Goal: Transaction & Acquisition: Purchase product/service

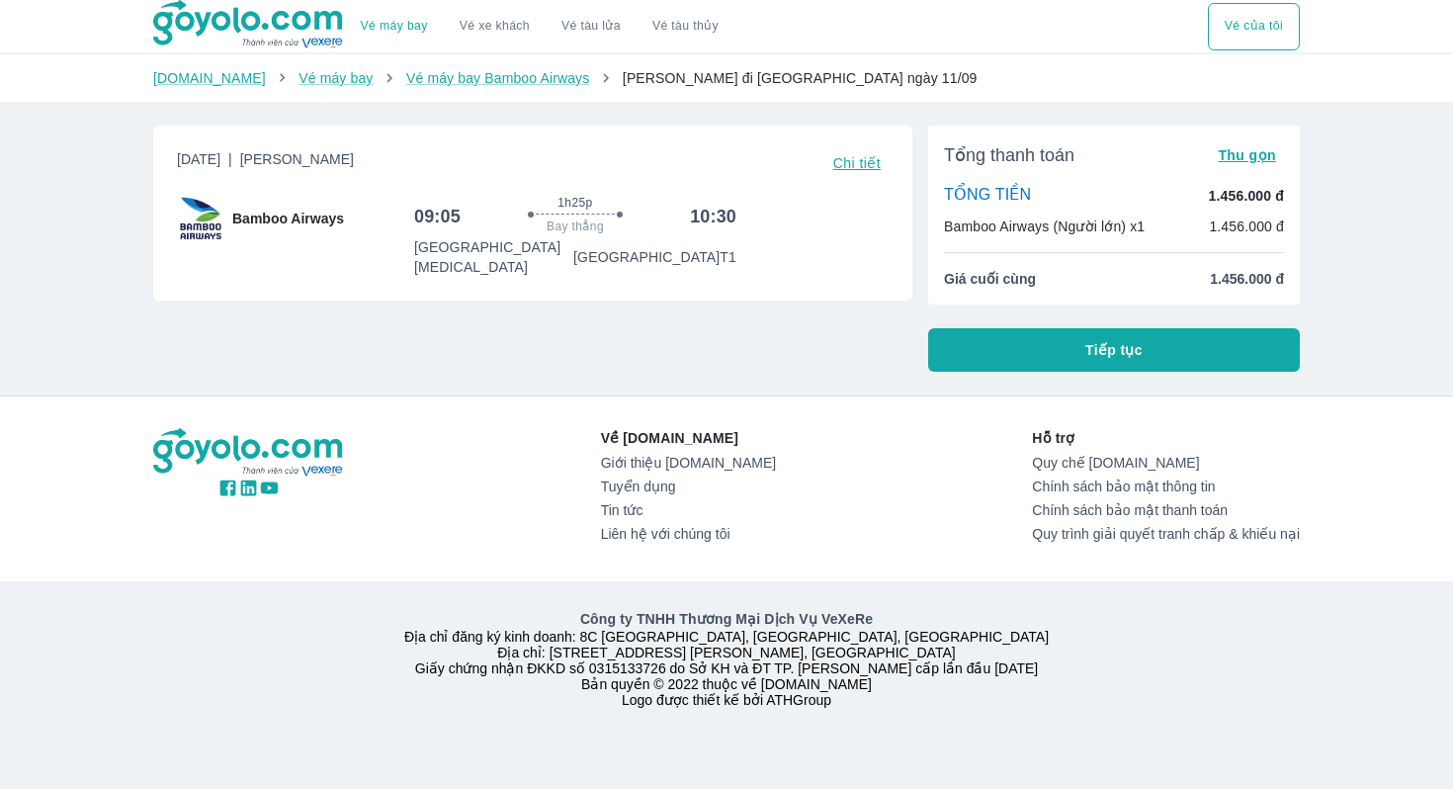
click at [1001, 328] on button "Tiếp tục" at bounding box center [1114, 349] width 372 height 43
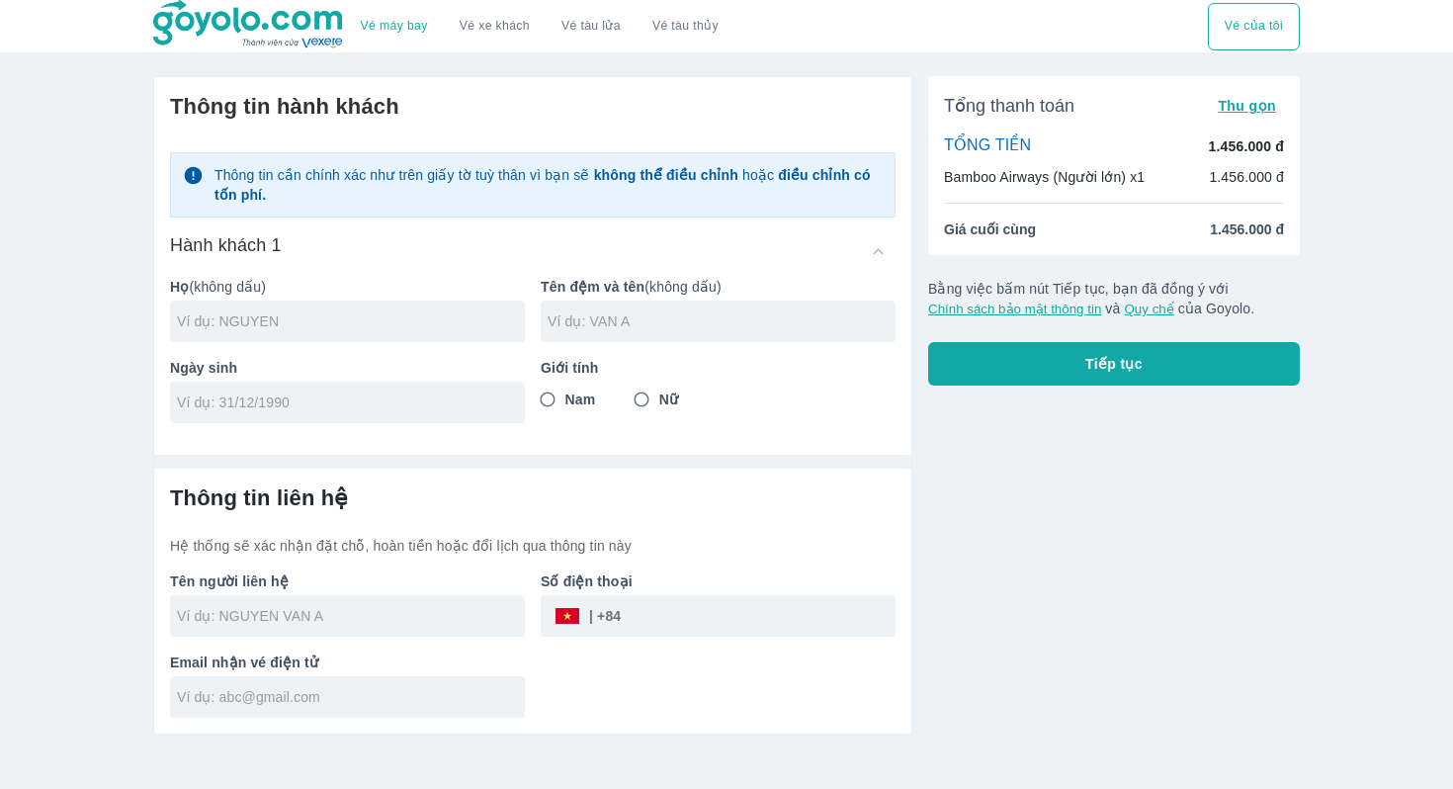
click at [1071, 308] on button "Chính sách bảo mật thông tin" at bounding box center [1014, 309] width 173 height 15
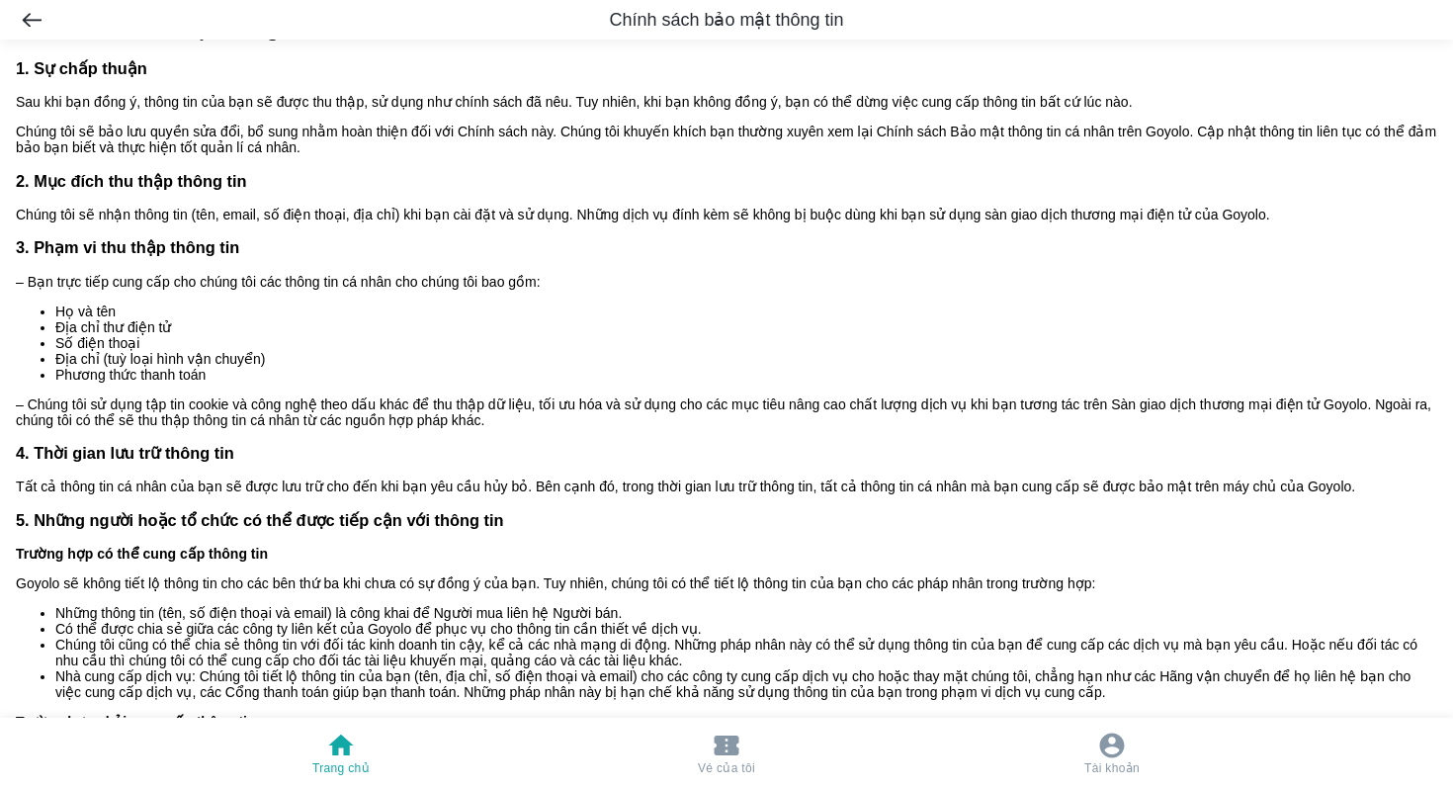
scroll to position [741, 0]
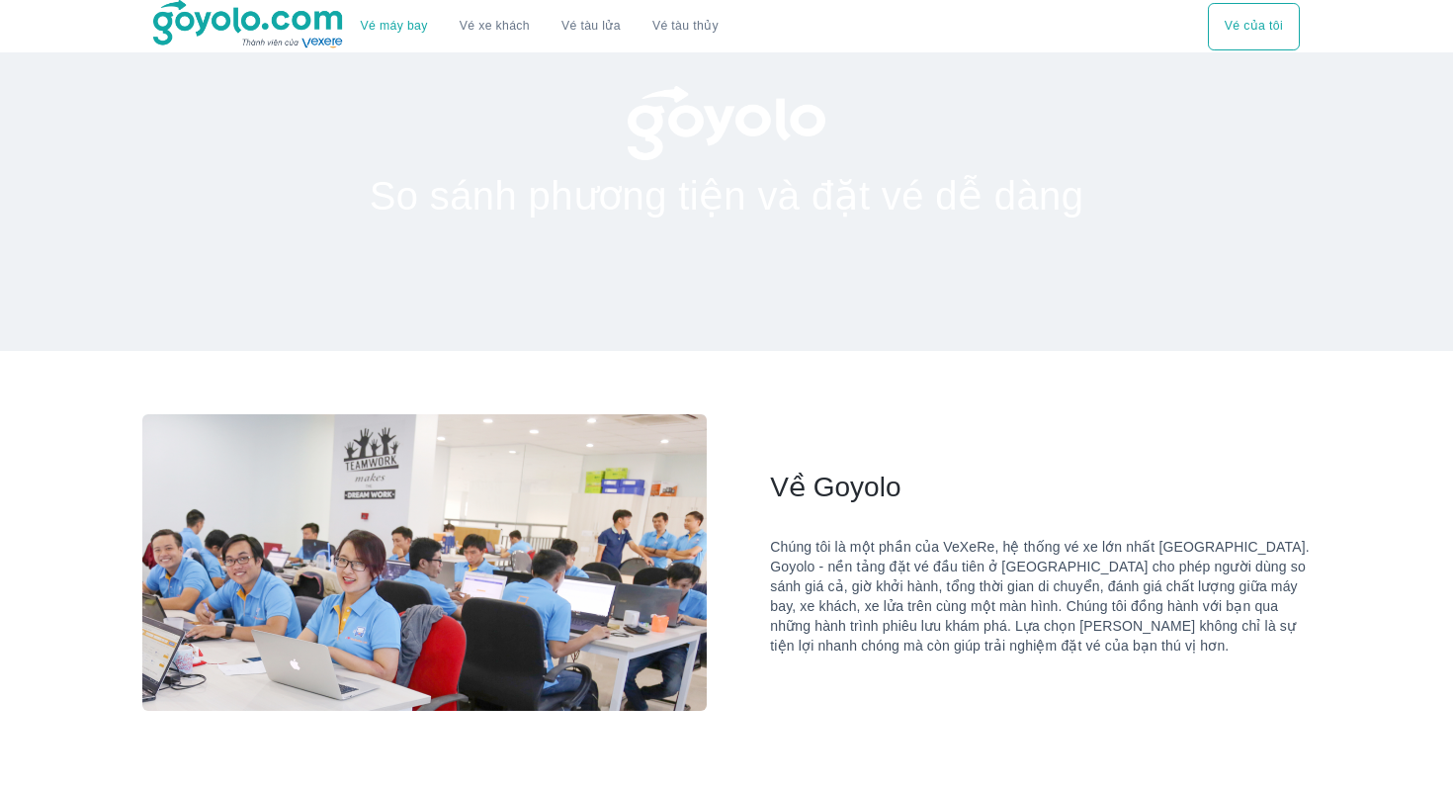
click at [402, 30] on link "Vé máy bay" at bounding box center [394, 26] width 67 height 15
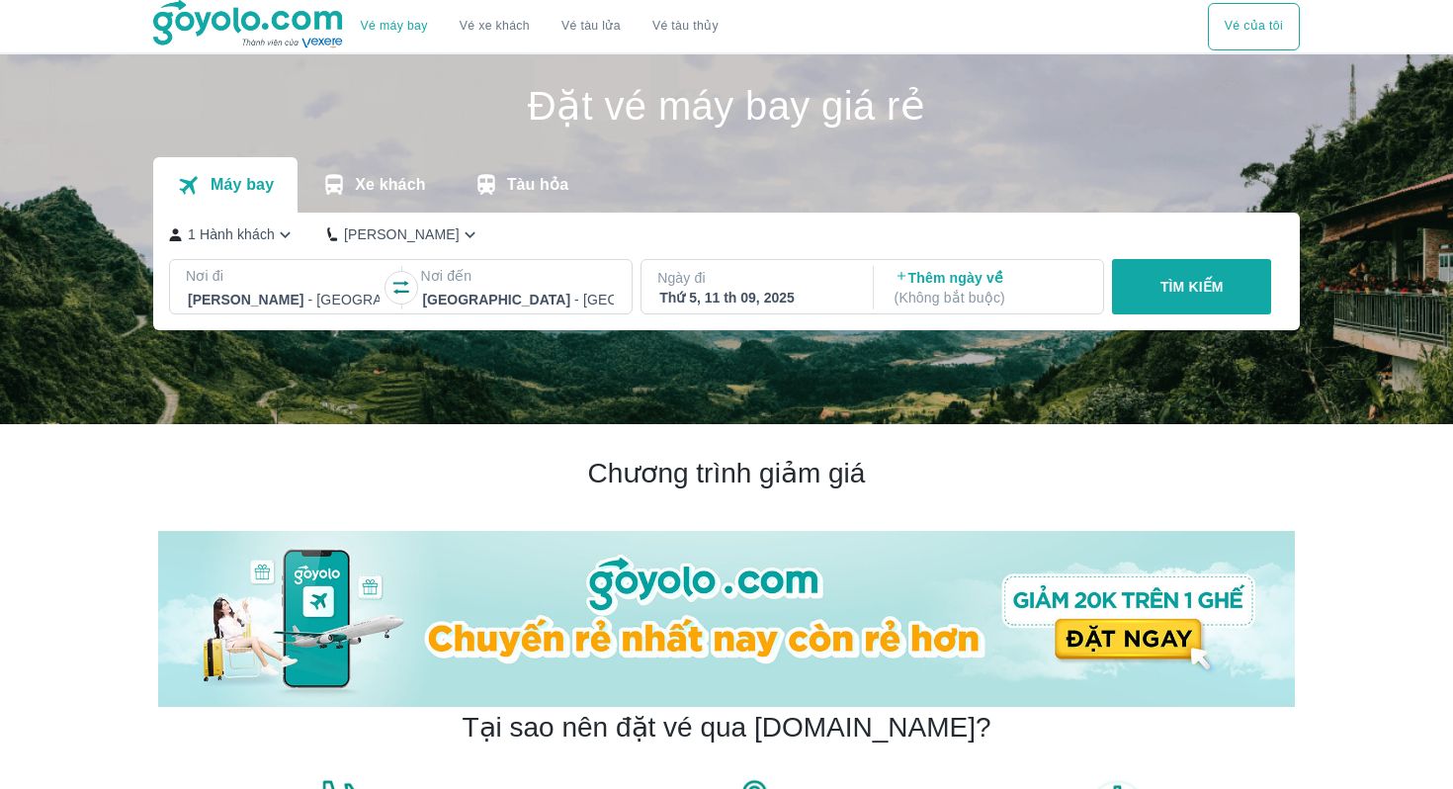
click at [399, 280] on icon "button" at bounding box center [401, 288] width 20 height 20
click at [269, 297] on div at bounding box center [284, 300] width 192 height 24
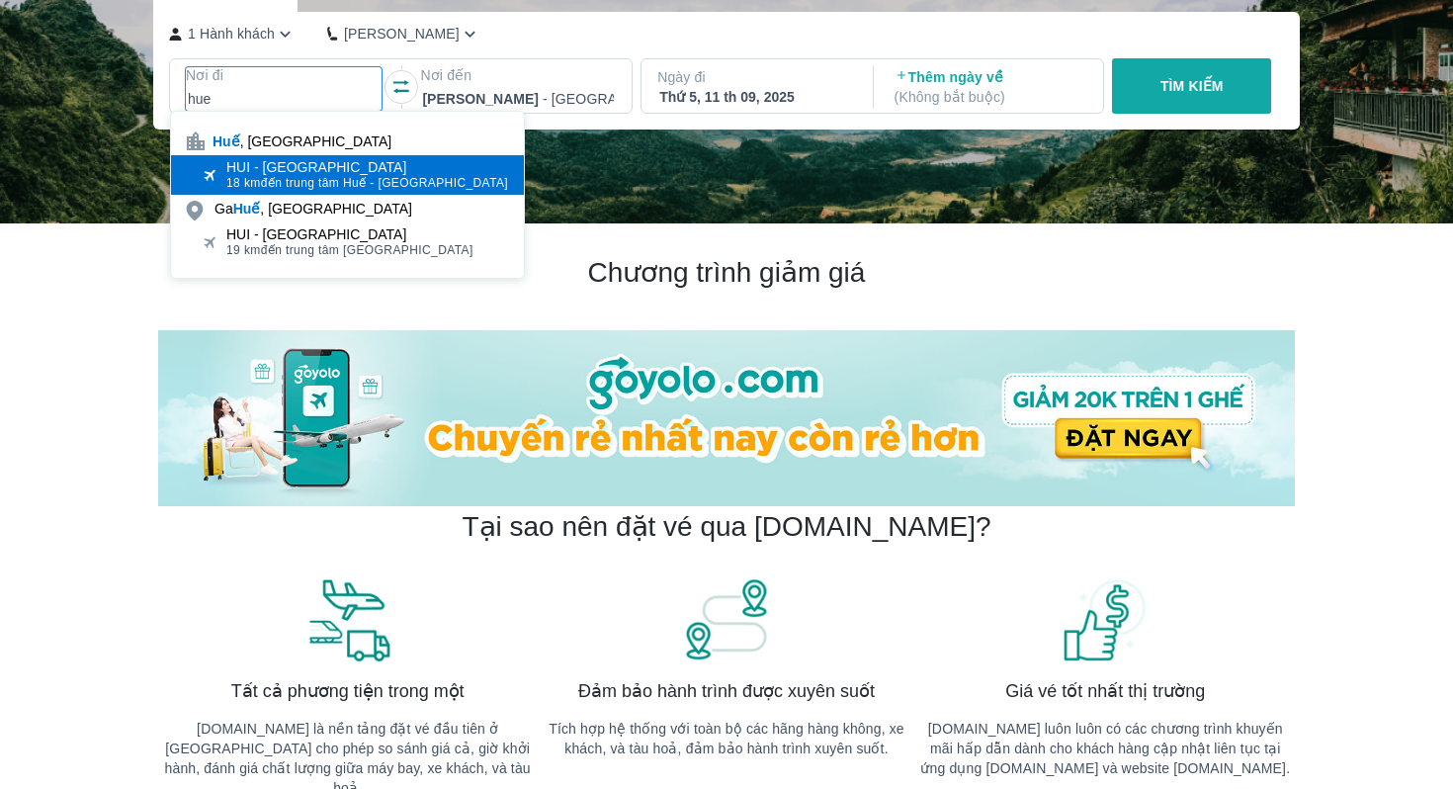
type input "hue"
click at [347, 178] on span "18 km đến trung tâm Huế - Thừa Thiên Huế" at bounding box center [367, 183] width 282 height 16
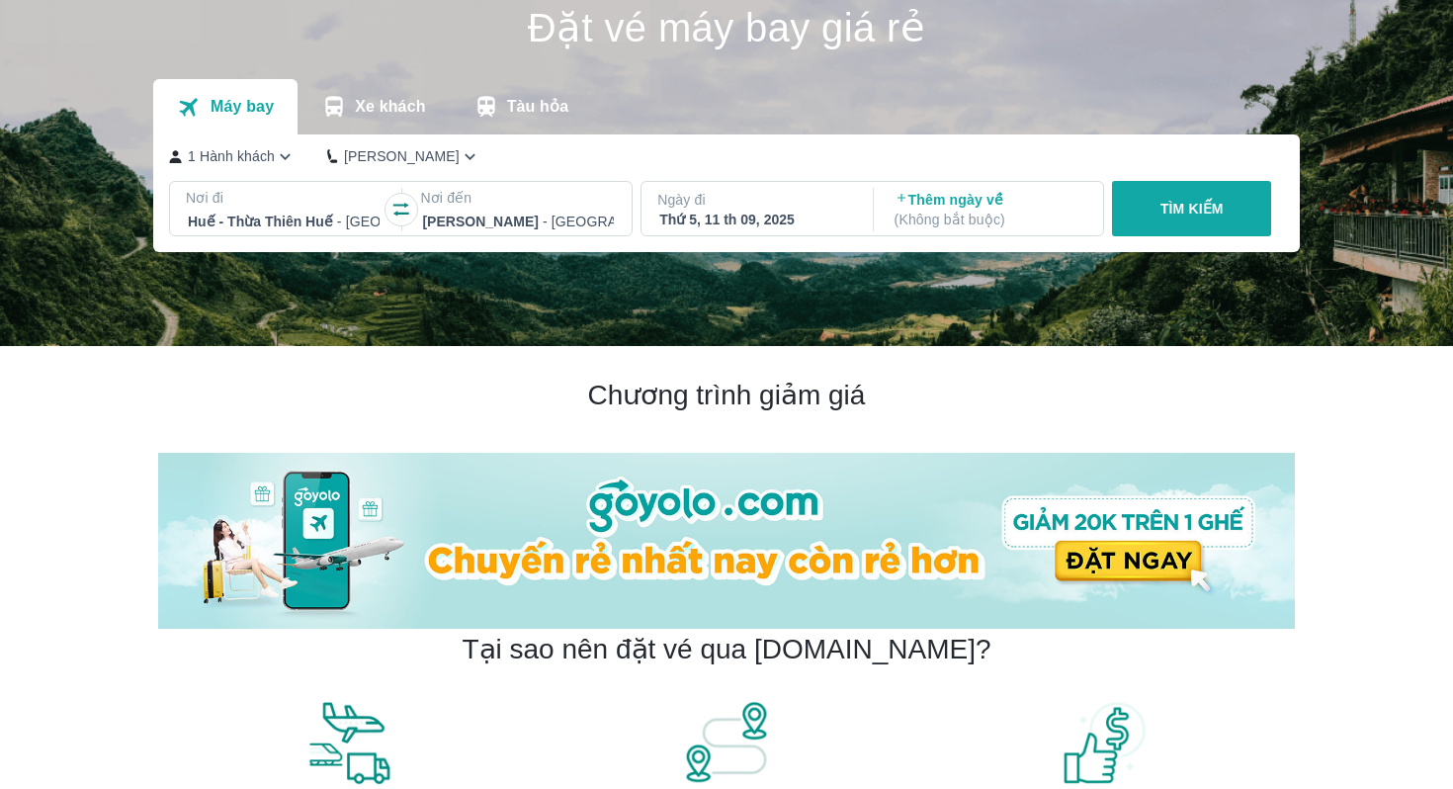
scroll to position [33, 0]
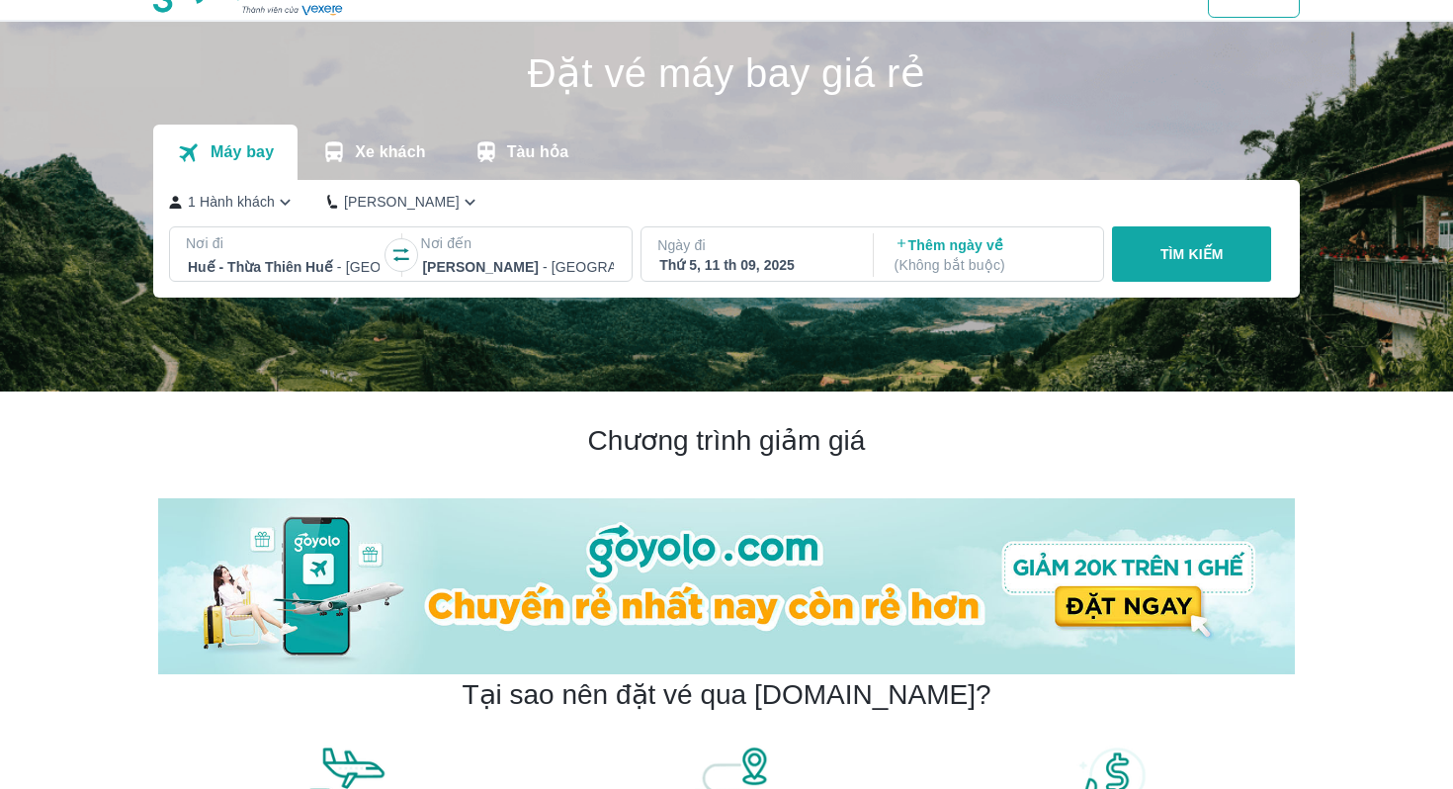
click at [753, 248] on p "Ngày đi" at bounding box center [755, 245] width 196 height 20
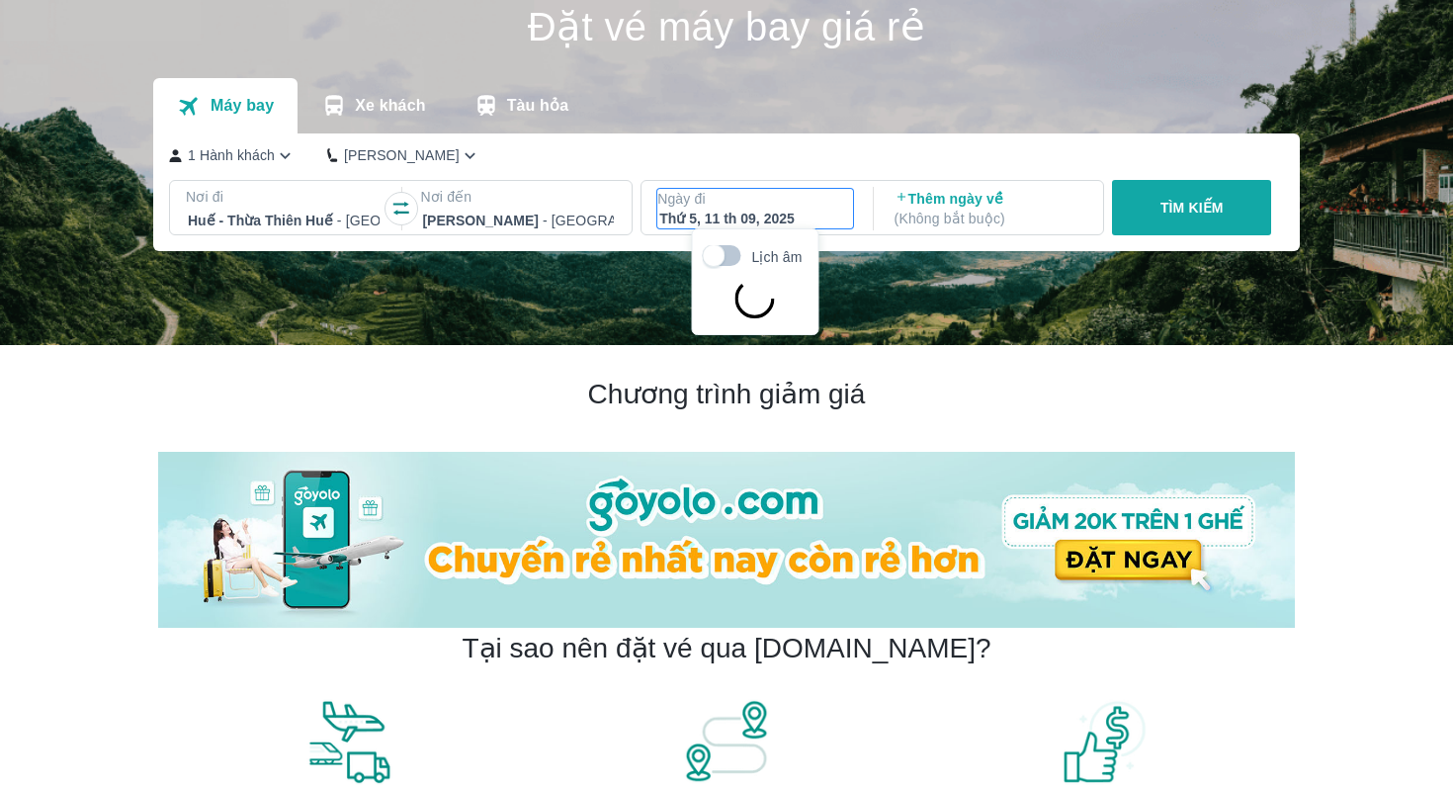
scroll to position [114, 0]
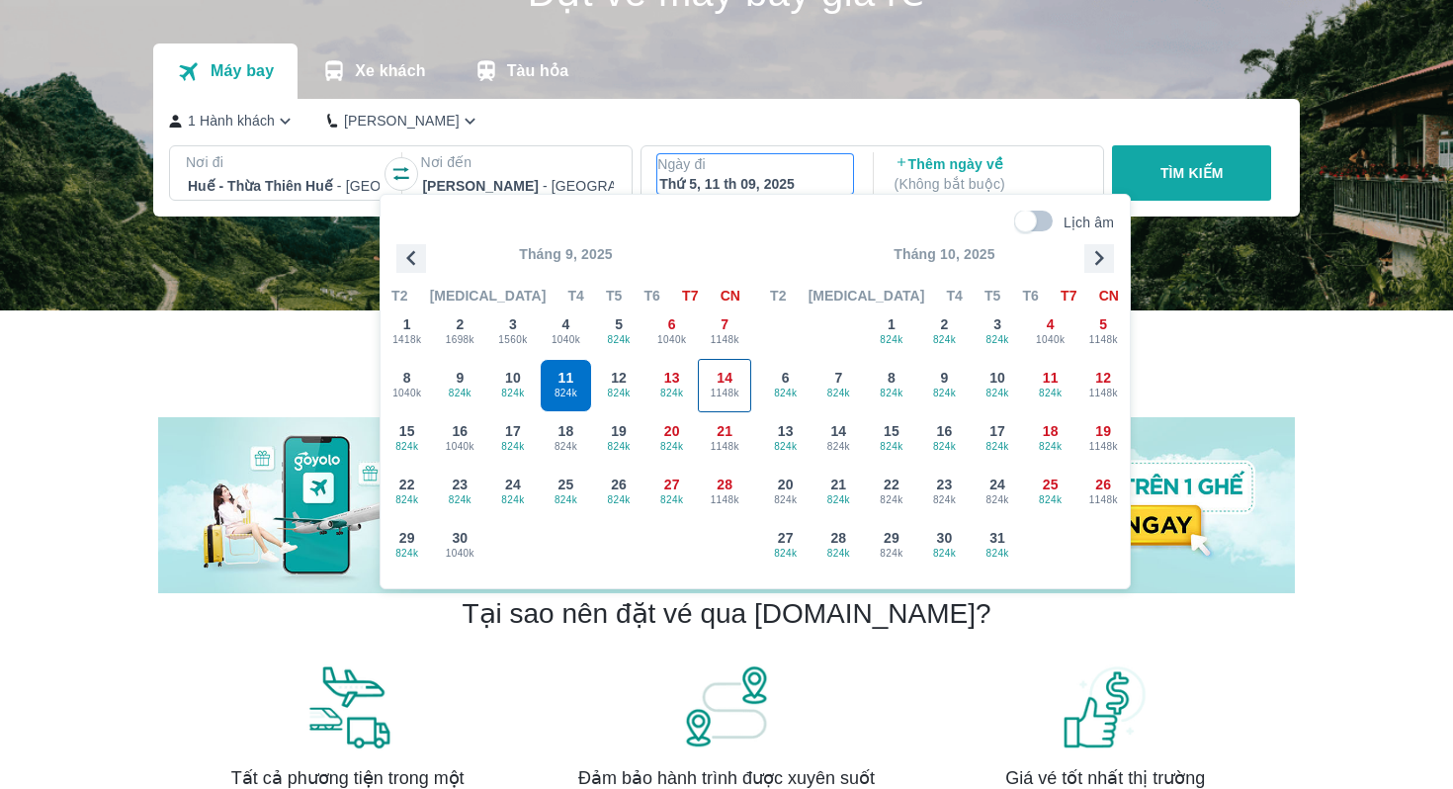
click at [719, 386] on span "1148k" at bounding box center [724, 394] width 51 height 16
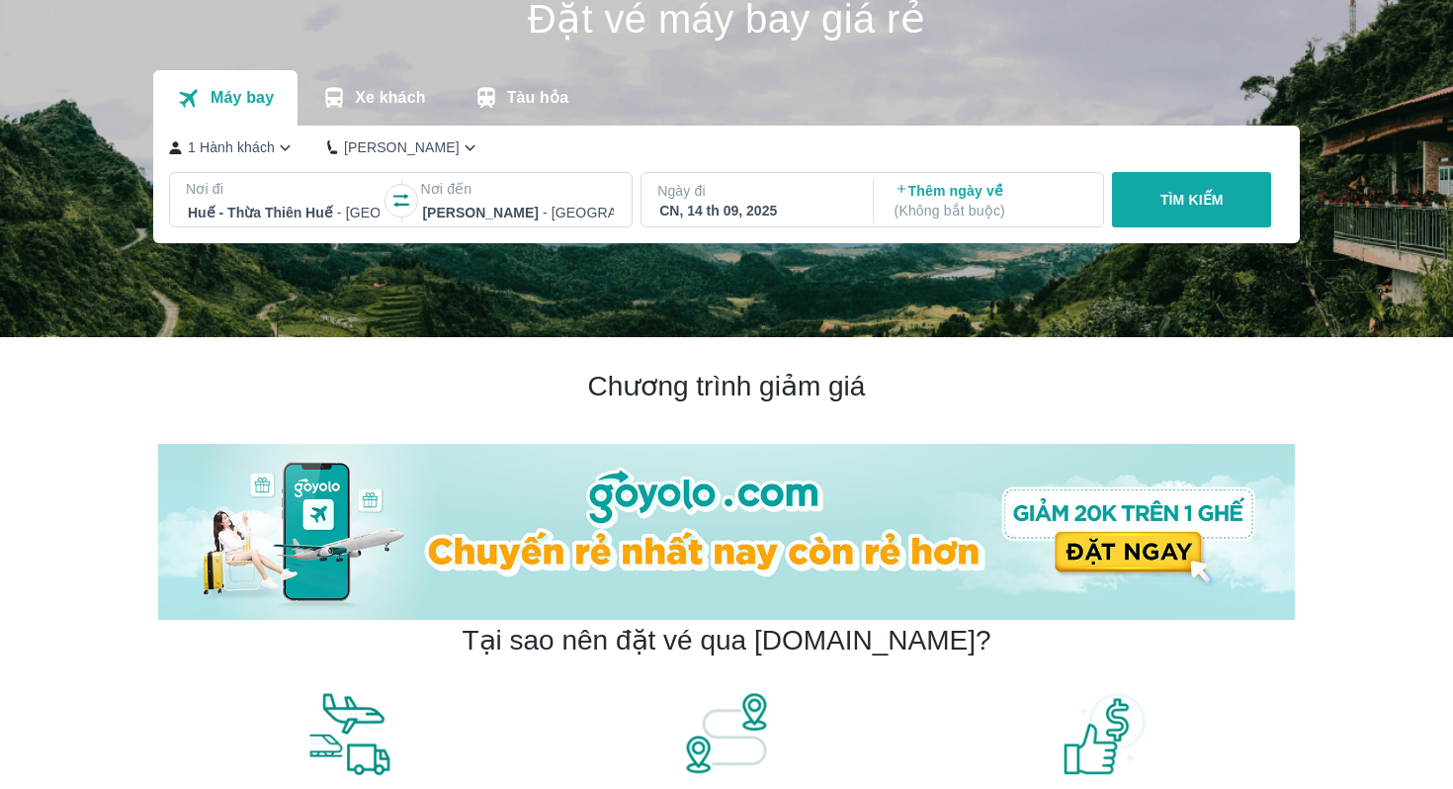
scroll to position [83, 0]
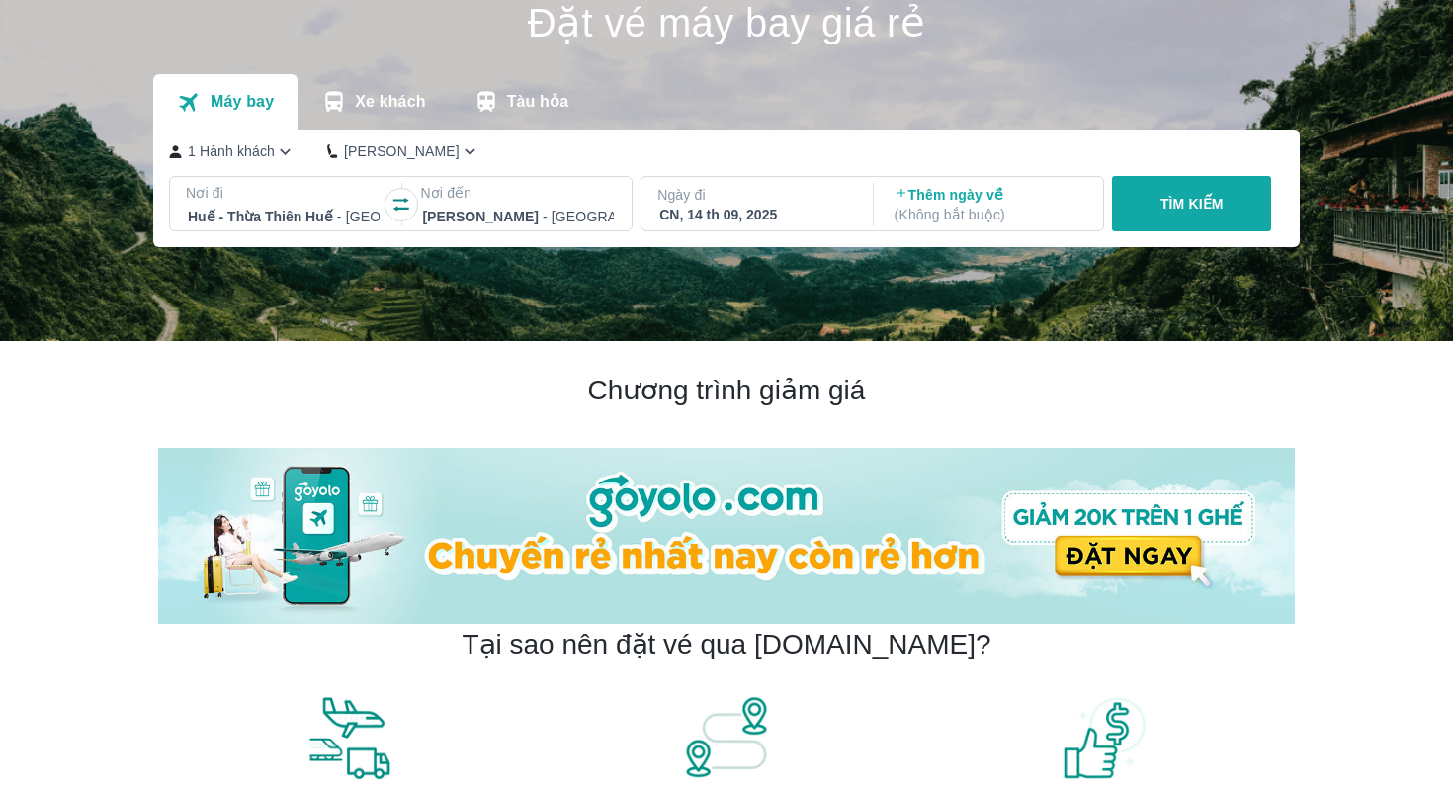
click at [284, 146] on icon "button" at bounding box center [285, 151] width 21 height 21
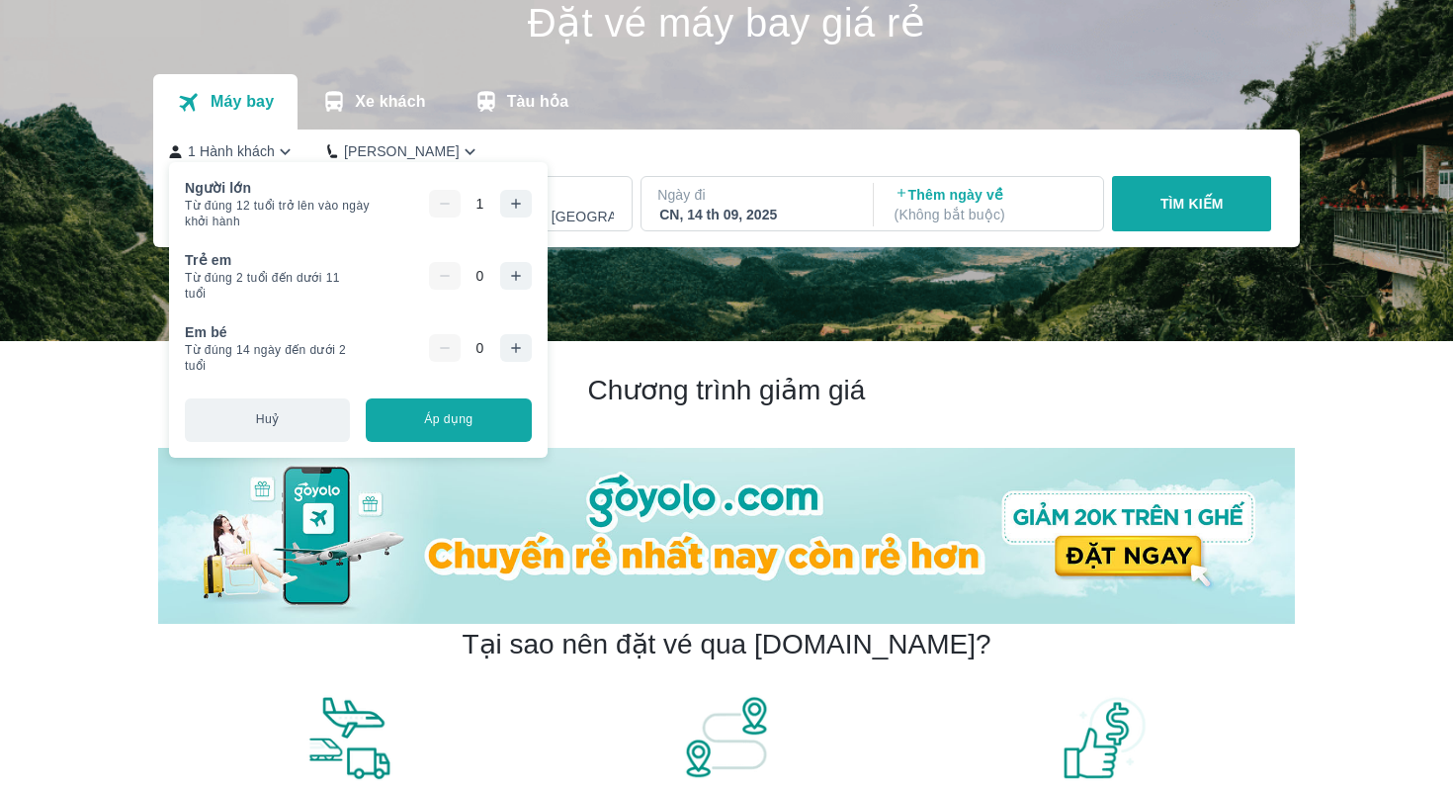
click at [524, 210] on icon "button" at bounding box center [516, 204] width 16 height 16
click at [524, 269] on icon "button" at bounding box center [516, 276] width 16 height 16
click at [521, 361] on button "button" at bounding box center [516, 348] width 32 height 28
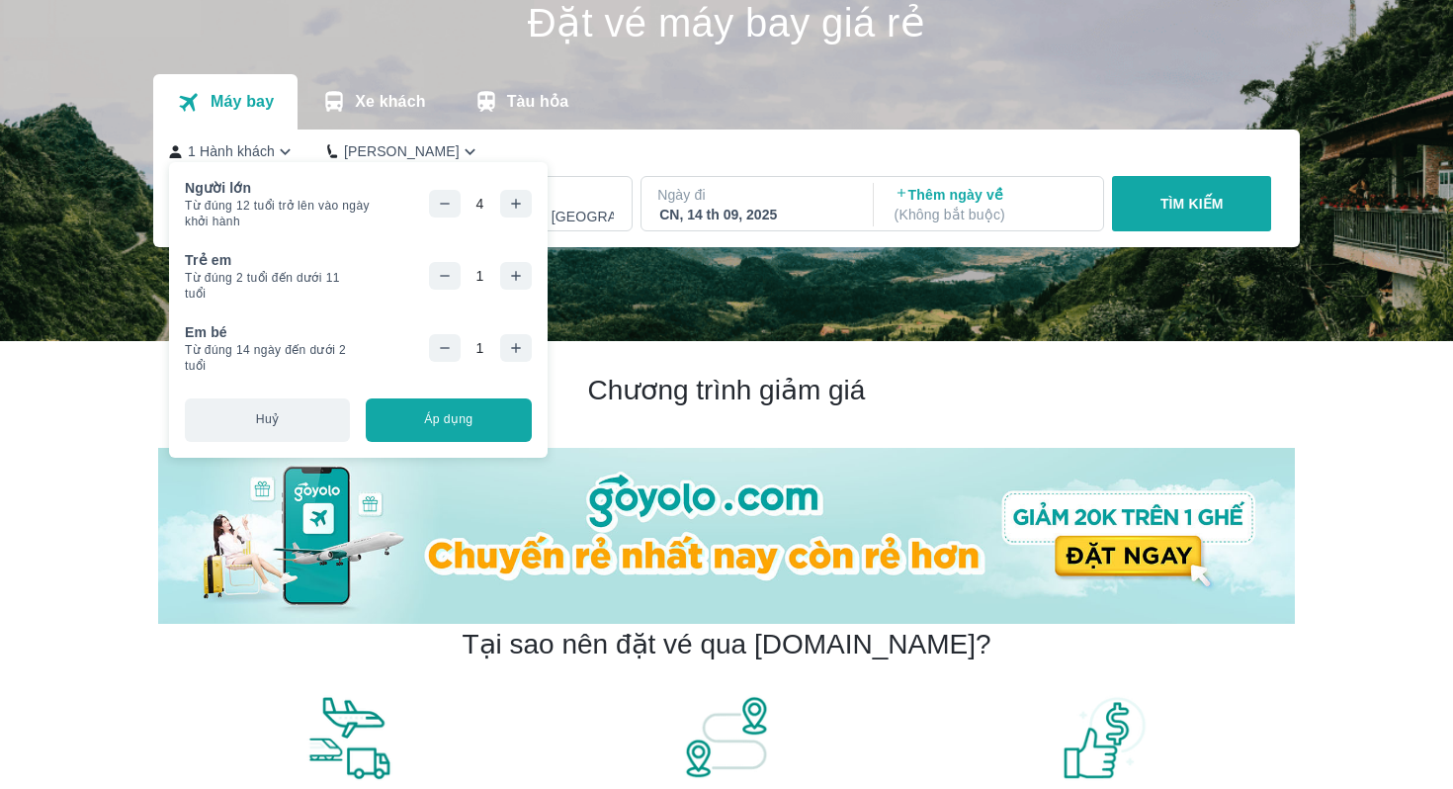
click at [502, 414] on button "Áp dụng" at bounding box center [448, 419] width 165 height 43
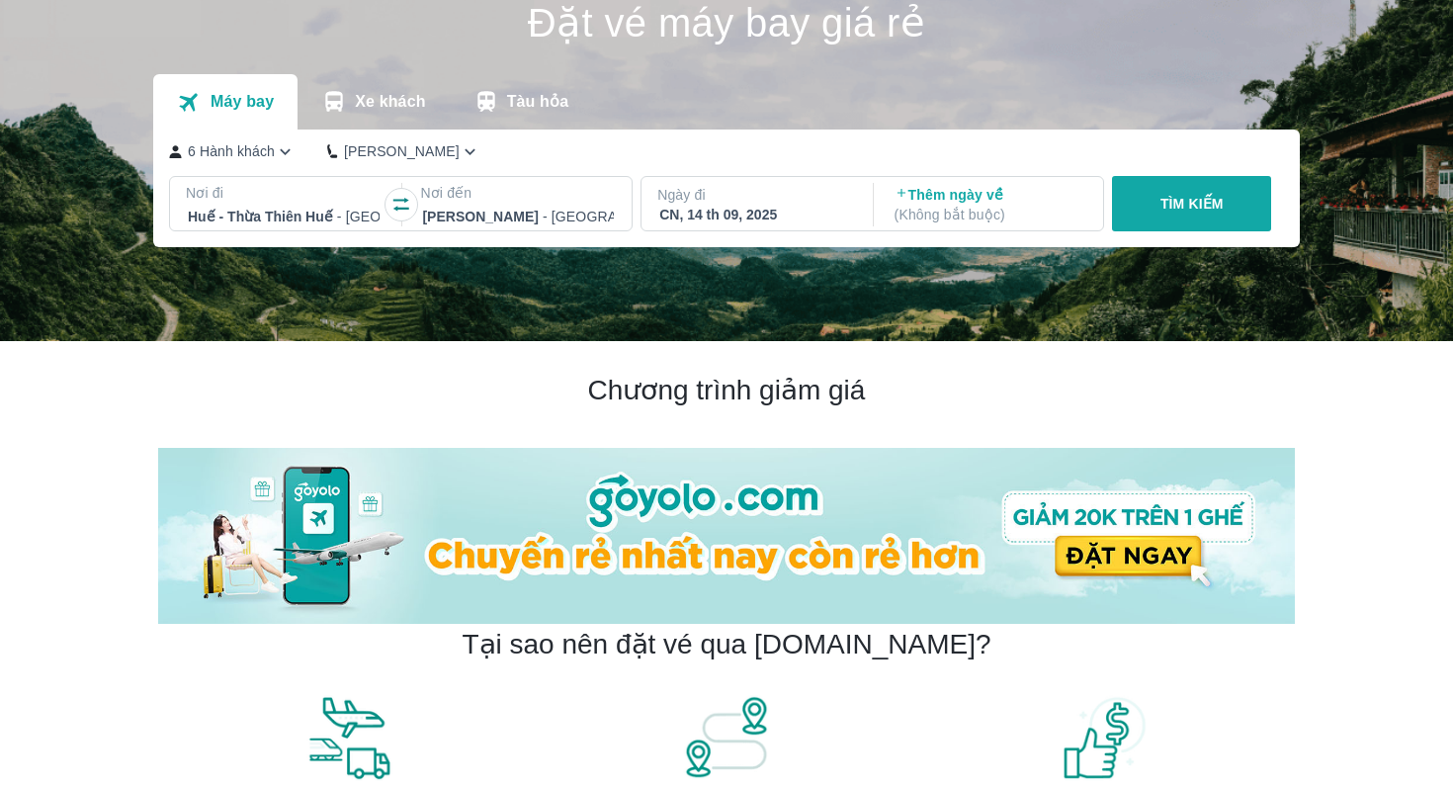
click at [1146, 217] on button "TÌM KIẾM" at bounding box center [1191, 203] width 159 height 55
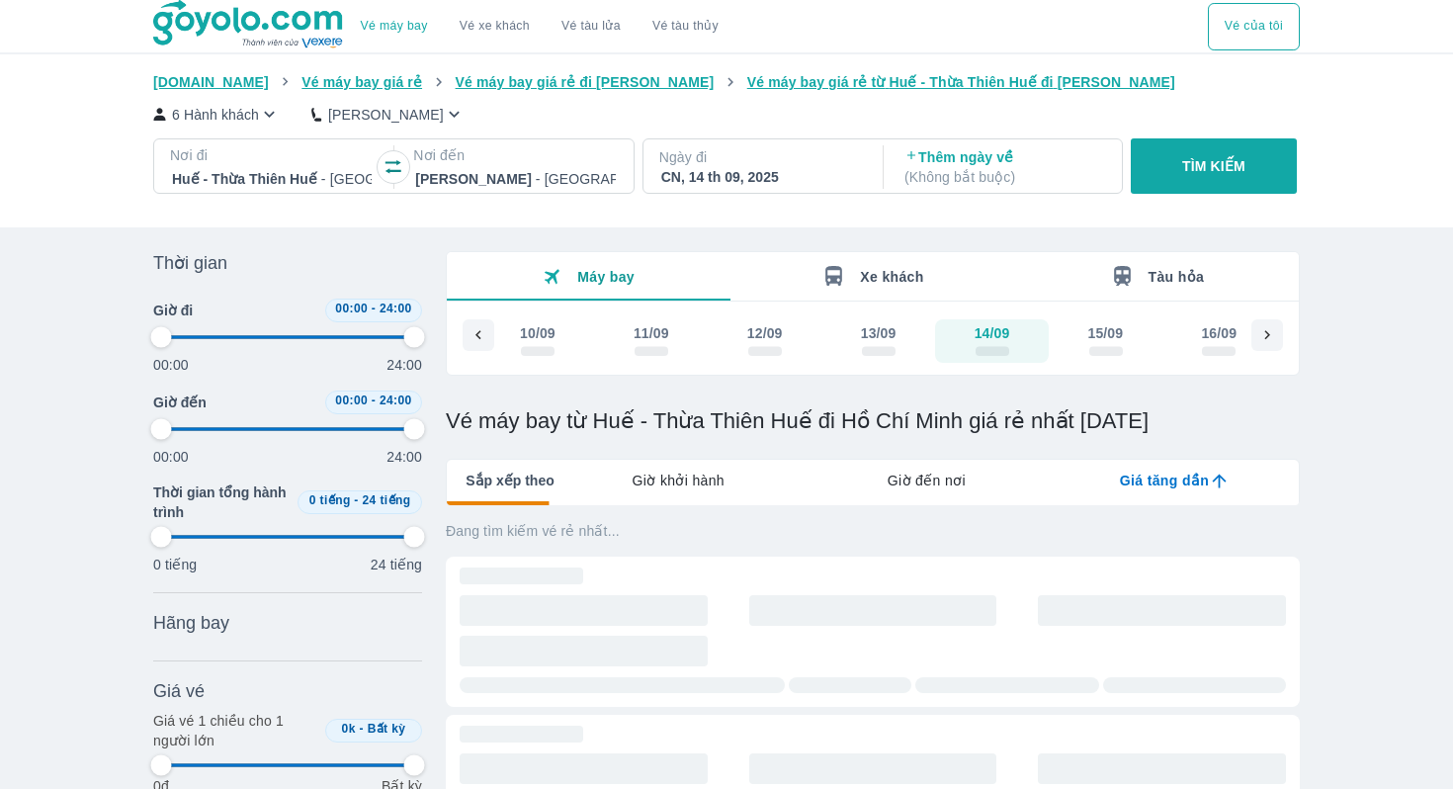
type input "97.9166666666667"
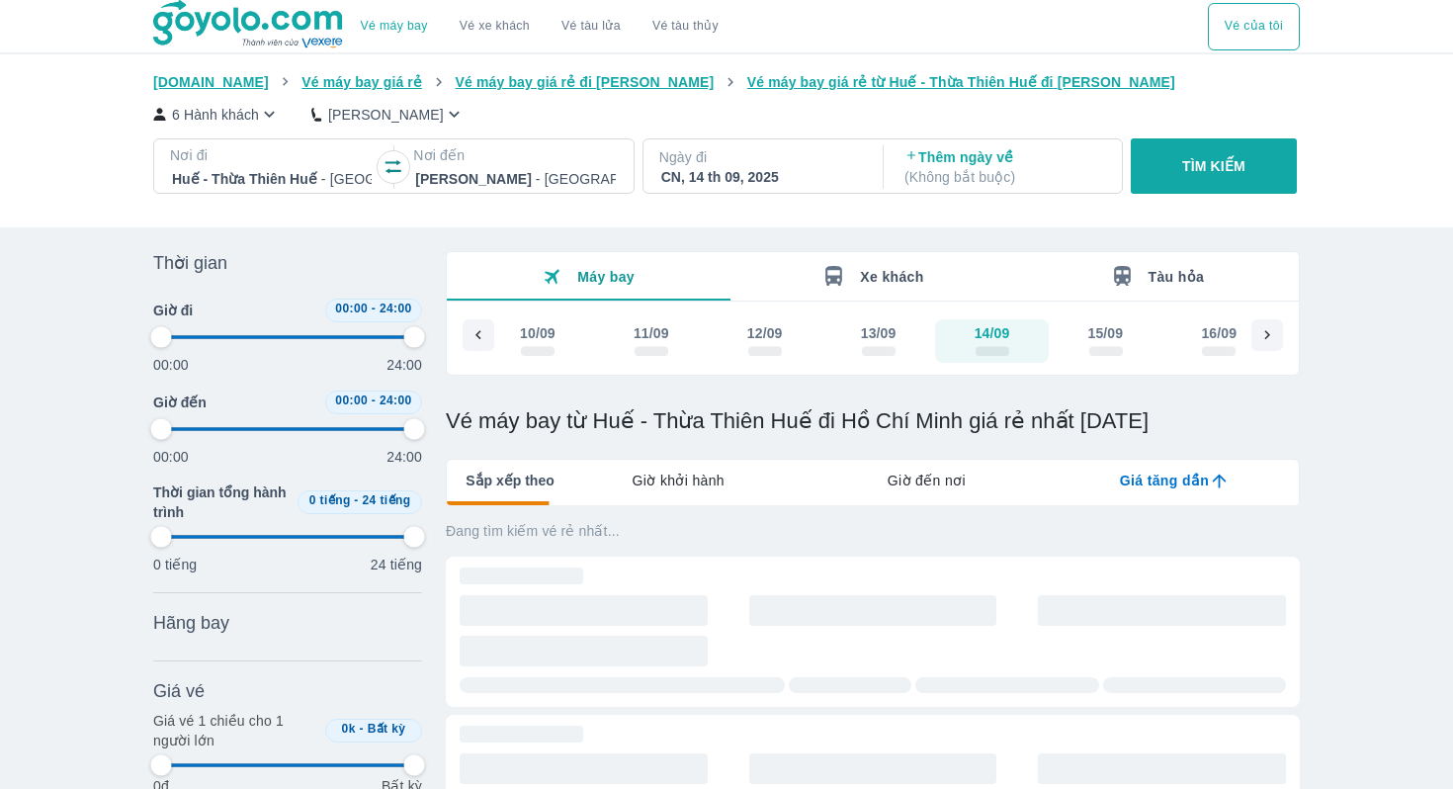
type input "97.9166666666667"
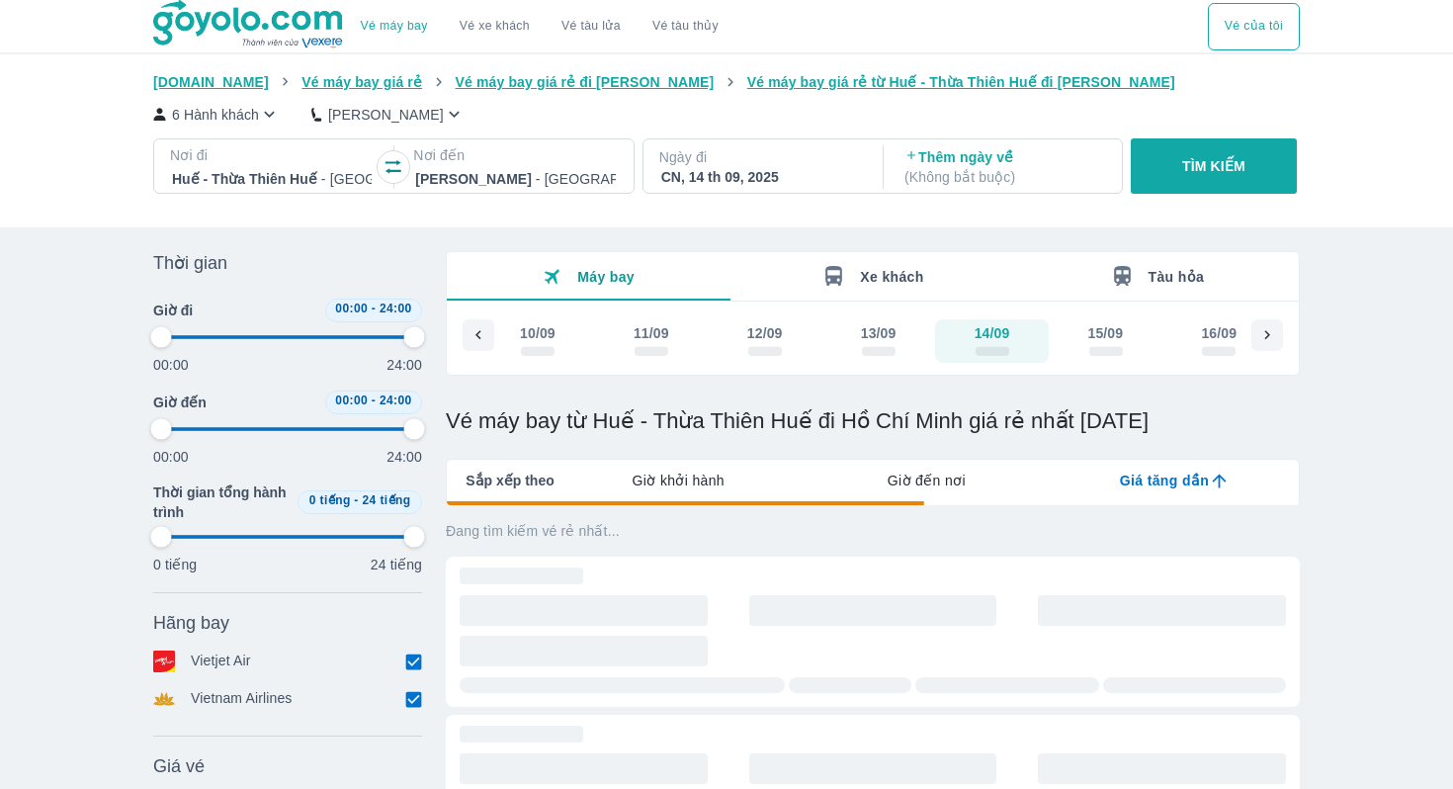
type input "97.9166666666667"
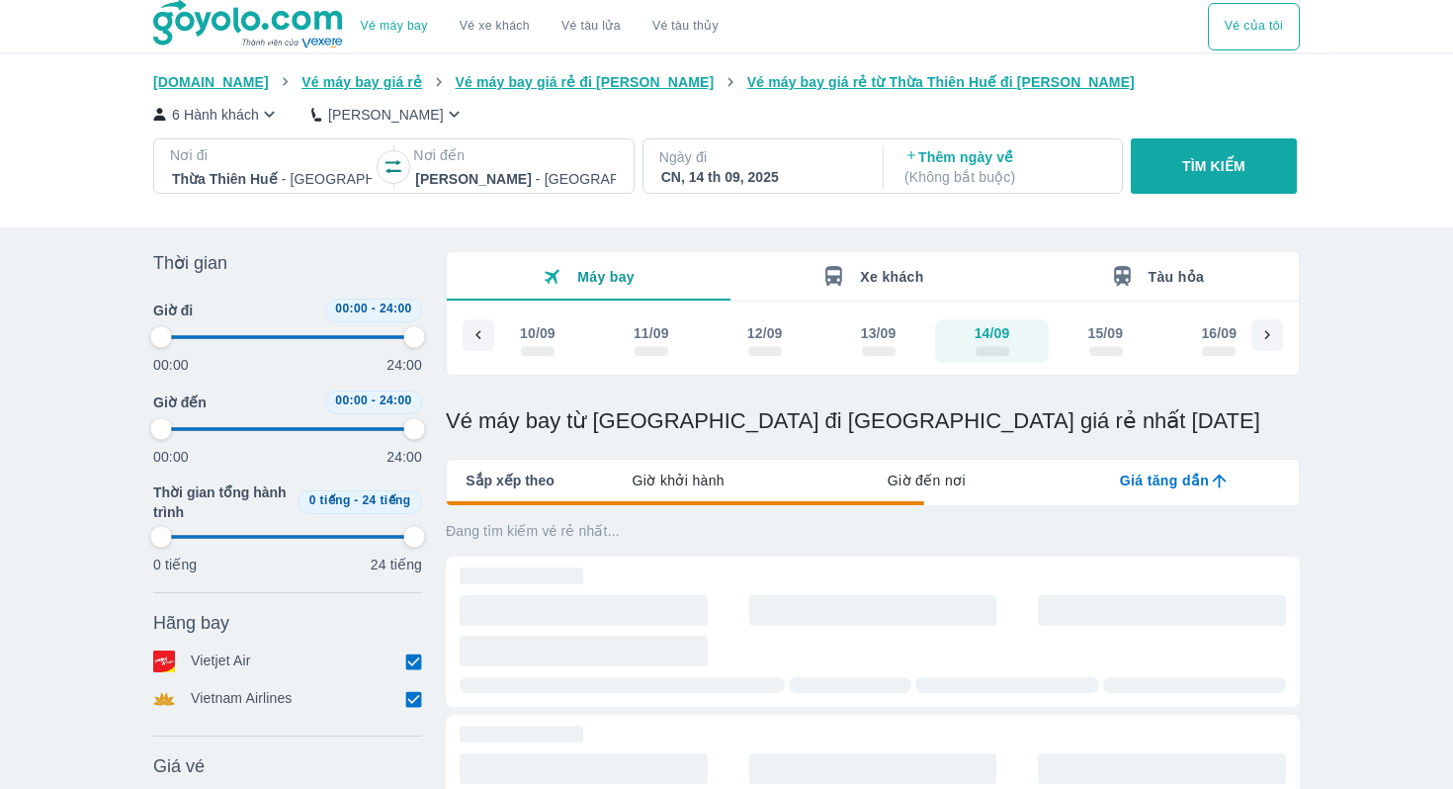
type input "97.9166666666667"
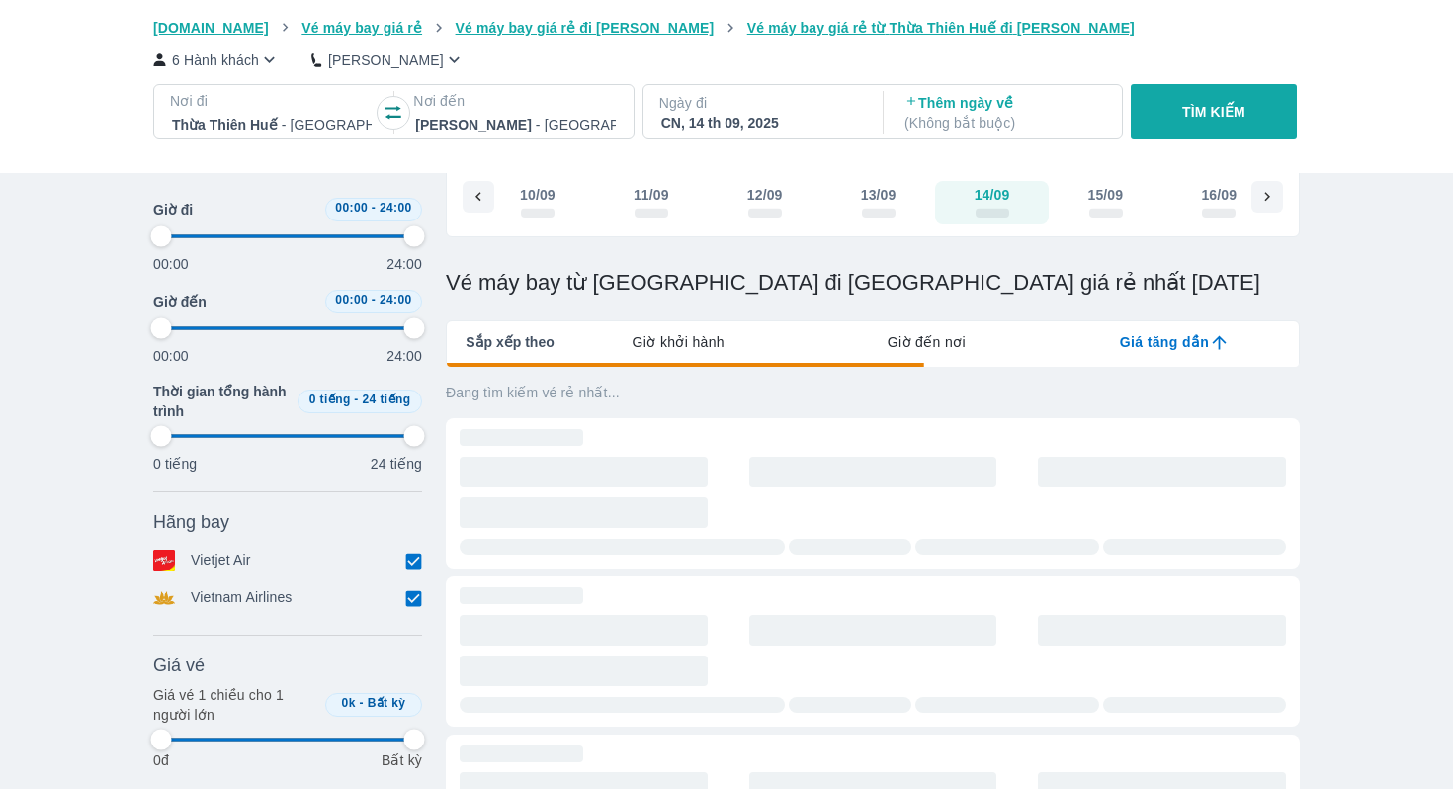
type input "97.9166666666667"
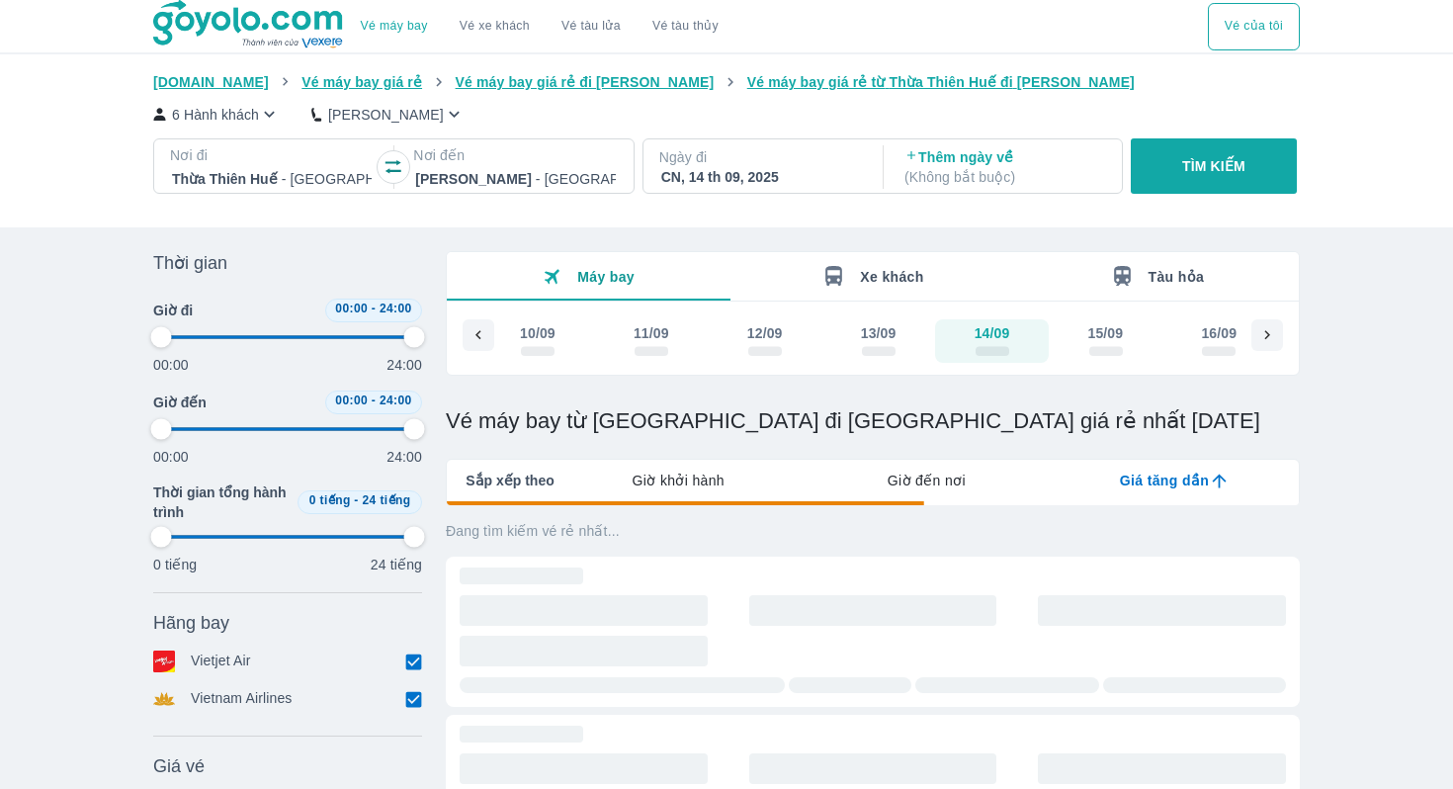
type input "97.9166666666667"
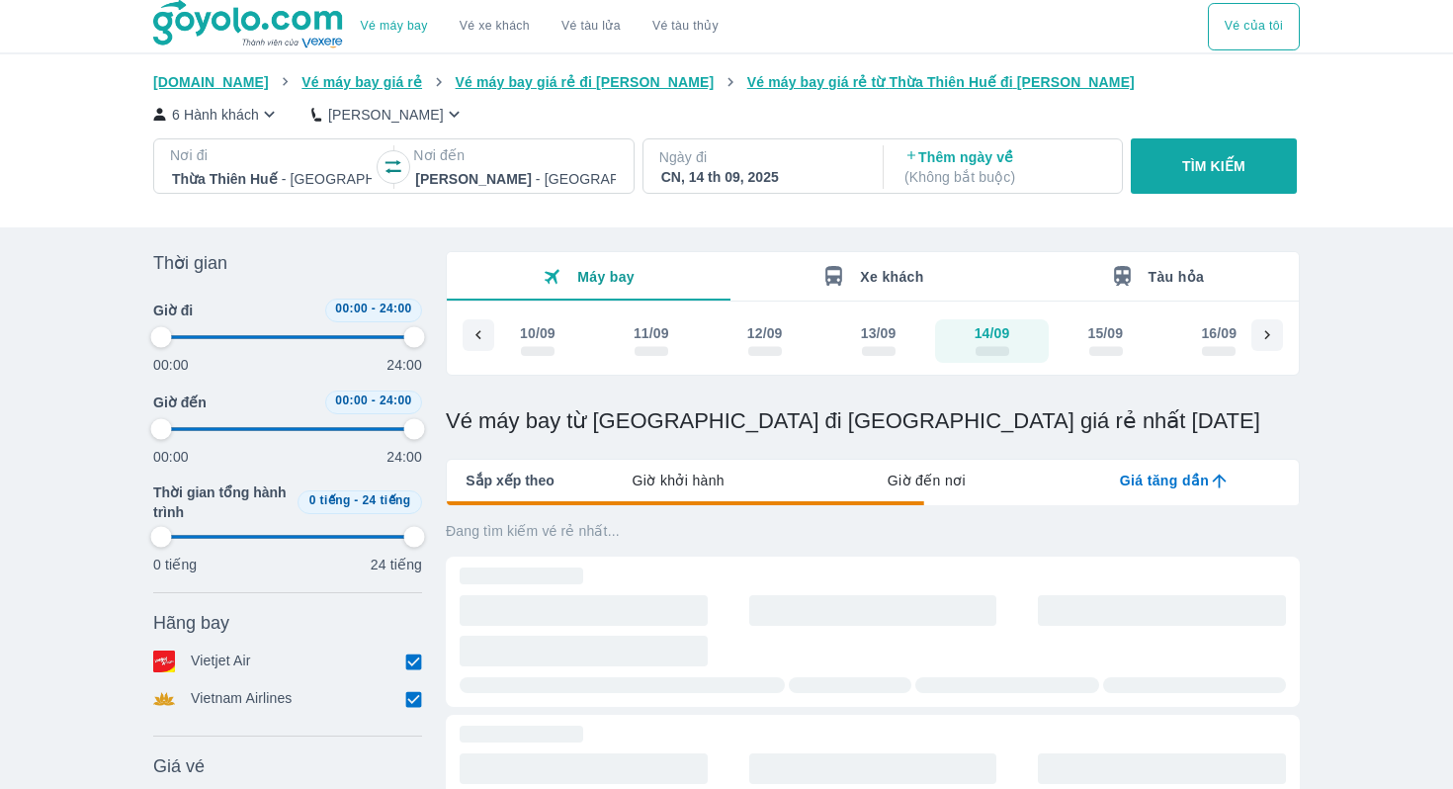
type input "97.9166666666667"
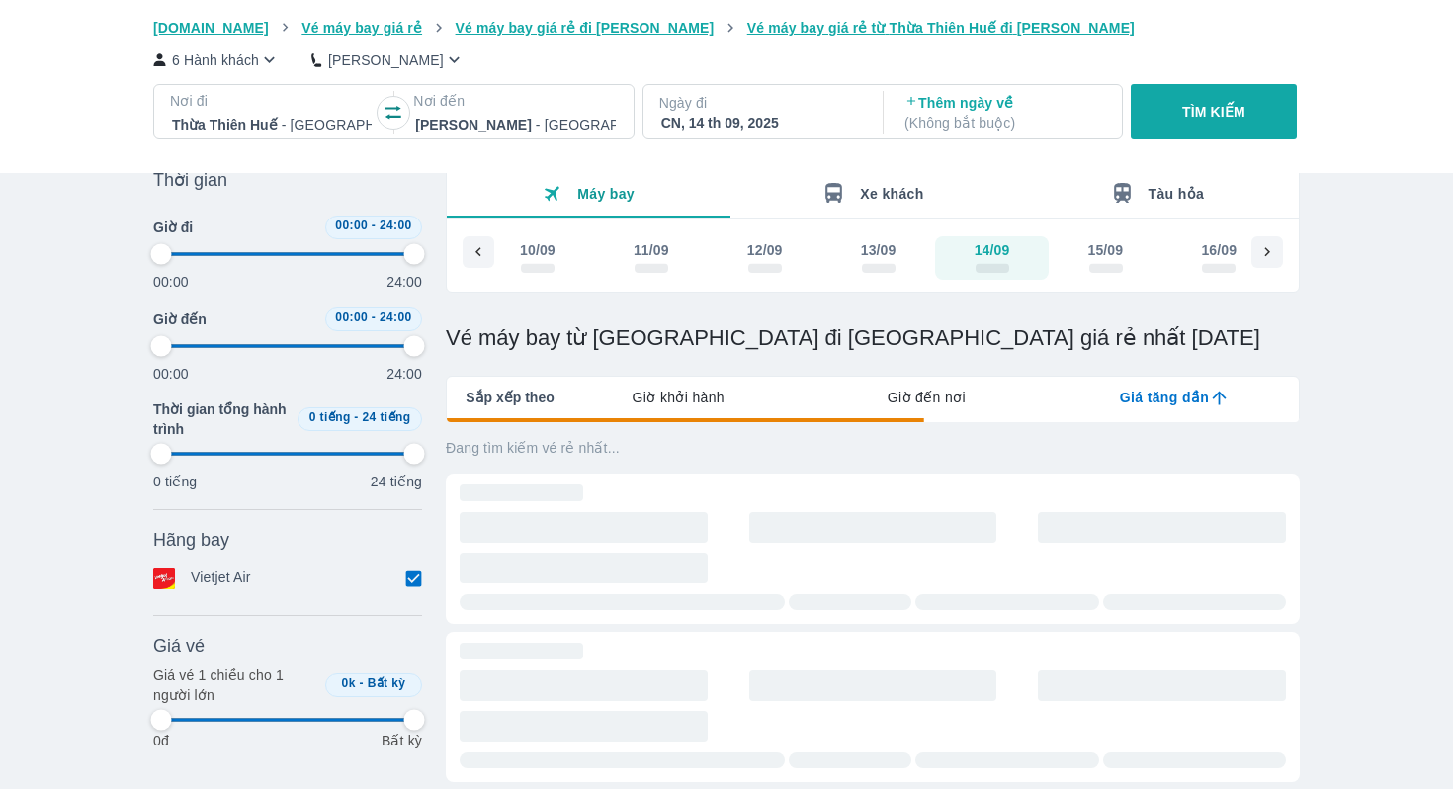
type input "97.9166666666667"
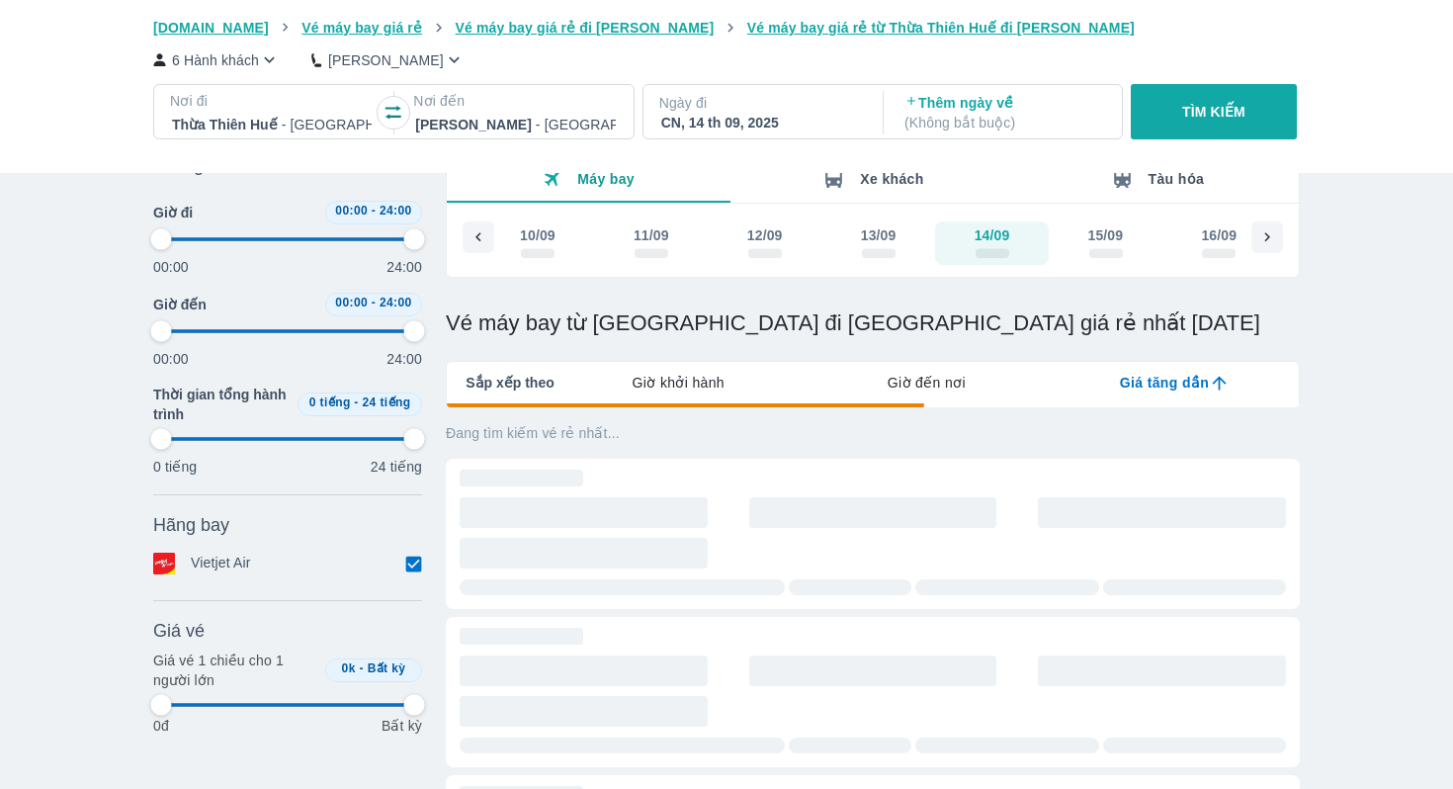
type input "97.9166666666667"
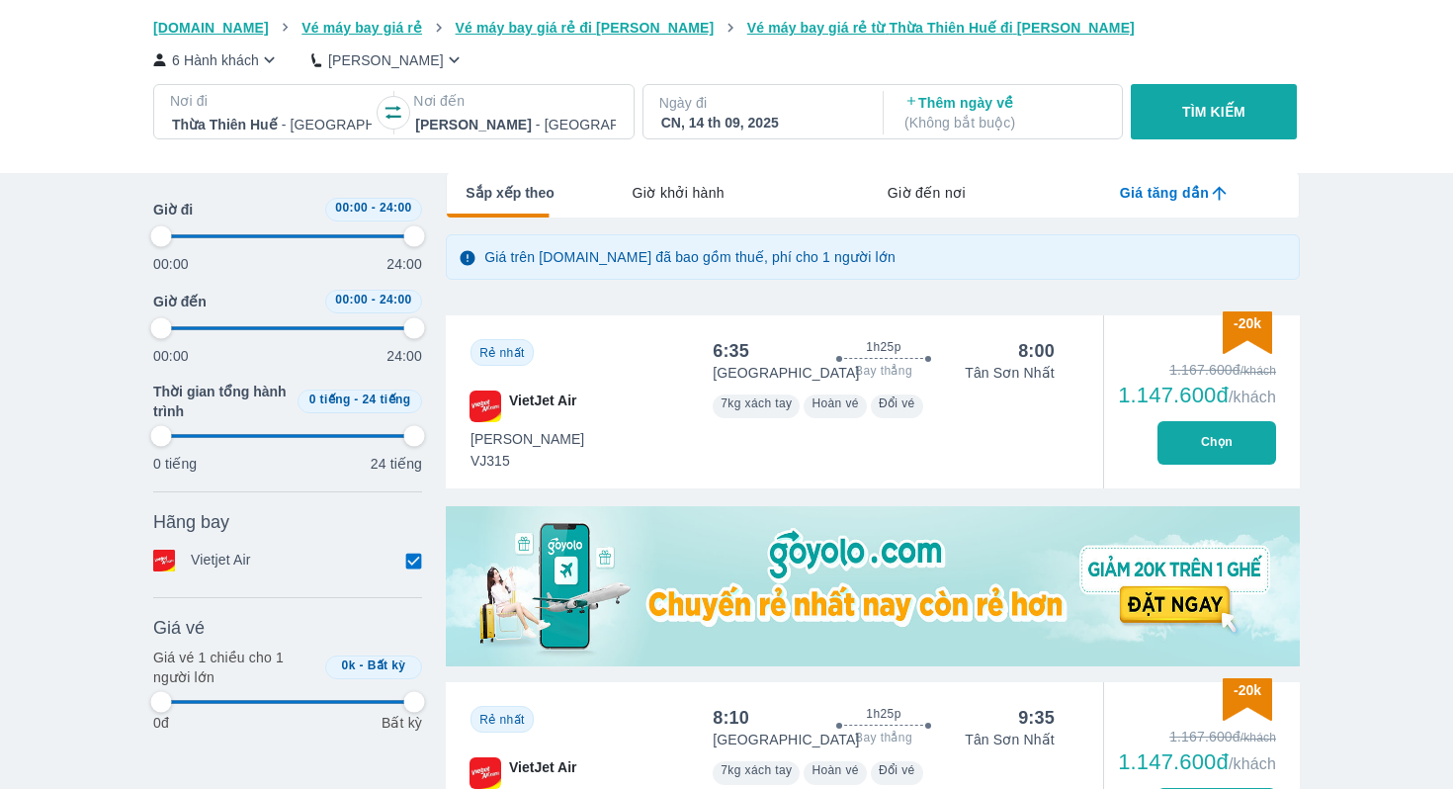
scroll to position [294, 0]
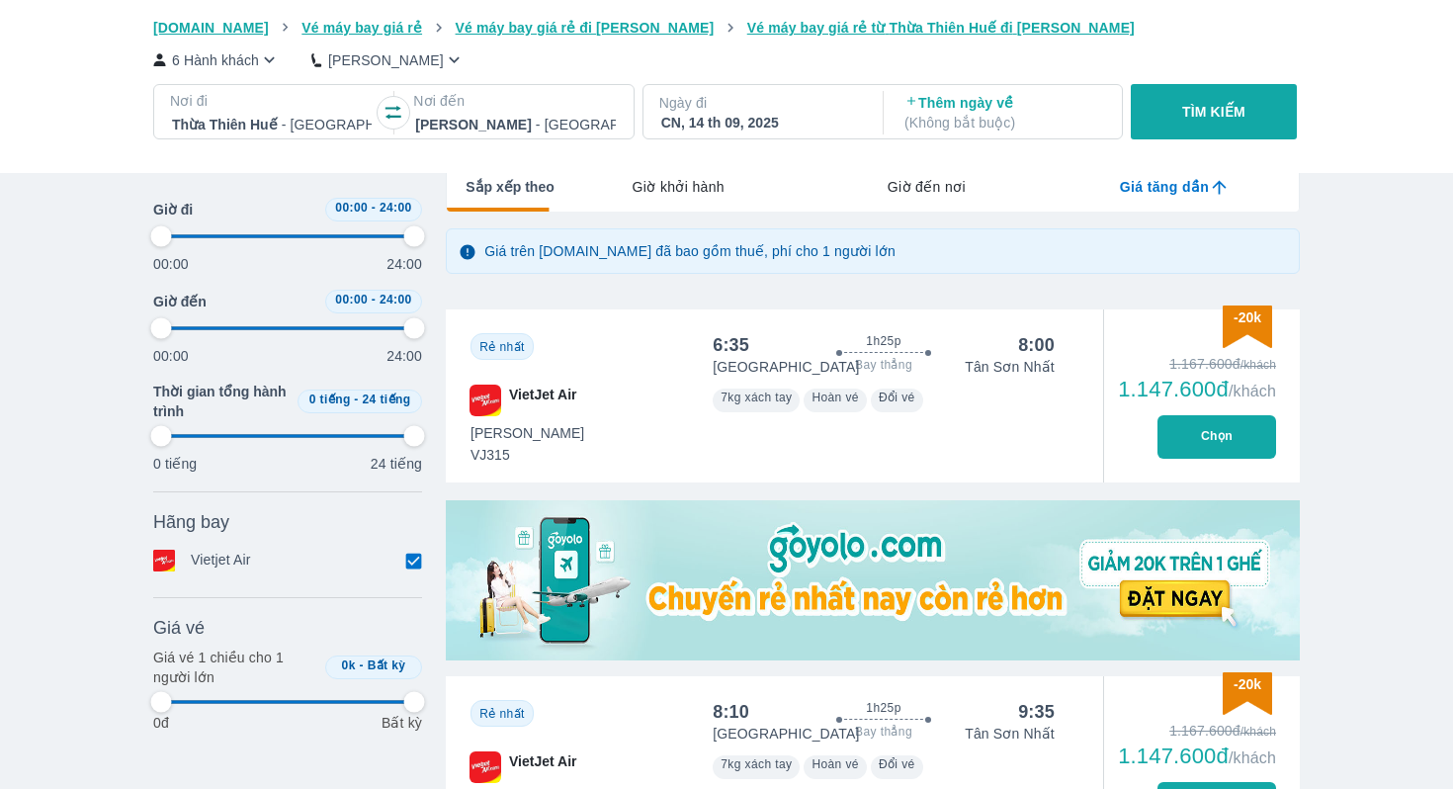
type input "97.9166666666667"
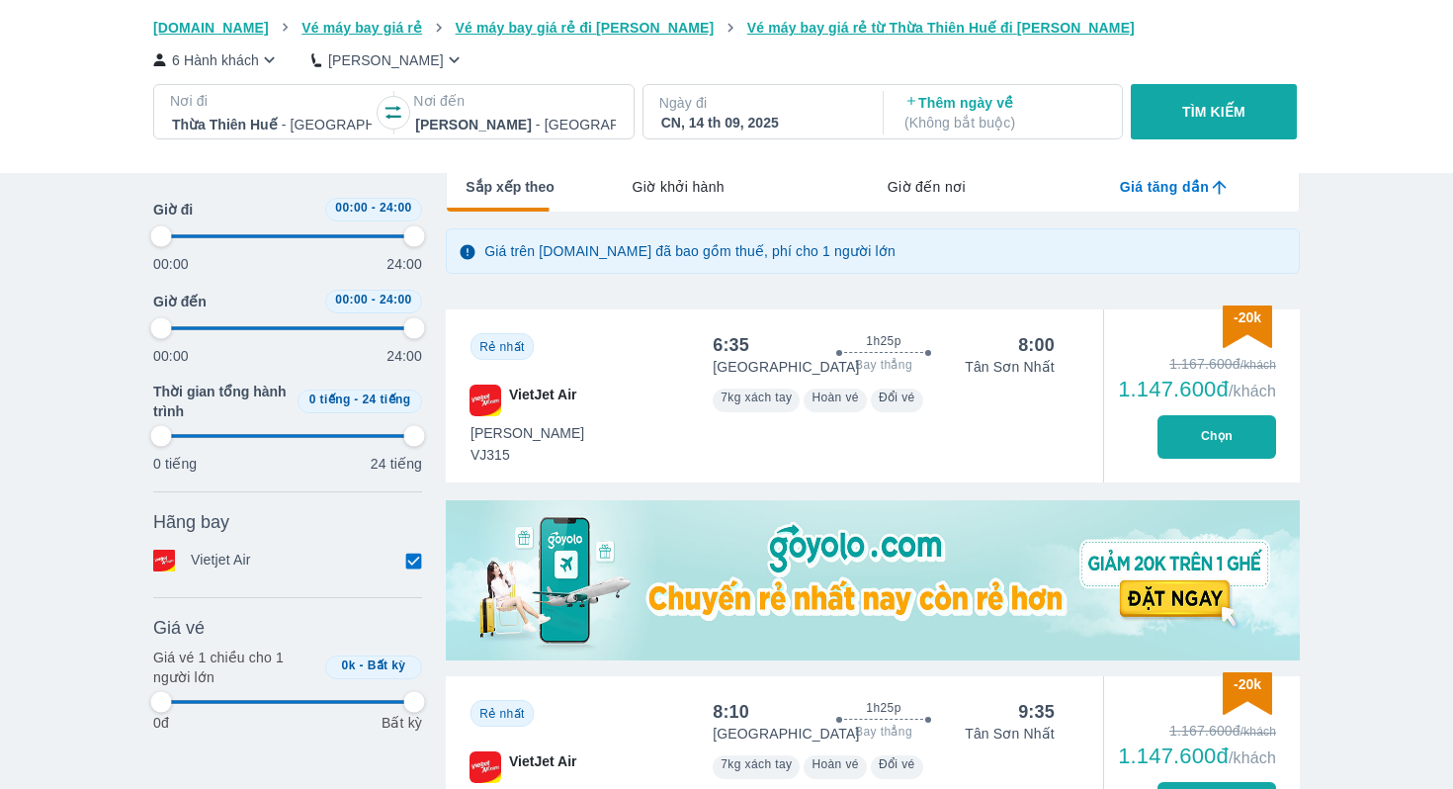
type input "97.9166666666667"
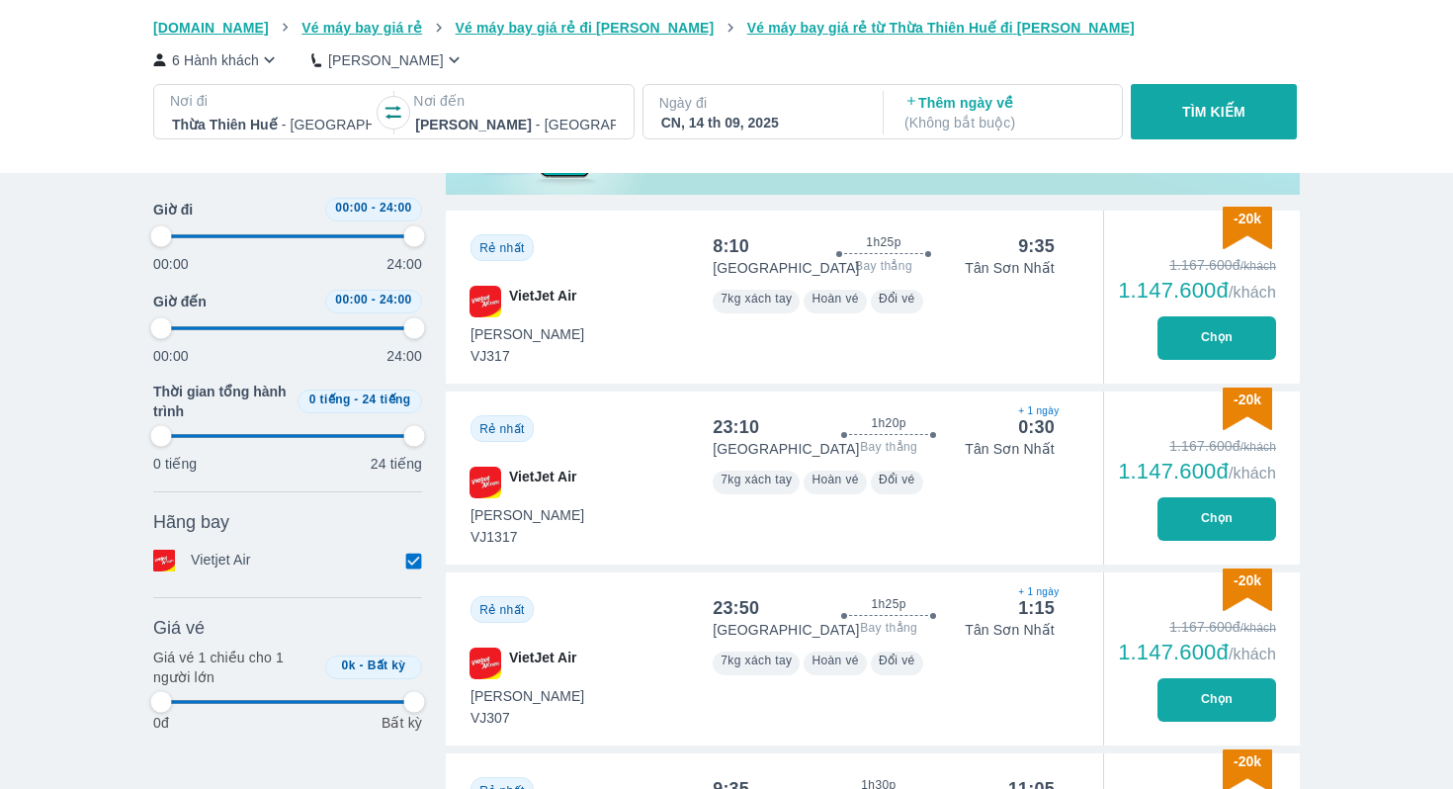
type input "97.9166666666667"
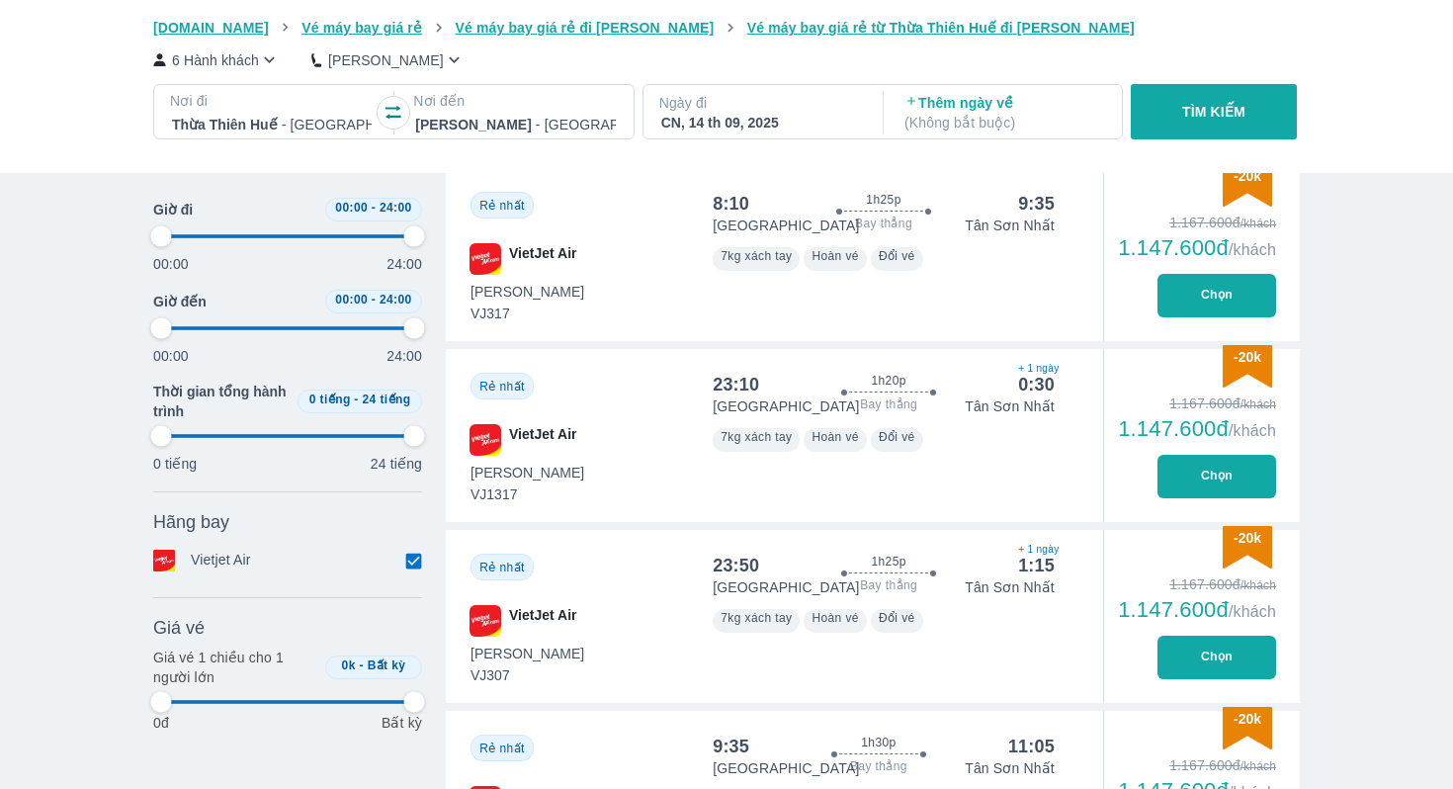
type input "97.9166666666667"
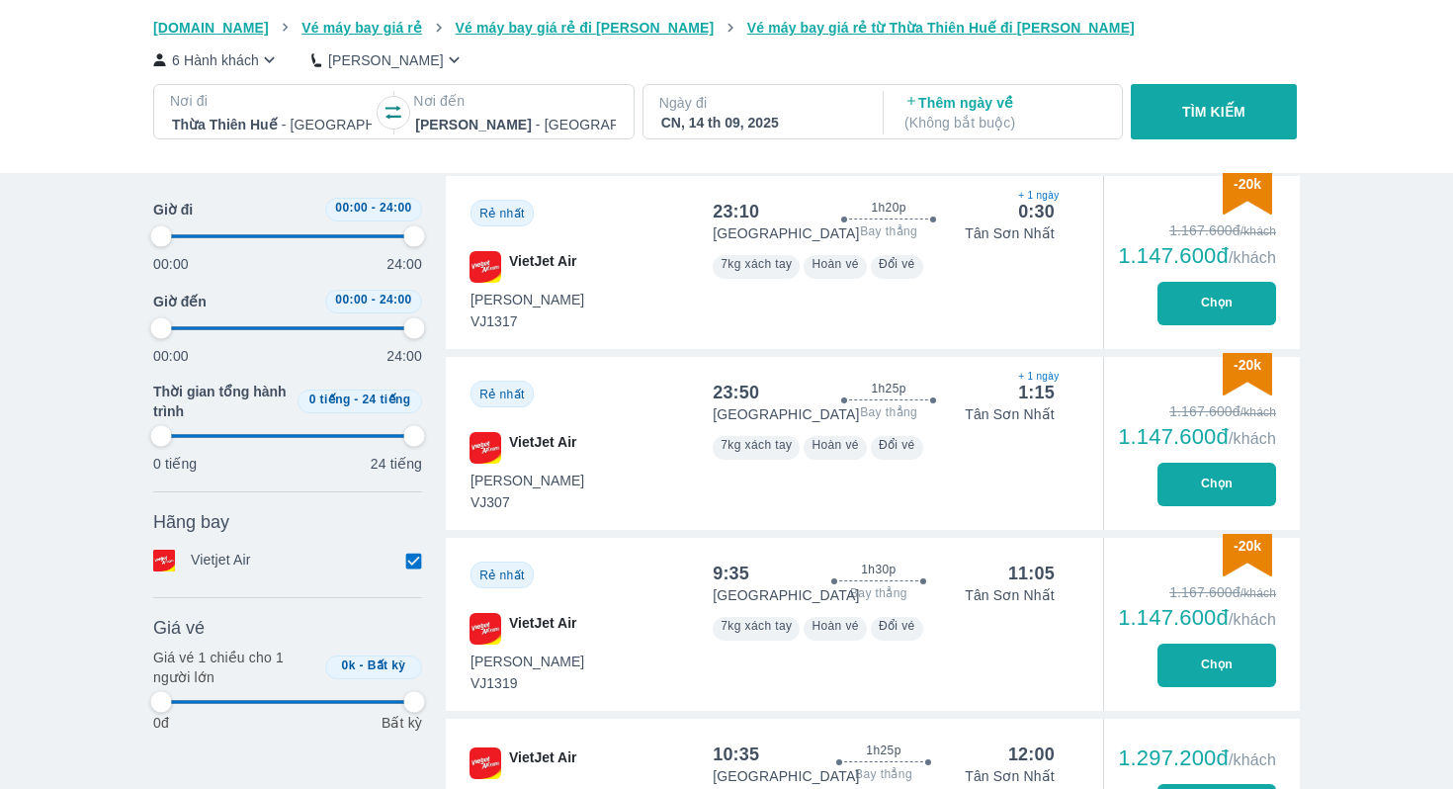
type input "97.9166666666667"
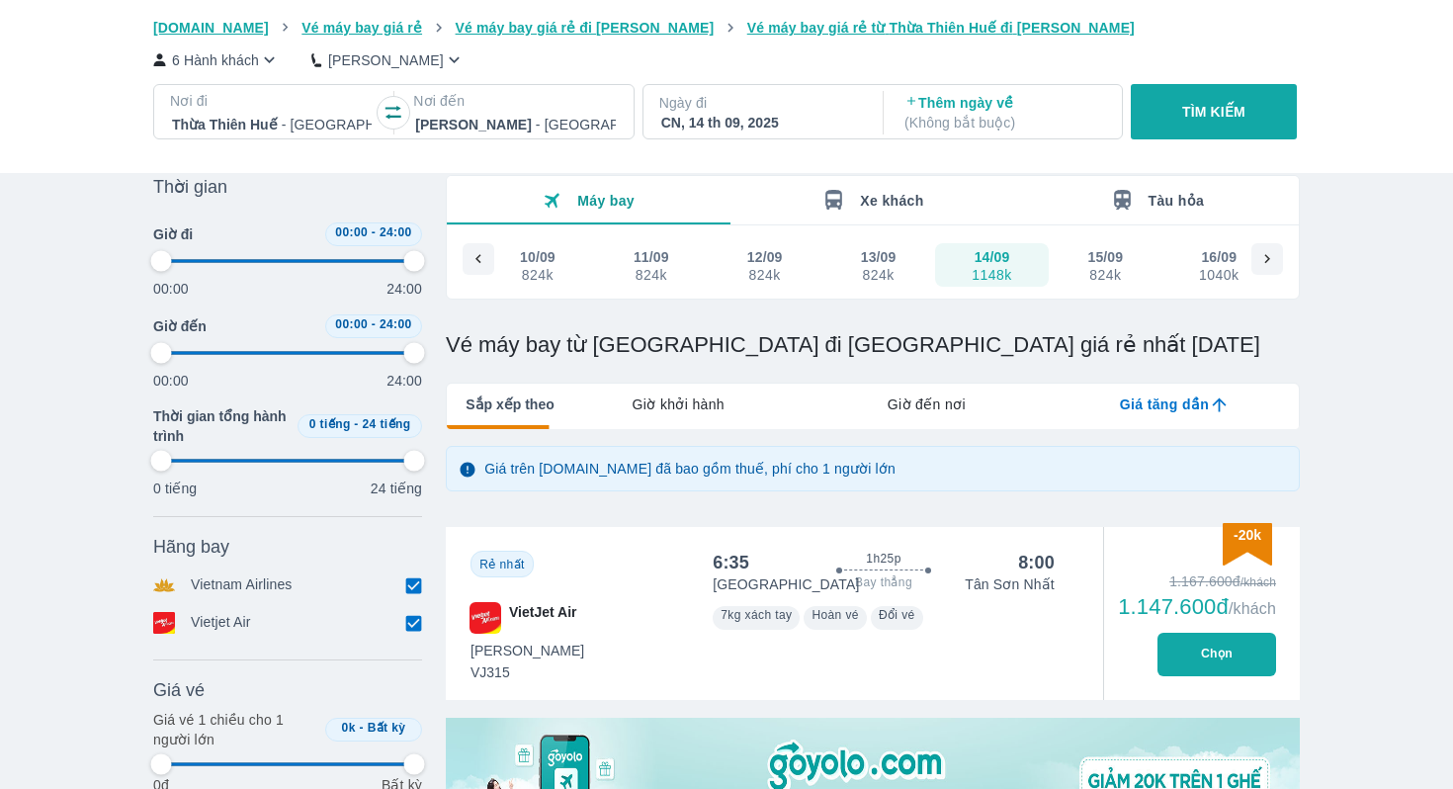
type input "97.9166666666667"
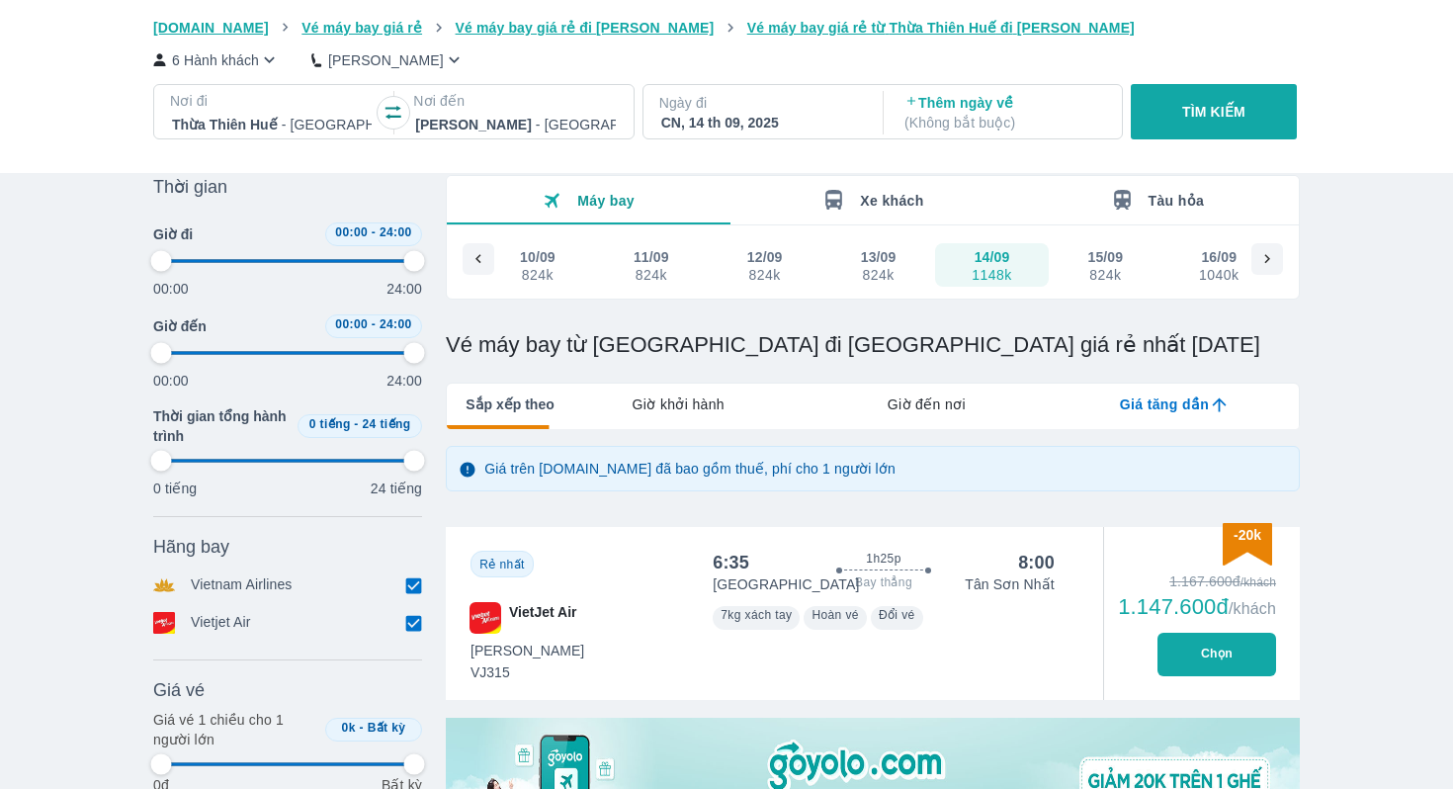
type input "97.9166666666667"
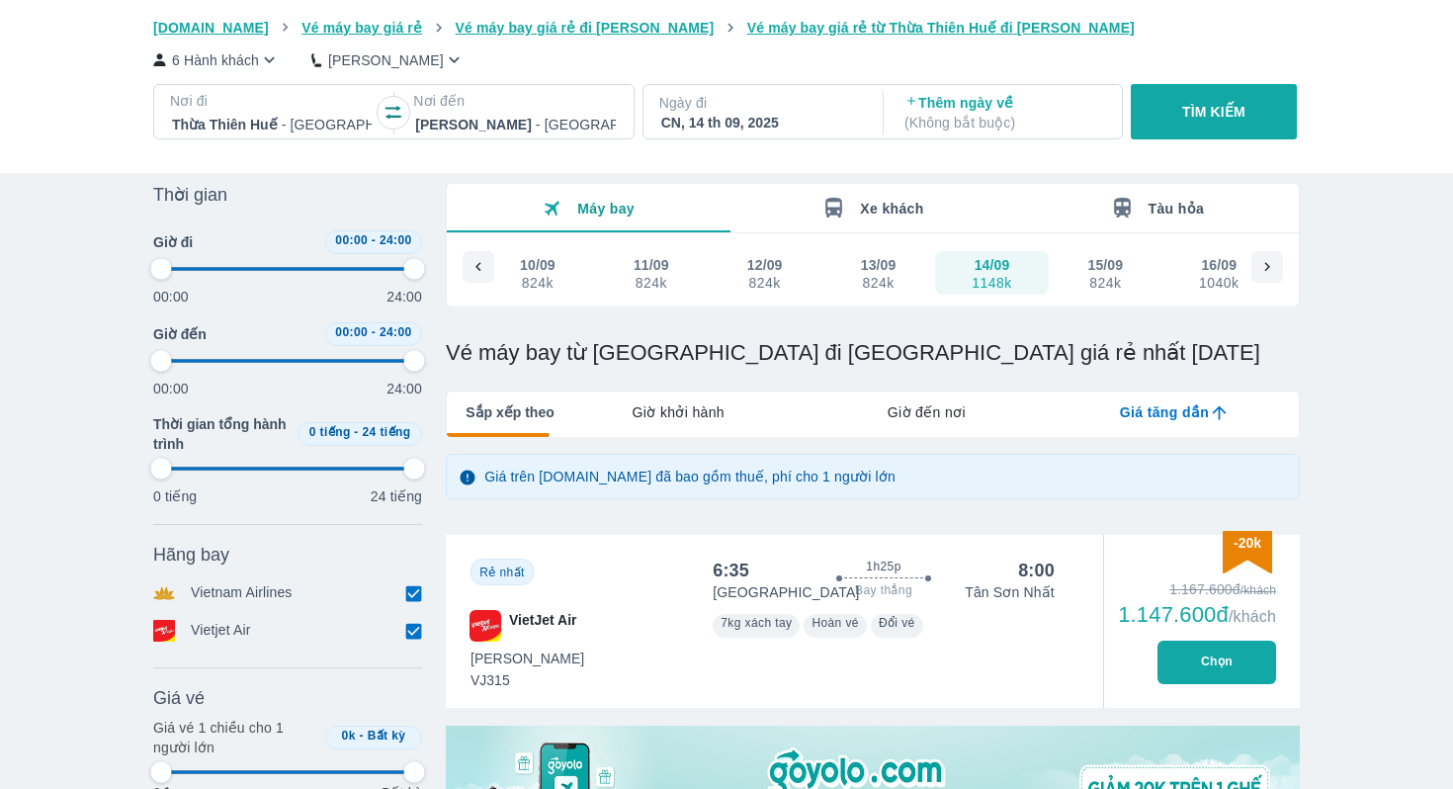
type input "97.9166666666667"
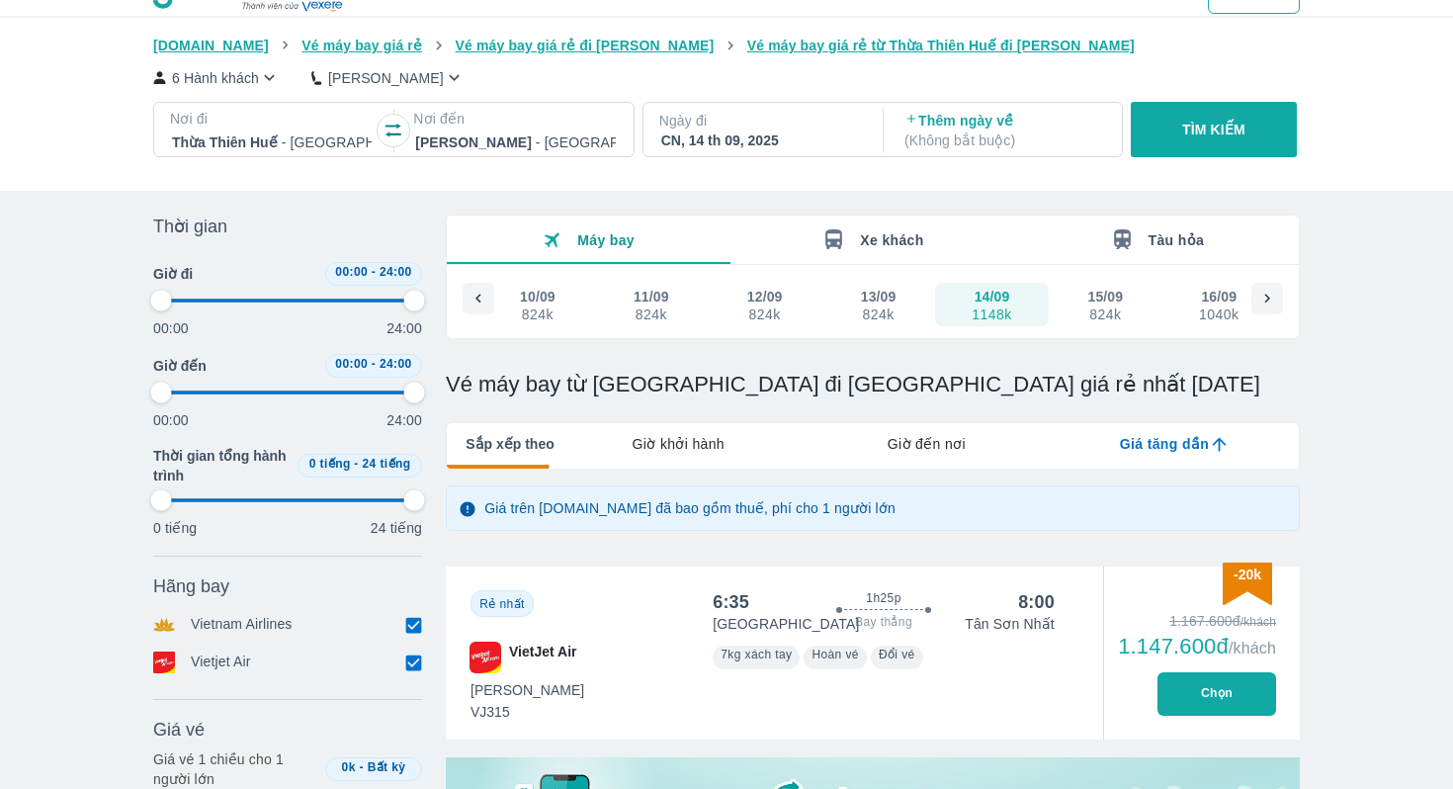
scroll to position [0, 0]
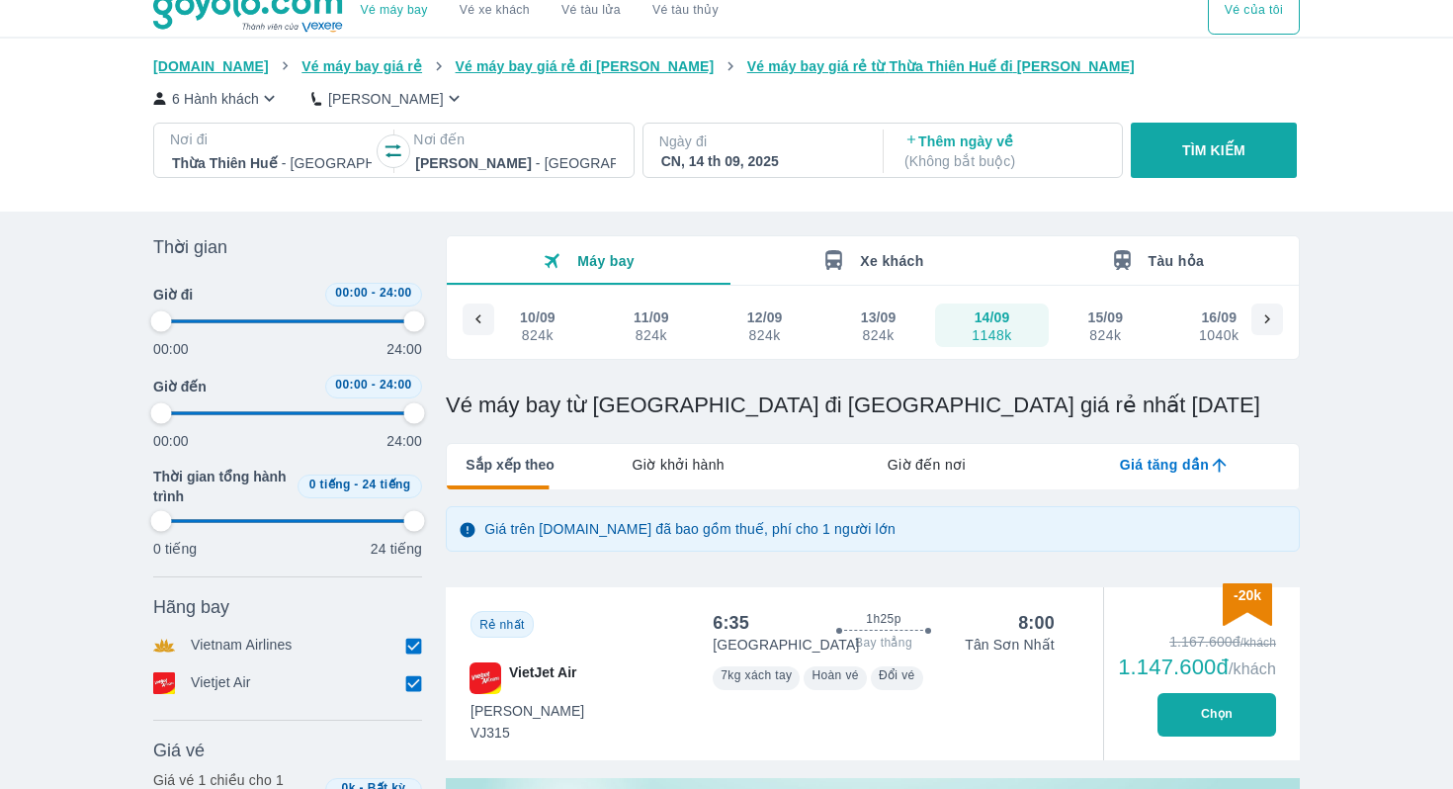
type input "97.9166666666667"
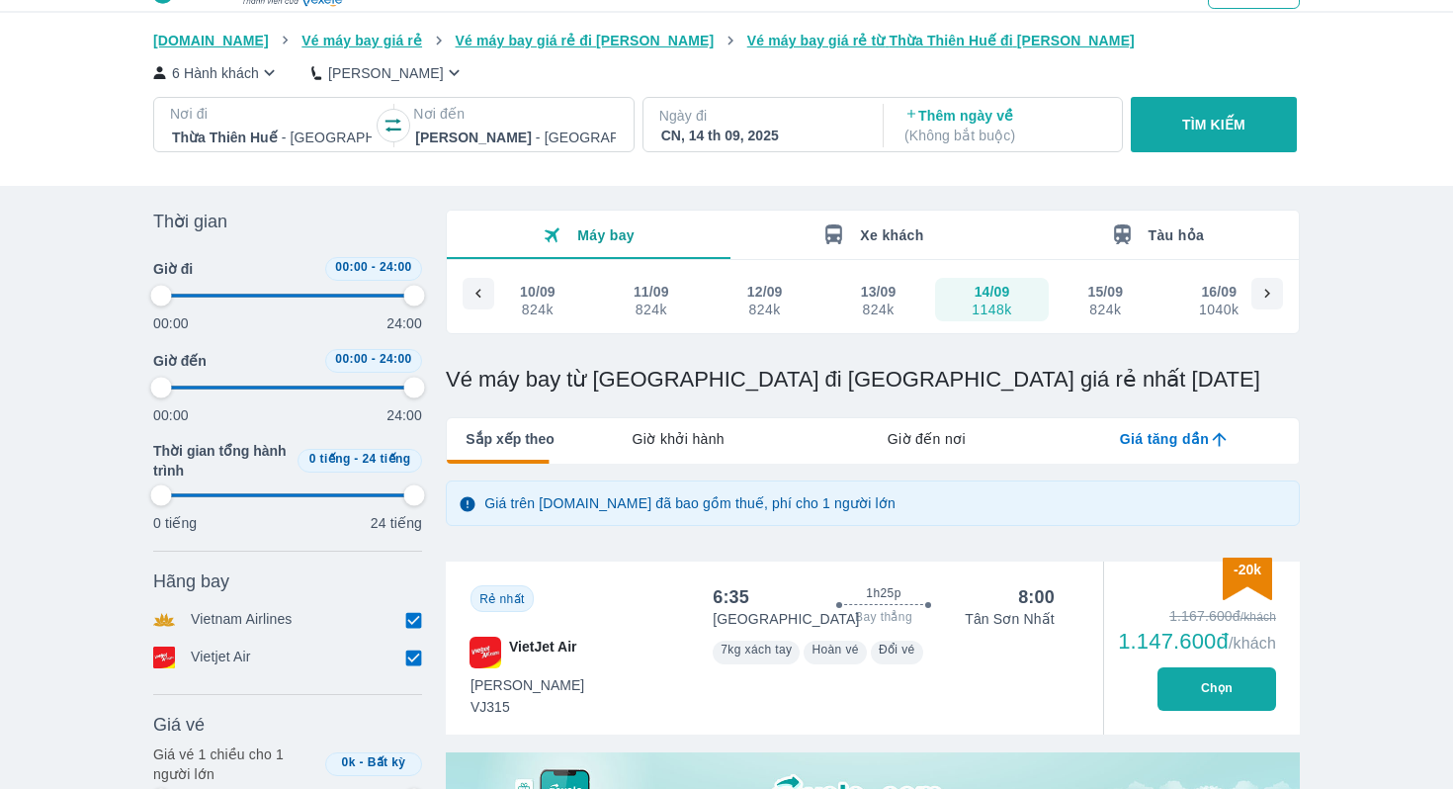
scroll to position [51, 0]
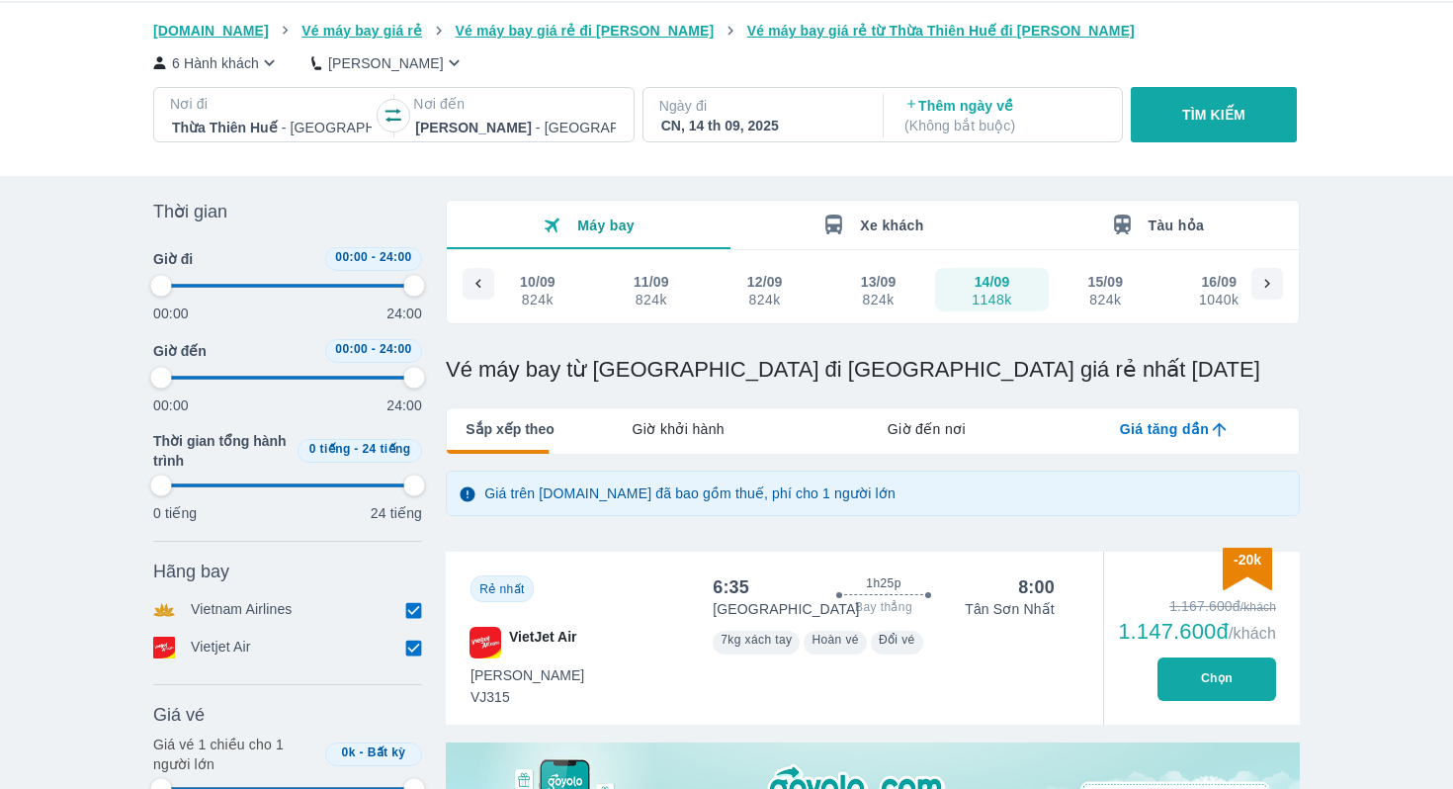
type input "97.9166666666667"
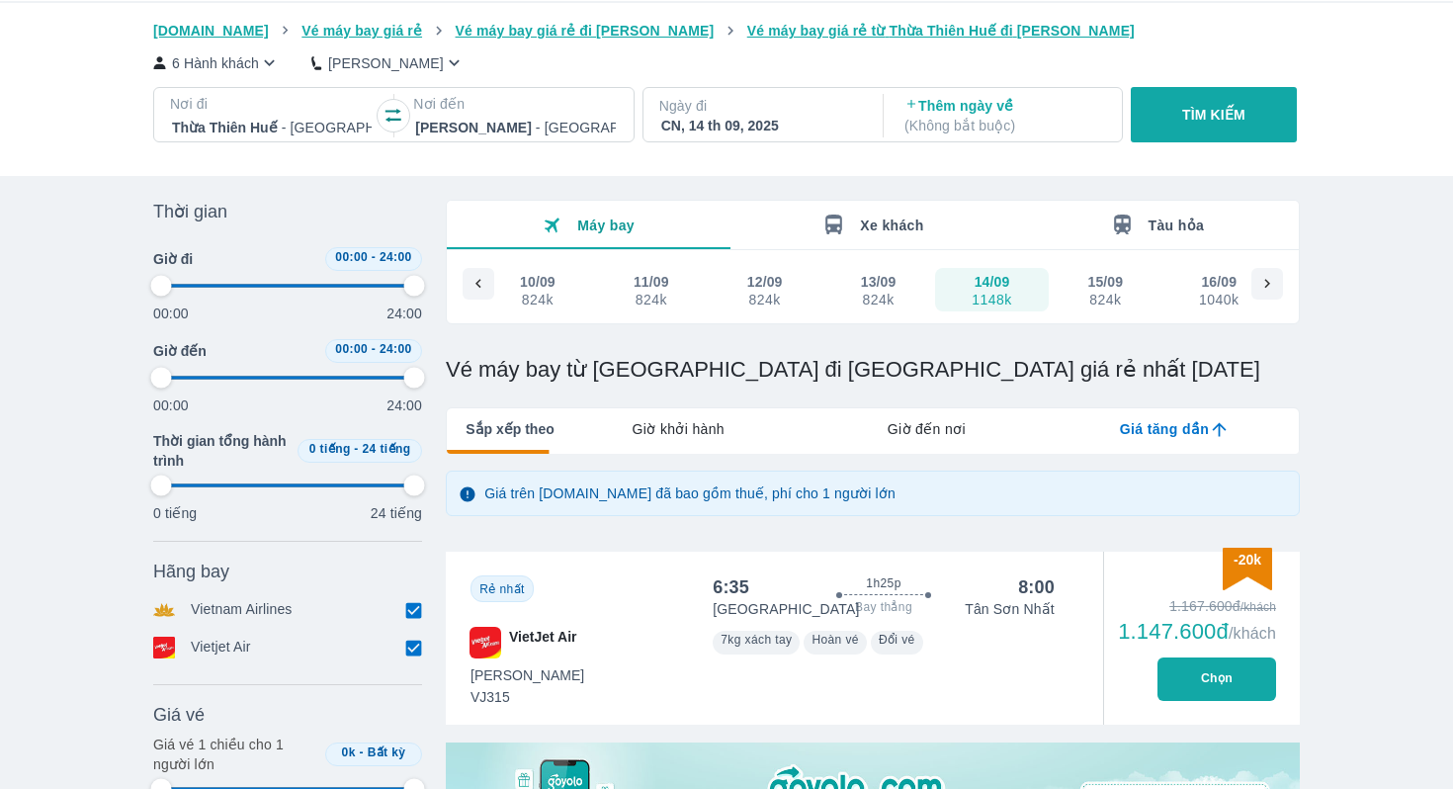
type input "97.9166666666667"
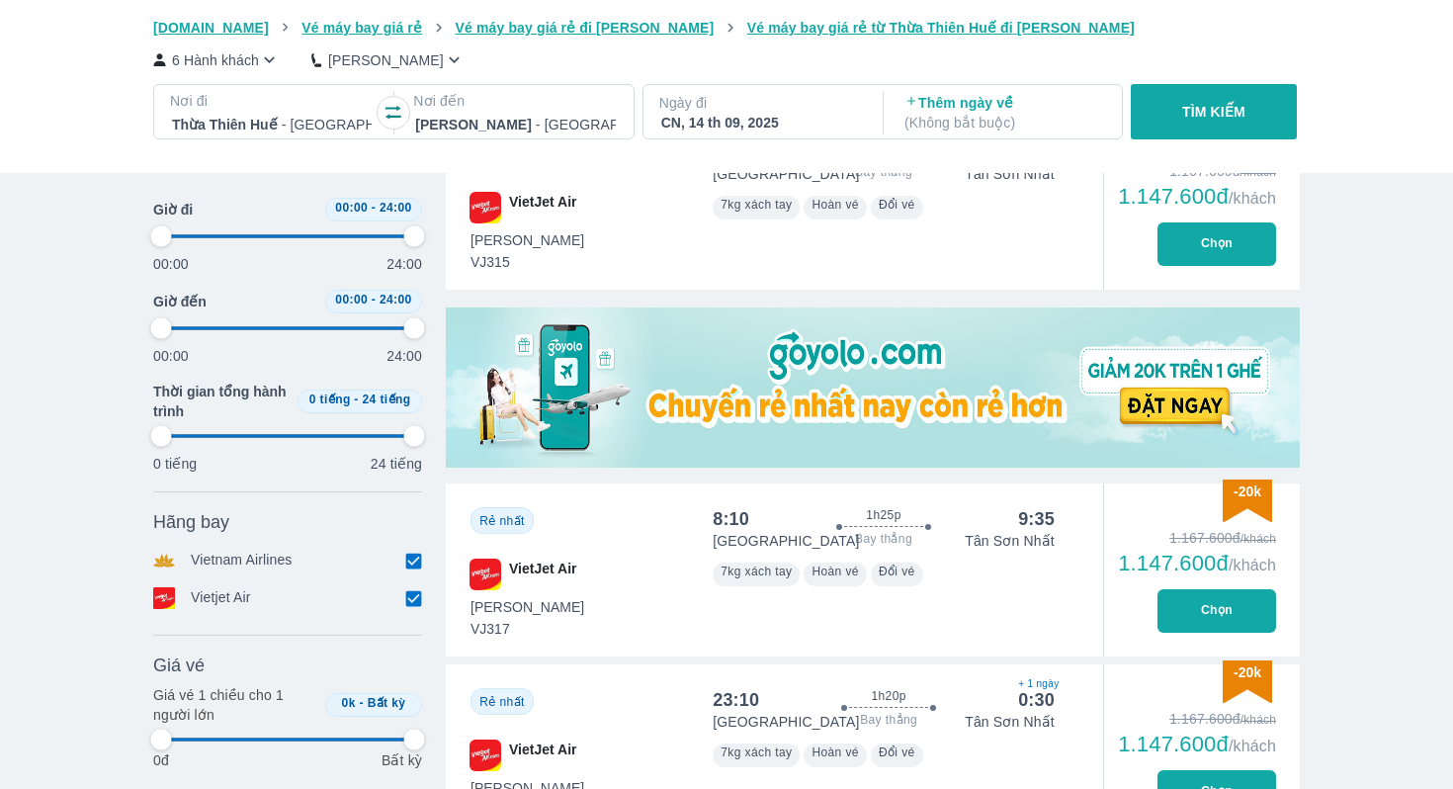
type input "97.9166666666667"
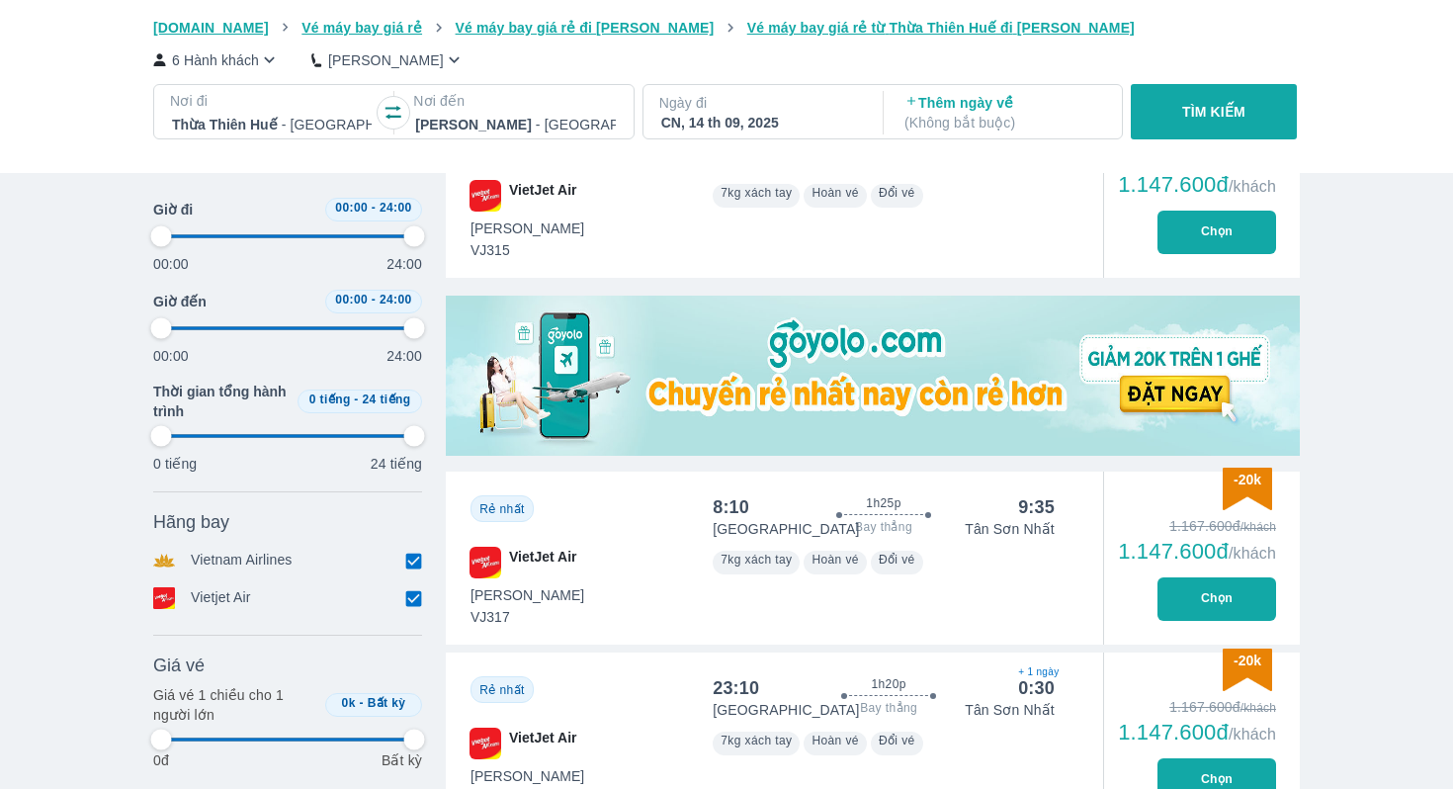
scroll to position [500, 0]
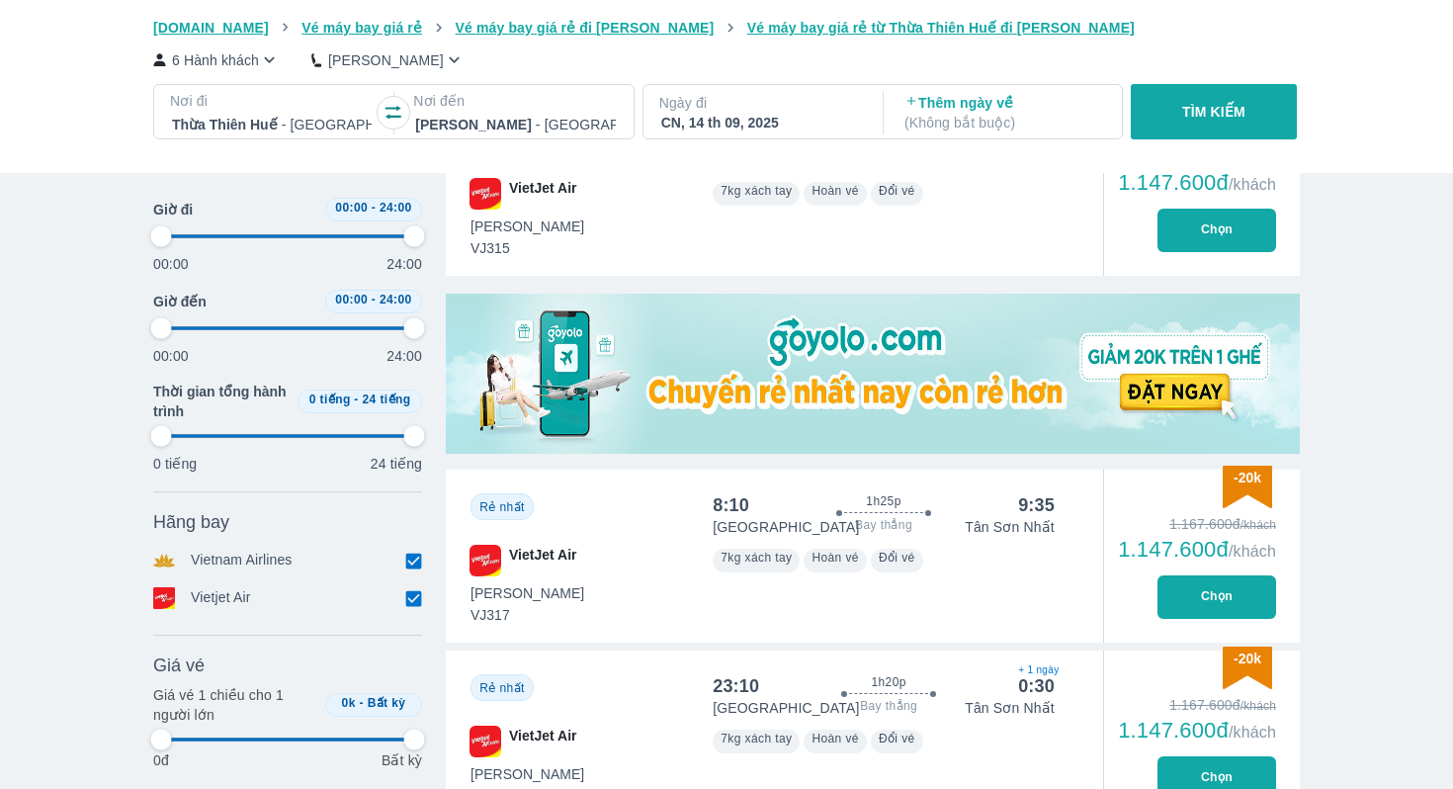
type input "97.9166666666667"
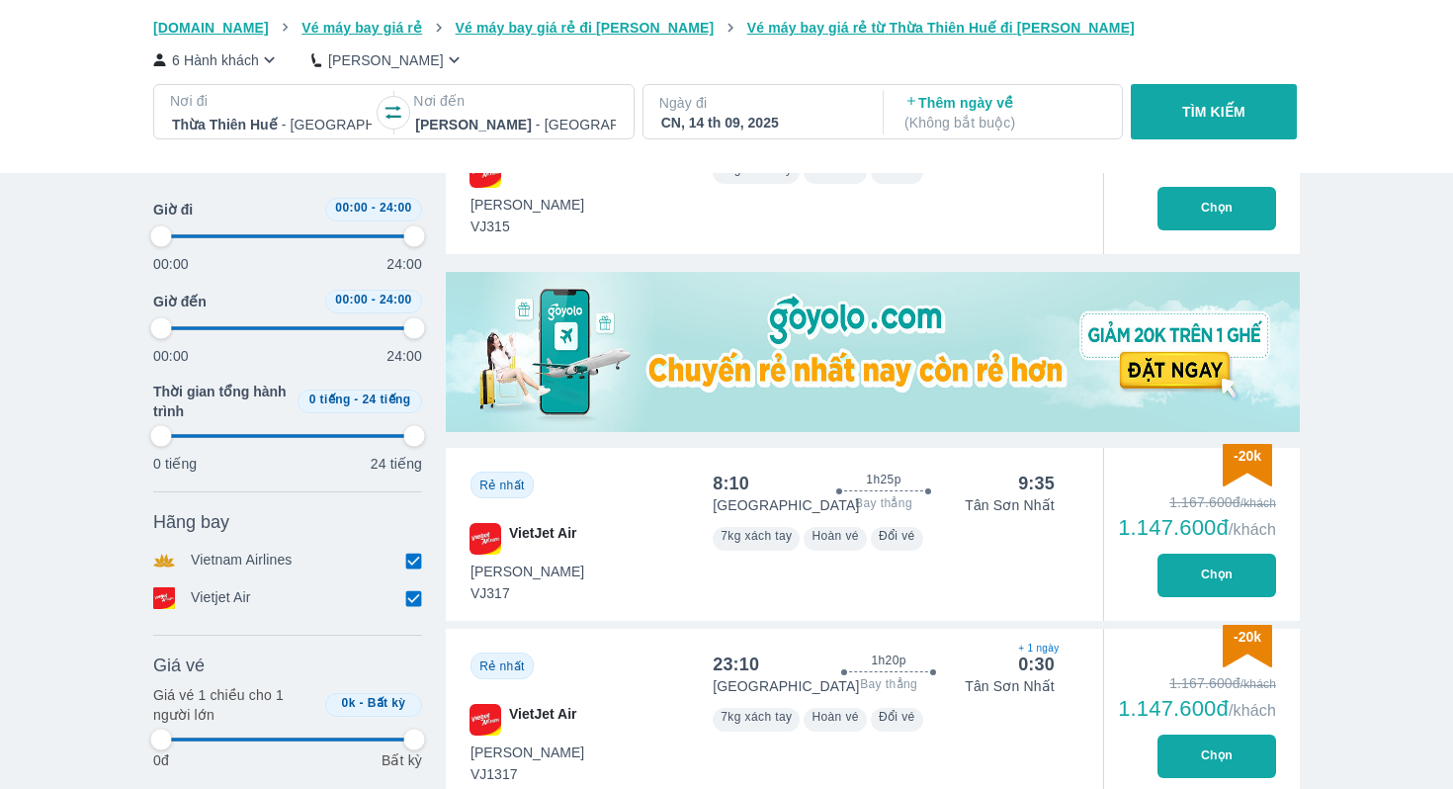
type input "97.9166666666667"
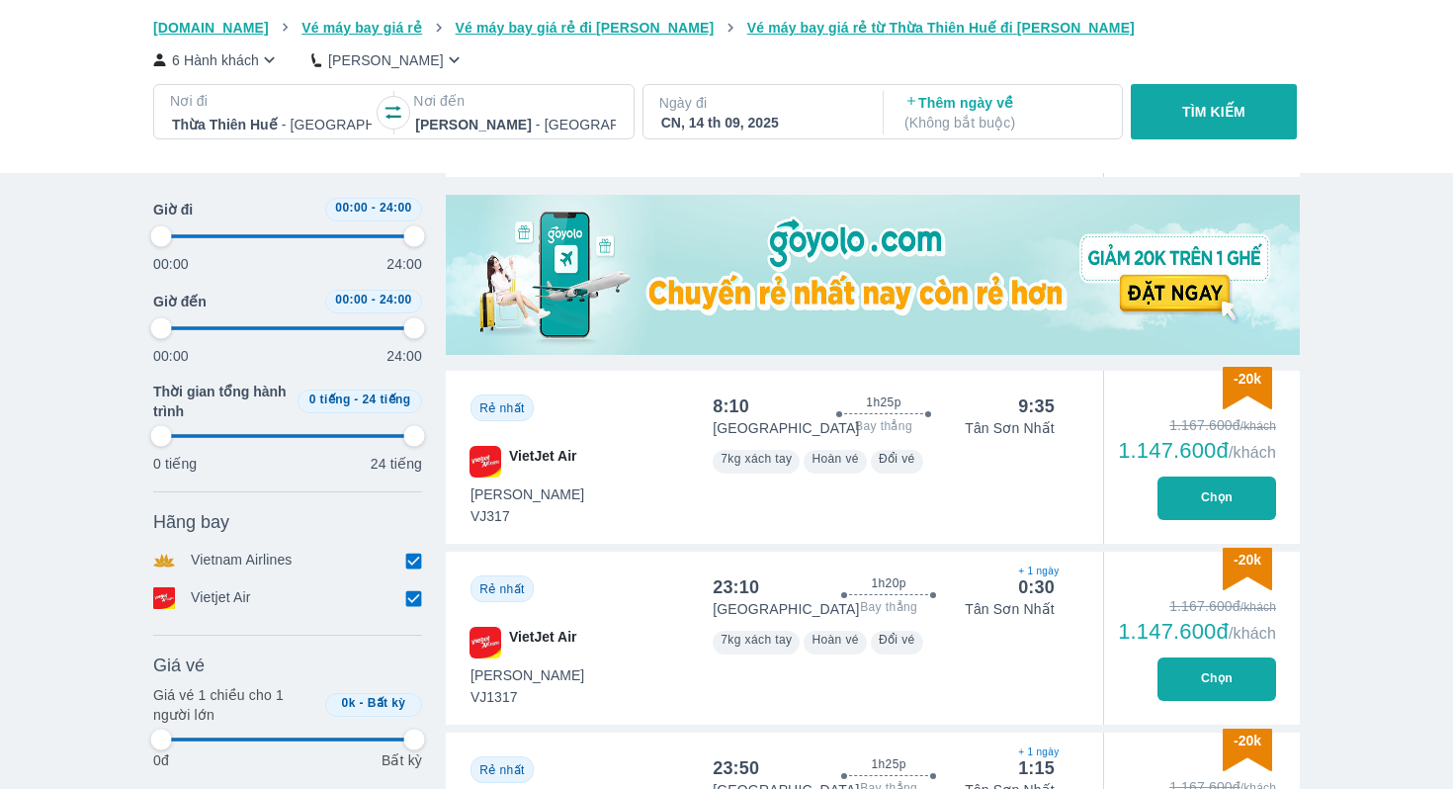
scroll to position [602, 0]
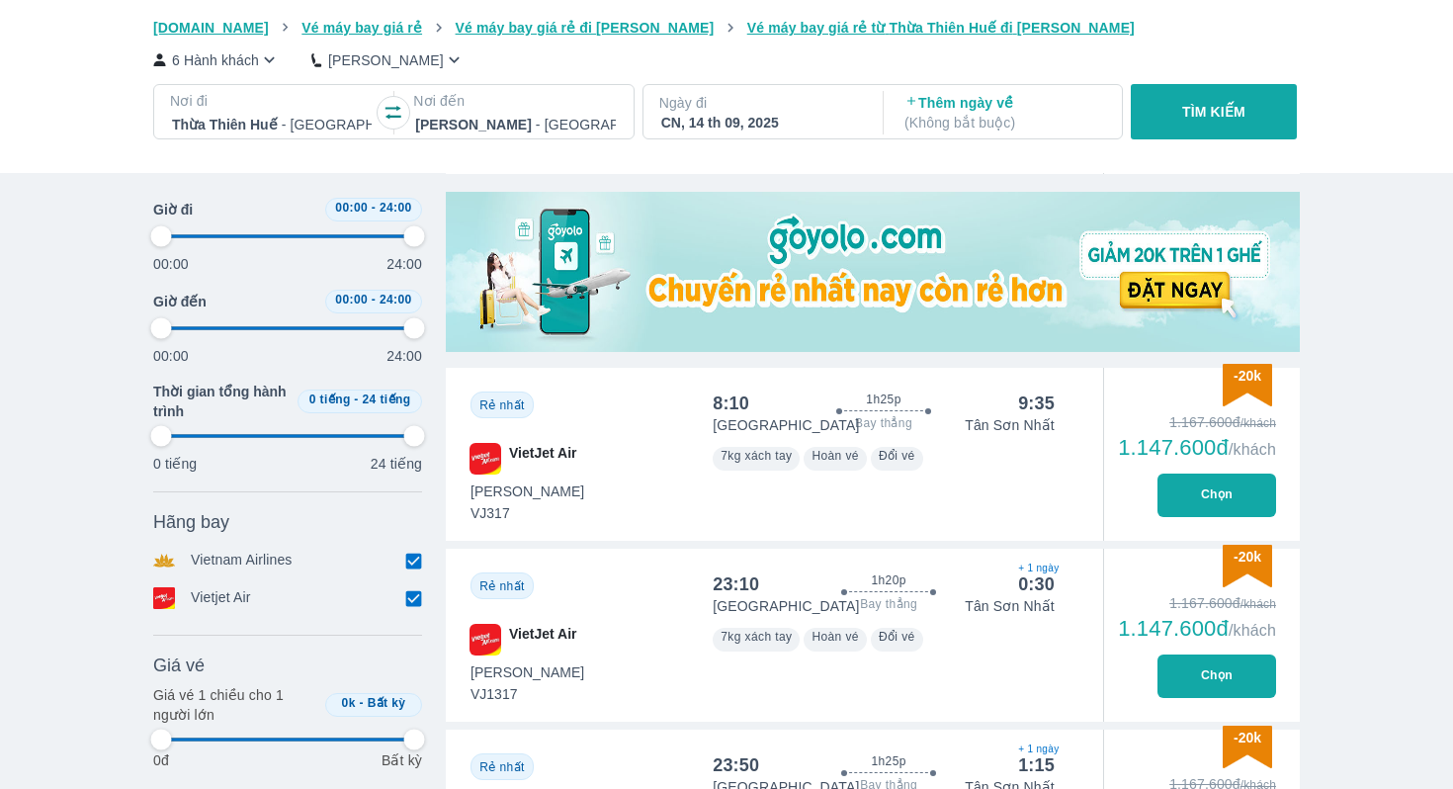
type input "97.9166666666667"
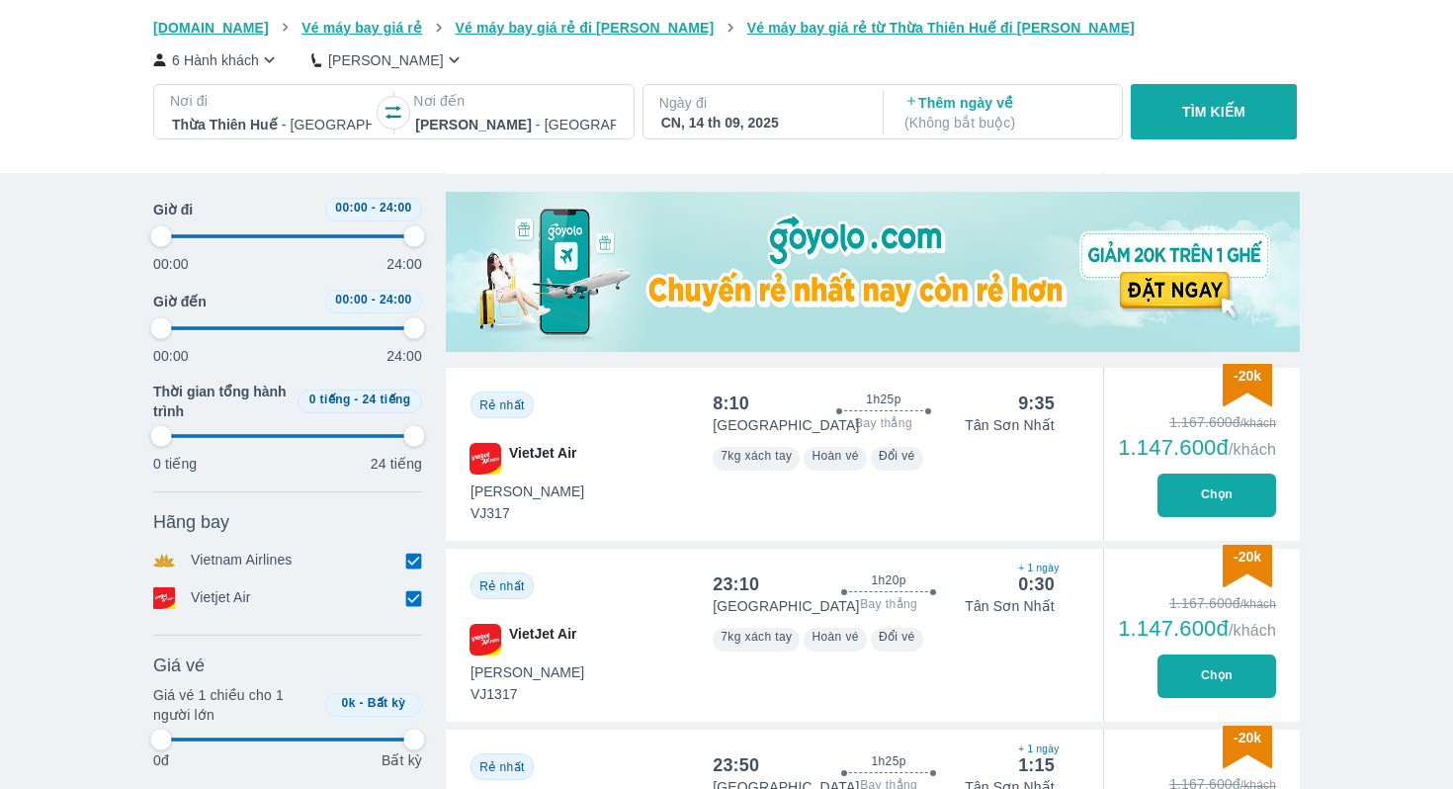
type input "97.9166666666667"
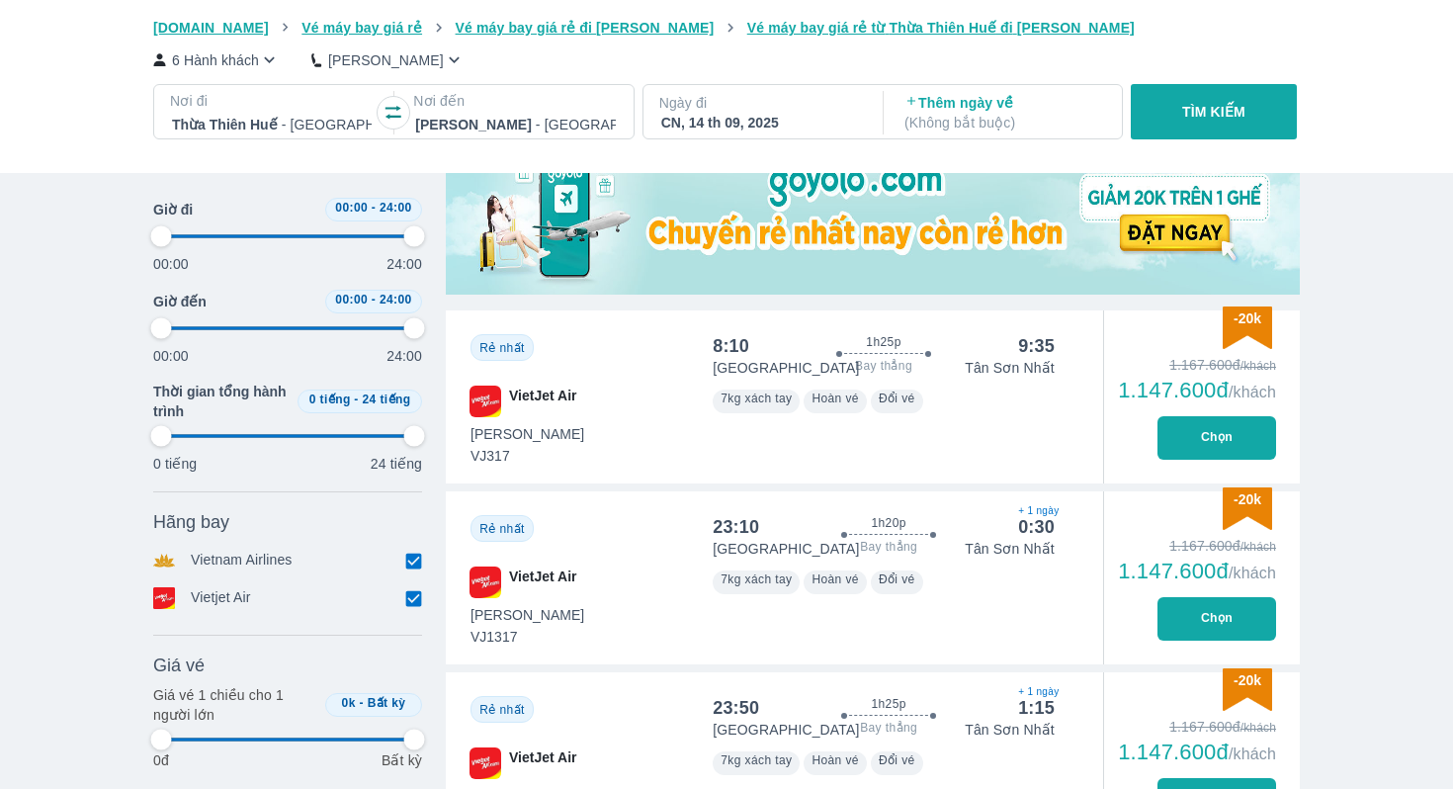
type input "97.9166666666667"
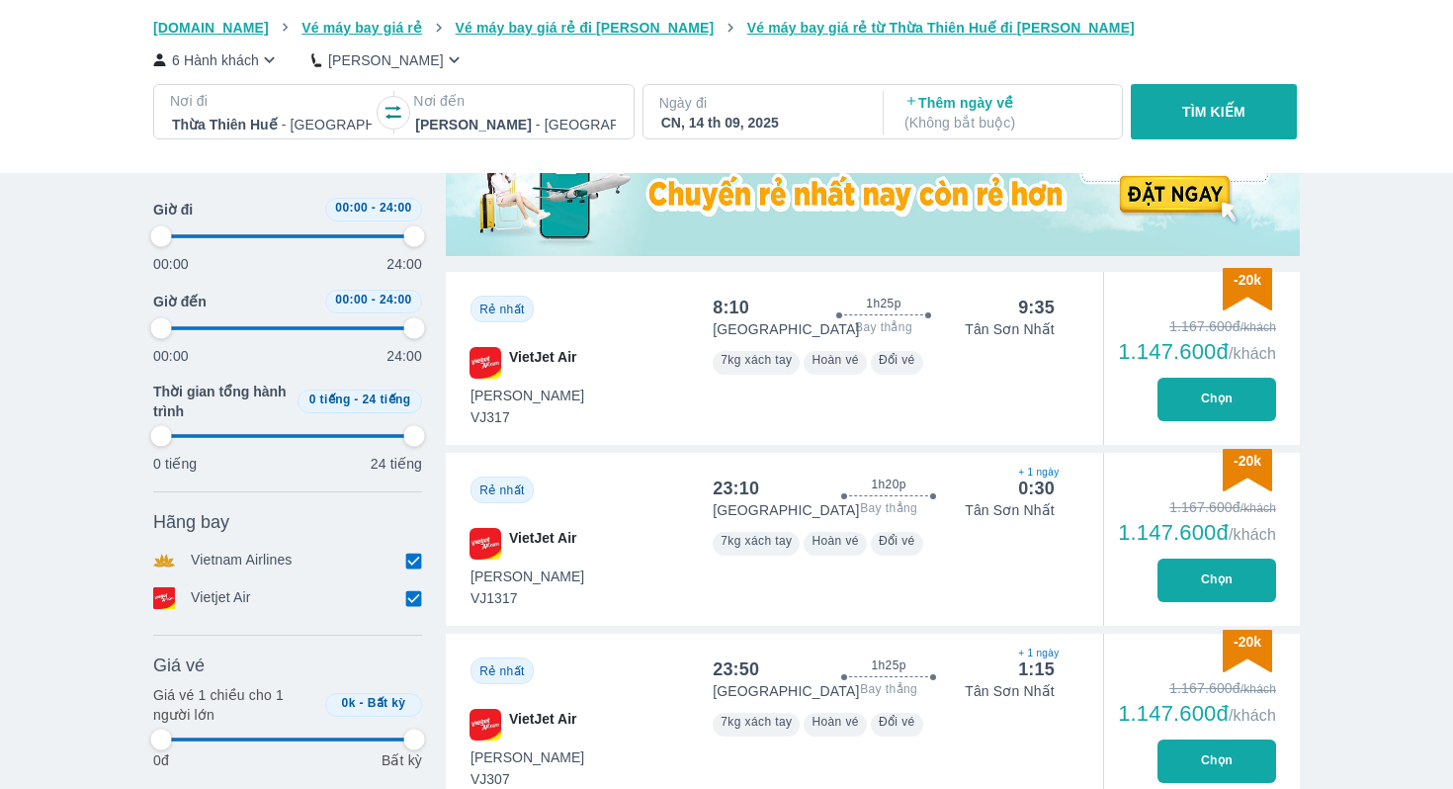
type input "97.9166666666667"
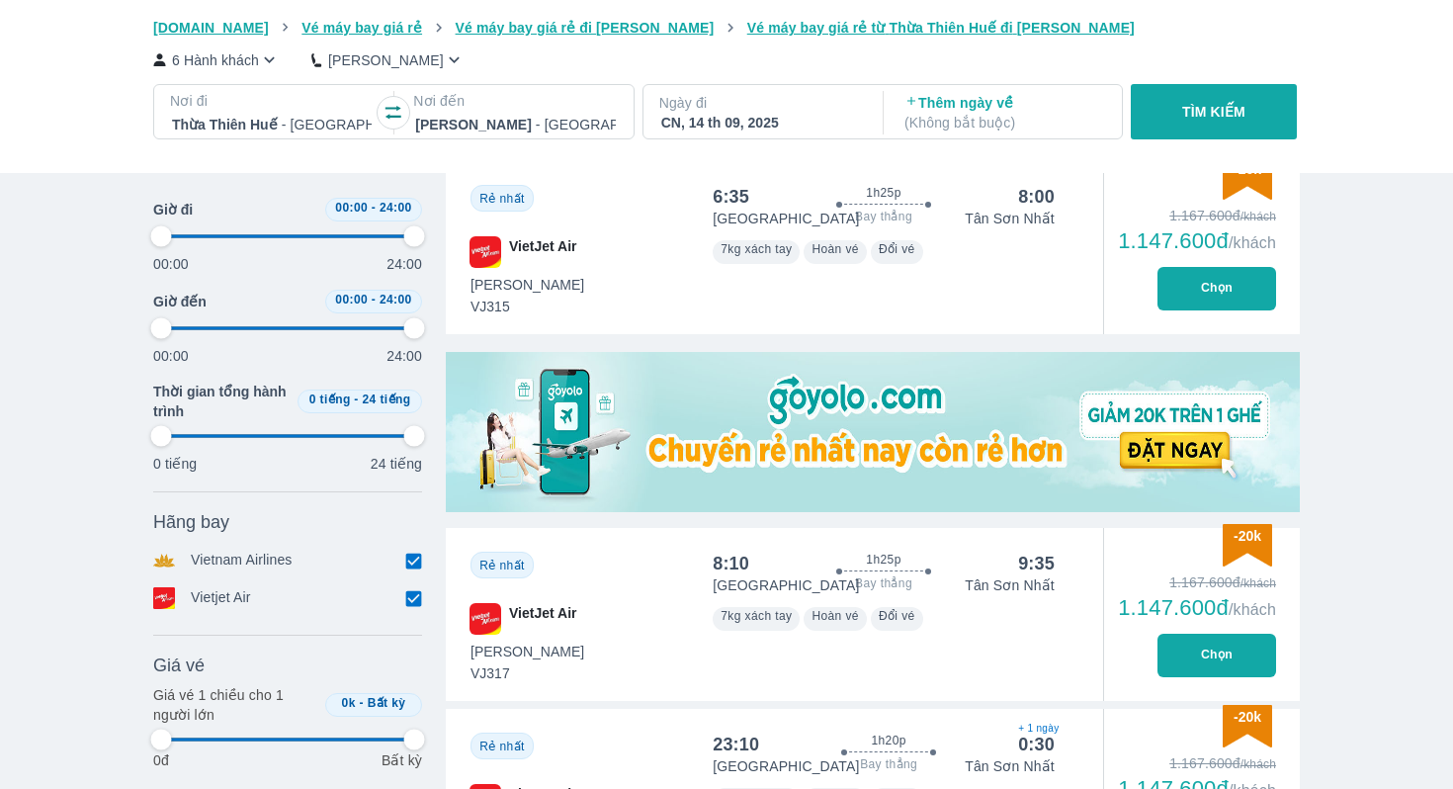
scroll to position [0, 0]
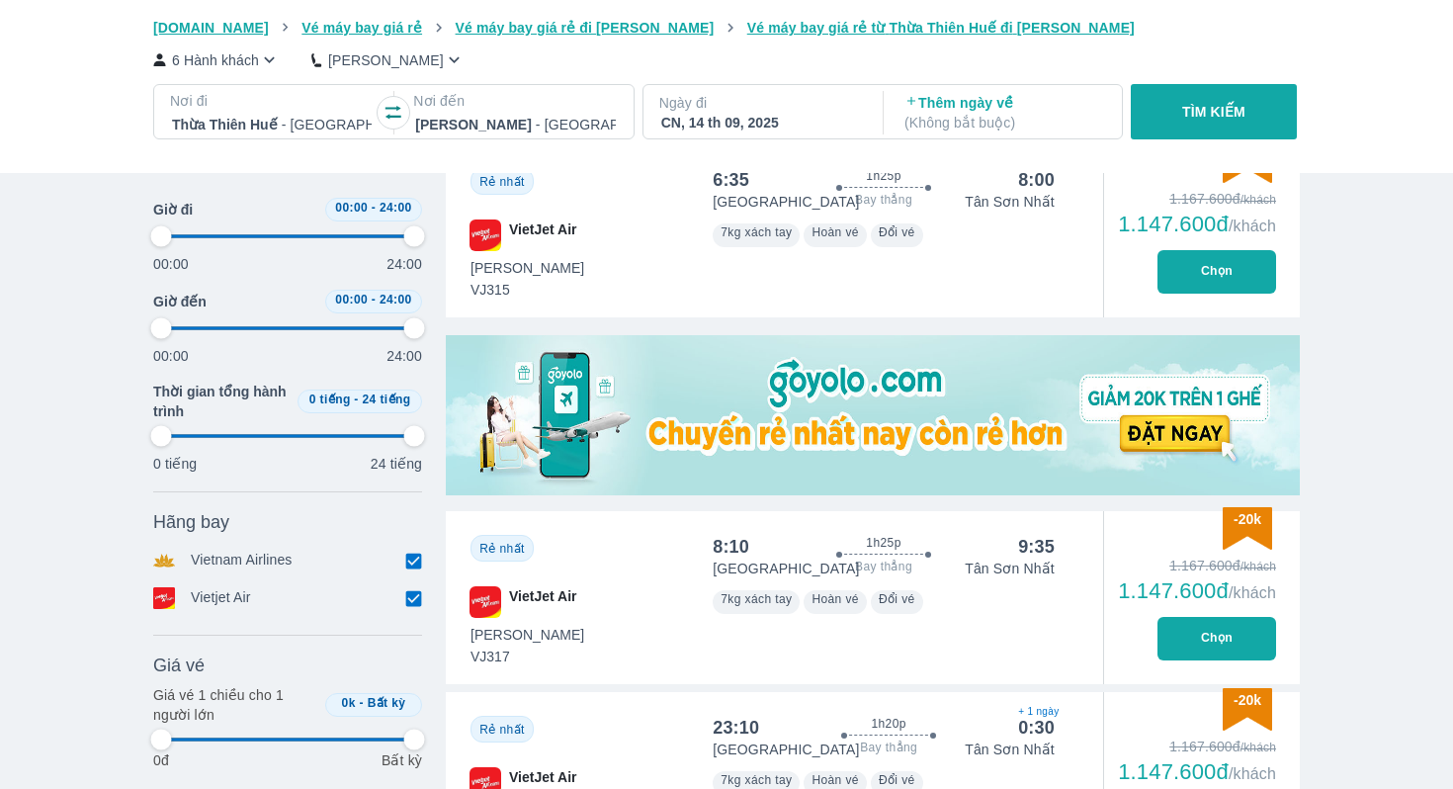
type input "97.9166666666667"
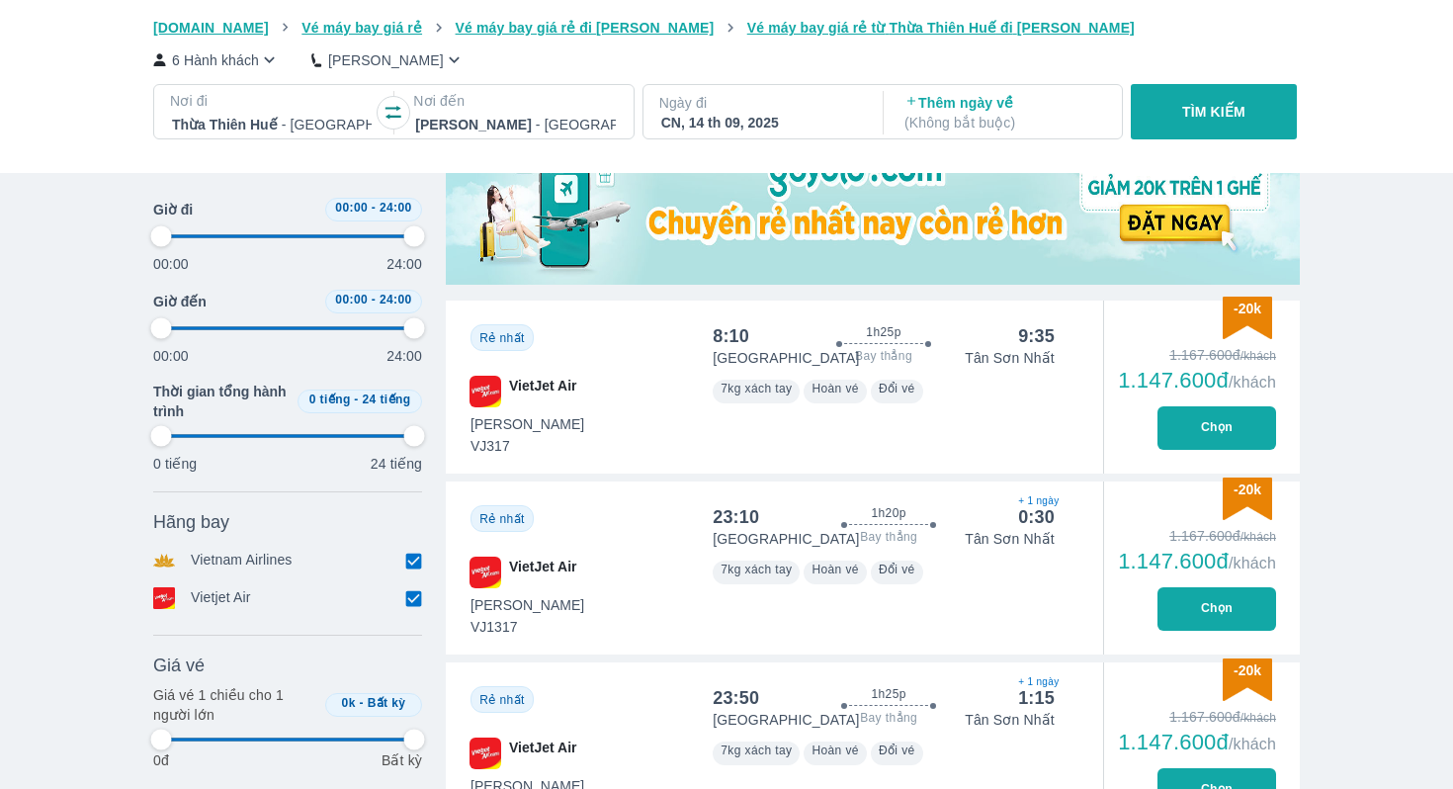
scroll to position [862, 0]
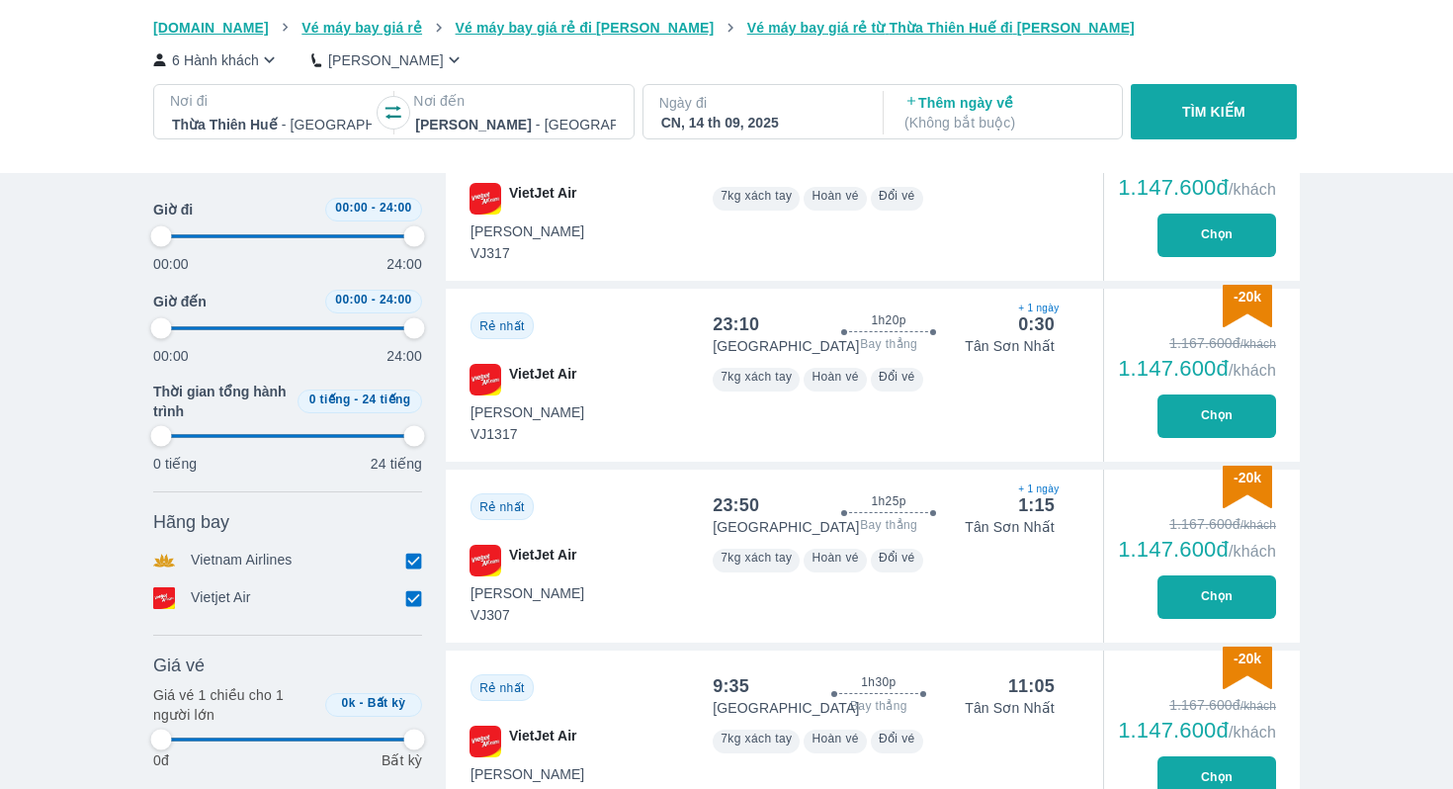
type input "97.9166666666667"
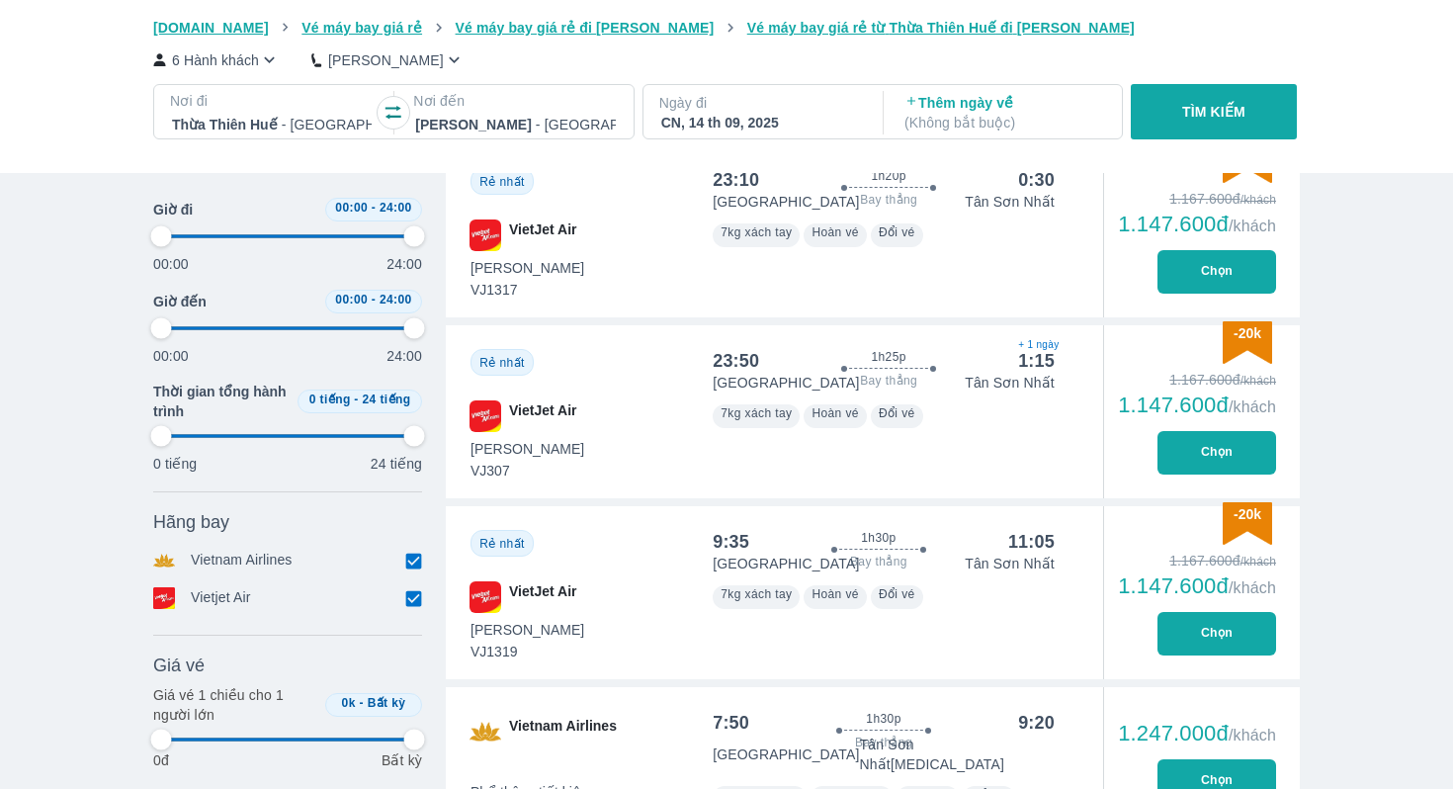
type input "97.9166666666667"
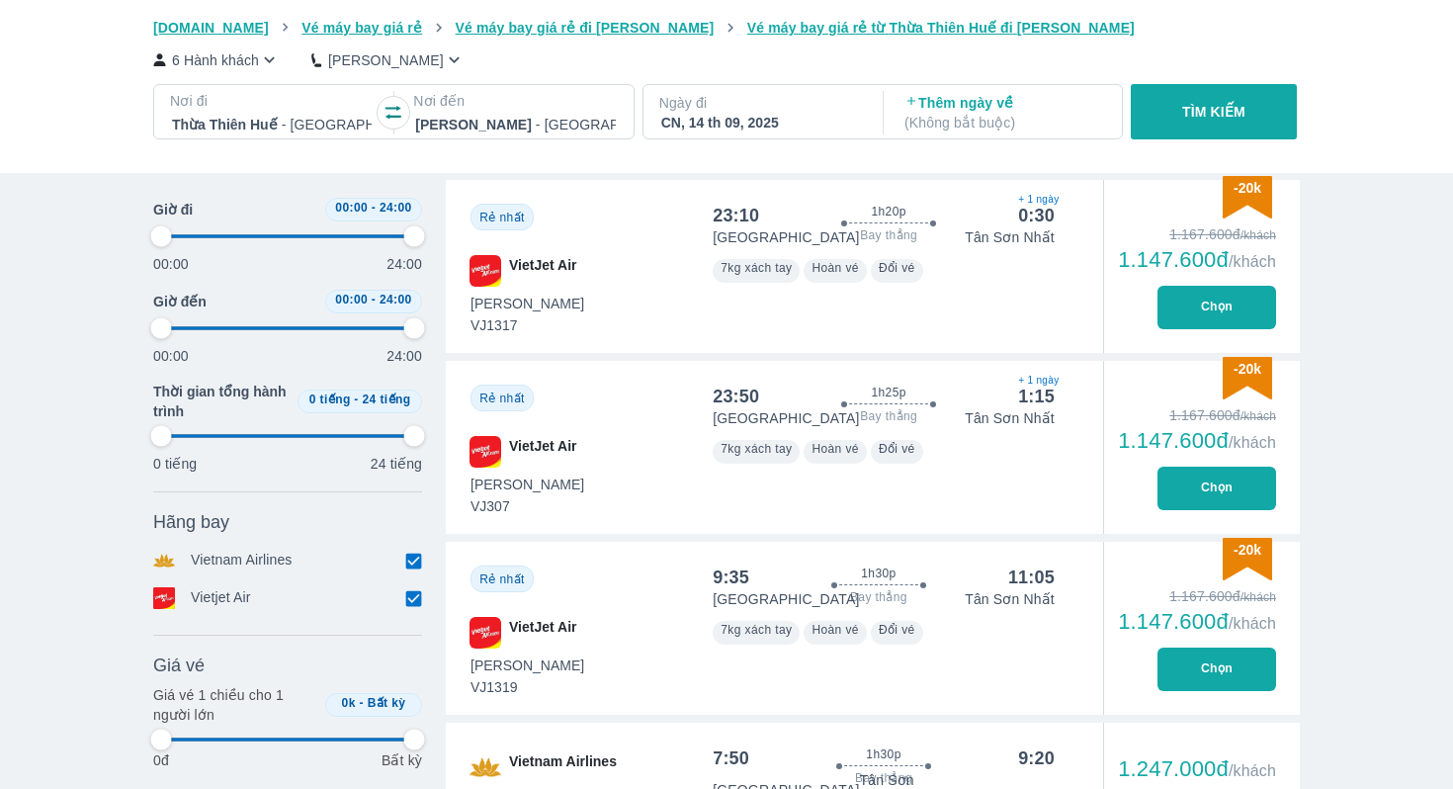
scroll to position [964, 0]
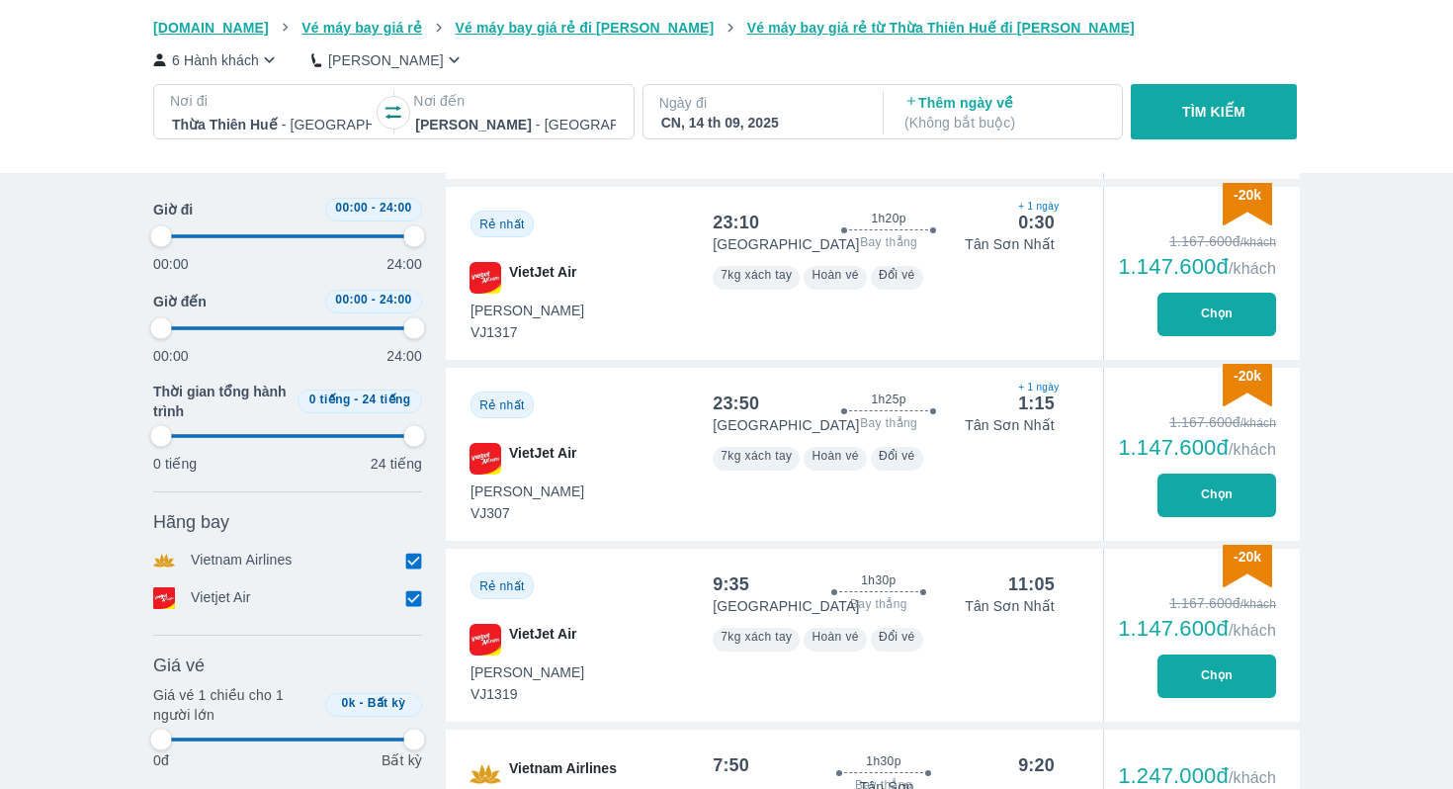
type input "97.9166666666667"
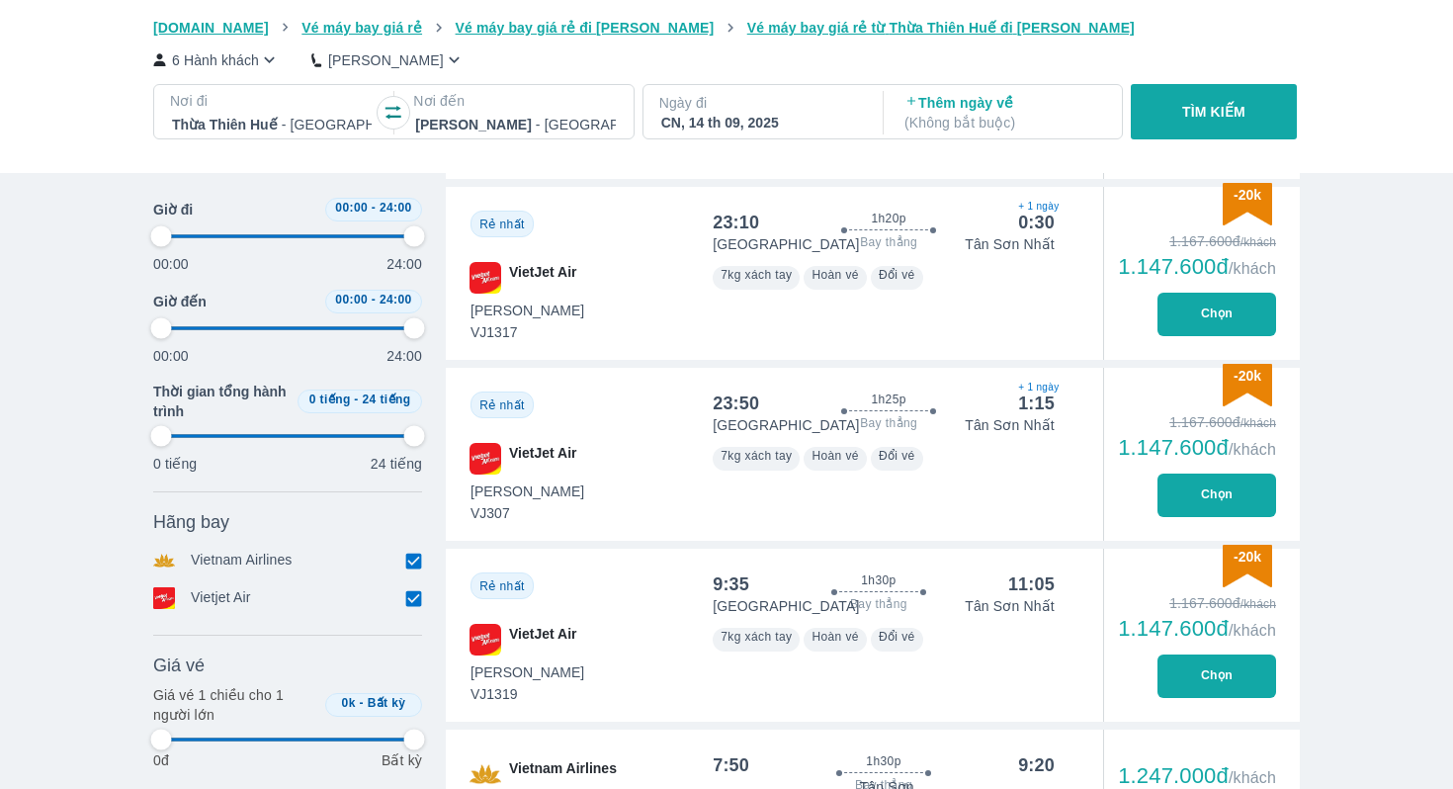
type input "97.9166666666667"
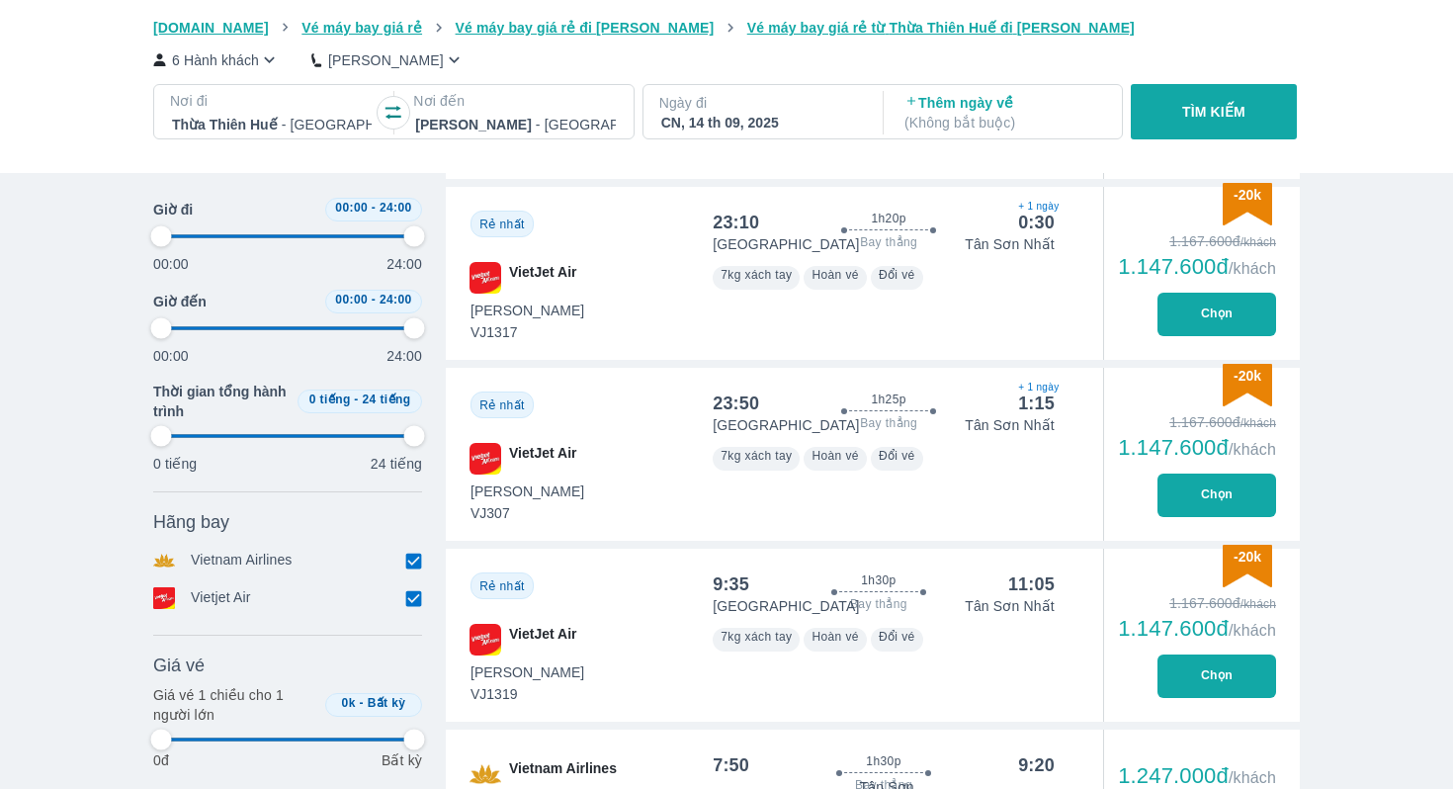
type input "97.9166666666667"
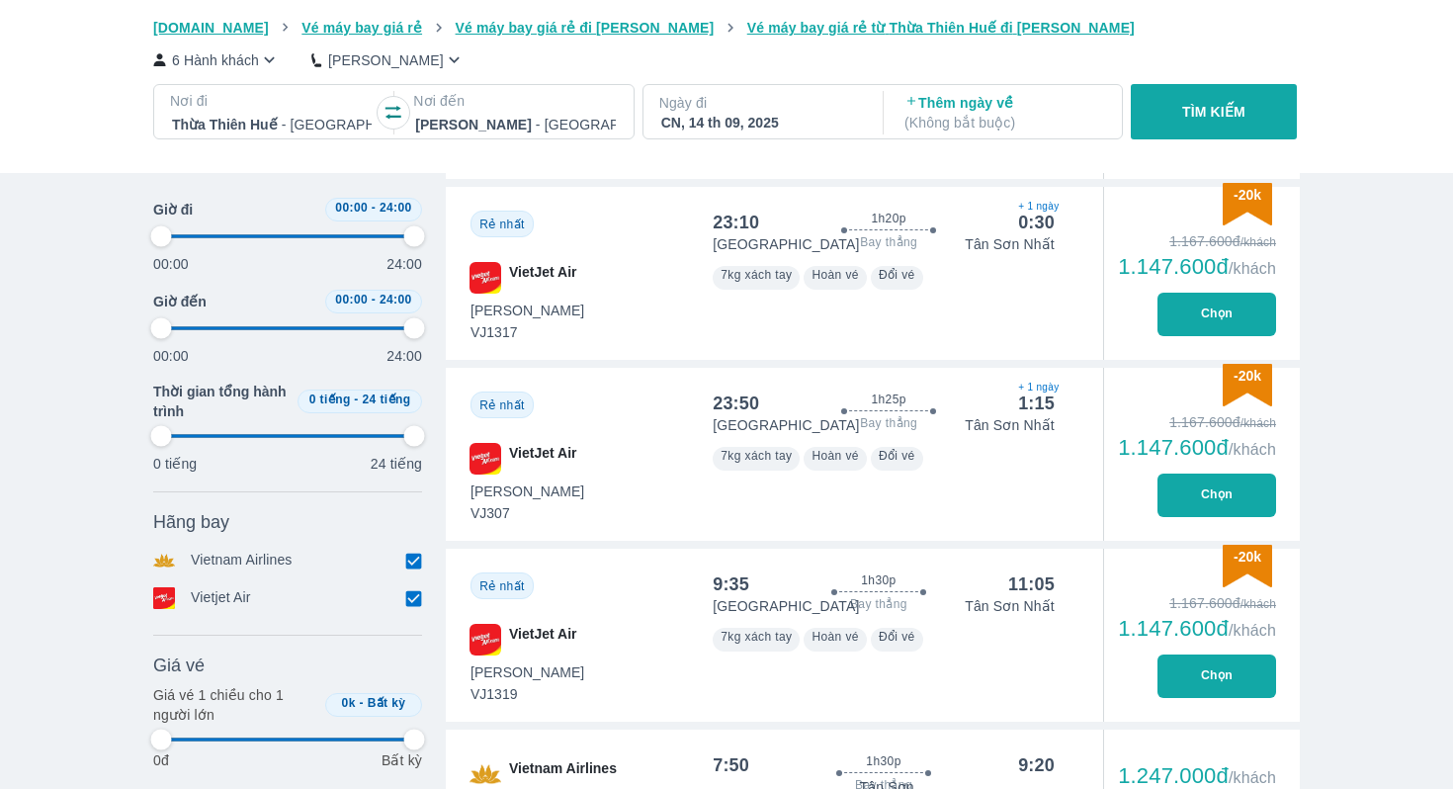
type input "97.9166666666667"
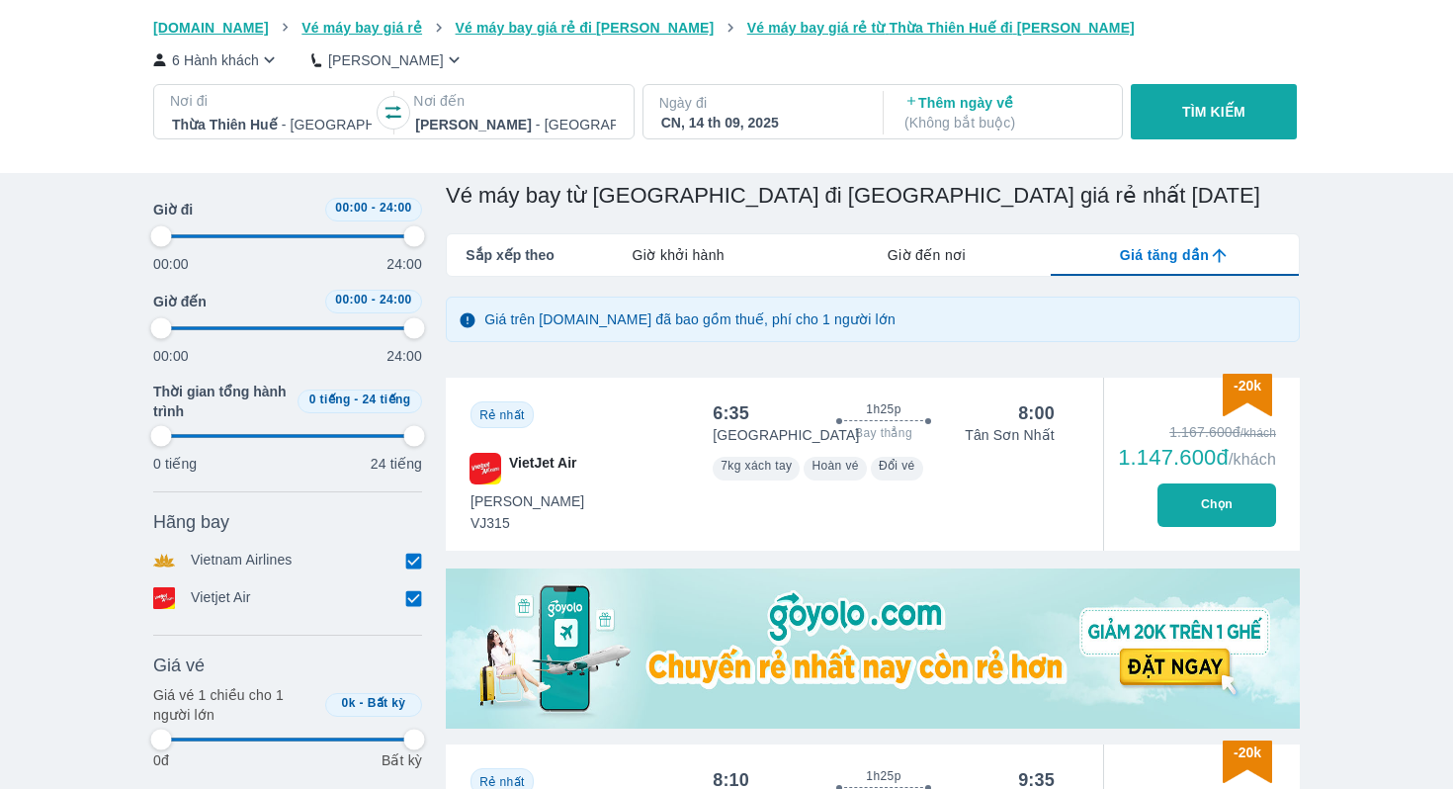
scroll to position [195, 0]
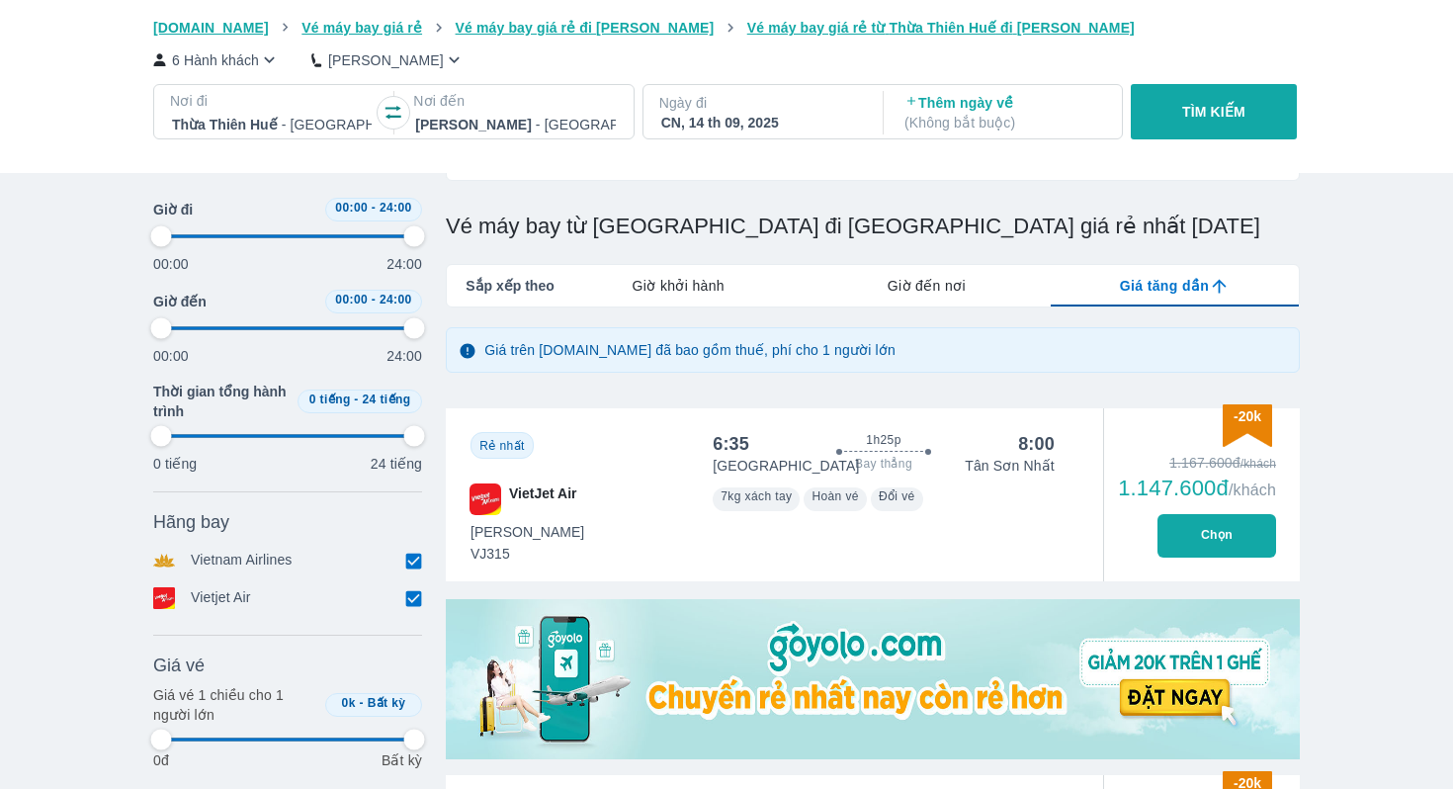
click at [682, 291] on span "Giờ khởi hành" at bounding box center [679, 286] width 92 height 20
type input "97.9166666666667"
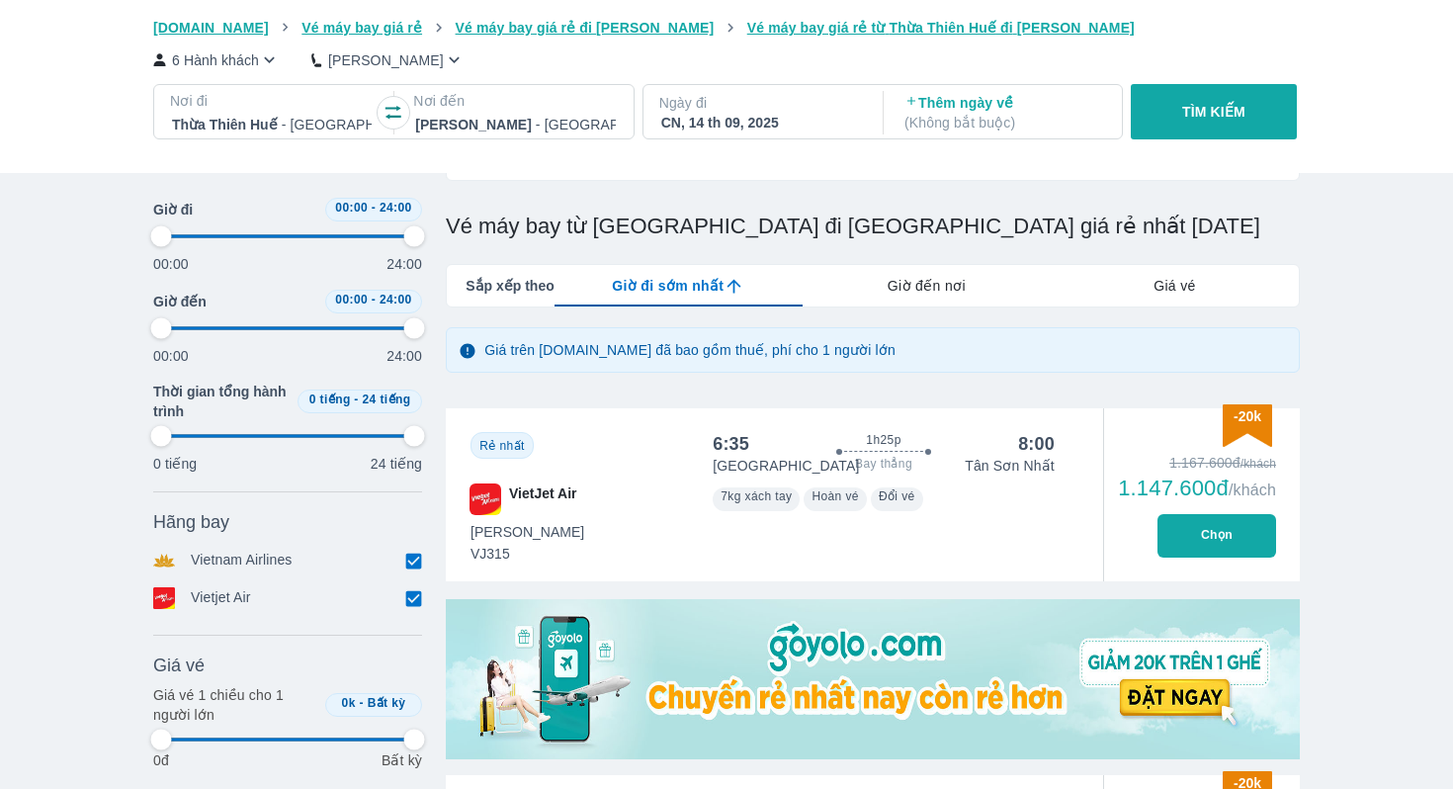
type input "97.9166666666667"
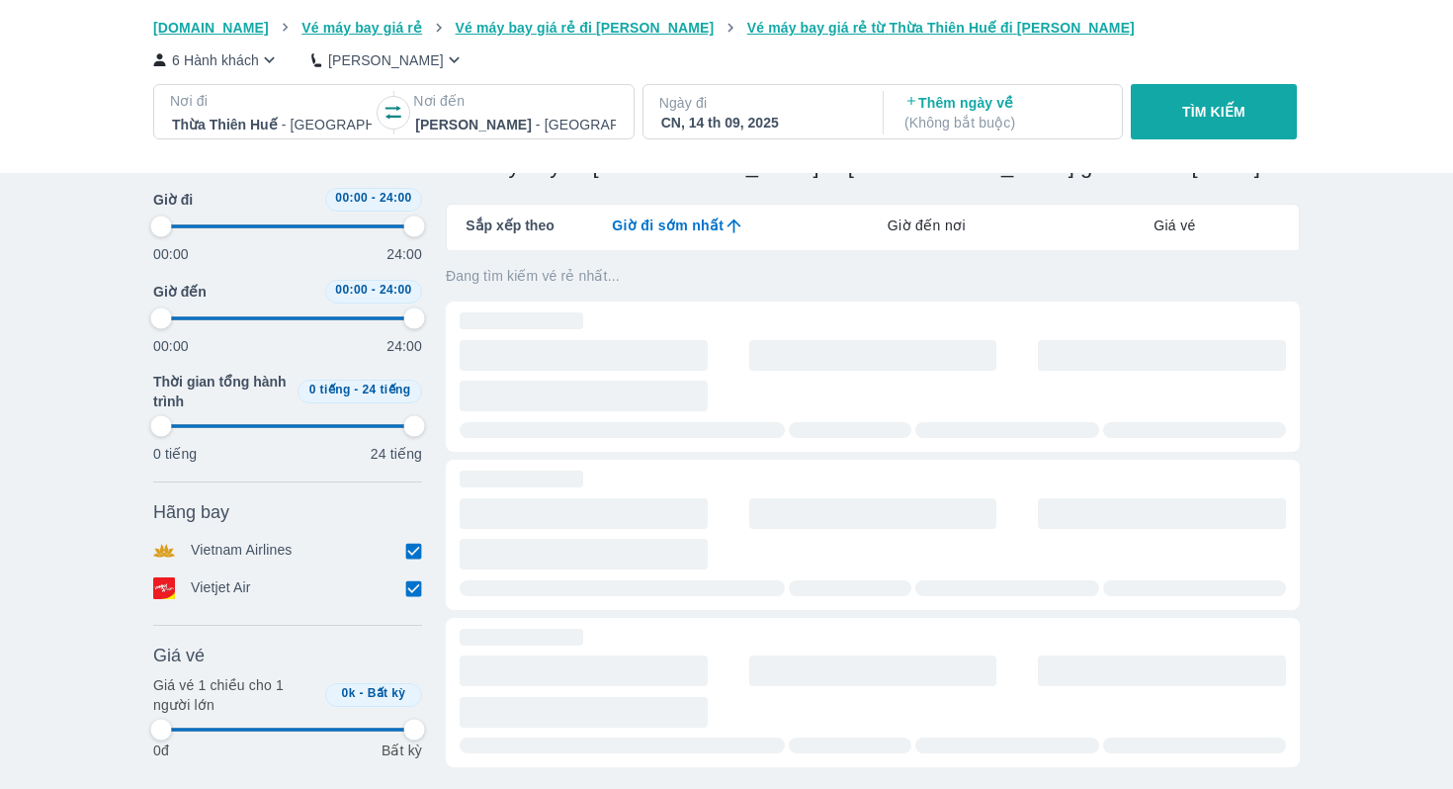
scroll to position [271, 0]
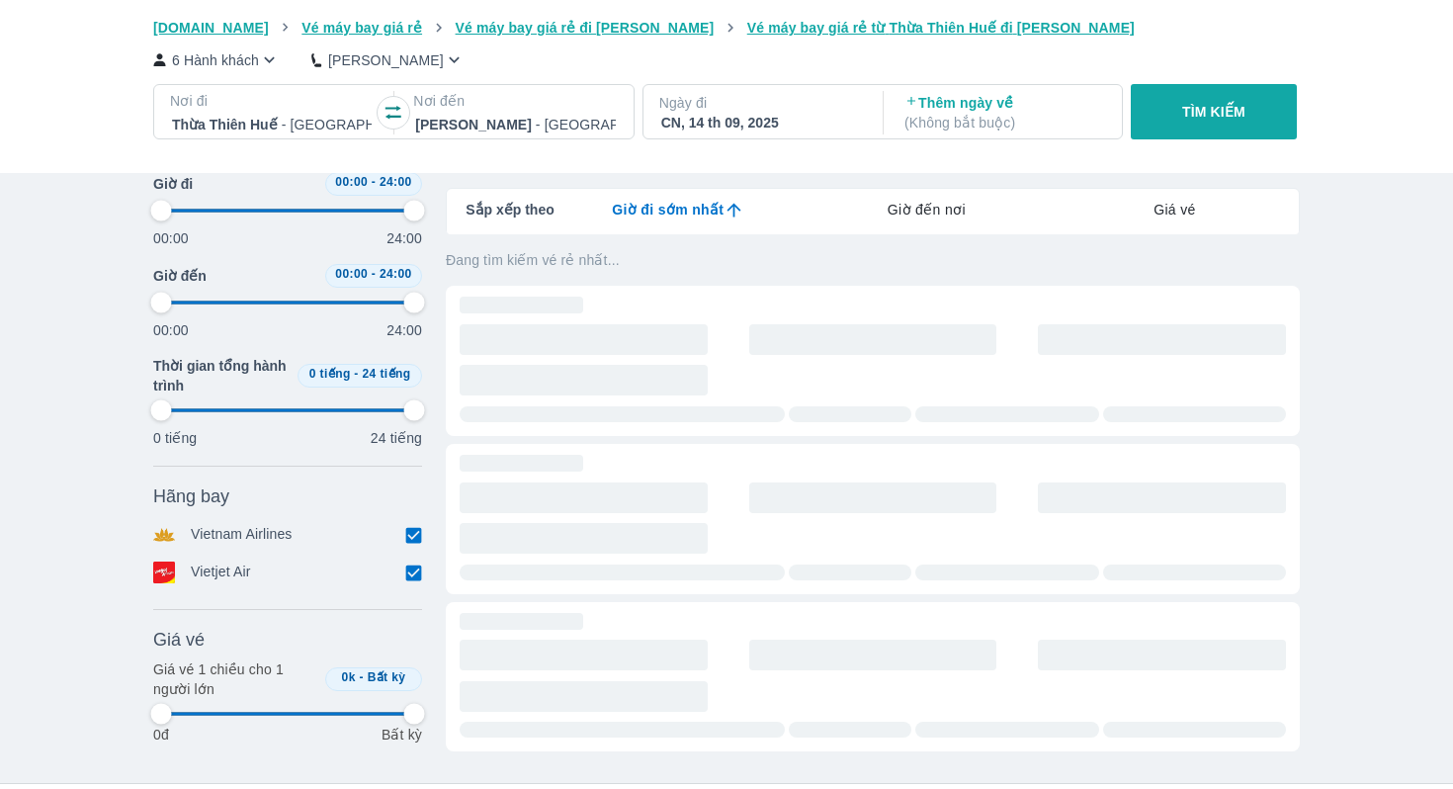
type input "97.9166666666667"
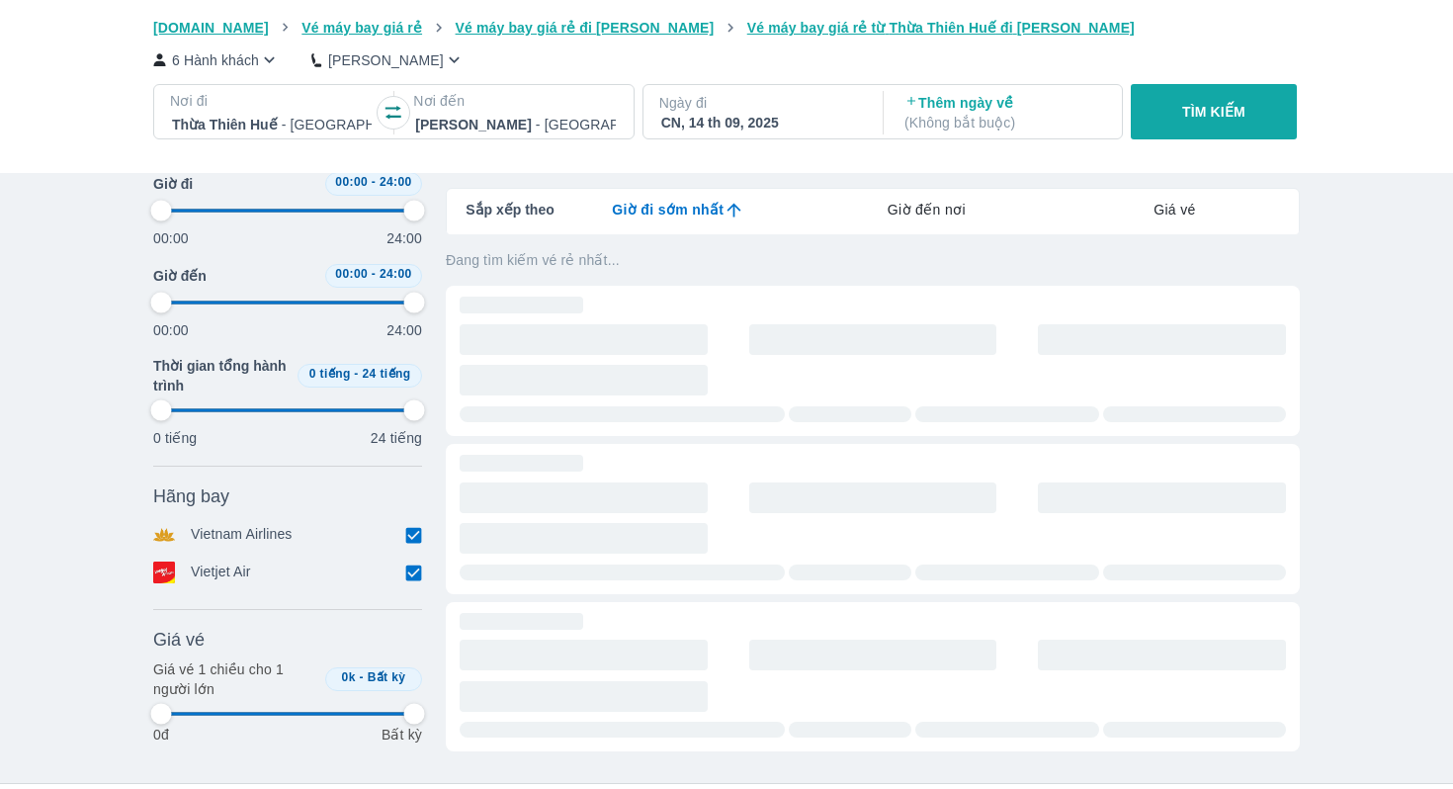
type input "97.9166666666667"
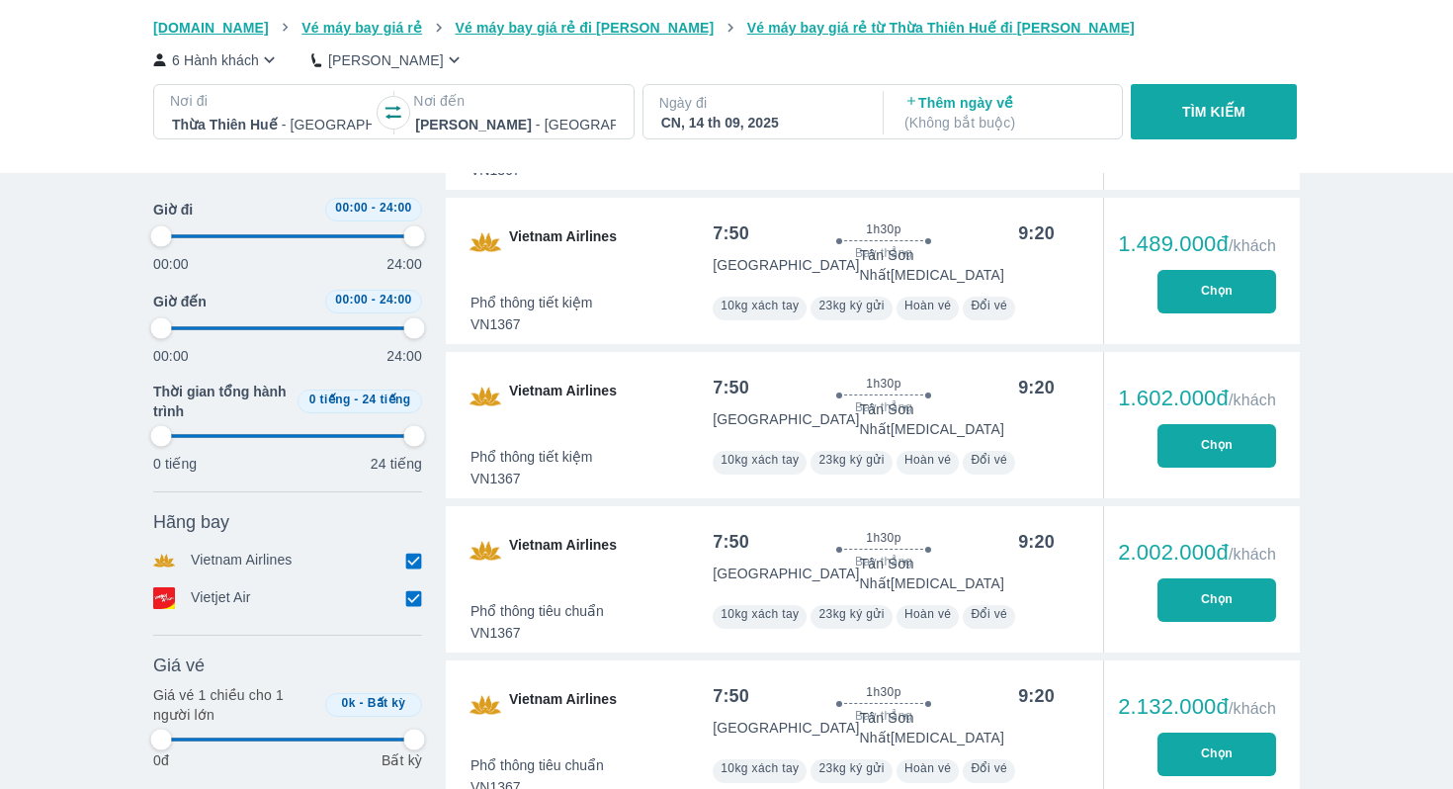
type input "97.9166666666667"
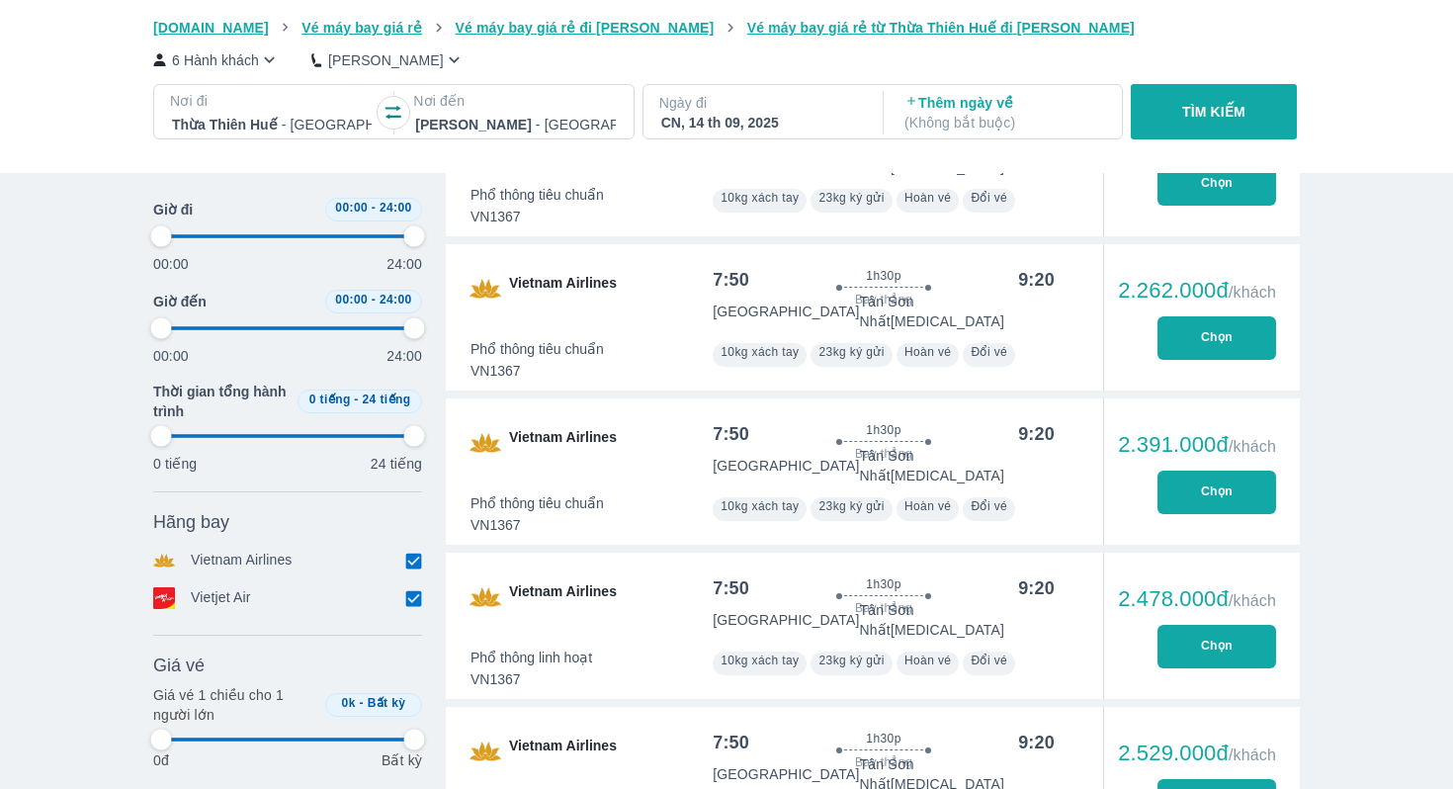
type input "97.9166666666667"
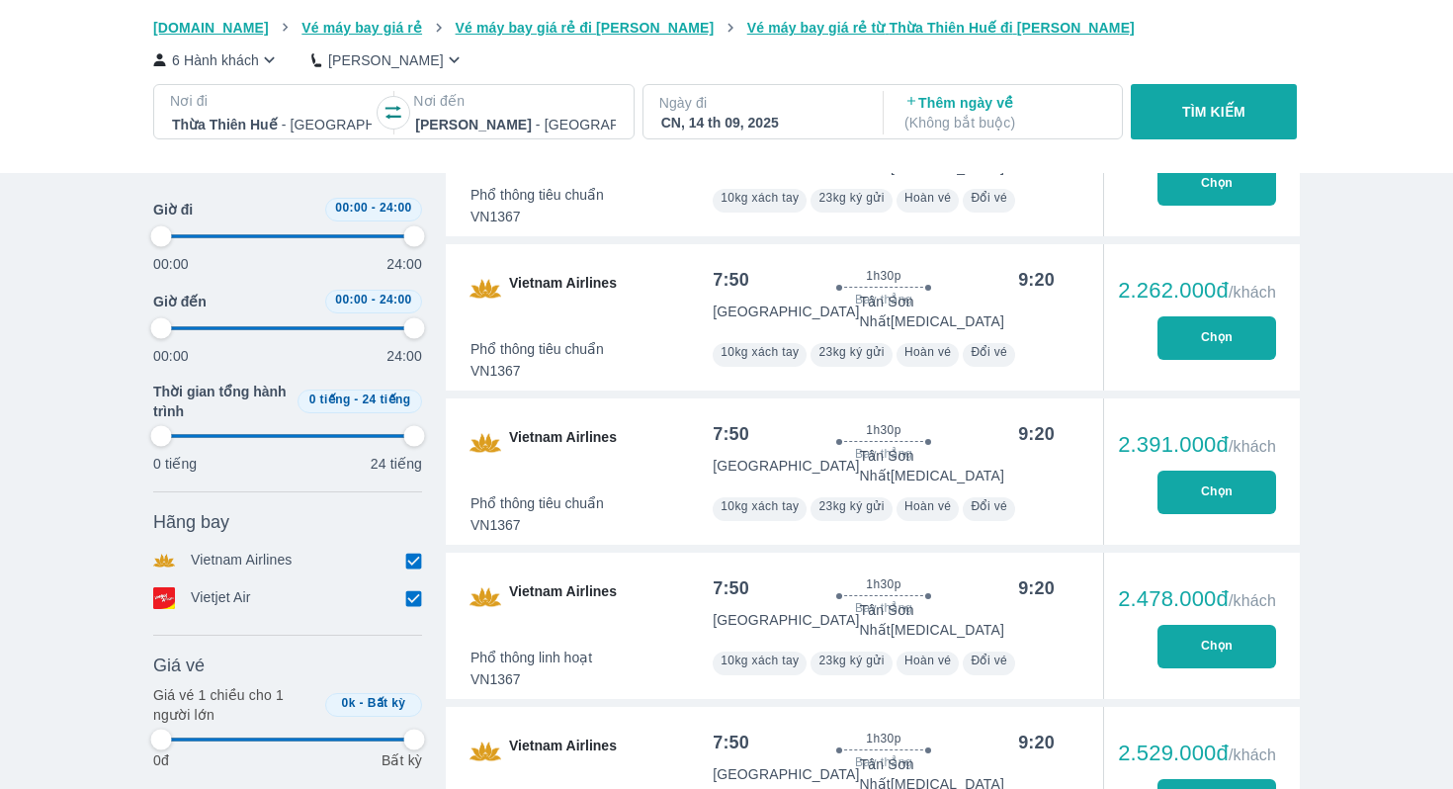
type input "97.9166666666667"
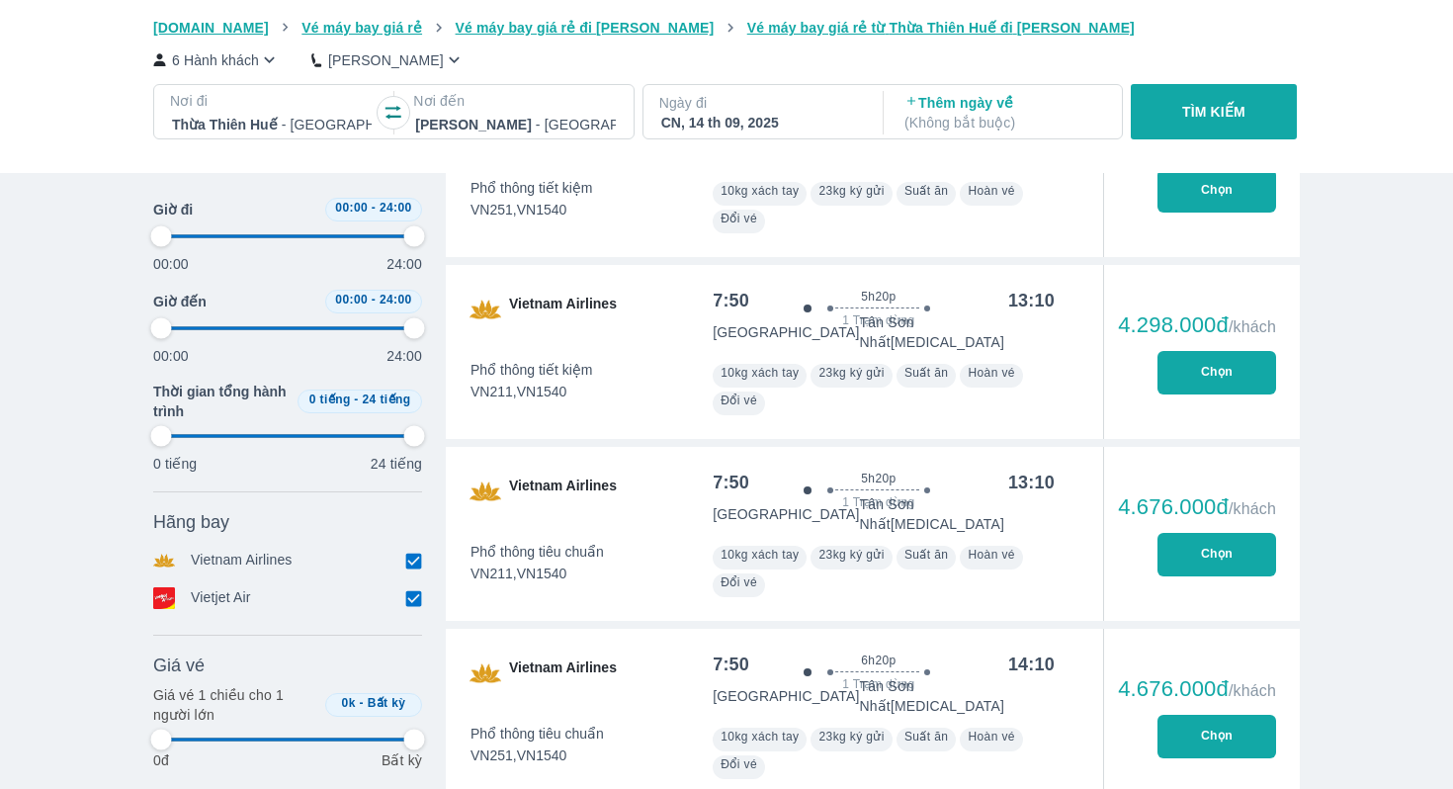
type input "97.9166666666667"
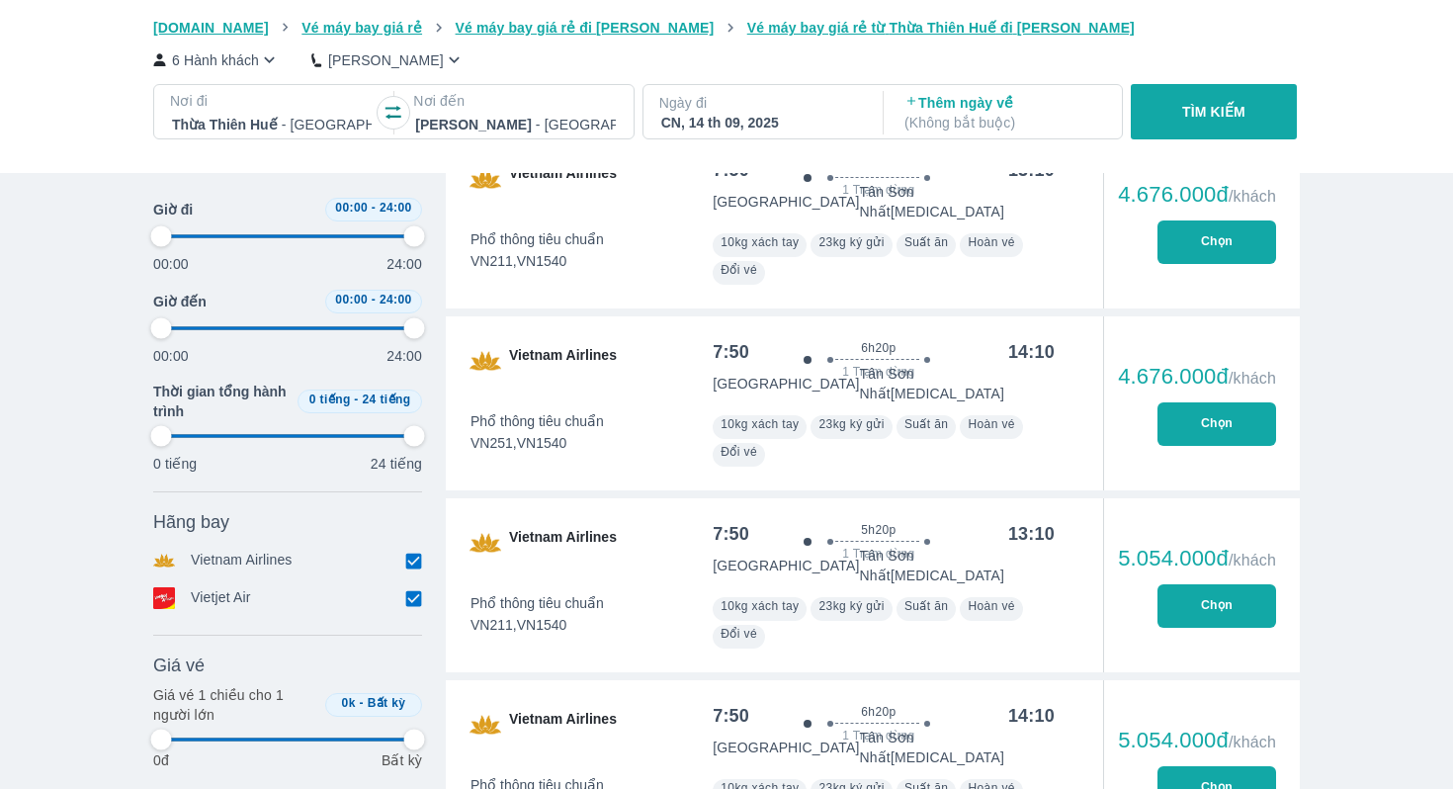
type input "97.9166666666667"
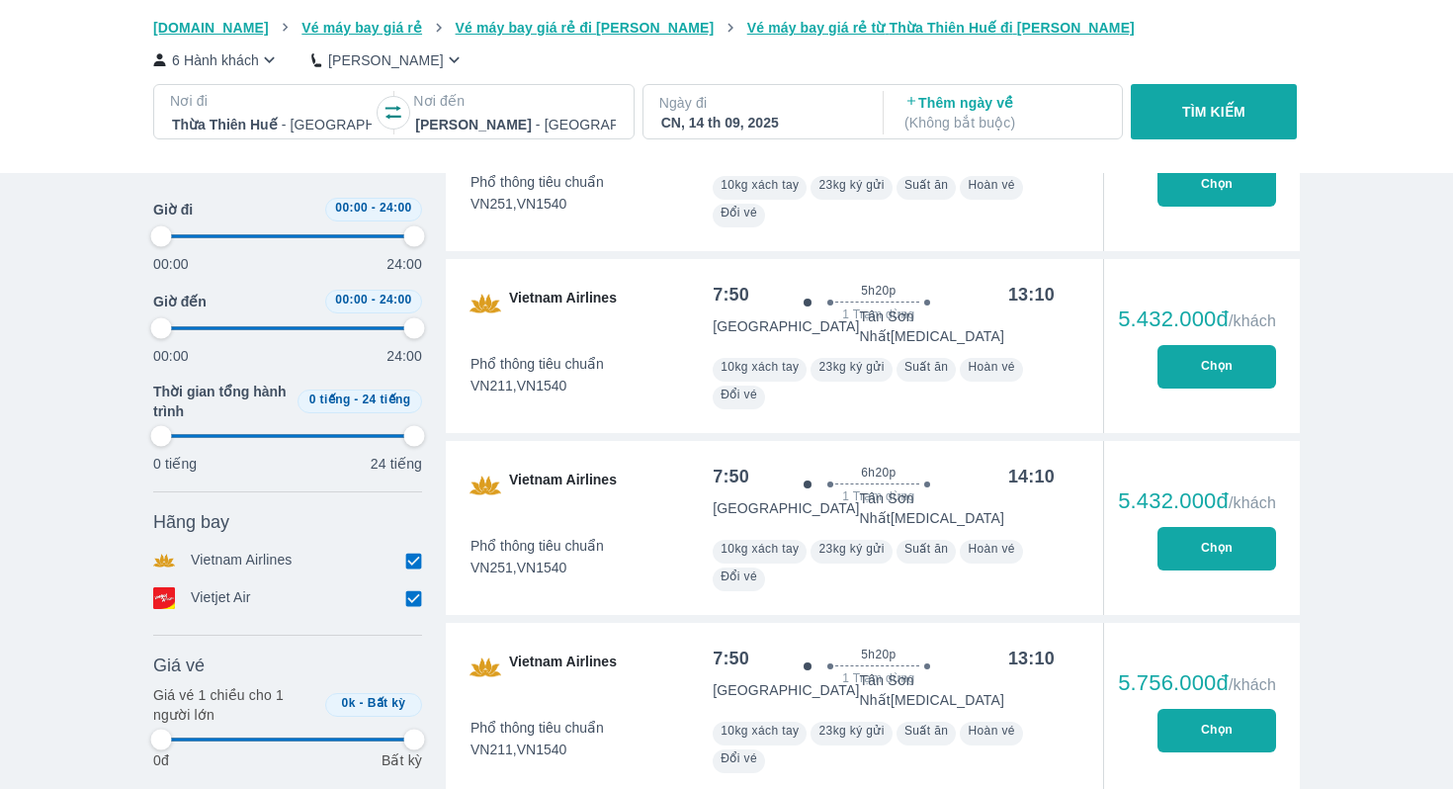
type input "97.9166666666667"
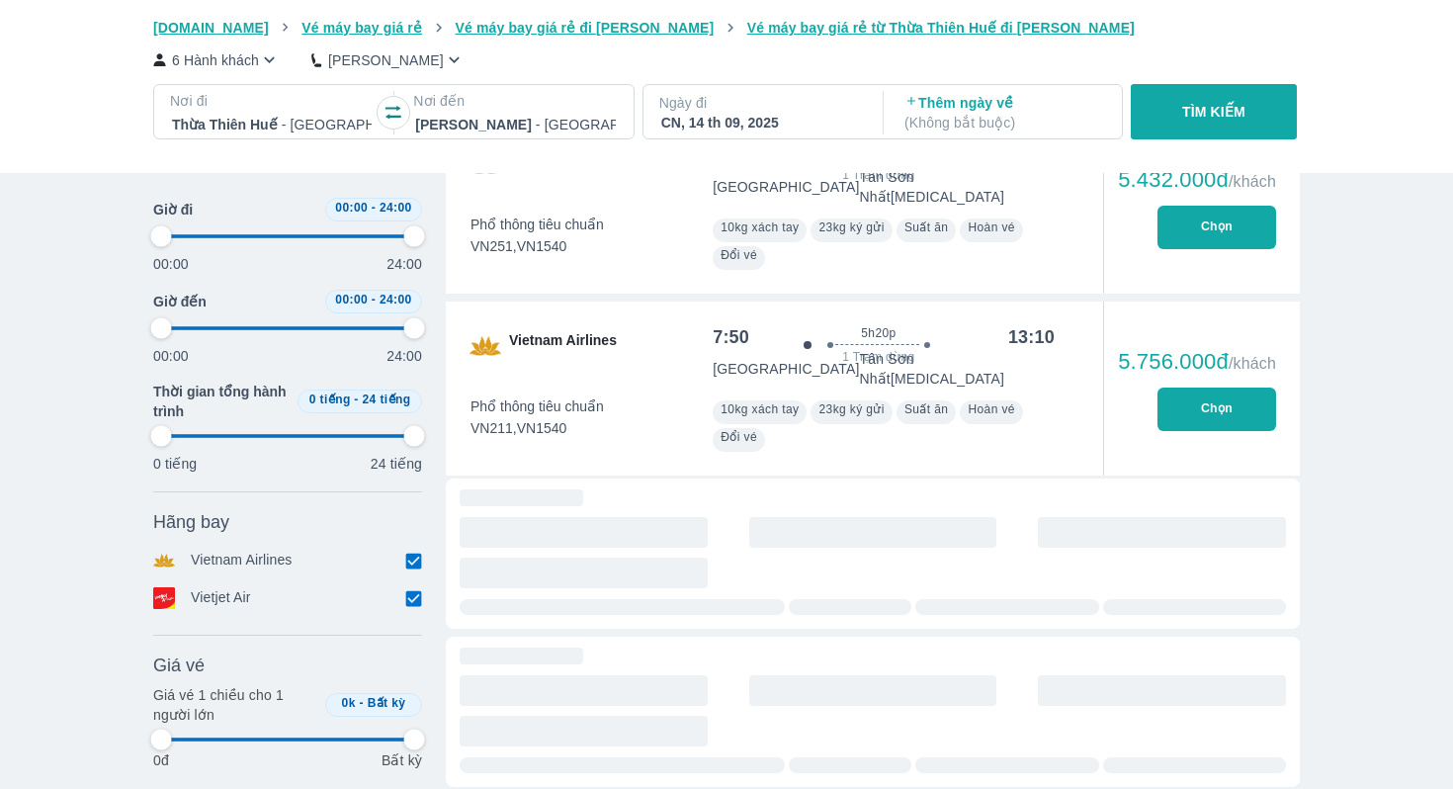
type input "97.9166666666667"
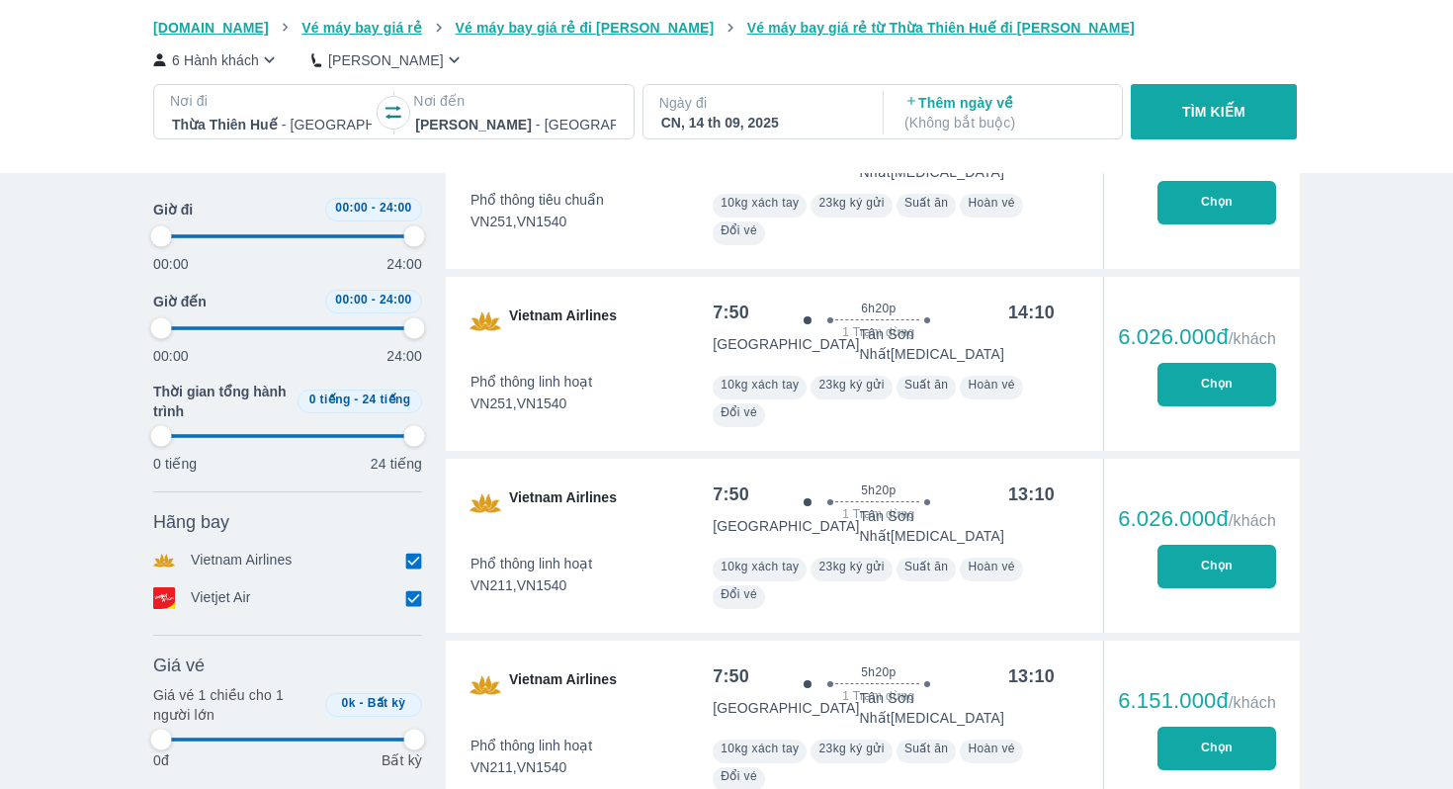
type input "97.9166666666667"
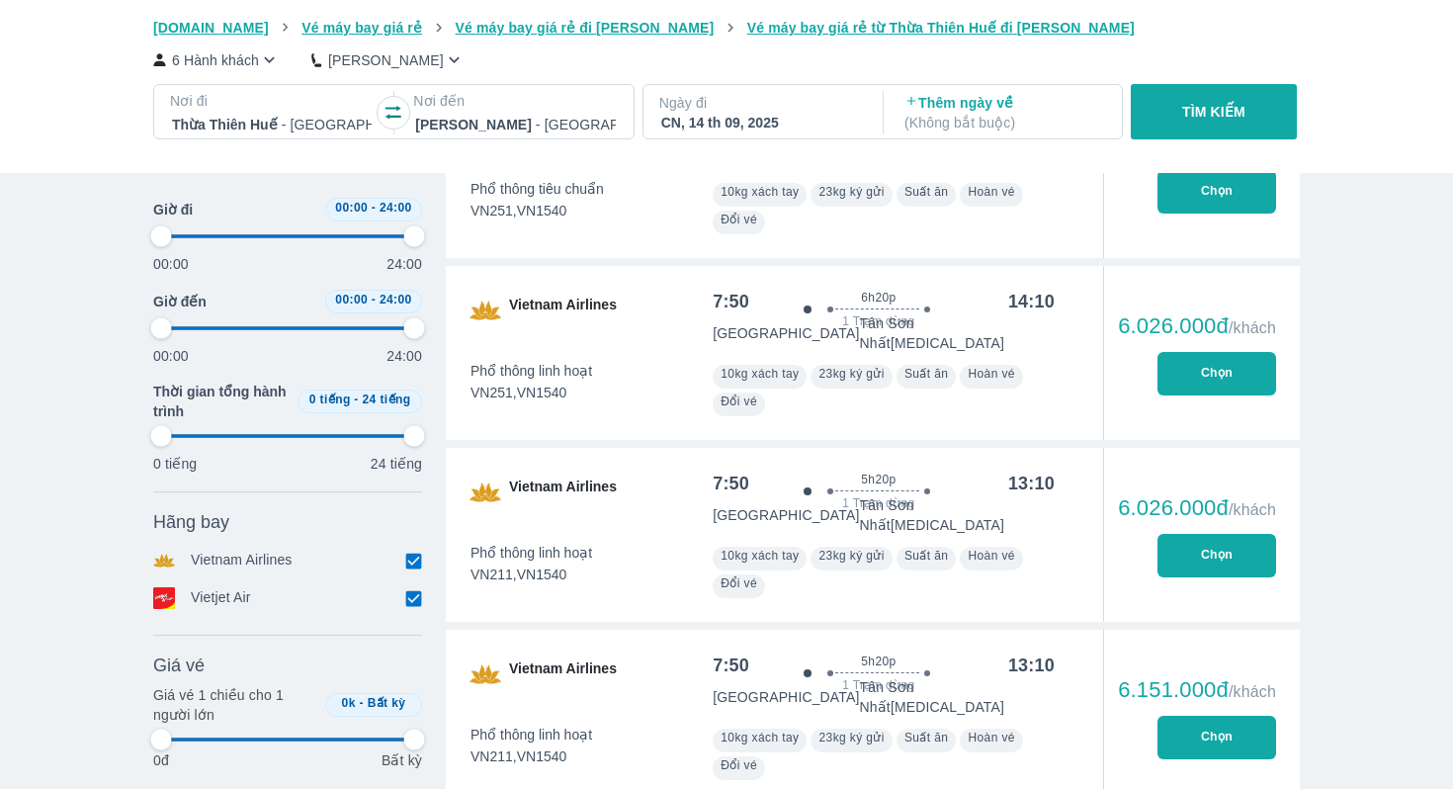
type input "97.9166666666667"
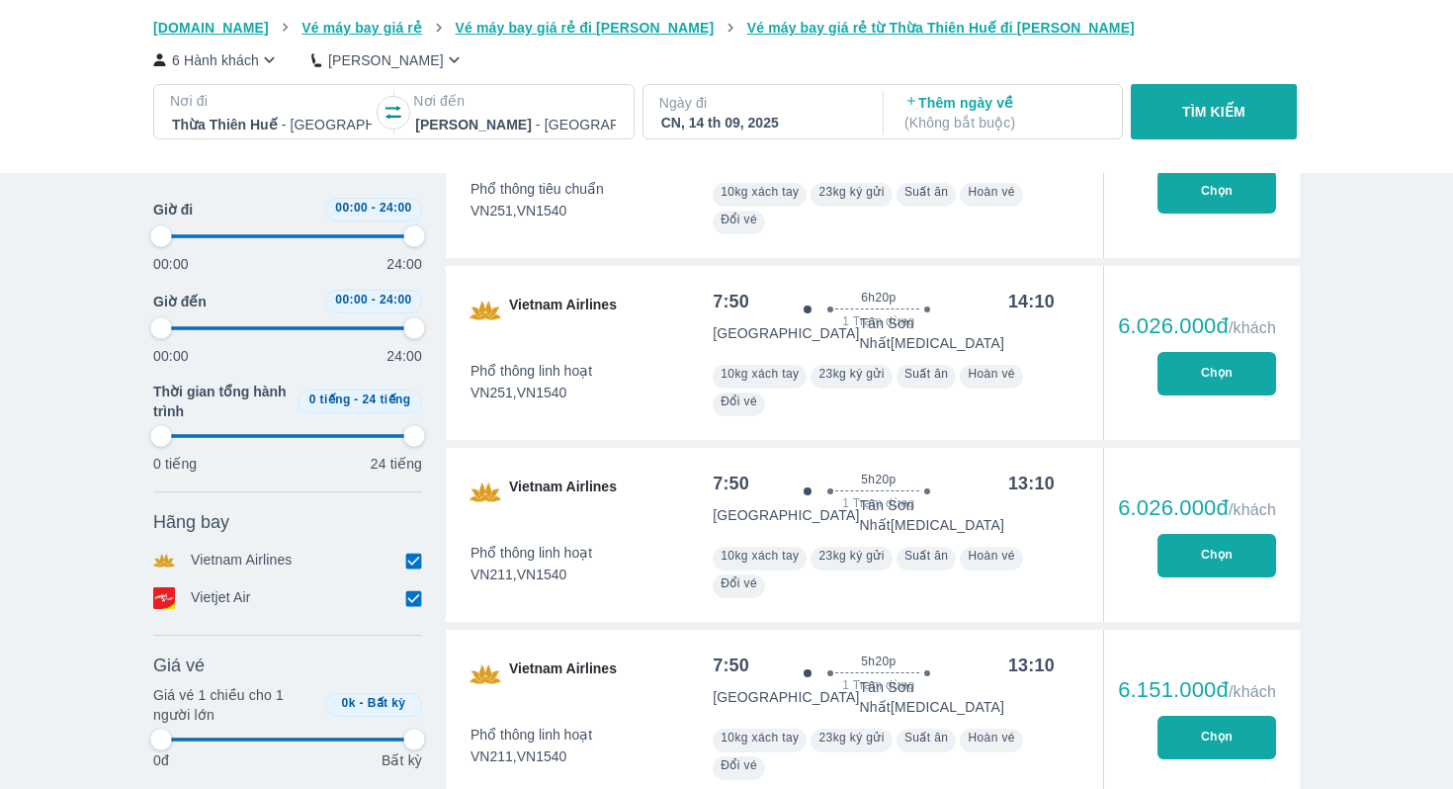
type input "97.9166666666667"
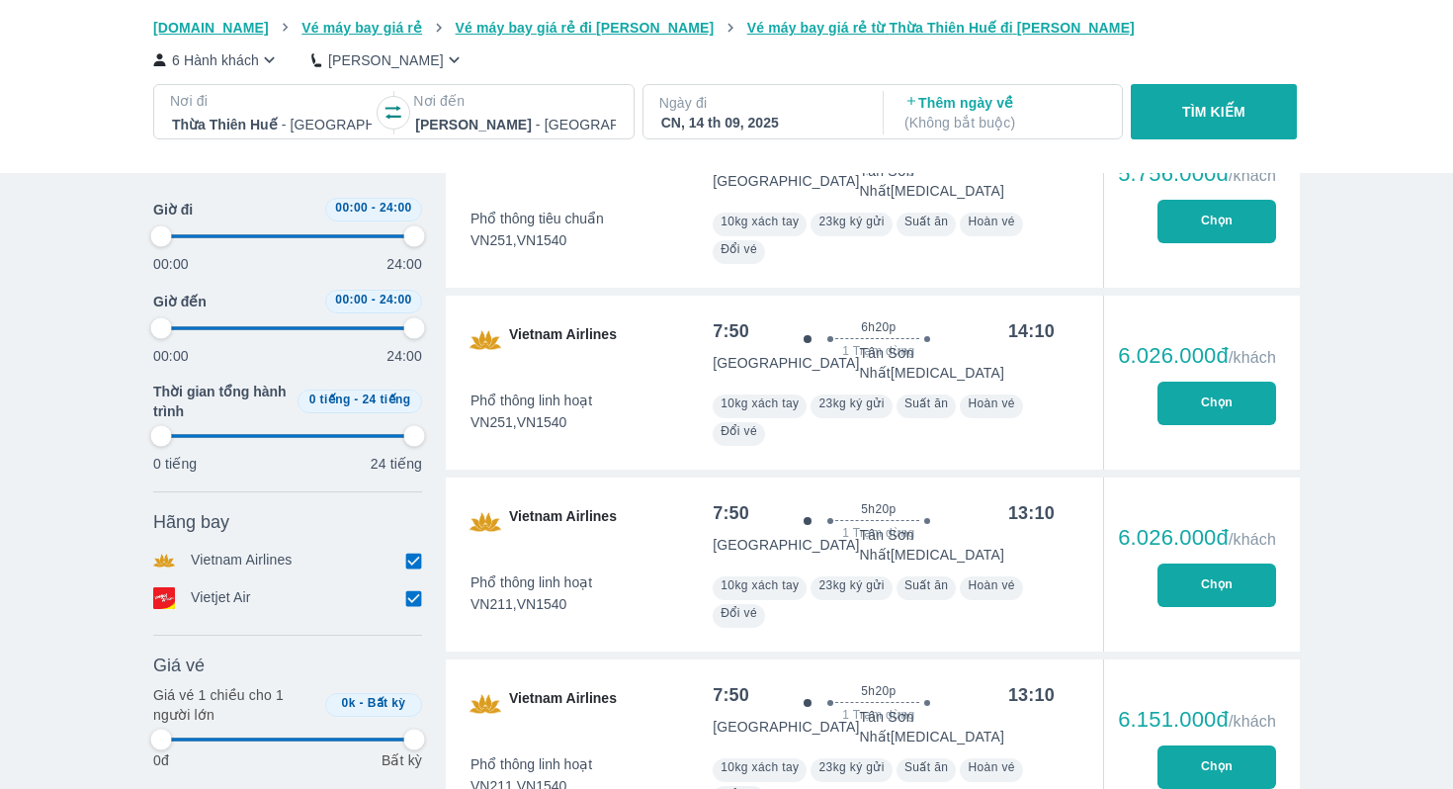
scroll to position [4044, 0]
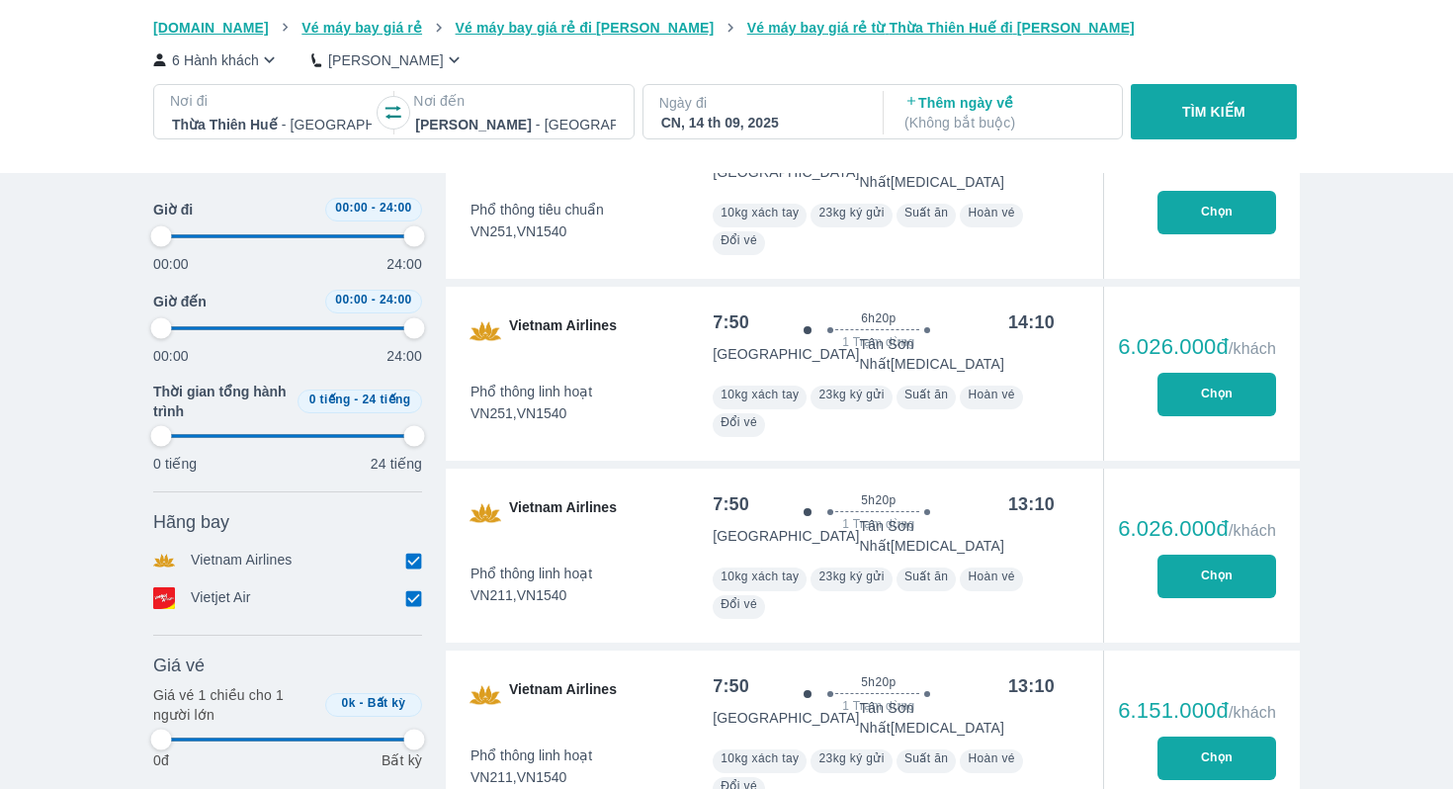
type input "97.9166666666667"
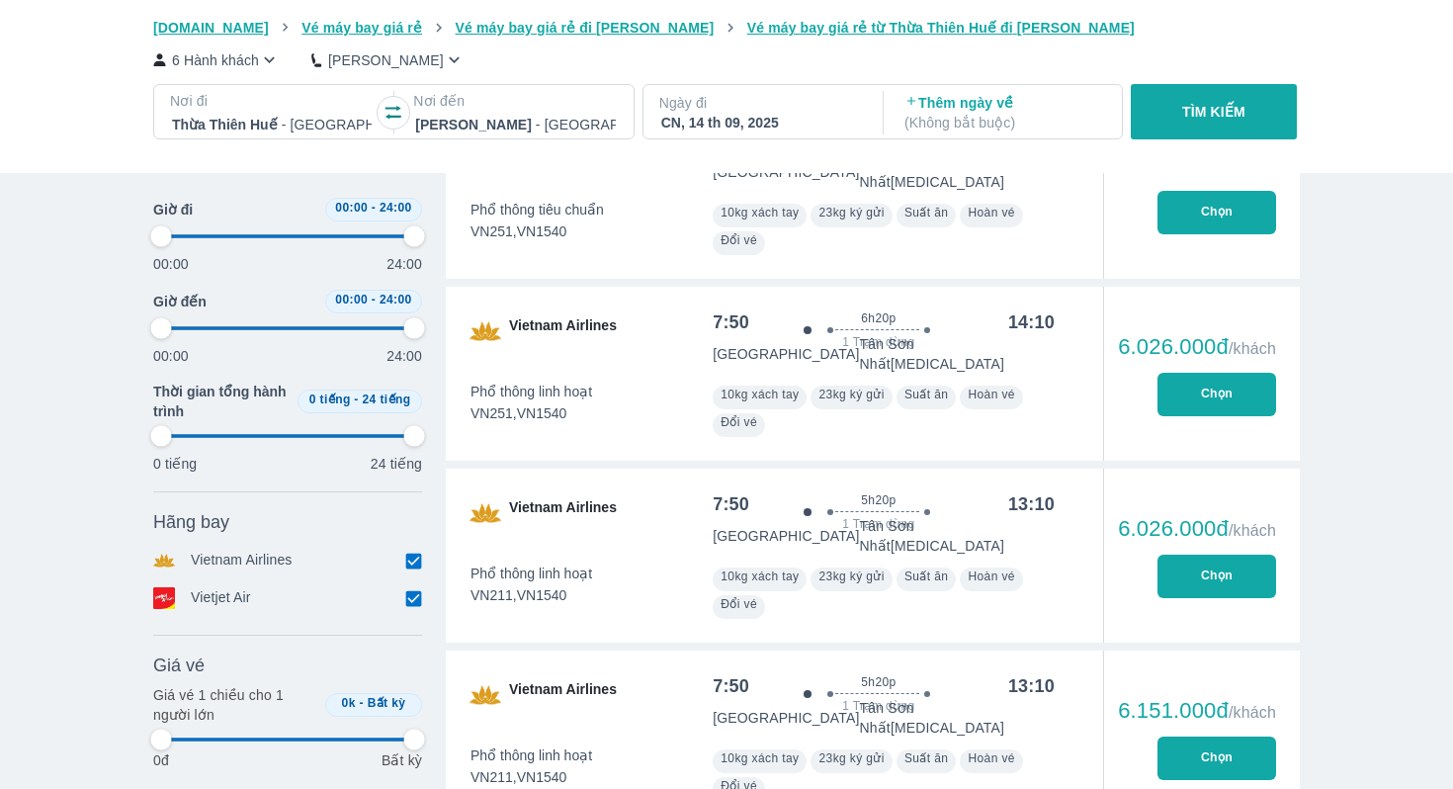
type input "97.9166666666667"
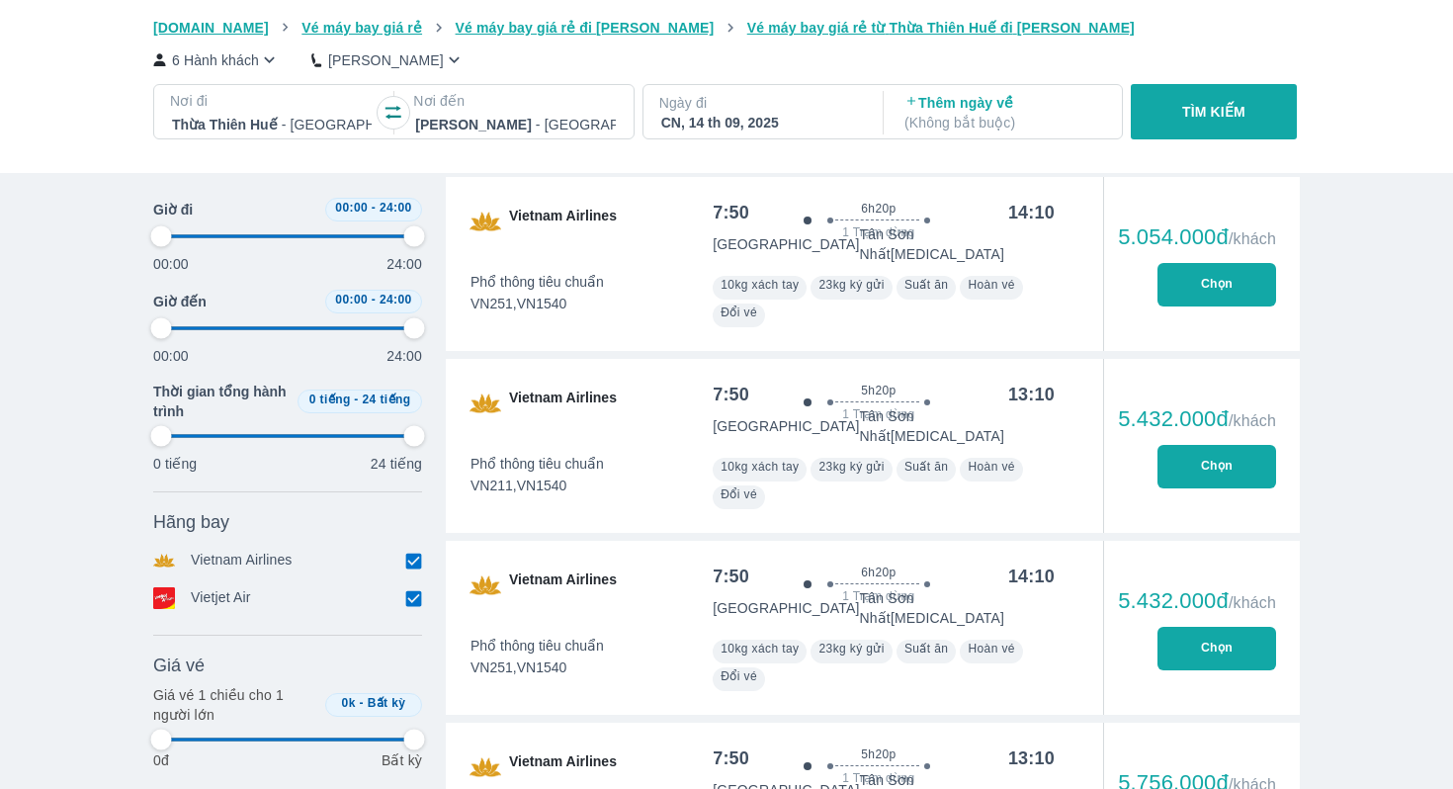
type input "97.9166666666667"
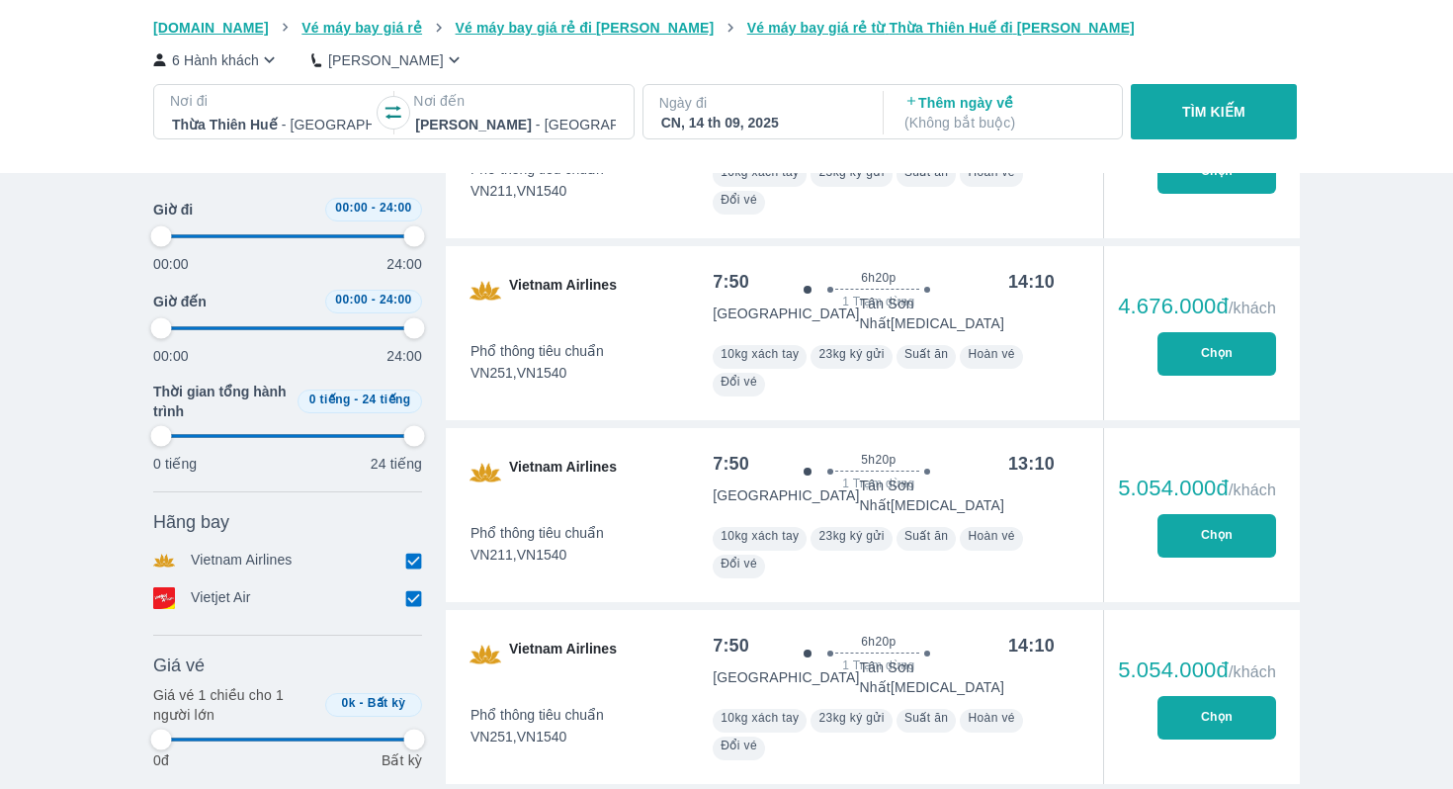
type input "97.9166666666667"
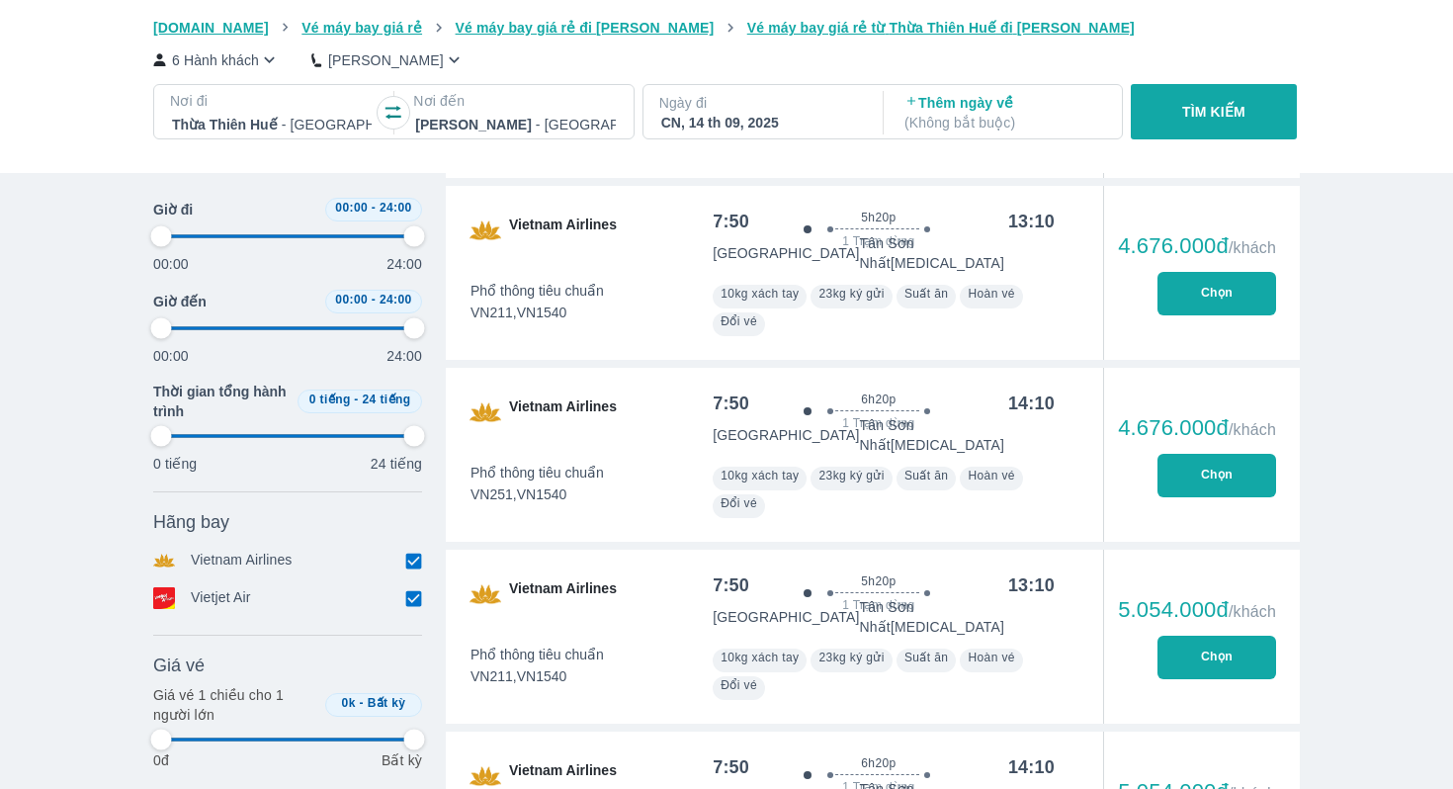
type input "97.9166666666667"
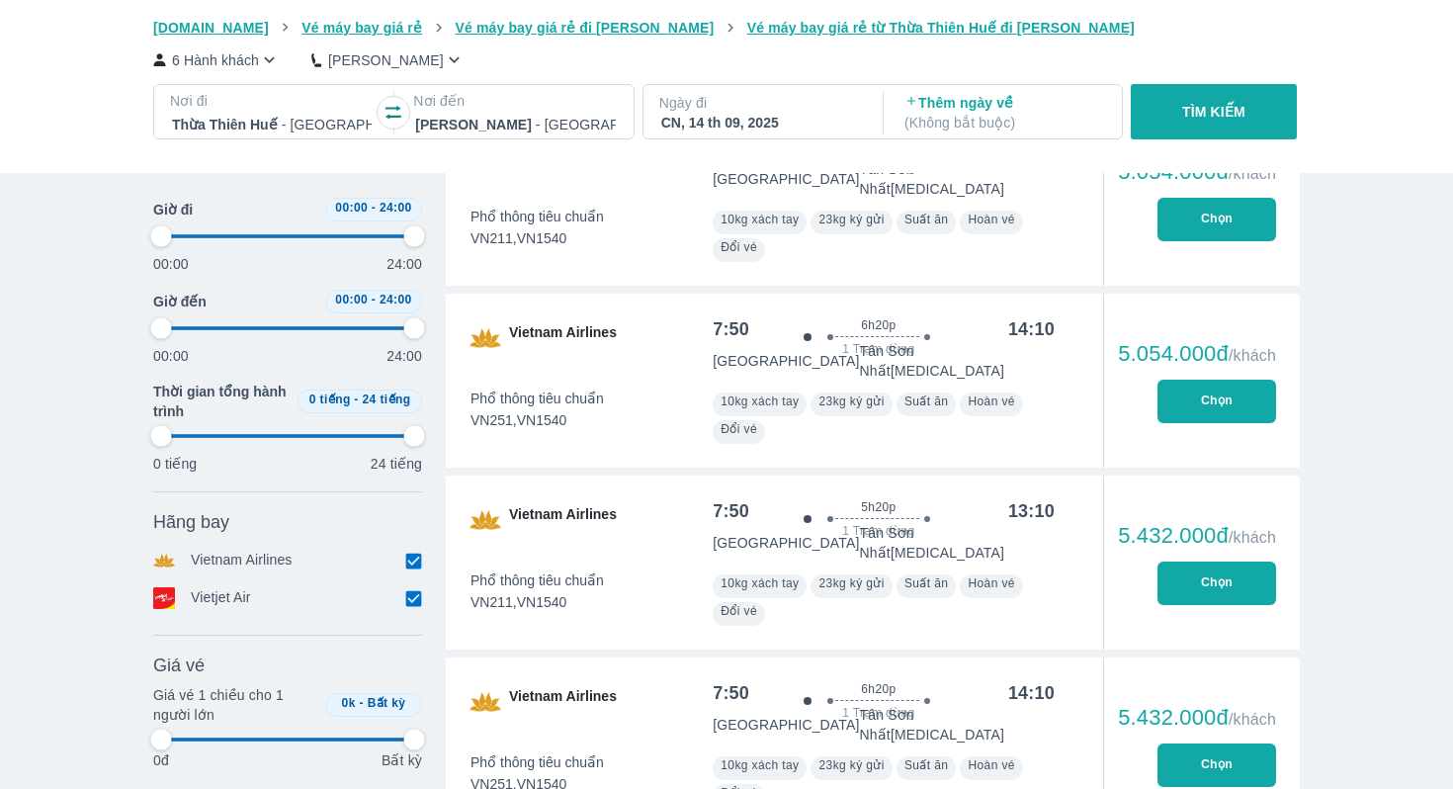
type input "97.9166666666667"
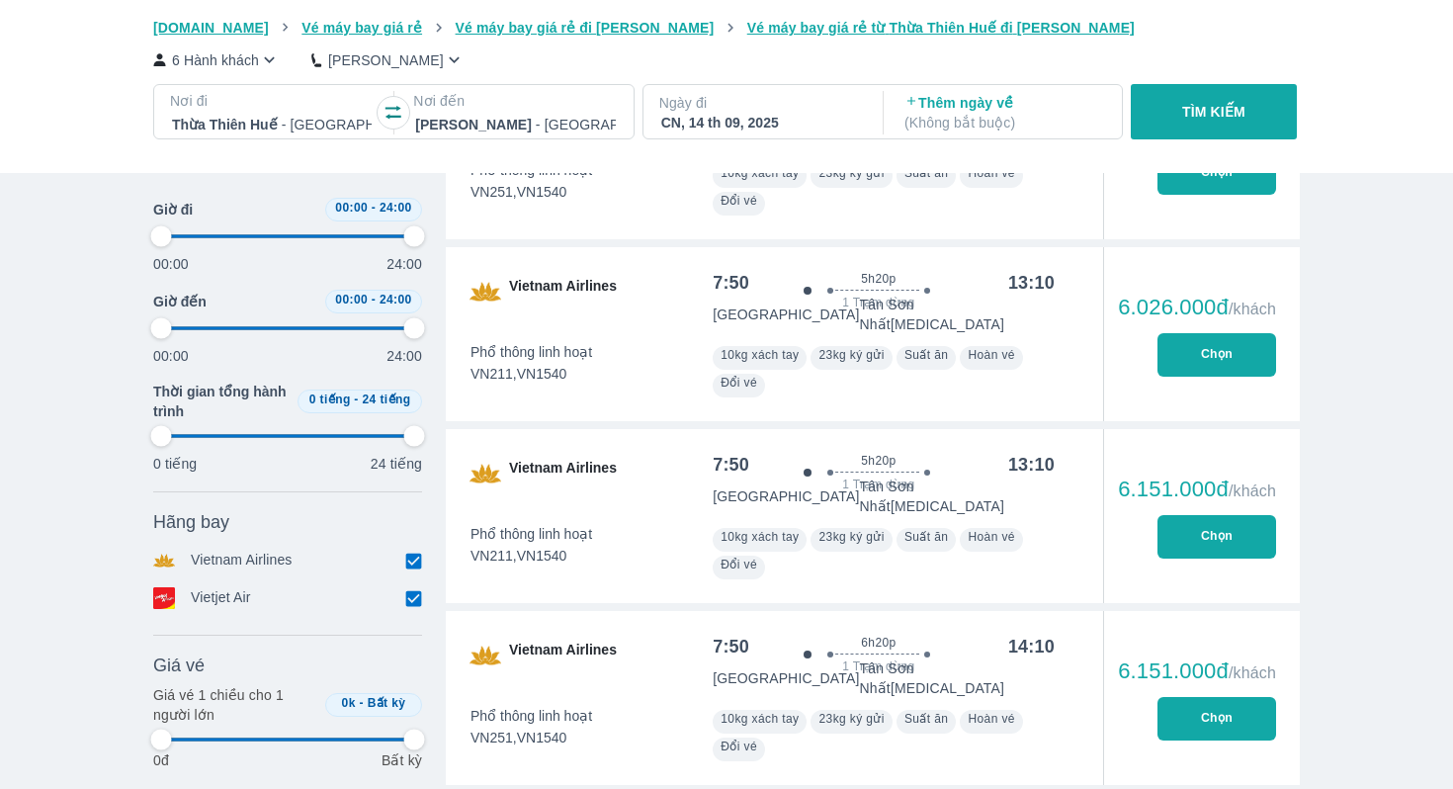
type input "97.9166666666667"
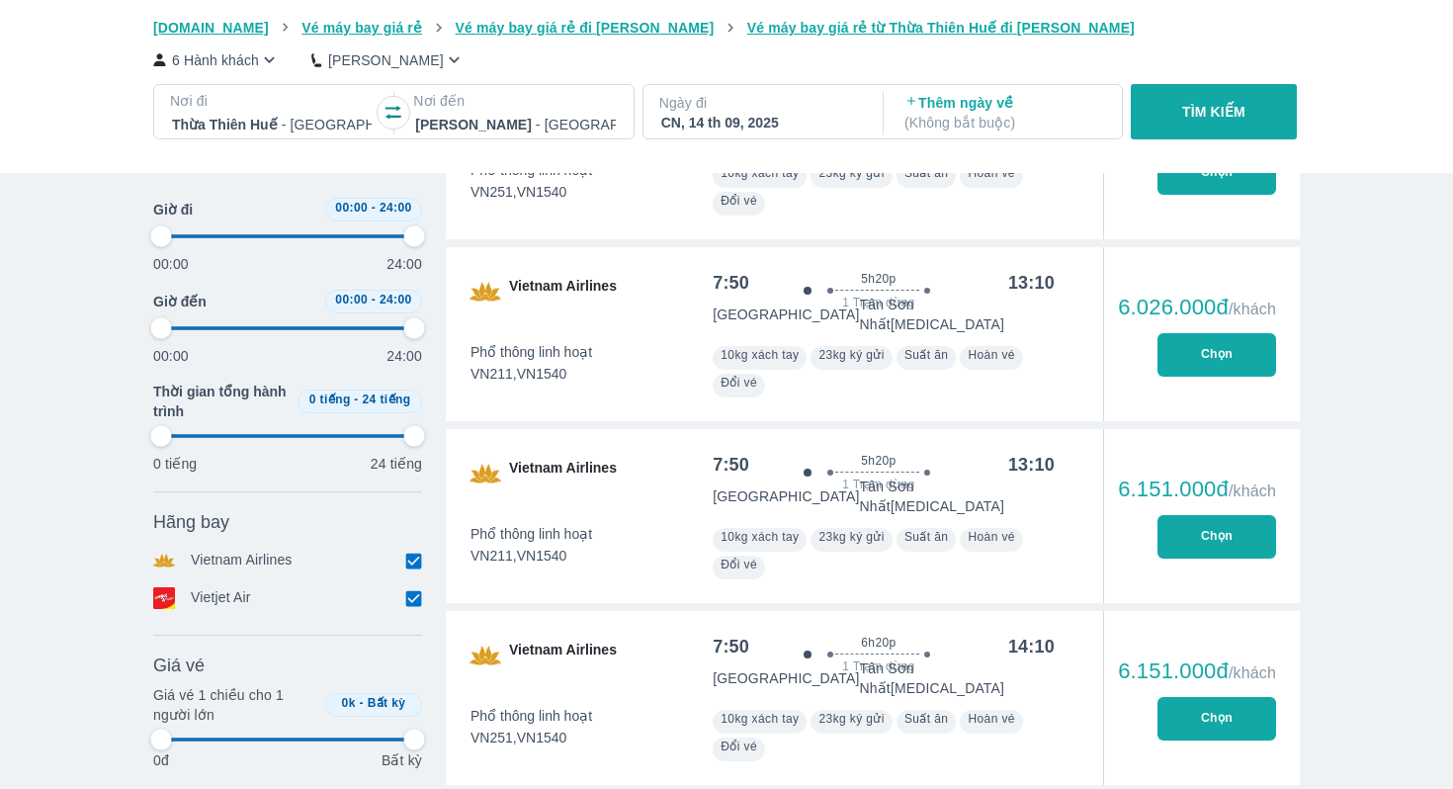
type input "97.9166666666667"
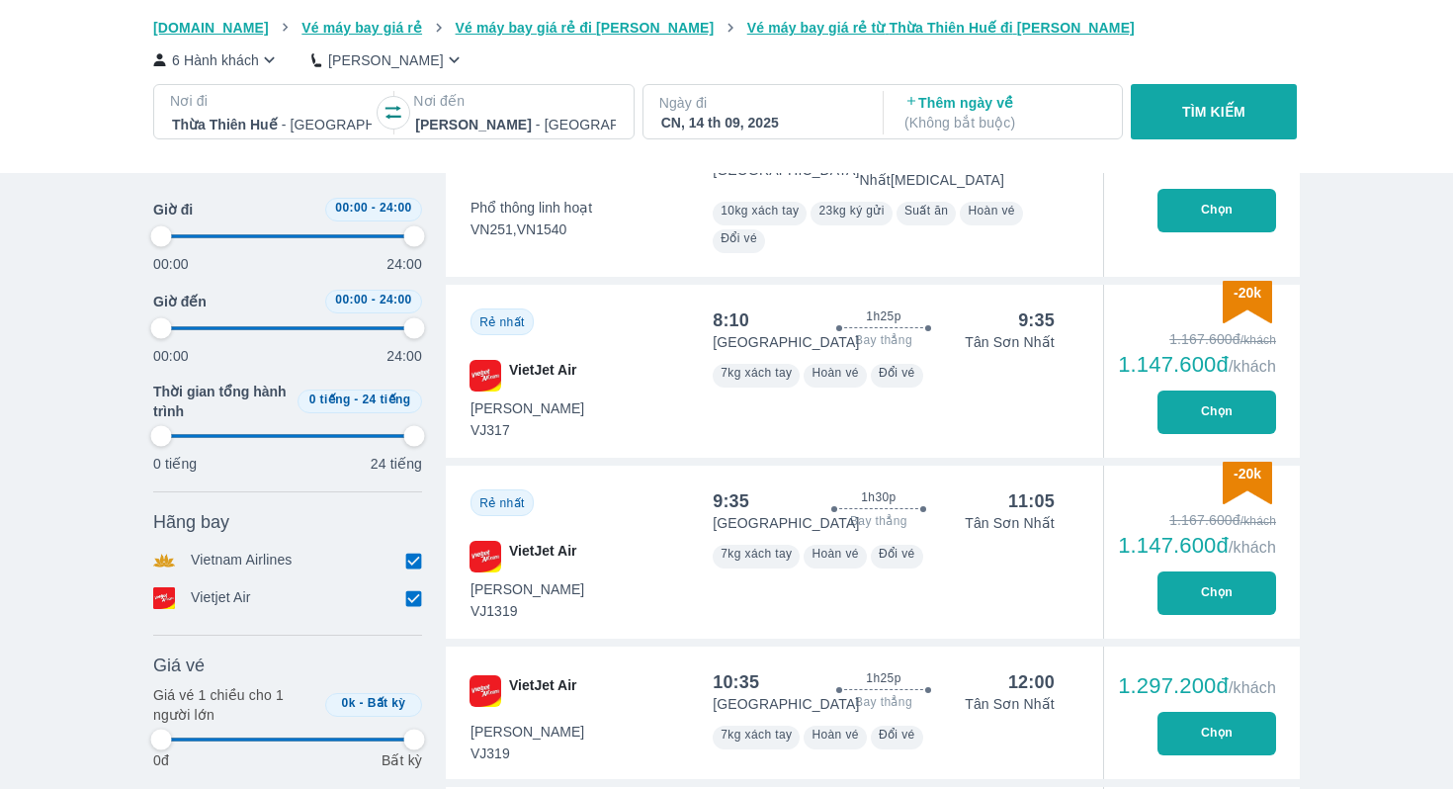
type input "97.9166666666667"
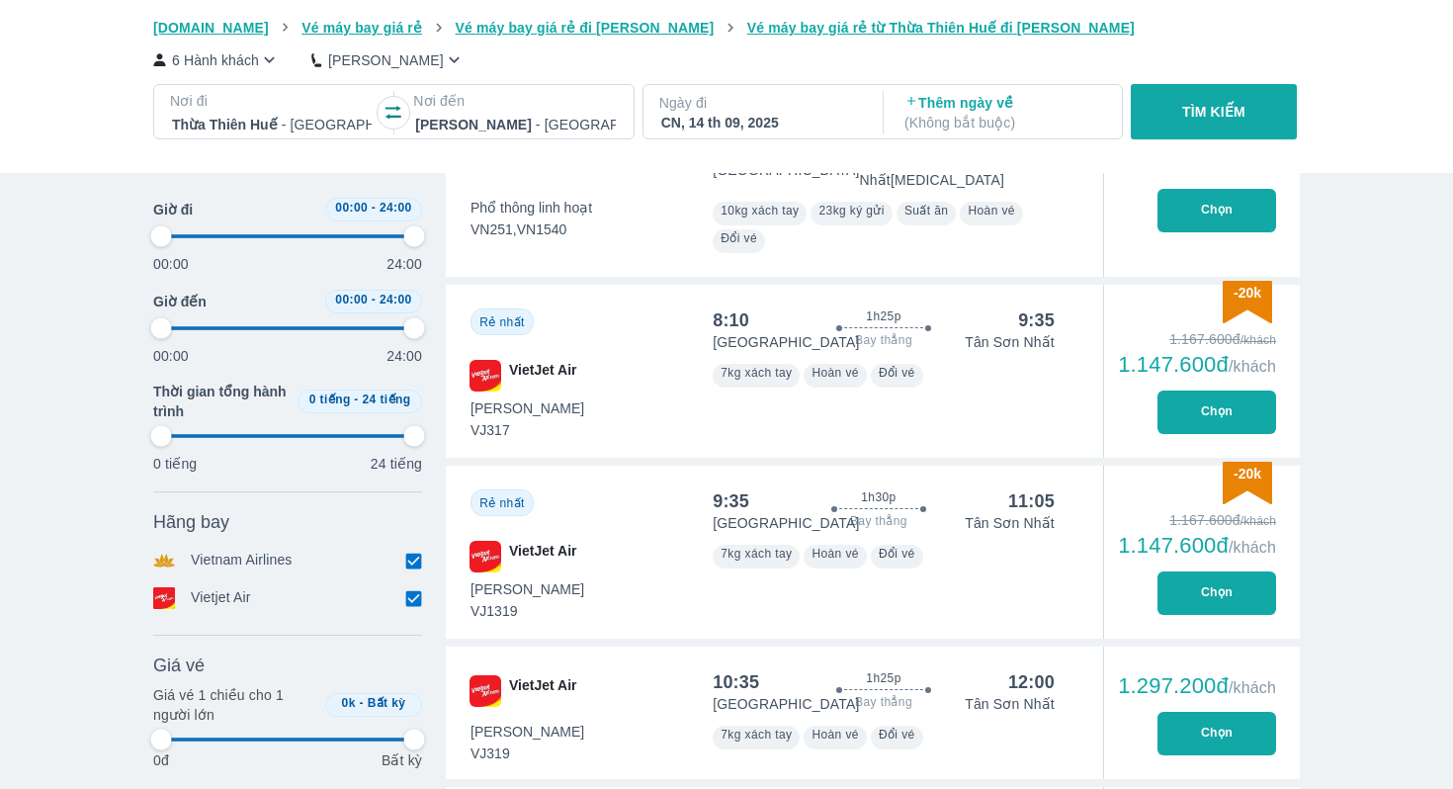
type input "97.9166666666667"
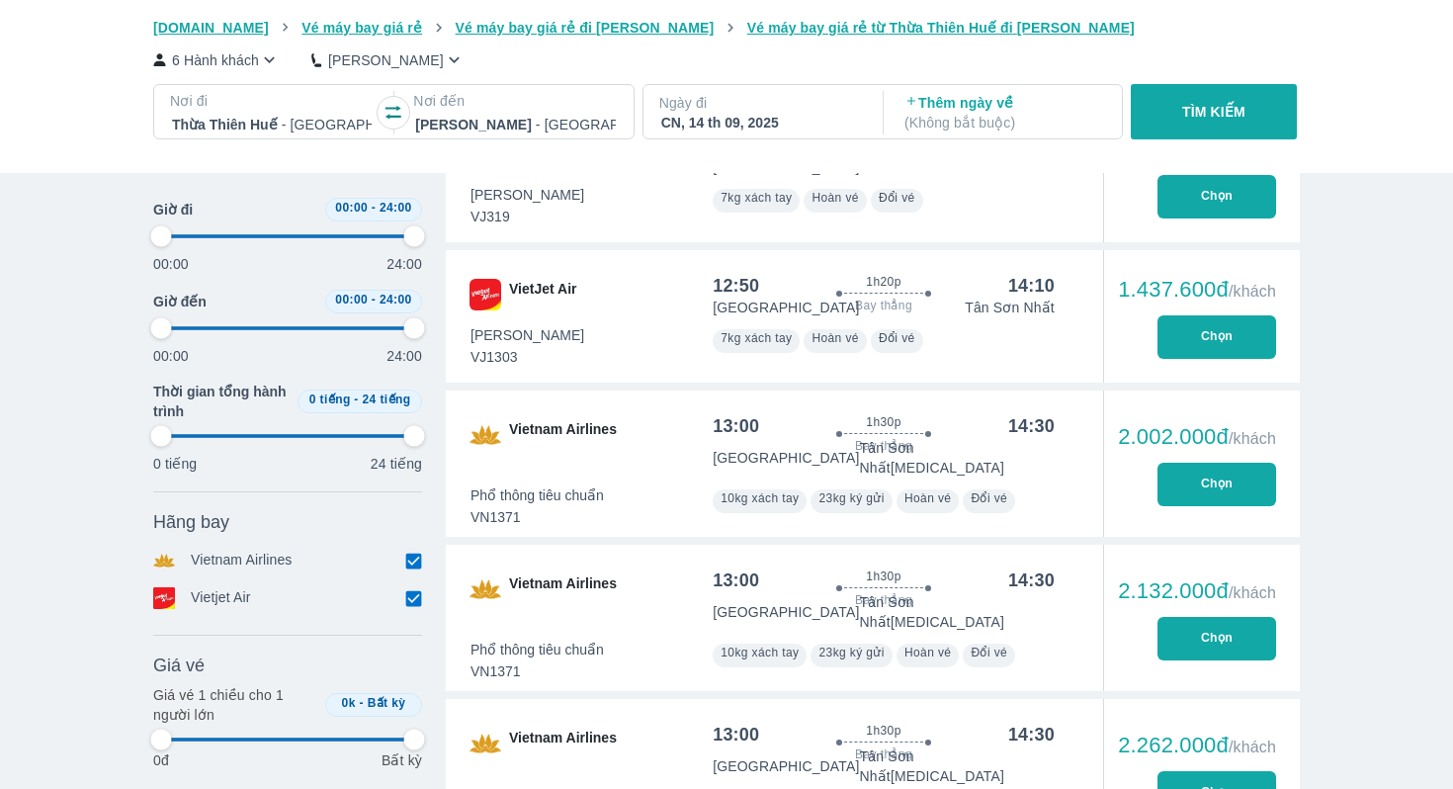
type input "97.9166666666667"
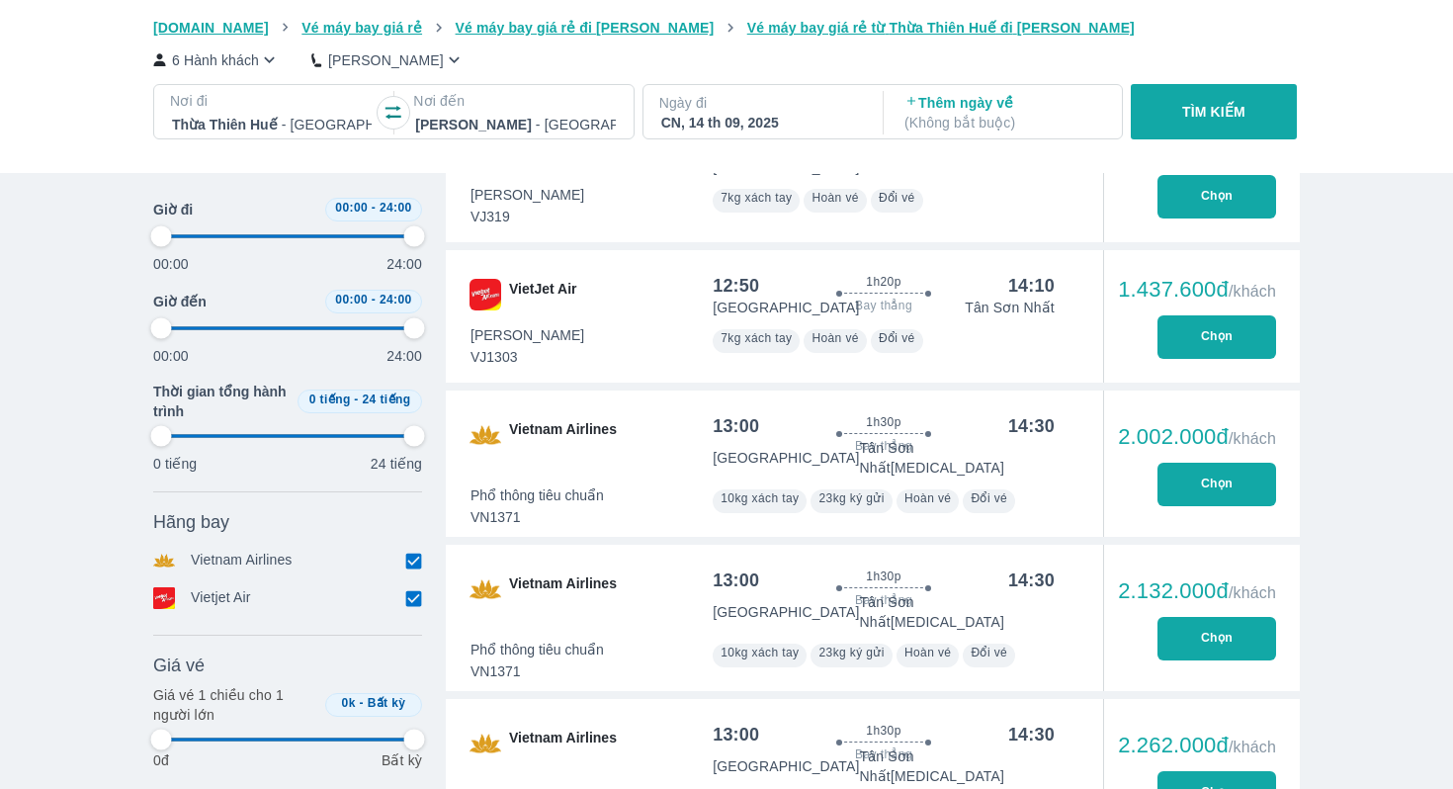
type input "97.9166666666667"
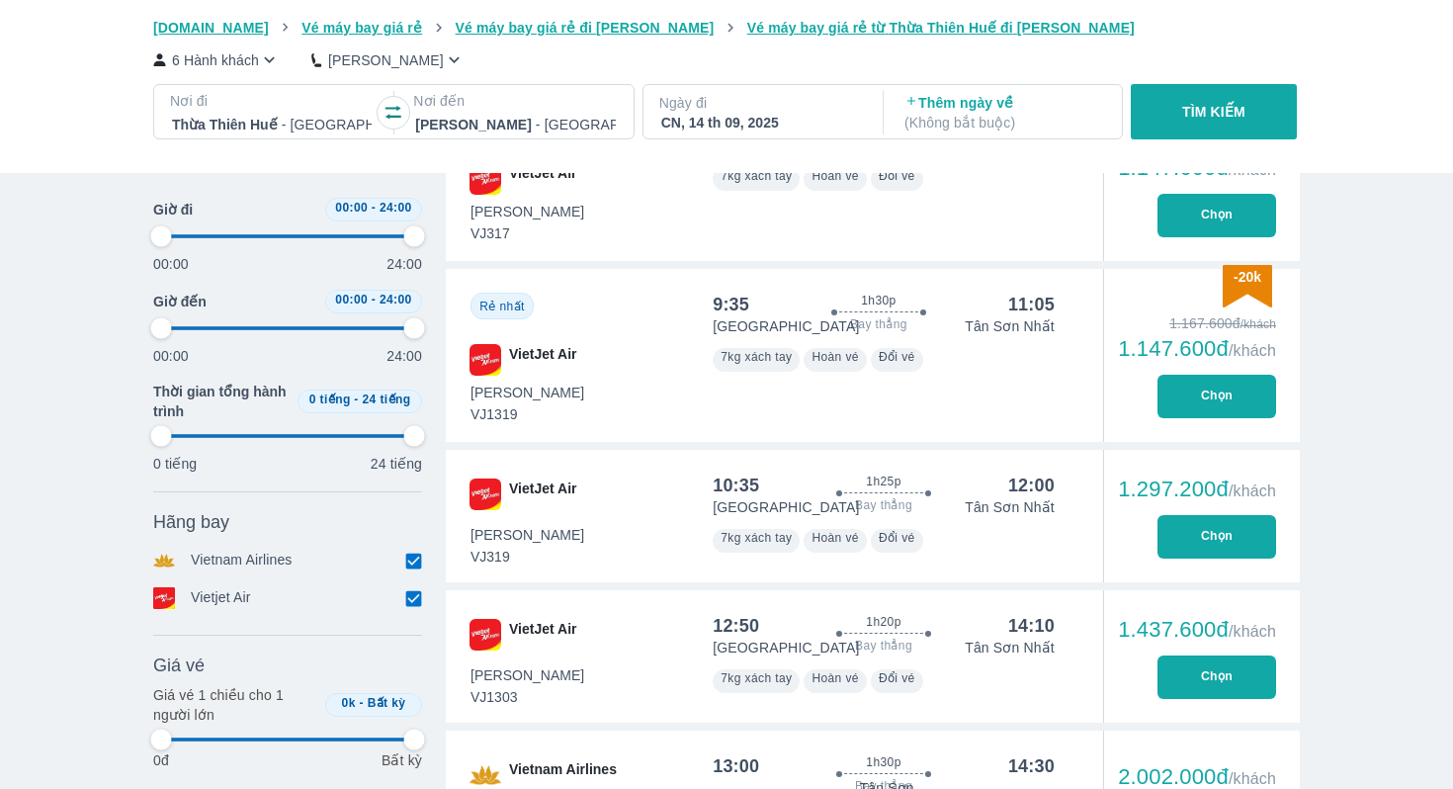
type input "97.9166666666667"
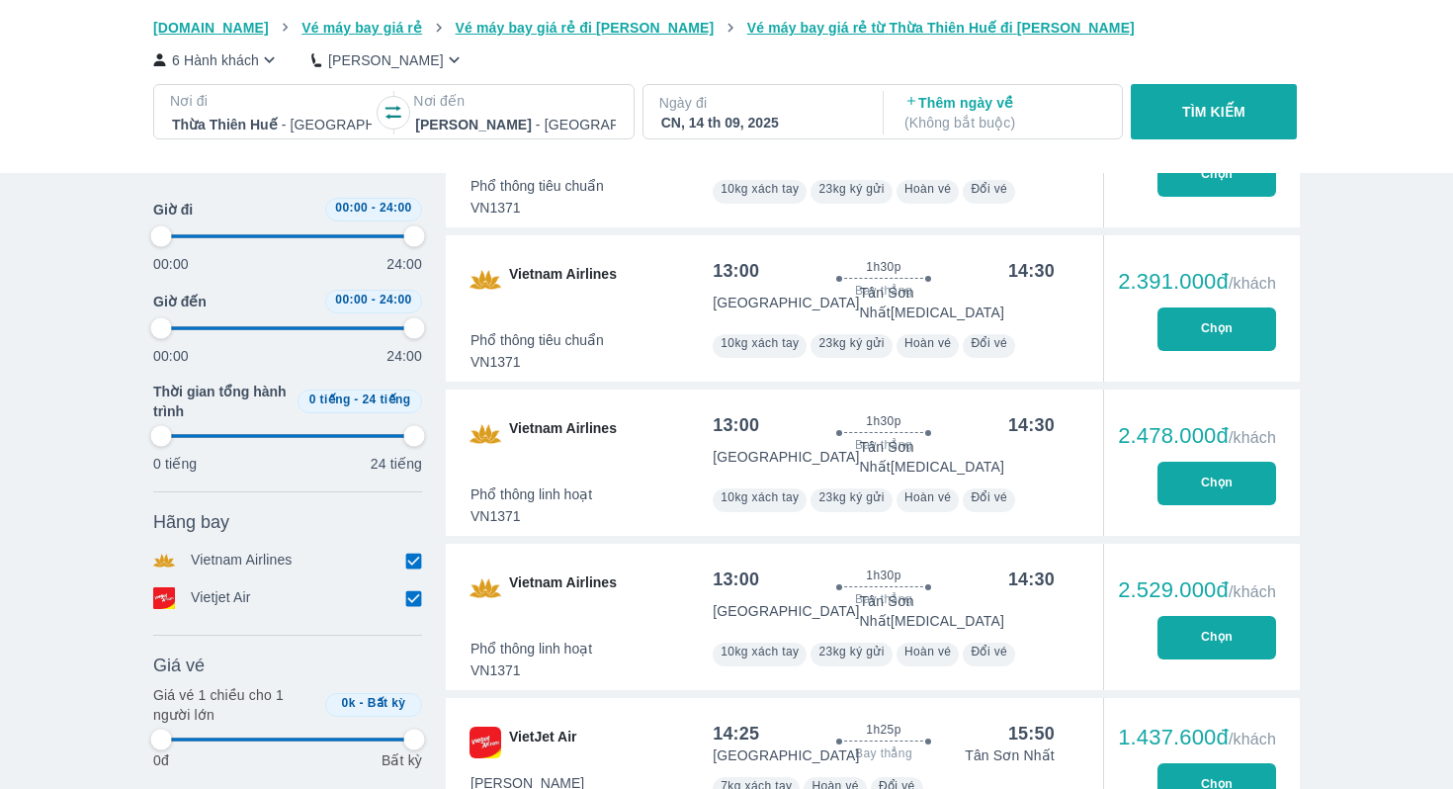
scroll to position [5896, 0]
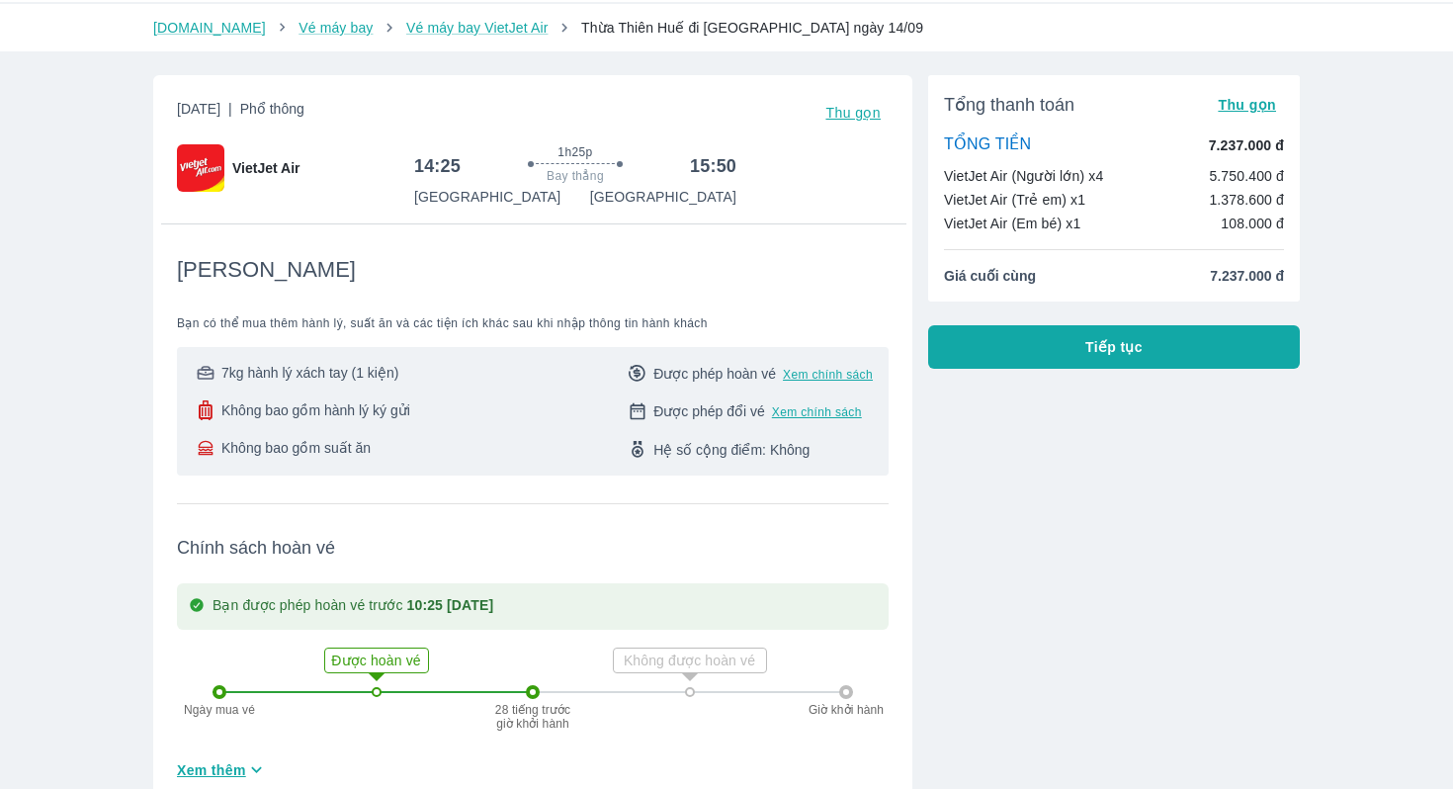
scroll to position [7, 0]
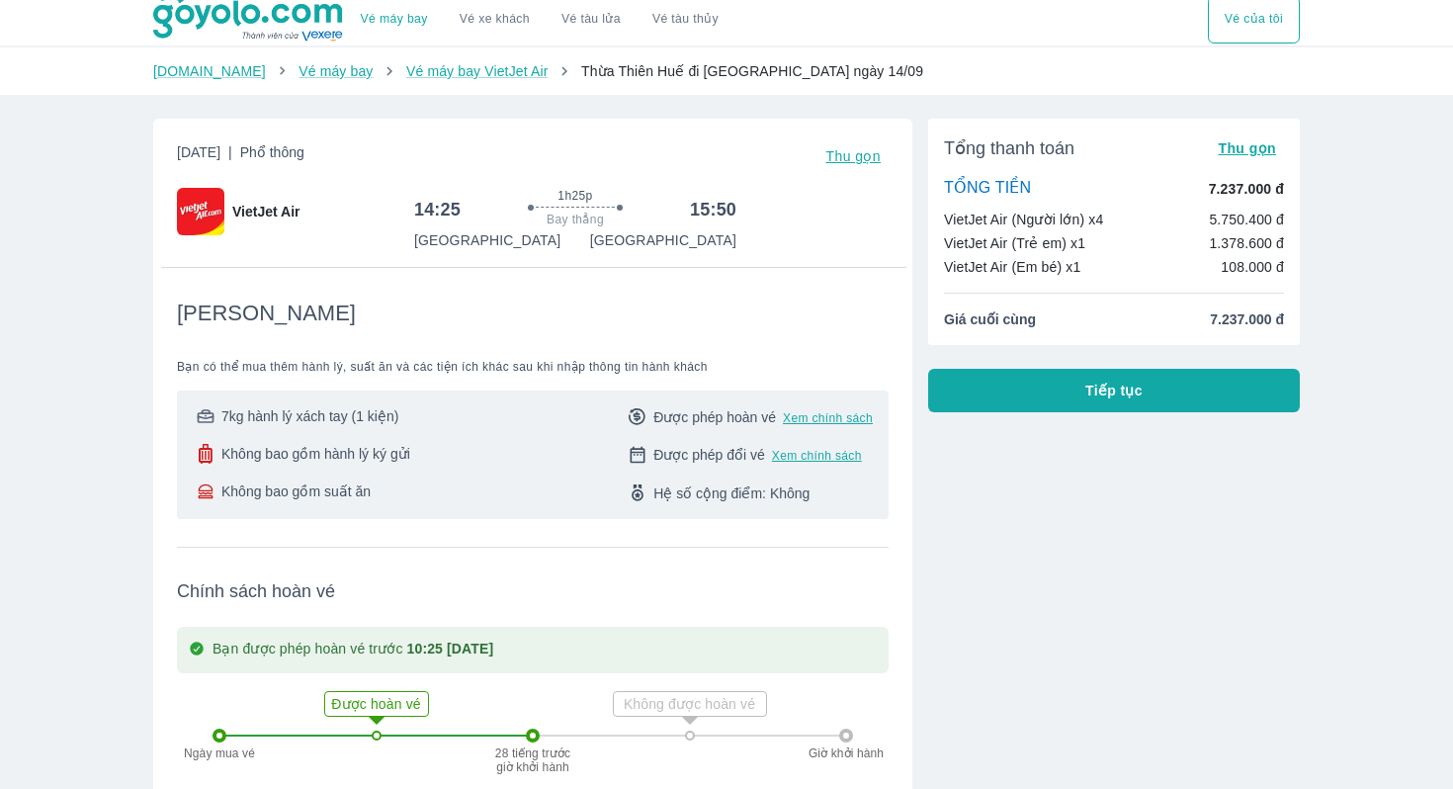
click at [1030, 407] on button "Tiếp tục" at bounding box center [1114, 390] width 372 height 43
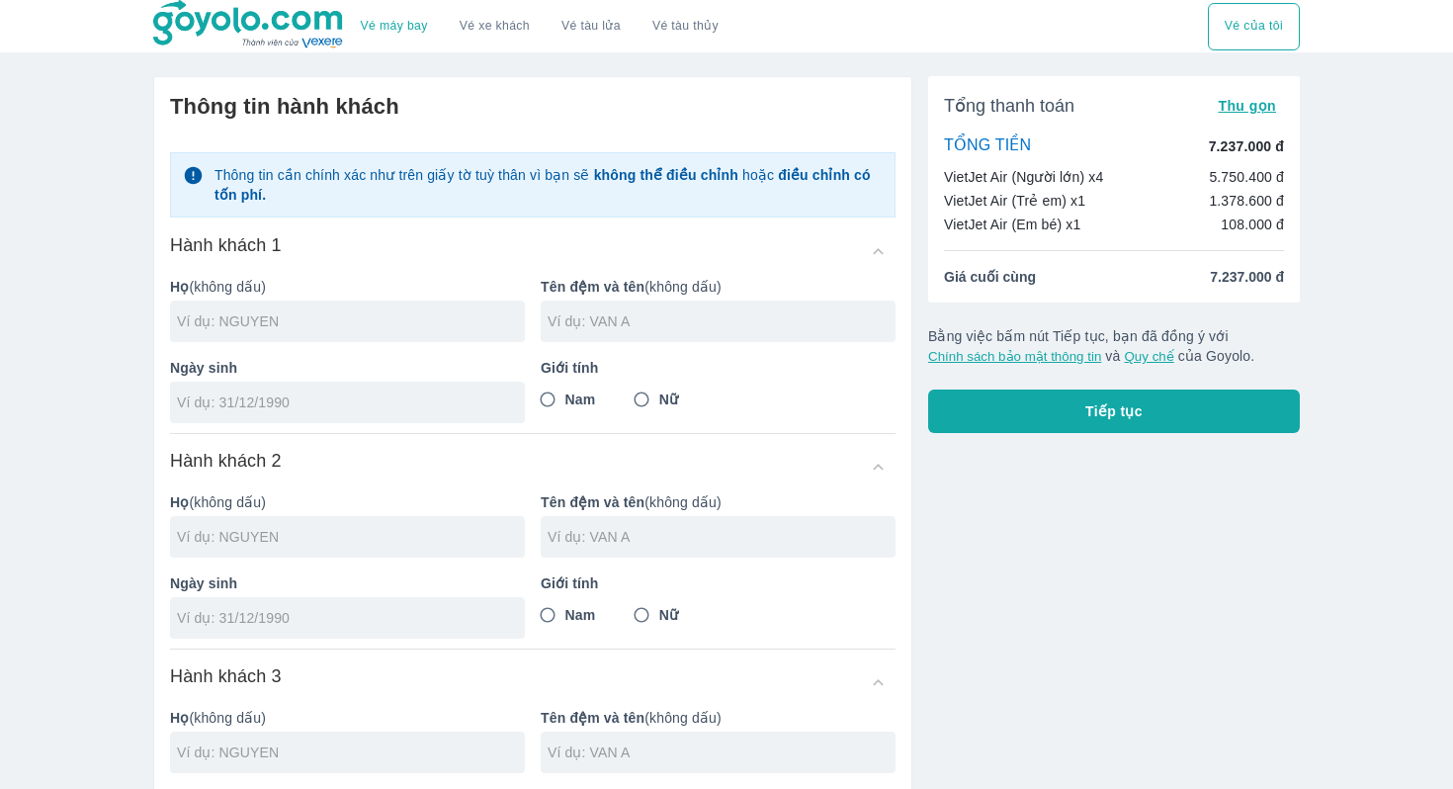
scroll to position [31, 0]
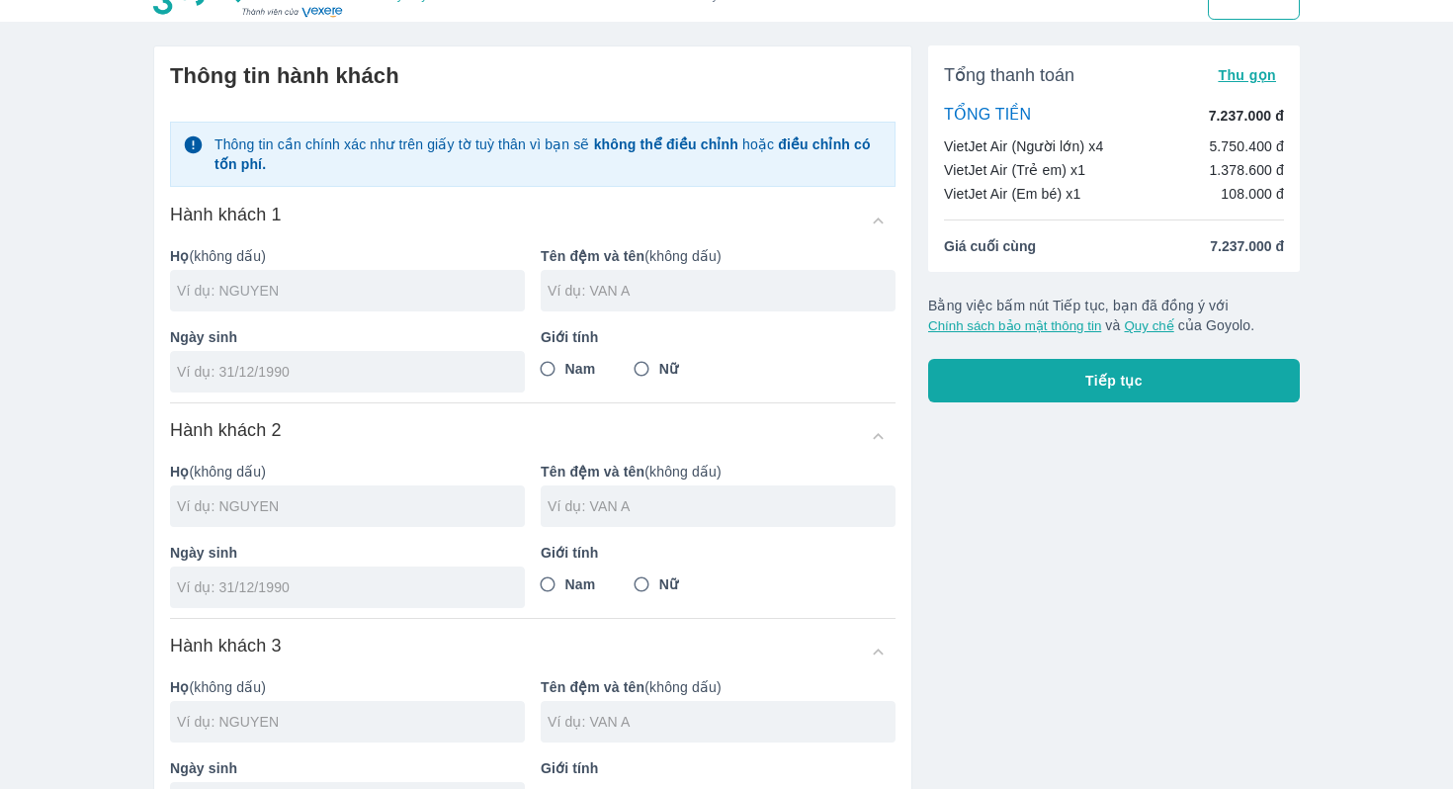
click at [393, 295] on input "text" at bounding box center [351, 291] width 348 height 20
click at [549, 366] on input "Nam" at bounding box center [548, 369] width 36 height 36
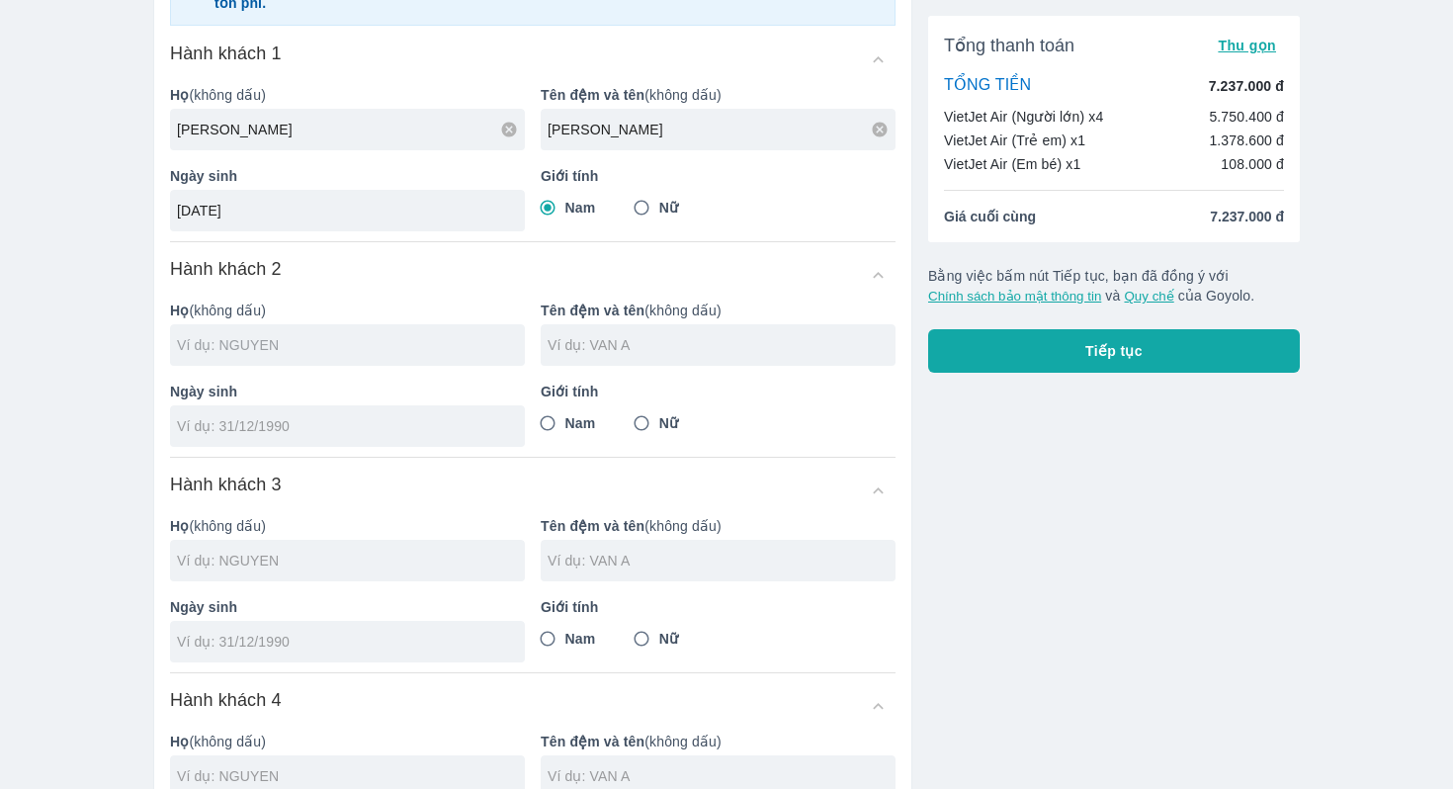
click at [373, 341] on input "text" at bounding box center [351, 345] width 348 height 20
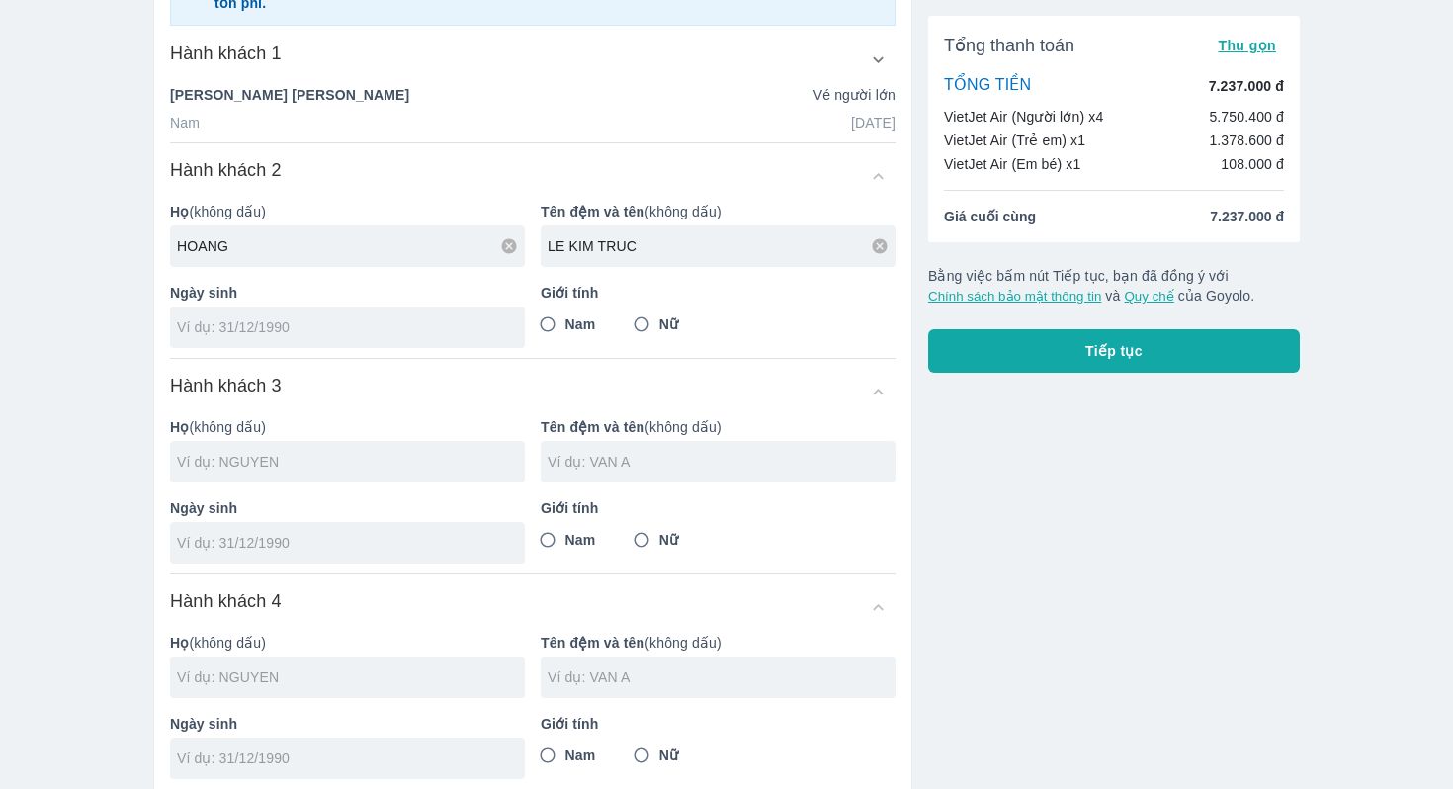
click at [342, 320] on input "tel" at bounding box center [341, 327] width 328 height 20
click at [642, 331] on input "Nữ" at bounding box center [642, 324] width 36 height 36
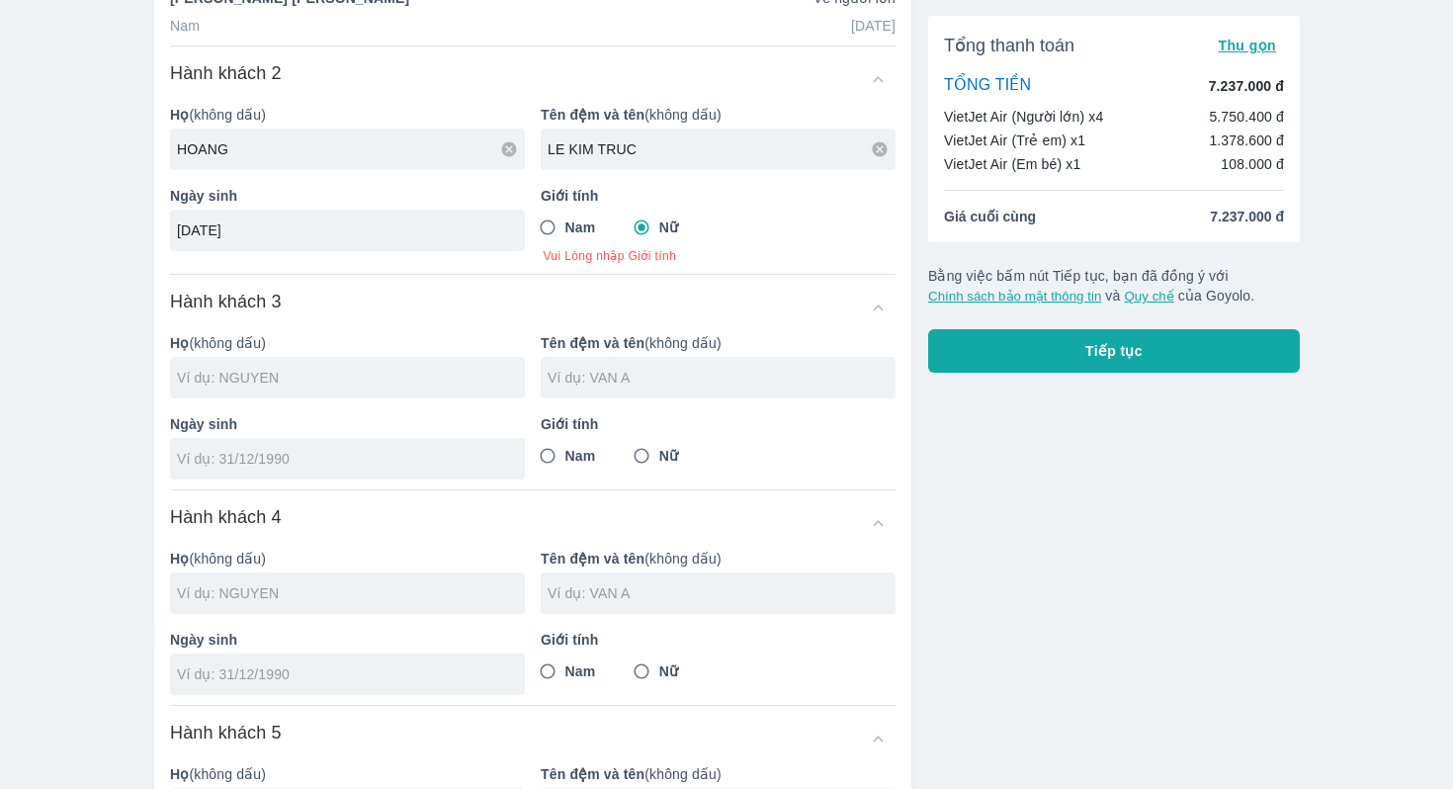
scroll to position [389, 0]
click at [461, 318] on div "Họ (không dấu)" at bounding box center [339, 356] width 371 height 81
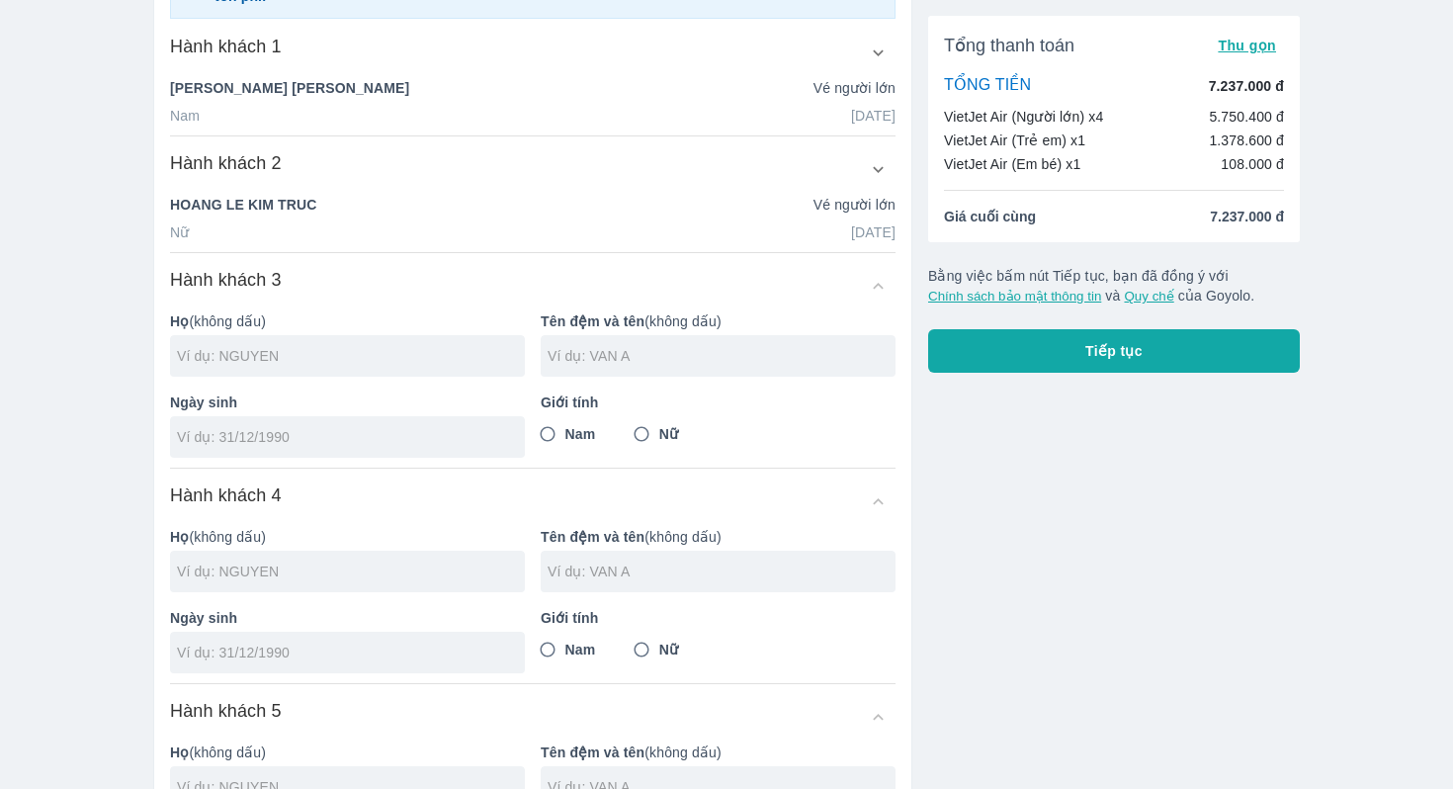
scroll to position [284, 0]
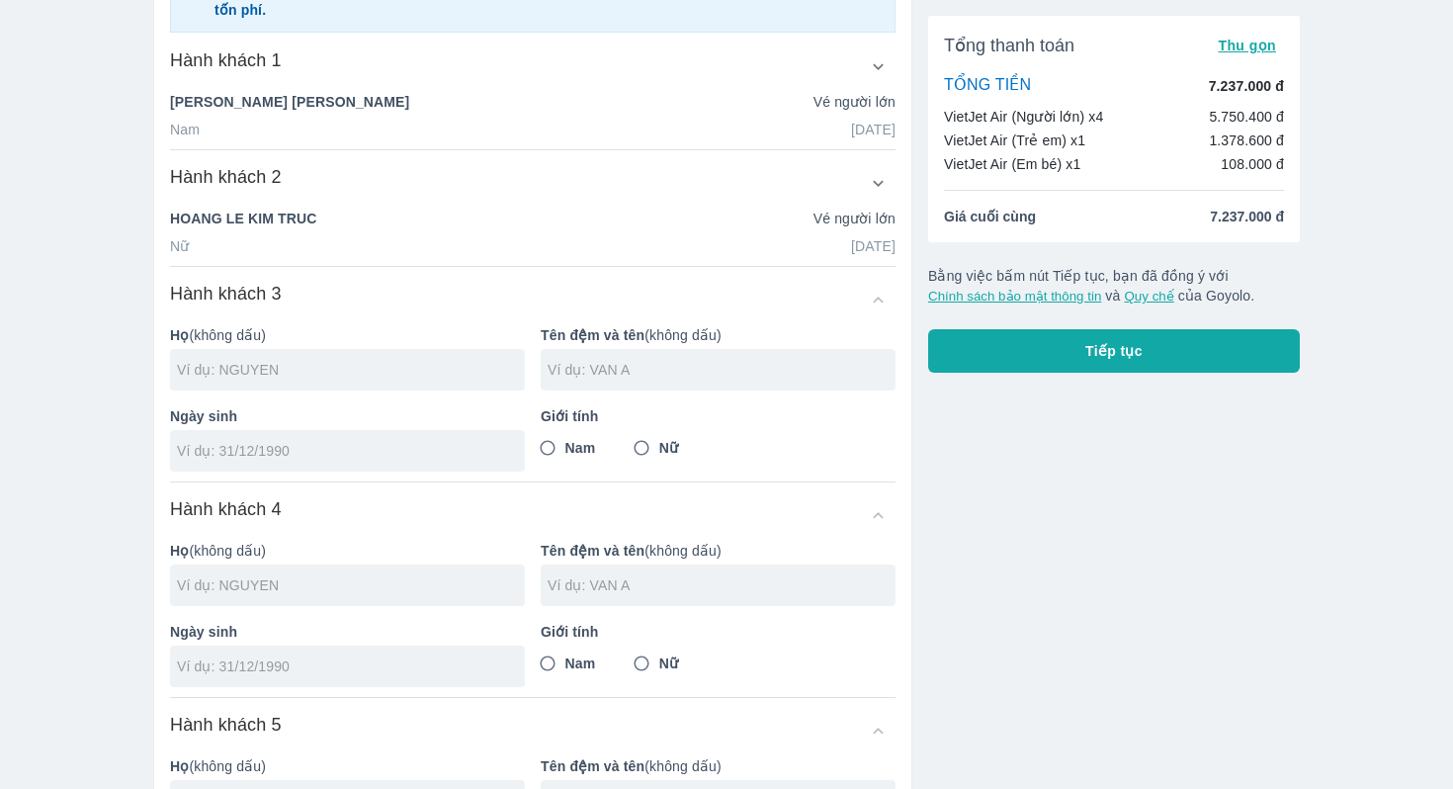
click at [499, 233] on div "HOANG LE KIM TRUC Vé người lớn" at bounding box center [533, 223] width 726 height 28
click at [883, 185] on icon "button" at bounding box center [878, 183] width 21 height 21
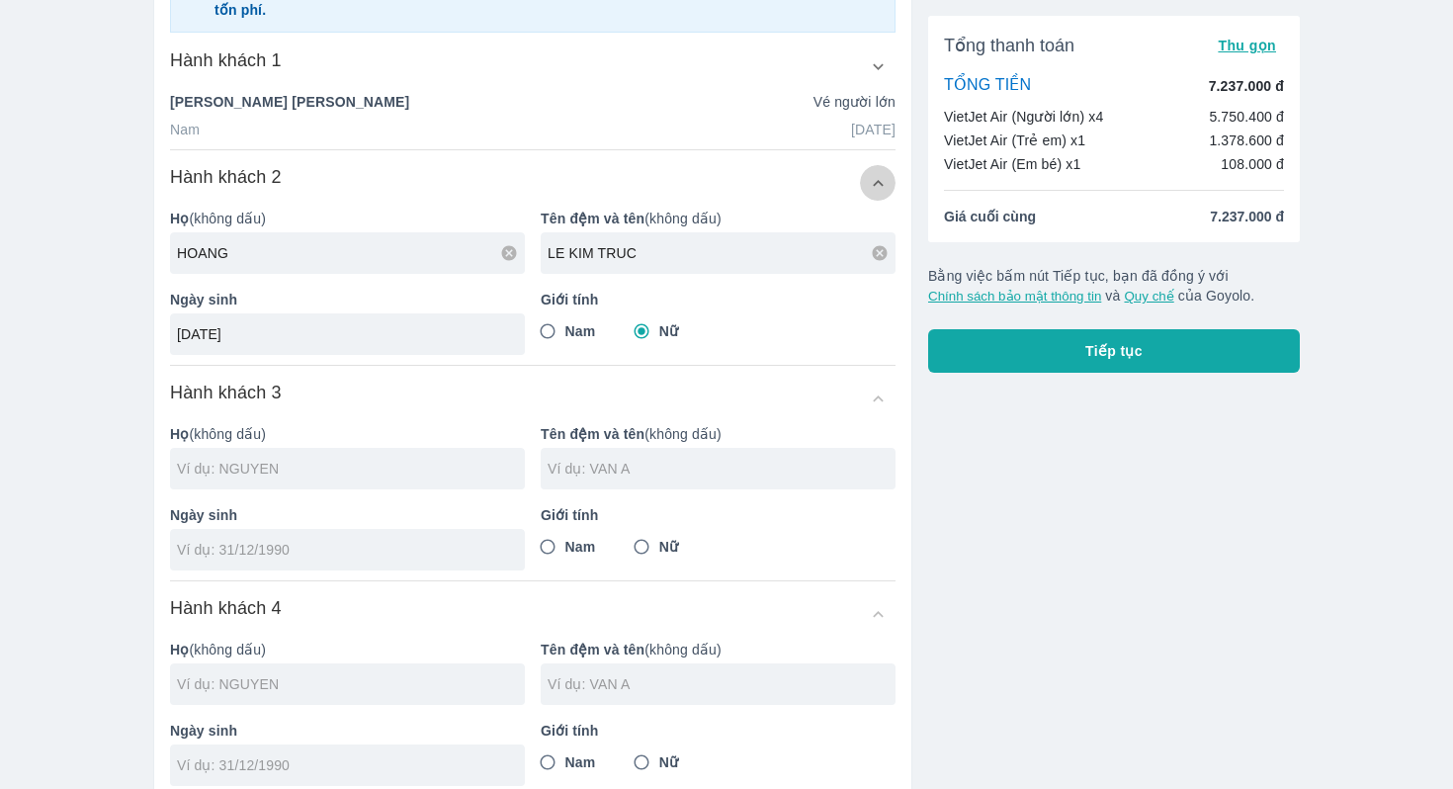
click at [883, 185] on icon "button" at bounding box center [878, 183] width 21 height 21
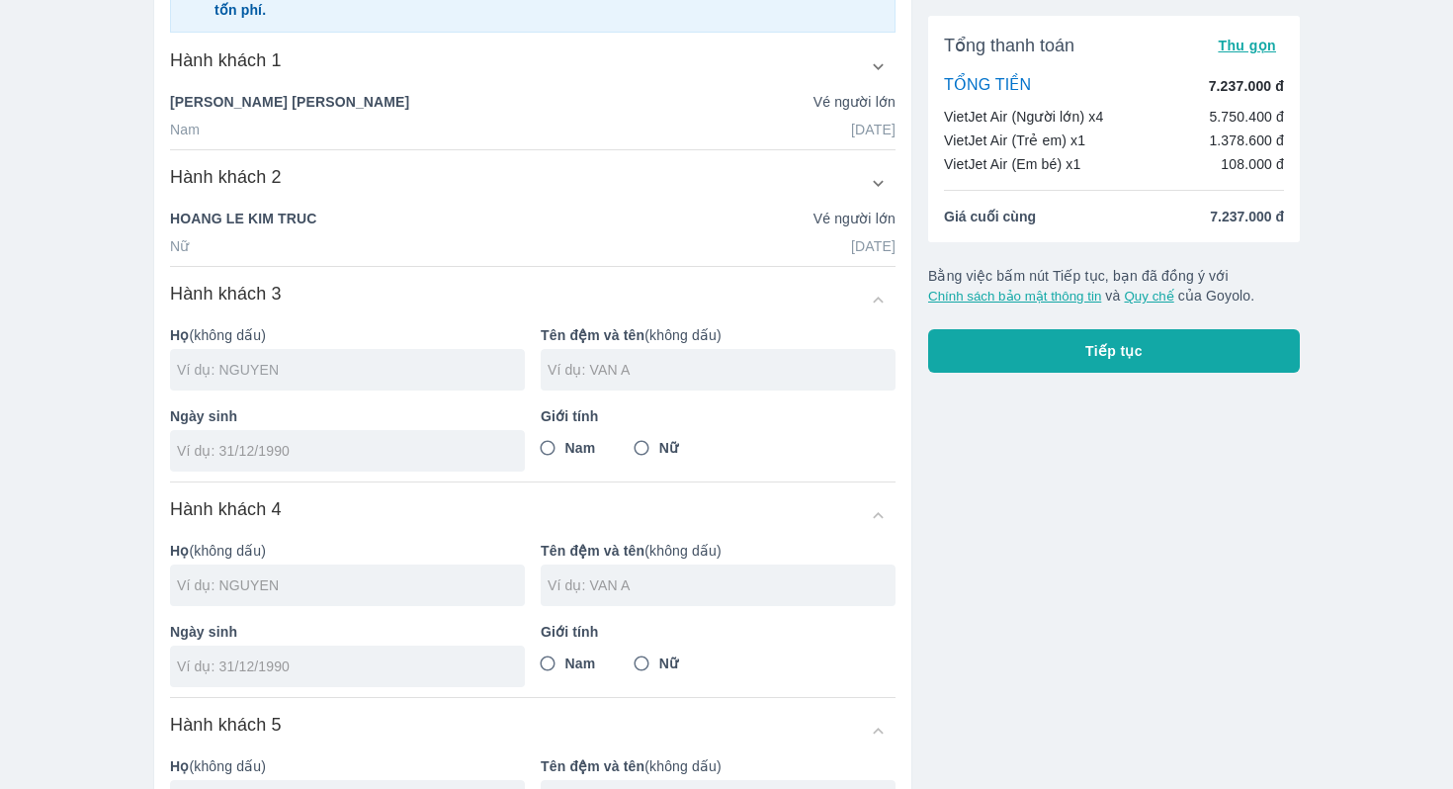
click at [429, 375] on input "text" at bounding box center [351, 370] width 348 height 20
click at [340, 444] on input "tel" at bounding box center [341, 451] width 328 height 20
click at [550, 445] on input "Nam" at bounding box center [548, 448] width 36 height 36
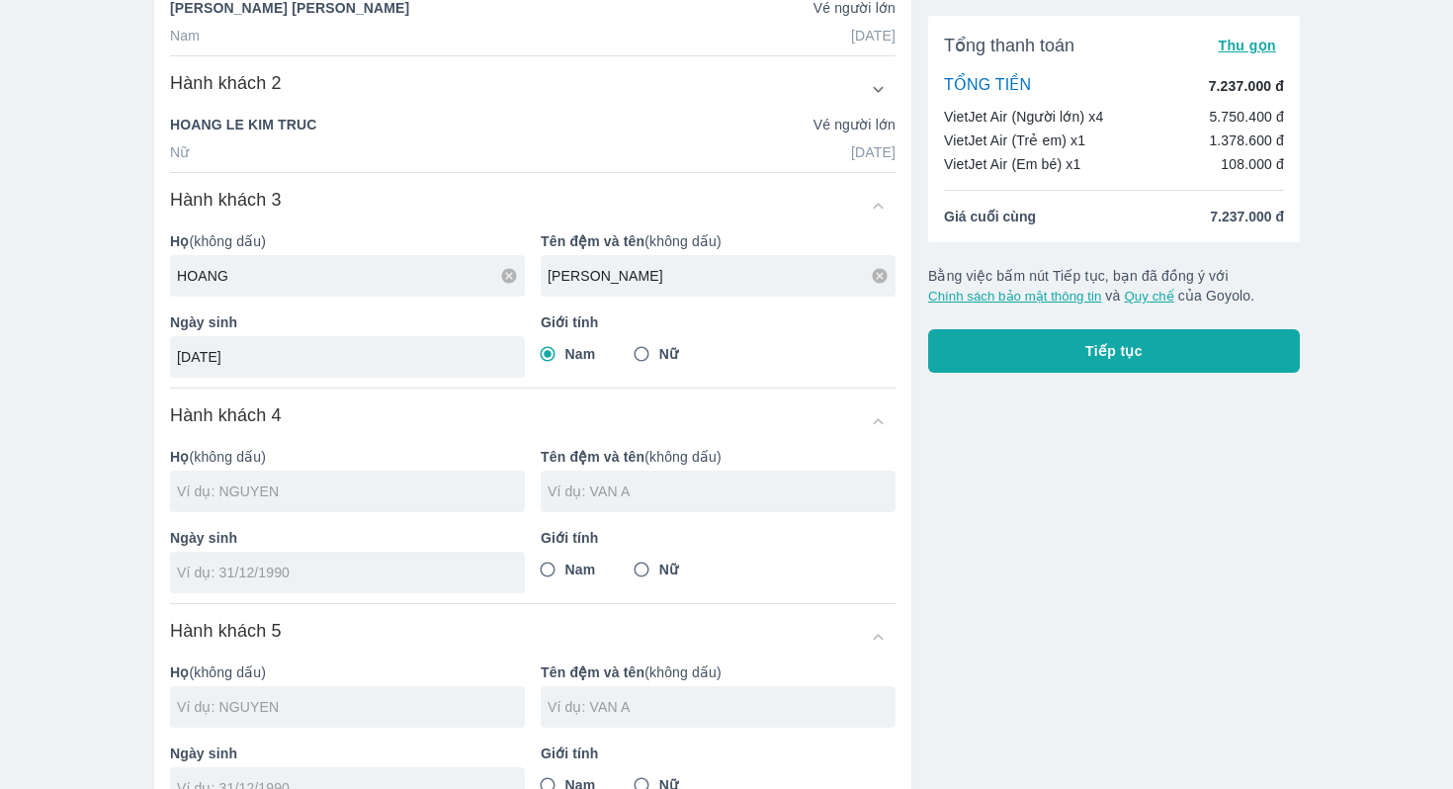
scroll to position [398, 0]
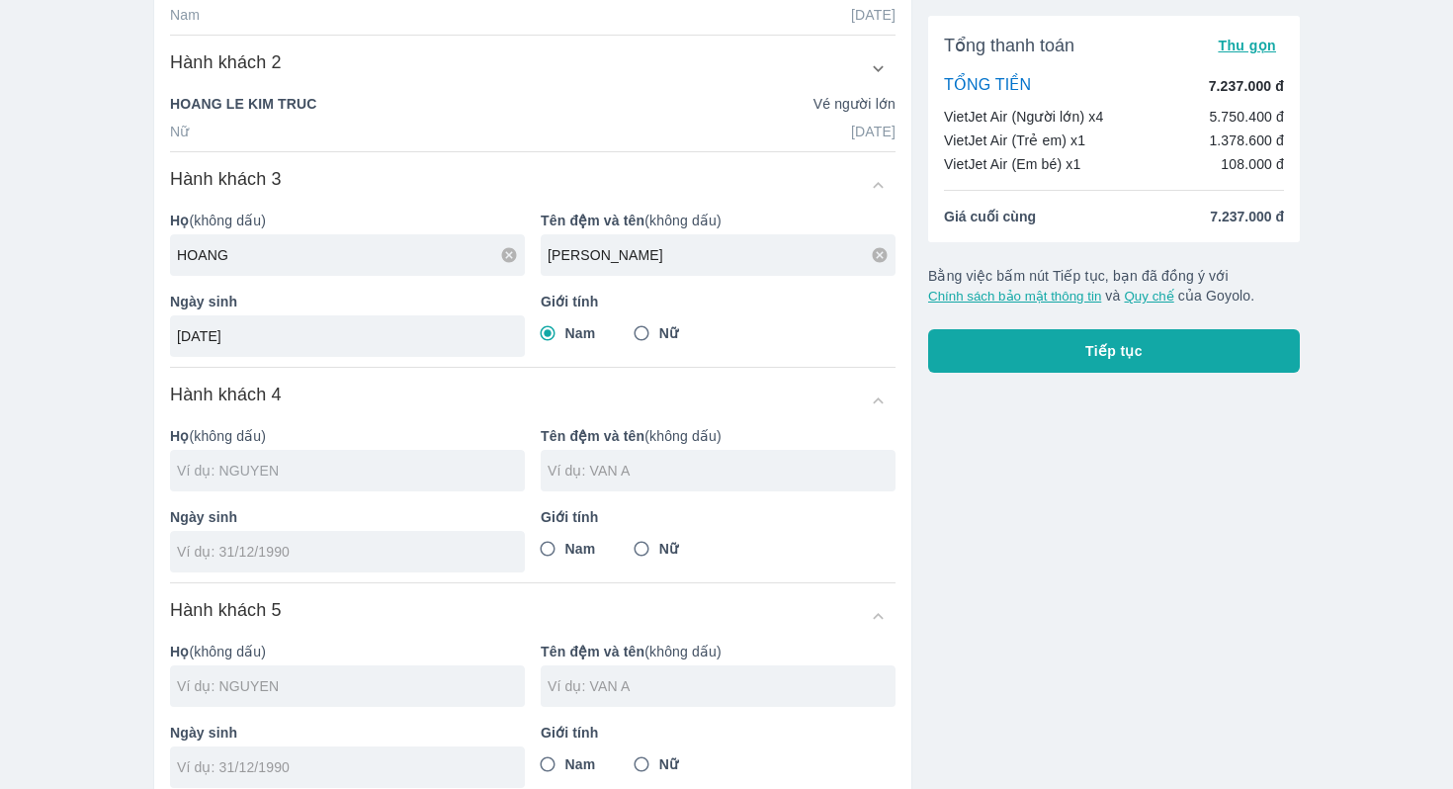
click at [390, 463] on input "text" at bounding box center [351, 471] width 348 height 20
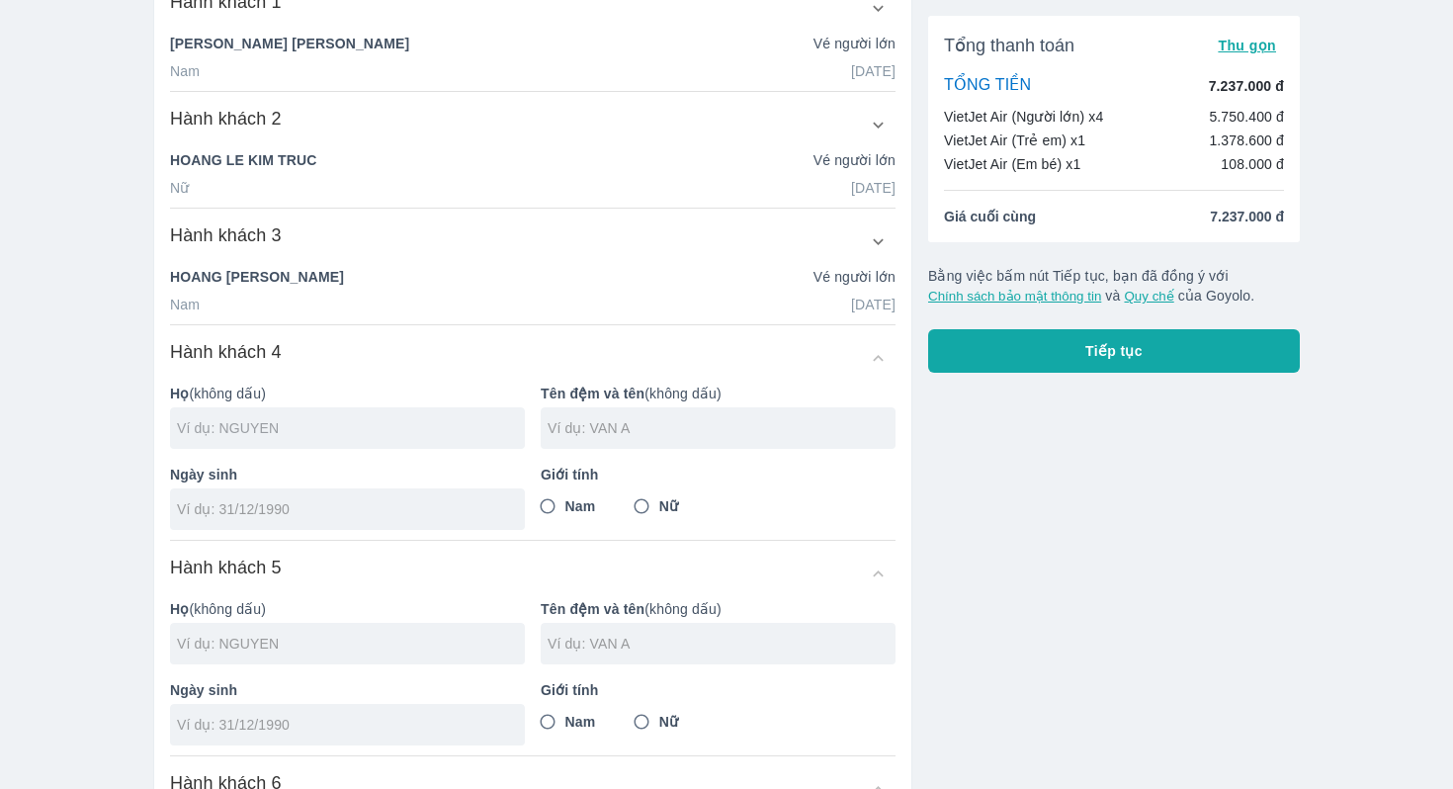
scroll to position [455, 0]
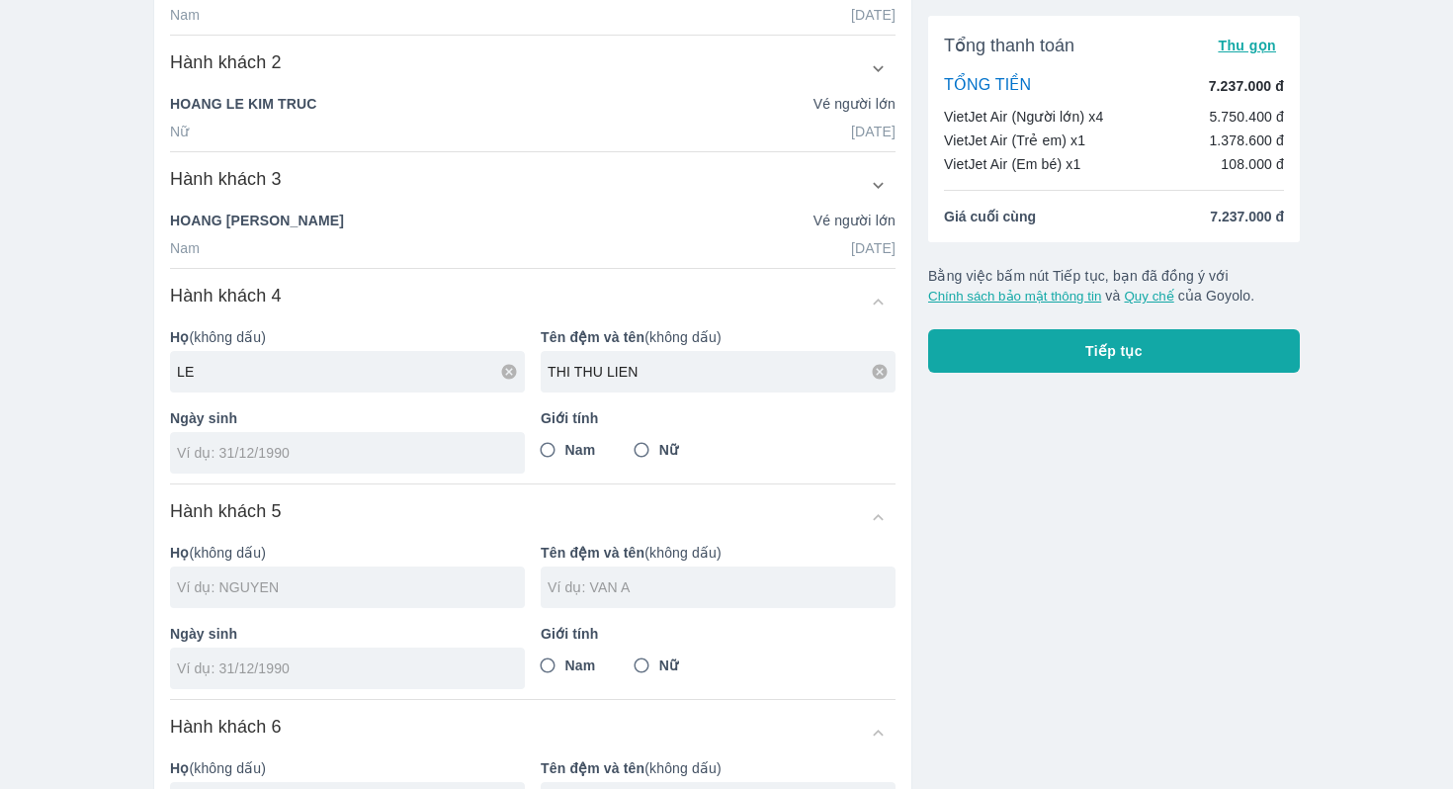
click at [353, 465] on div at bounding box center [347, 453] width 355 height 42
click at [651, 458] on input "Nữ" at bounding box center [642, 450] width 36 height 36
click at [881, 187] on icon "button" at bounding box center [878, 185] width 21 height 21
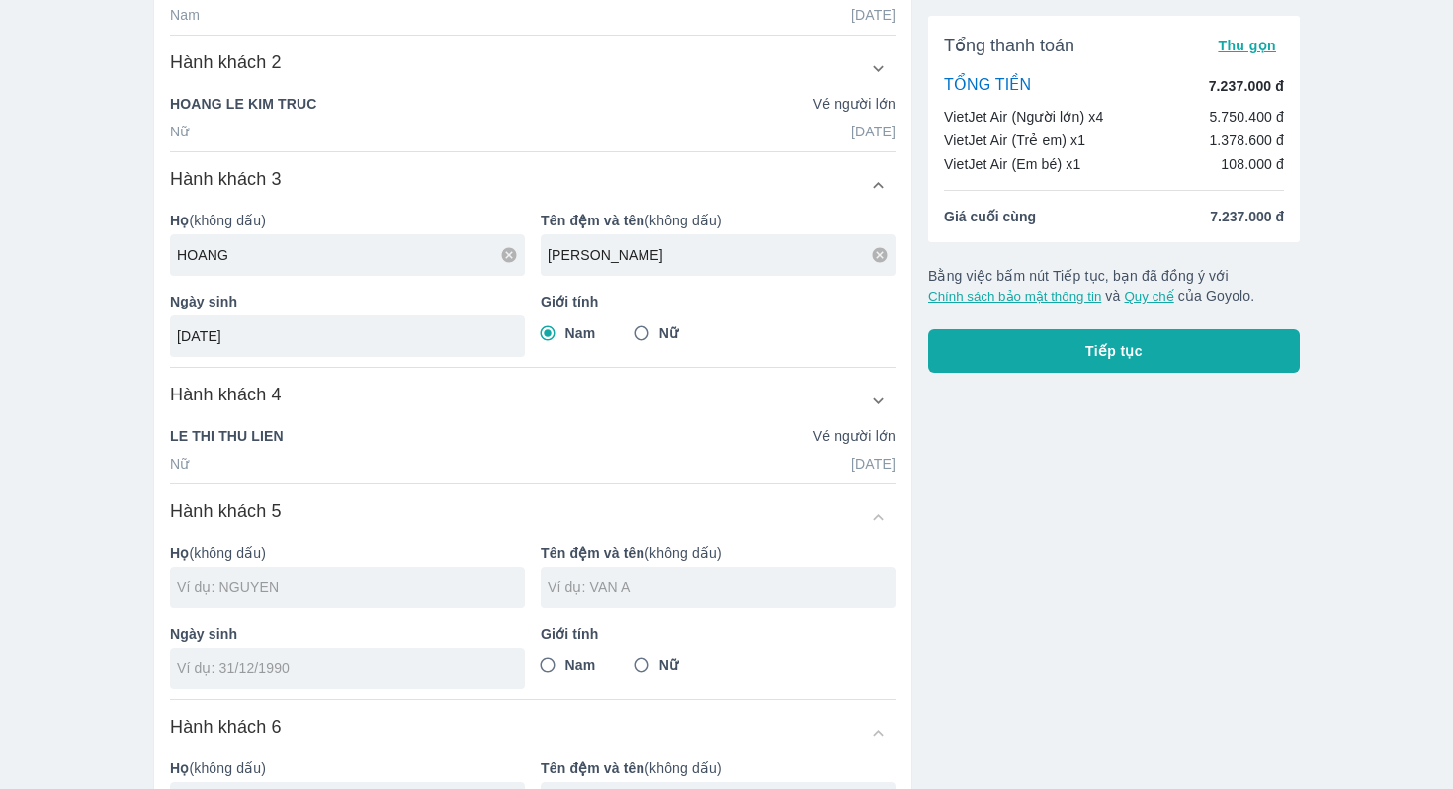
click at [879, 182] on icon "button" at bounding box center [878, 185] width 21 height 21
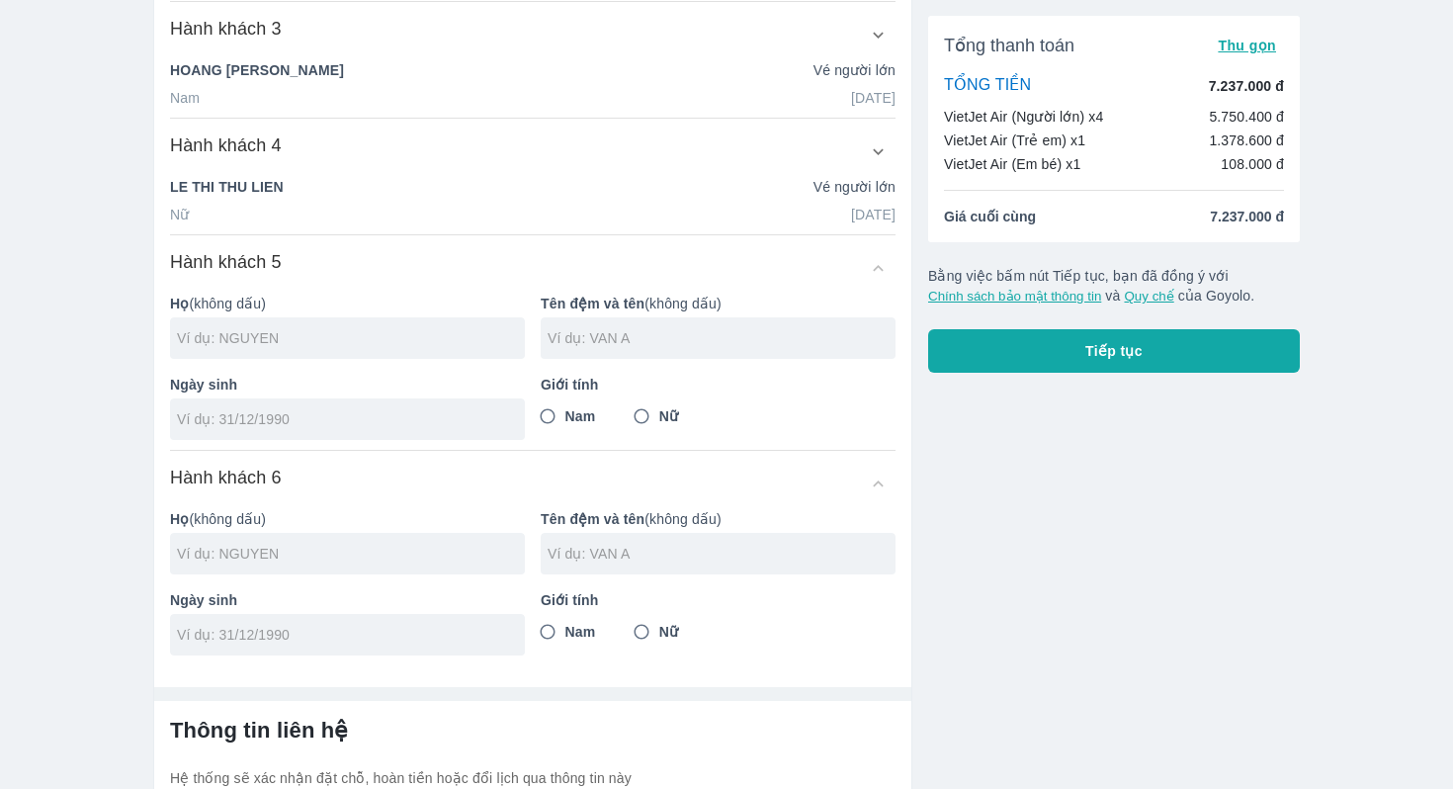
scroll to position [663, 0]
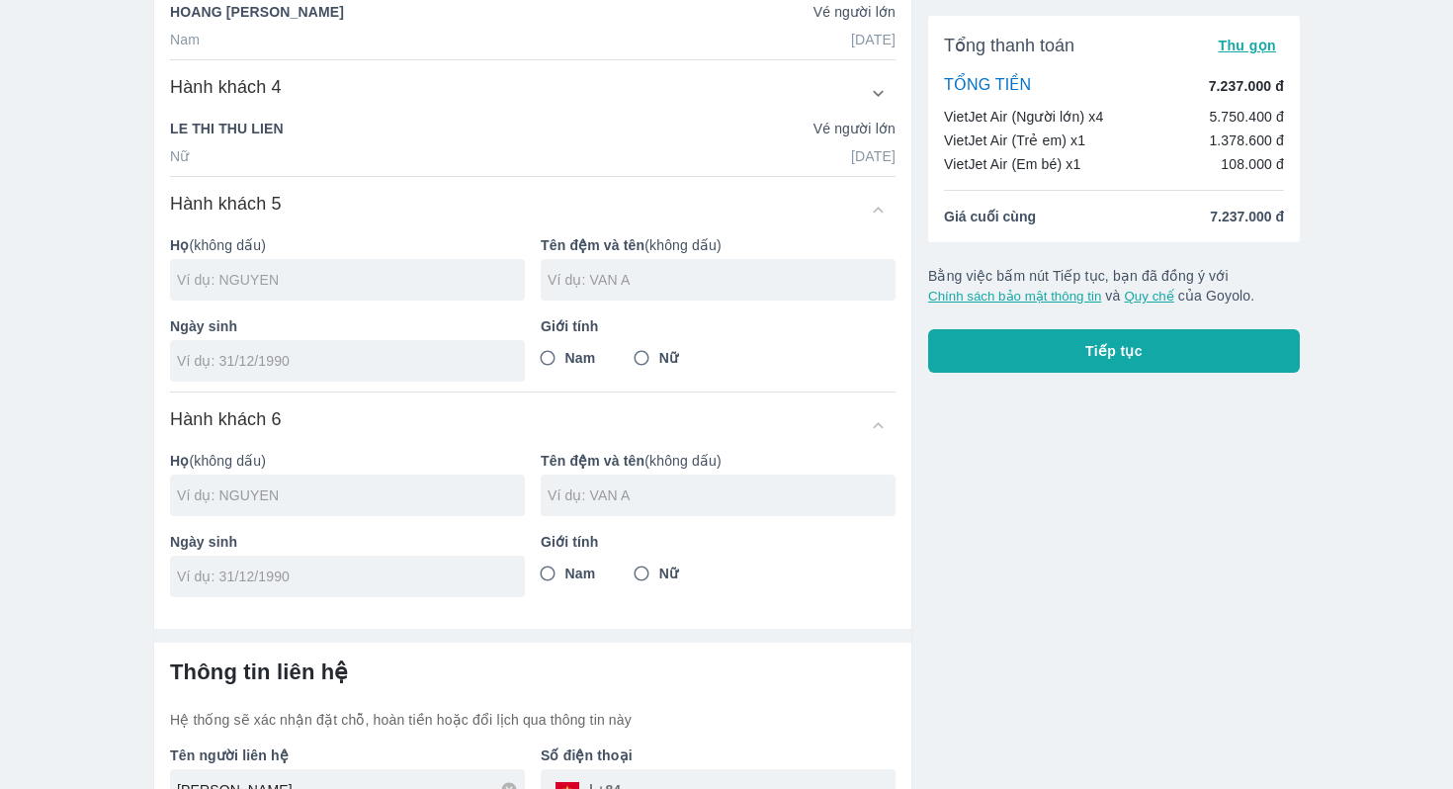
click at [387, 278] on input "text" at bounding box center [351, 280] width 348 height 20
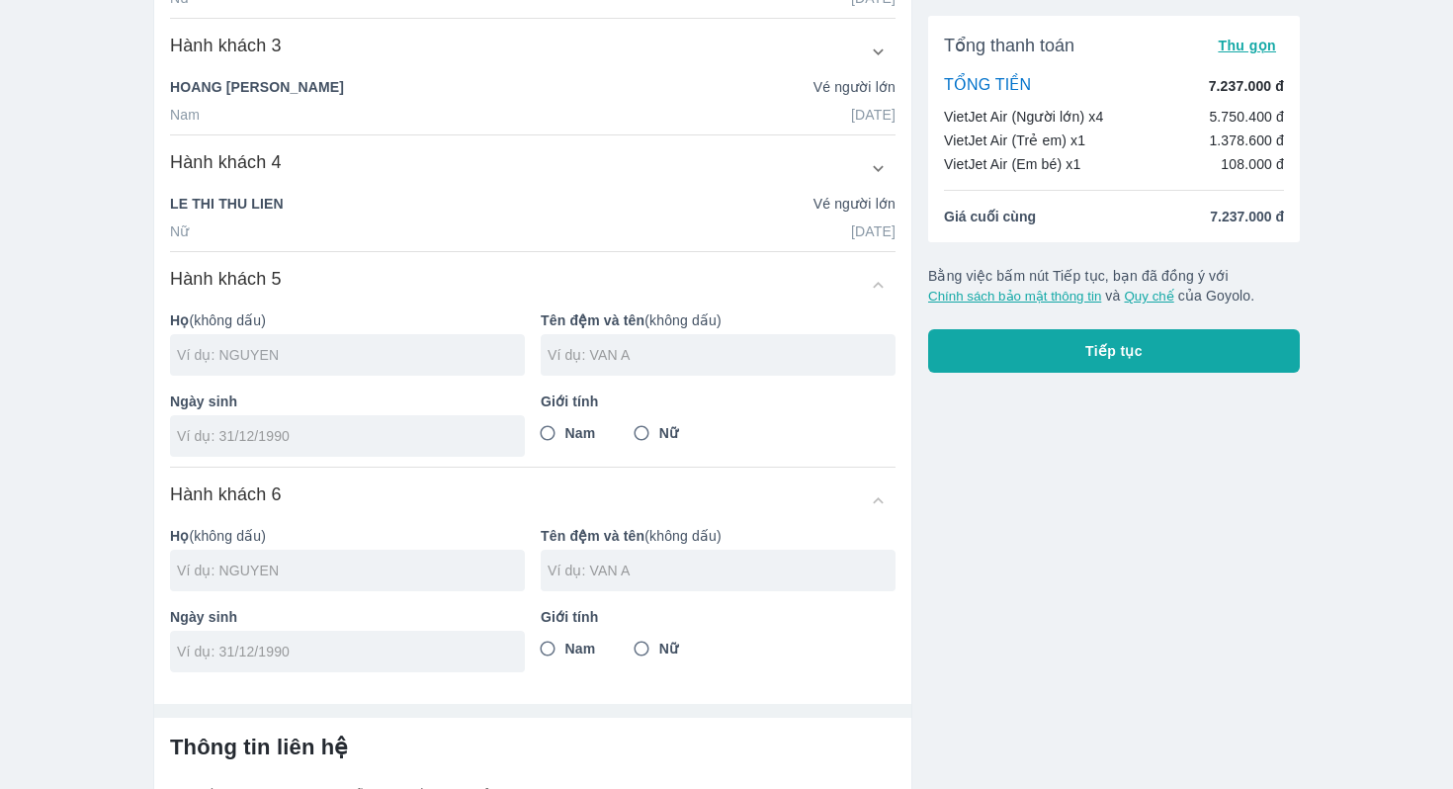
scroll to position [590, 0]
click at [883, 282] on div "Hành khách 5" at bounding box center [533, 283] width 726 height 36
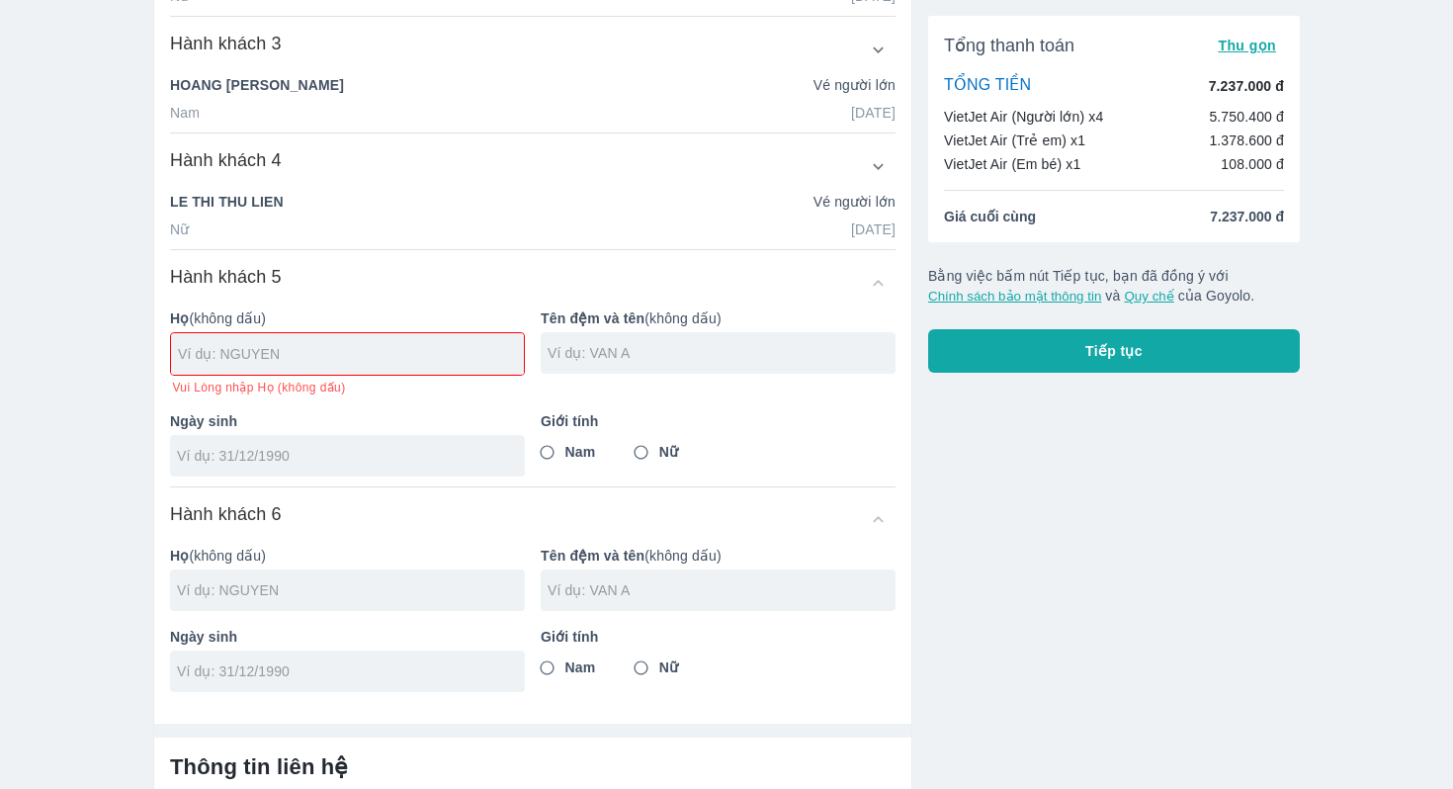
click at [883, 282] on div "Hành khách 5" at bounding box center [533, 283] width 726 height 36
click at [871, 283] on div "Hành khách 5" at bounding box center [533, 283] width 726 height 36
click at [397, 349] on input "text" at bounding box center [351, 354] width 346 height 20
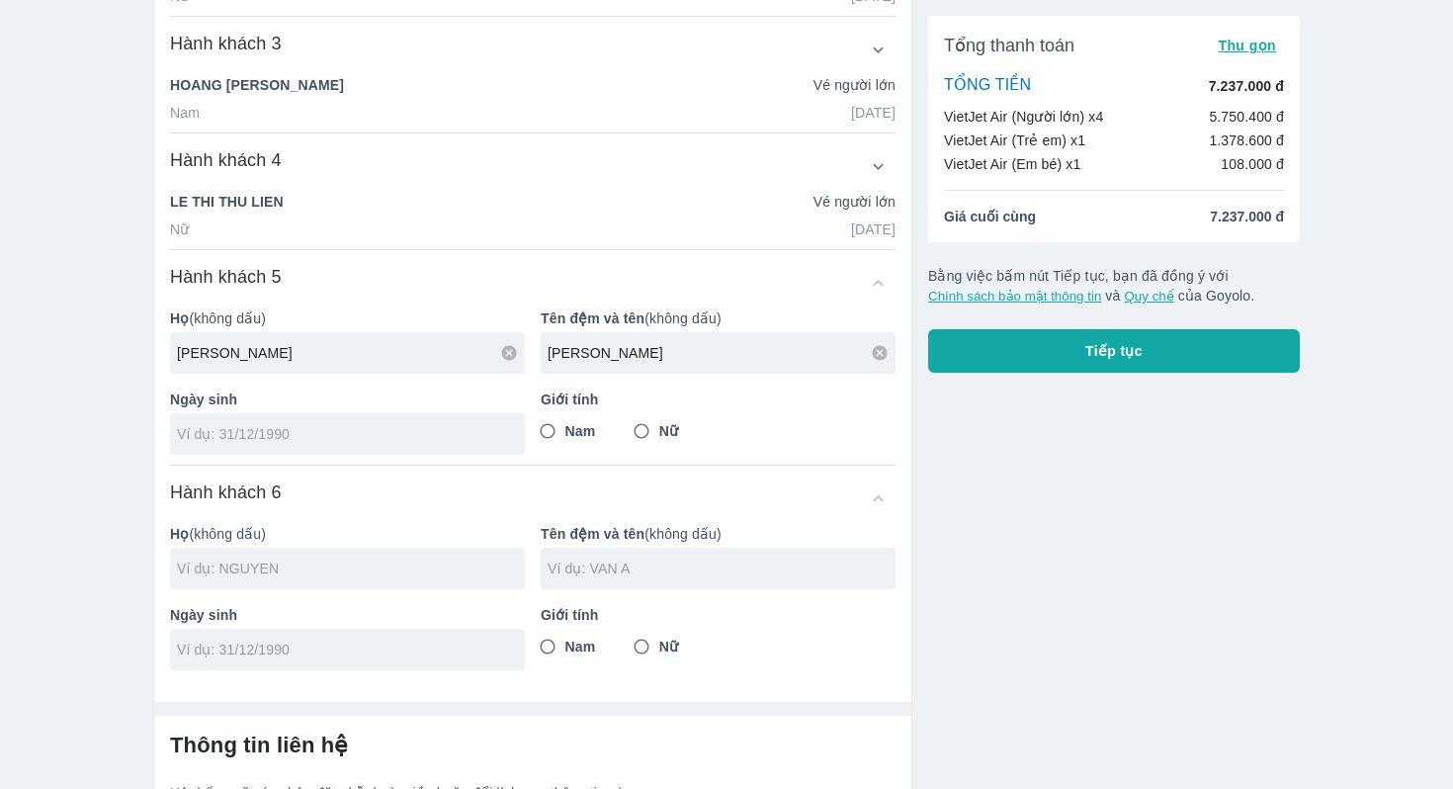
click at [250, 428] on input "tel" at bounding box center [341, 434] width 328 height 20
click at [646, 438] on input "Nữ" at bounding box center [642, 431] width 36 height 36
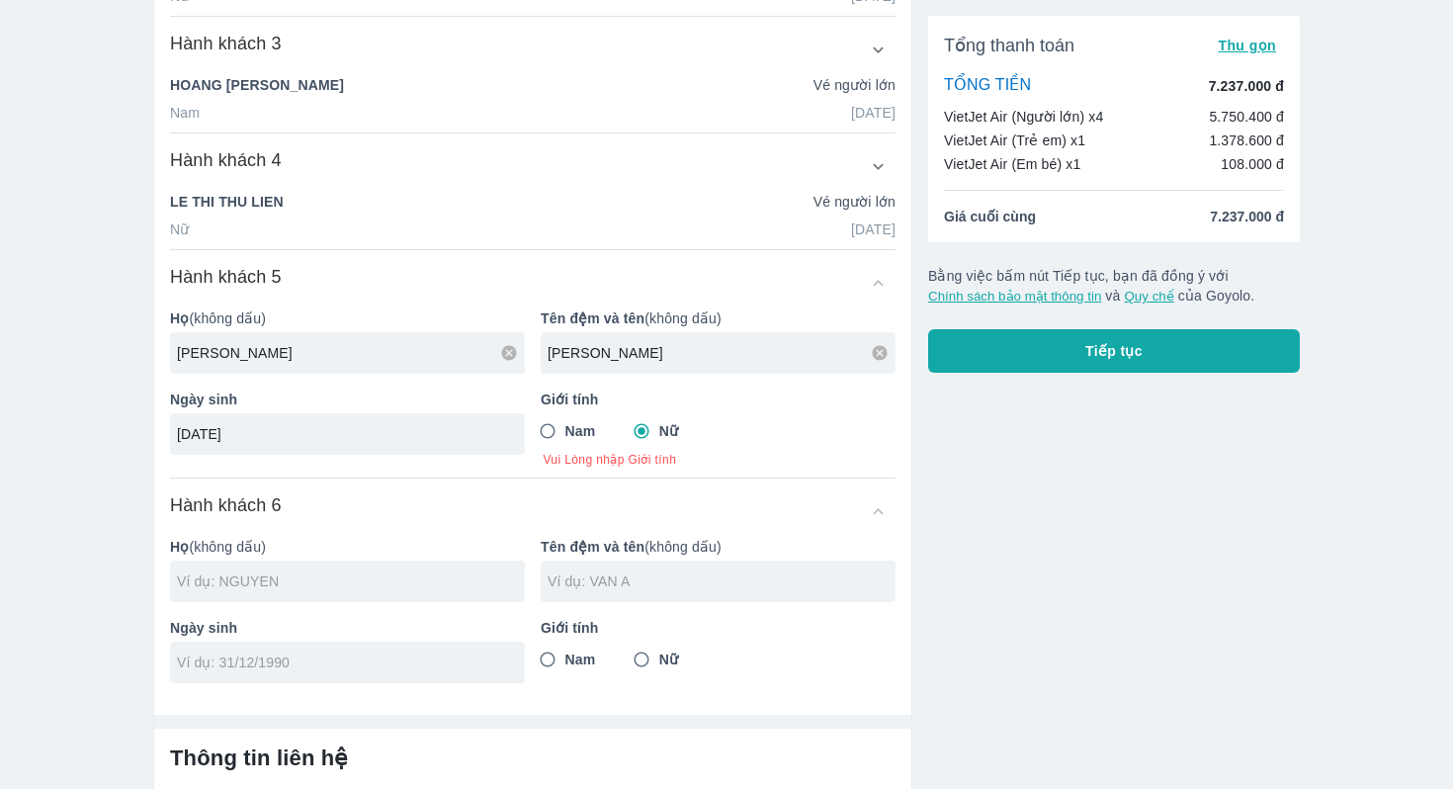
click at [546, 491] on div "Chọn hành khách đã lưu để điền nhanh (Anh) NGUYEN CHI NGHIA (Chị) HOANG LE KIM …" at bounding box center [533, 114] width 726 height 1137
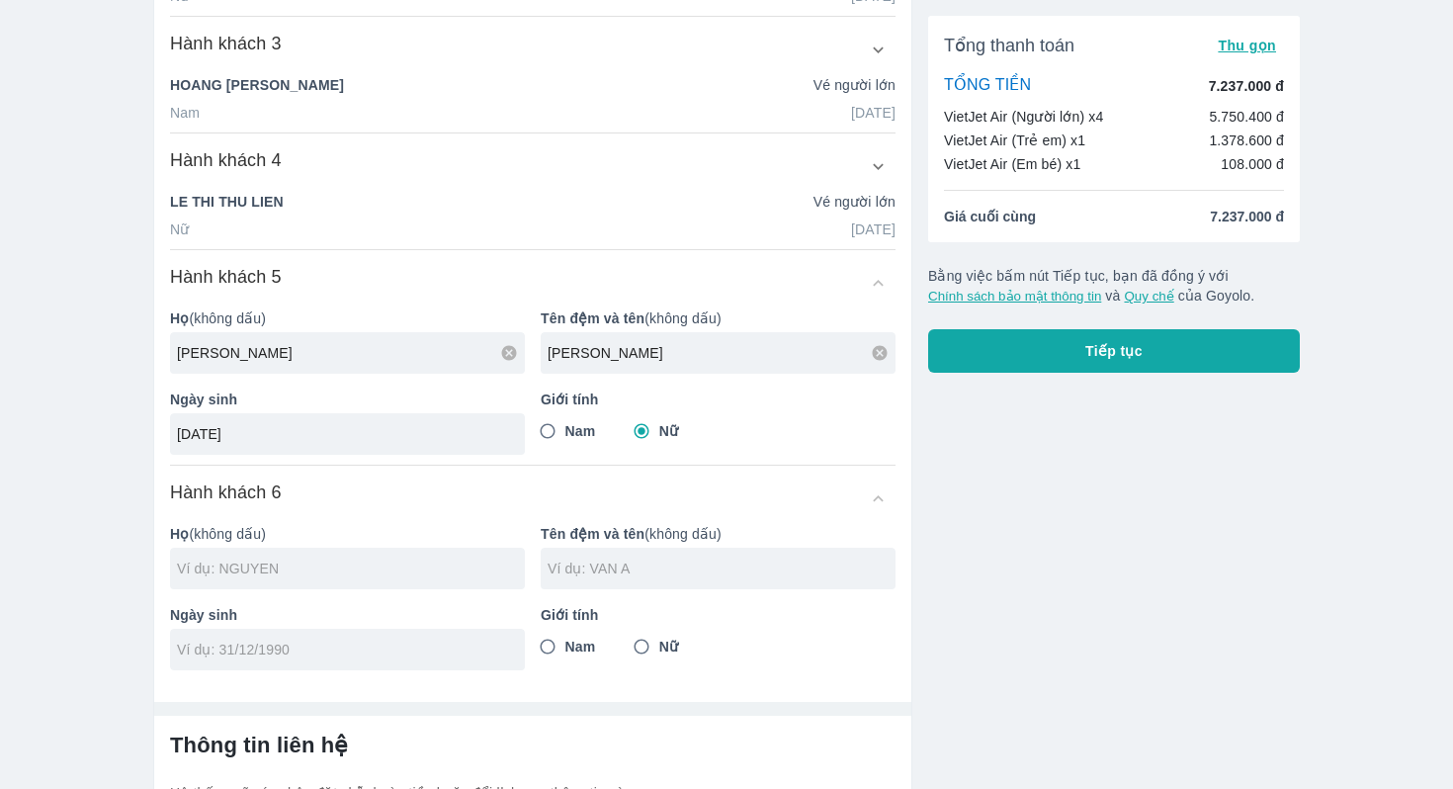
scroll to position [622, 0]
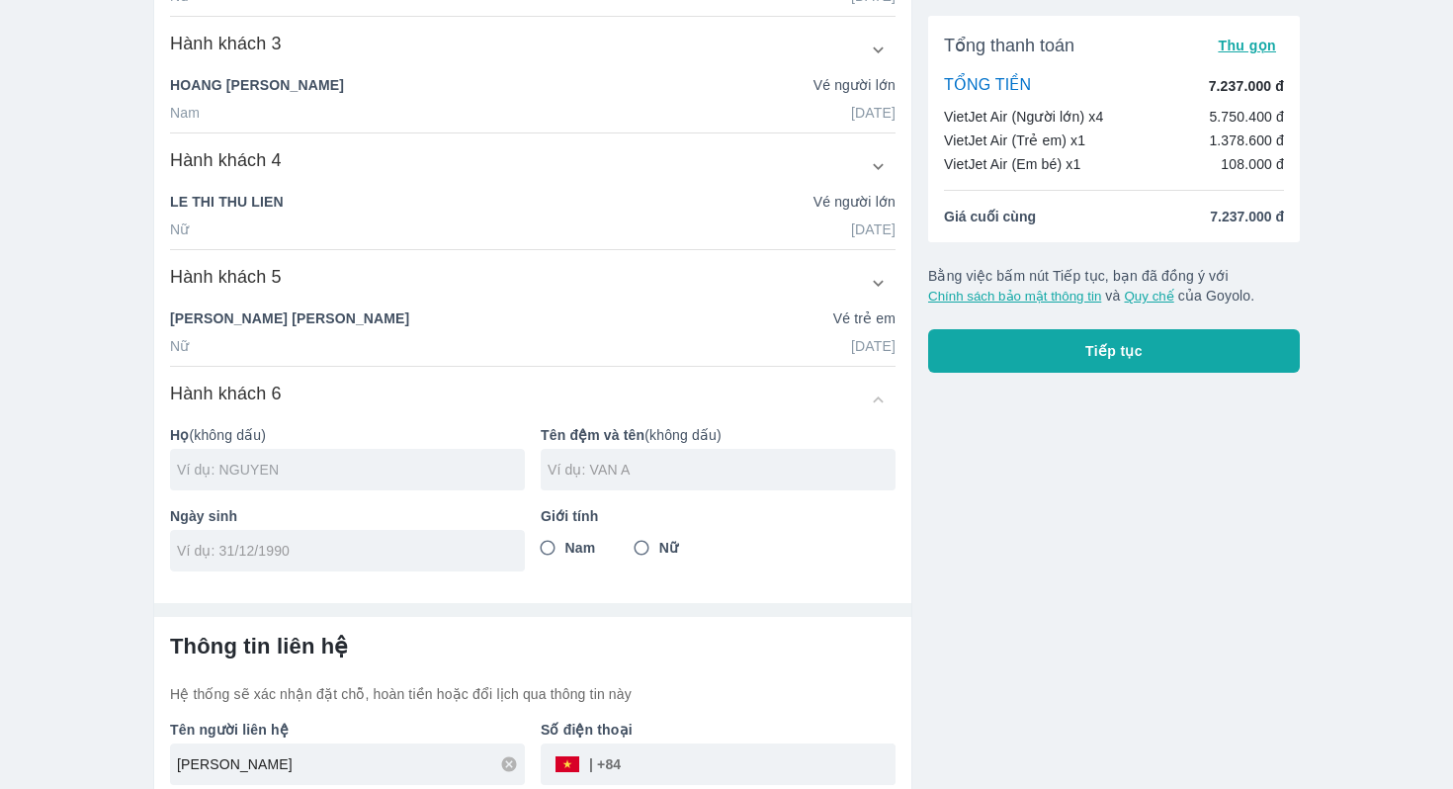
click at [412, 465] on input "text" at bounding box center [351, 470] width 348 height 20
click at [327, 545] on input "tel" at bounding box center [341, 551] width 328 height 20
click at [636, 549] on input "Nữ" at bounding box center [642, 548] width 36 height 36
click at [760, 603] on hr at bounding box center [532, 610] width 757 height 14
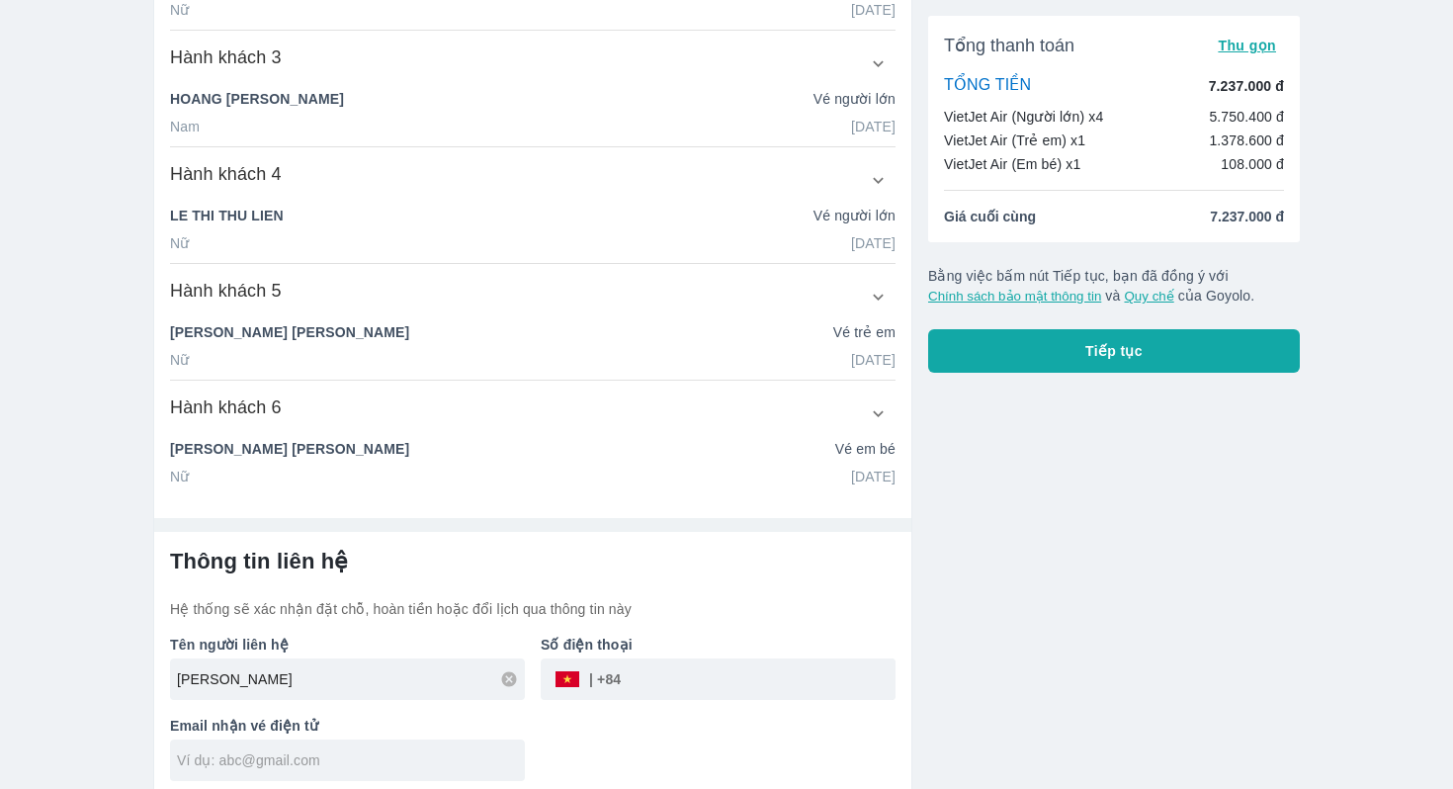
scroll to position [617, 0]
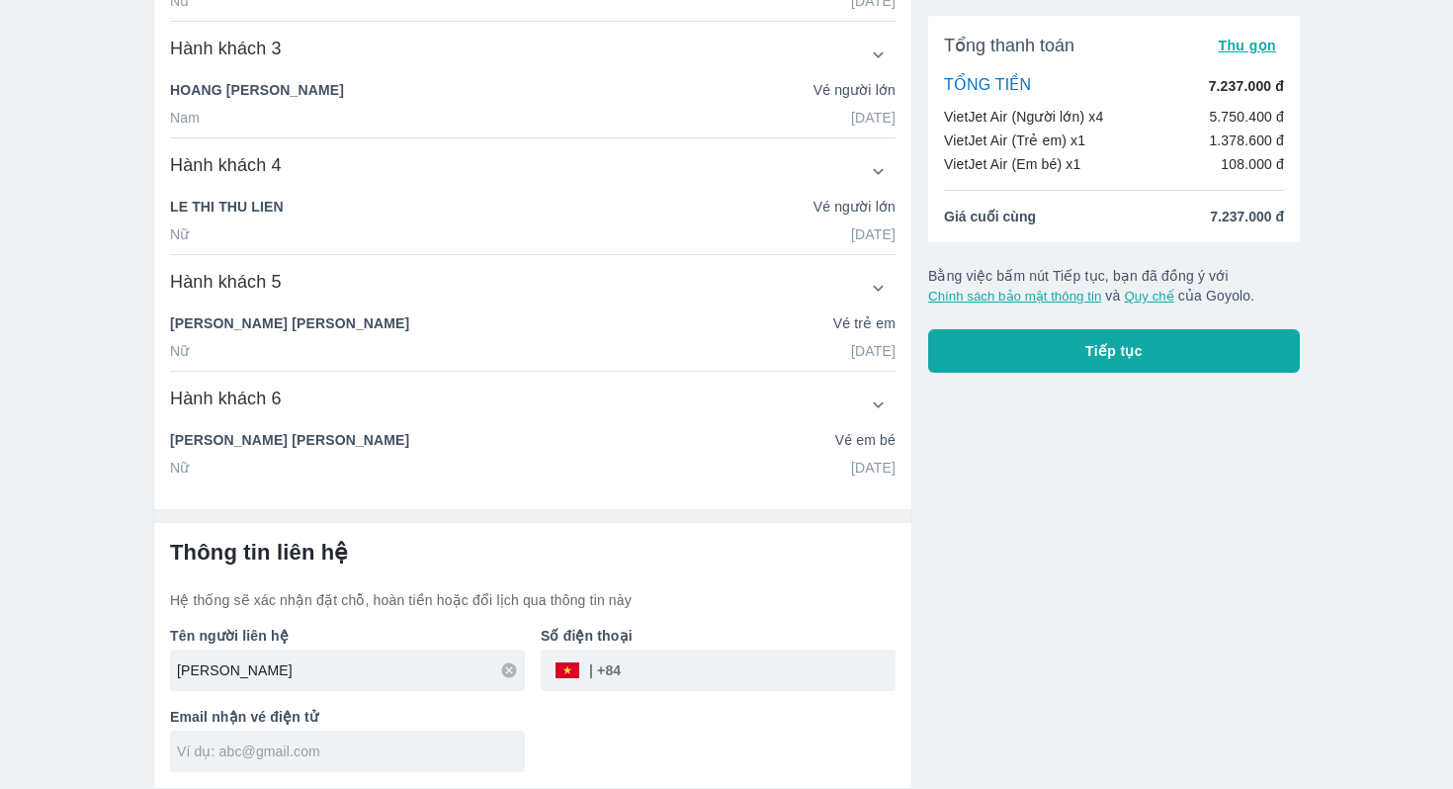
click at [398, 736] on div at bounding box center [347, 752] width 355 height 42
click at [732, 673] on input "tel" at bounding box center [758, 670] width 275 height 47
click at [882, 696] on div "Tên người liên hệ NGUYEN CHI NGHIA Số điện thoại ​ 965958952 Email nhận vé điện…" at bounding box center [524, 691] width 741 height 162
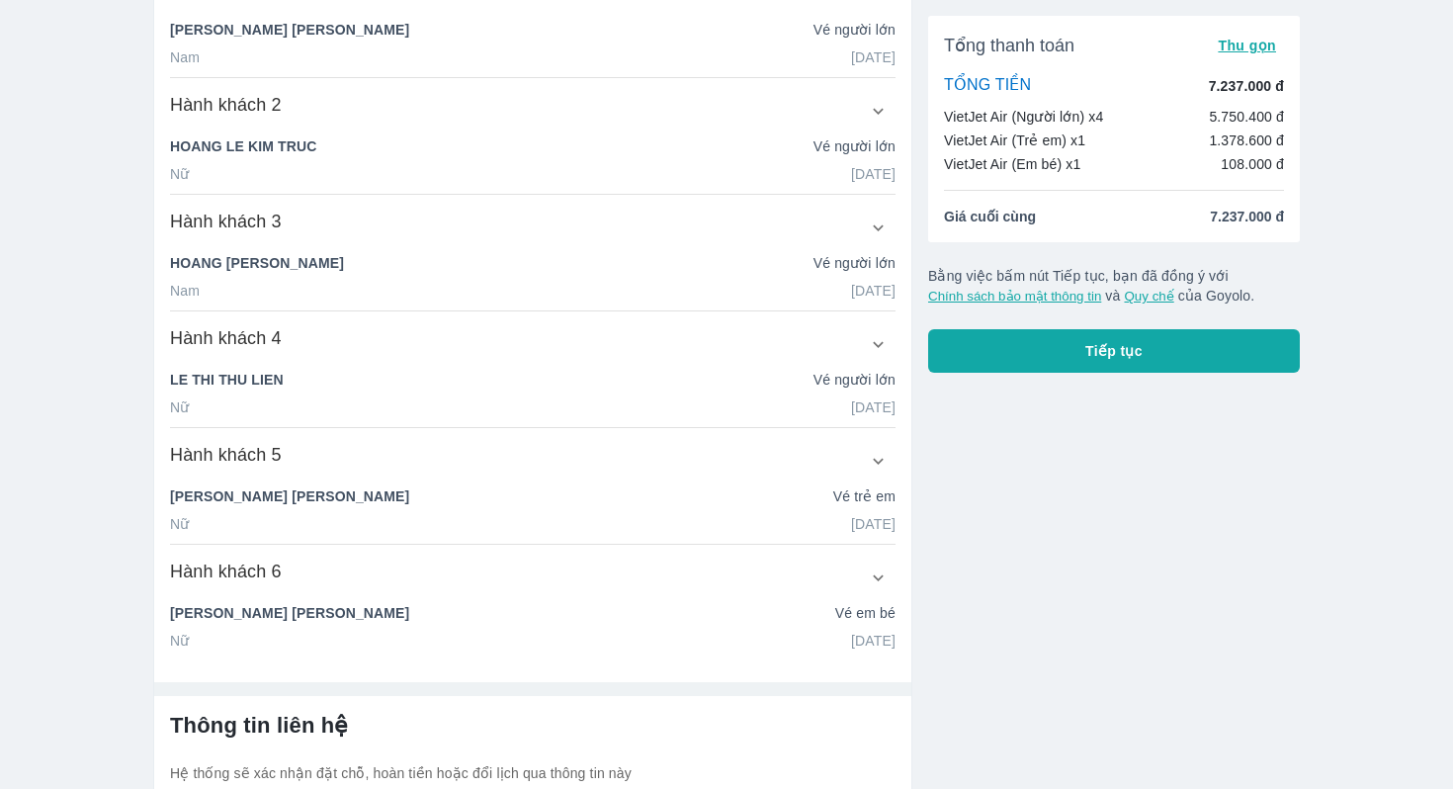
scroll to position [432, 0]
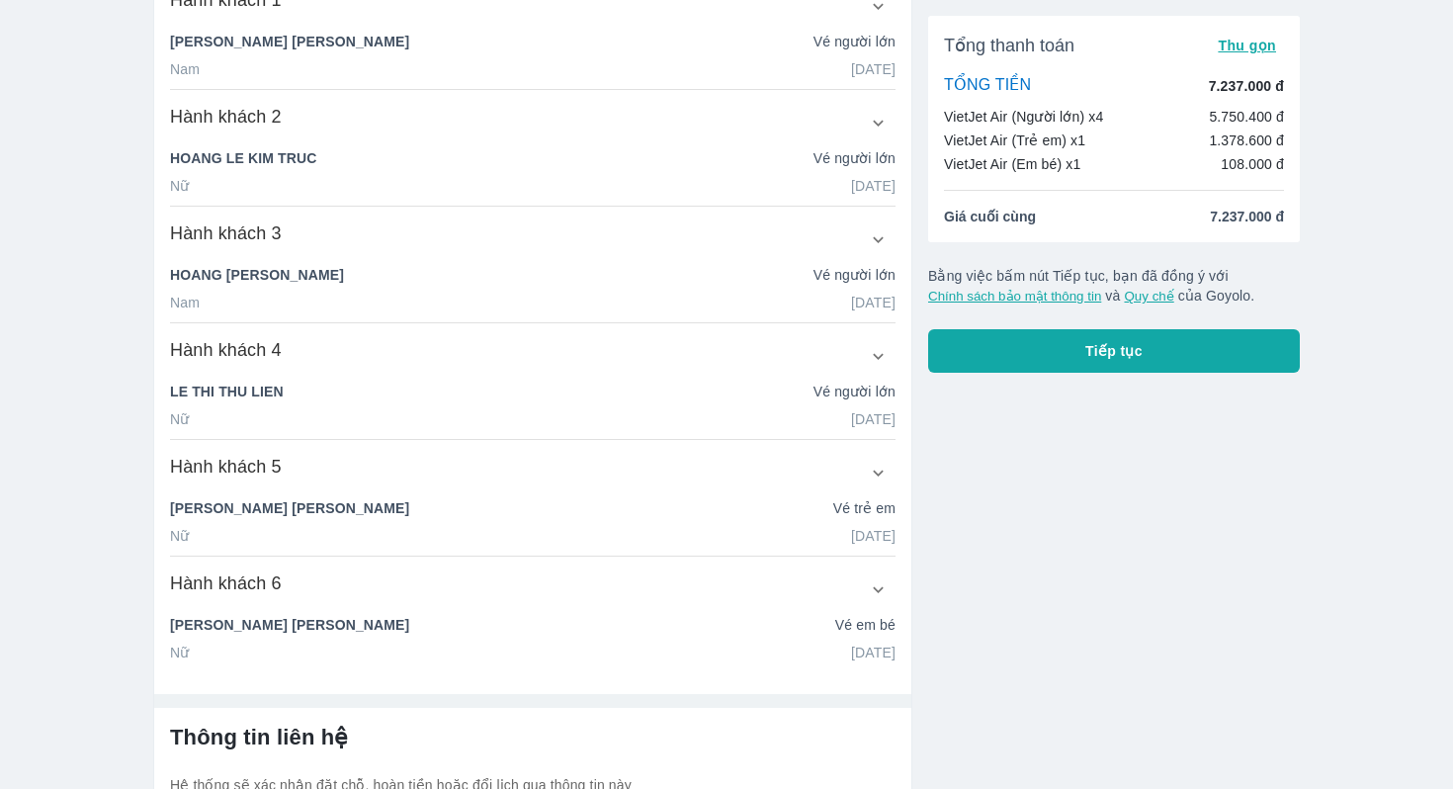
click at [1088, 352] on span "Tiếp tục" at bounding box center [1113, 351] width 57 height 20
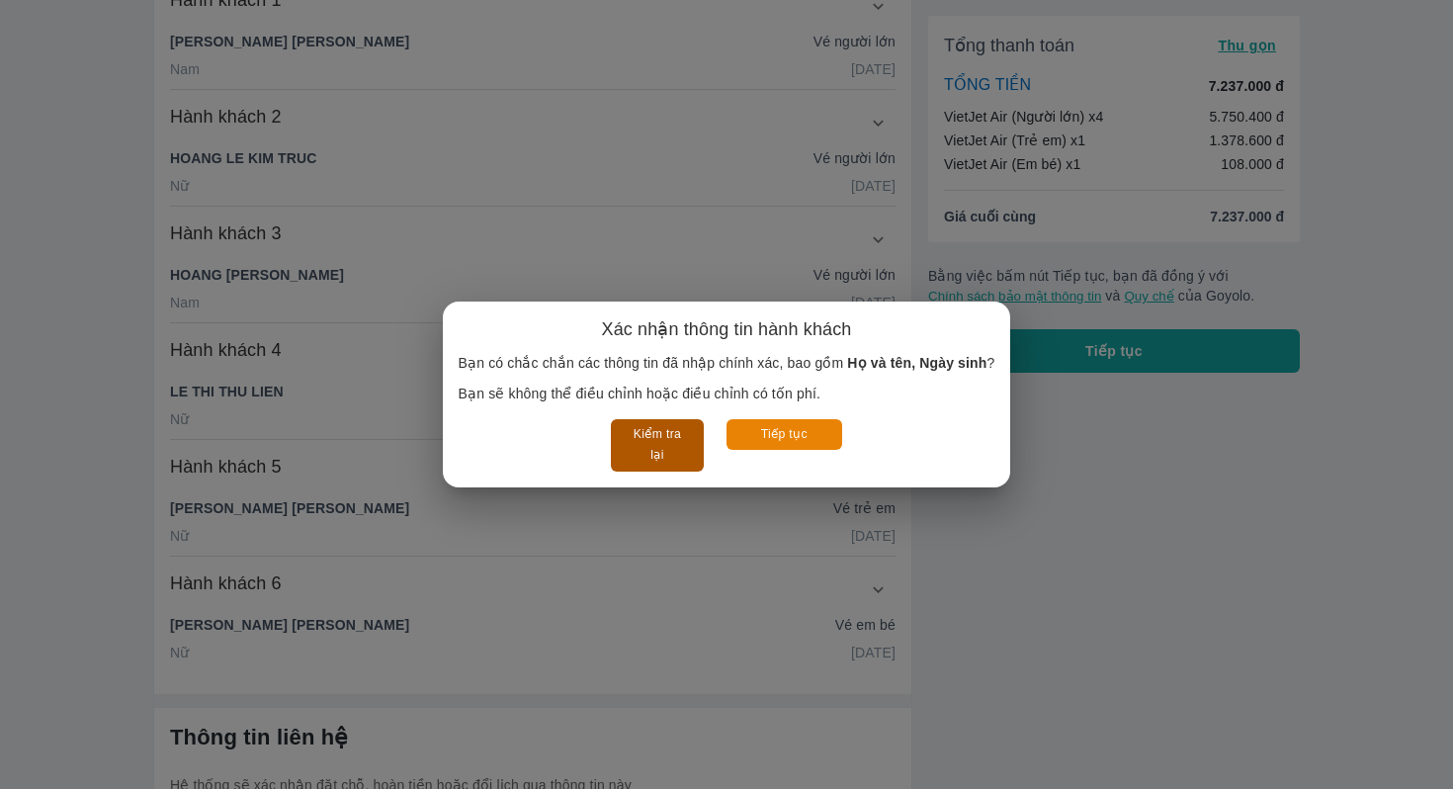
click at [663, 440] on button "Kiểm tra lại" at bounding box center [657, 445] width 92 height 52
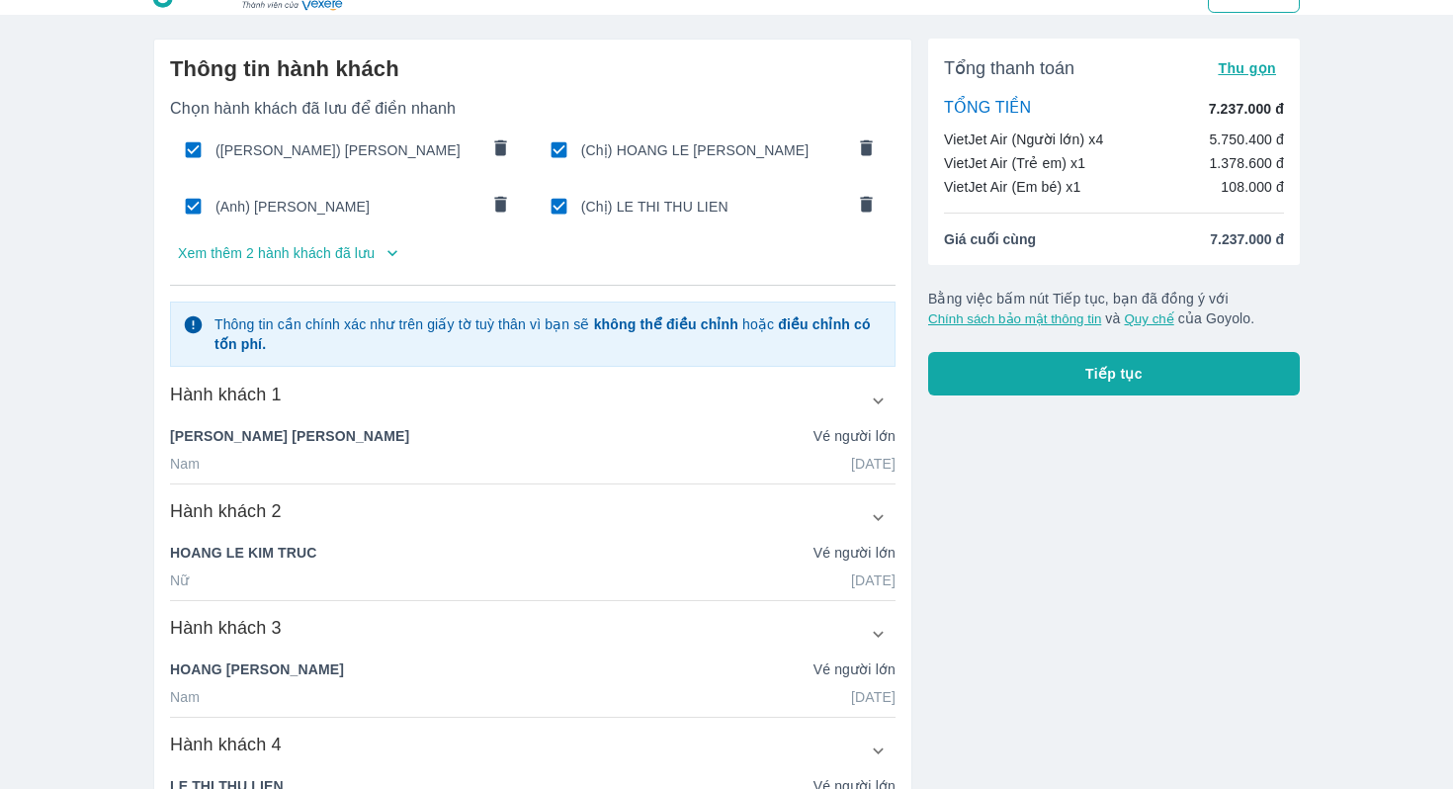
scroll to position [0, 0]
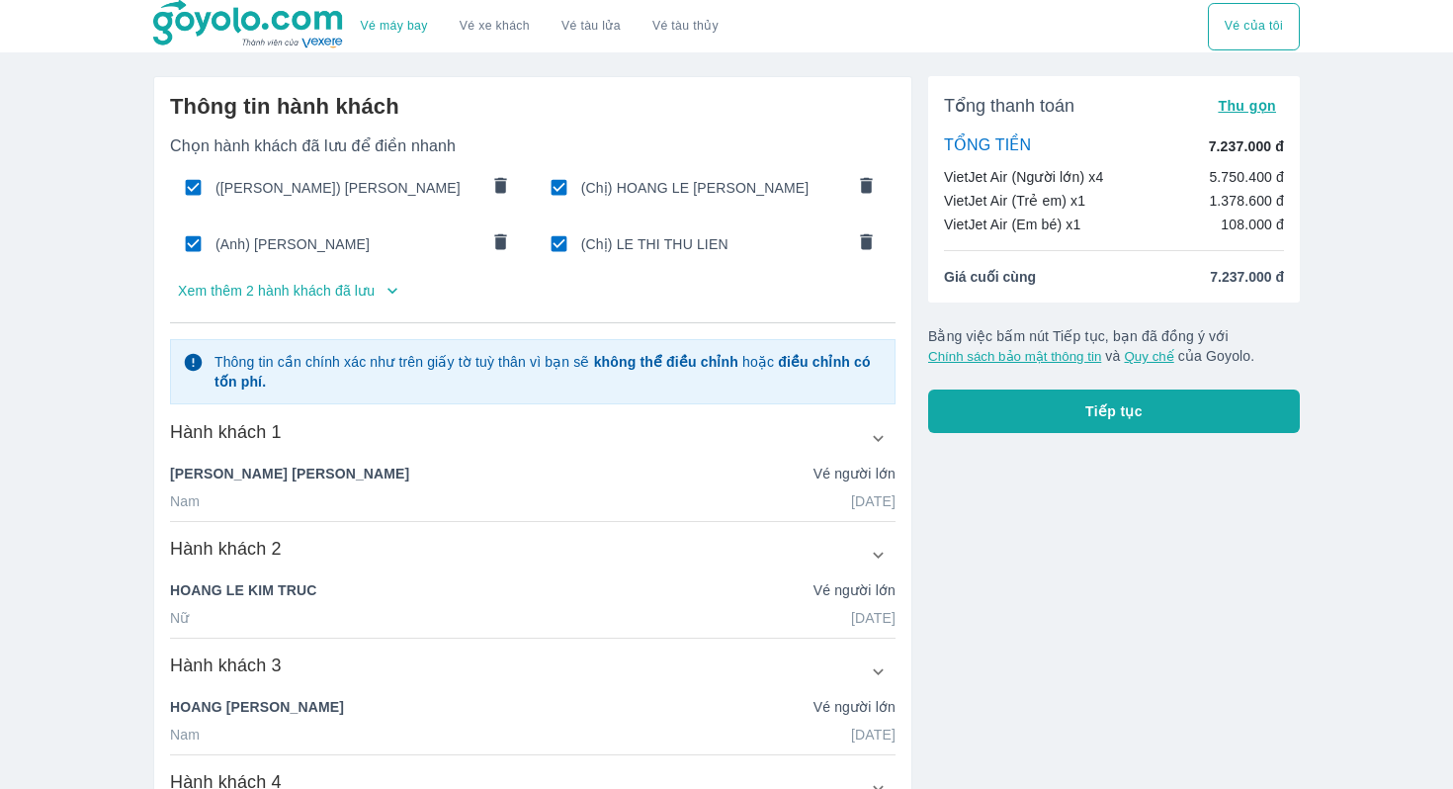
click at [402, 298] on icon "button" at bounding box center [393, 291] width 20 height 20
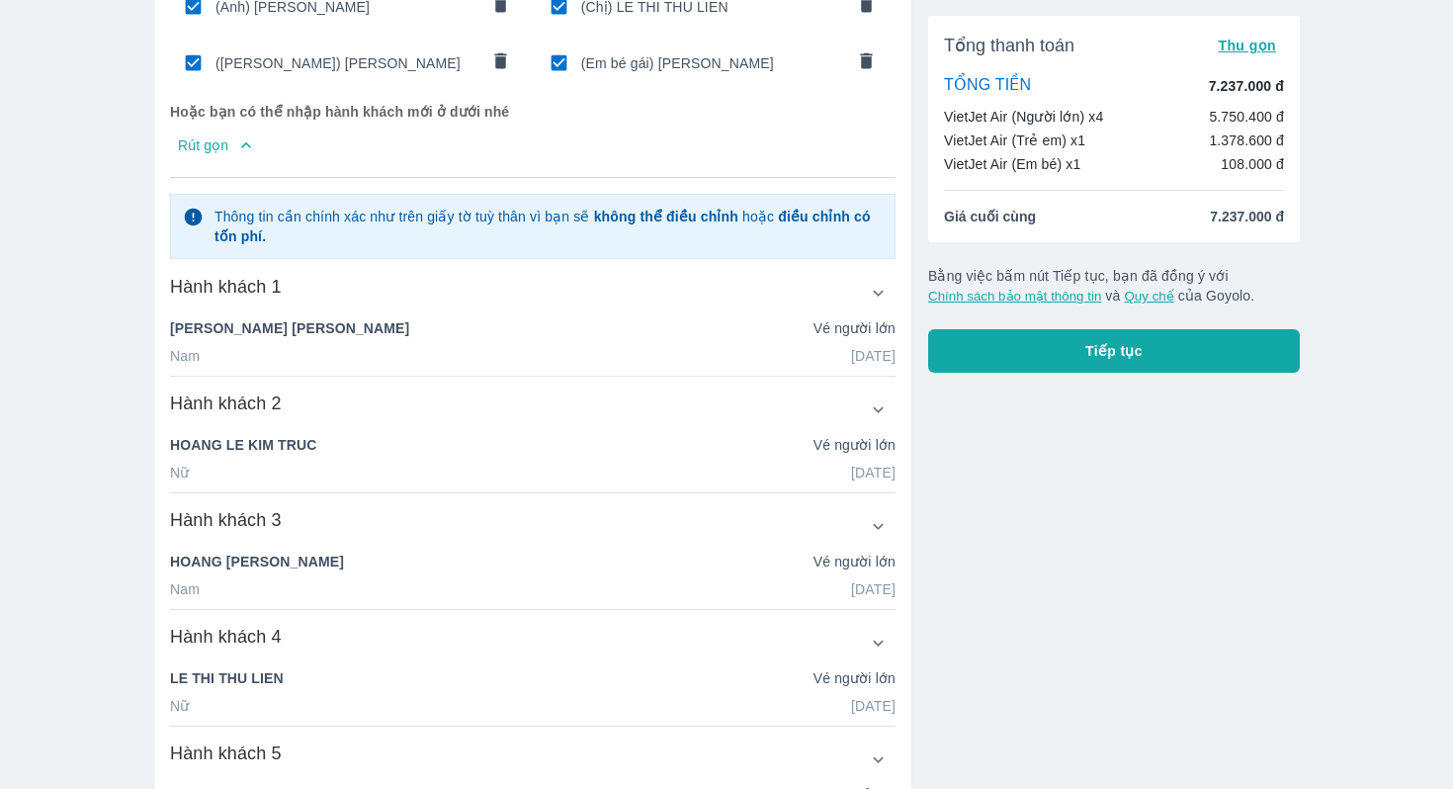
scroll to position [241, 0]
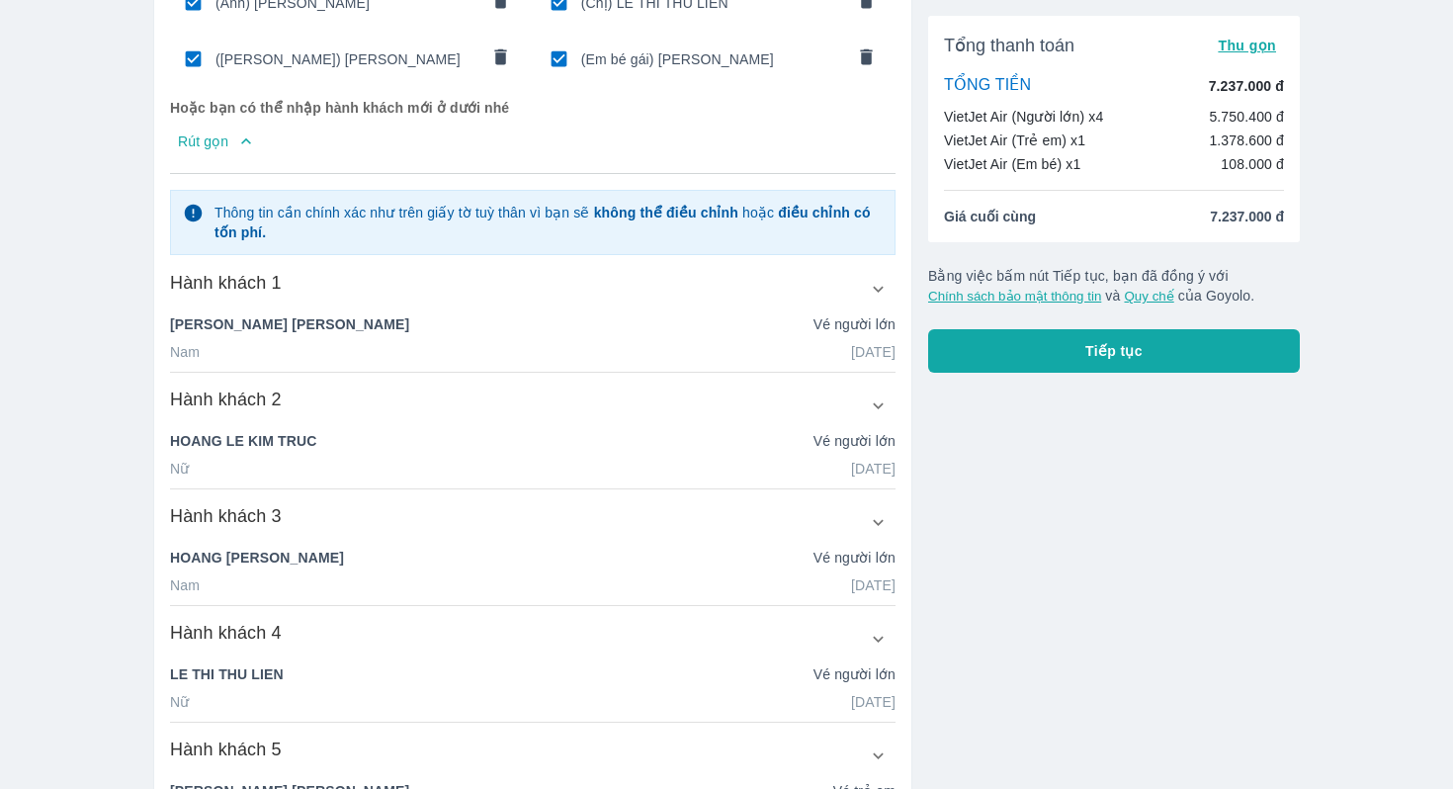
click at [873, 300] on icon "button" at bounding box center [878, 289] width 21 height 21
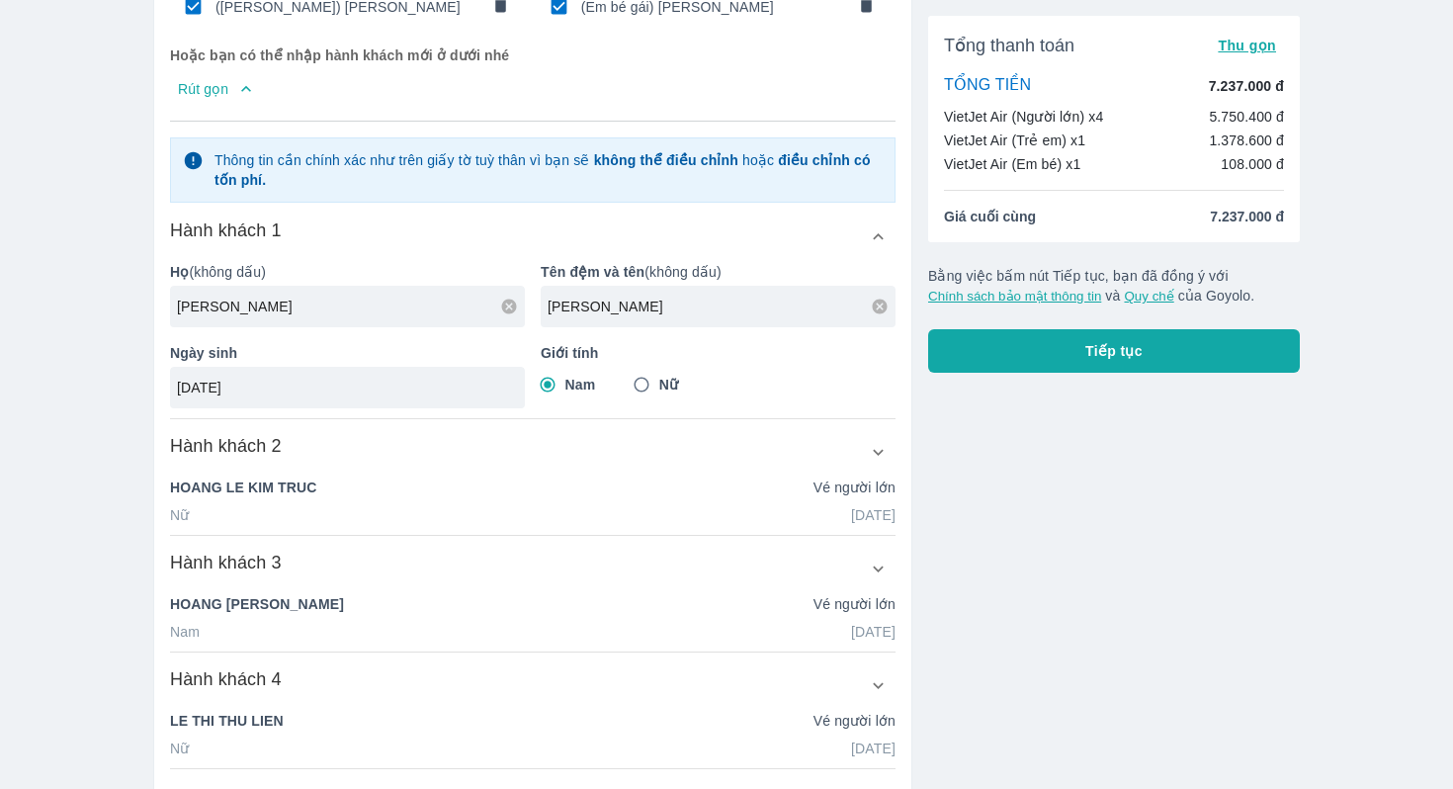
scroll to position [295, 0]
click at [874, 242] on icon "button" at bounding box center [878, 235] width 21 height 21
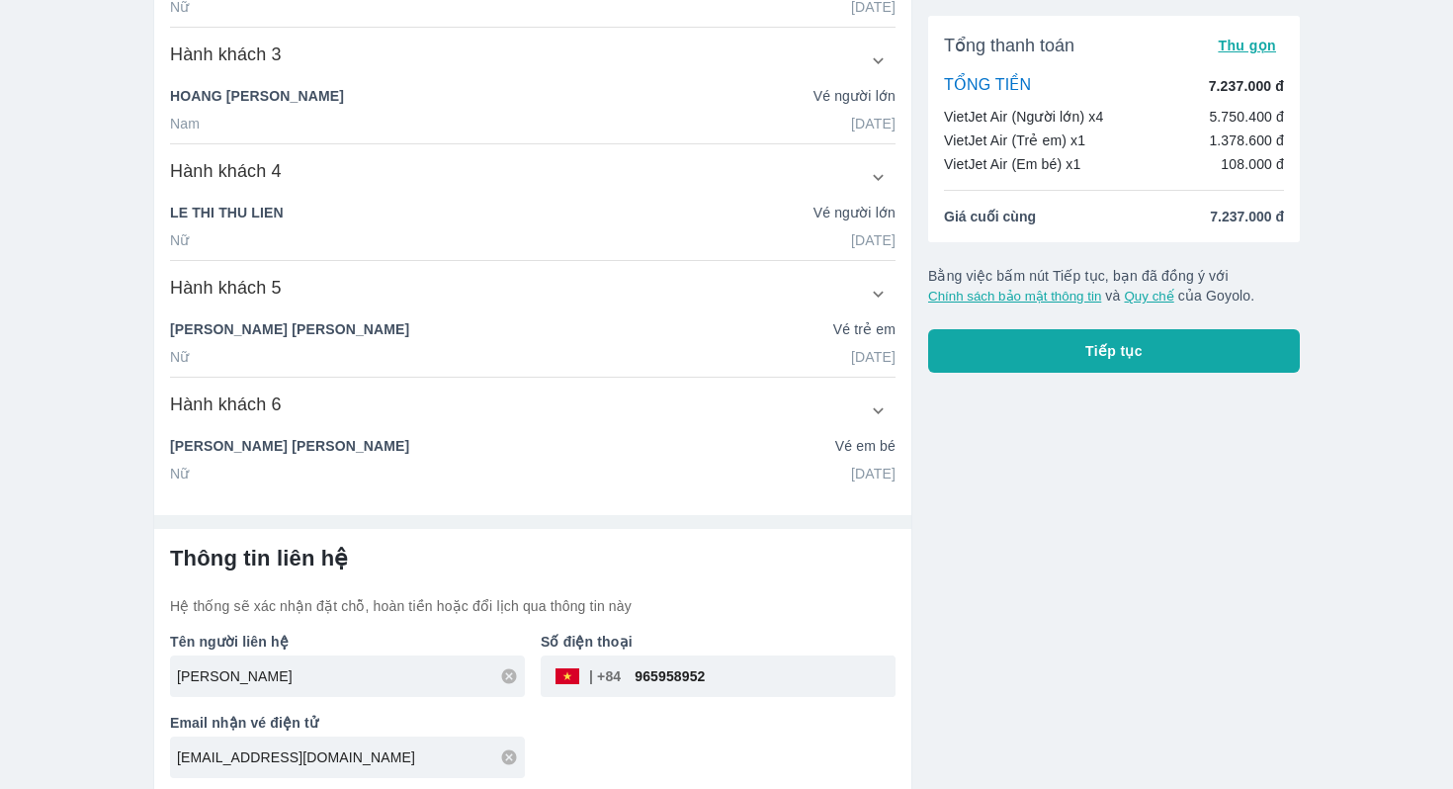
scroll to position [704, 0]
click at [1039, 346] on button "Tiếp tục" at bounding box center [1114, 350] width 372 height 43
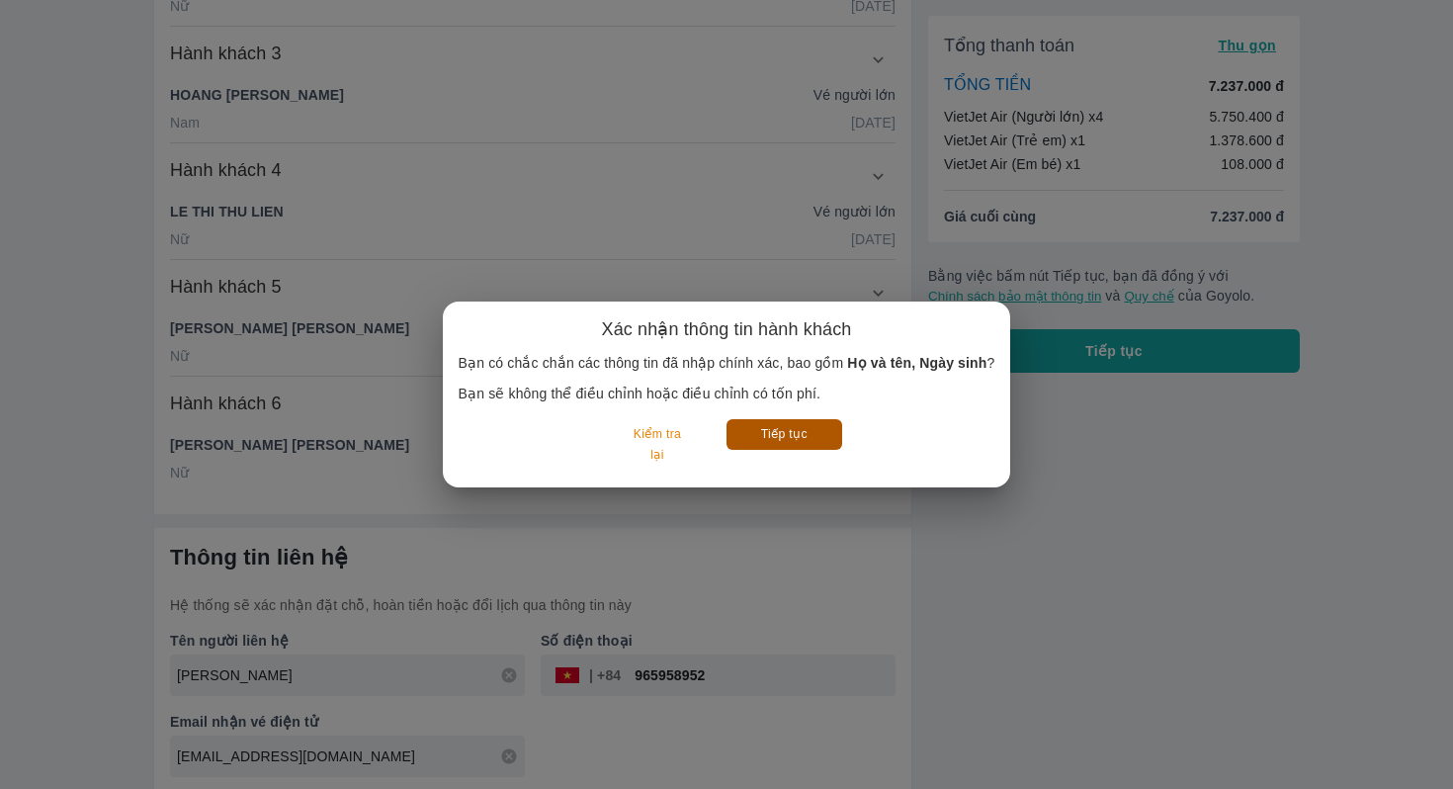
click at [813, 429] on button "Tiếp tục" at bounding box center [785, 434] width 116 height 31
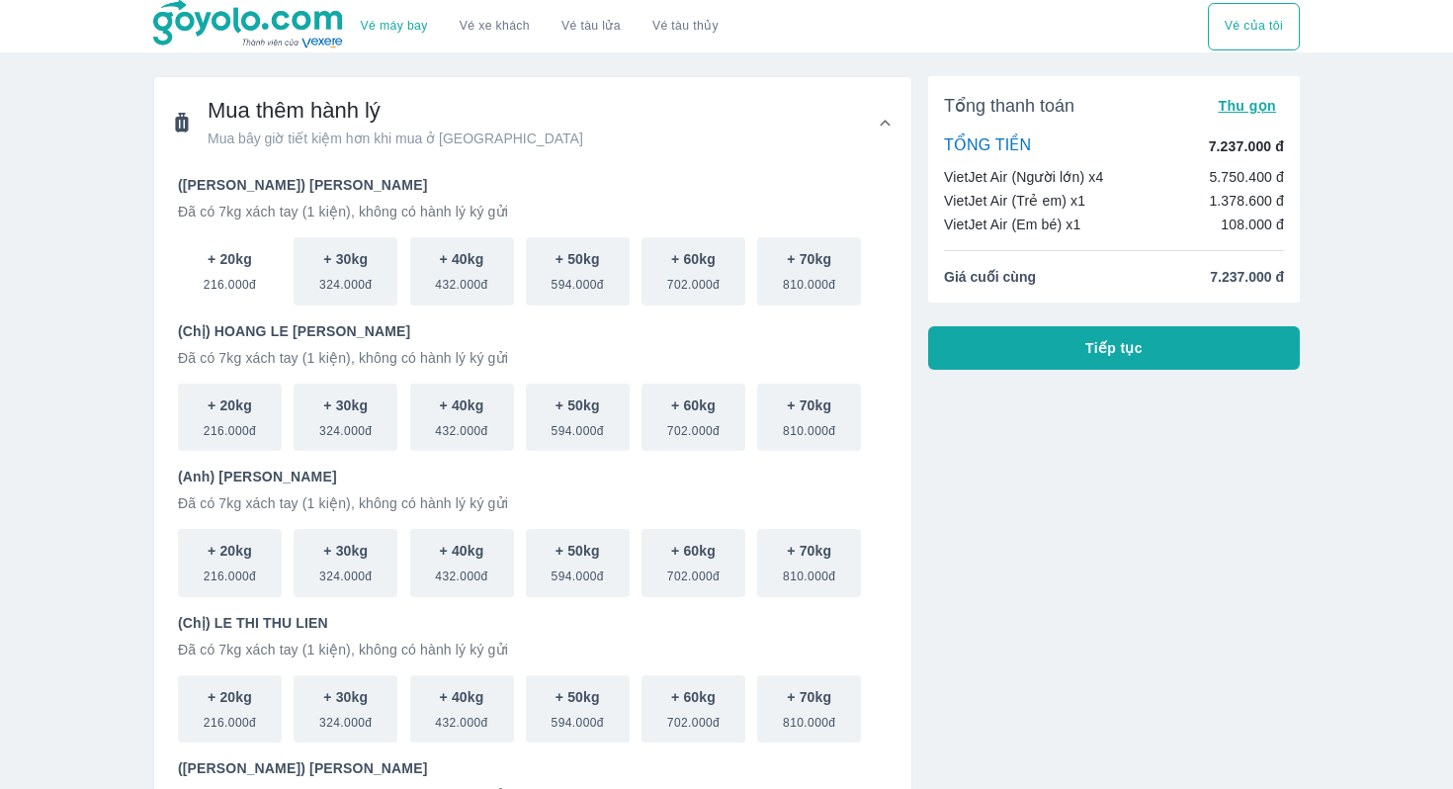
click at [217, 277] on span "216.000đ" at bounding box center [230, 281] width 52 height 24
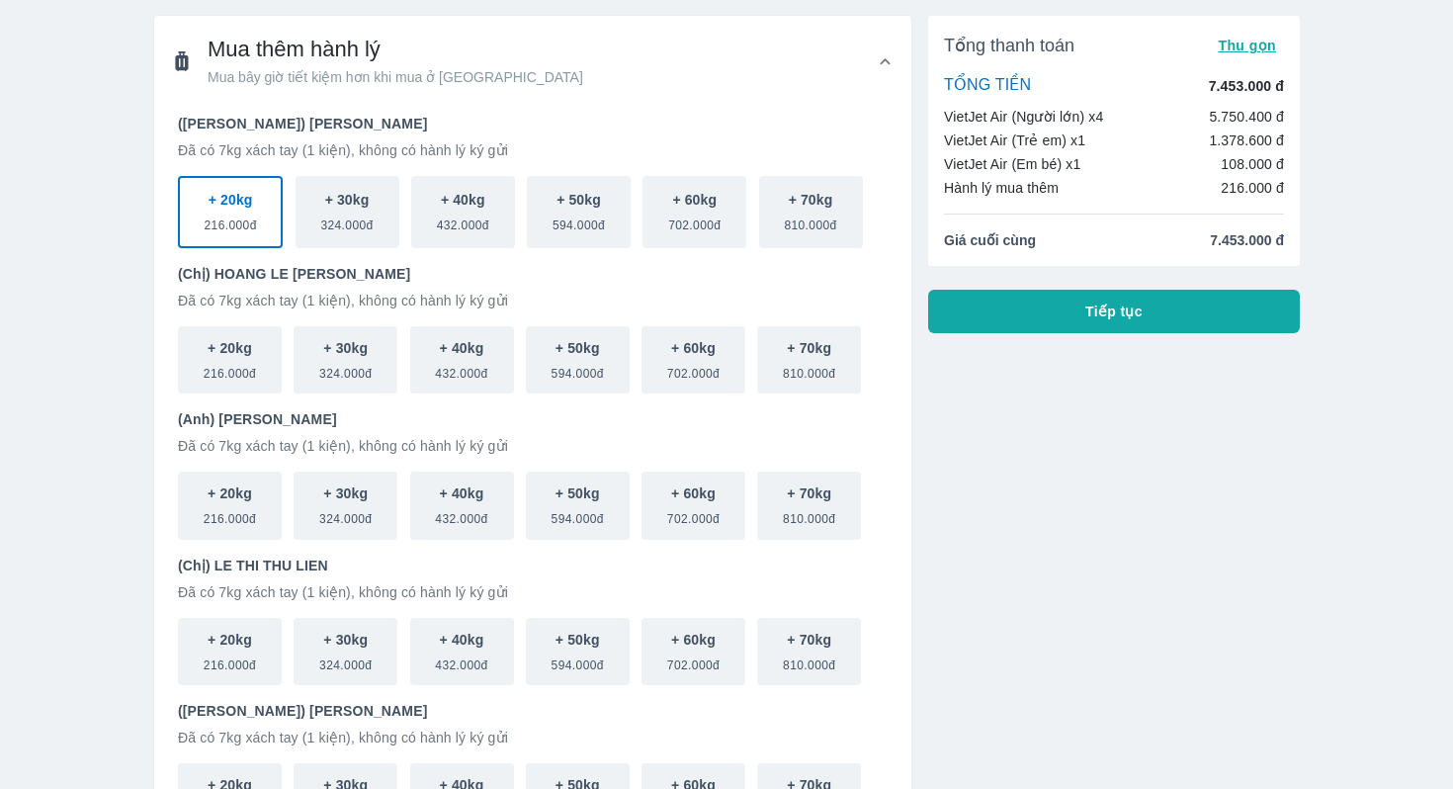
scroll to position [98, 0]
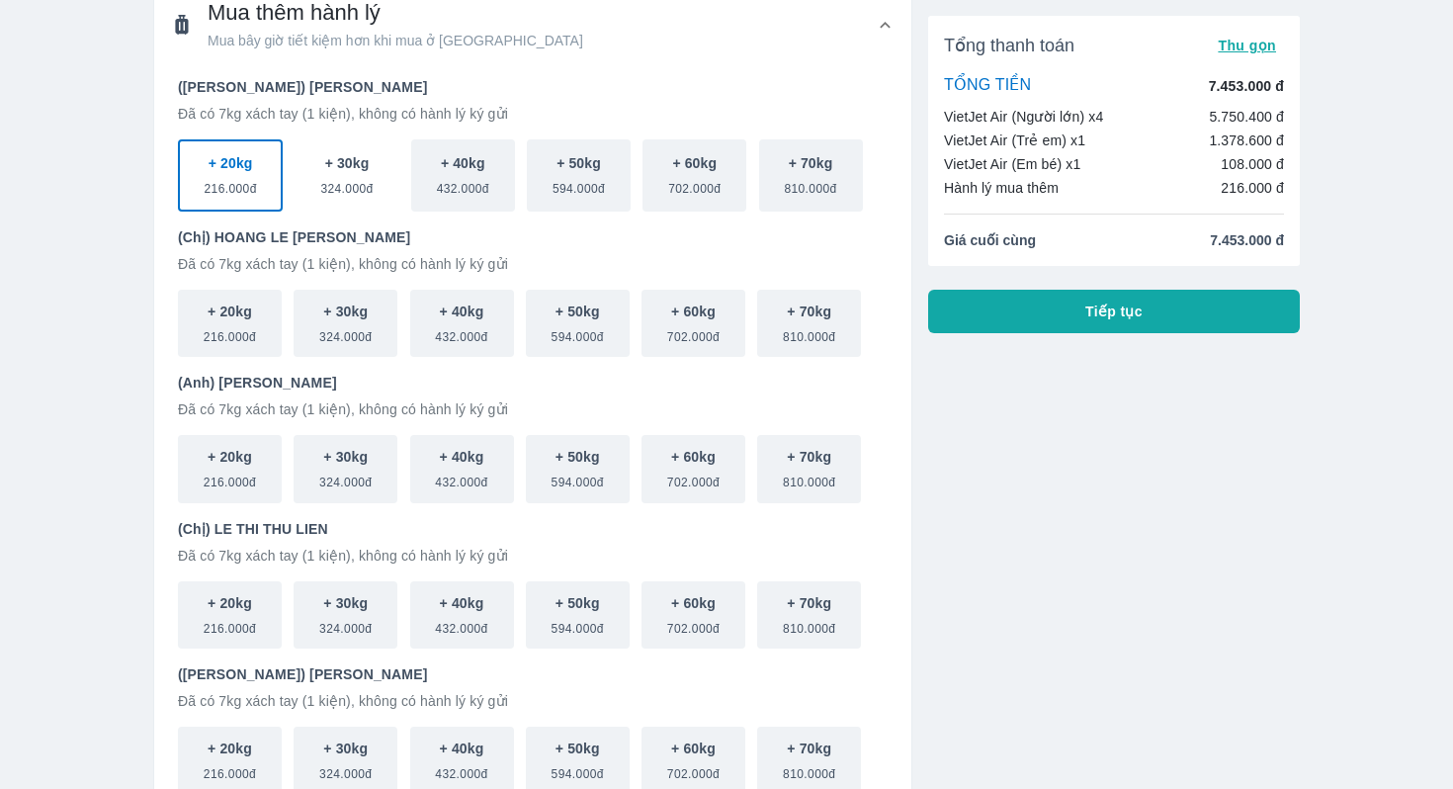
click at [345, 193] on span "324.000đ" at bounding box center [346, 185] width 52 height 24
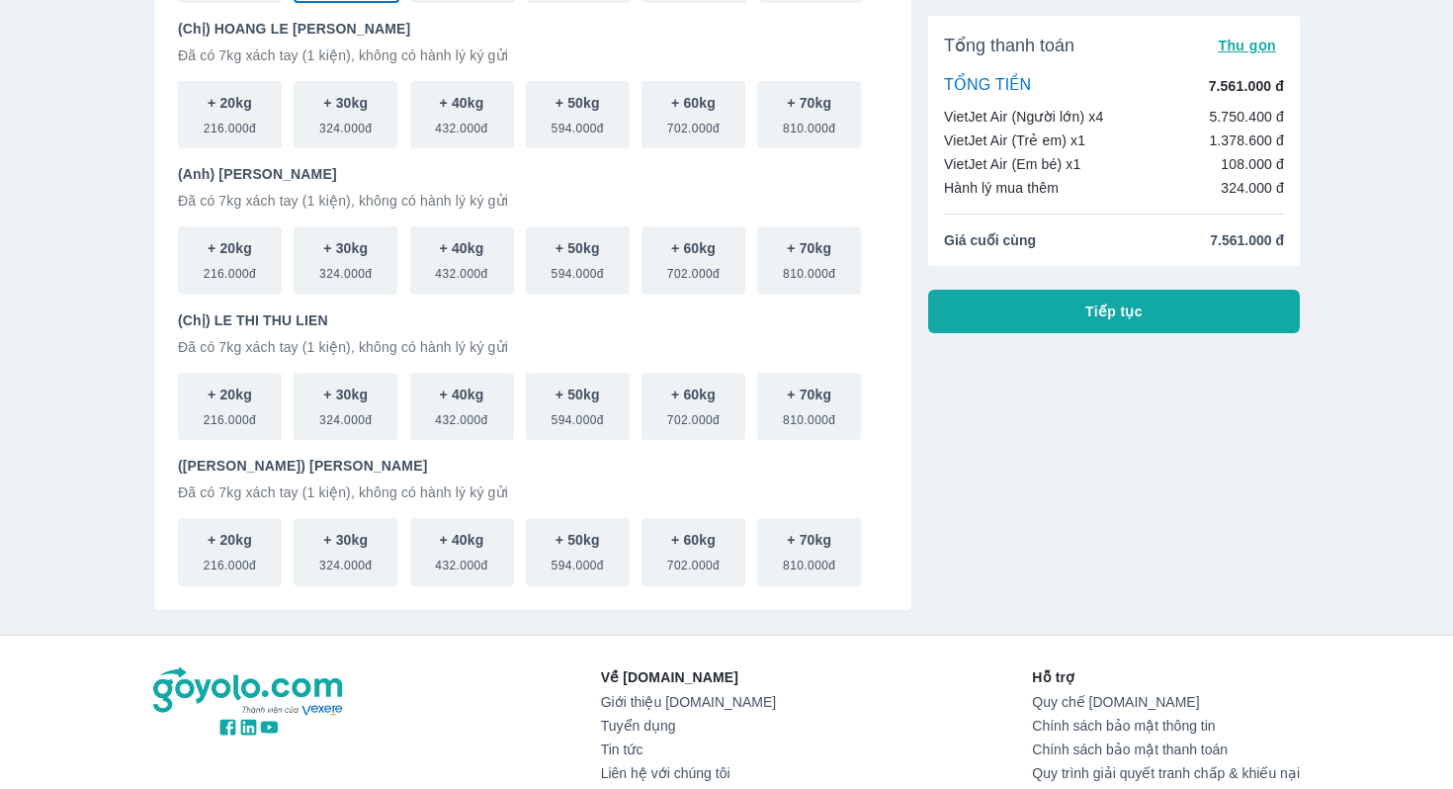
scroll to position [307, 0]
click at [226, 247] on p "+ 20kg" at bounding box center [230, 247] width 44 height 20
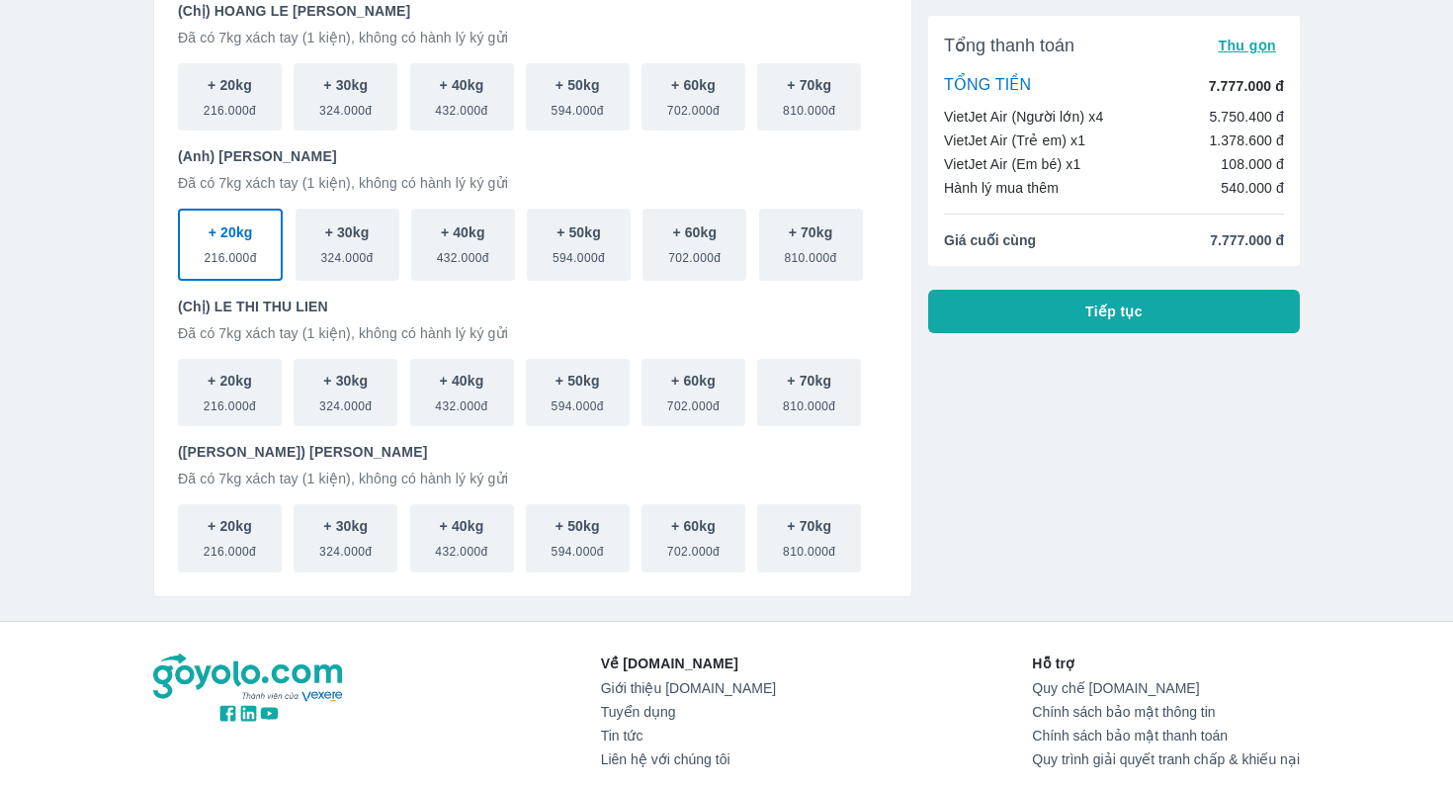
scroll to position [326, 0]
click at [231, 217] on button "+ 20kg 216.000đ" at bounding box center [230, 243] width 105 height 72
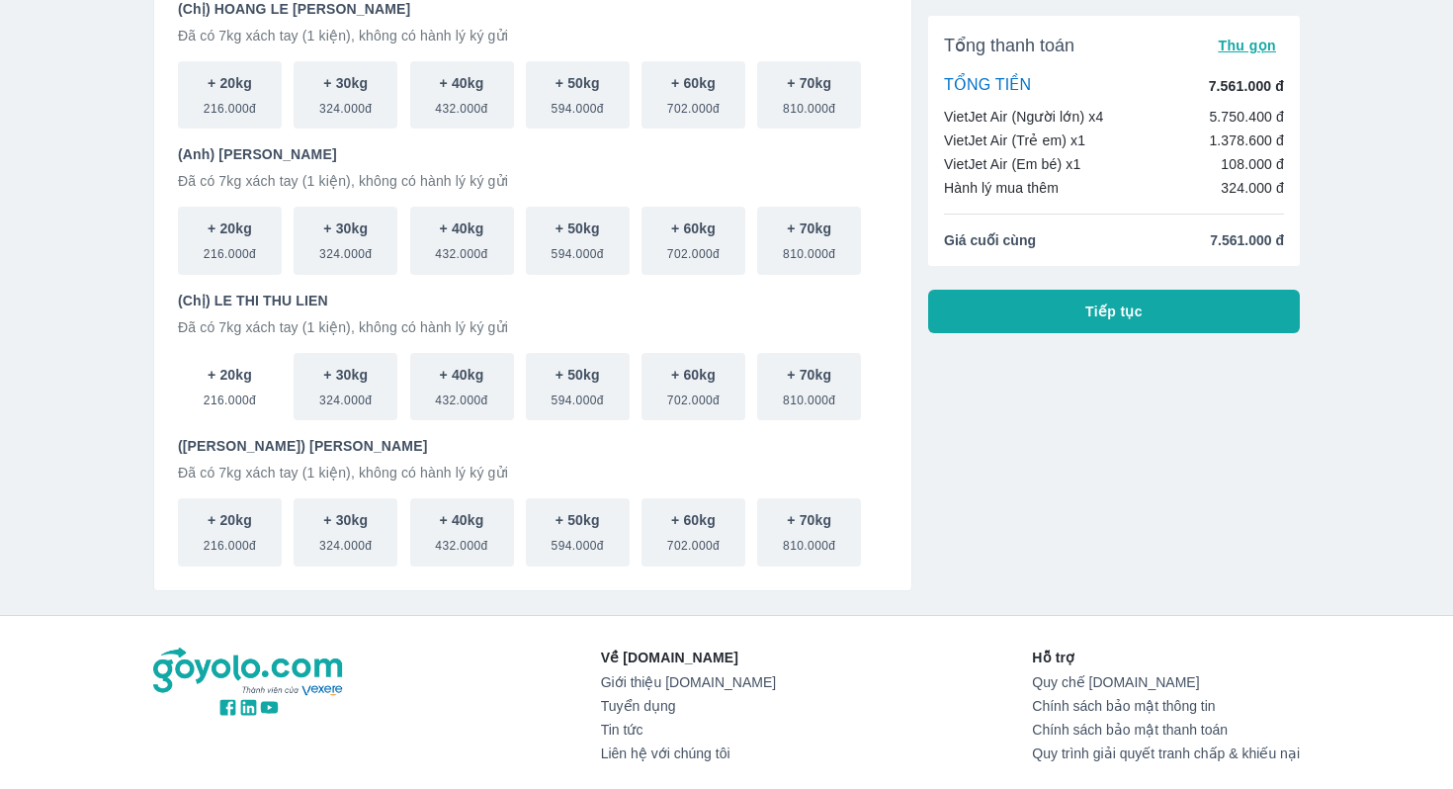
click at [260, 371] on button "+ 20kg 216.000đ" at bounding box center [230, 387] width 104 height 68
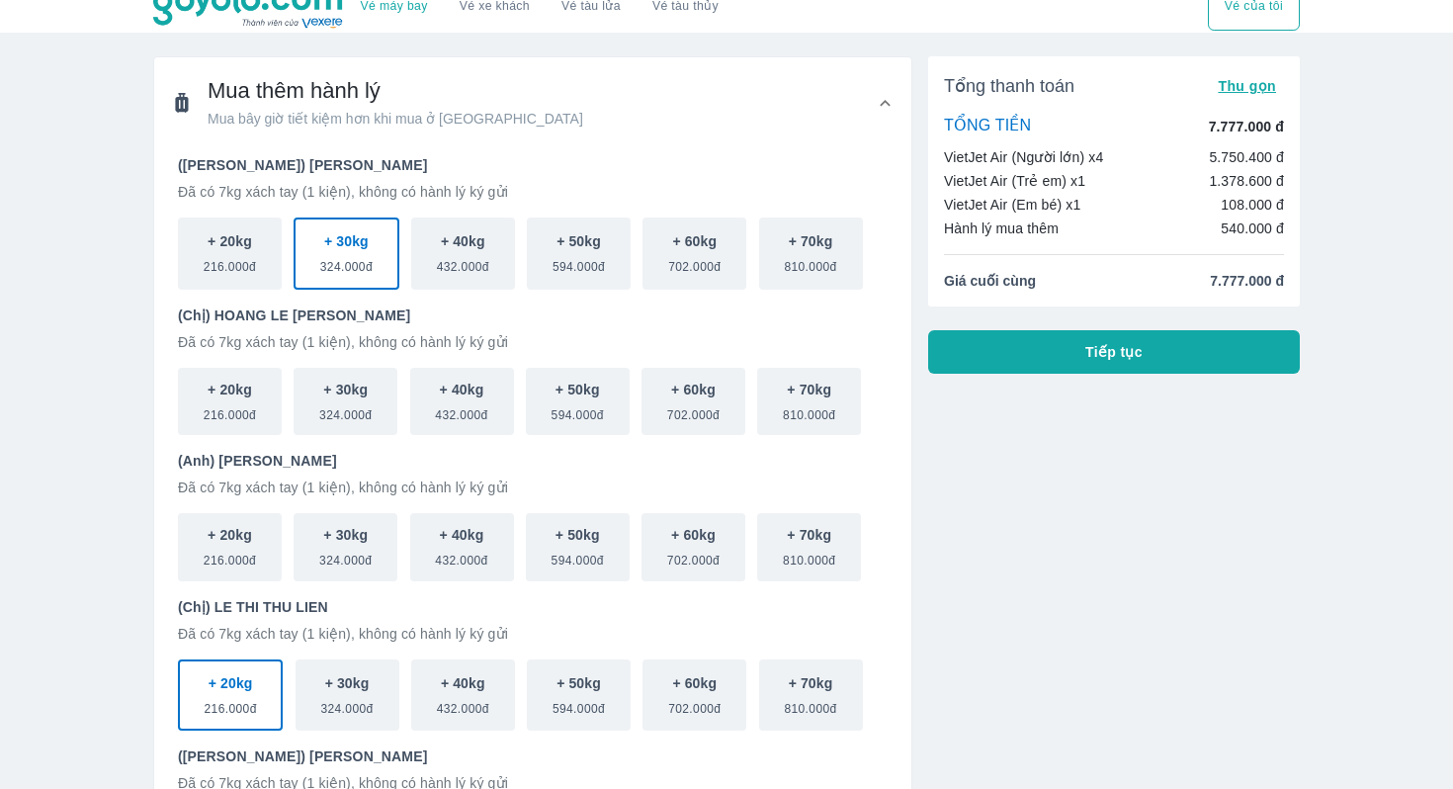
scroll to position [0, 0]
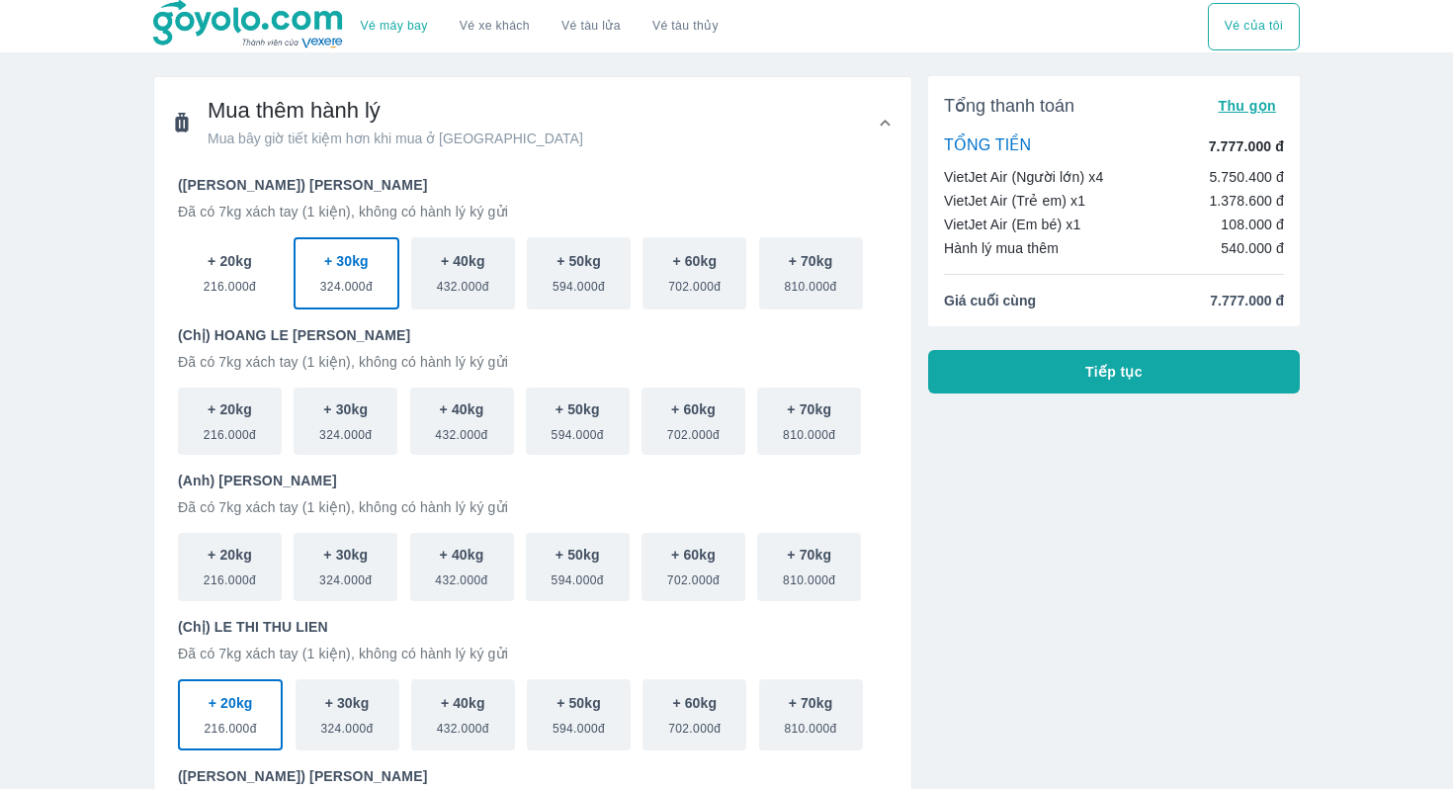
click at [240, 260] on p "+ 20kg" at bounding box center [230, 261] width 44 height 20
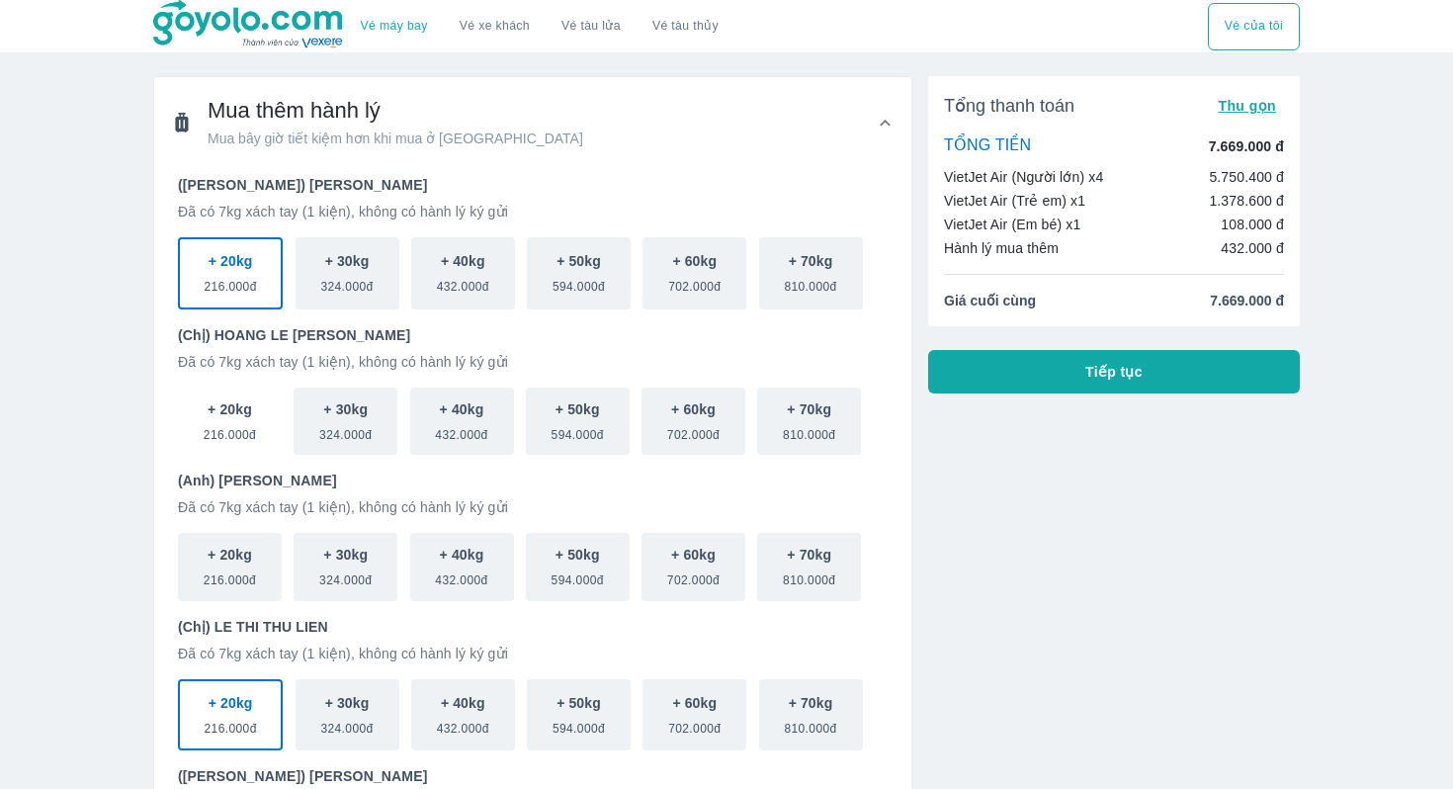
click at [244, 402] on p "+ 20kg" at bounding box center [230, 409] width 44 height 20
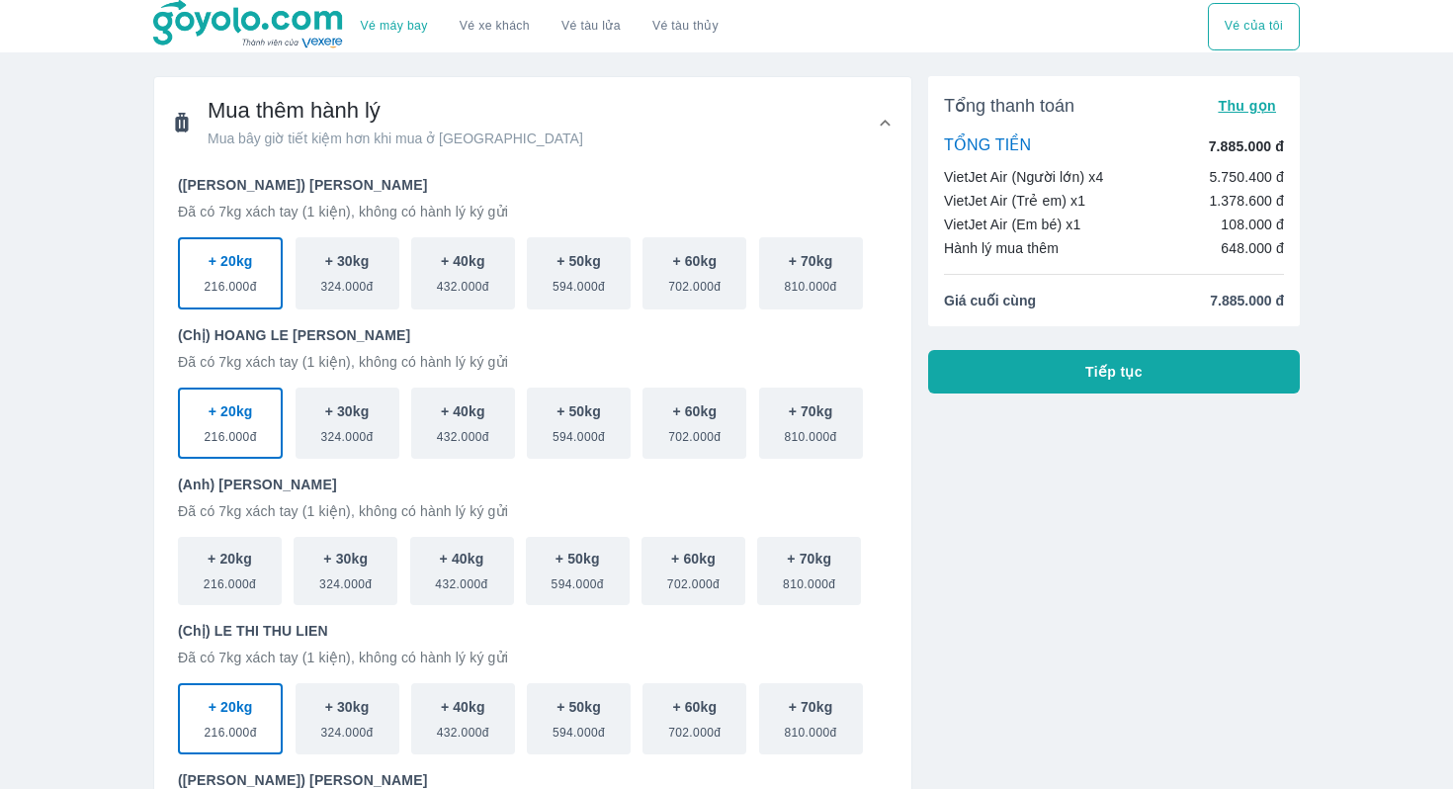
click at [1055, 370] on button "Tiếp tục" at bounding box center [1114, 371] width 372 height 43
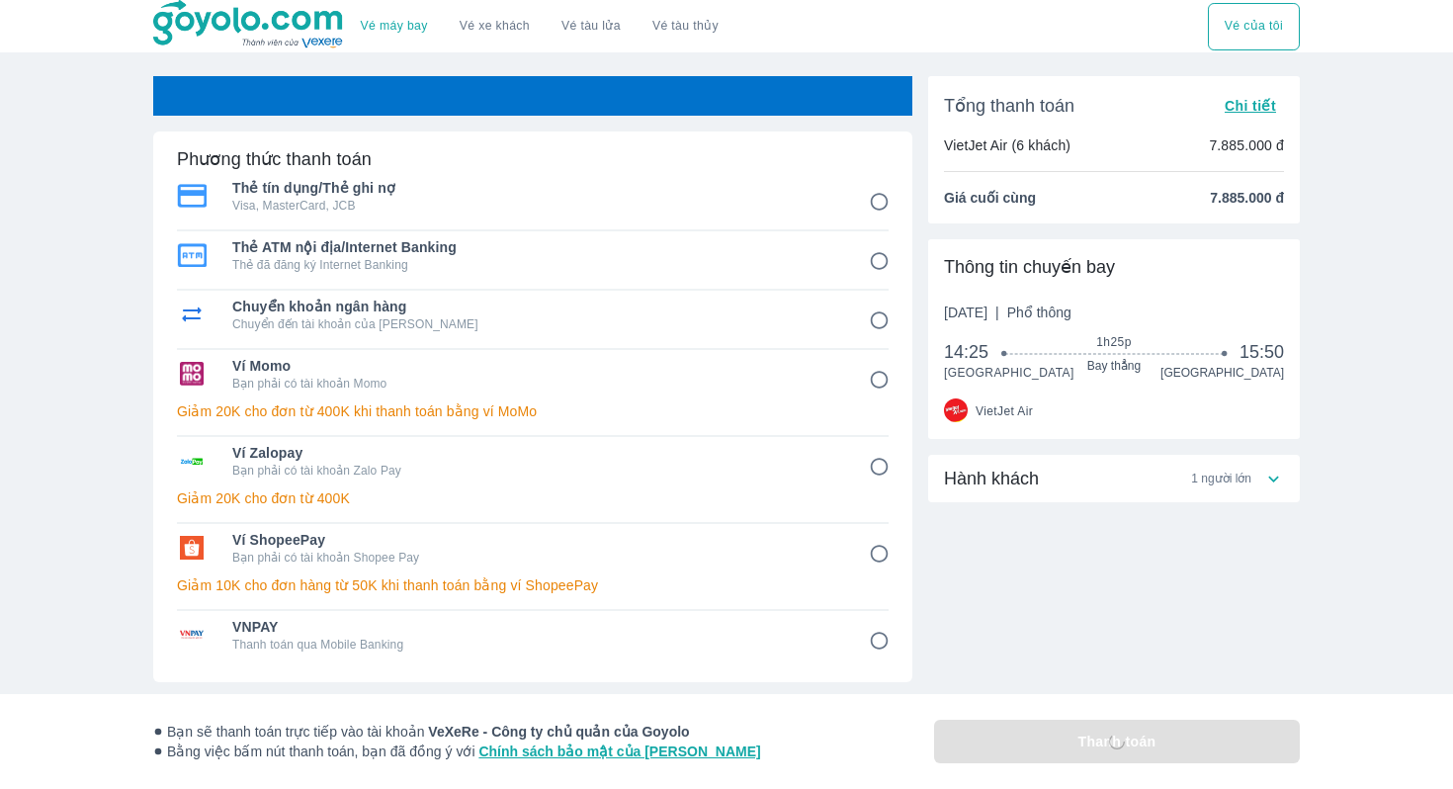
click at [1121, 478] on div "Hành khách 1 người lớn" at bounding box center [1103, 479] width 319 height 24
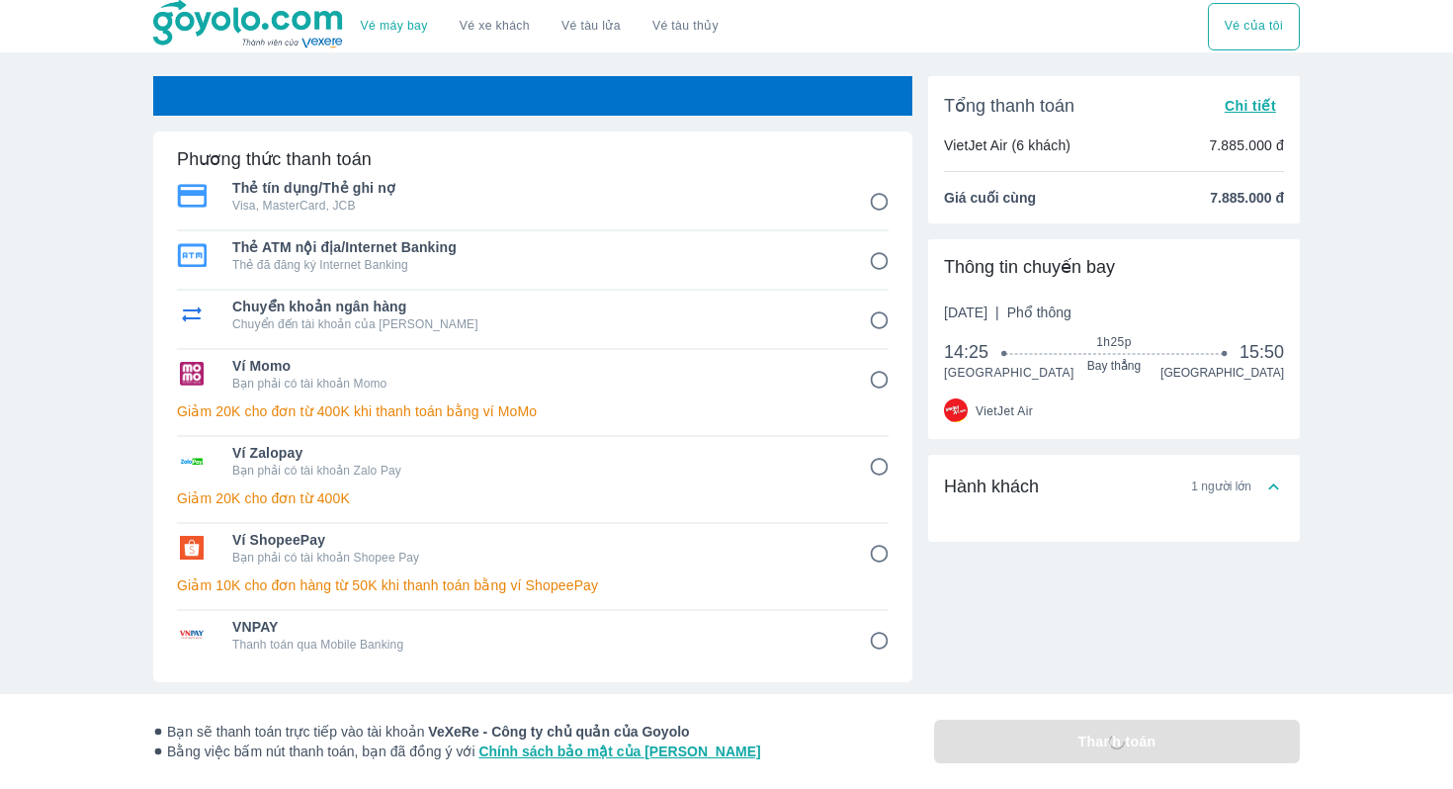
click at [1121, 478] on div "Hành khách 1 người lớn" at bounding box center [1103, 487] width 319 height 24
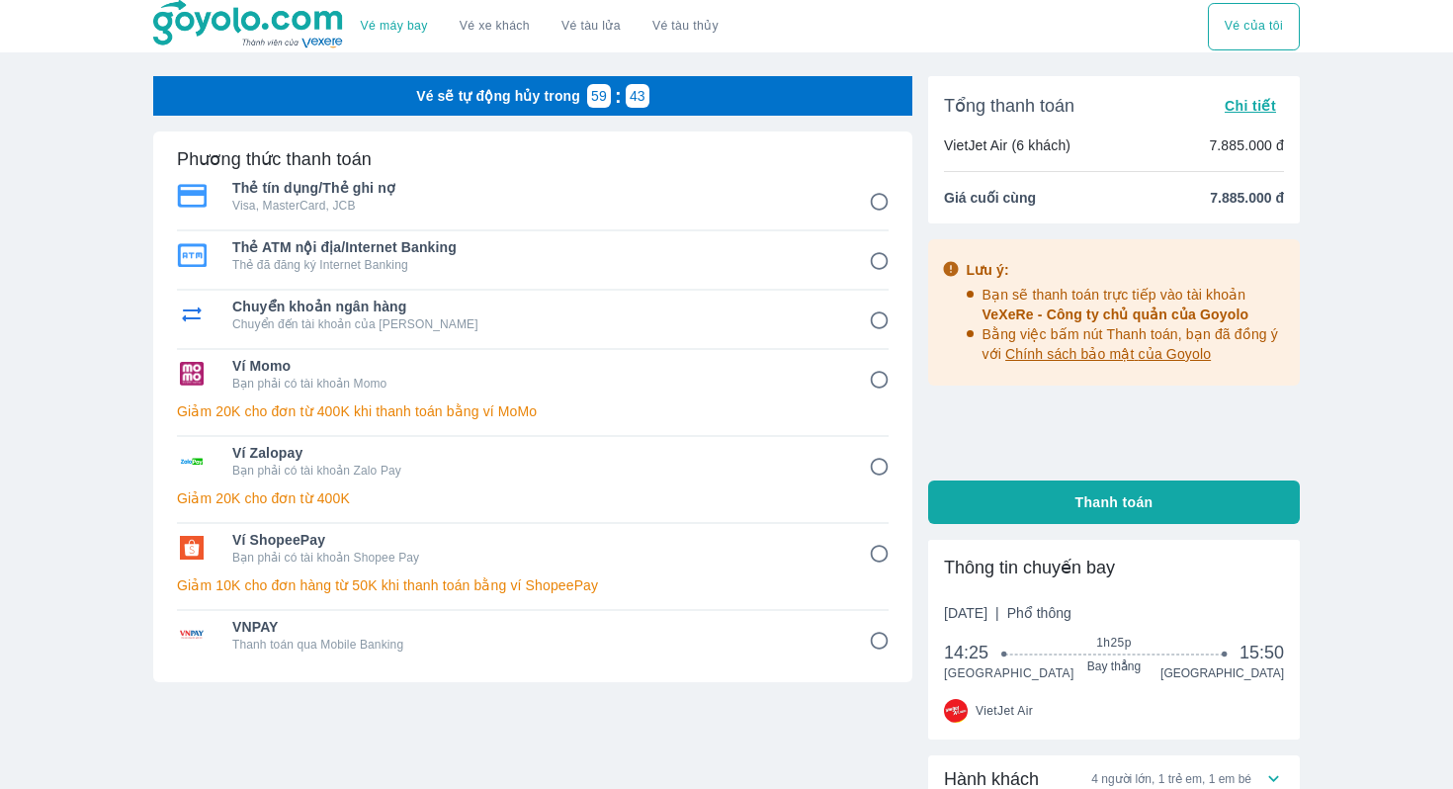
click at [1254, 94] on button "Chi tiết" at bounding box center [1250, 106] width 67 height 28
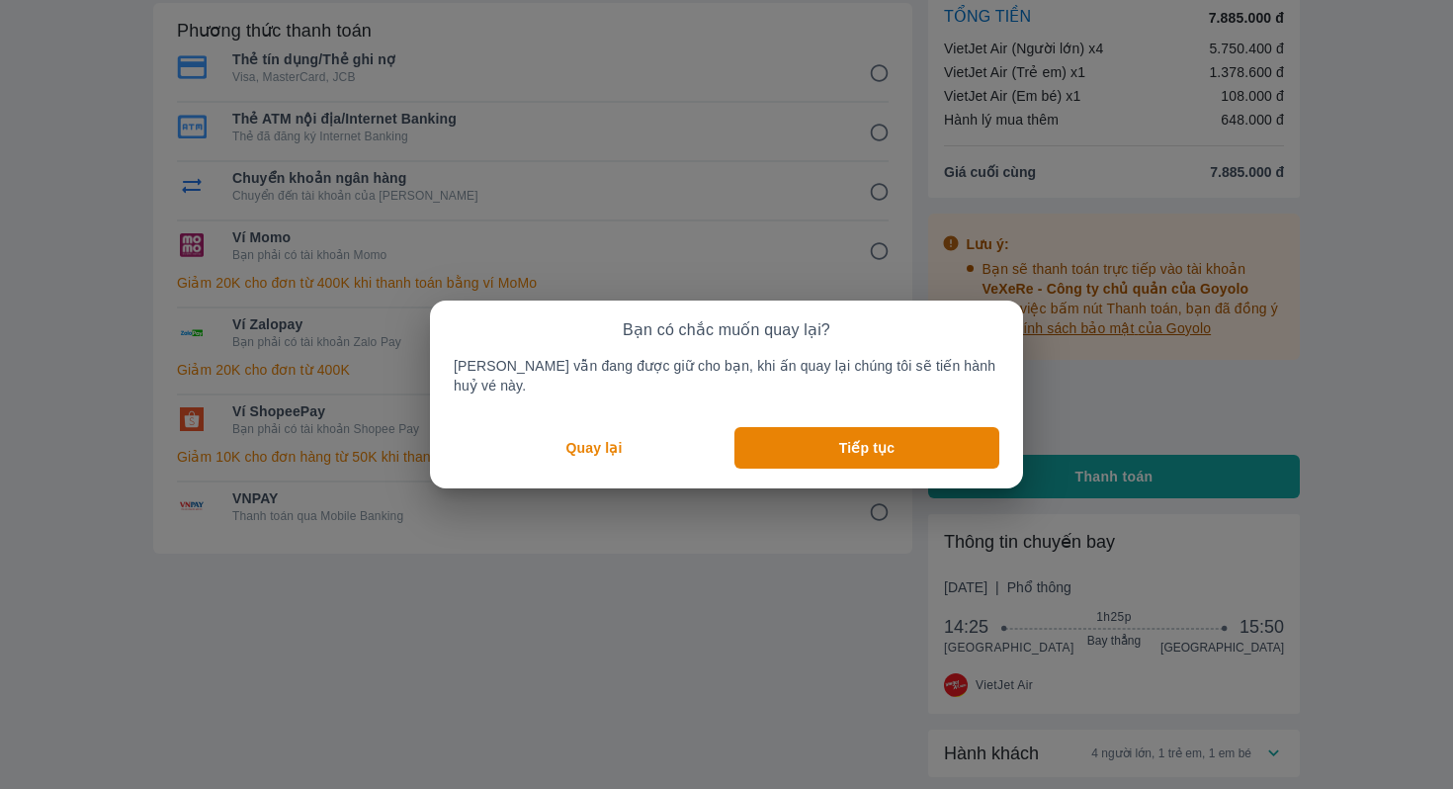
scroll to position [81, 0]
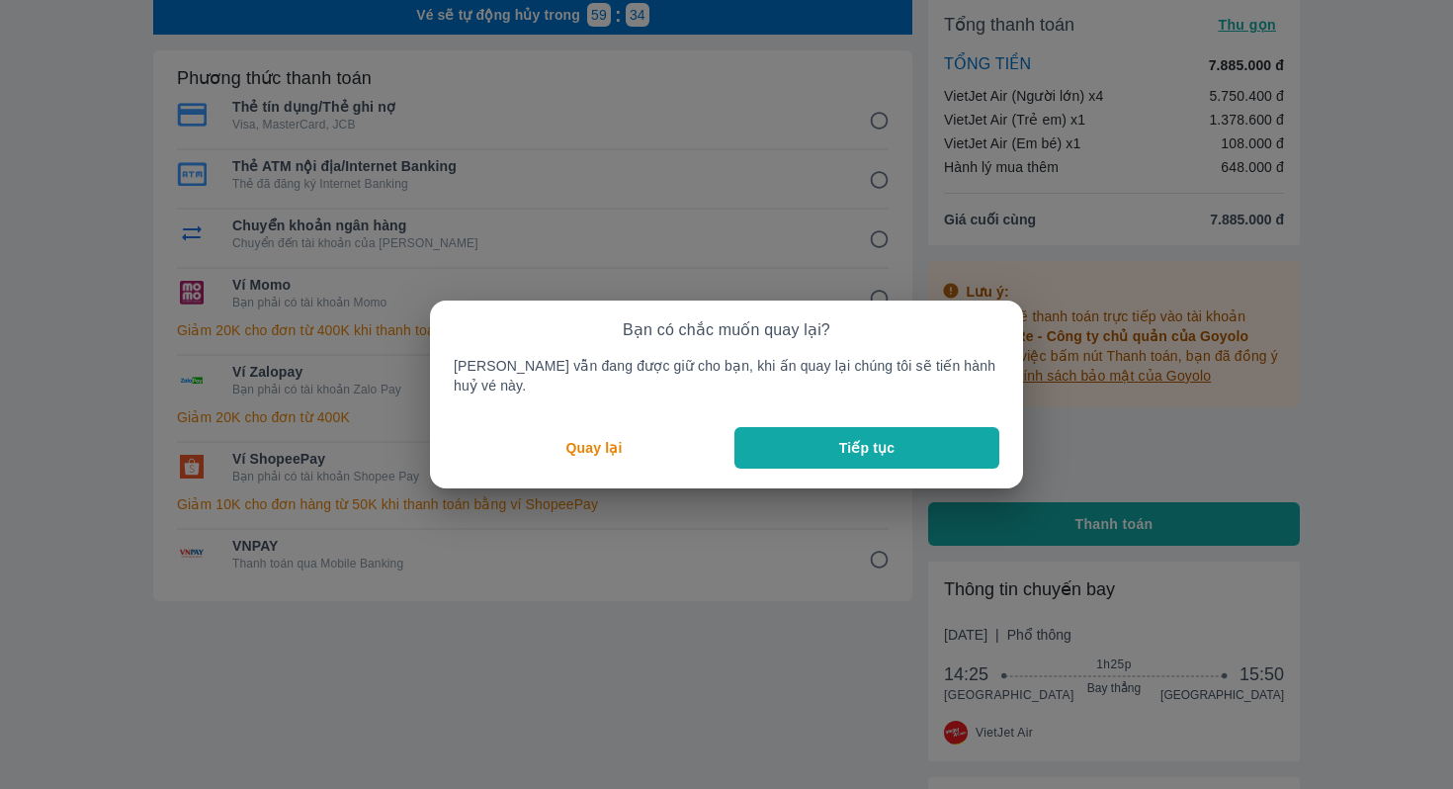
click at [812, 430] on button "Tiếp tục" at bounding box center [867, 448] width 265 height 42
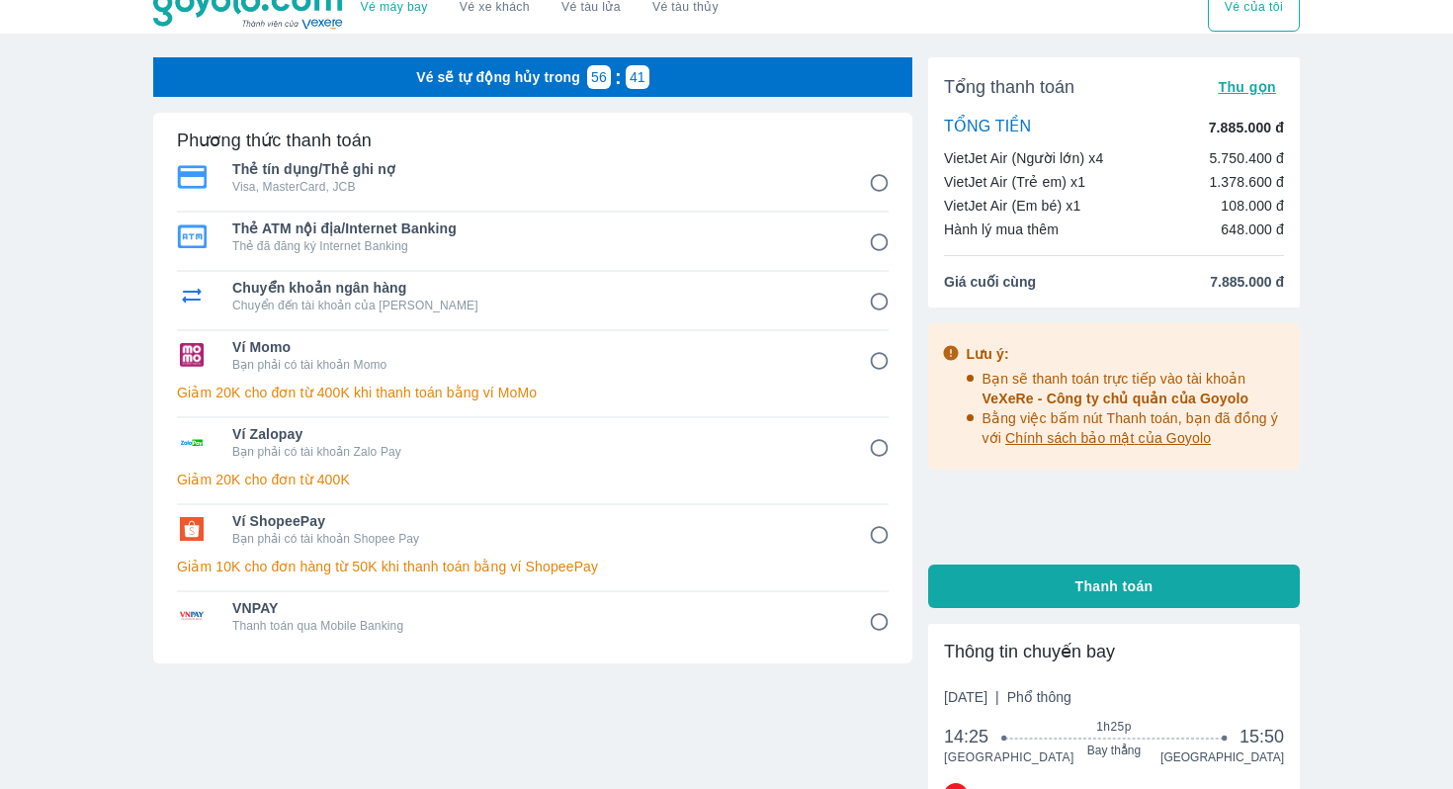
scroll to position [0, 0]
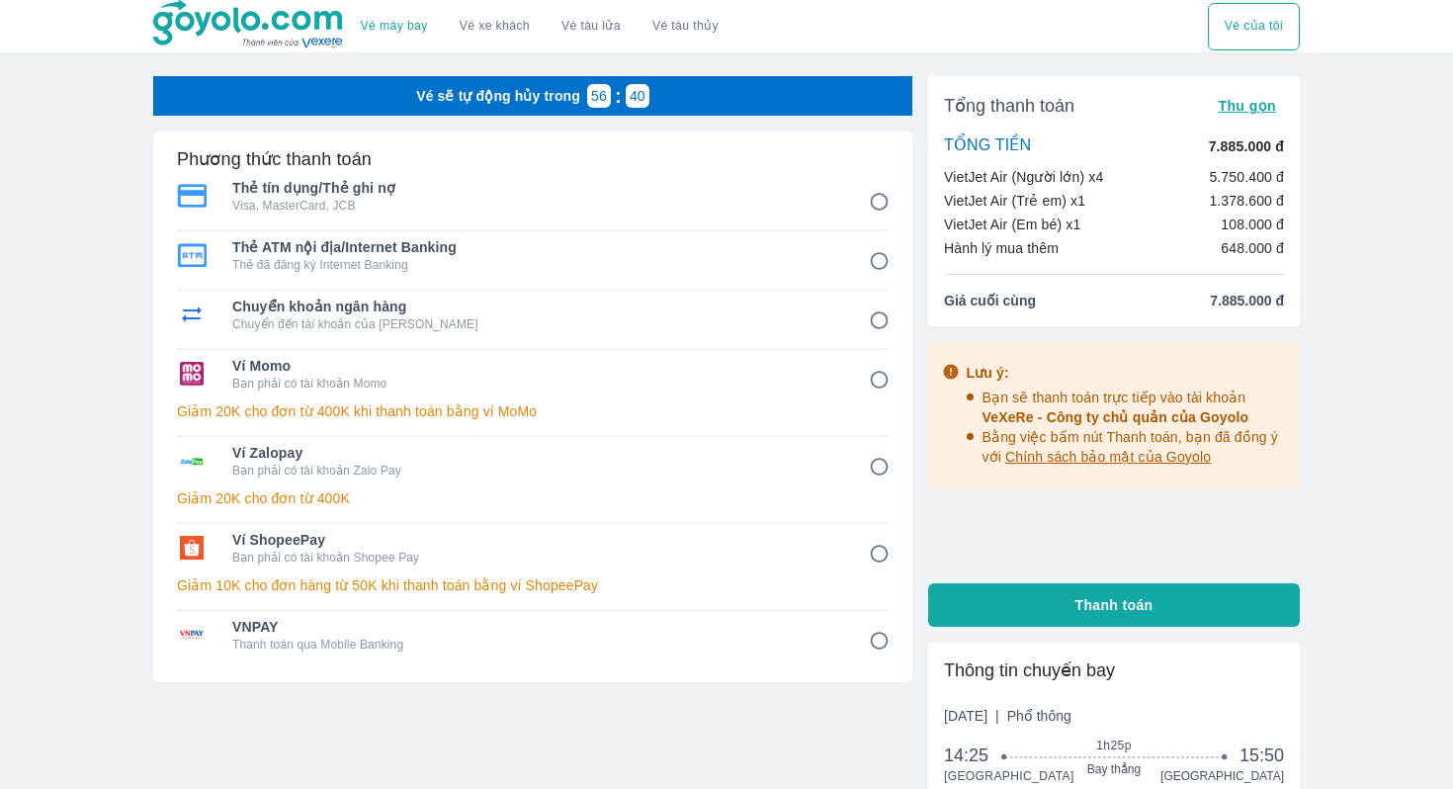
click at [884, 192] on input "1" at bounding box center [879, 202] width 39 height 39
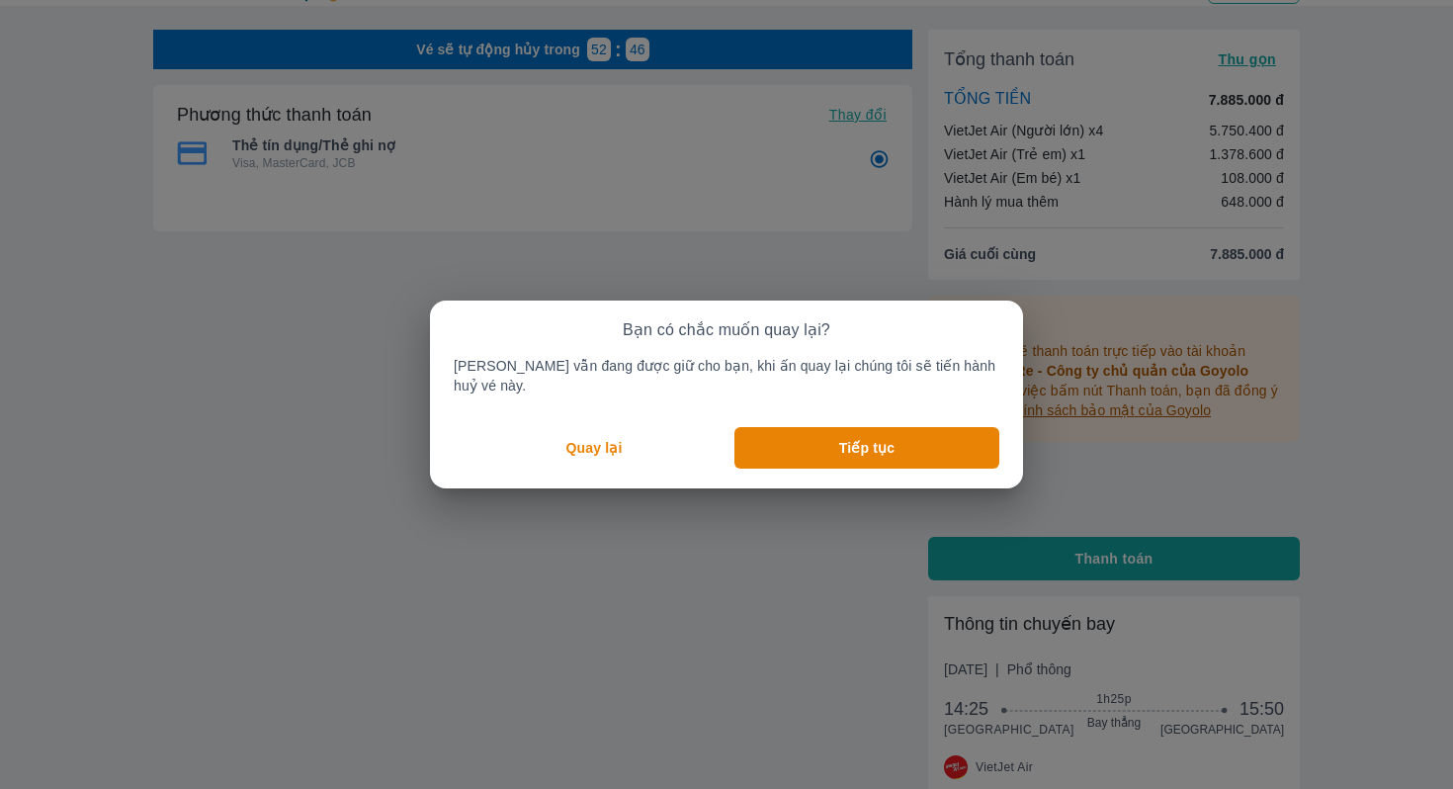
scroll to position [81, 0]
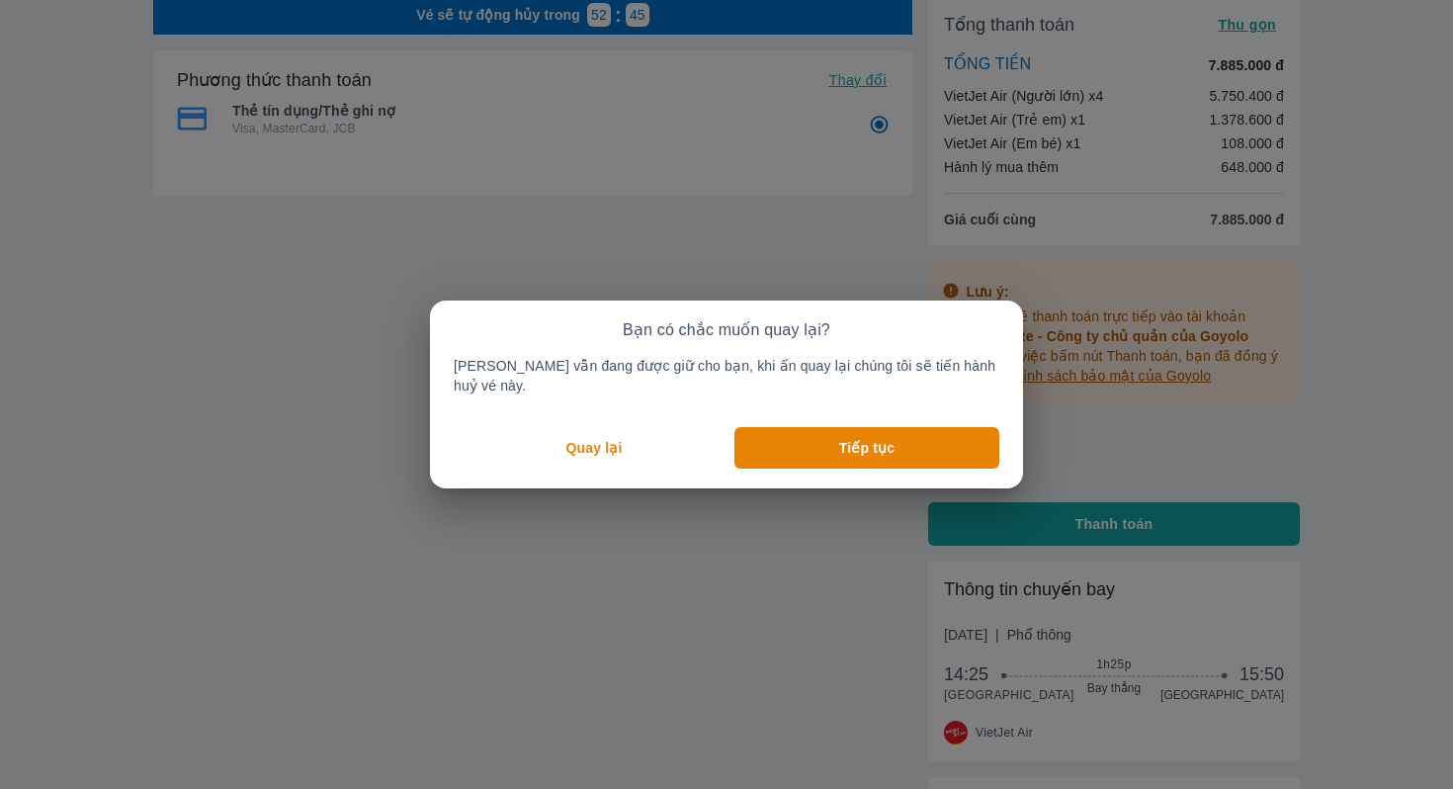
click at [605, 441] on p "Quay lại" at bounding box center [594, 448] width 56 height 20
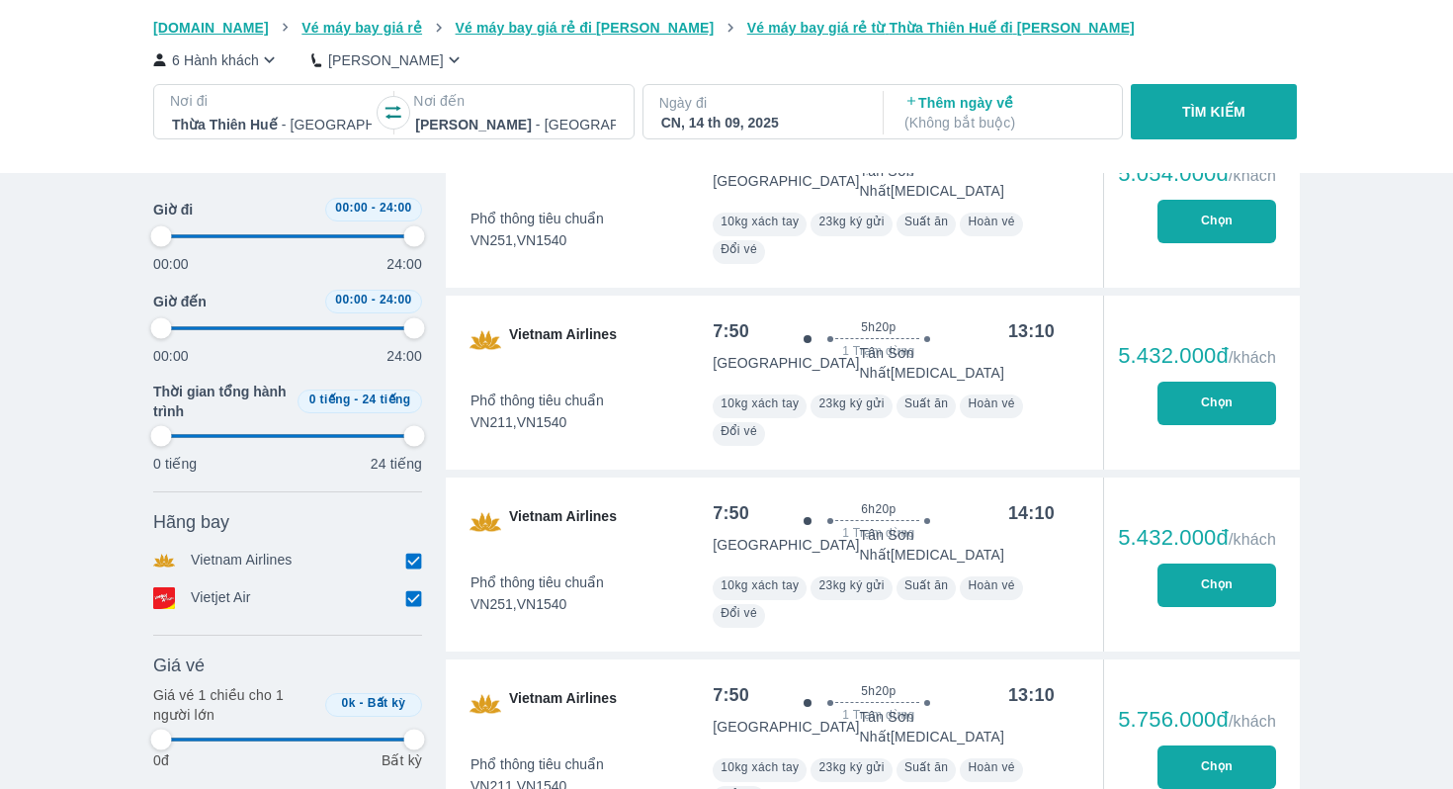
scroll to position [3543, 0]
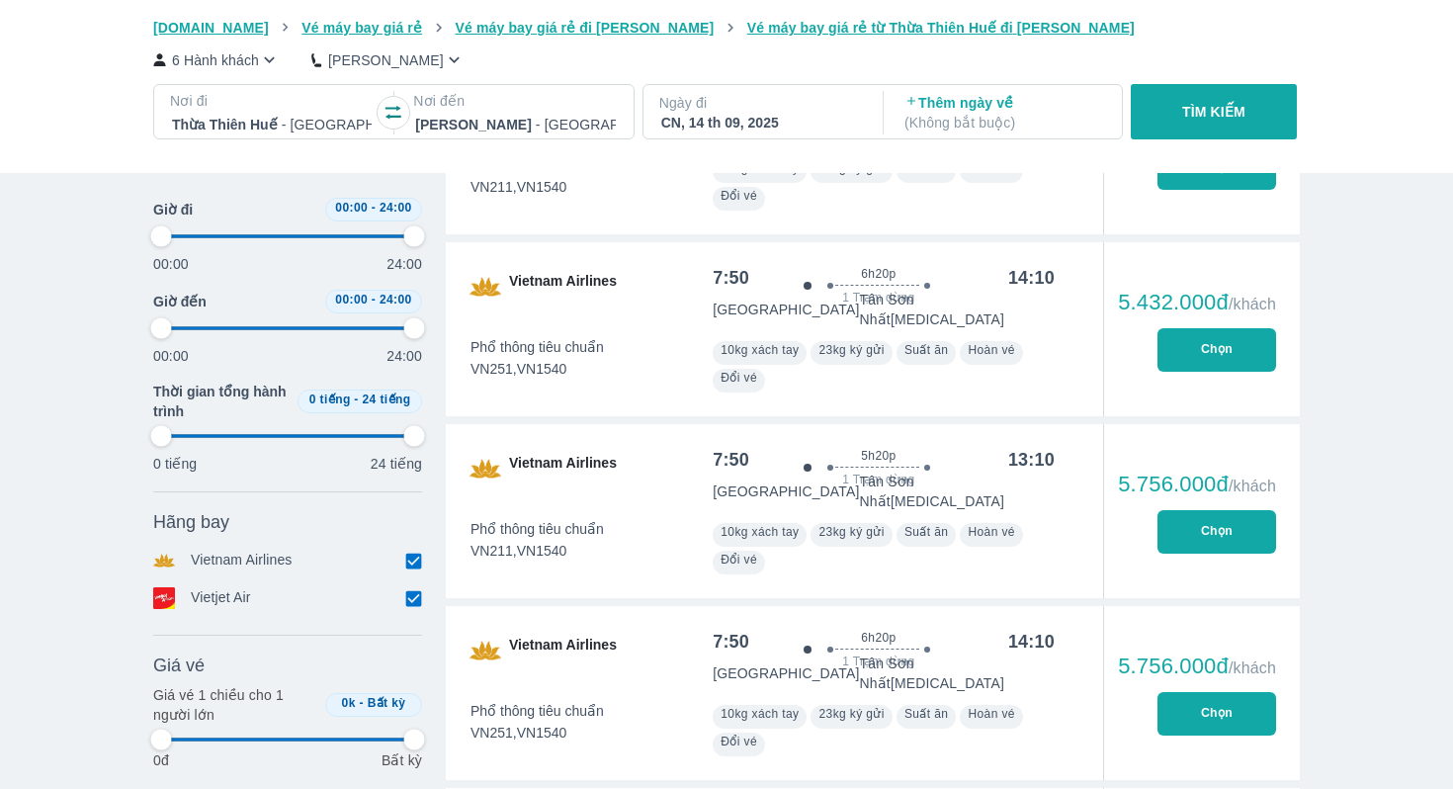
click at [413, 565] on input "checkbox" at bounding box center [413, 561] width 18 height 18
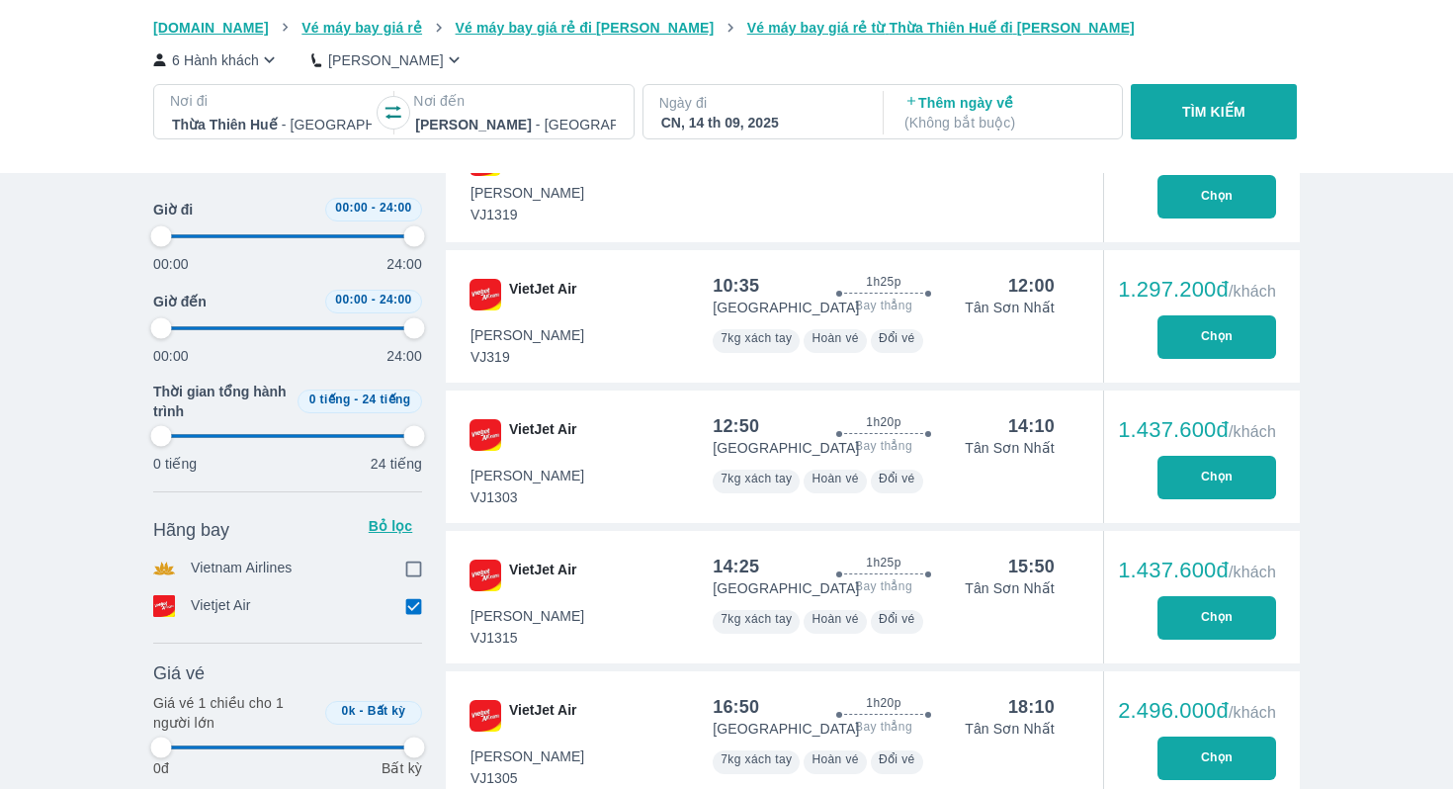
scroll to position [1099, 0]
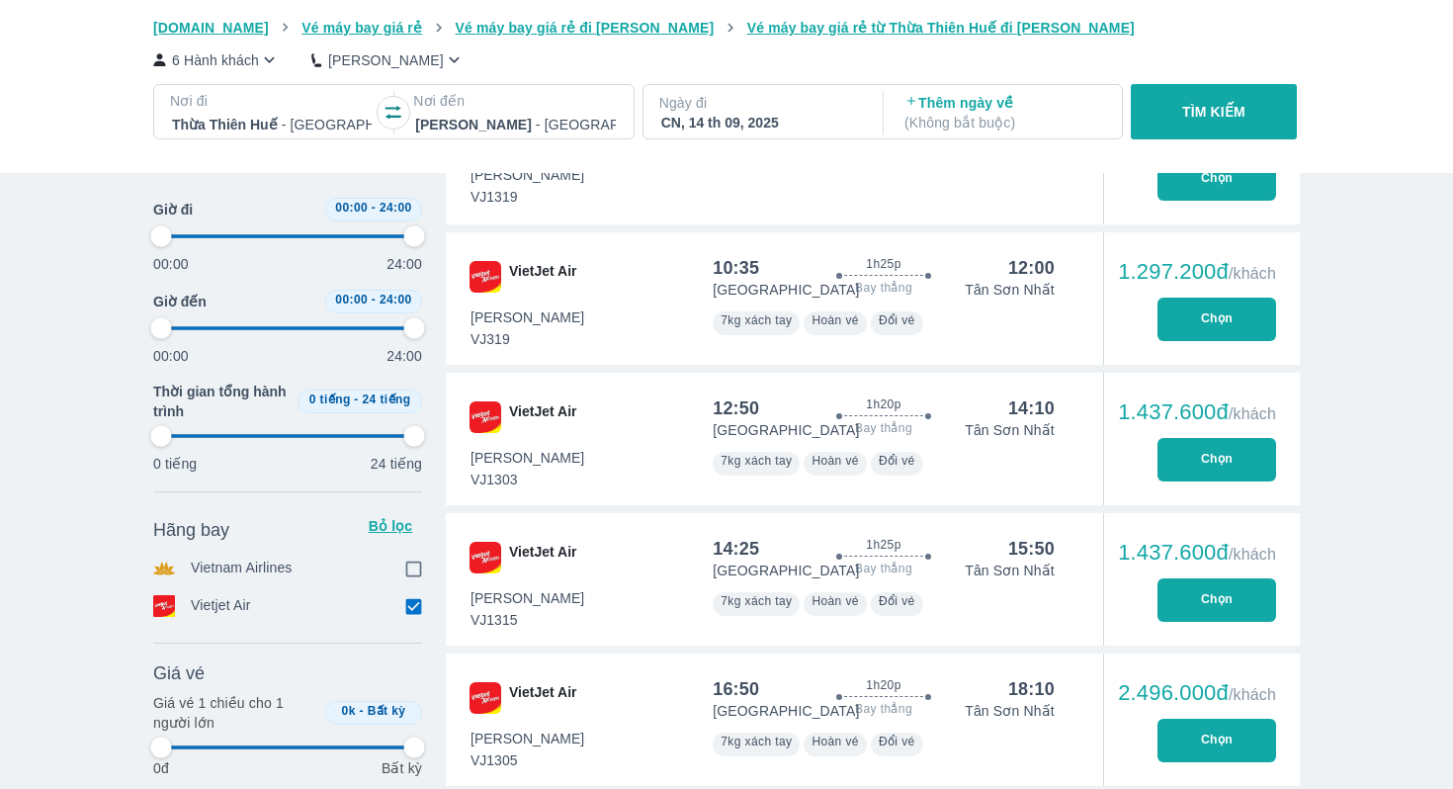
click at [943, 558] on div at bounding box center [883, 559] width 233 height 6
click at [1201, 598] on button "Chọn" at bounding box center [1217, 599] width 119 height 43
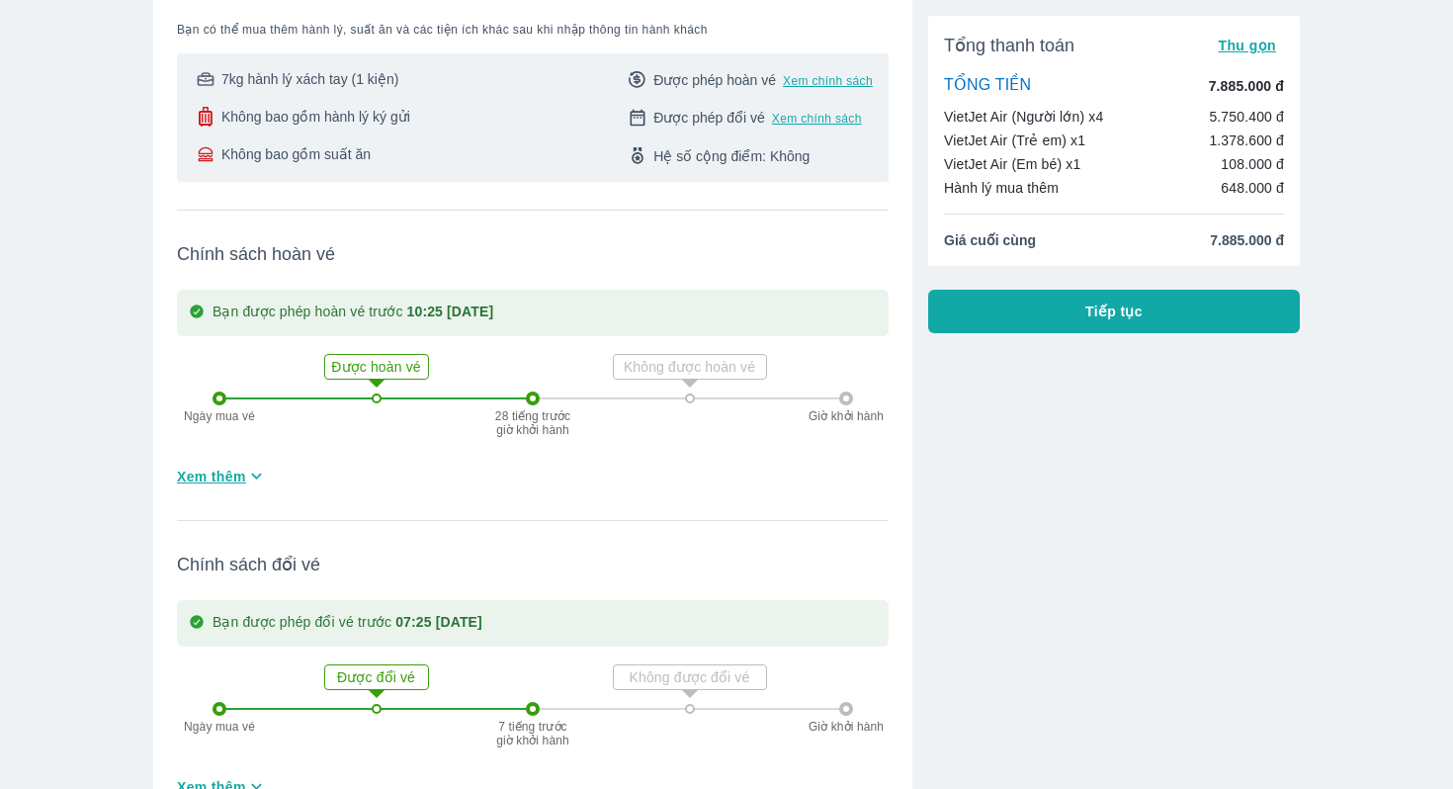
scroll to position [749, 0]
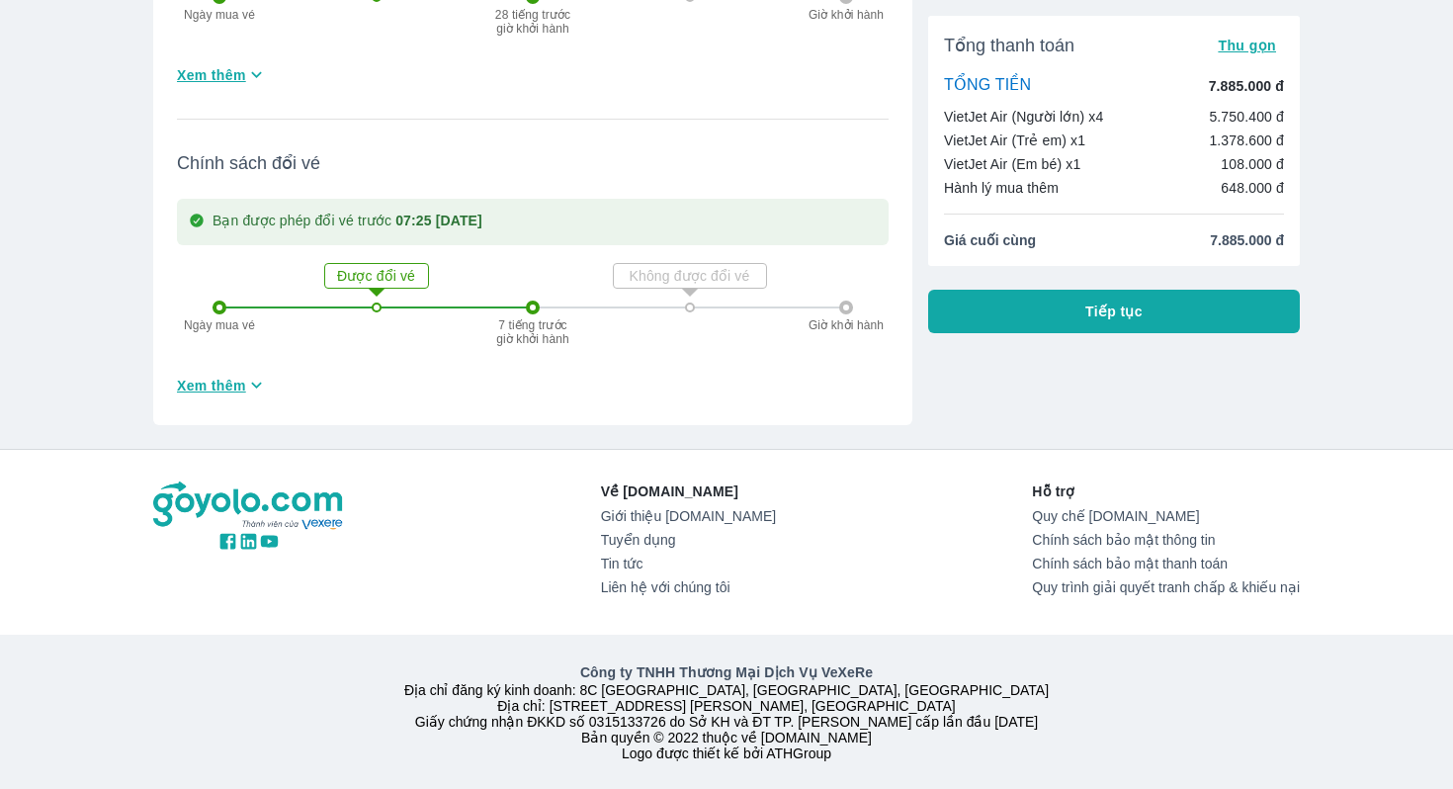
click at [1027, 287] on div "Tổng thanh toán Thu gọn TỔNG TIỀN 7.885.000 đ VietJet Air (Người lớn) x4 5.750.…" at bounding box center [1114, 174] width 372 height 317
click at [1026, 311] on button "Tiếp tục" at bounding box center [1114, 311] width 372 height 43
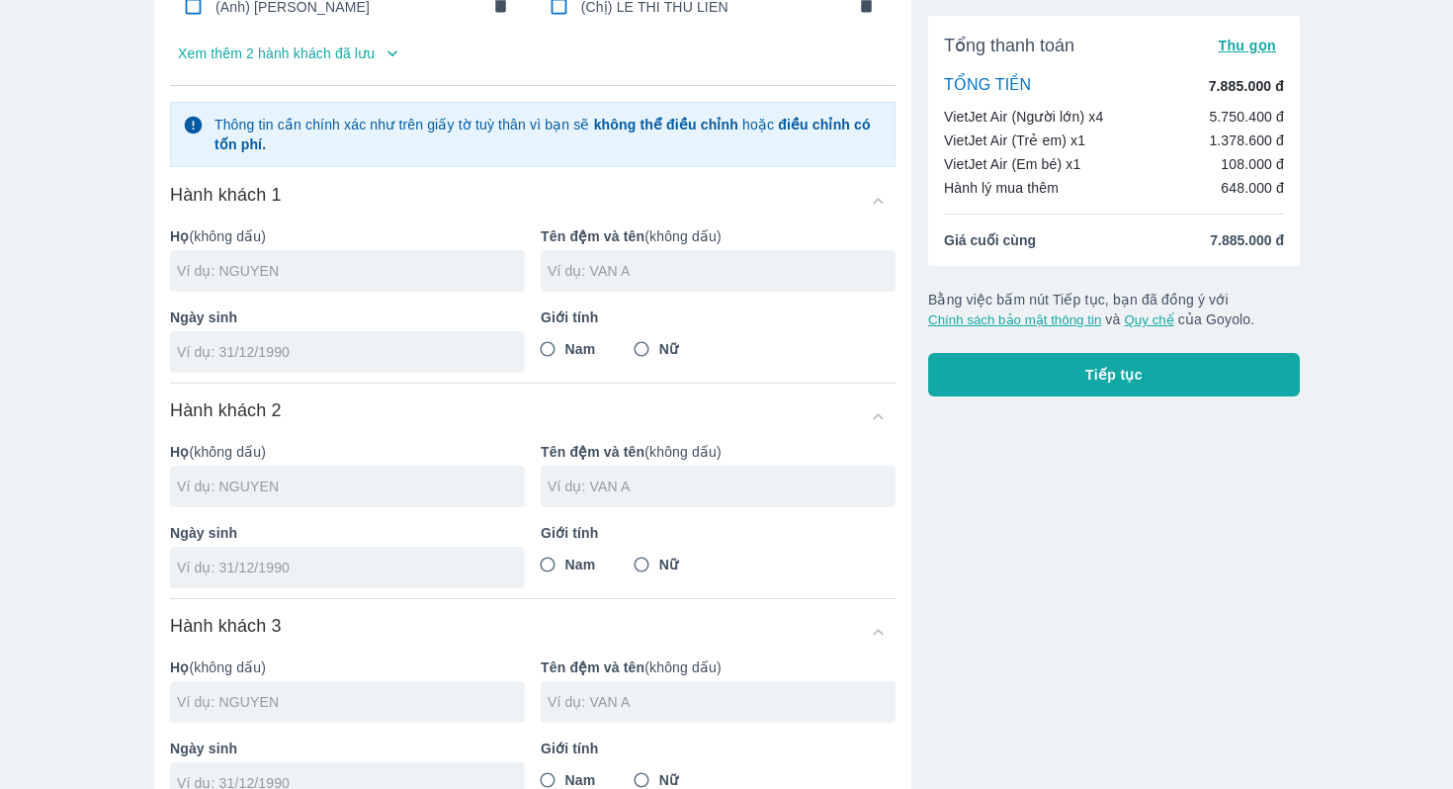
scroll to position [238, 0]
click at [989, 387] on button "Tiếp tục" at bounding box center [1114, 374] width 372 height 43
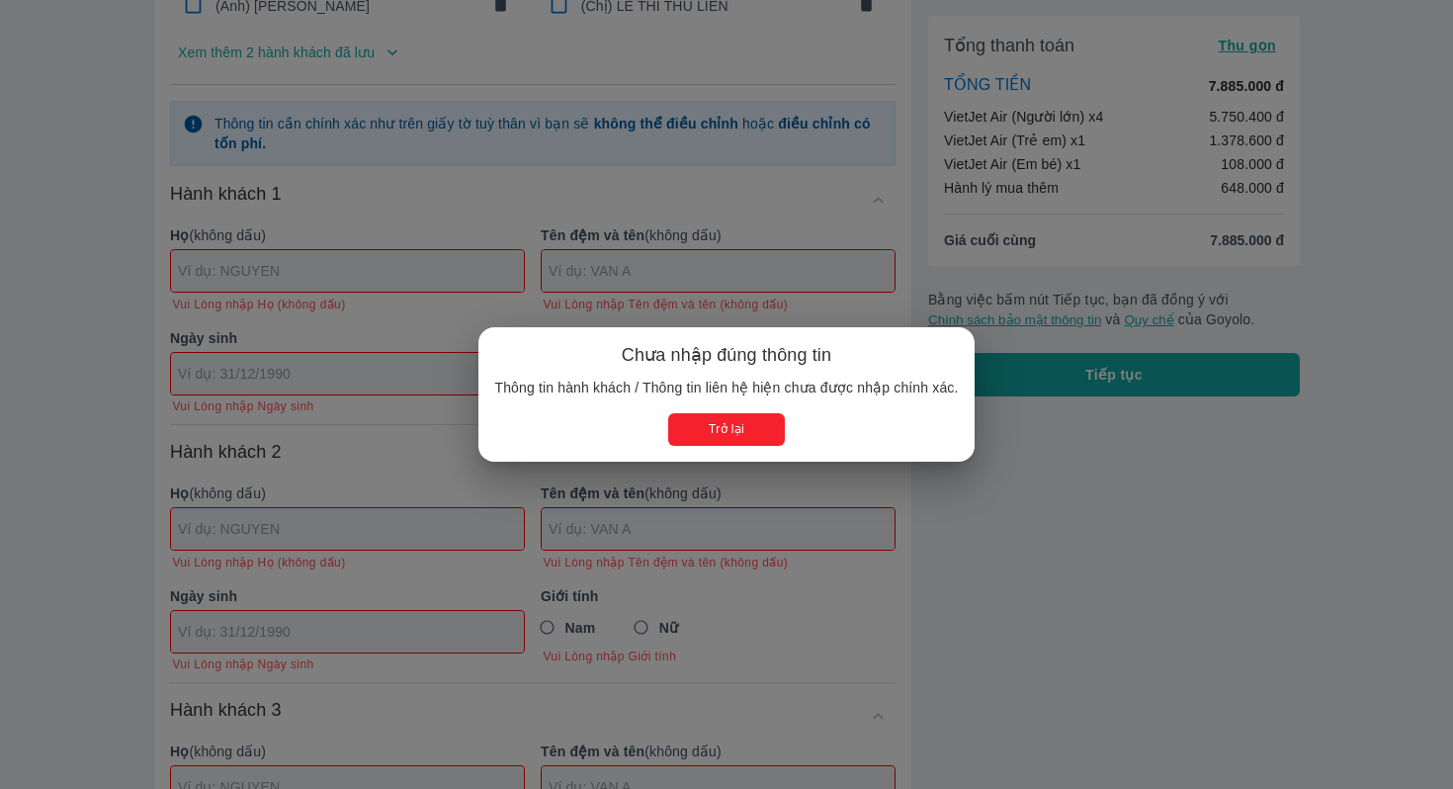
click at [763, 421] on button "Trở lại" at bounding box center [726, 429] width 116 height 33
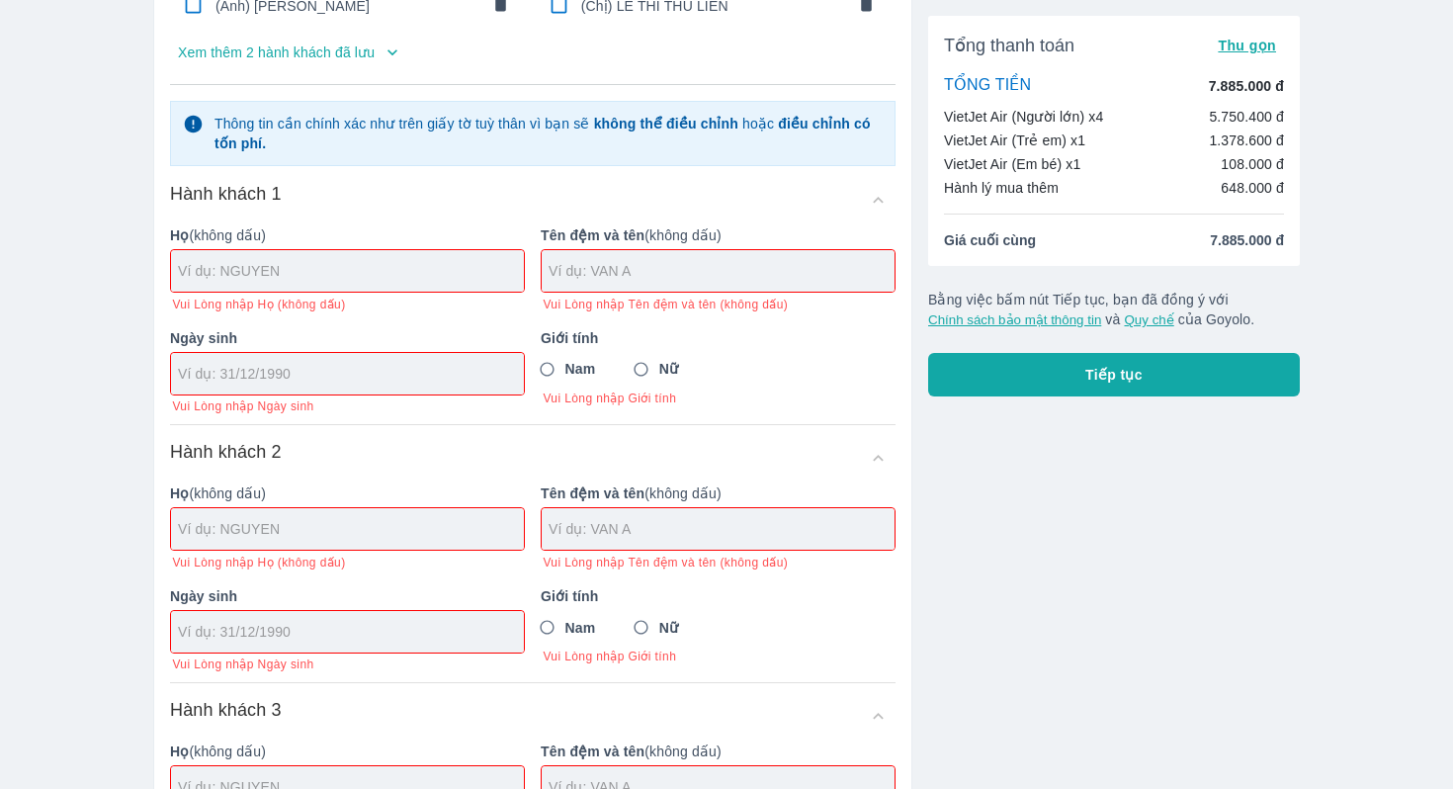
click at [691, 375] on div "Nam Nữ" at bounding box center [718, 370] width 355 height 36
click at [673, 367] on span "Nữ" at bounding box center [668, 369] width 19 height 20
click at [659, 367] on input "Nữ" at bounding box center [642, 370] width 36 height 36
click at [553, 373] on input "Nam" at bounding box center [548, 370] width 36 height 36
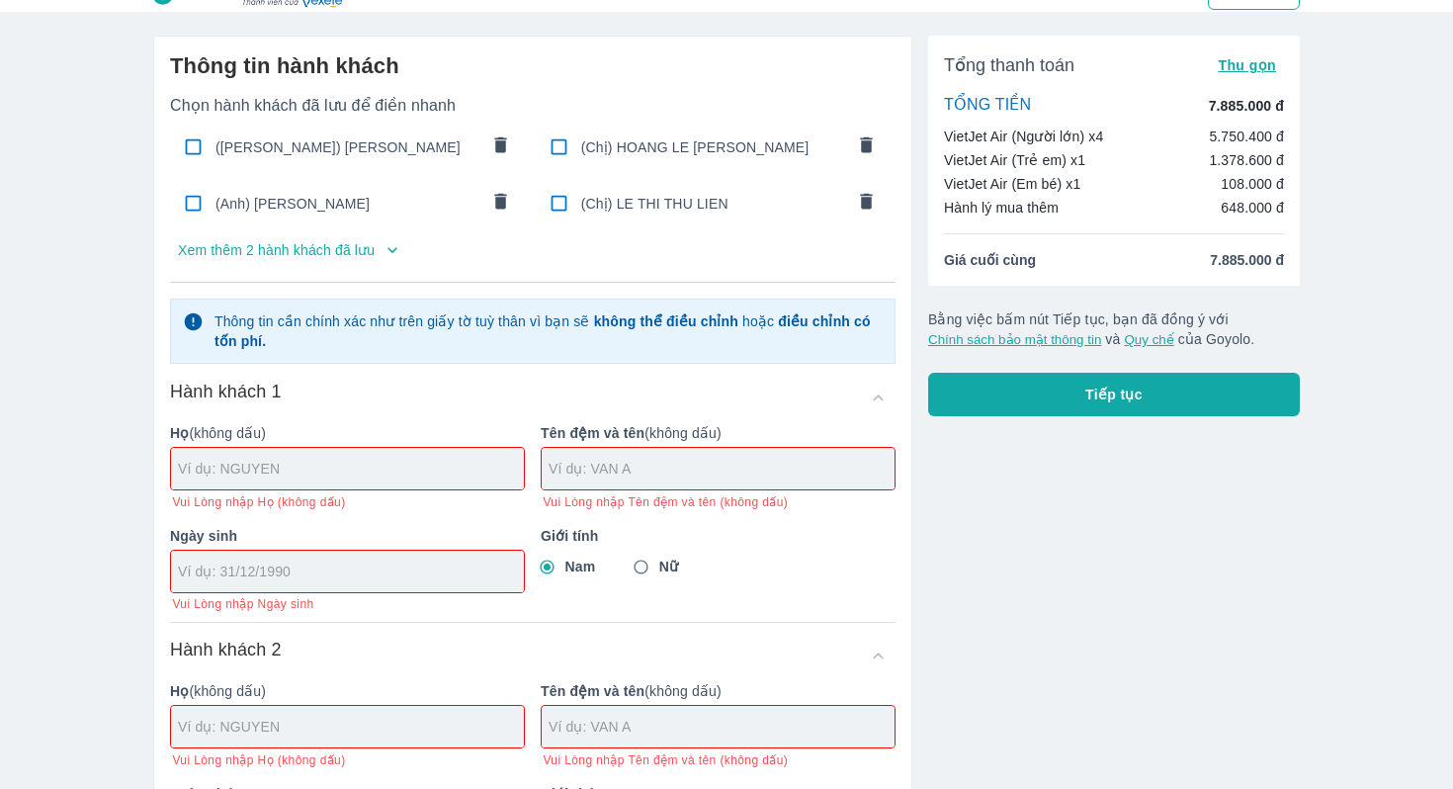
scroll to position [34, 0]
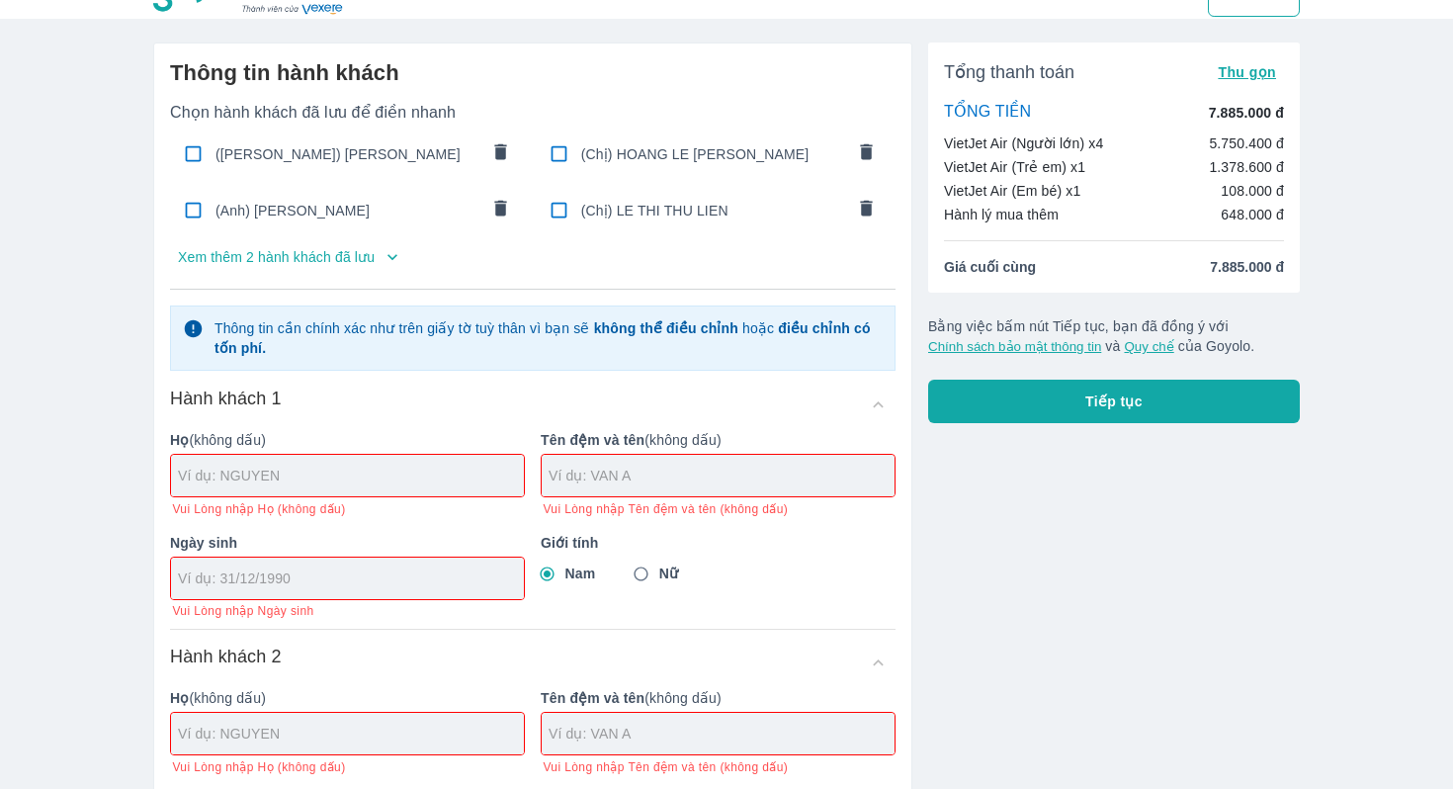
click at [375, 262] on p "Xem thêm 2 hành khách đã lưu" at bounding box center [276, 257] width 197 height 20
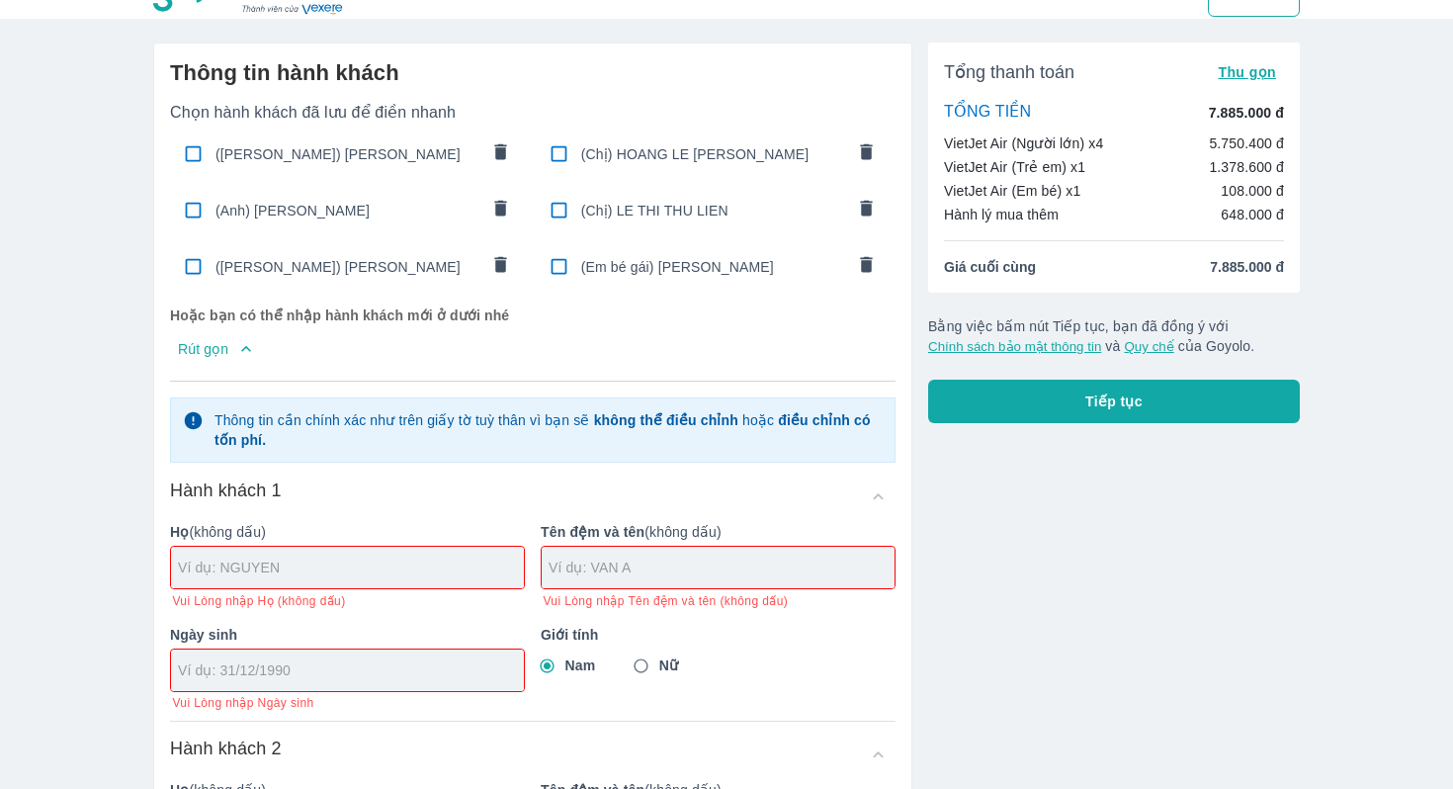
click at [187, 157] on input "checkbox" at bounding box center [193, 153] width 39 height 39
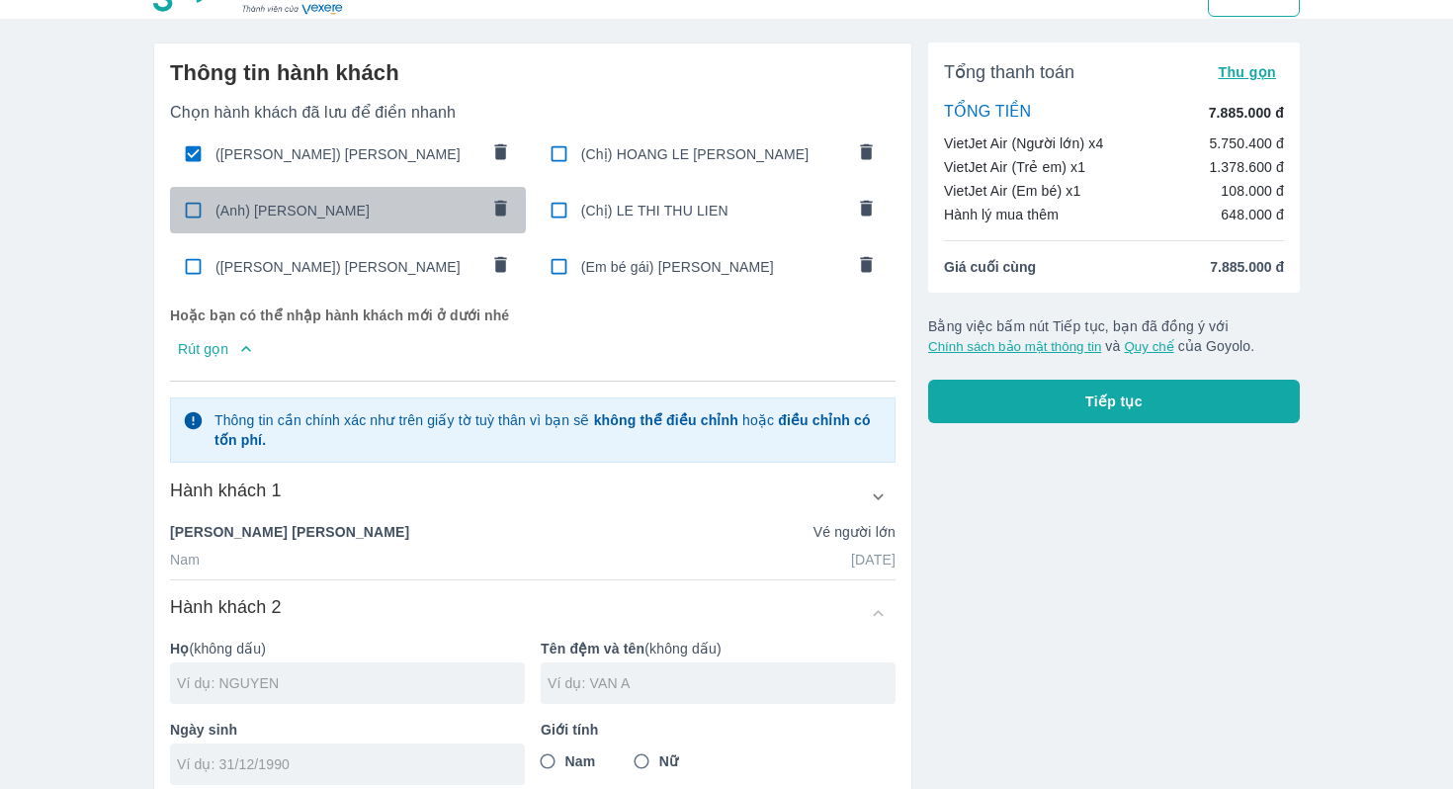
click at [199, 212] on input "checkbox" at bounding box center [193, 210] width 39 height 39
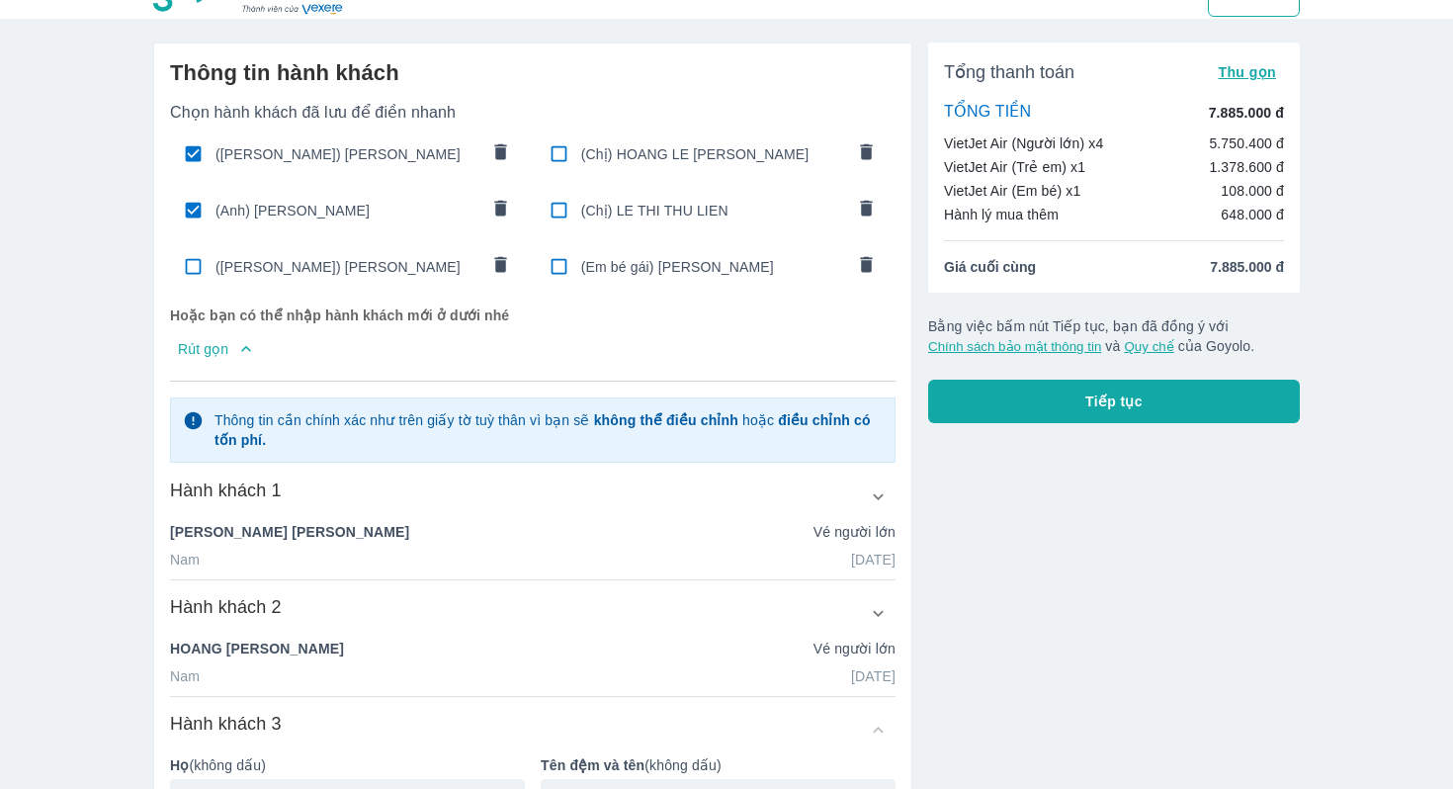
click at [555, 154] on input "checkbox" at bounding box center [559, 153] width 39 height 39
click at [572, 205] on input "checkbox" at bounding box center [559, 210] width 39 height 39
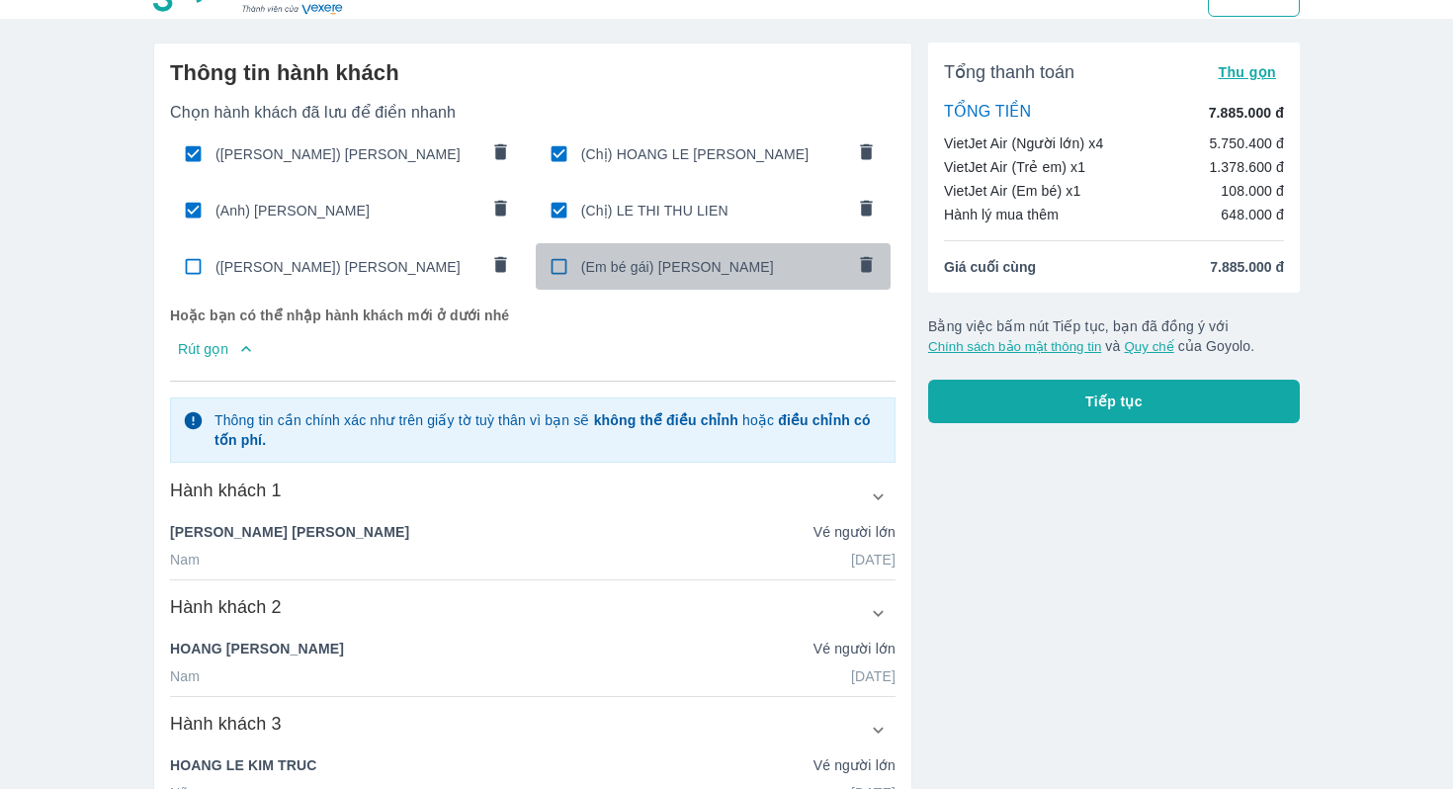
click at [563, 259] on input "checkbox" at bounding box center [559, 266] width 39 height 39
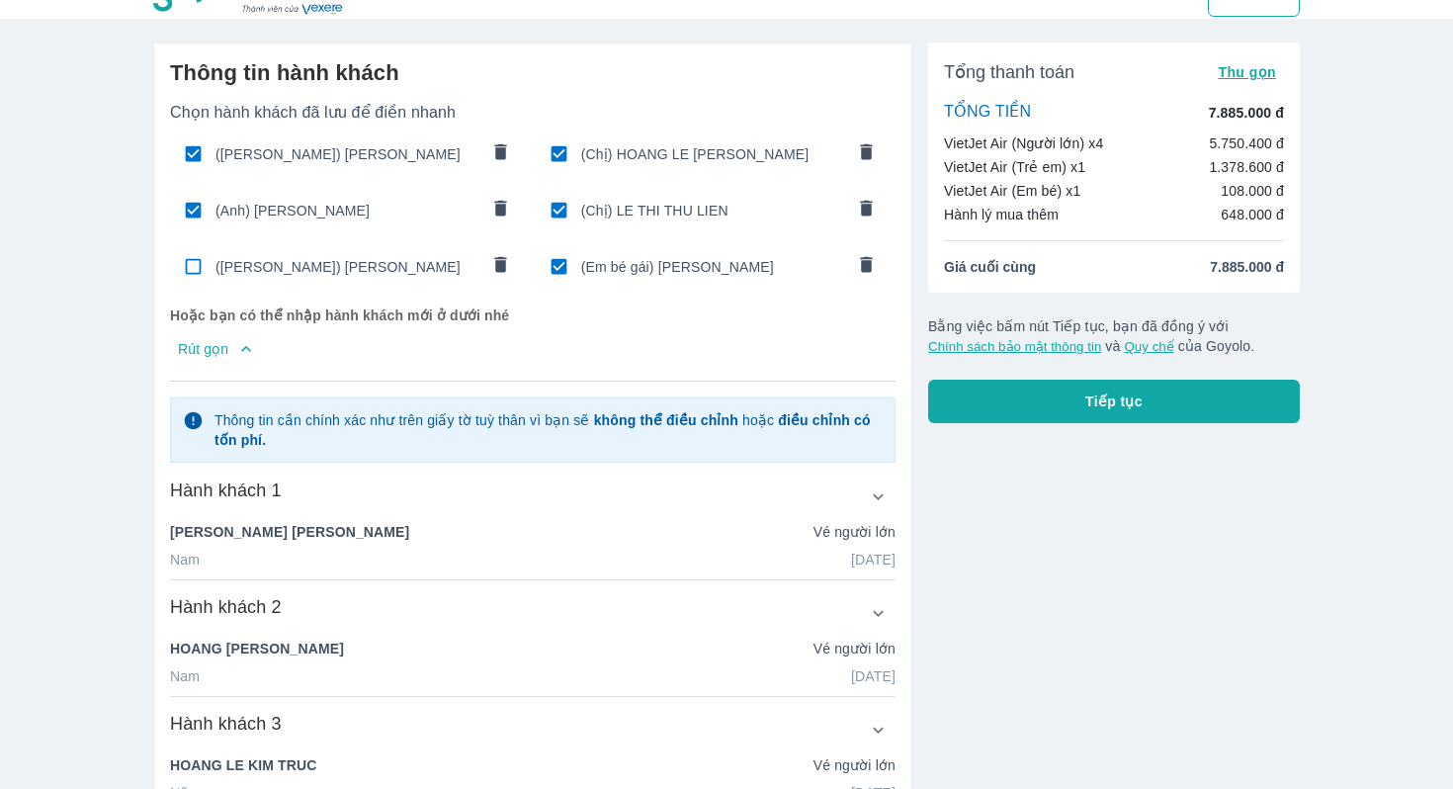
click at [248, 290] on div "(Bé gái) NGUYEN HOANG HA YEN" at bounding box center [348, 266] width 356 height 46
click at [1069, 394] on button "Tiếp tục" at bounding box center [1114, 401] width 372 height 43
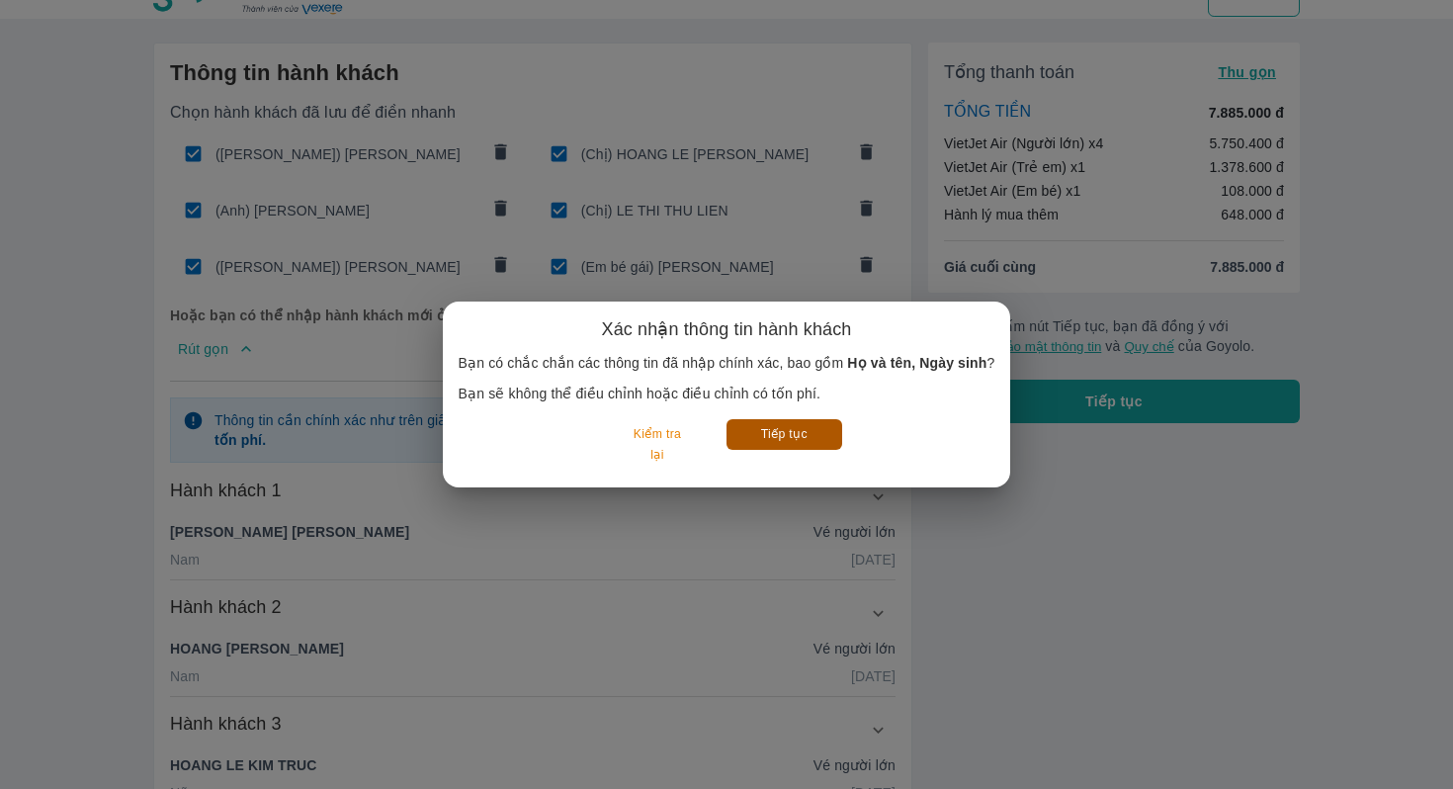
click at [813, 434] on button "Tiếp tục" at bounding box center [785, 434] width 116 height 31
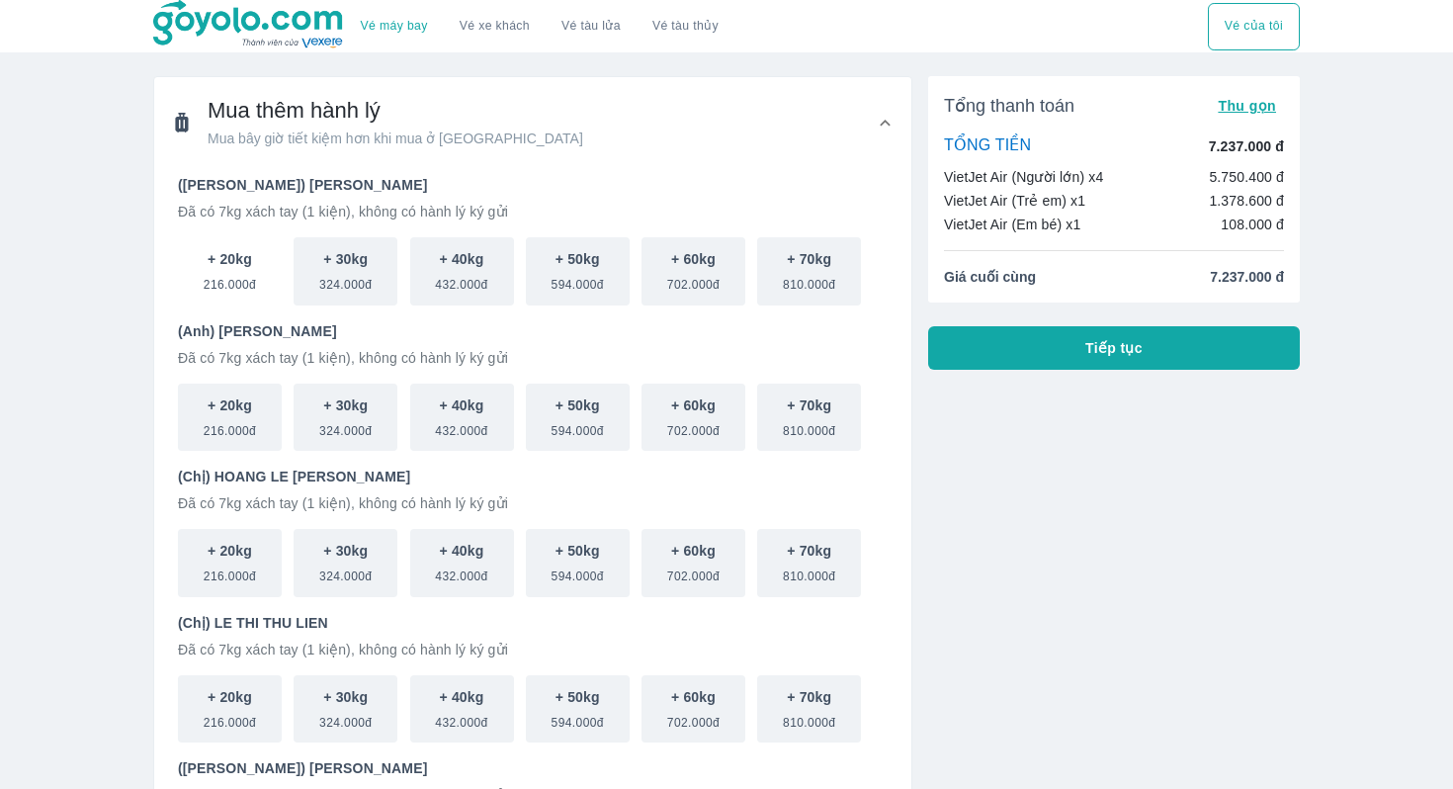
click at [209, 271] on span "216.000đ" at bounding box center [230, 281] width 52 height 24
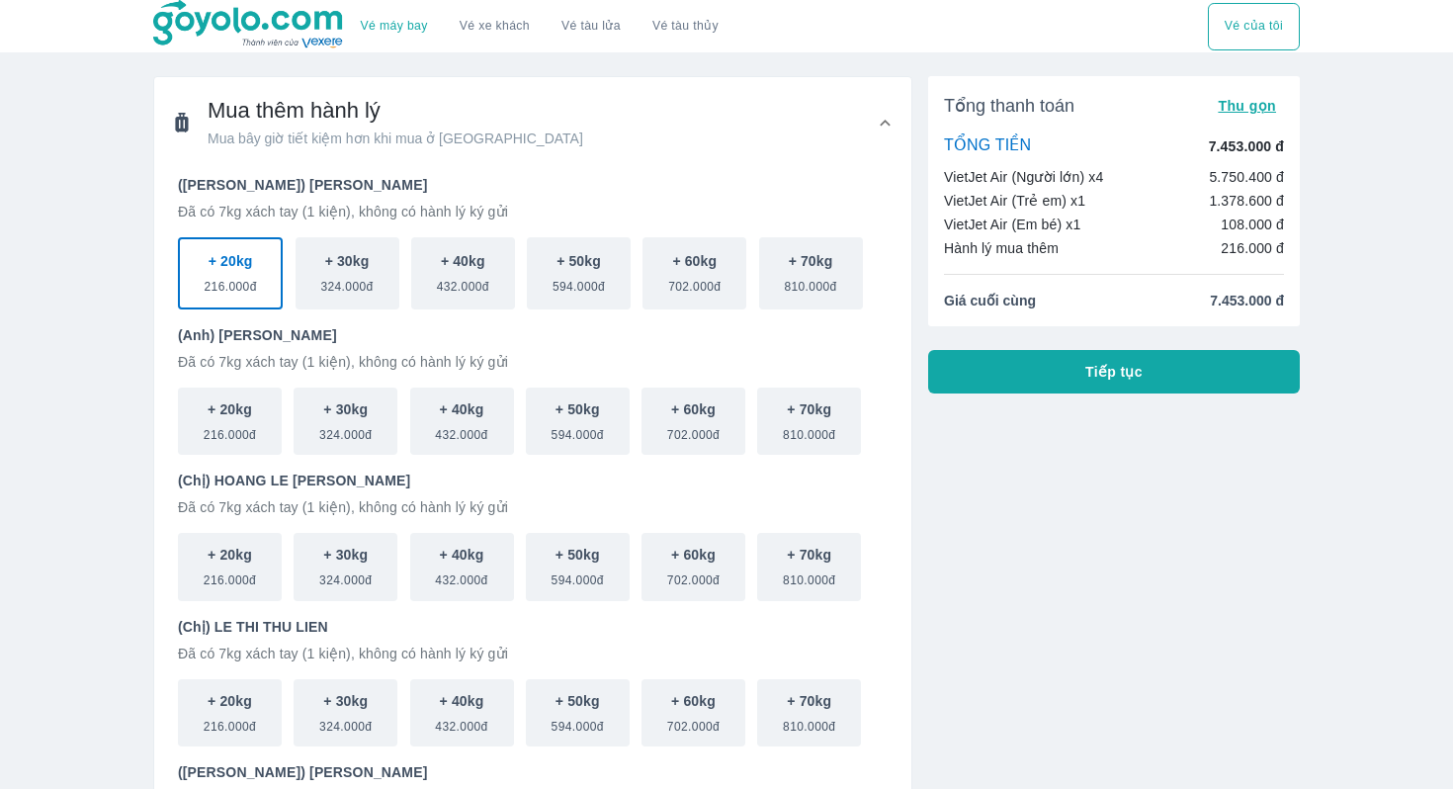
scroll to position [65, 0]
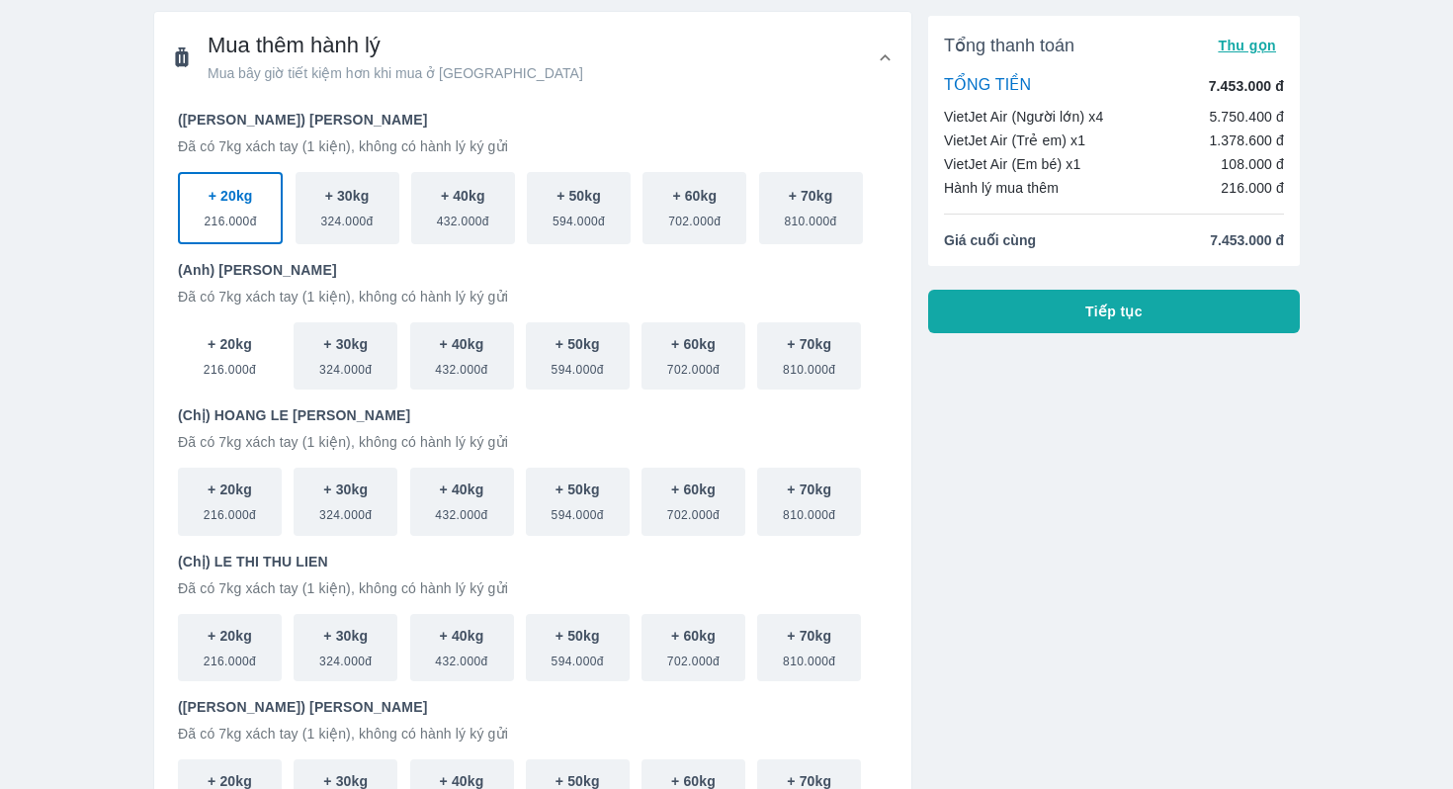
click at [270, 353] on button "+ 20kg 216.000đ" at bounding box center [230, 356] width 104 height 68
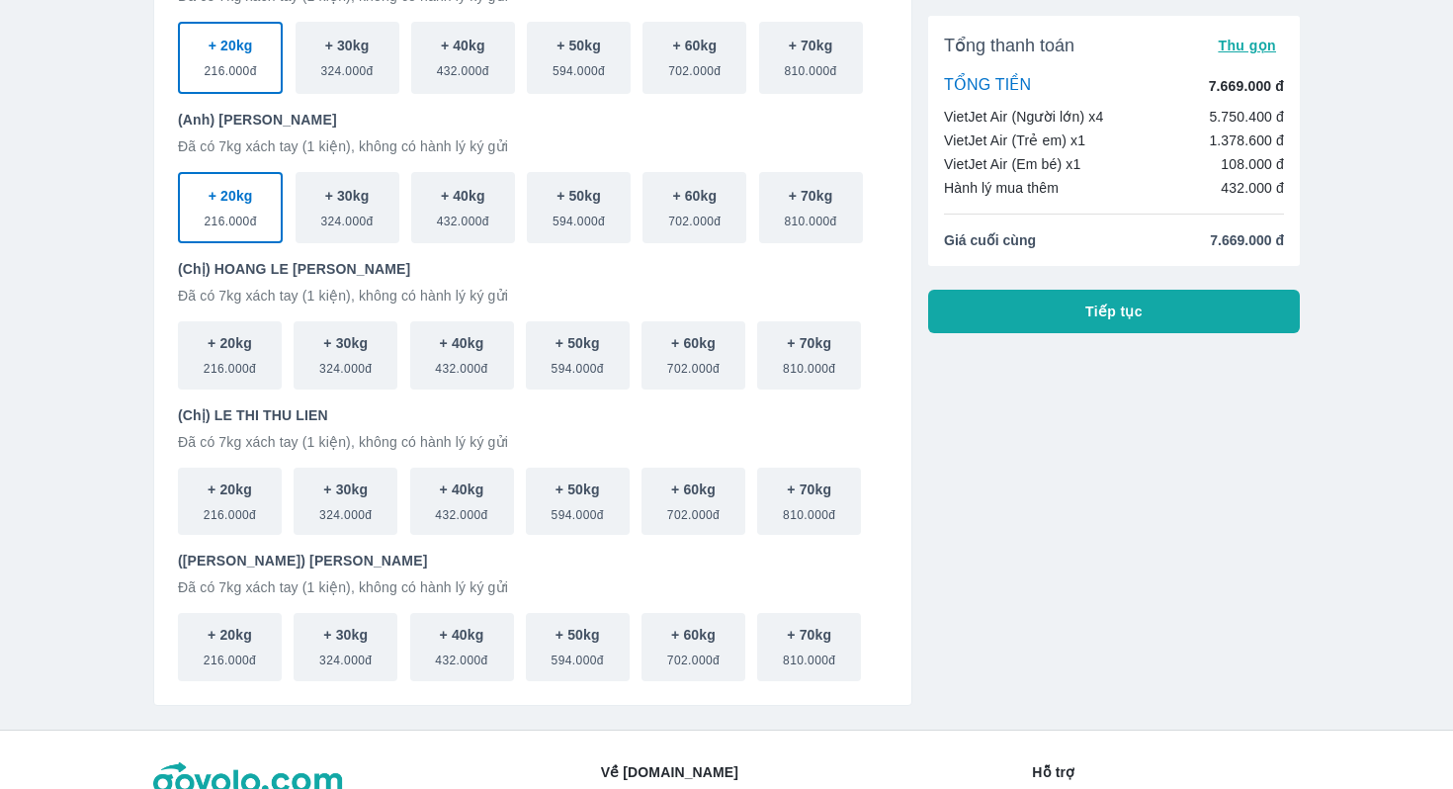
scroll to position [225, 0]
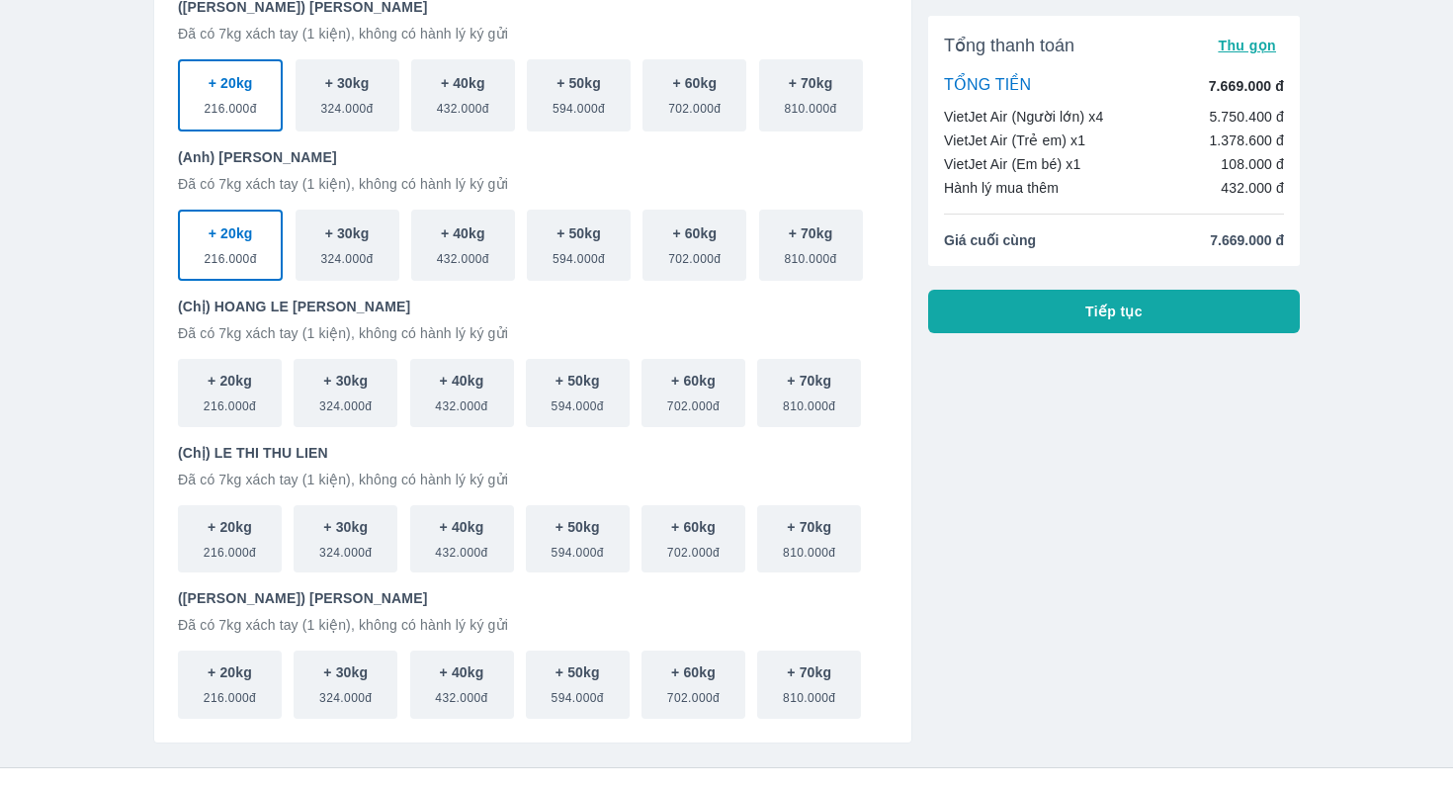
click at [246, 247] on span "216.000đ" at bounding box center [231, 255] width 52 height 24
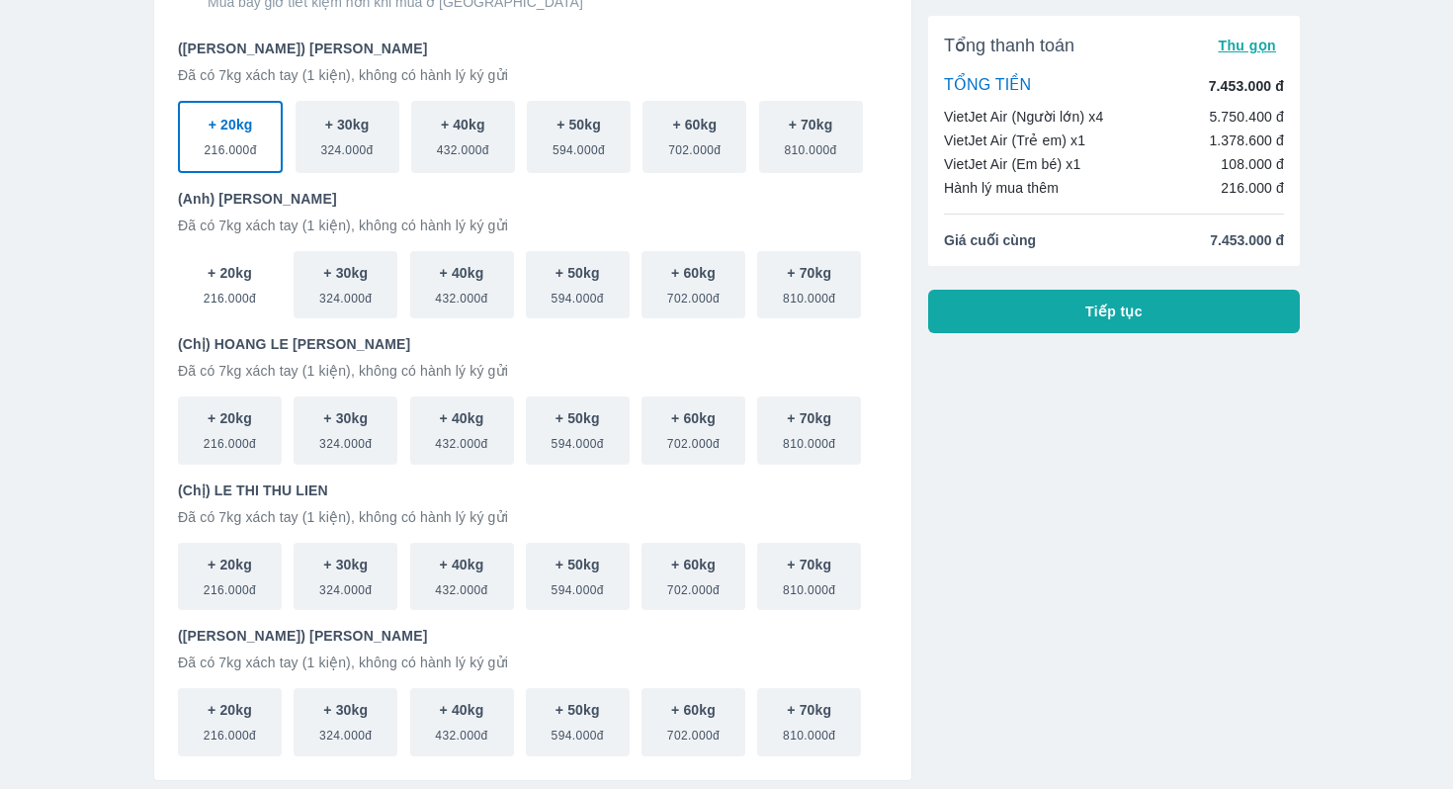
scroll to position [124, 0]
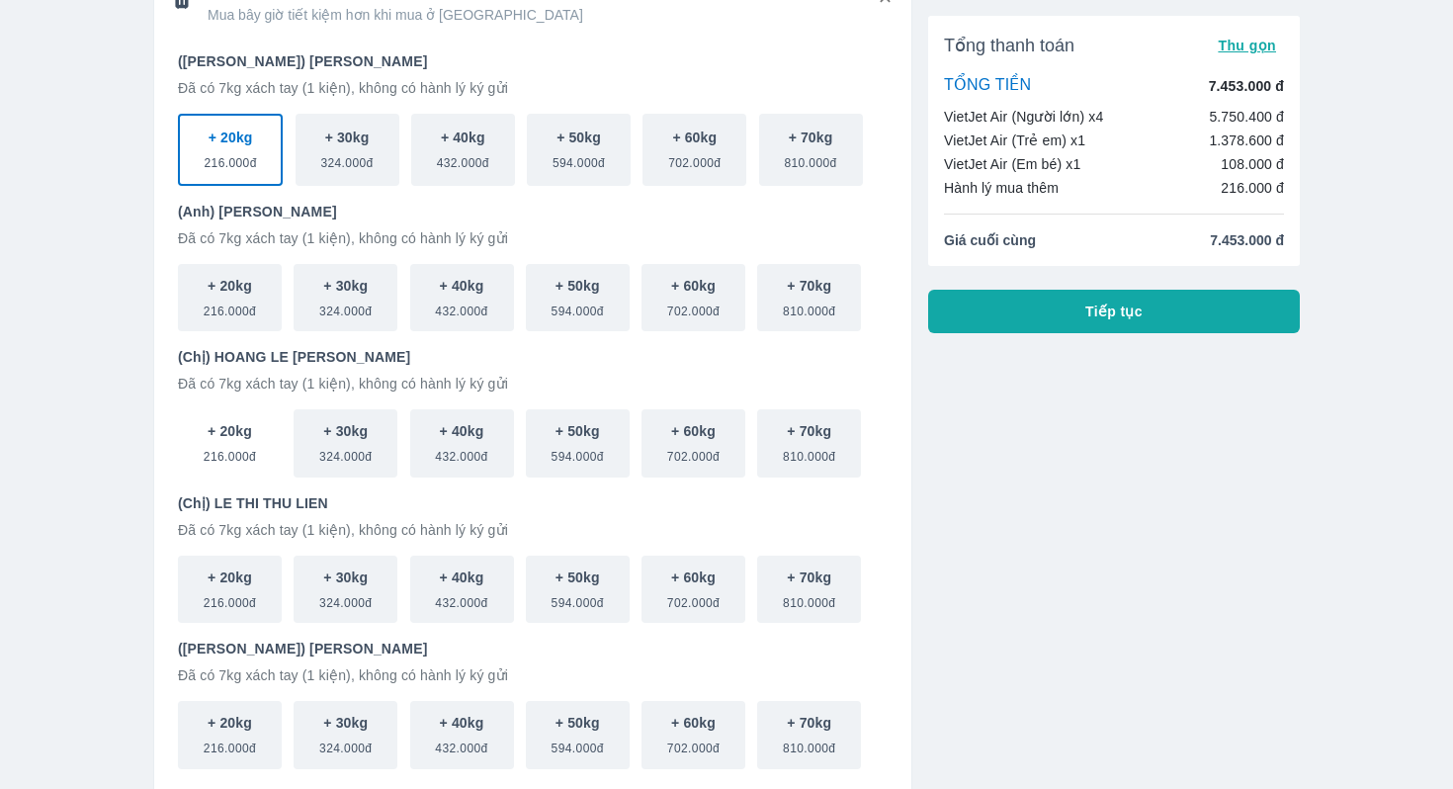
click at [246, 441] on span "216.000đ" at bounding box center [230, 453] width 52 height 24
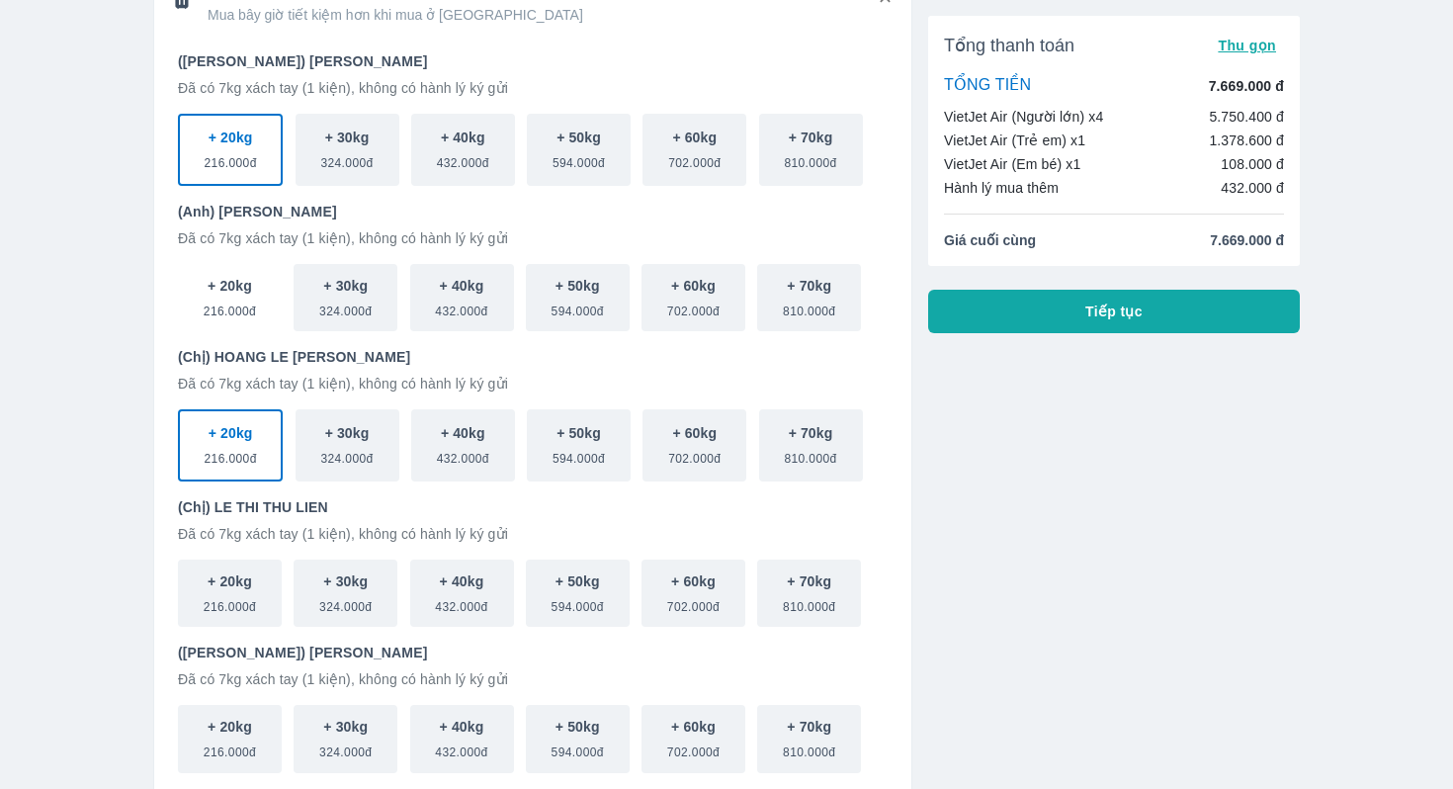
click at [245, 305] on span "216.000đ" at bounding box center [230, 308] width 52 height 24
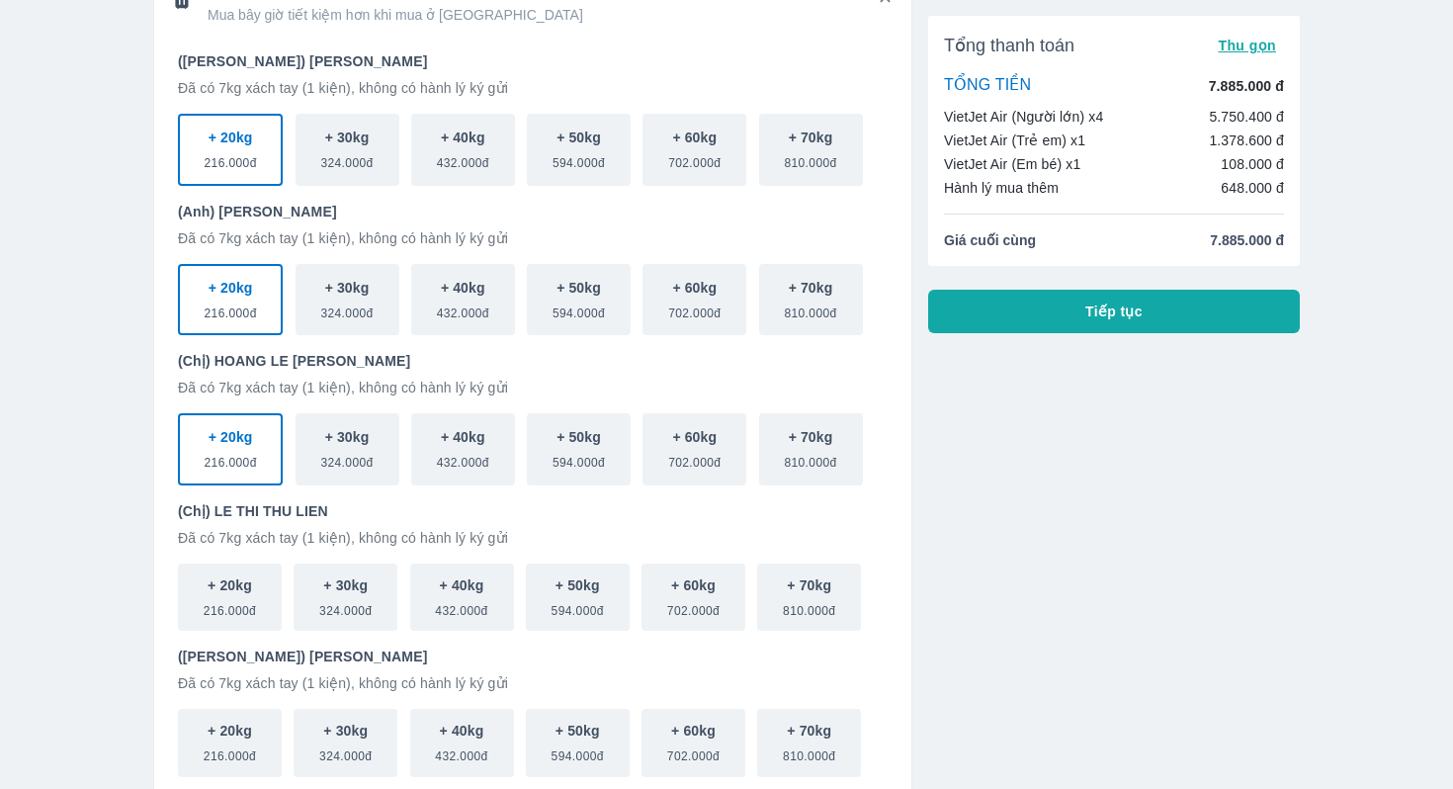
click at [246, 305] on span "216.000đ" at bounding box center [231, 310] width 52 height 24
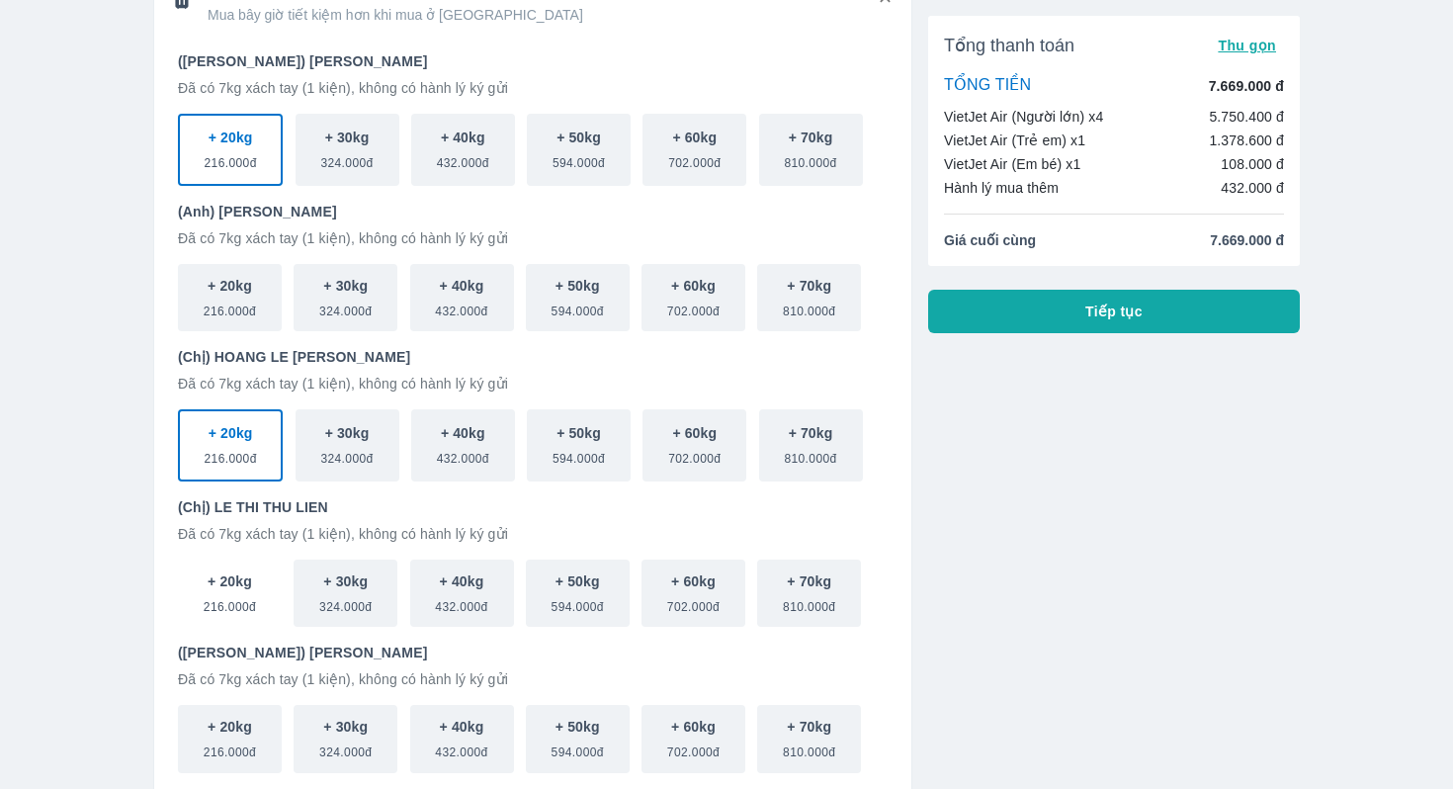
click at [237, 583] on p "+ 20kg" at bounding box center [230, 581] width 44 height 20
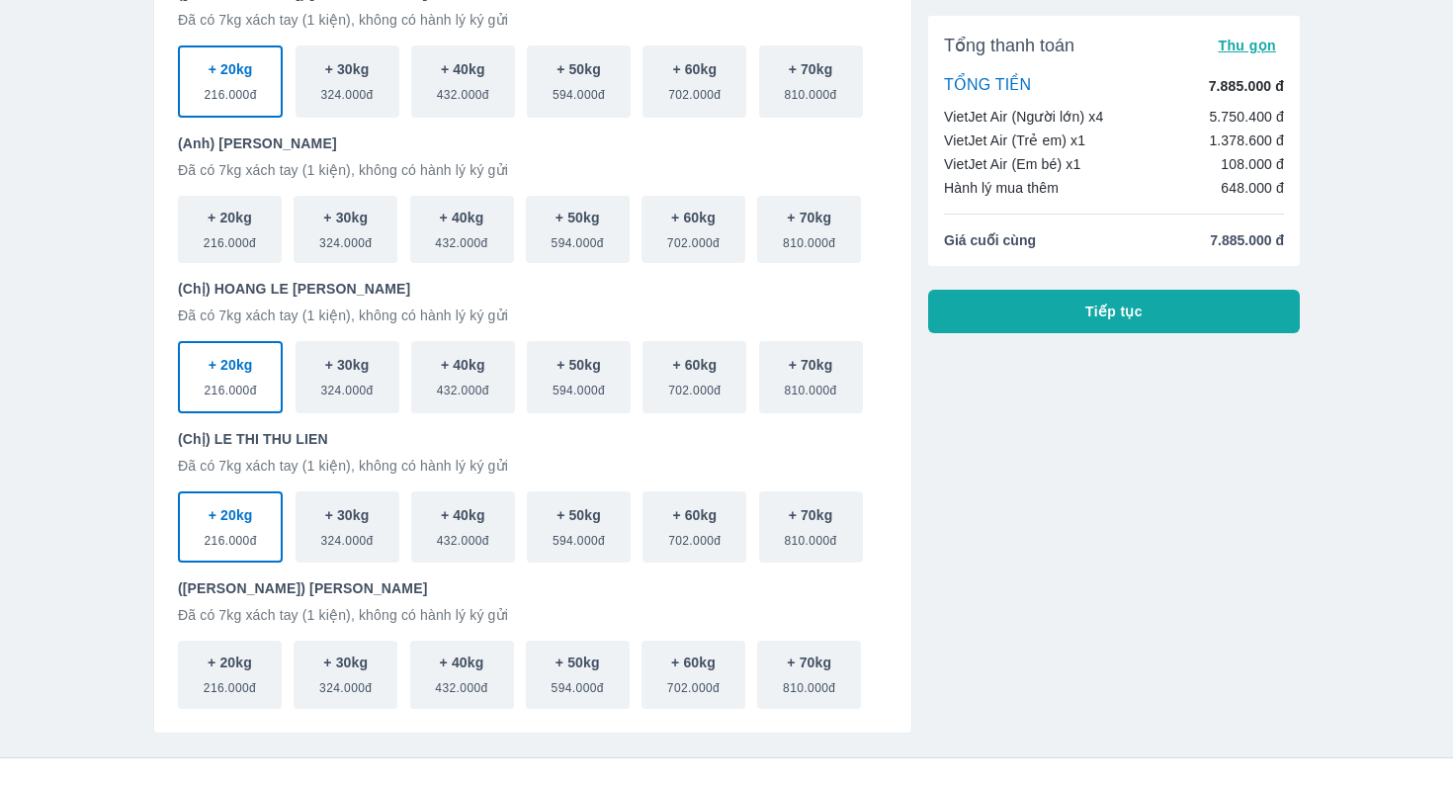
scroll to position [150, 0]
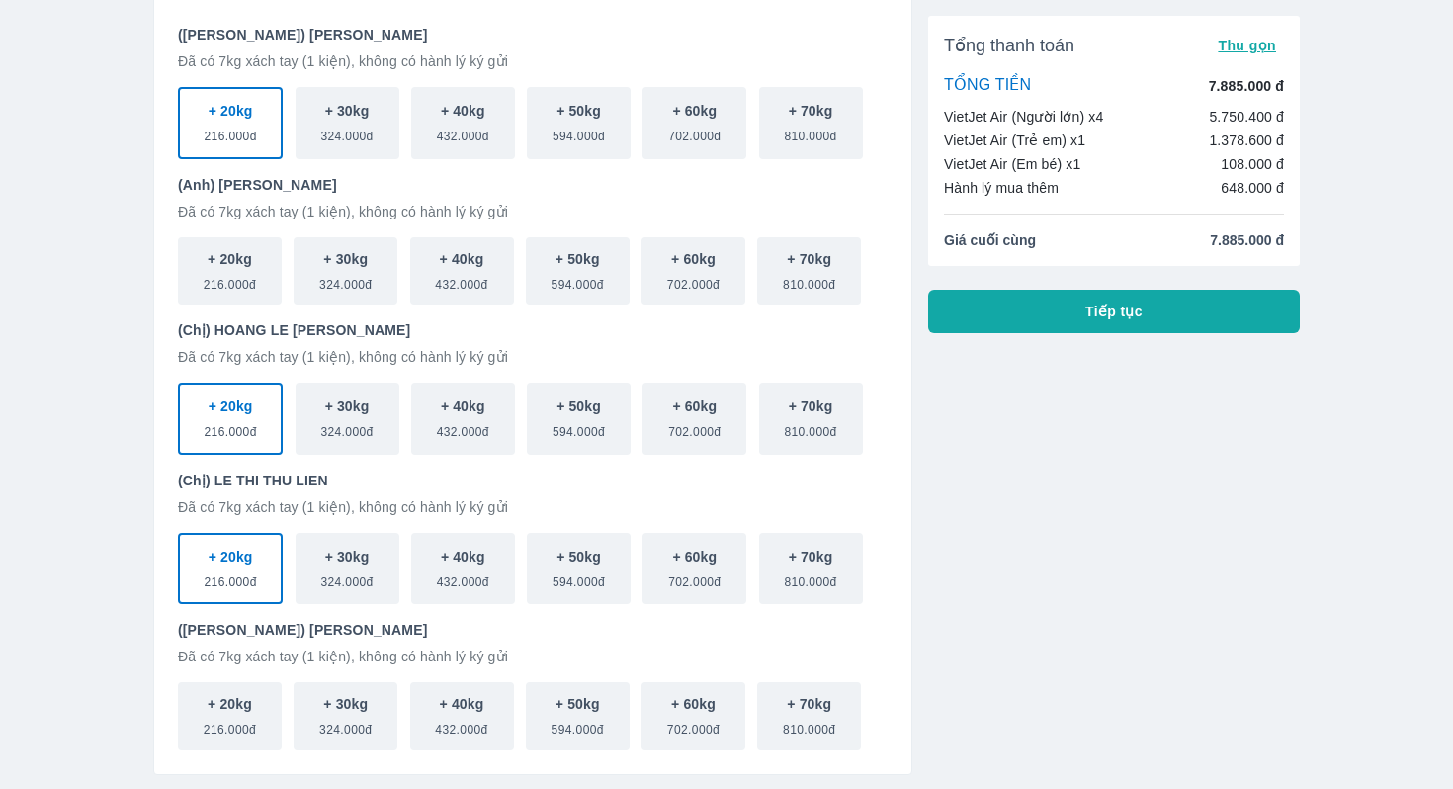
click at [1047, 321] on button "Tiếp tục" at bounding box center [1114, 311] width 372 height 43
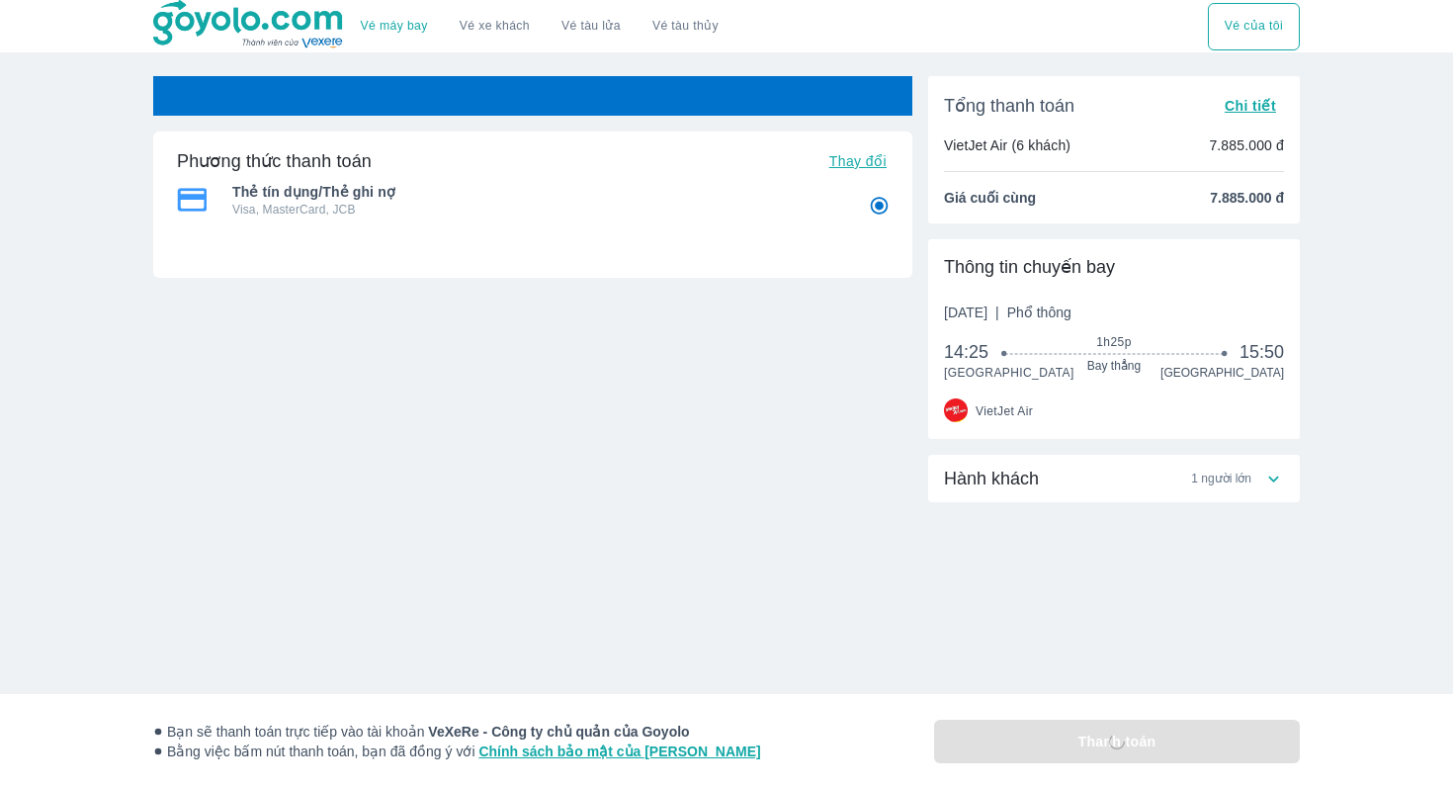
click at [859, 165] on span "Thay đổi" at bounding box center [857, 161] width 57 height 16
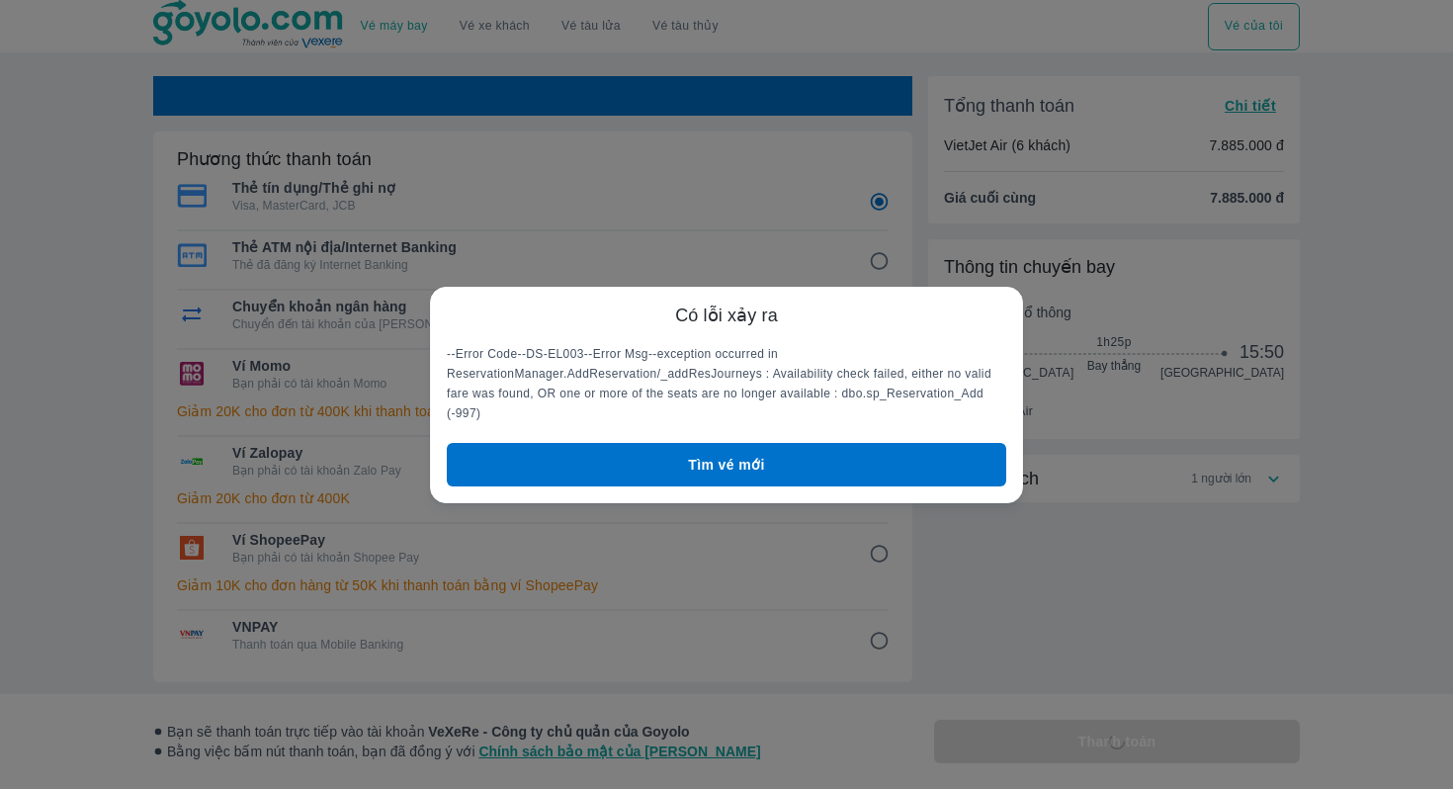
click at [919, 441] on div "Có lỗi xảy ra --Error Code--DS-EL003--Error Msg--exception occurred in Reservat…" at bounding box center [726, 395] width 593 height 217
click at [985, 461] on button "Tìm vé mới" at bounding box center [727, 464] width 560 height 43
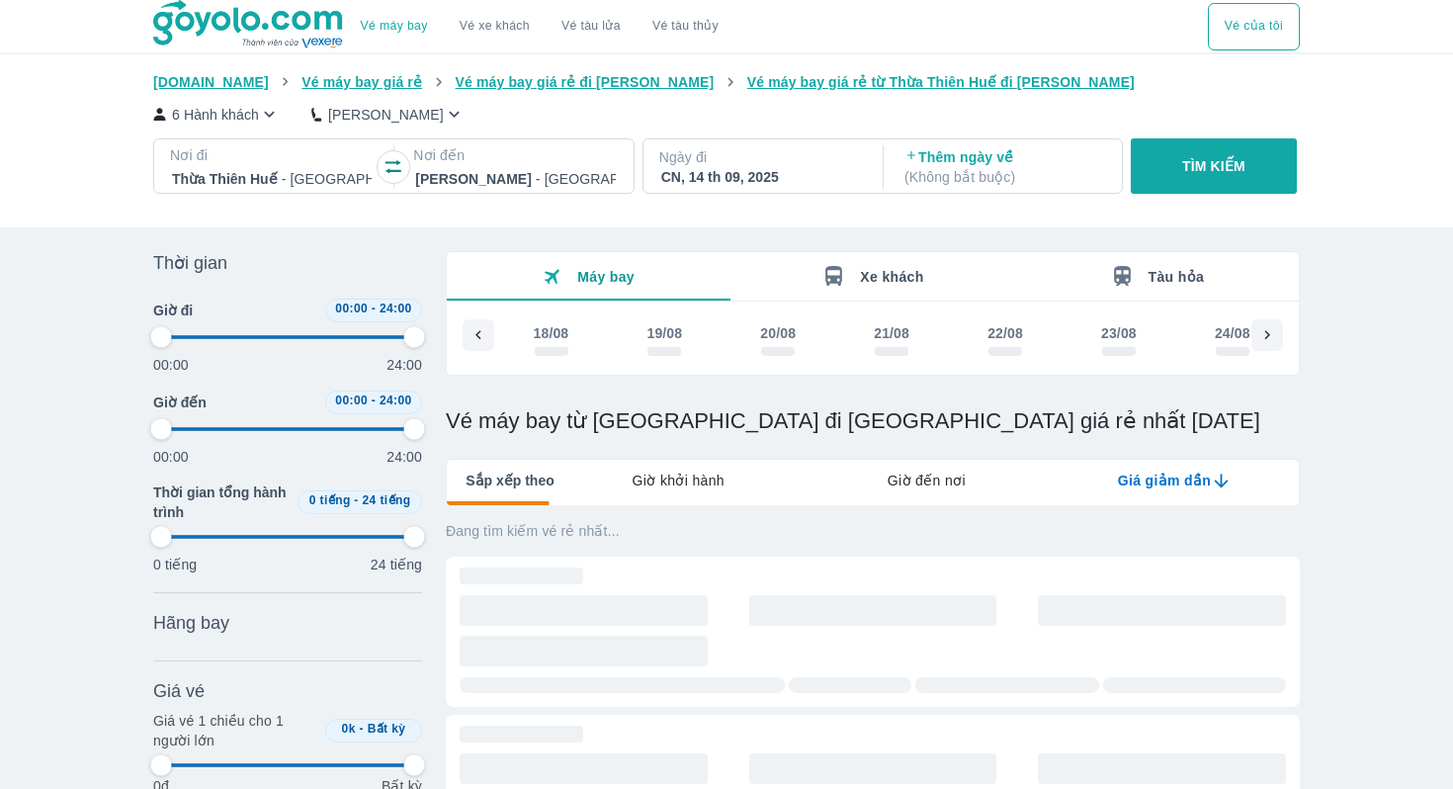
scroll to position [0, 2626]
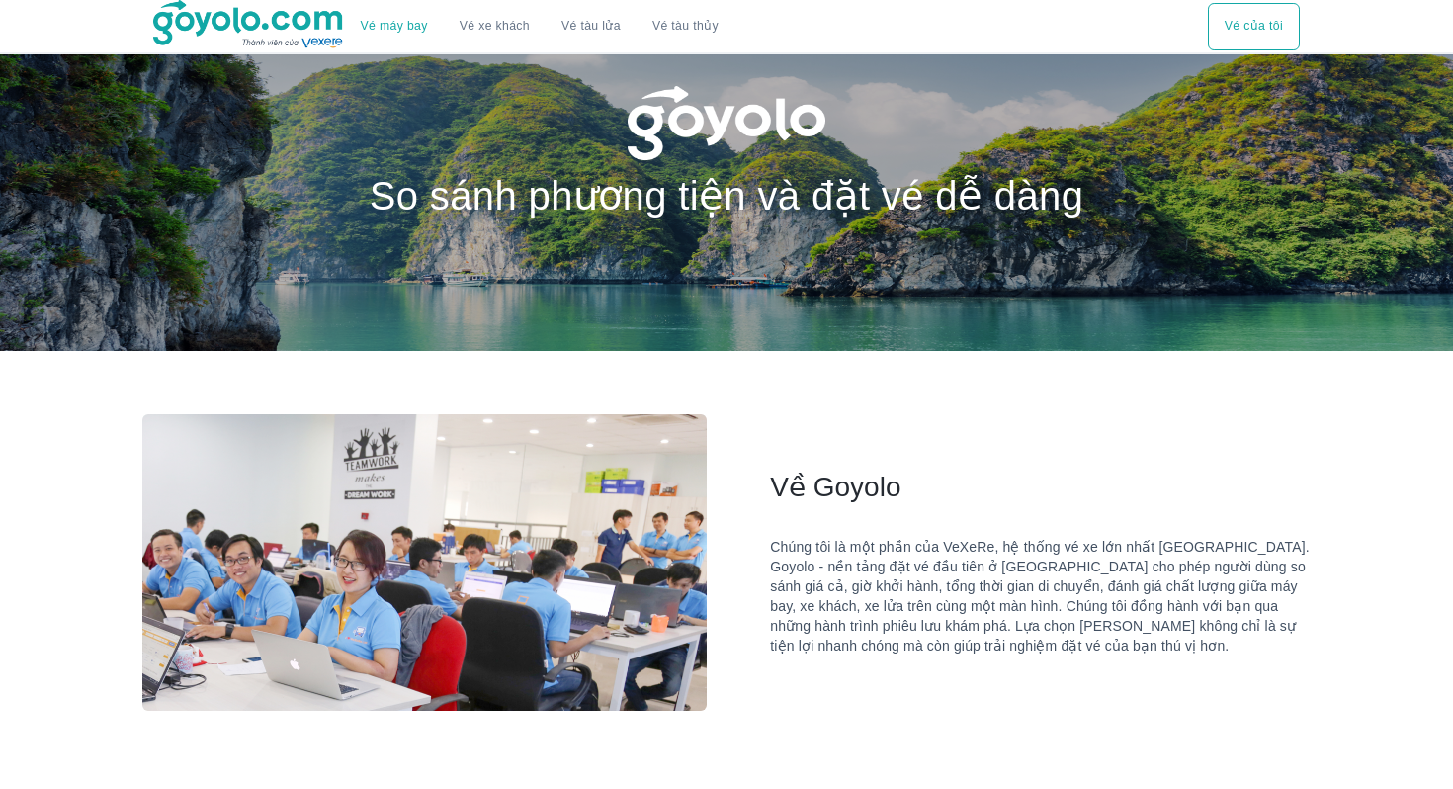
click at [415, 31] on link "Vé máy bay" at bounding box center [394, 26] width 67 height 15
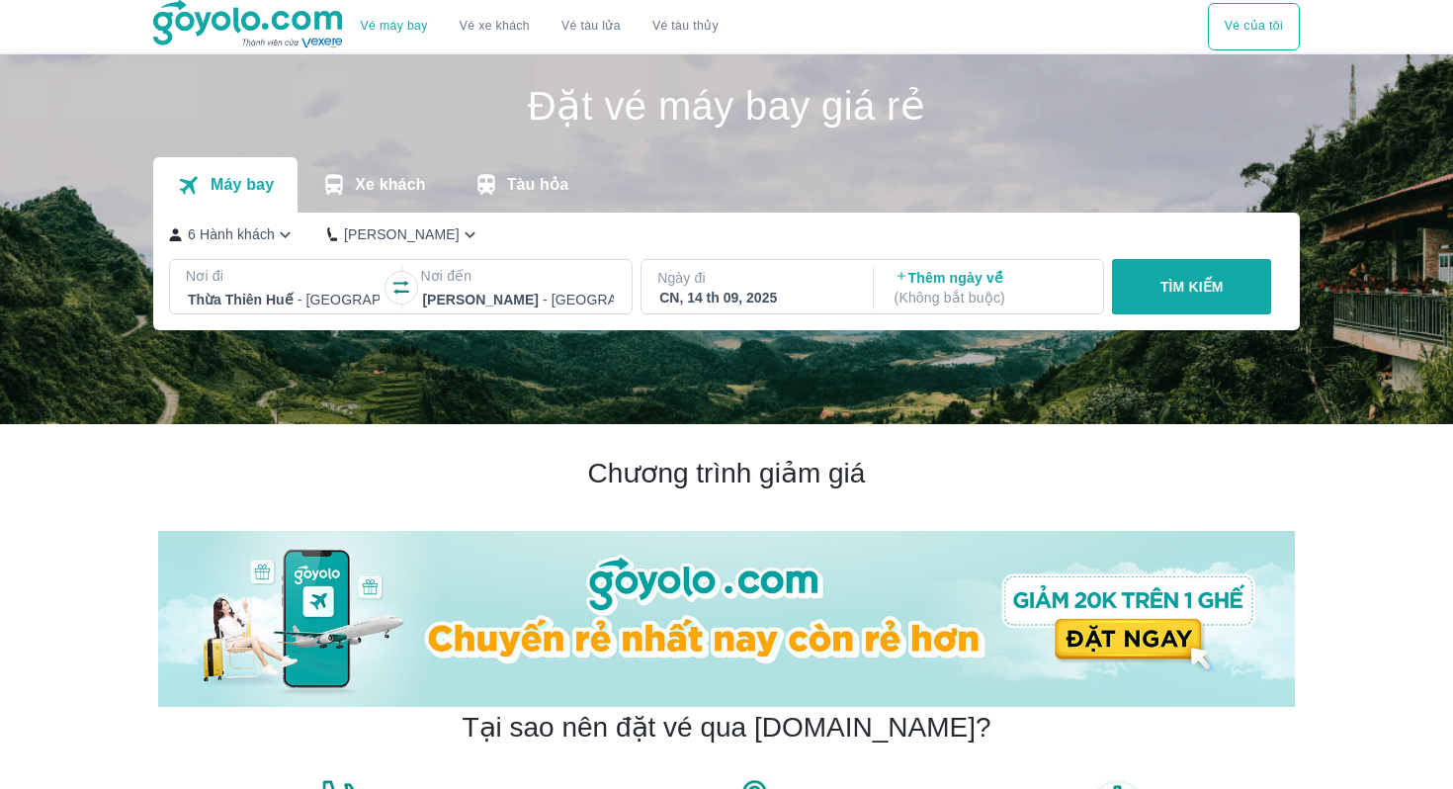
click at [1144, 297] on button "TÌM KIẾM" at bounding box center [1191, 286] width 159 height 55
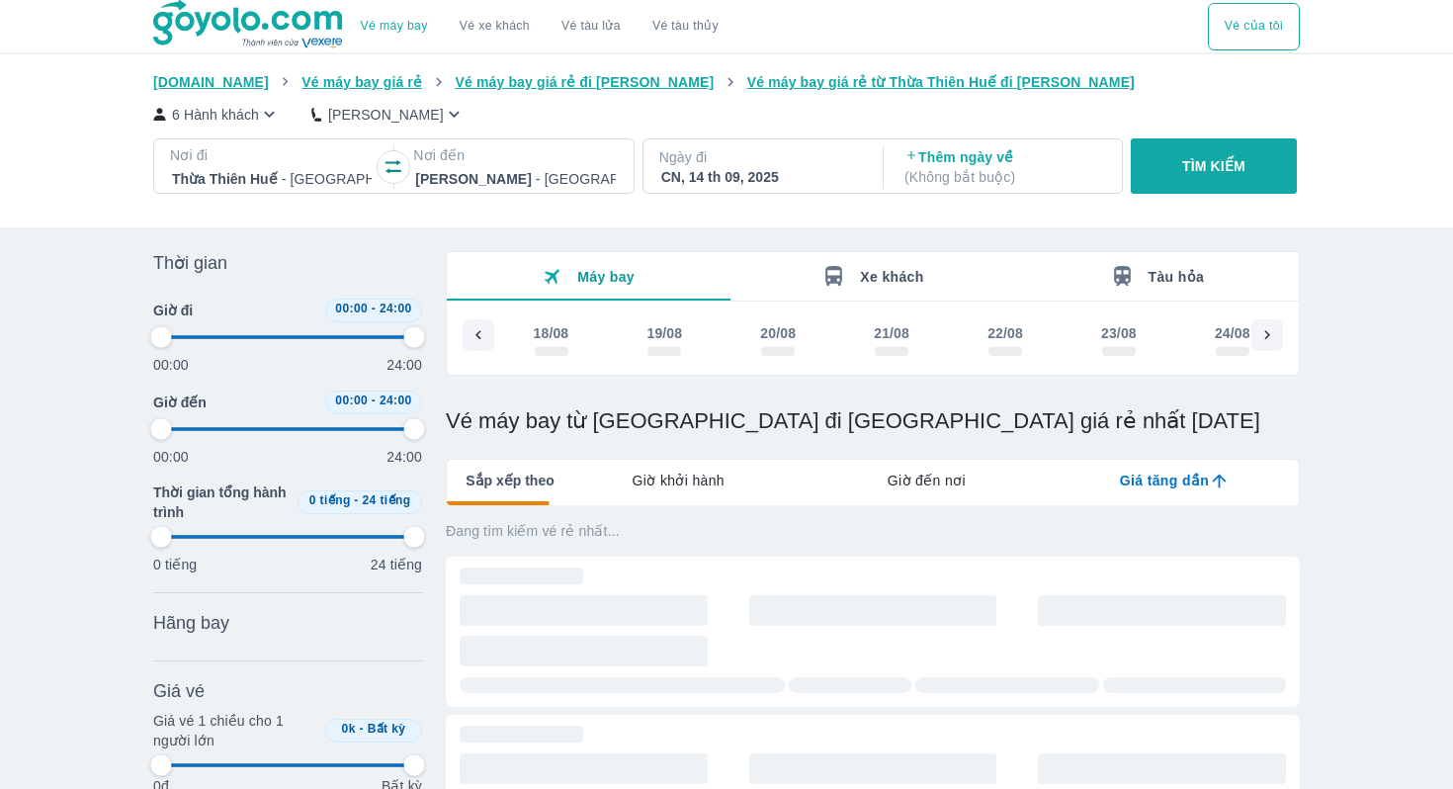
scroll to position [0, 2626]
type input "97.9166666666667"
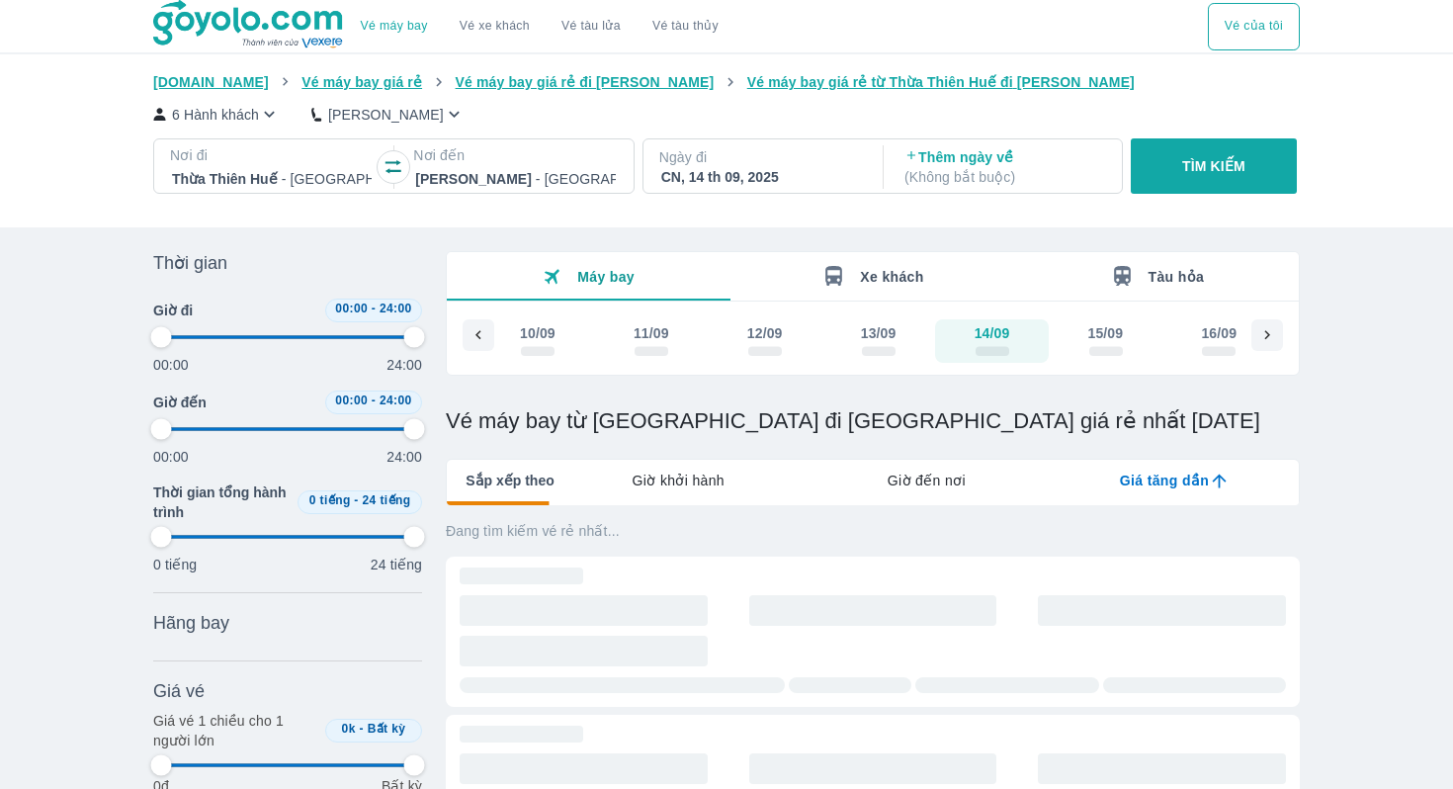
type input "97.9166666666667"
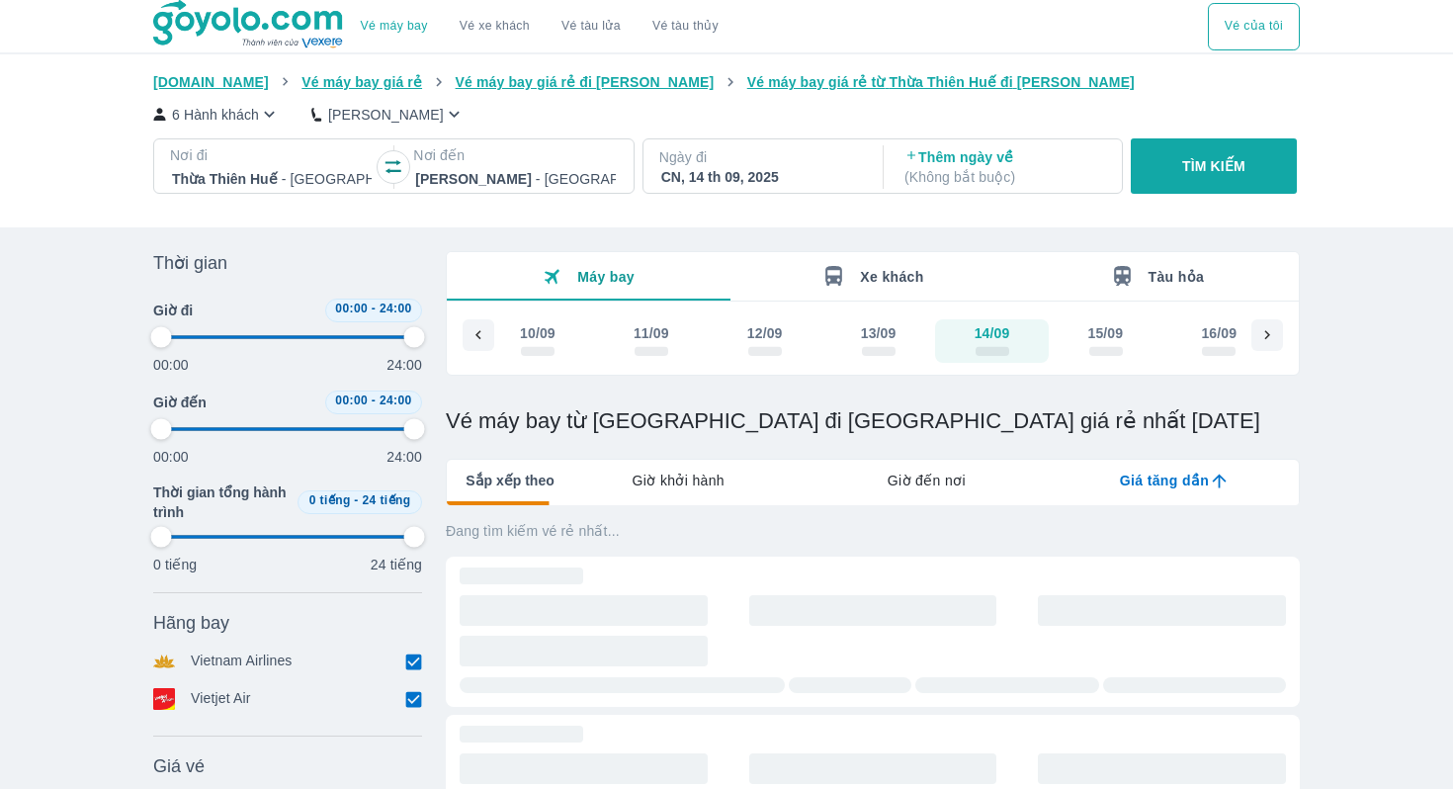
scroll to position [89, 0]
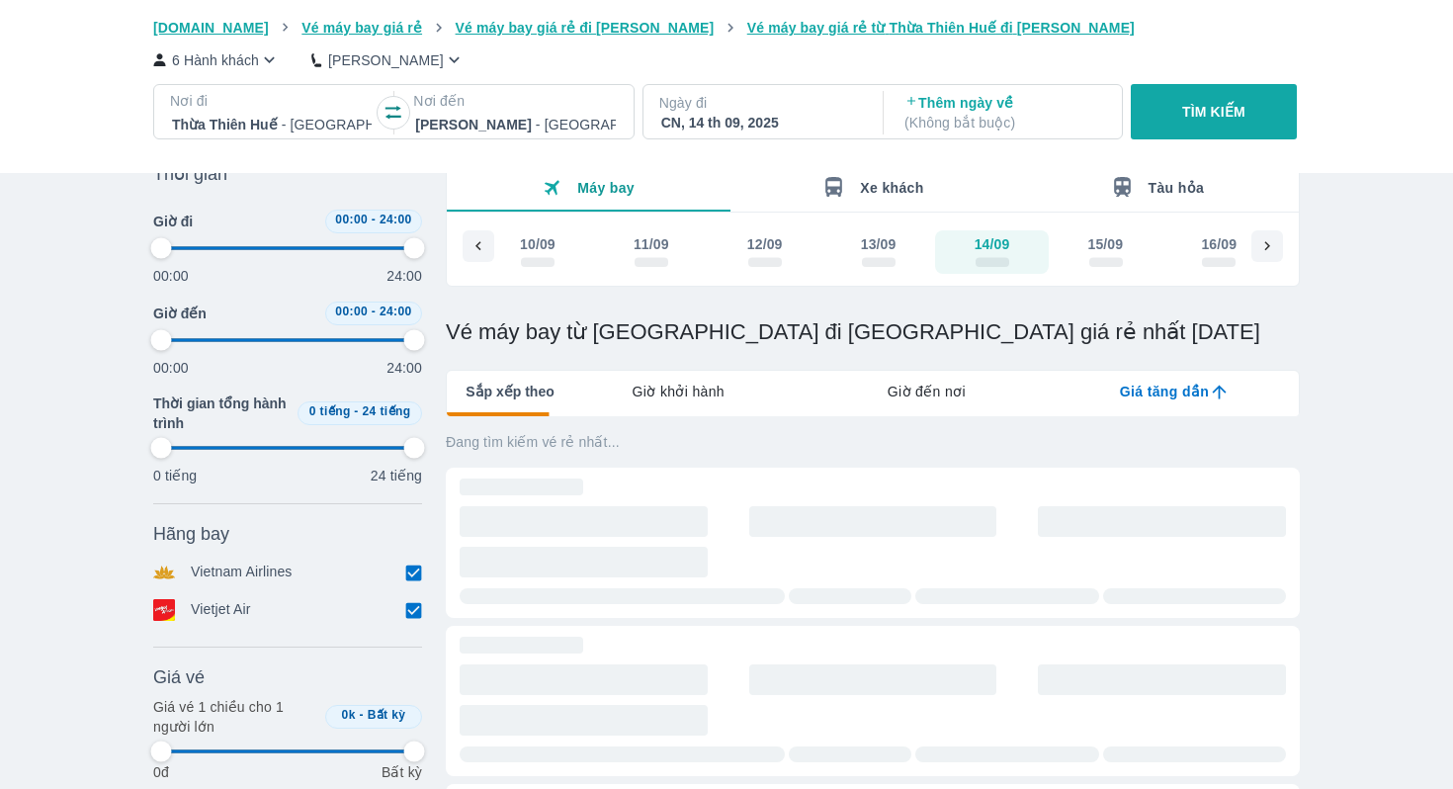
type input "97.9166666666667"
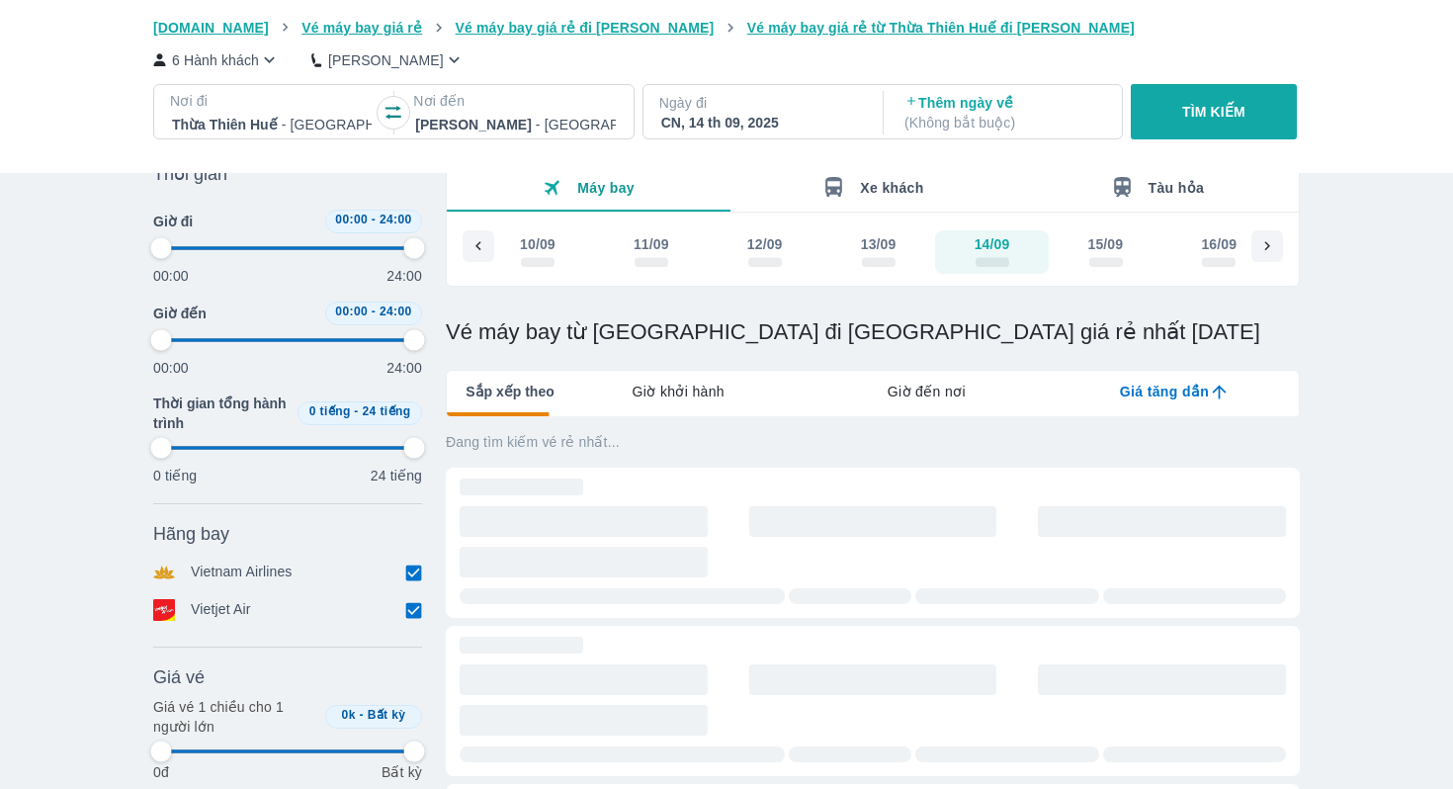
type input "97.9166666666667"
click at [406, 579] on input "checkbox" at bounding box center [413, 573] width 18 height 18
checkbox input "false"
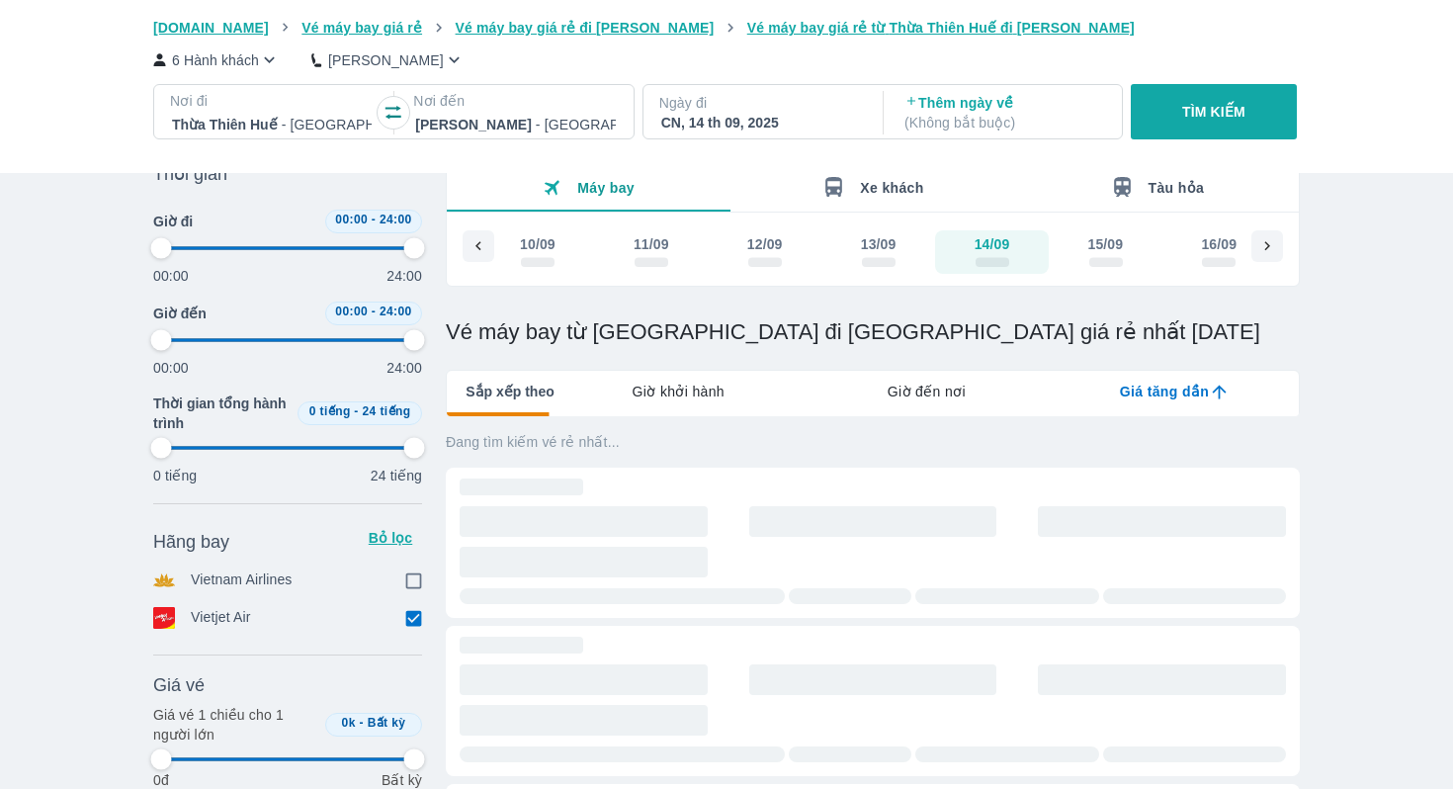
type input "97.9166666666667"
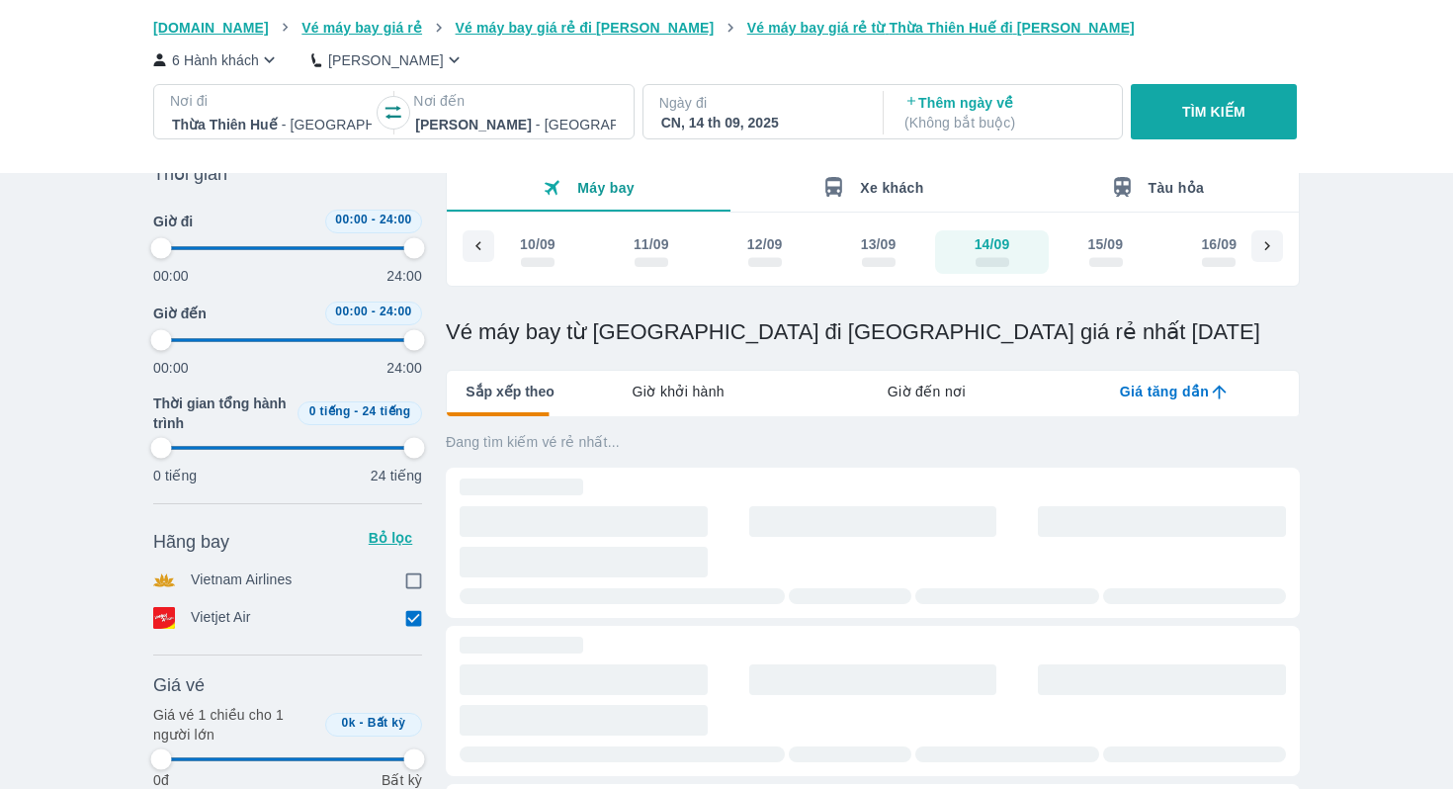
type input "97.9166666666667"
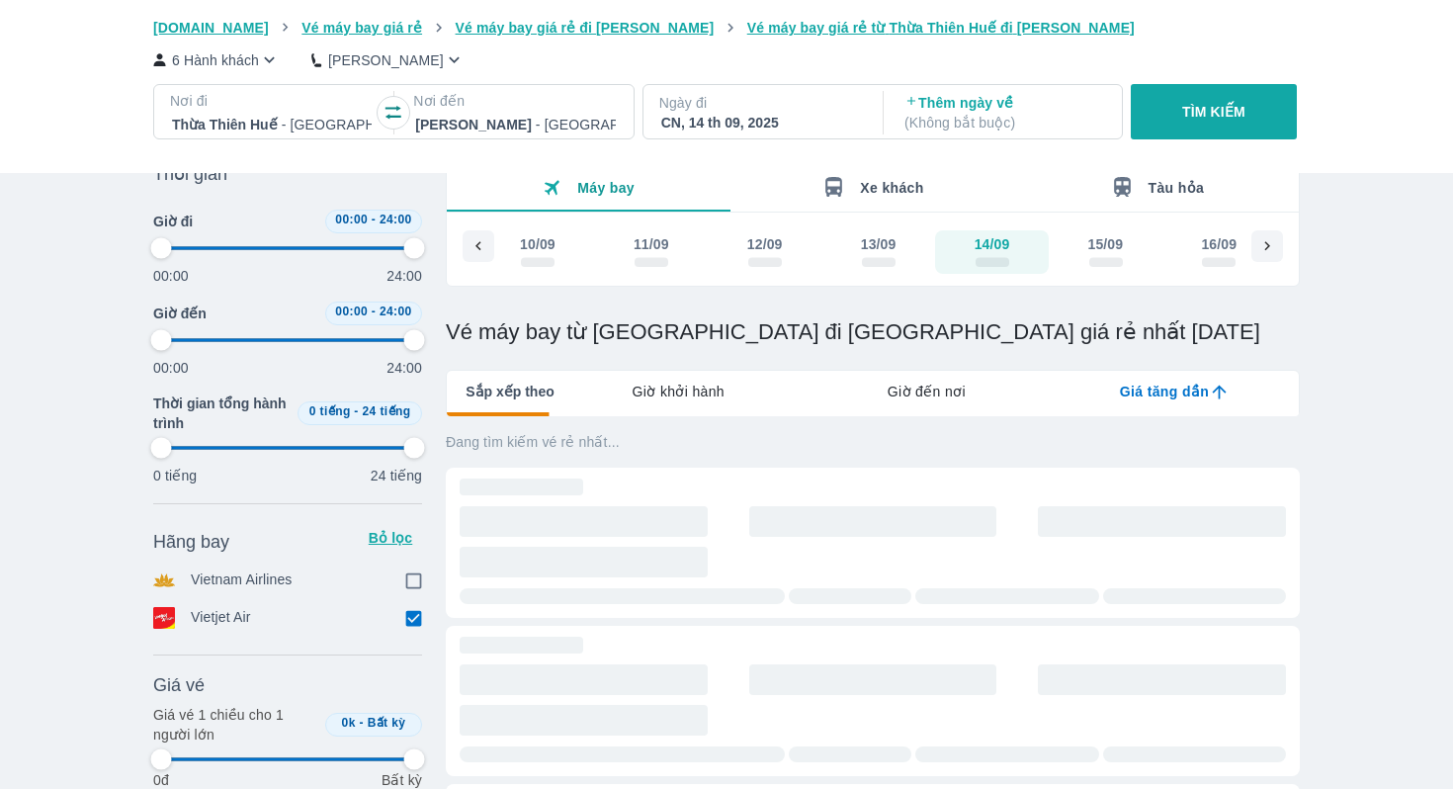
type input "97.9166666666667"
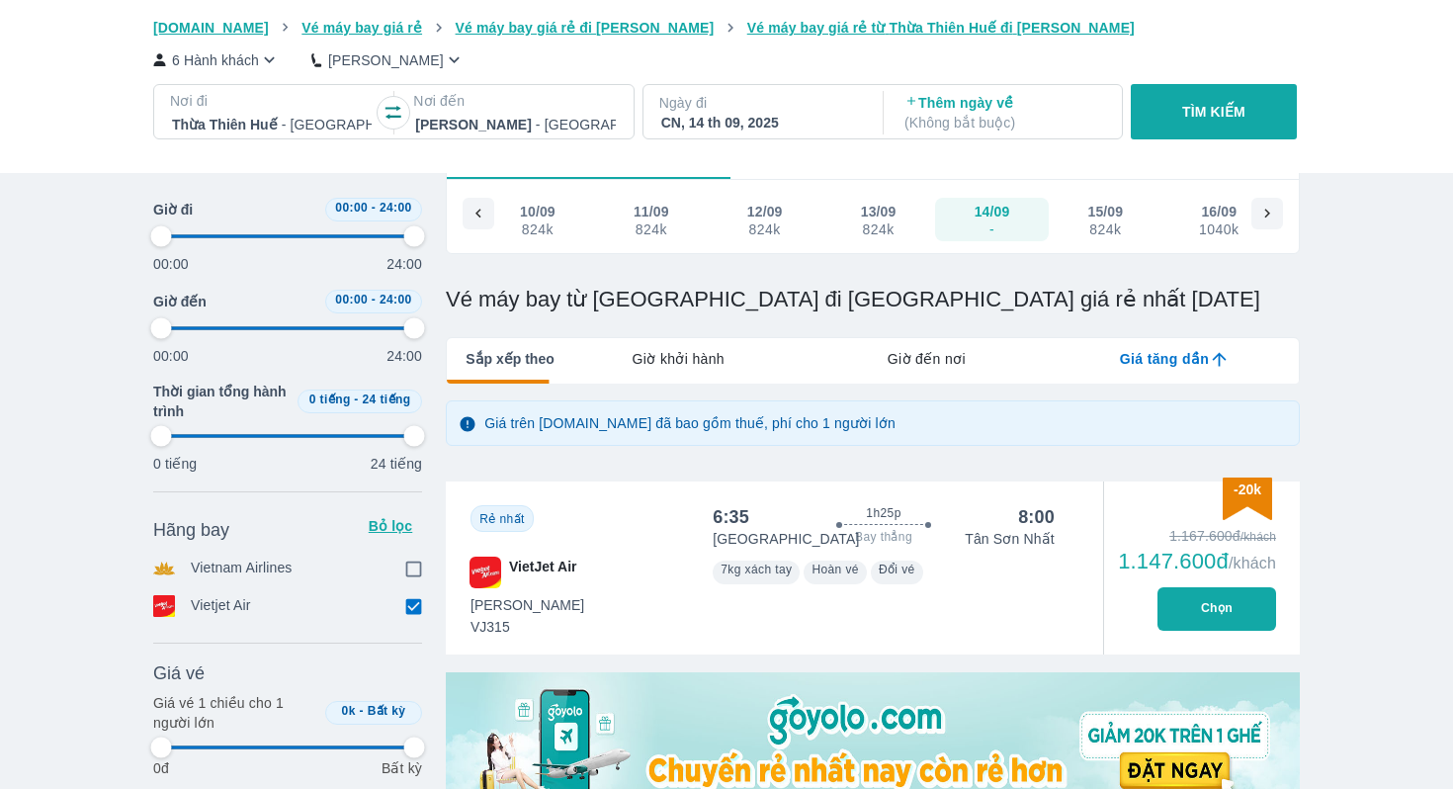
type input "97.9166666666667"
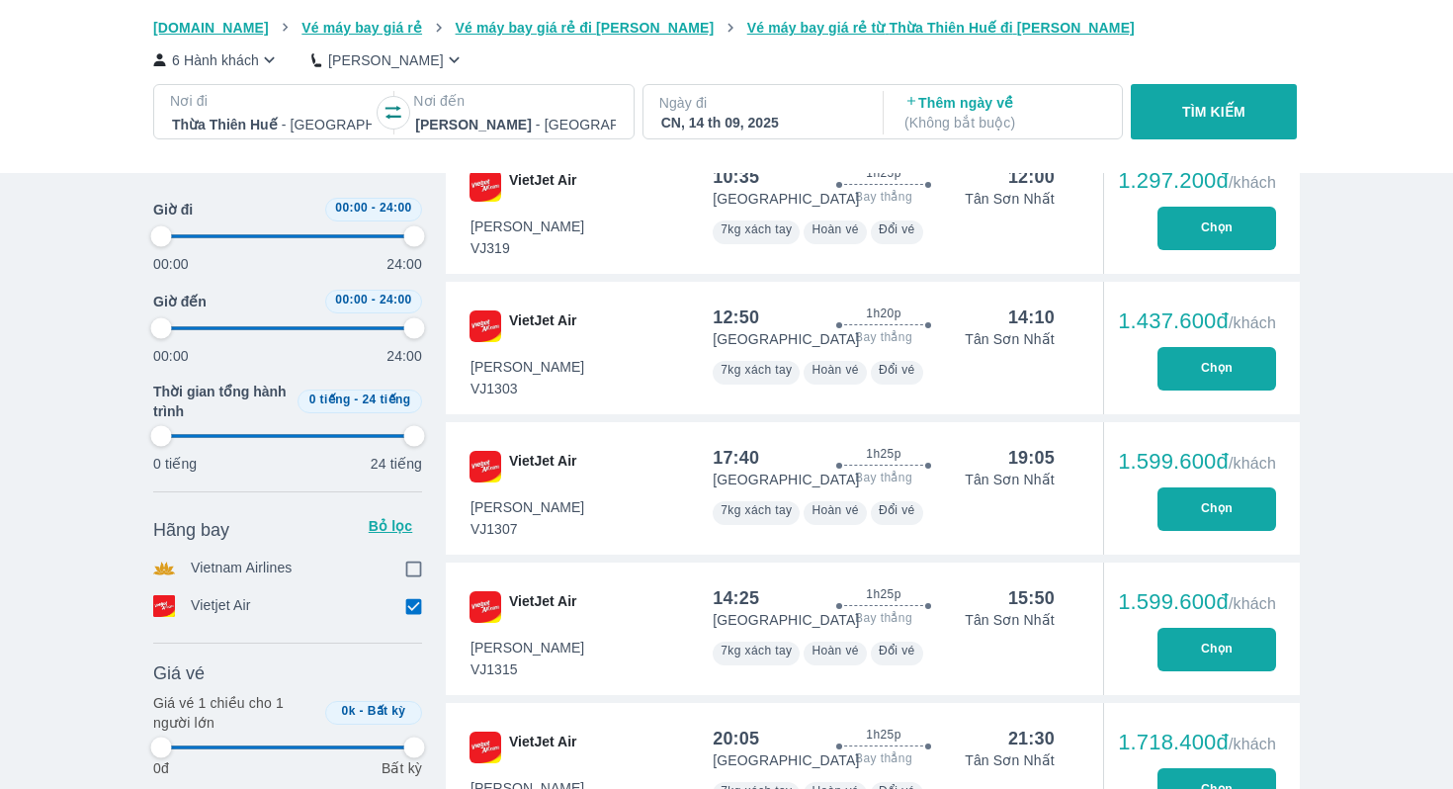
type input "97.9166666666667"
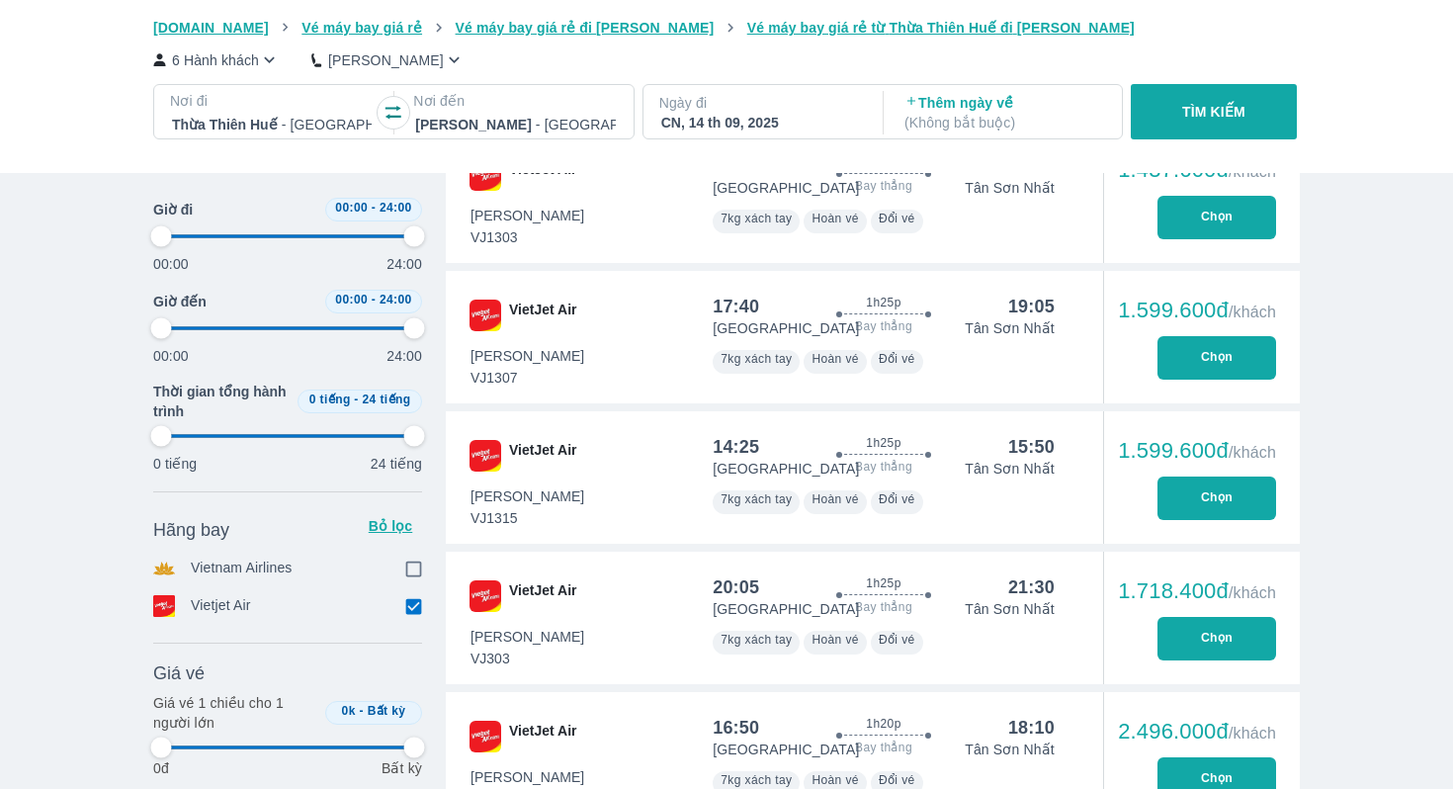
type input "97.9166666666667"
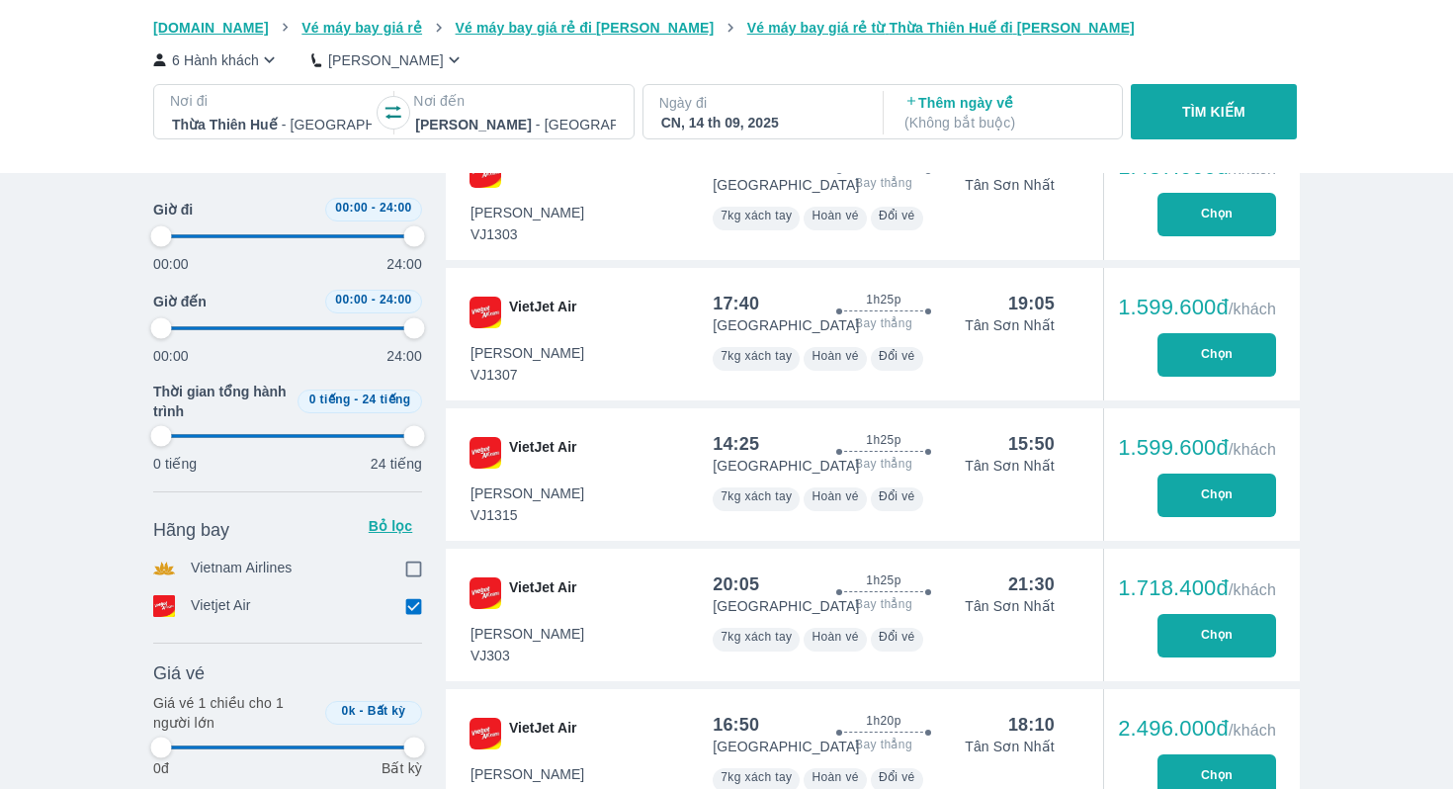
type input "97.9166666666667"
click at [1206, 504] on button "Chọn" at bounding box center [1217, 495] width 119 height 43
type input "97.9166666666667"
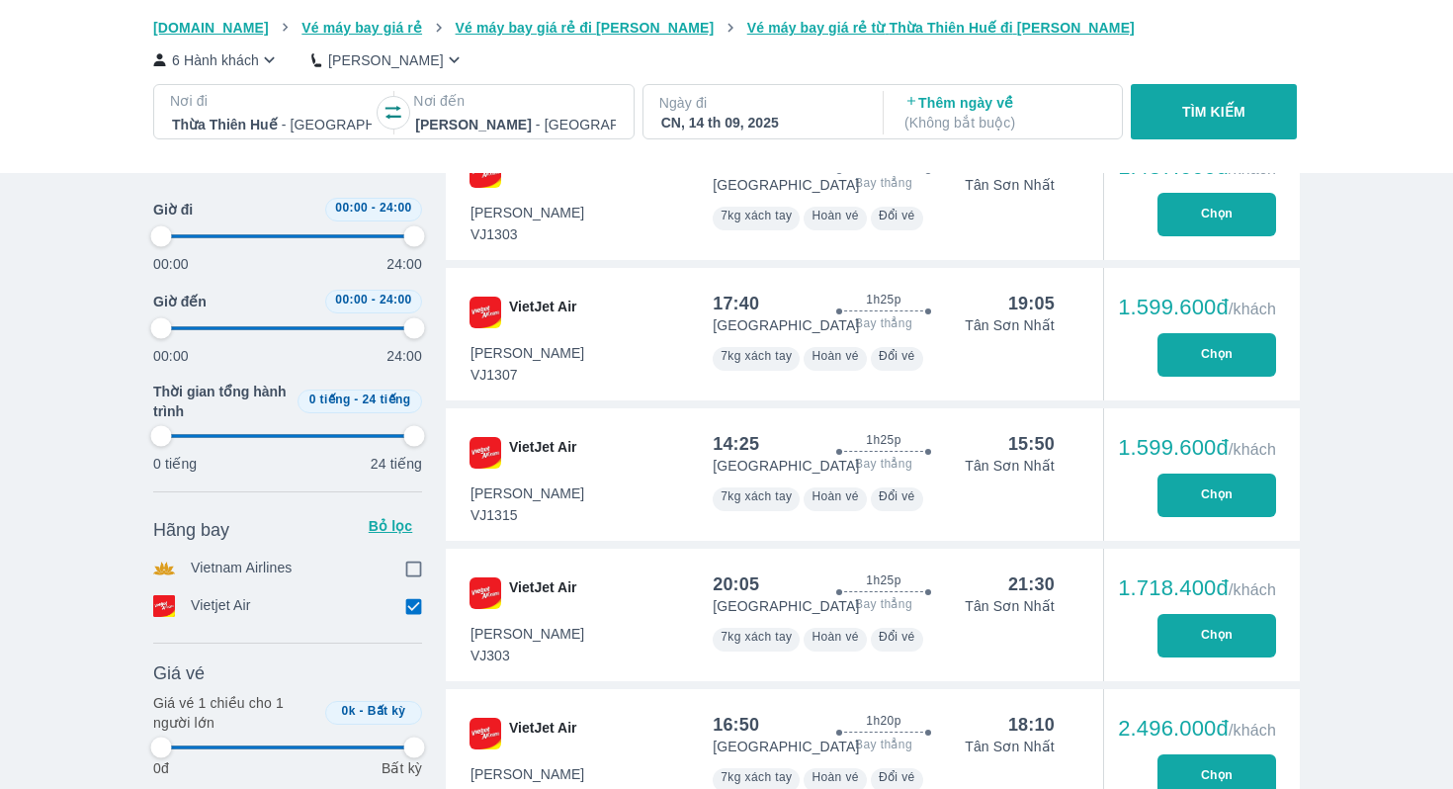
type input "97.9166666666667"
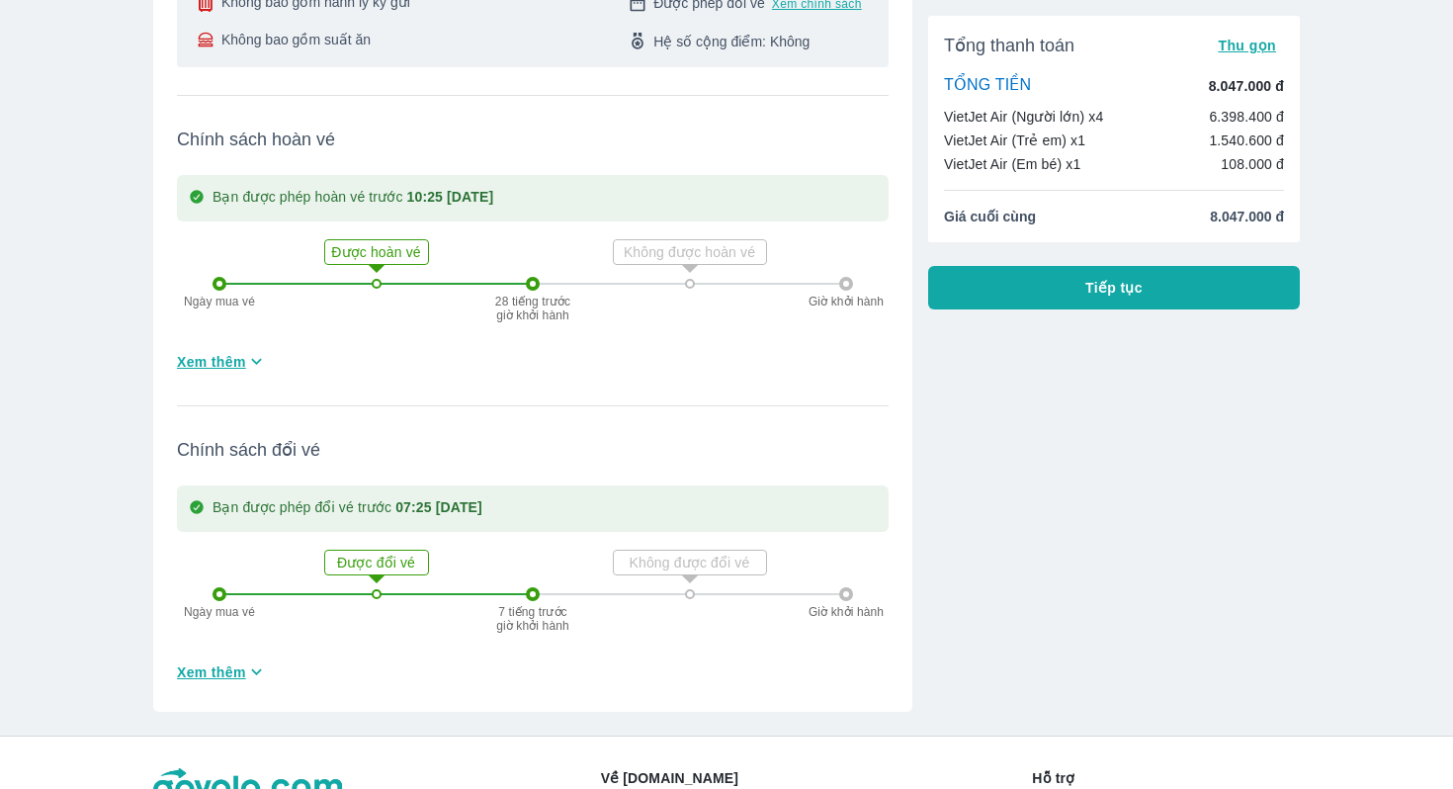
scroll to position [461, 0]
click at [246, 360] on span "Xem thêm" at bounding box center [211, 360] width 69 height 20
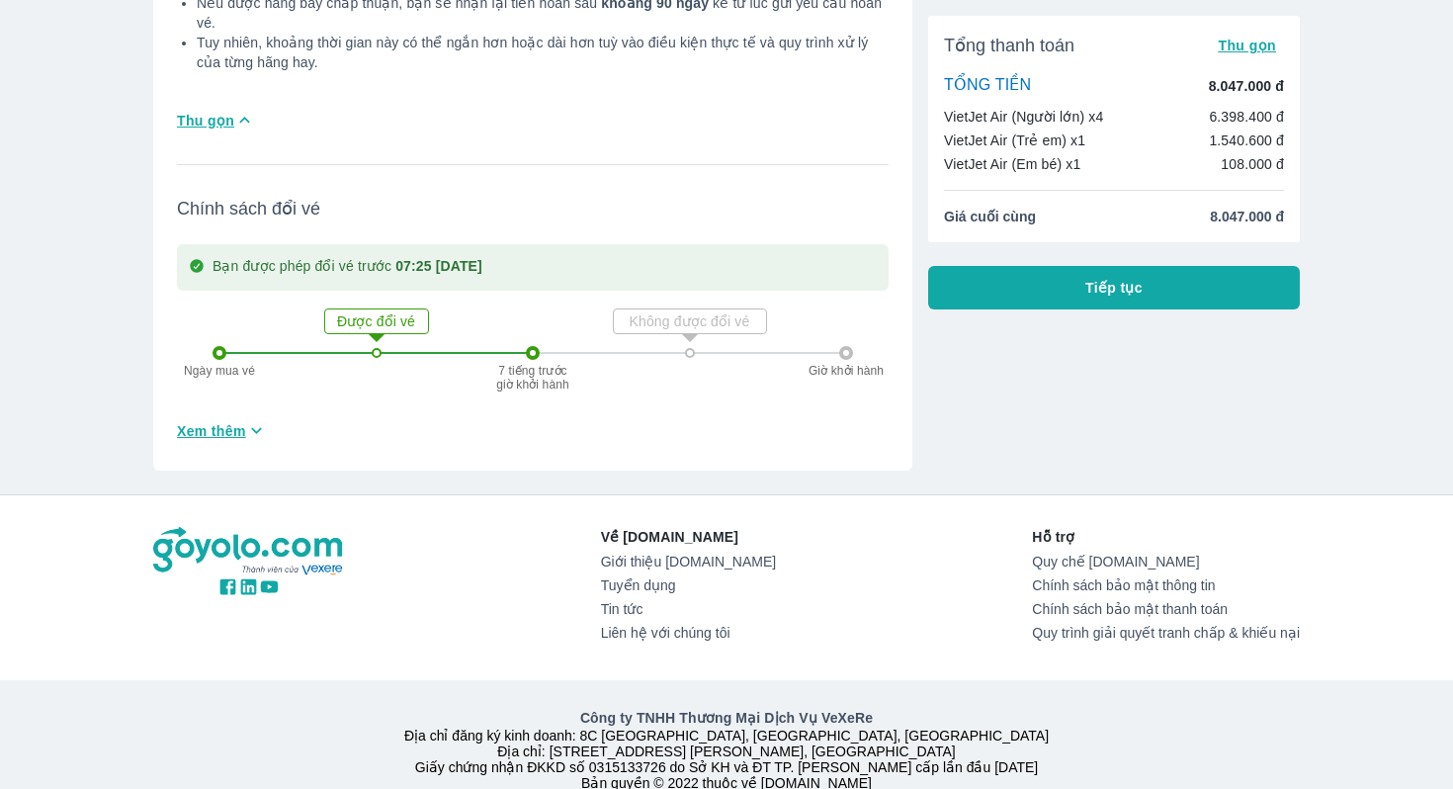
scroll to position [1870, 0]
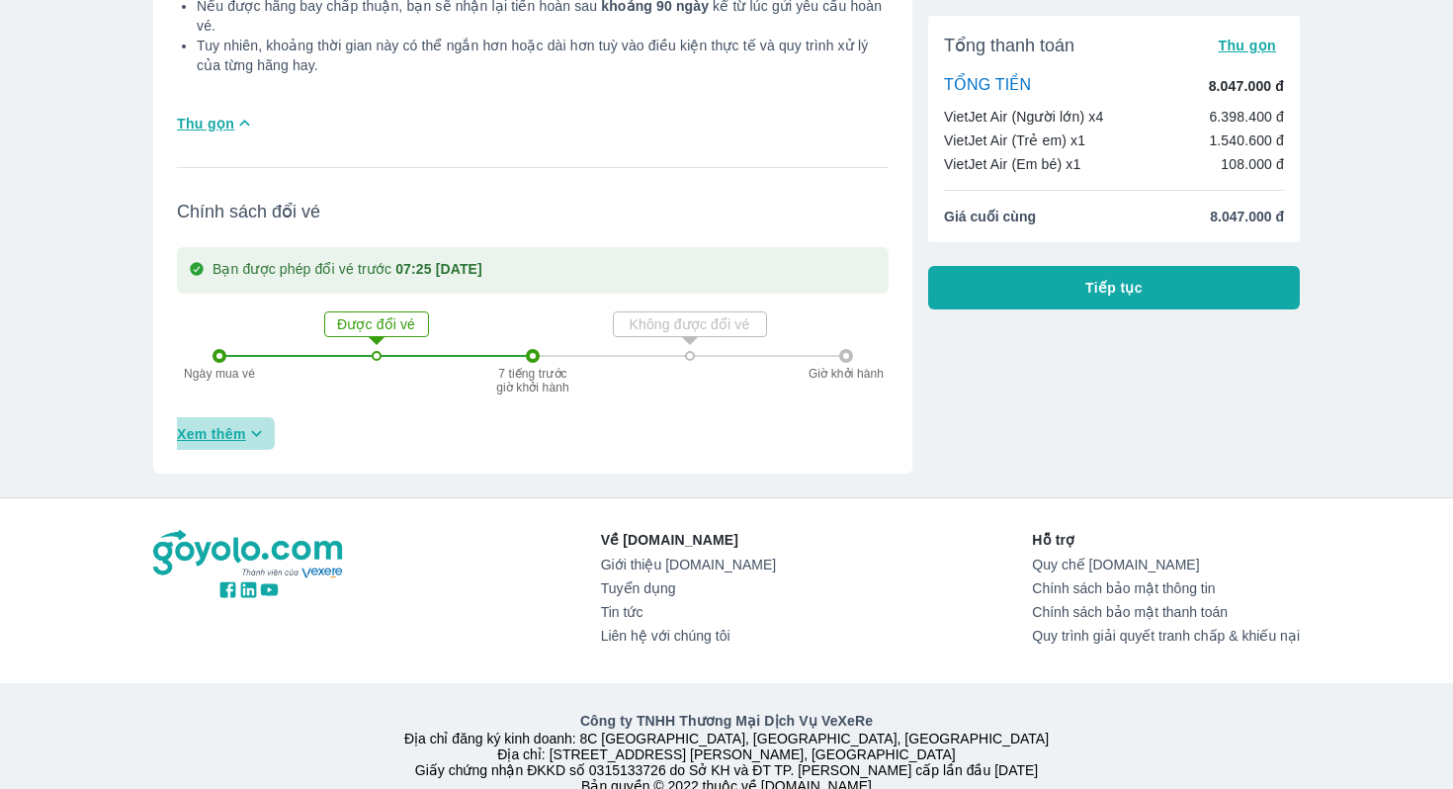
click at [238, 424] on span "Xem thêm" at bounding box center [211, 434] width 69 height 20
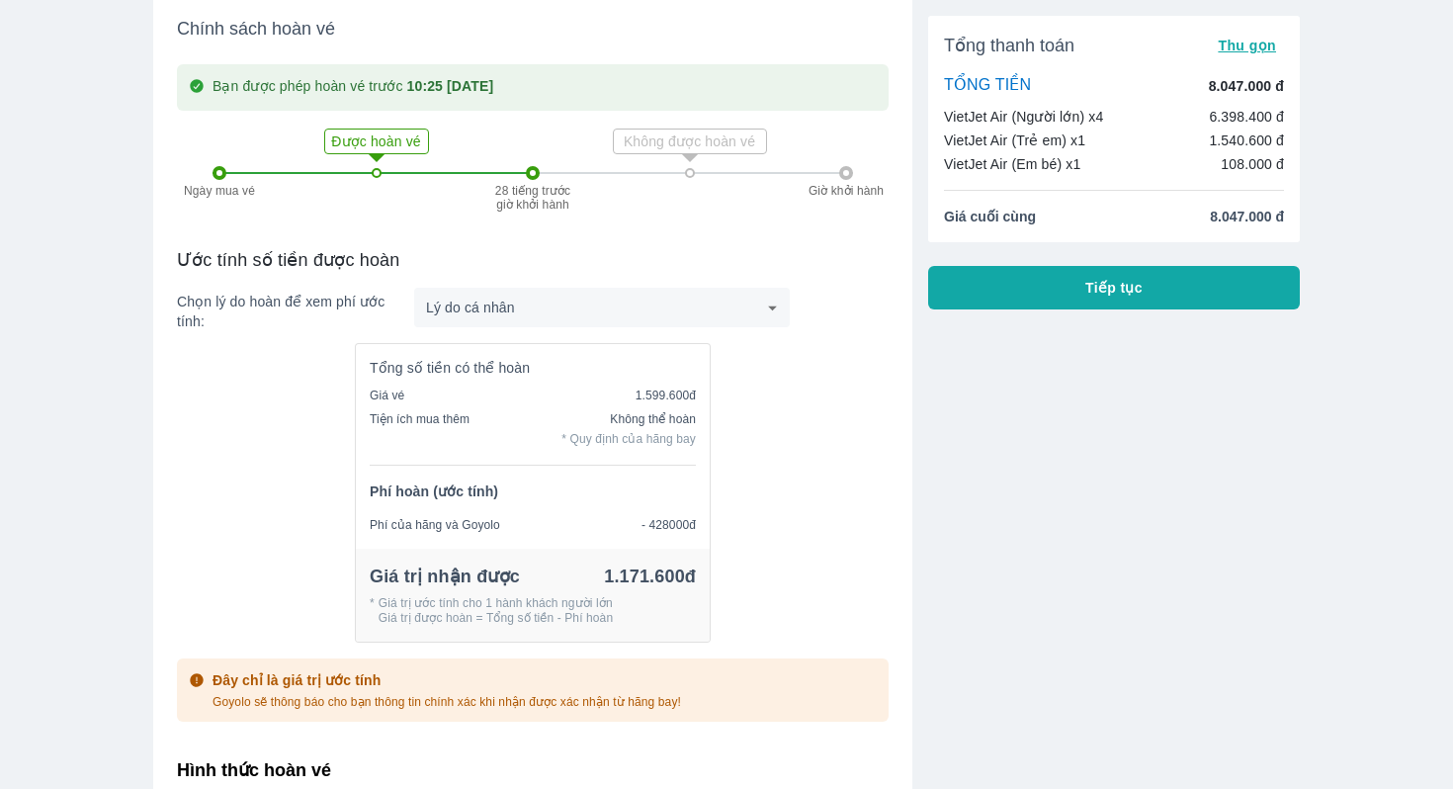
scroll to position [524, 0]
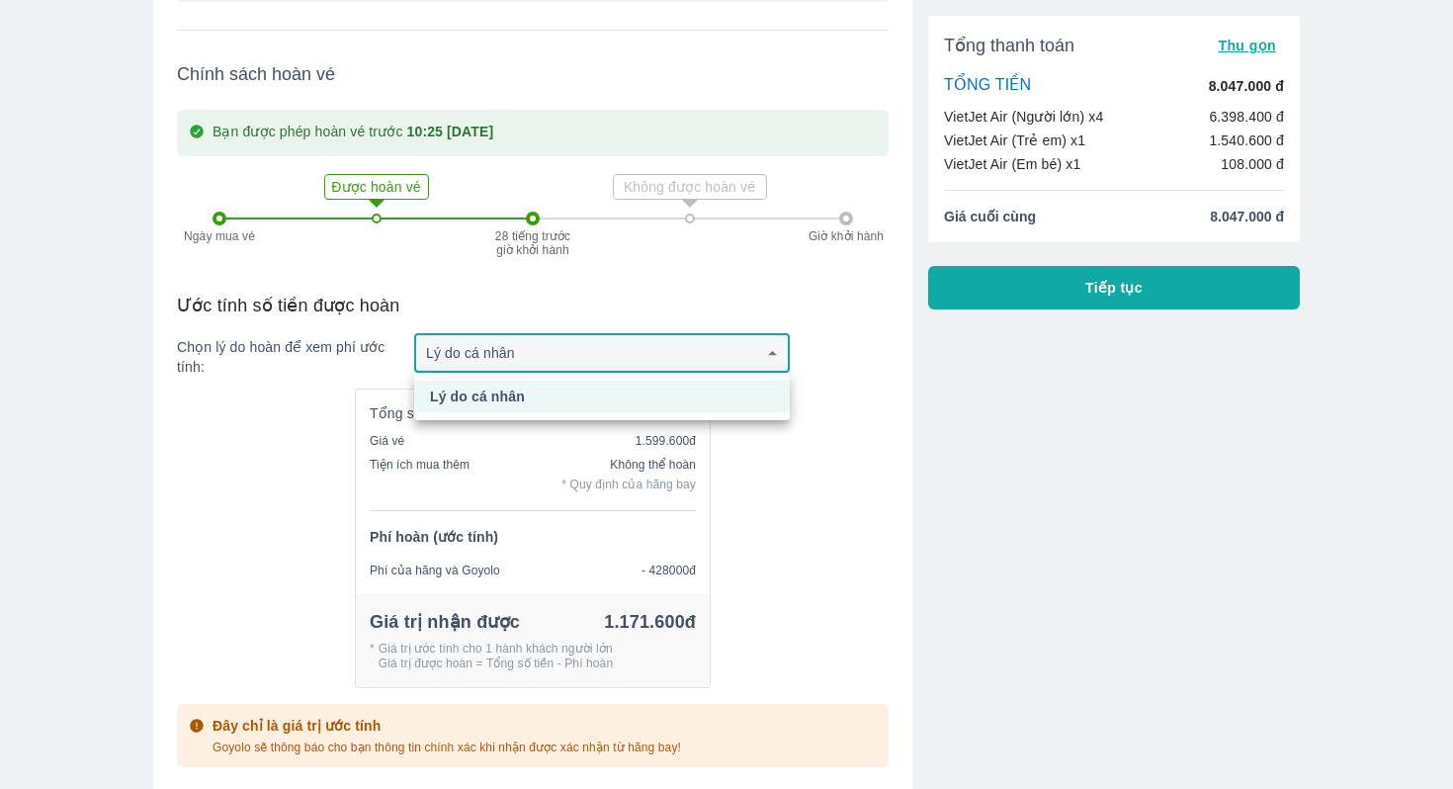
click at [501, 346] on div at bounding box center [726, 394] width 1453 height 789
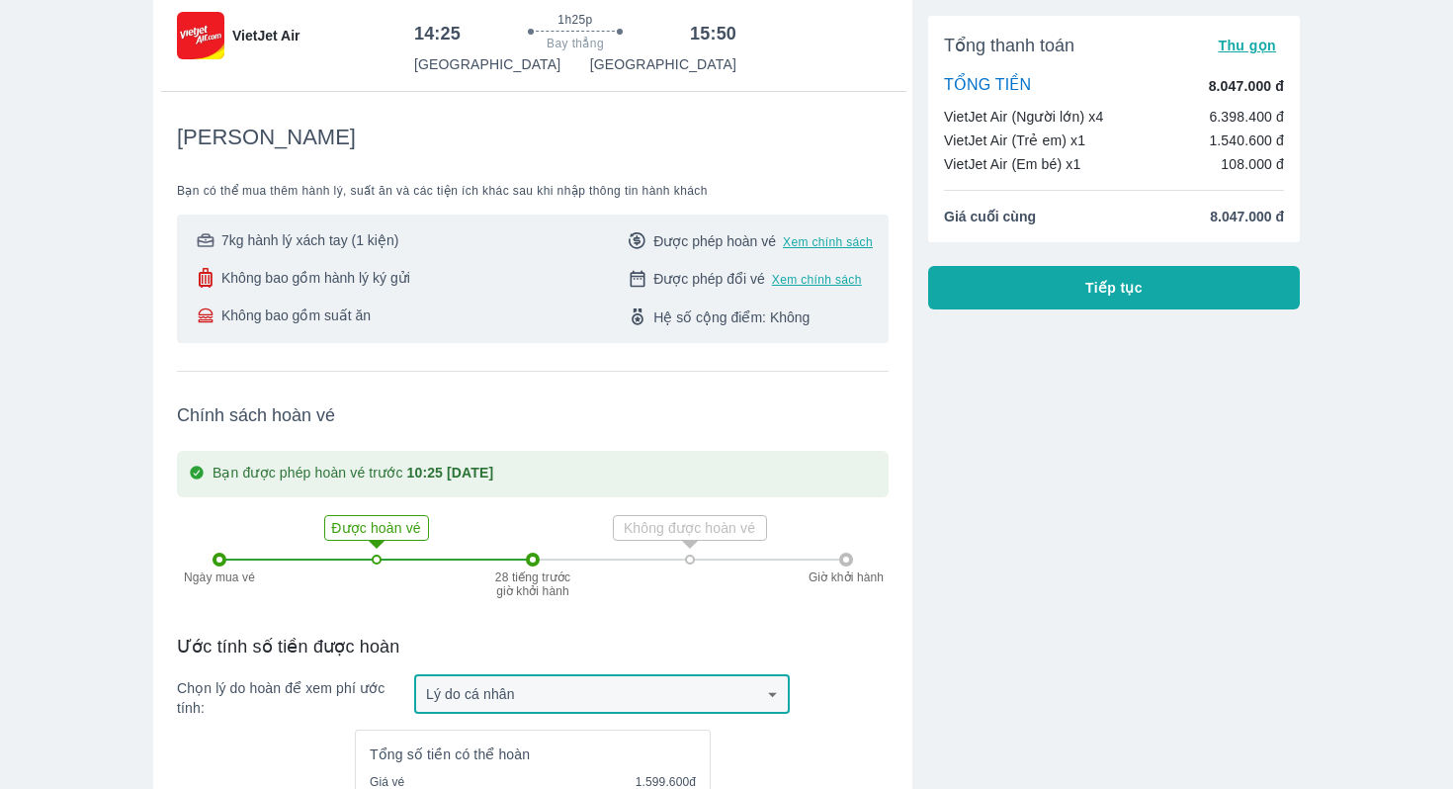
scroll to position [0, 0]
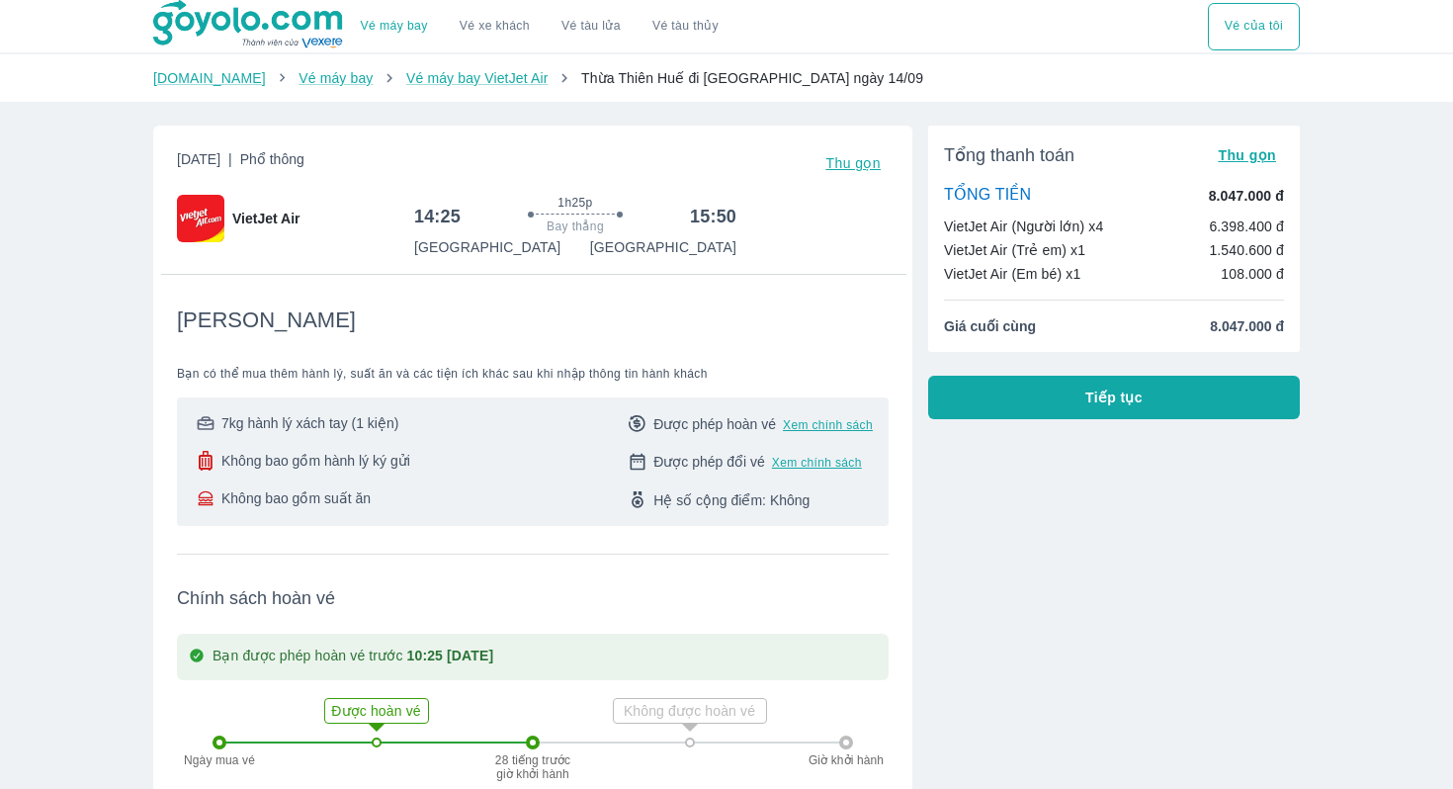
click at [1048, 407] on button "Tiếp tục" at bounding box center [1114, 397] width 372 height 43
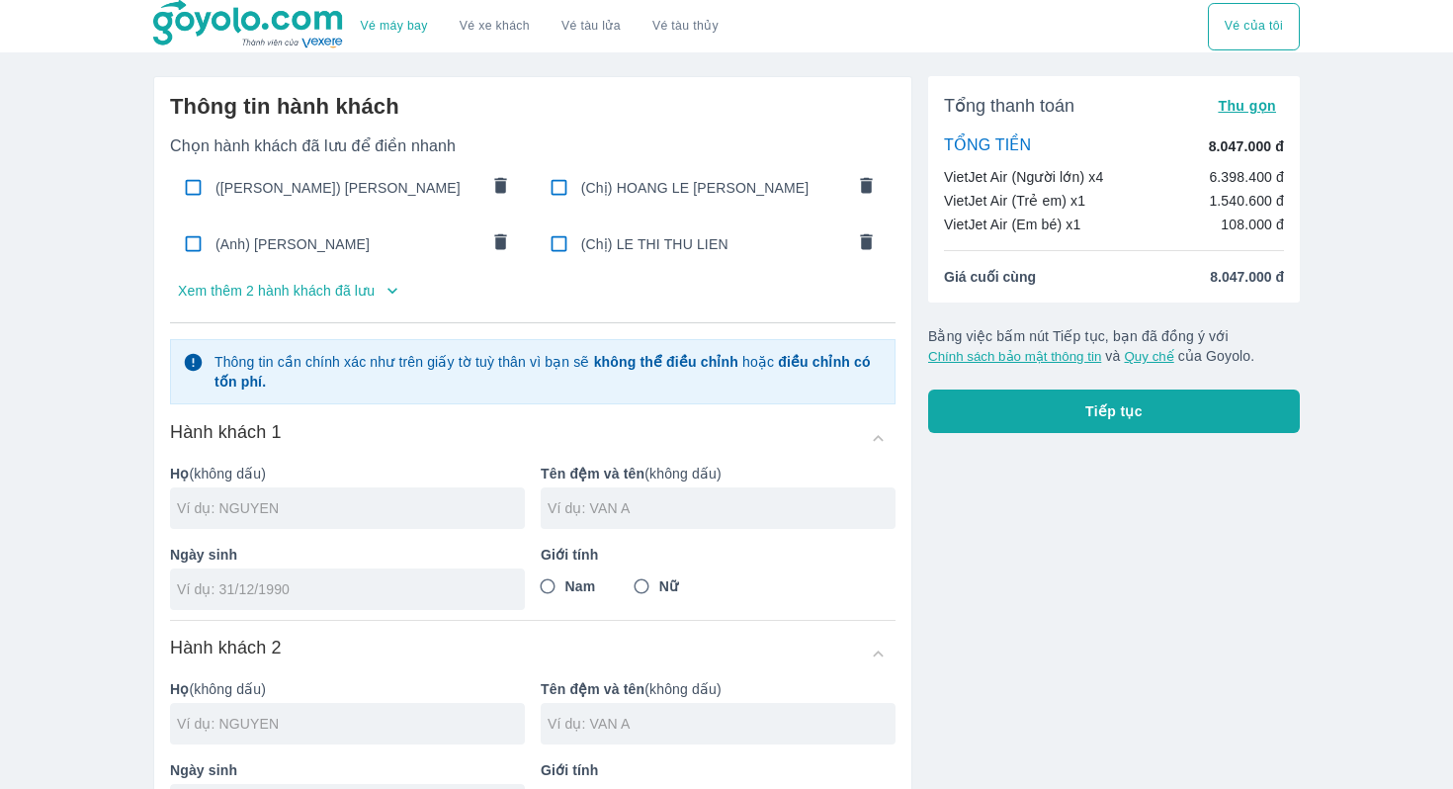
click at [382, 301] on button "Xem thêm 2 hành khách đã lưu" at bounding box center [533, 291] width 726 height 32
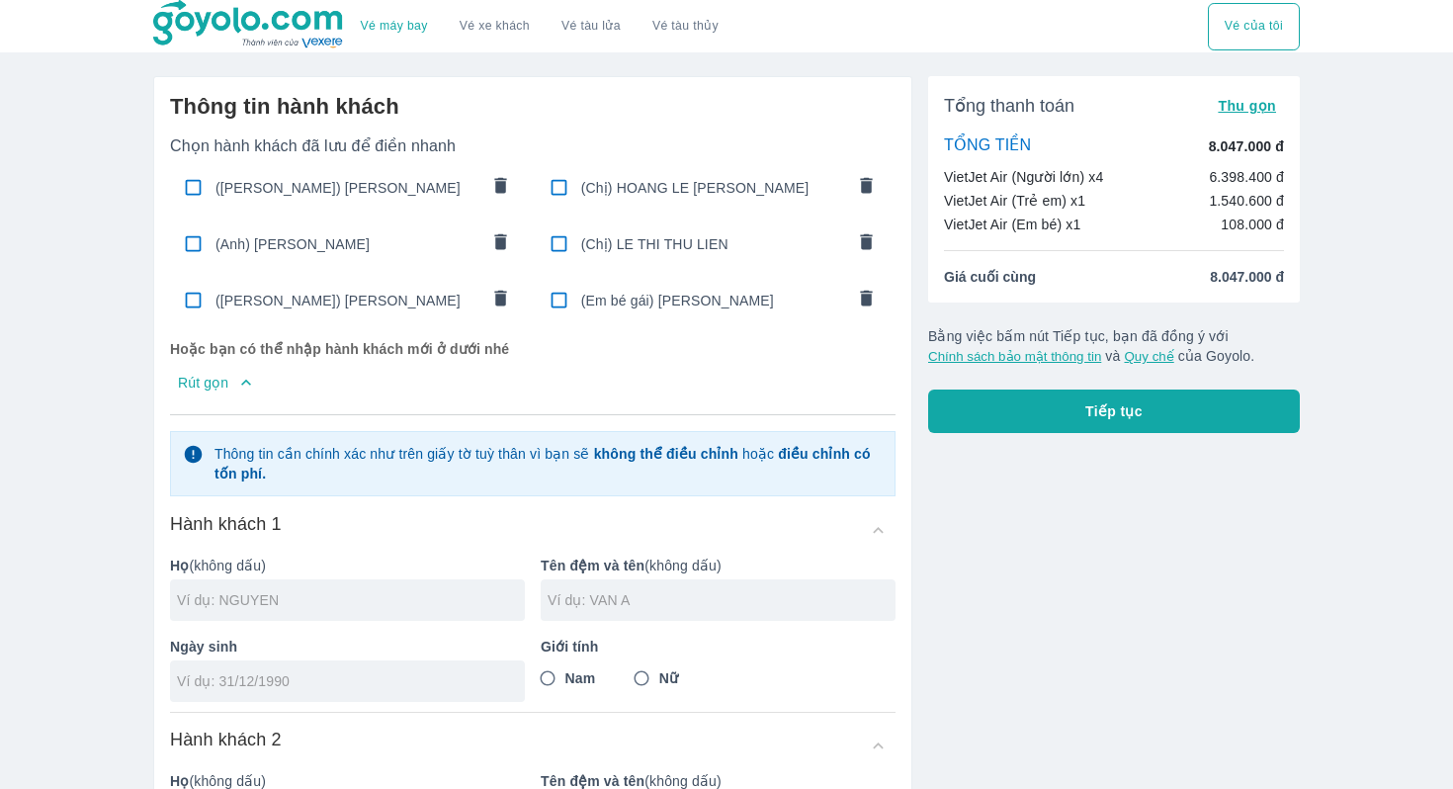
click at [191, 191] on input "checkbox" at bounding box center [193, 187] width 39 height 39
checkbox input "true"
type input "[PERSON_NAME]"
type input "[DATE]"
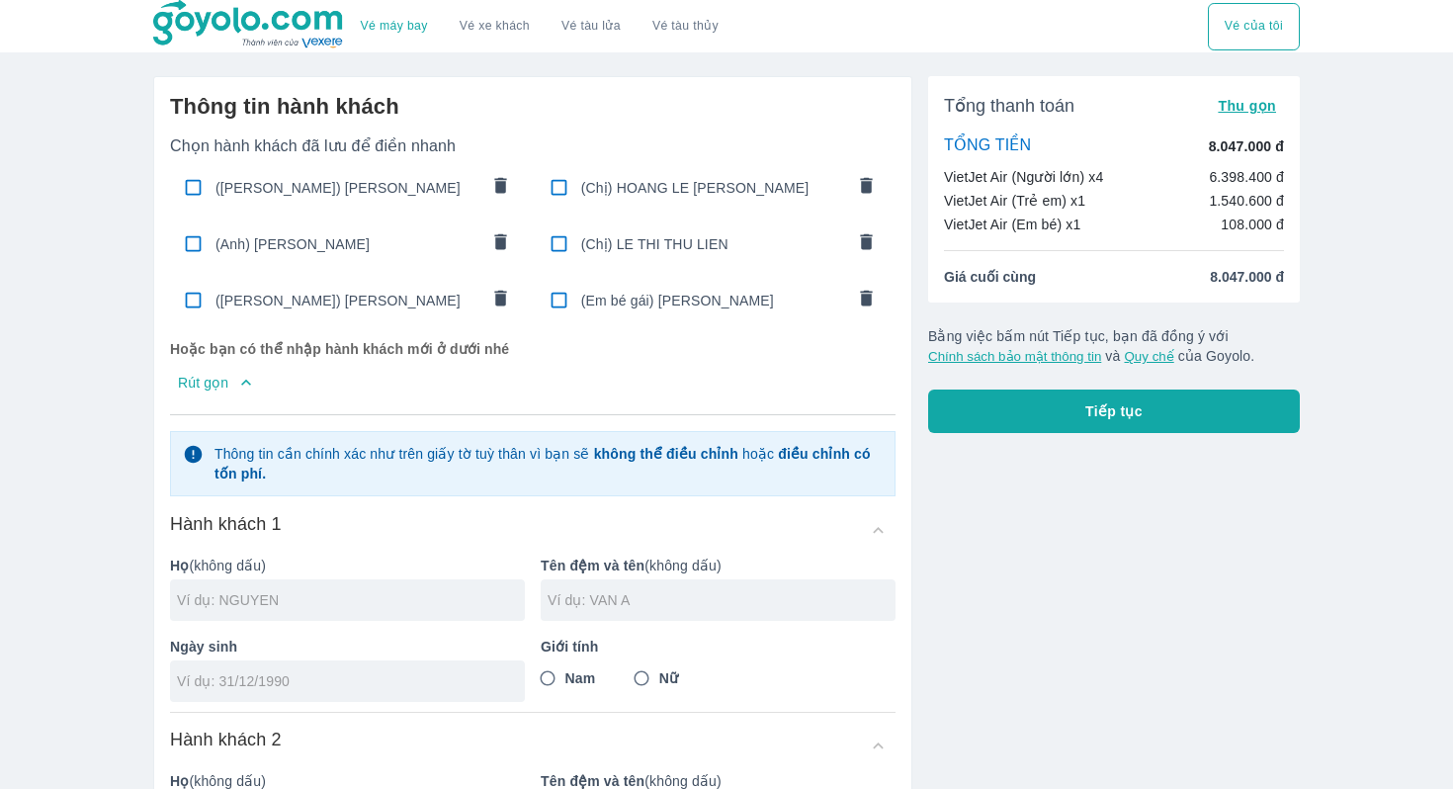
radio input "true"
type input "[PERSON_NAME]"
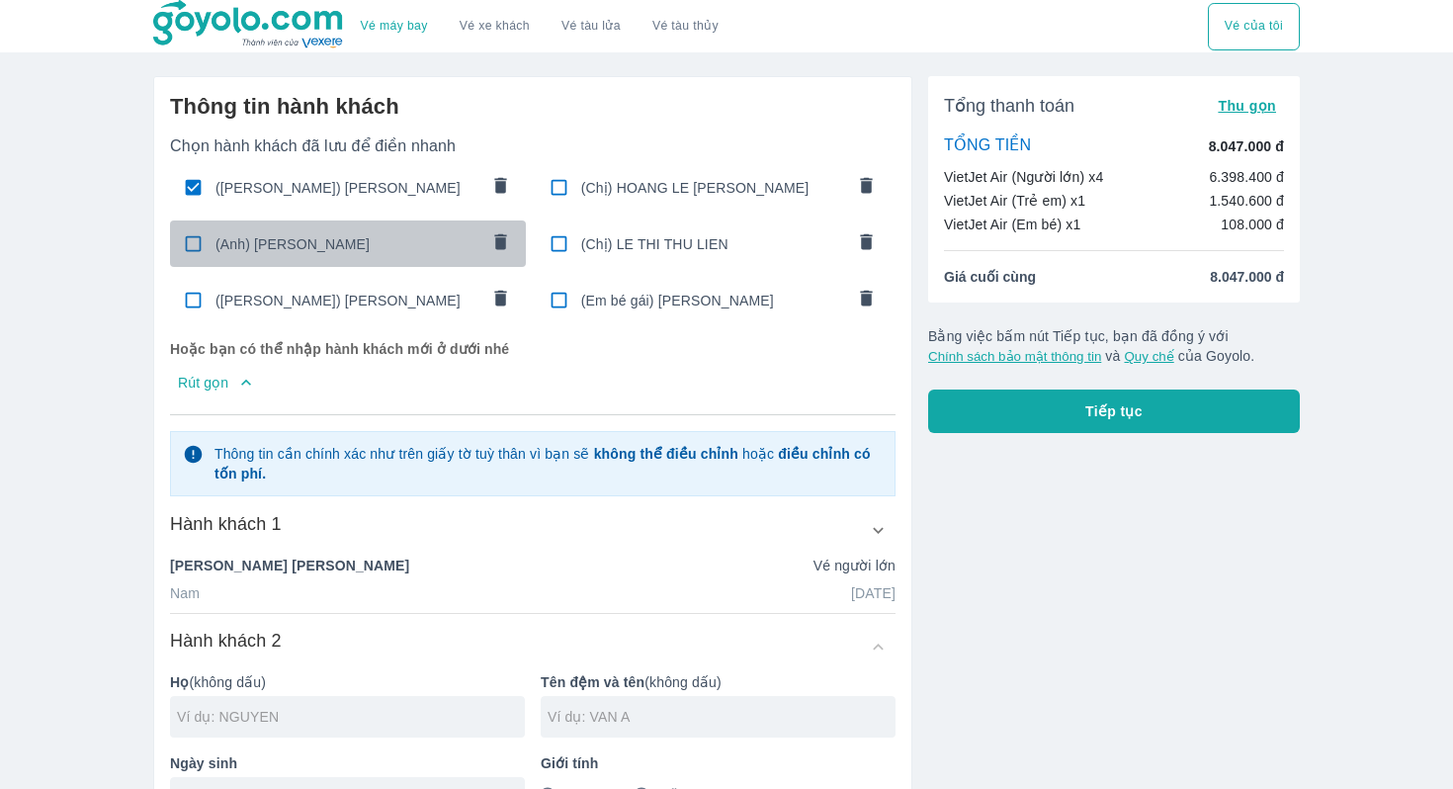
click at [191, 251] on input "checkbox" at bounding box center [193, 243] width 39 height 39
checkbox input "true"
type input "HOANG"
type input "KIM HIEP"
type input "[DATE]"
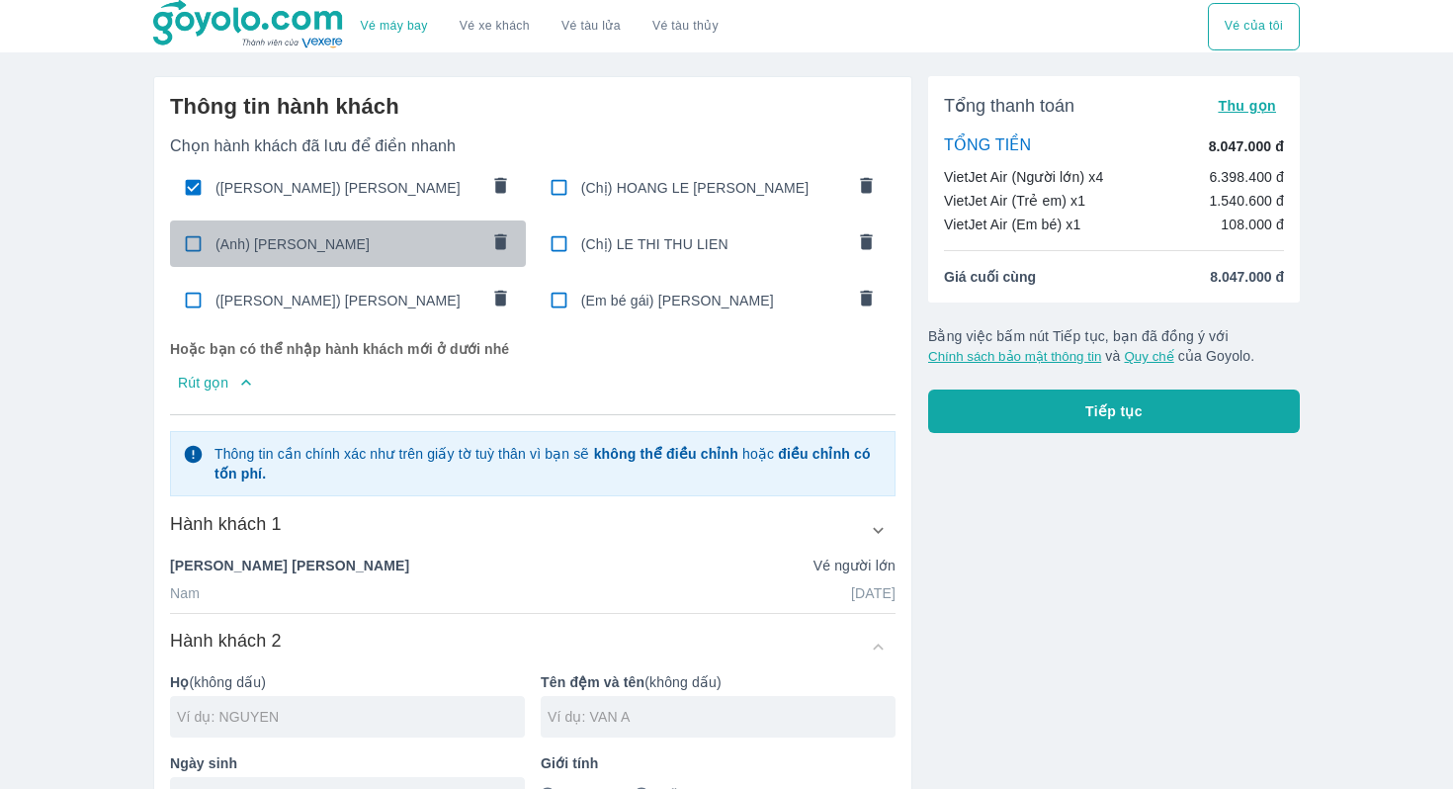
radio input "true"
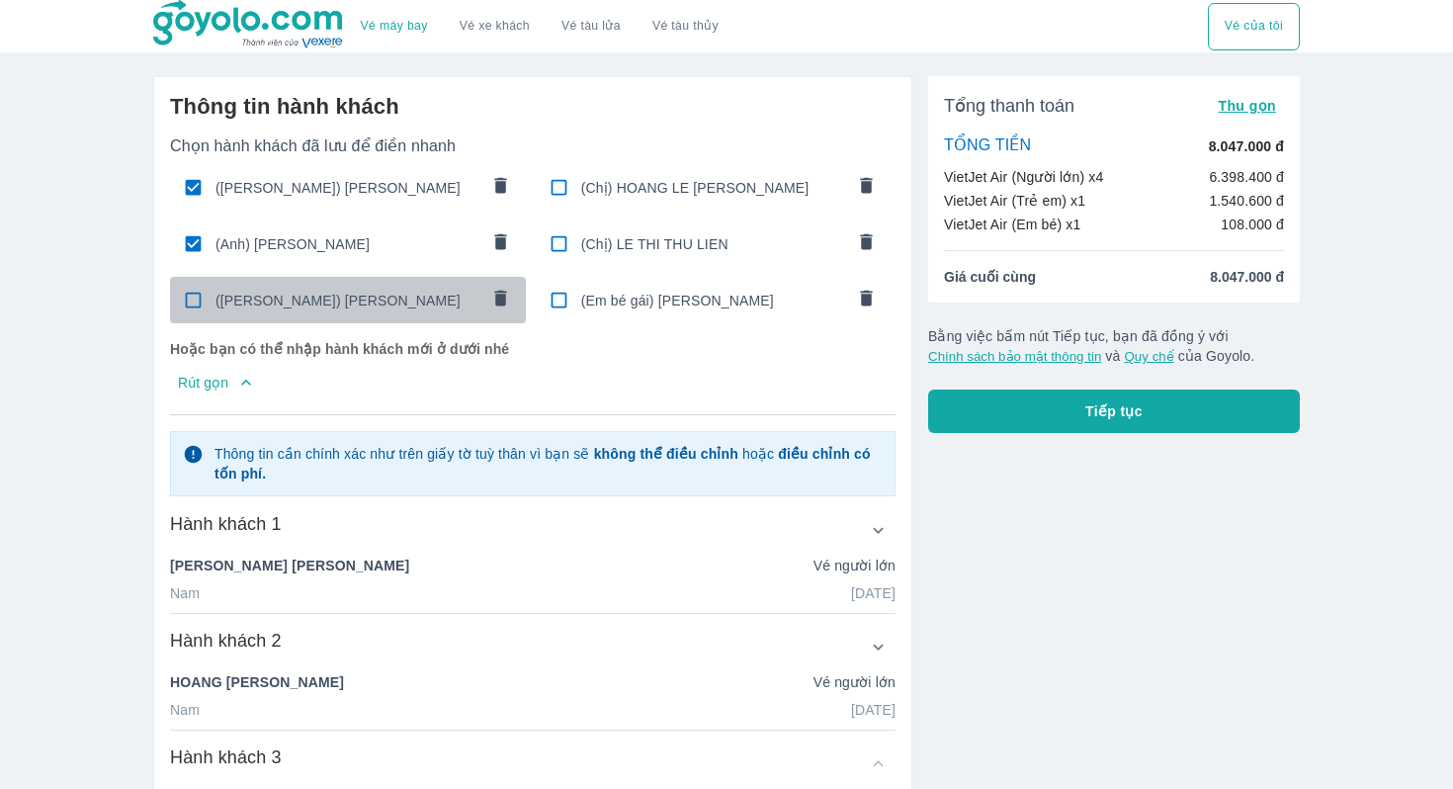
click at [192, 306] on input "checkbox" at bounding box center [193, 300] width 39 height 39
checkbox input "true"
type input "[PERSON_NAME]"
type input "HOANG HA YEN"
type input "[DATE]"
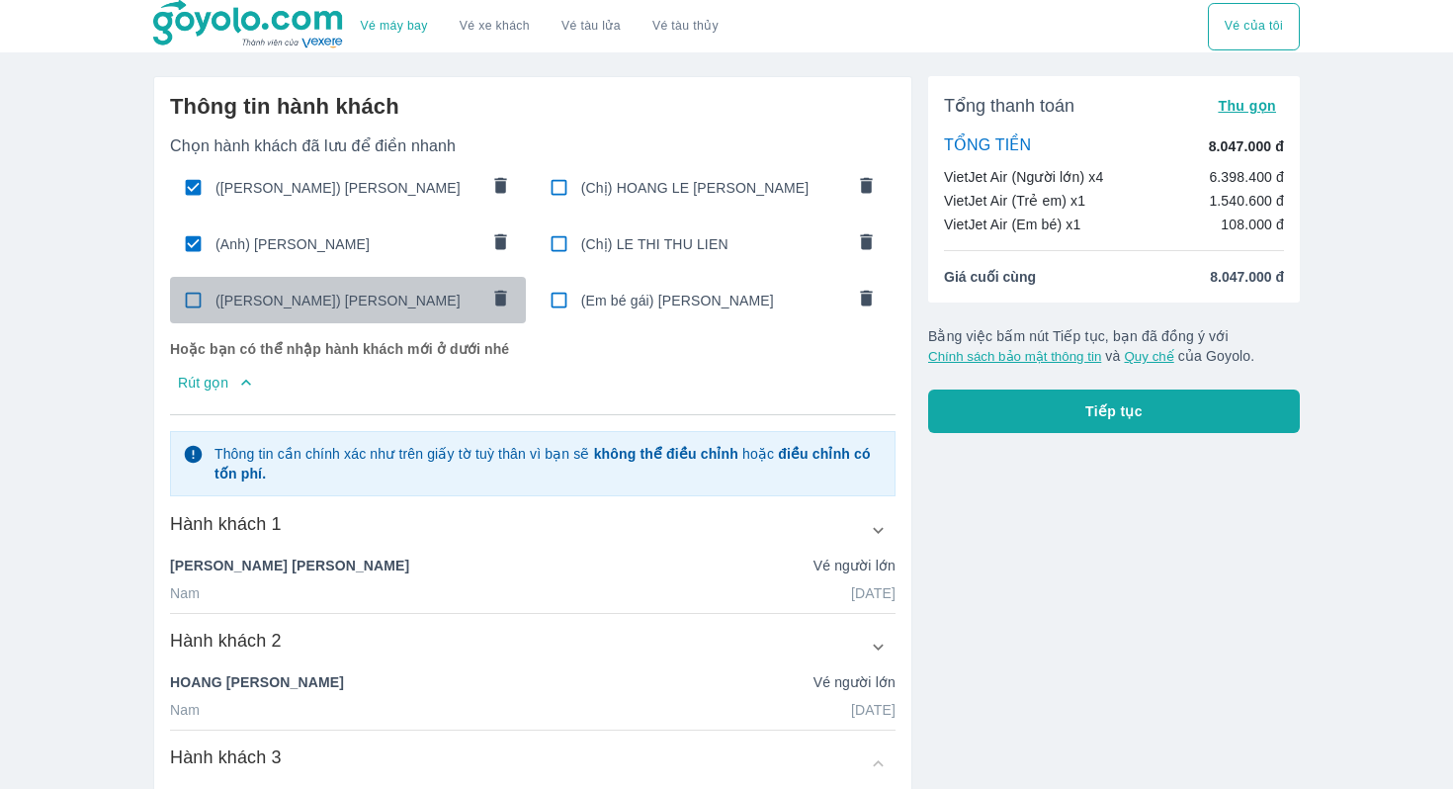
radio input "true"
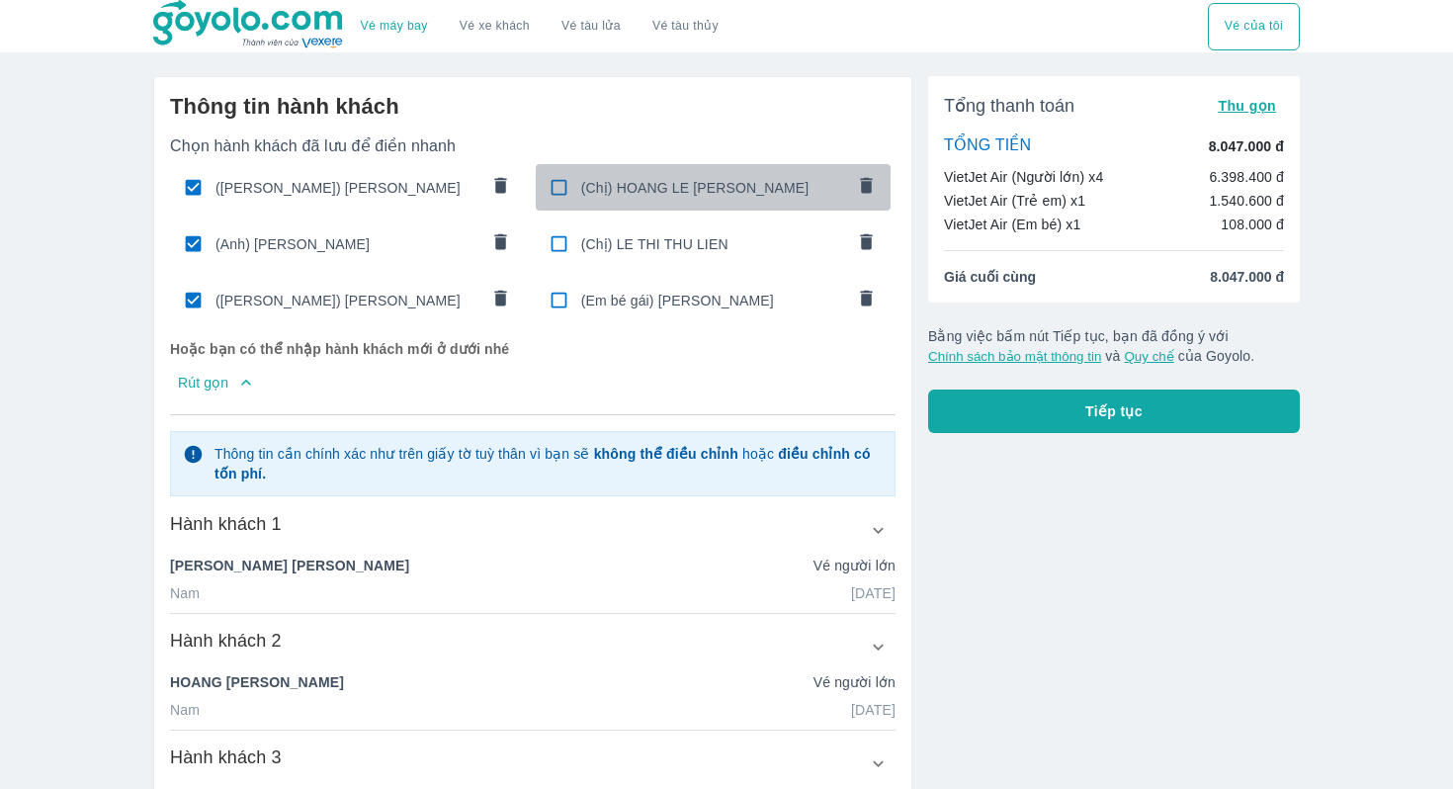
click at [564, 179] on input "checkbox" at bounding box center [559, 187] width 39 height 39
checkbox input "true"
type input "HOANG"
type input "LE KIM TRUC"
type input "[DATE]"
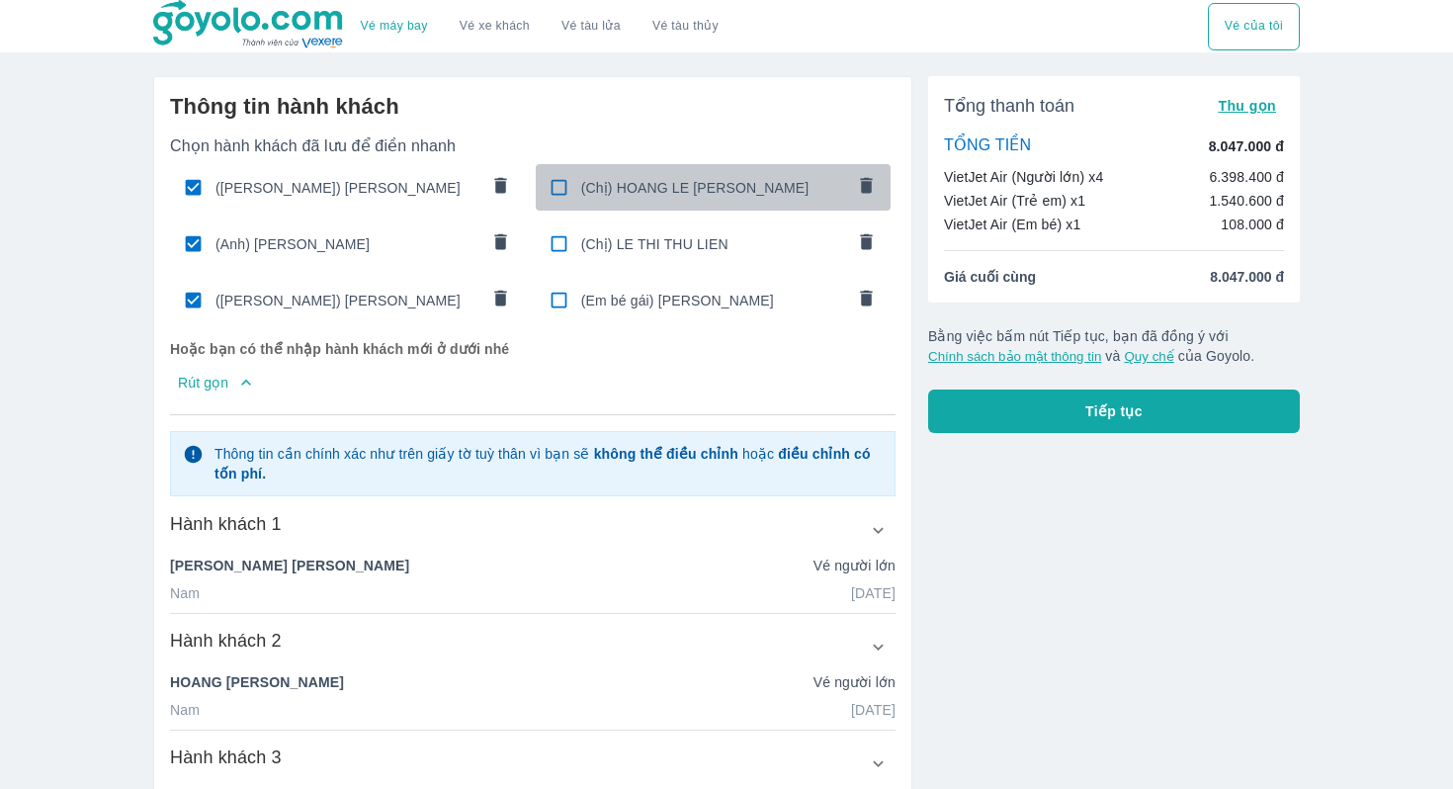
radio input "true"
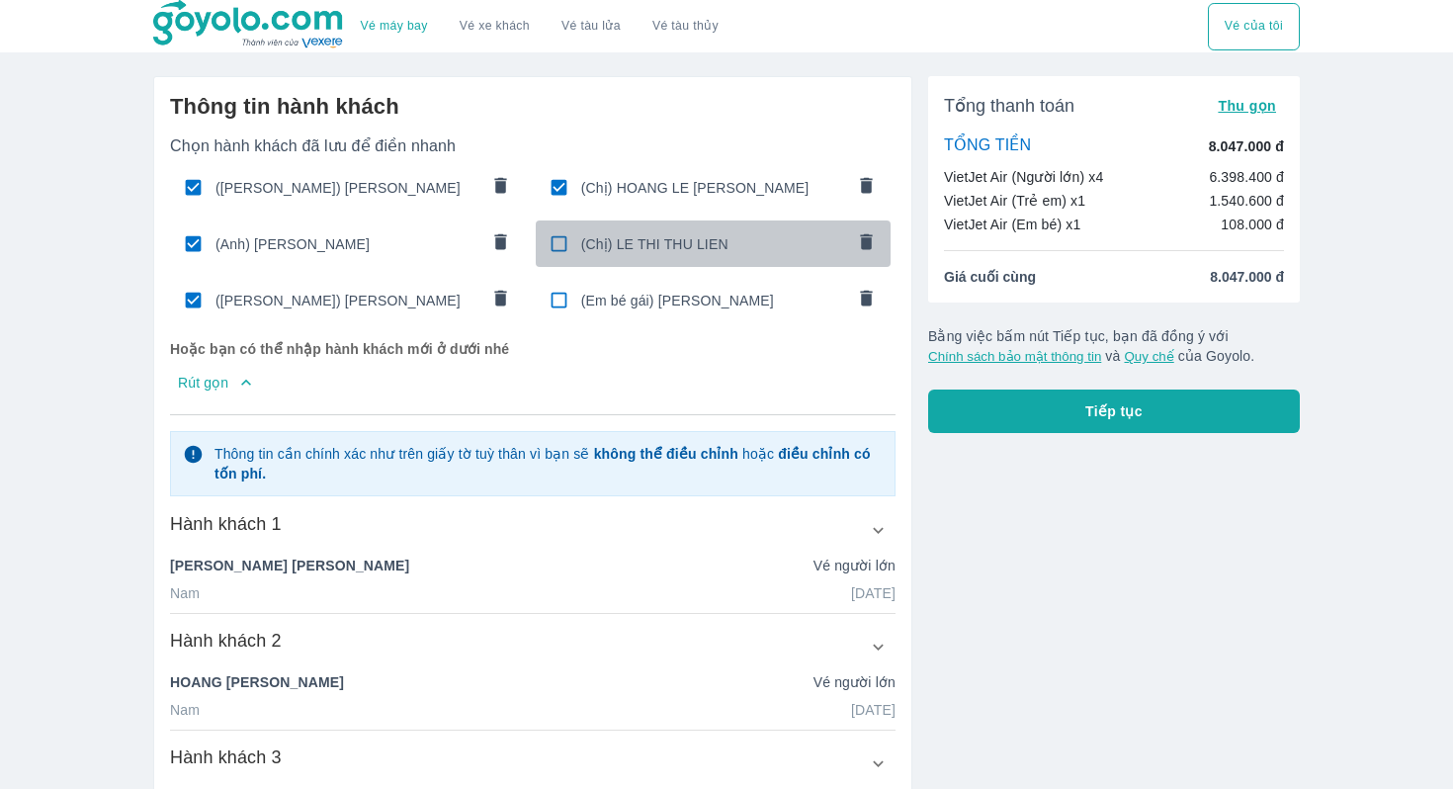
click at [564, 242] on input "checkbox" at bounding box center [559, 243] width 39 height 39
checkbox input "true"
type input "LE"
type input "THI THU LIEN"
type input "[DATE]"
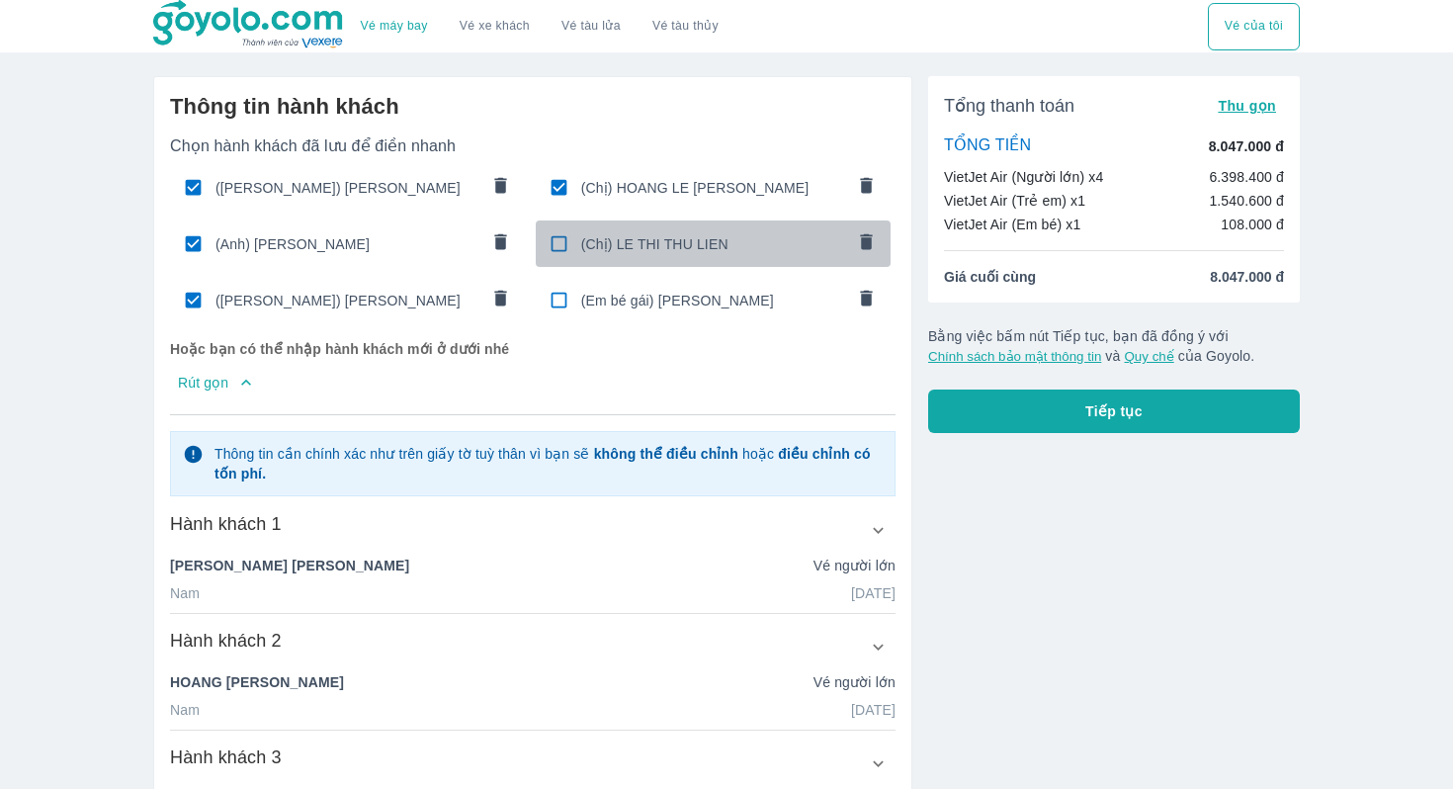
radio input "true"
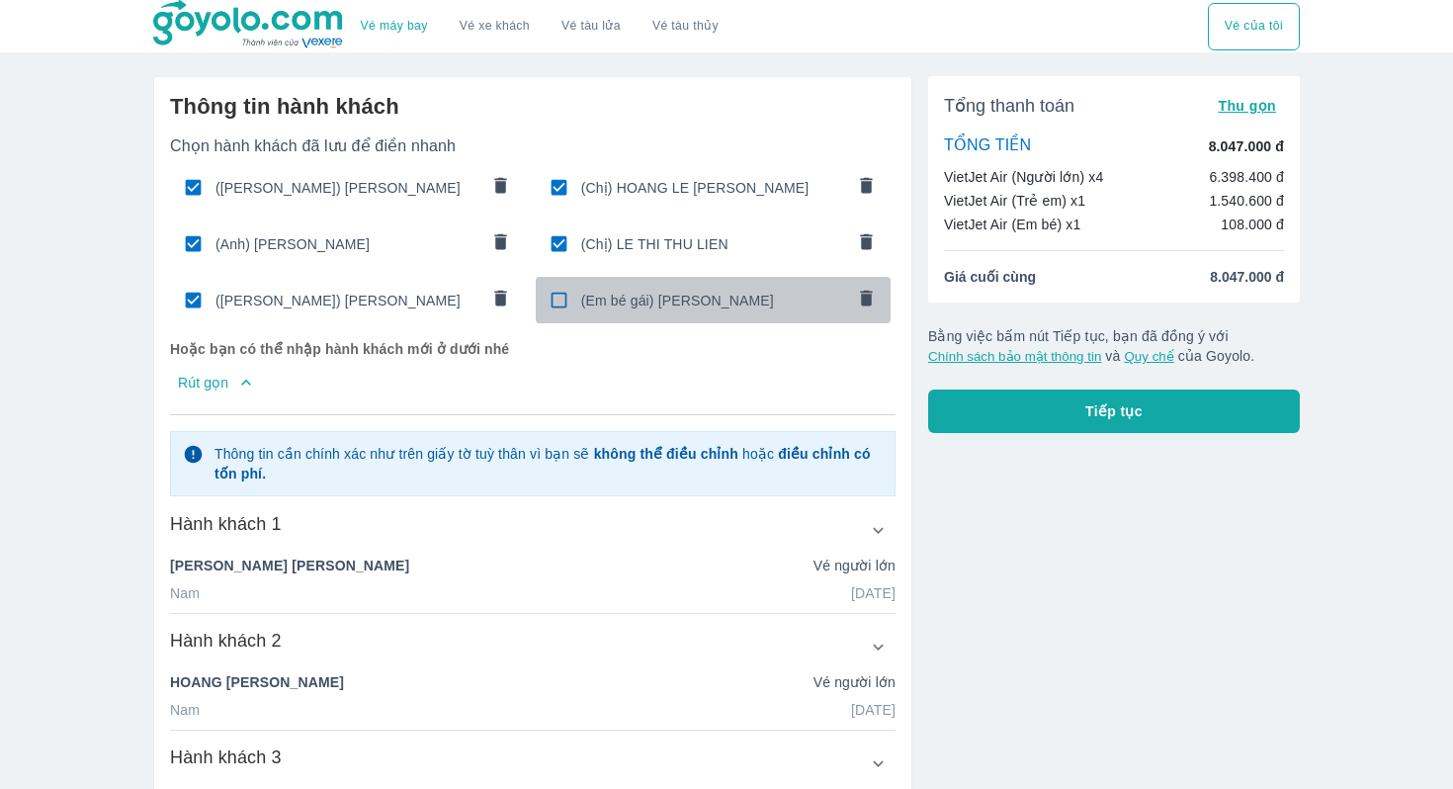
click at [559, 302] on input "checkbox" at bounding box center [559, 300] width 39 height 39
checkbox input "true"
type input "[PERSON_NAME]"
type input "HOANG MINH DAN"
type input "[DATE]"
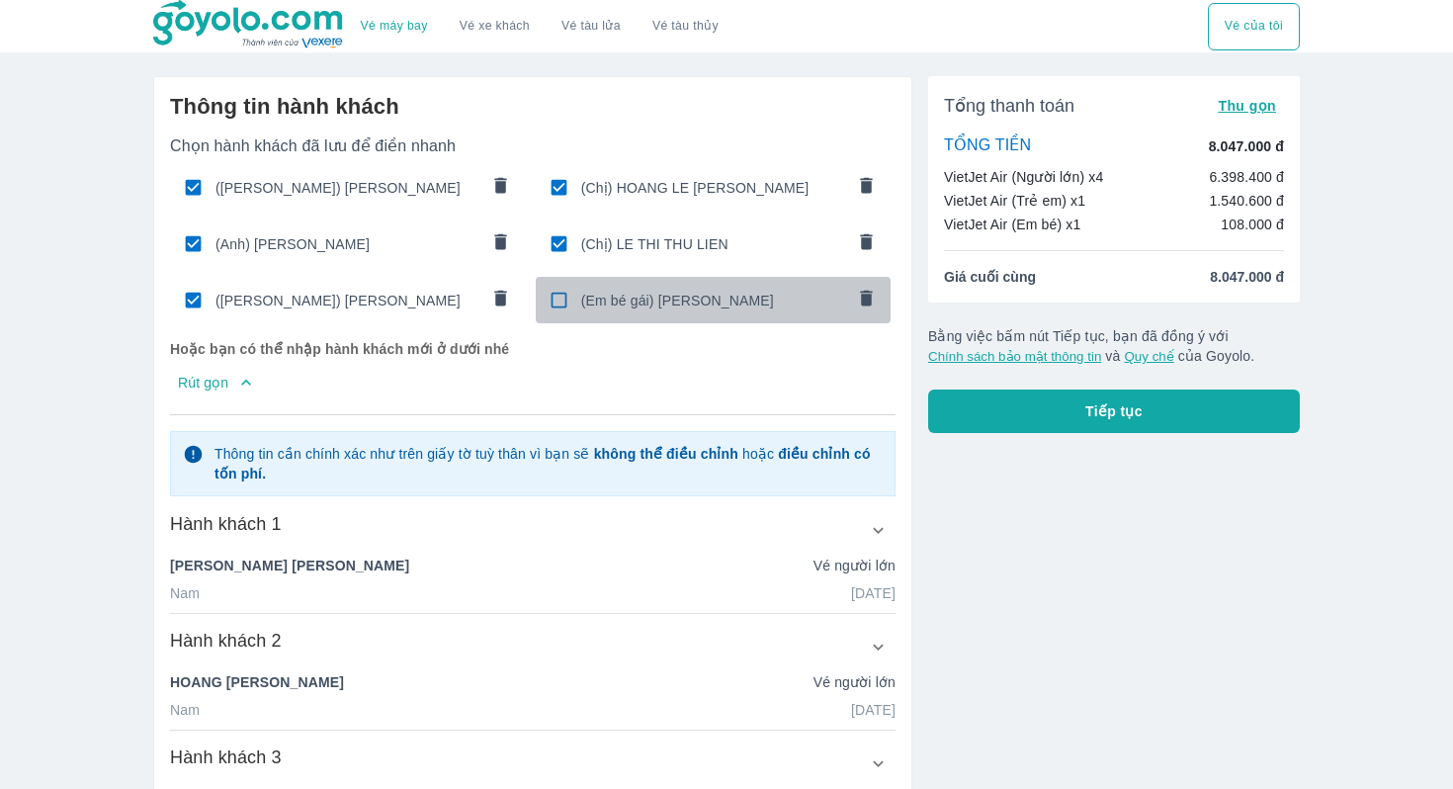
radio input "true"
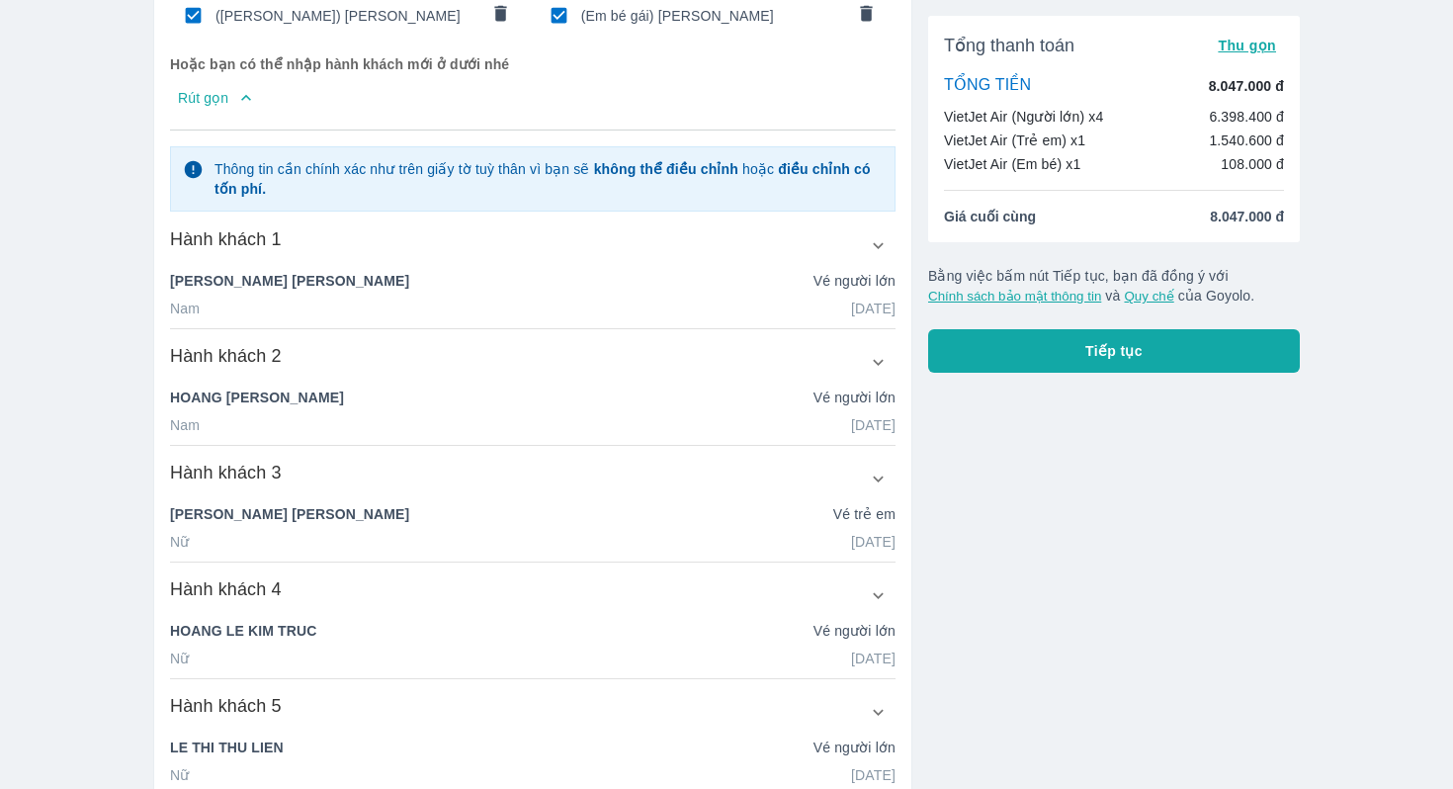
scroll to position [718, 0]
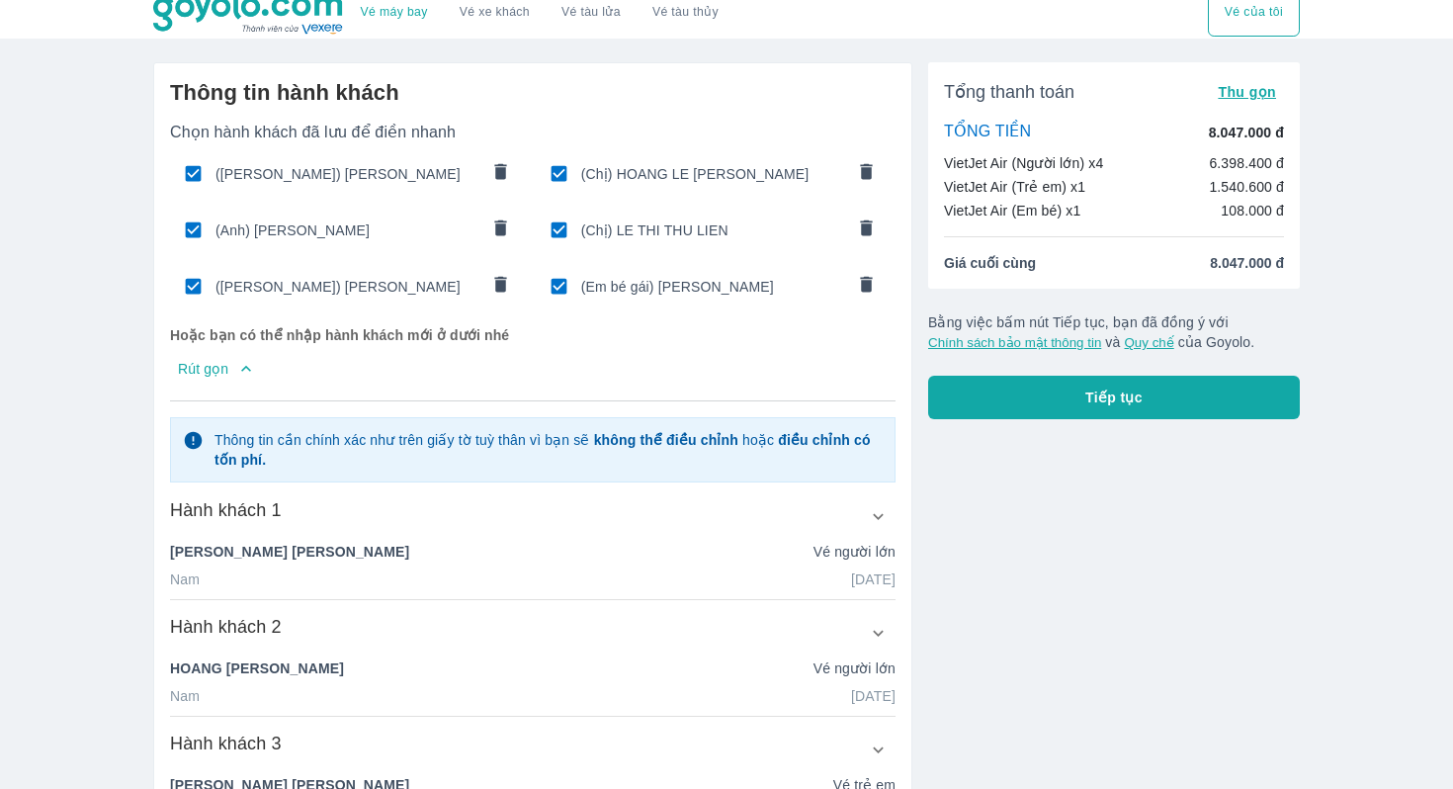
scroll to position [0, 0]
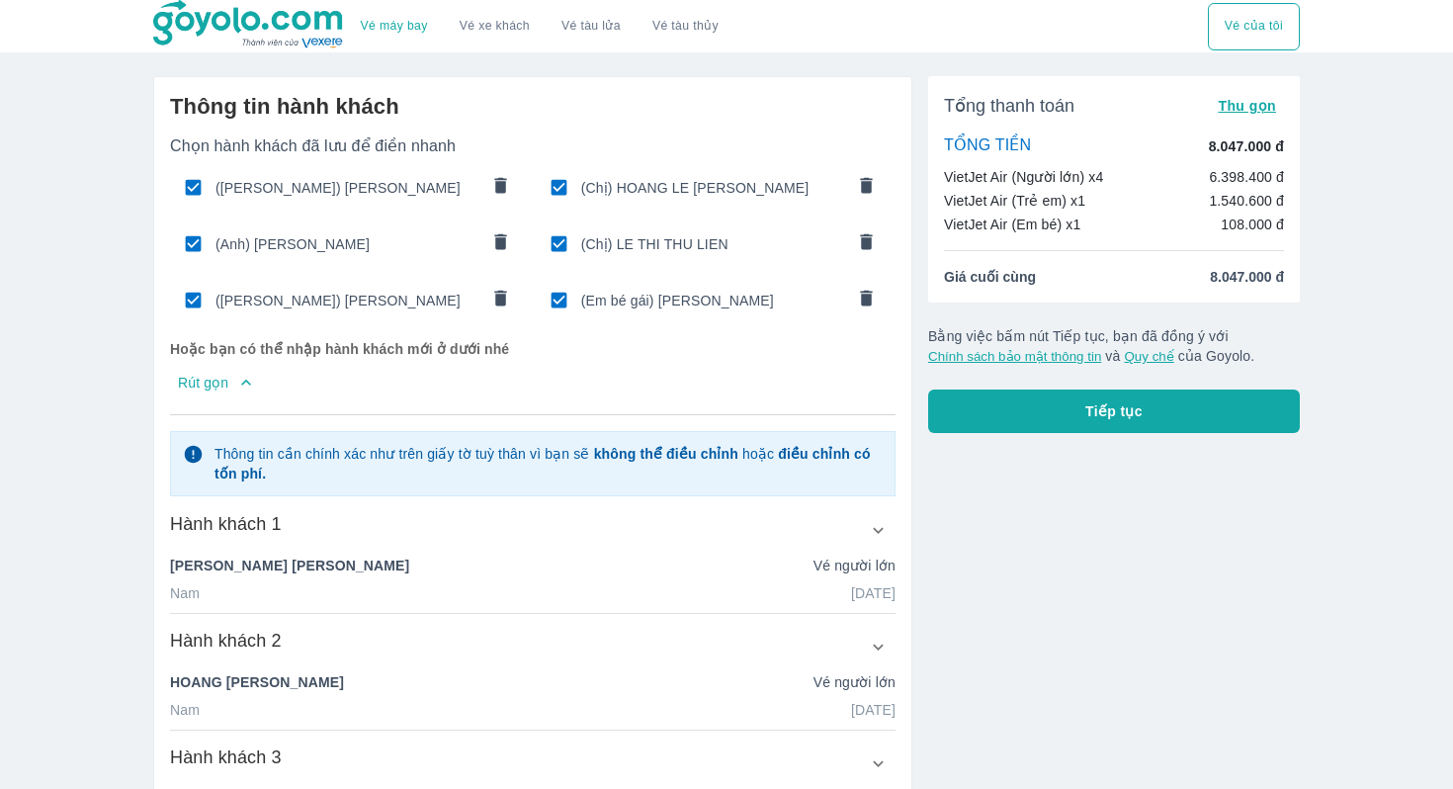
click at [1074, 414] on button "Tiếp tục" at bounding box center [1114, 411] width 372 height 43
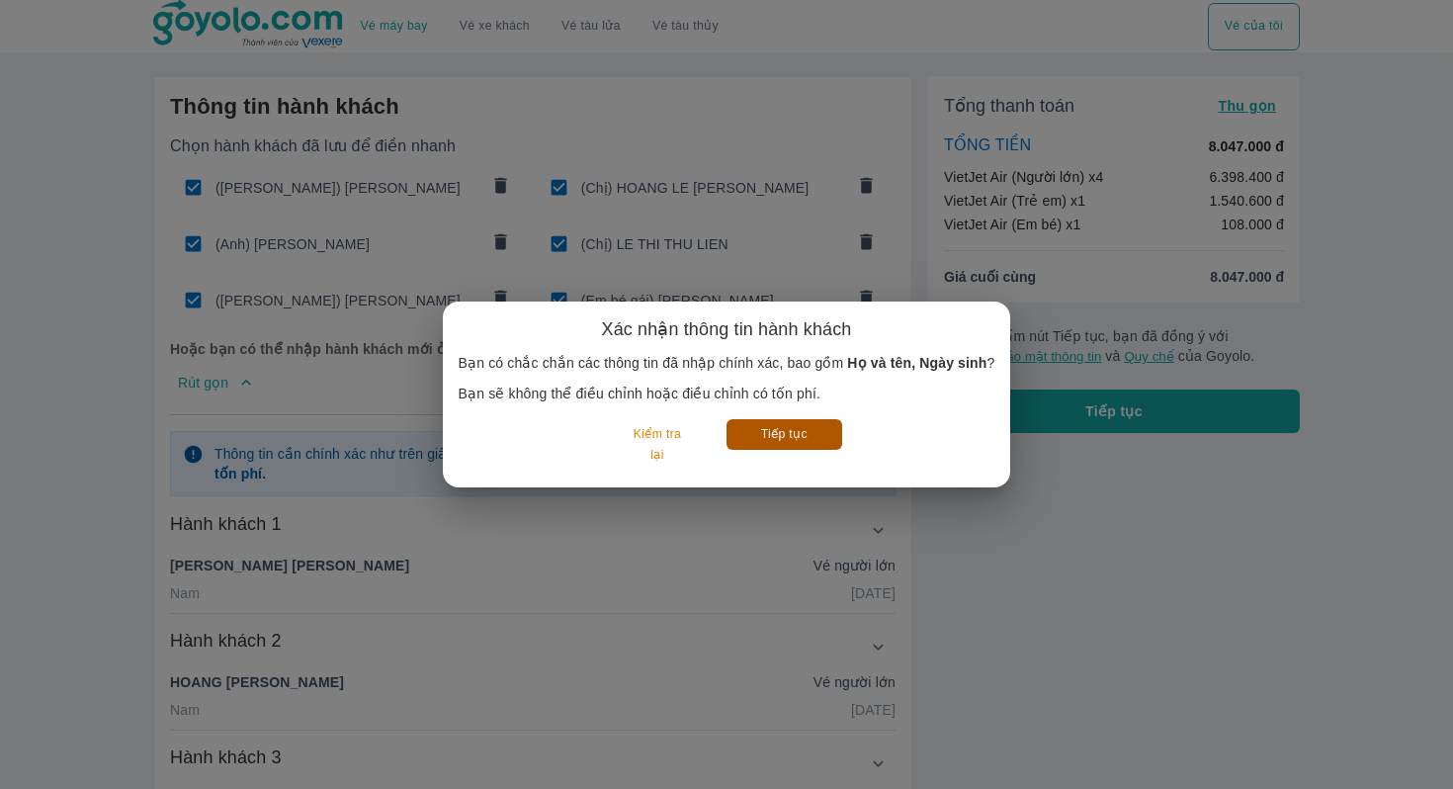
click at [802, 428] on button "Tiếp tục" at bounding box center [785, 434] width 116 height 31
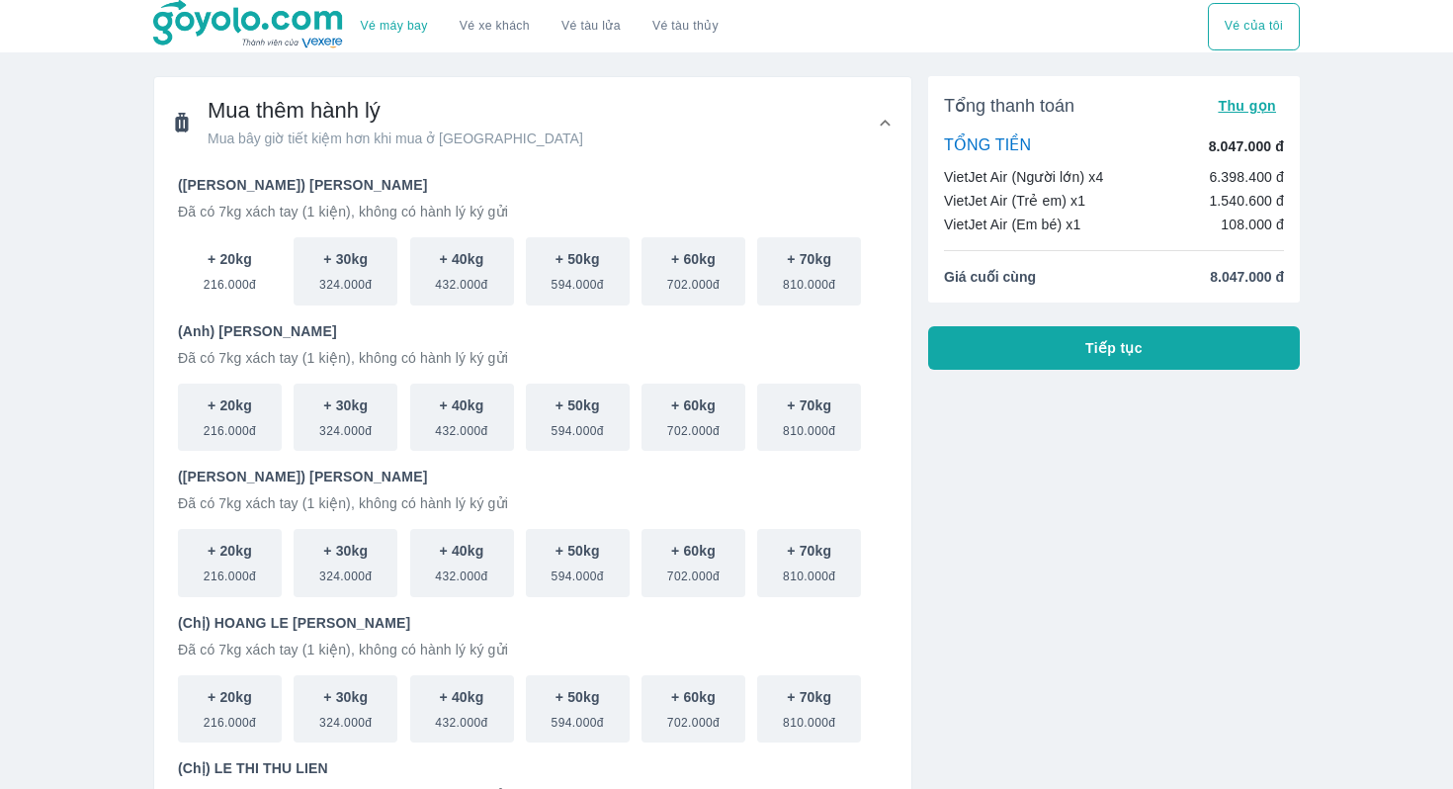
click at [204, 270] on span "216.000đ" at bounding box center [230, 281] width 52 height 24
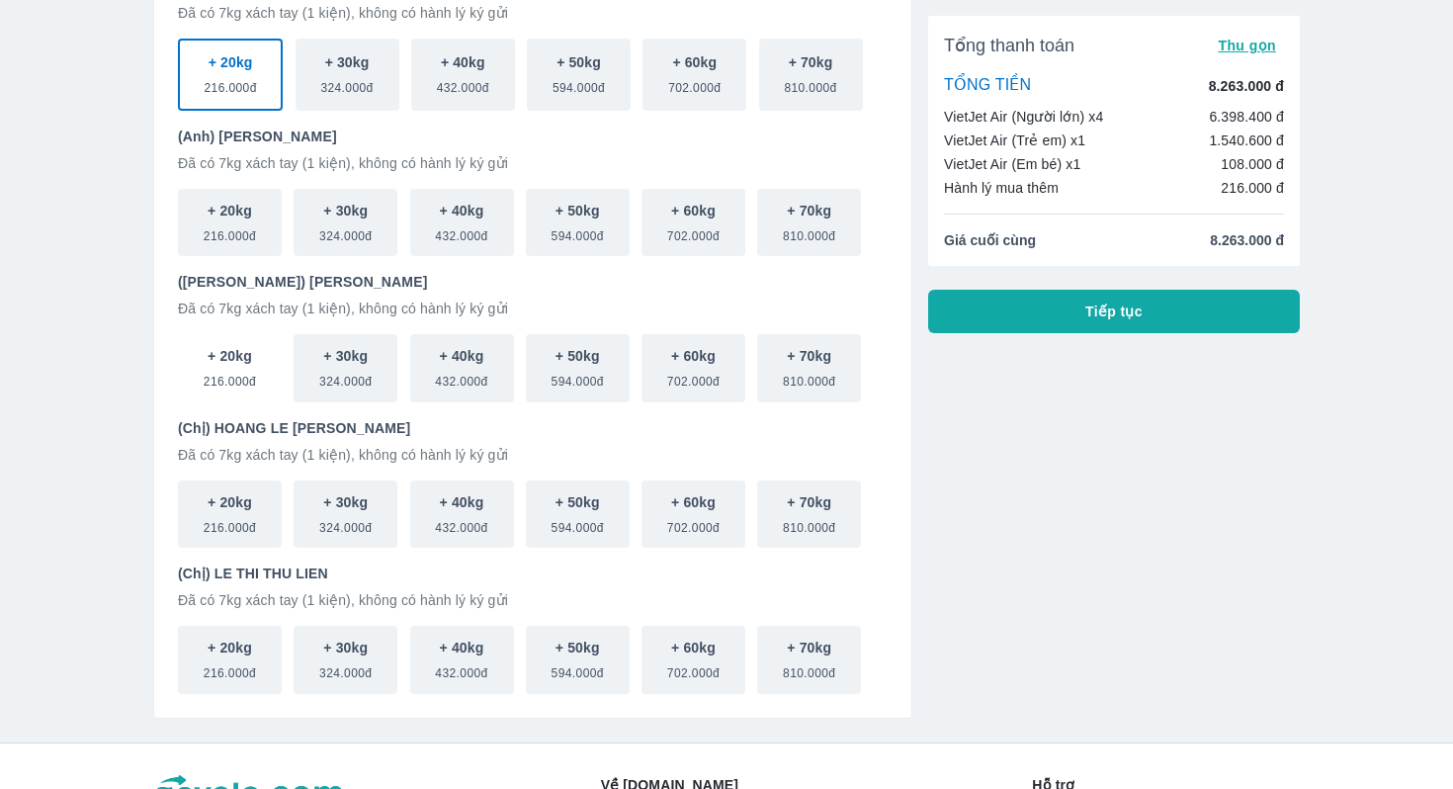
scroll to position [273, 0]
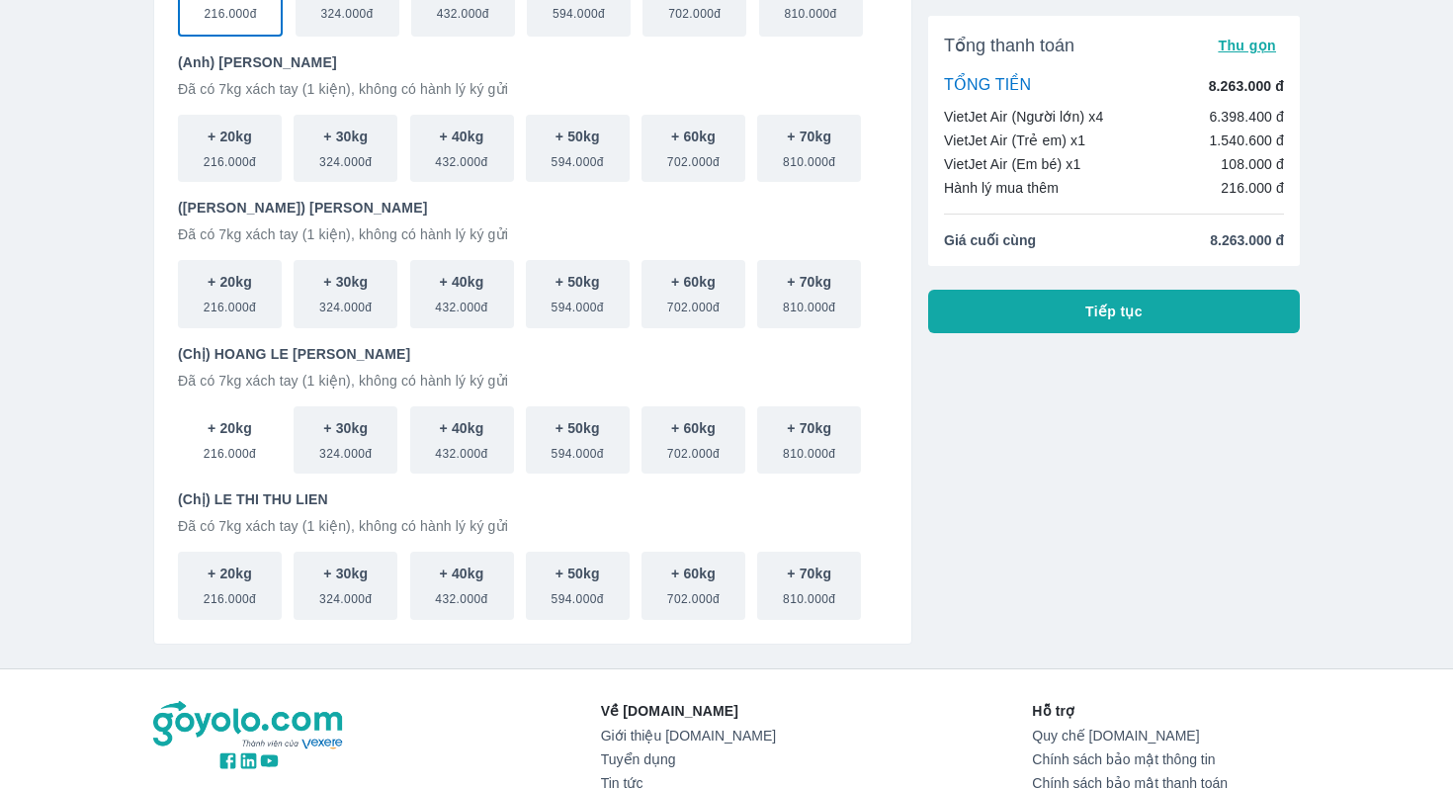
click at [260, 441] on button "+ 20kg 216.000đ" at bounding box center [230, 440] width 104 height 68
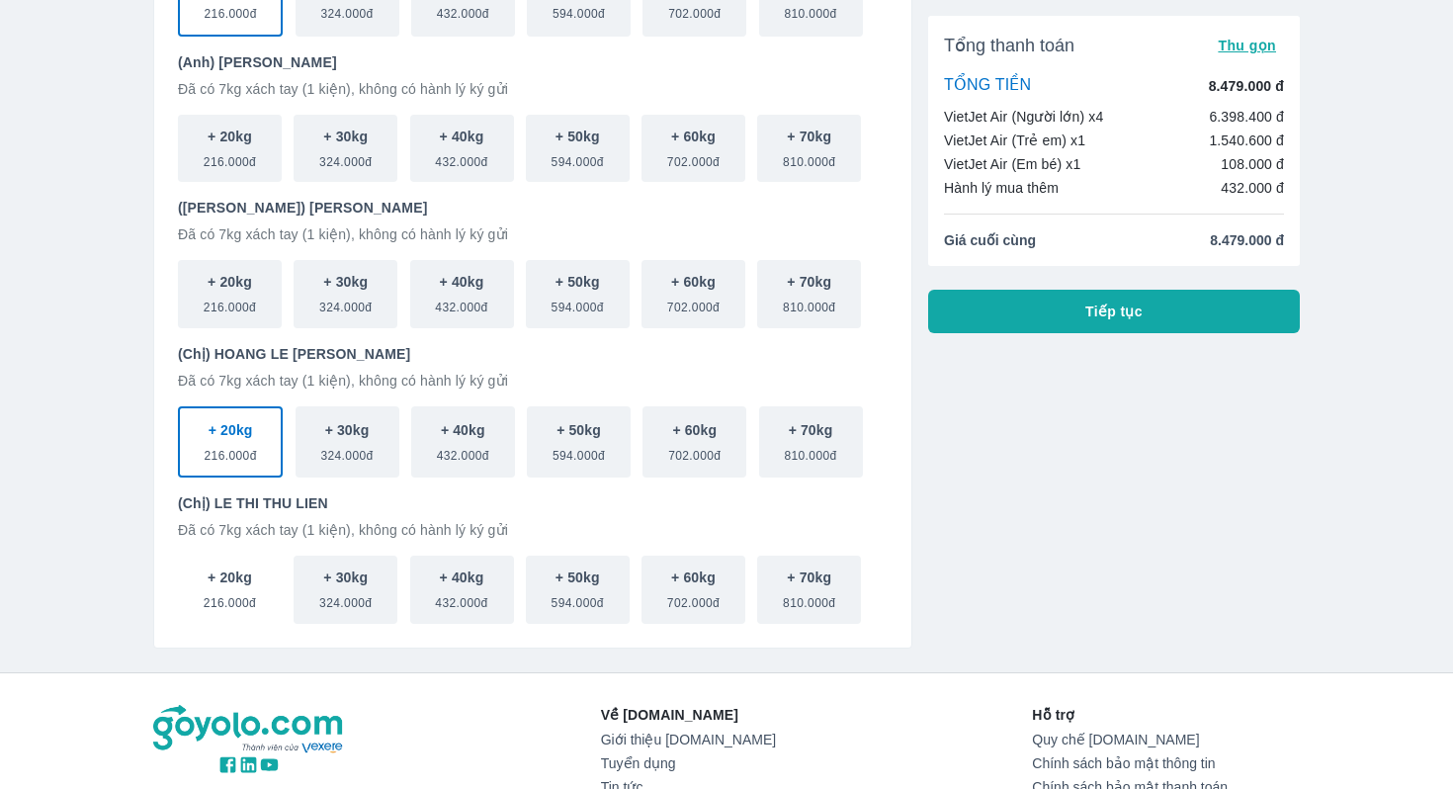
click at [253, 594] on span "216.000đ" at bounding box center [230, 599] width 52 height 24
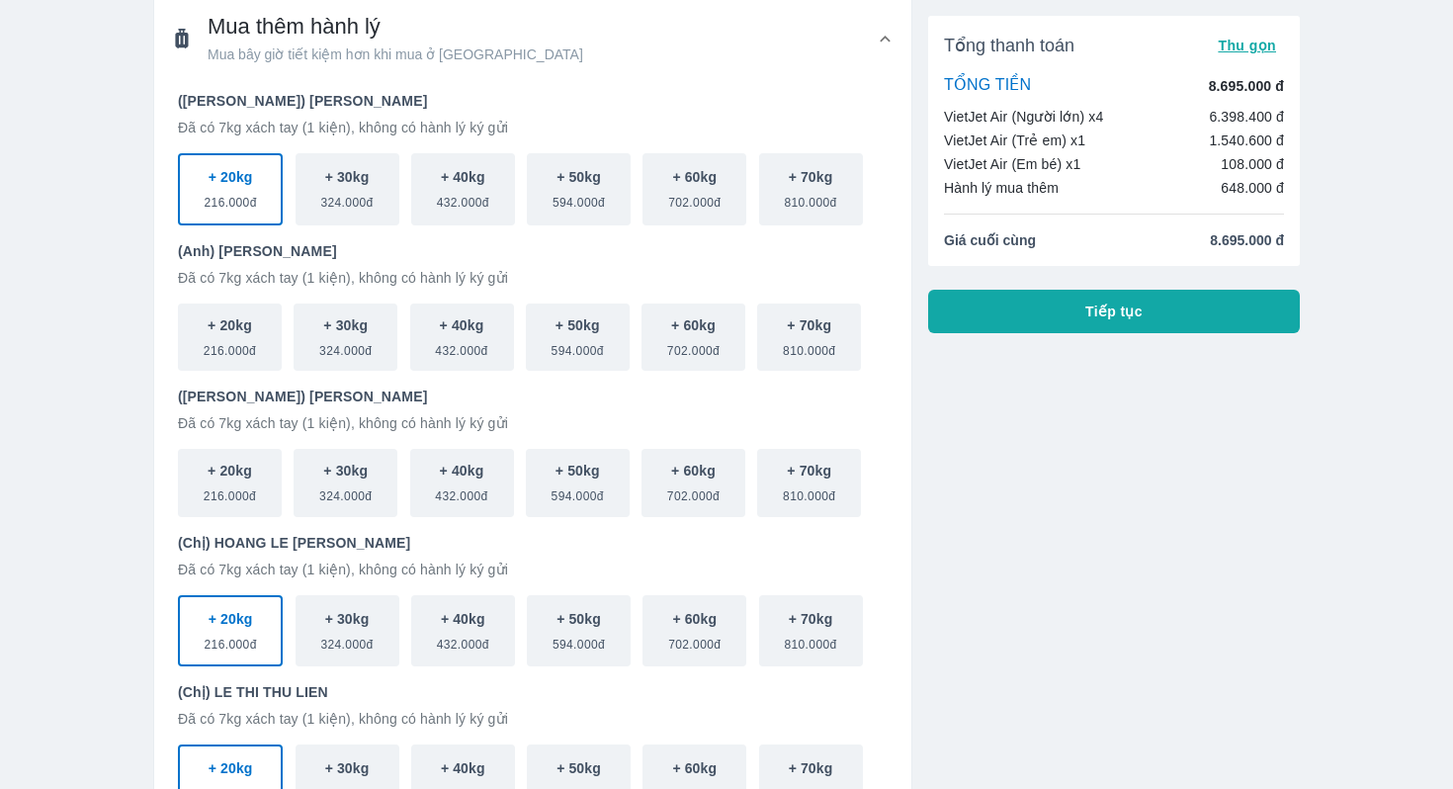
scroll to position [0, 0]
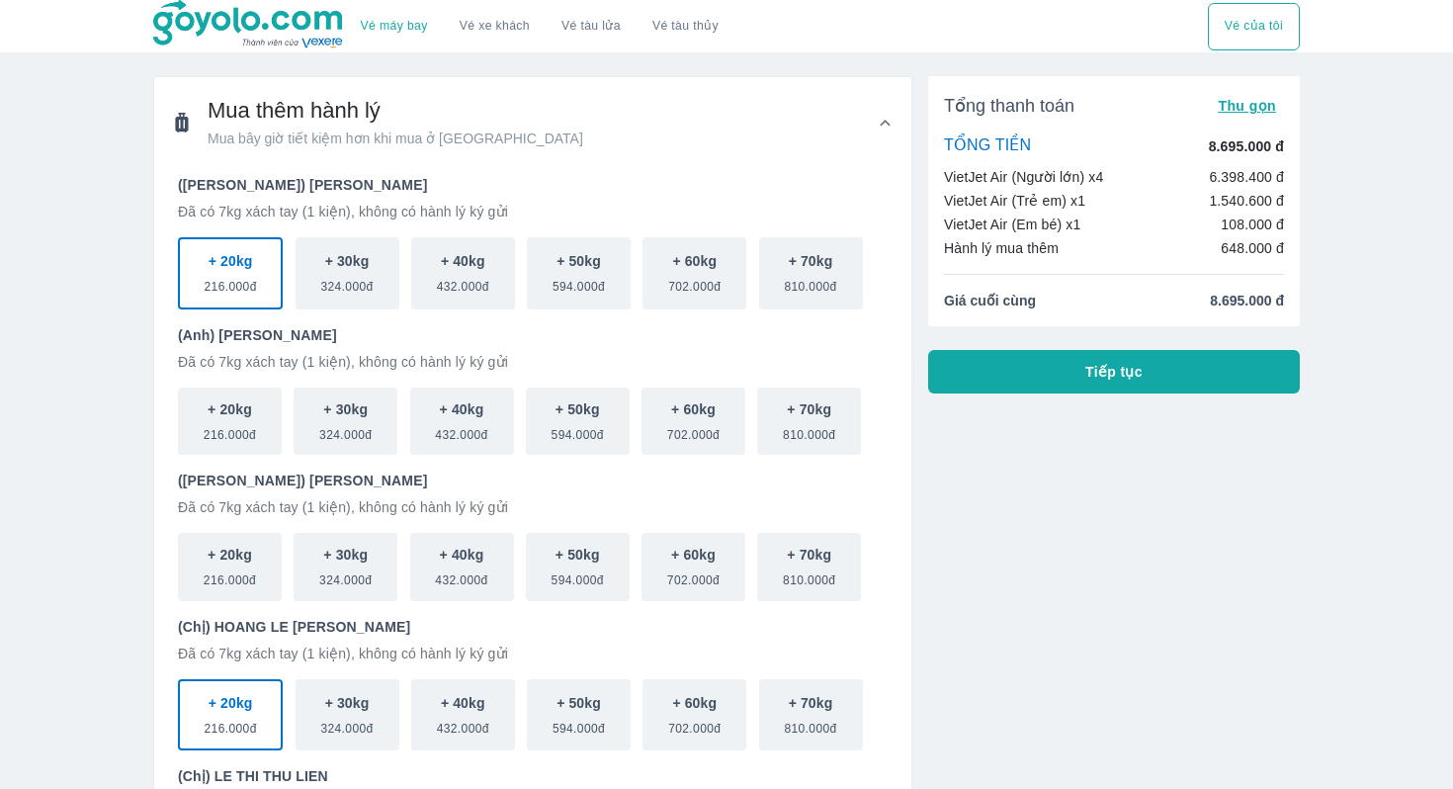
click at [1061, 369] on button "Tiếp tục" at bounding box center [1114, 371] width 372 height 43
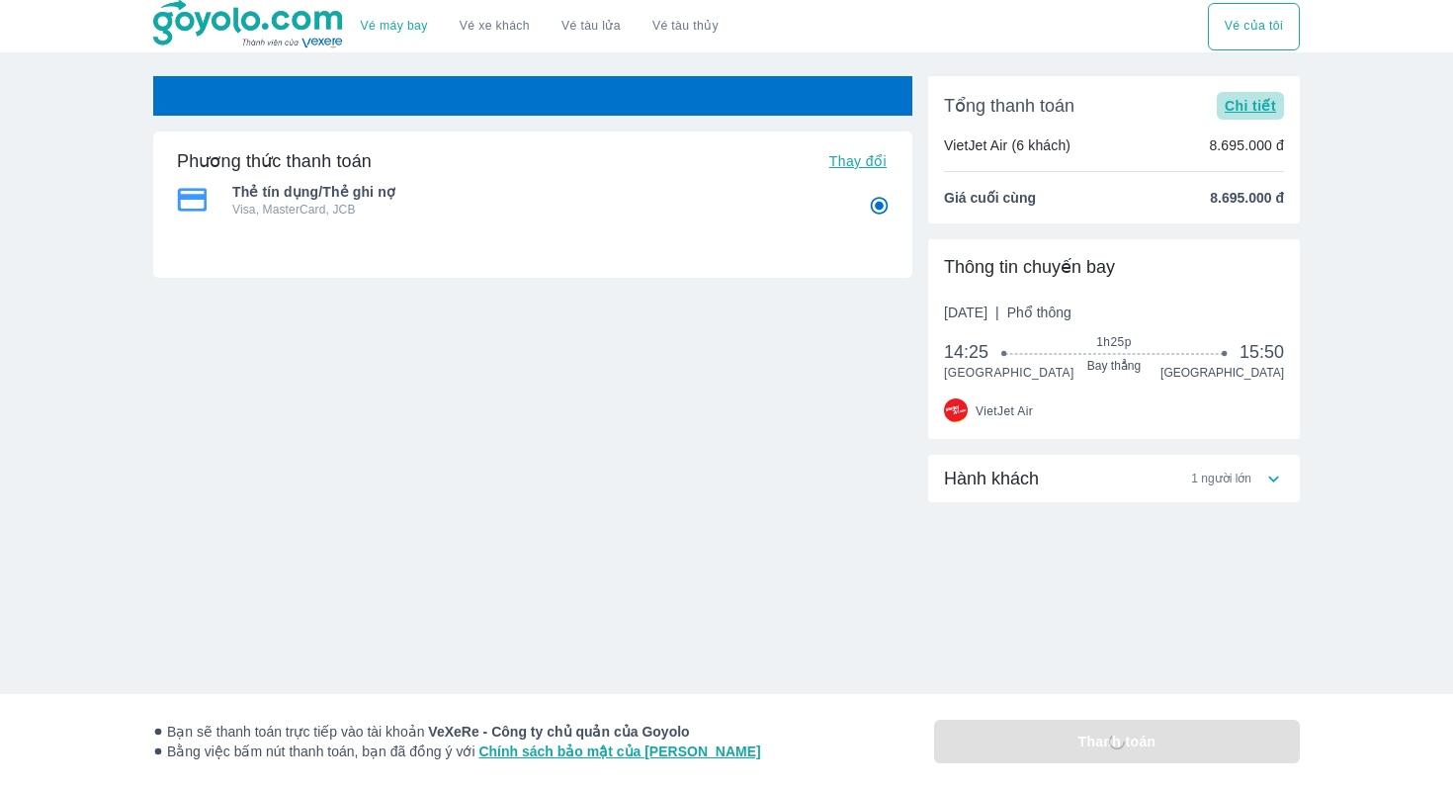
click at [1253, 94] on button "Chi tiết" at bounding box center [1250, 106] width 67 height 28
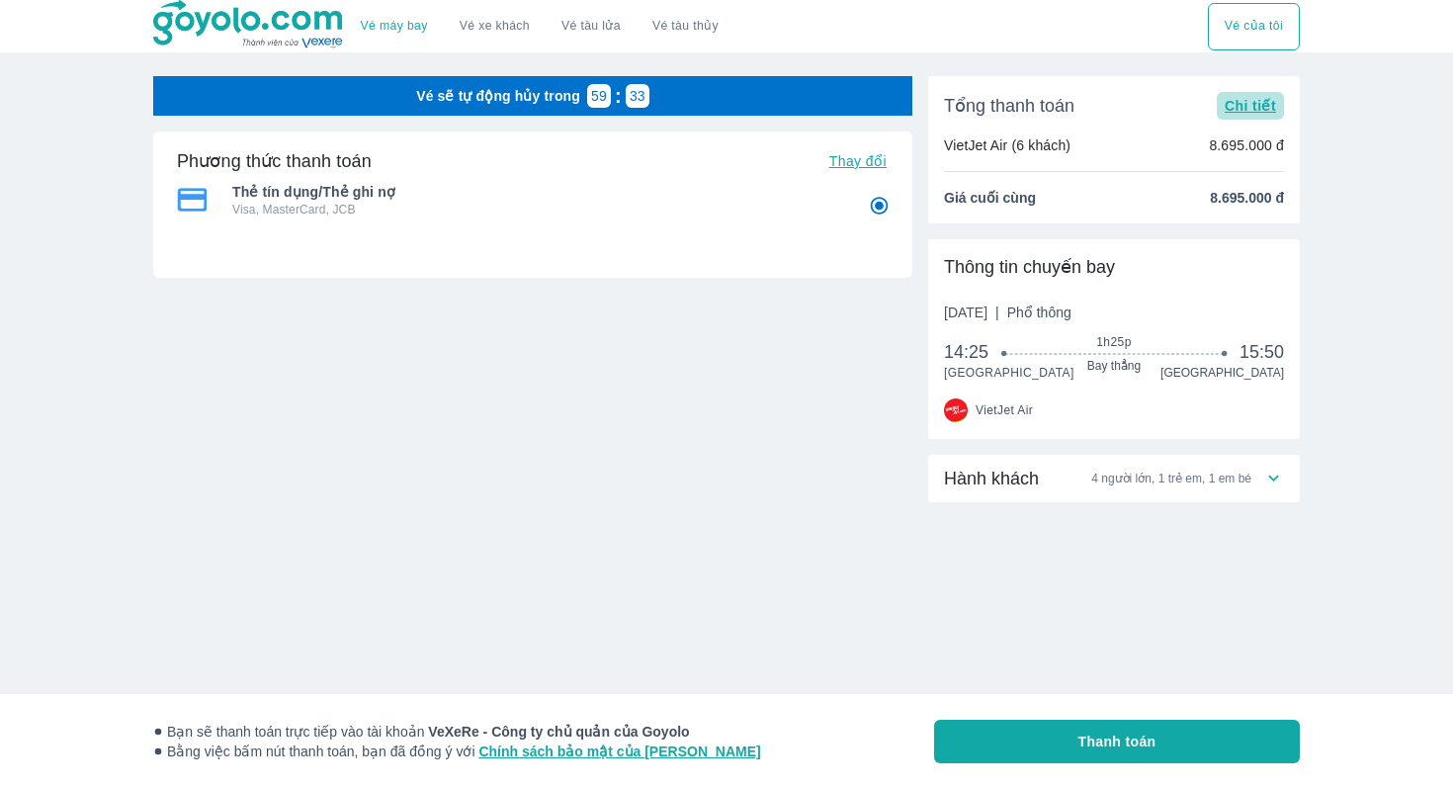
click at [1217, 108] on button "Chi tiết" at bounding box center [1250, 106] width 67 height 28
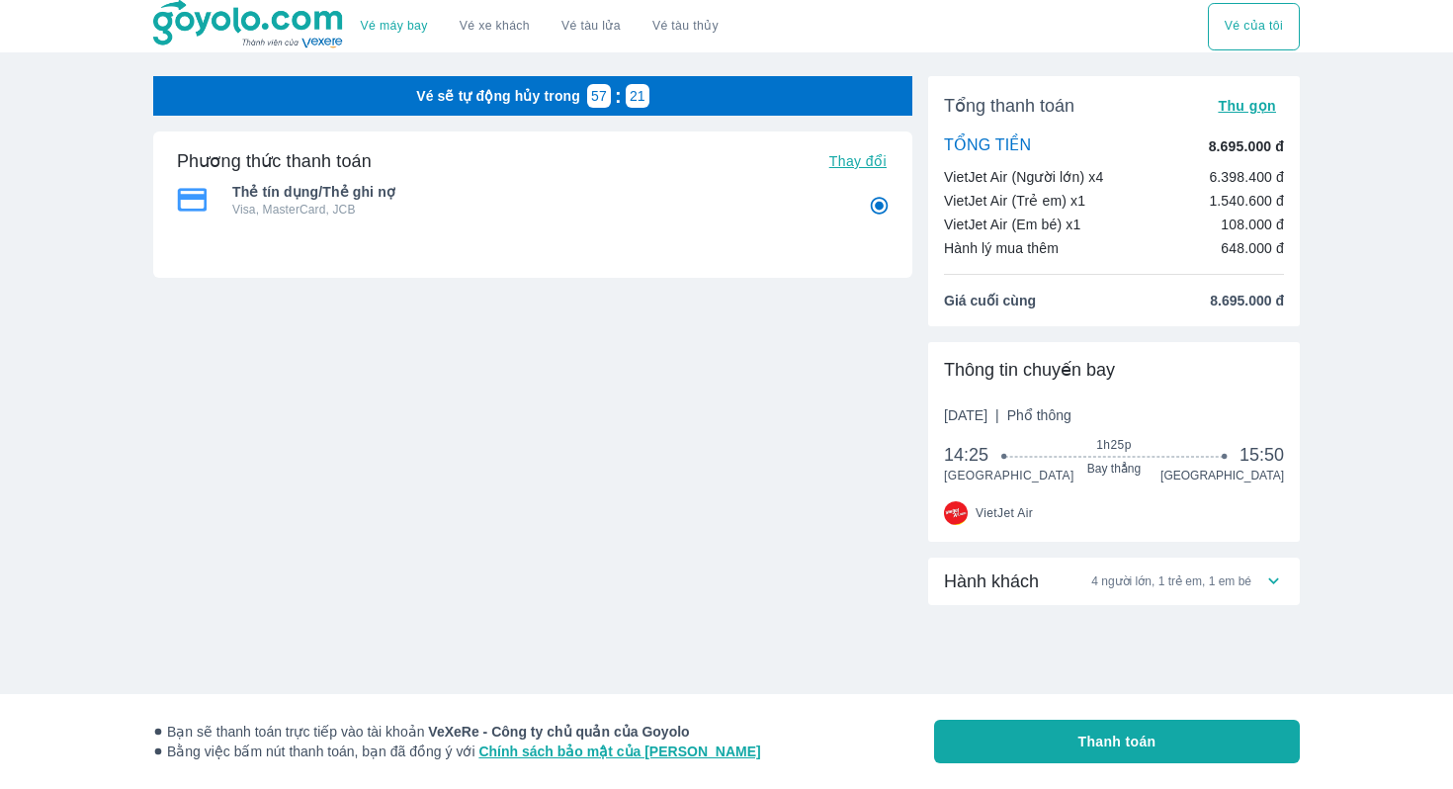
click at [1022, 733] on button "Thanh toán" at bounding box center [1117, 741] width 366 height 43
radio input "false"
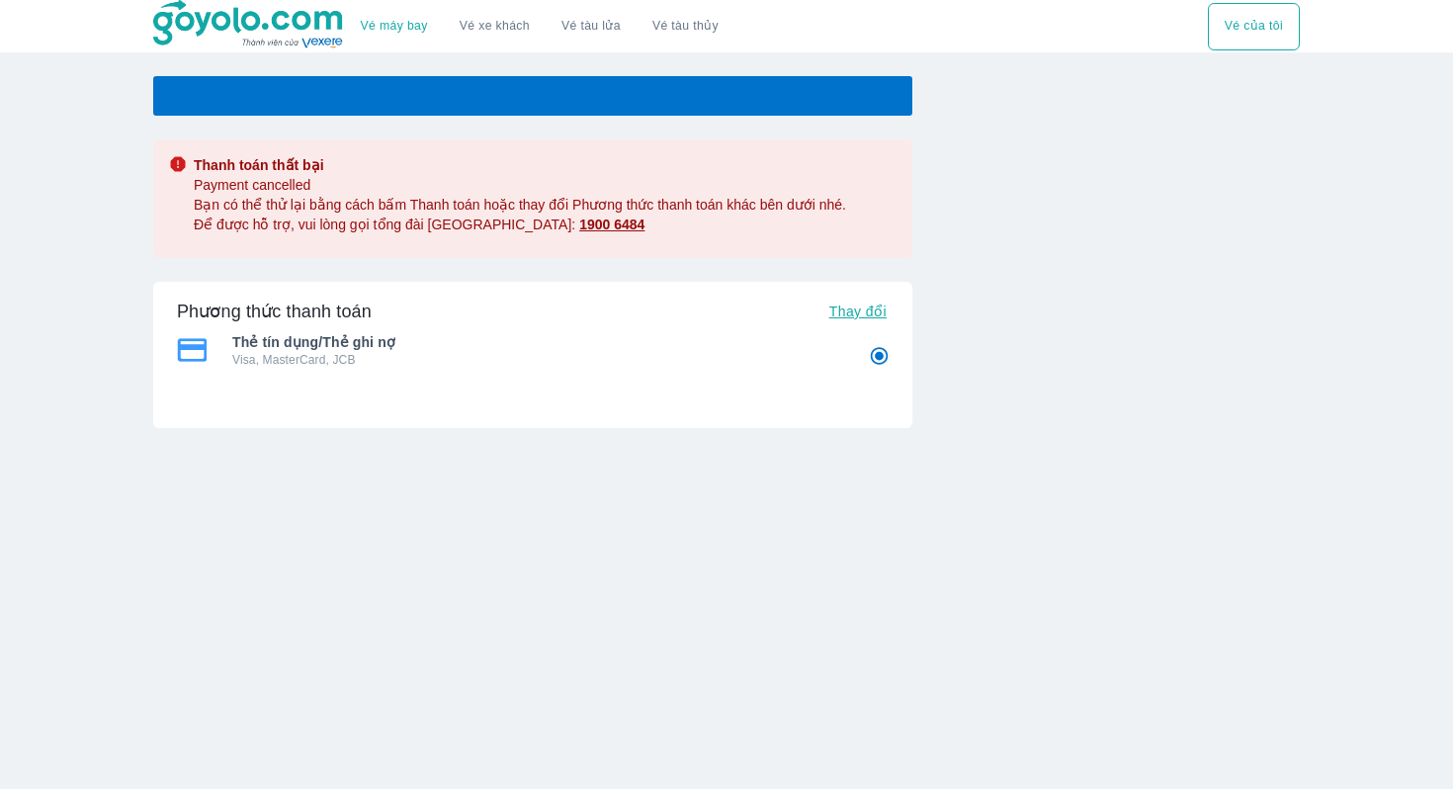
radio input "false"
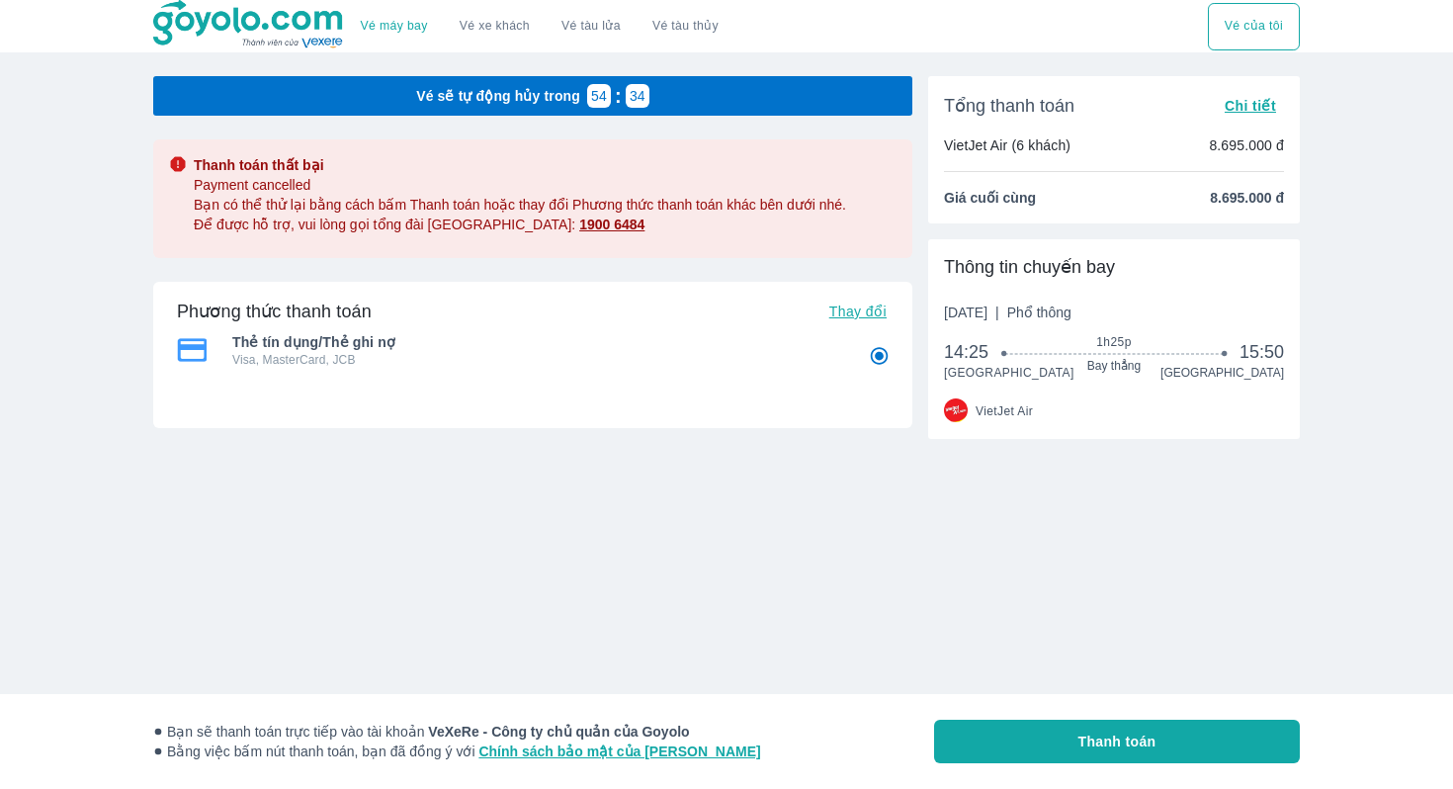
click at [1257, 108] on span "Chi tiết" at bounding box center [1250, 106] width 51 height 16
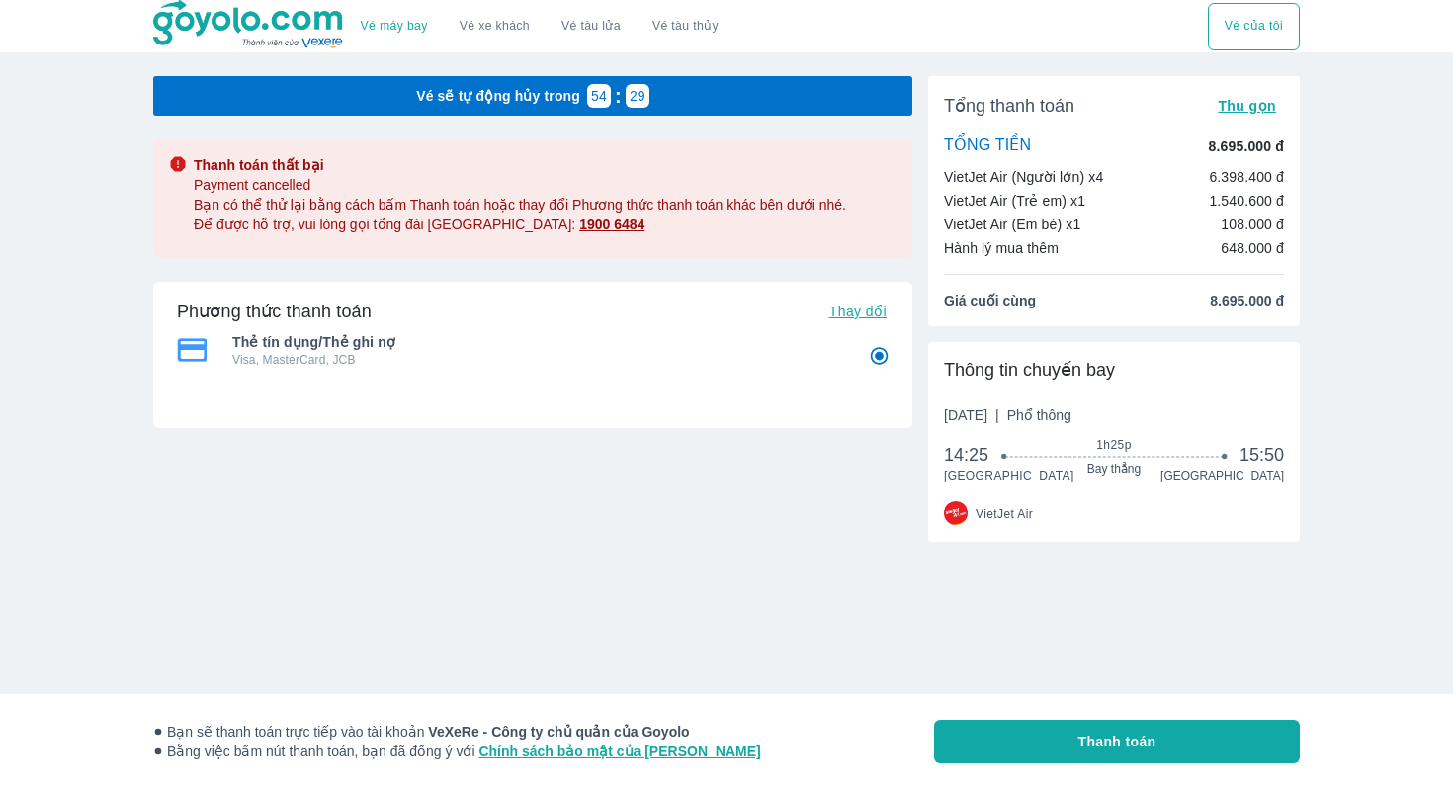
click at [1273, 24] on button "Vé của tôi" at bounding box center [1254, 26] width 92 height 47
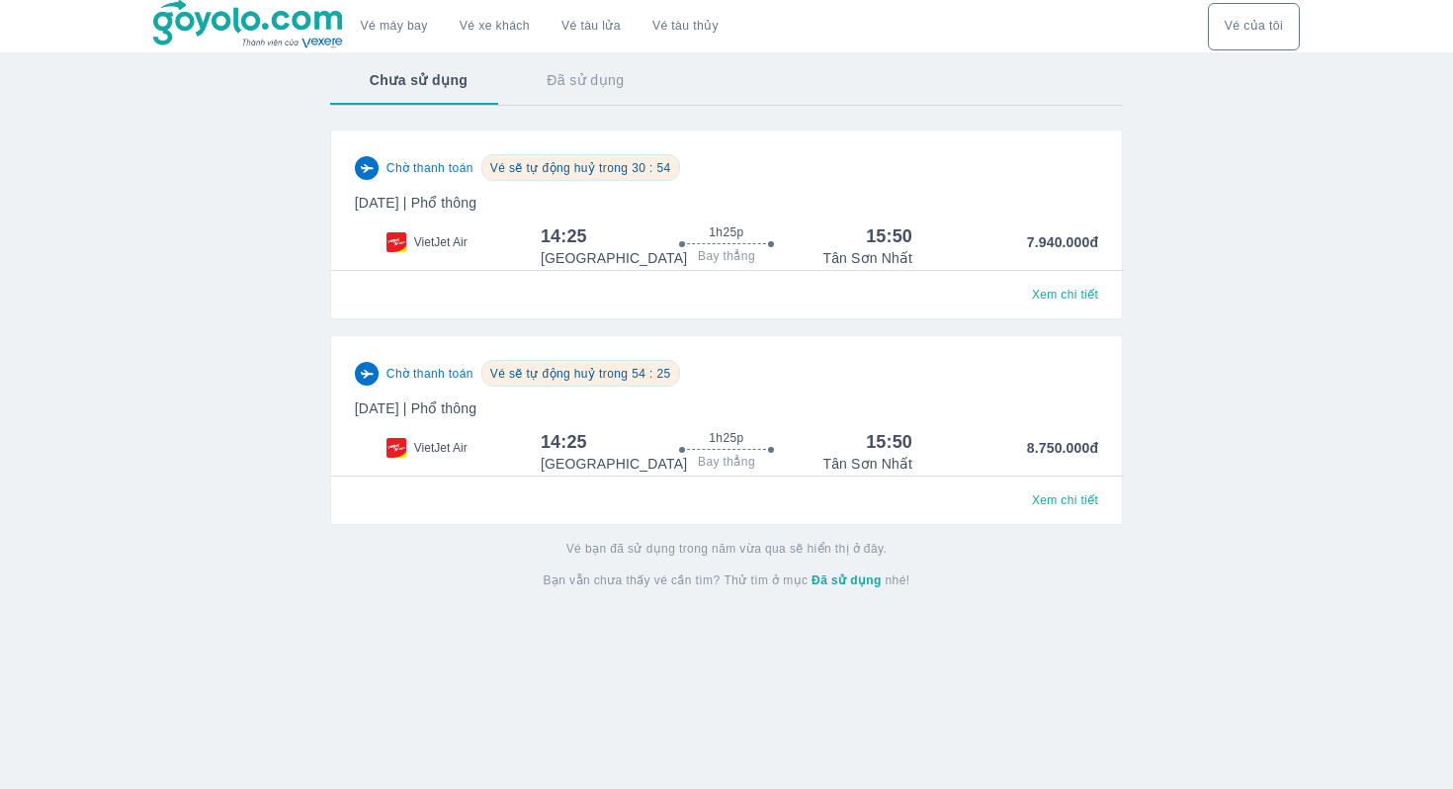
click at [1065, 297] on span "Xem chi tiết" at bounding box center [1065, 295] width 66 height 16
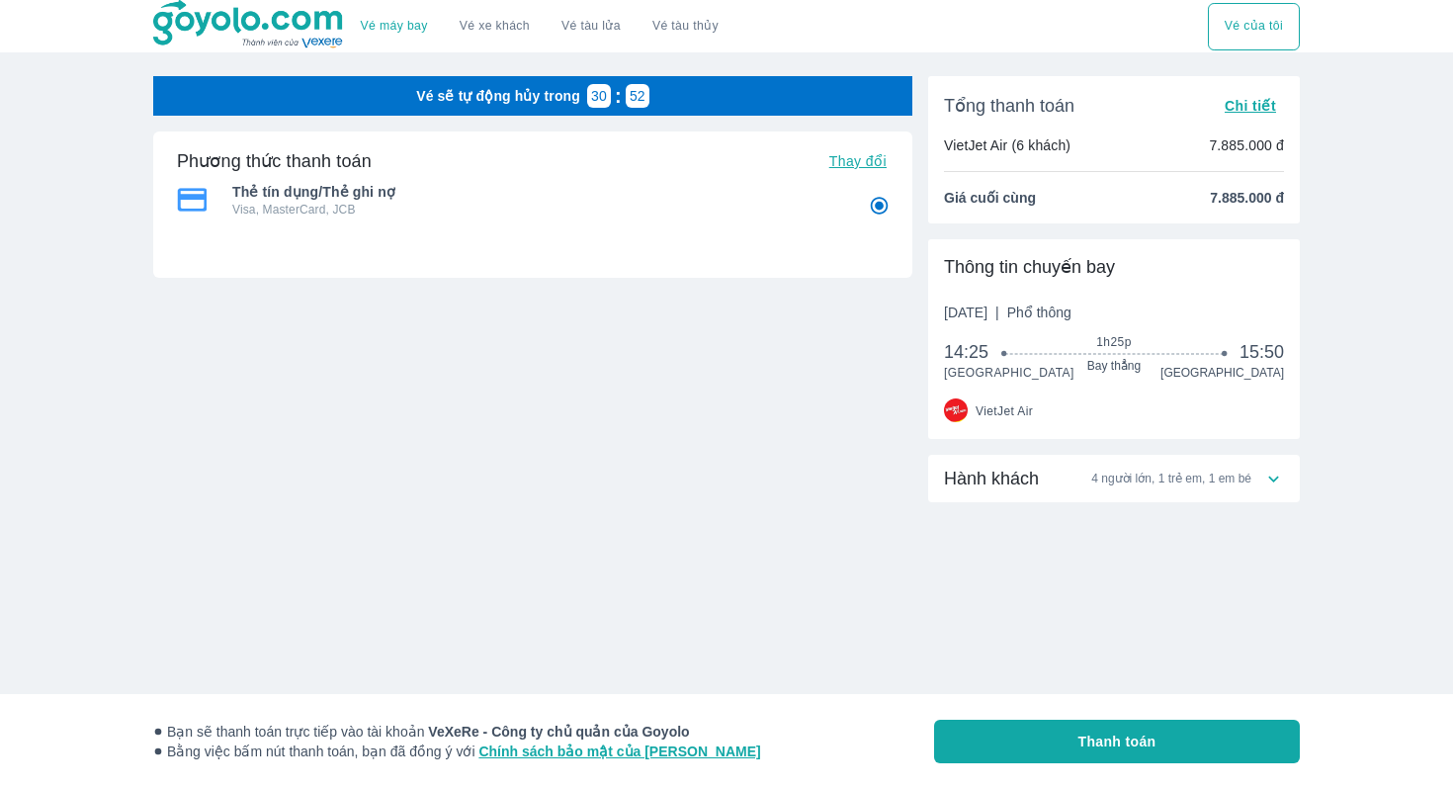
click at [860, 157] on span "Thay đổi" at bounding box center [857, 161] width 57 height 16
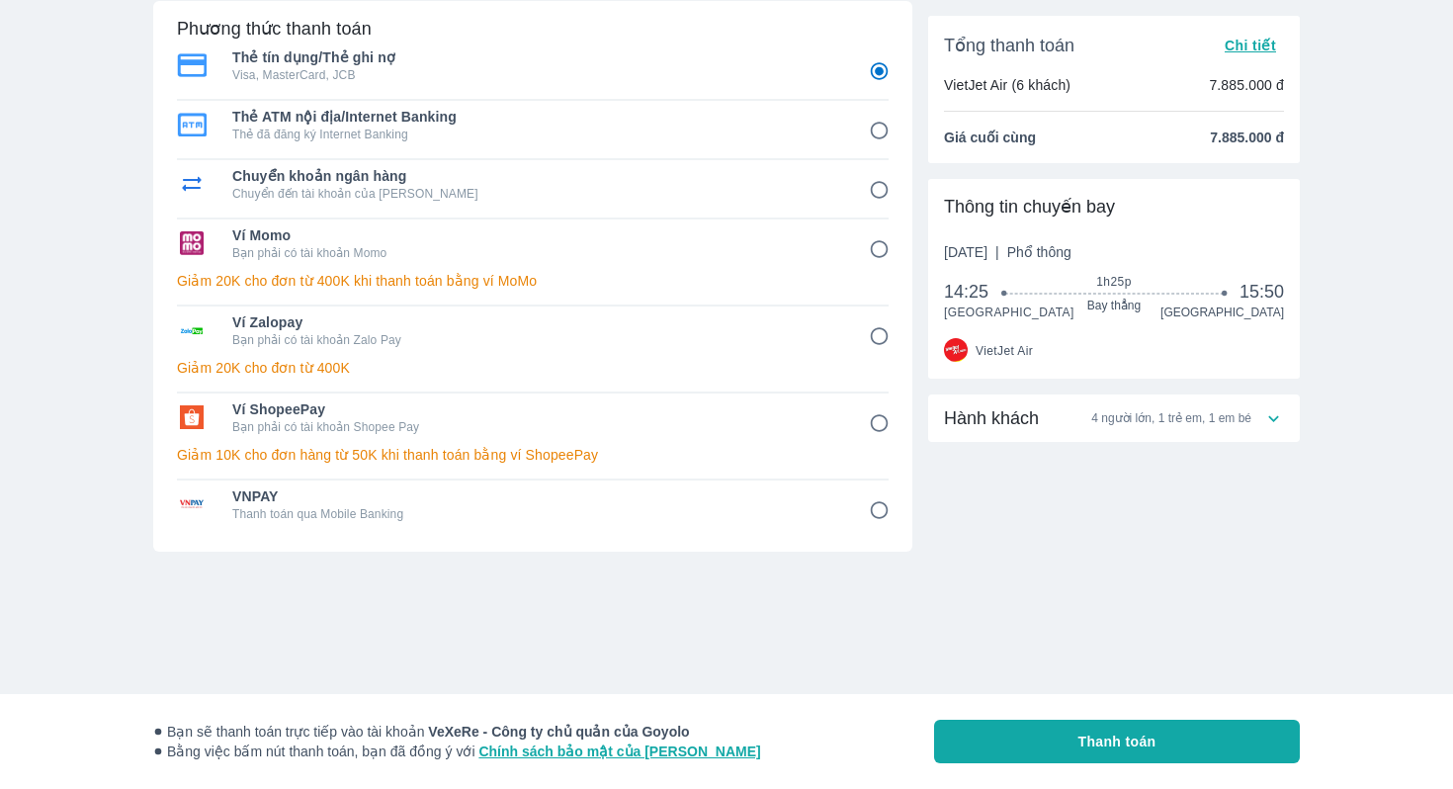
scroll to position [215, 0]
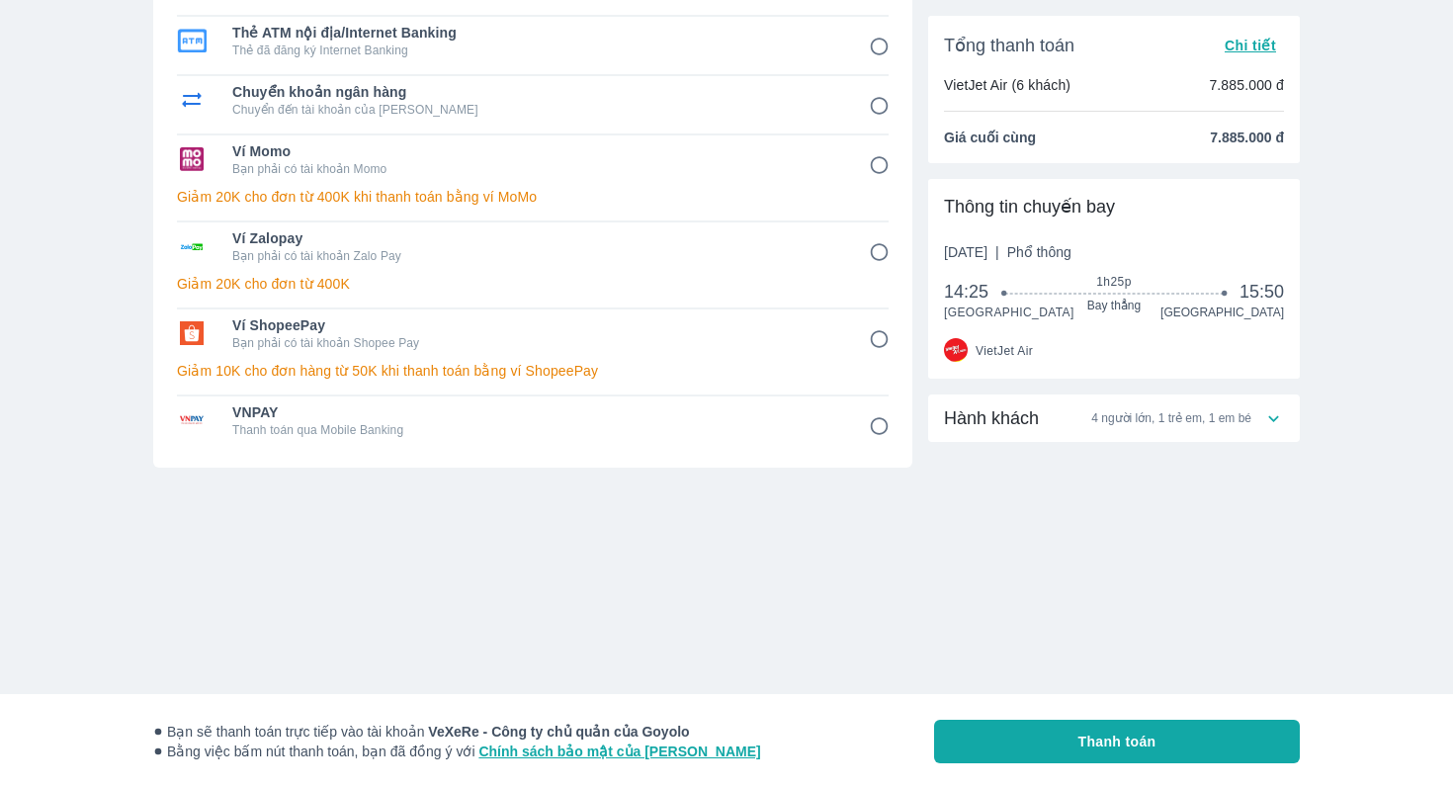
click at [1222, 414] on span "4 người lớn, 1 trẻ em, 1 em bé" at bounding box center [1171, 418] width 160 height 16
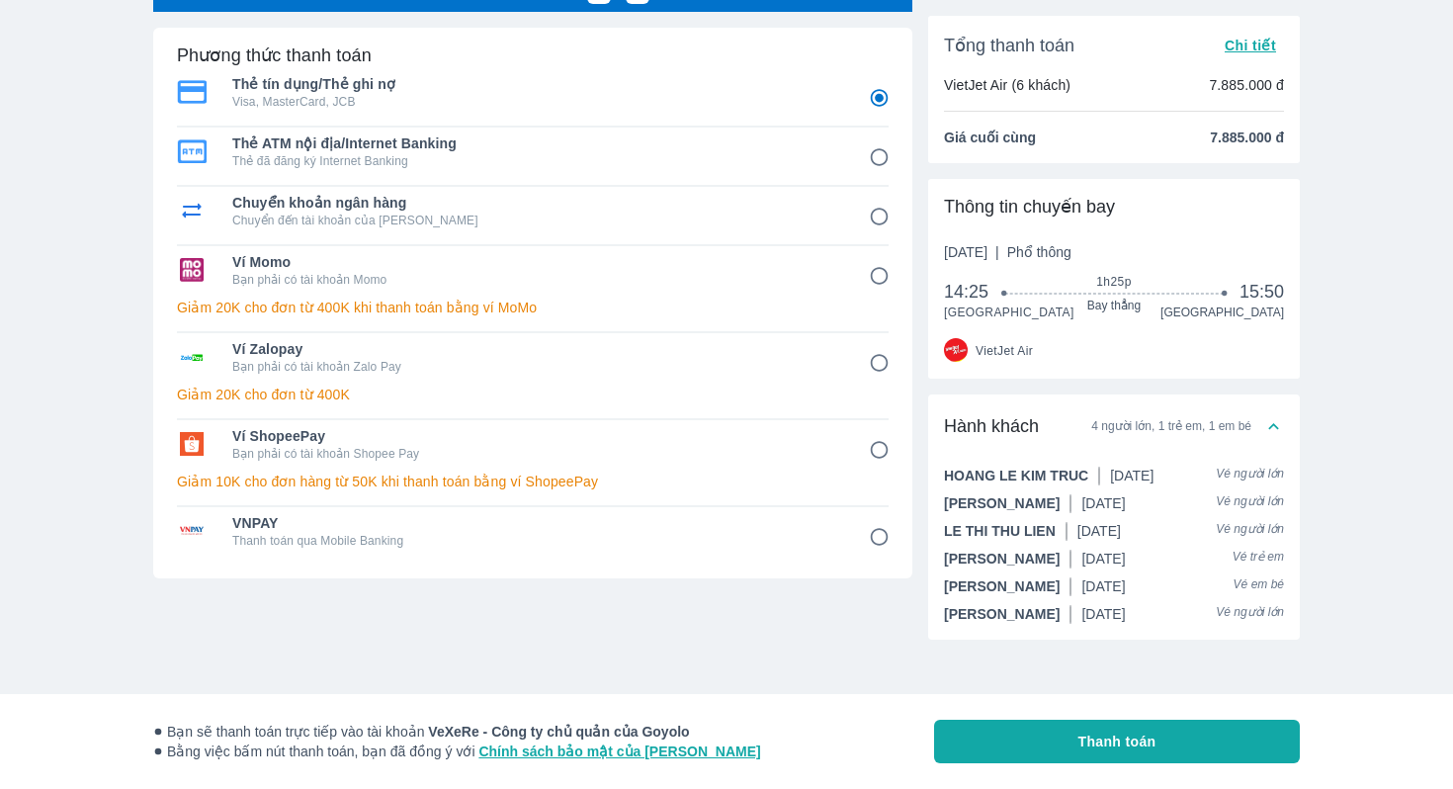
scroll to position [111, 0]
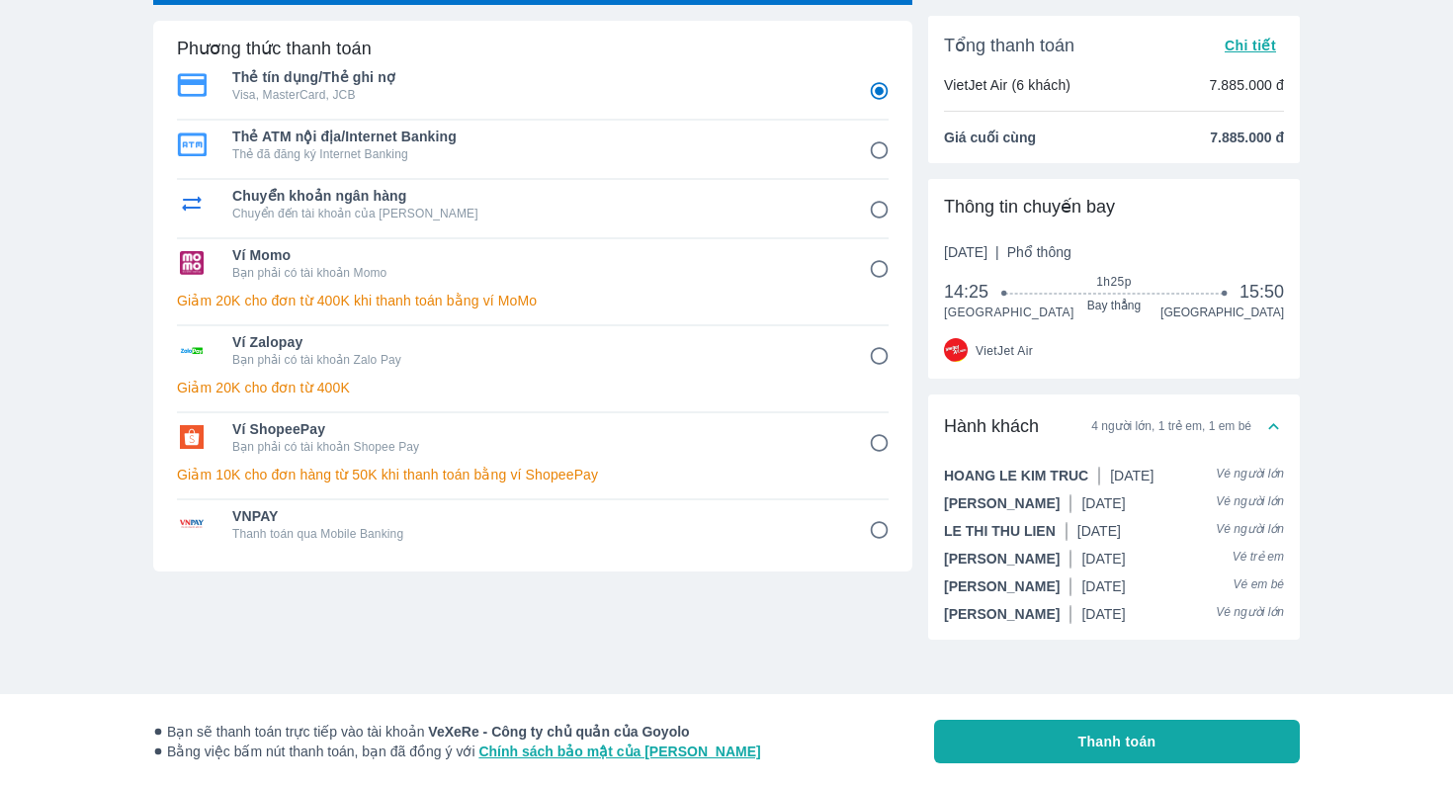
click at [1156, 283] on span "1h25p" at bounding box center [1114, 282] width 218 height 16
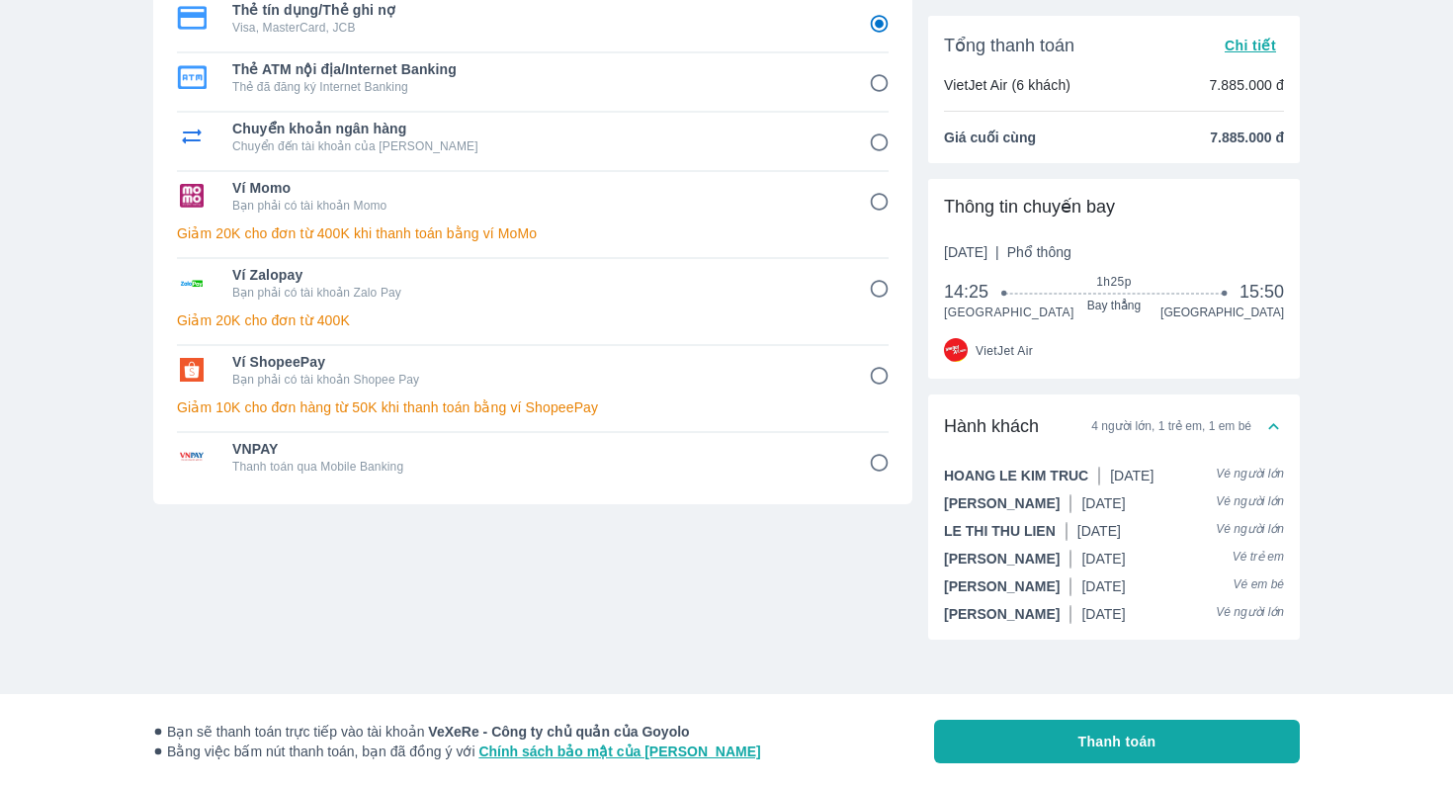
scroll to position [215, 0]
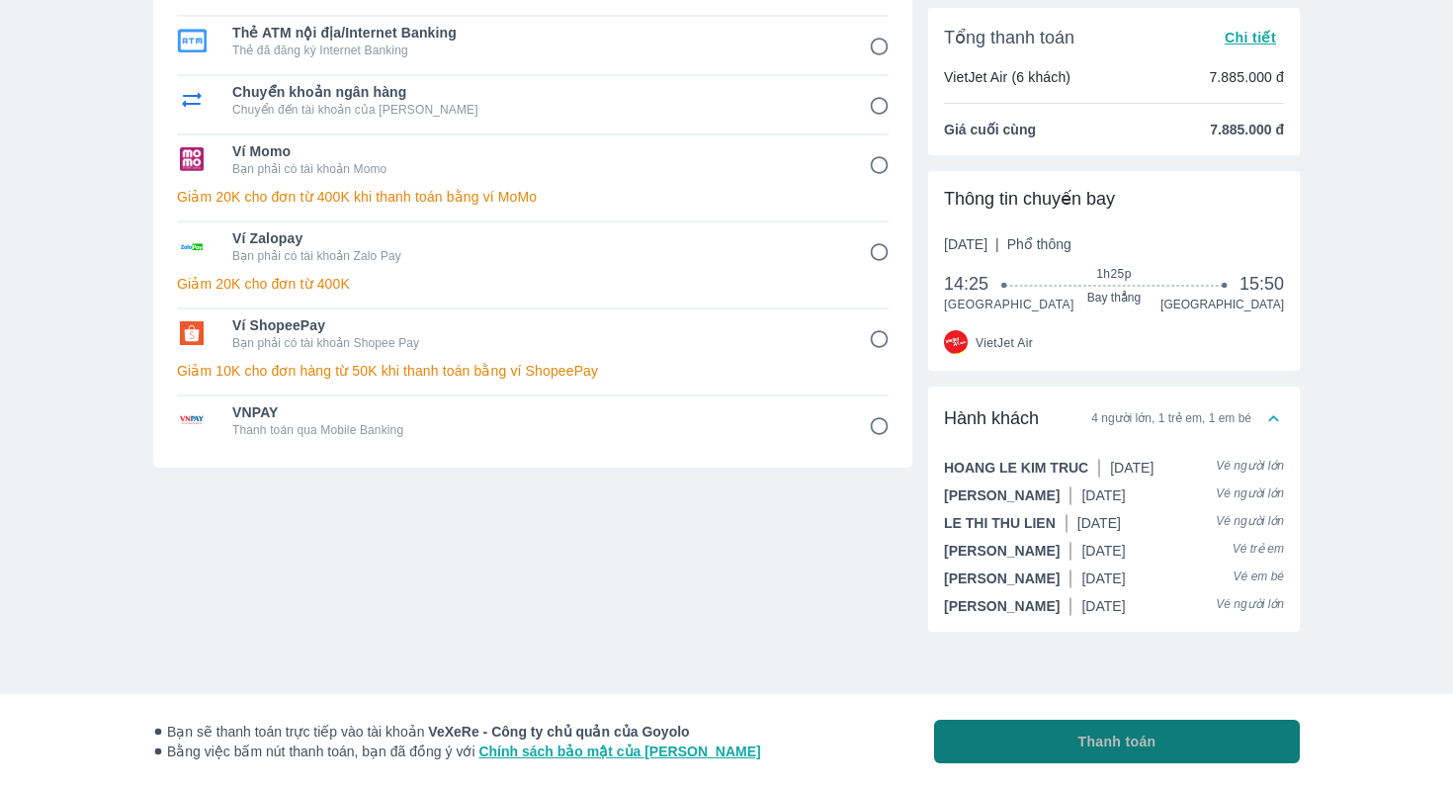
click at [1166, 752] on button "Thanh toán" at bounding box center [1117, 741] width 366 height 43
radio input "false"
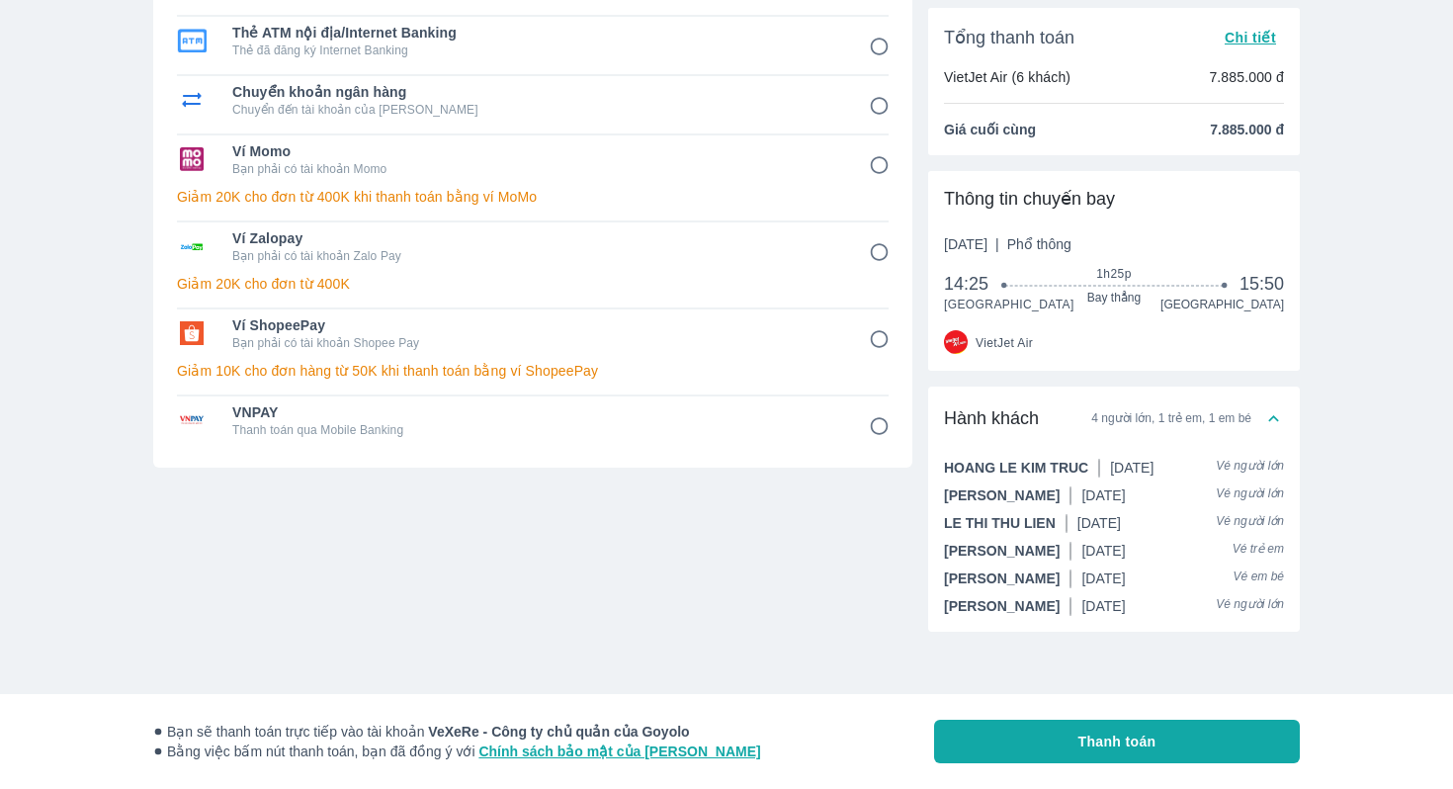
scroll to position [76, 0]
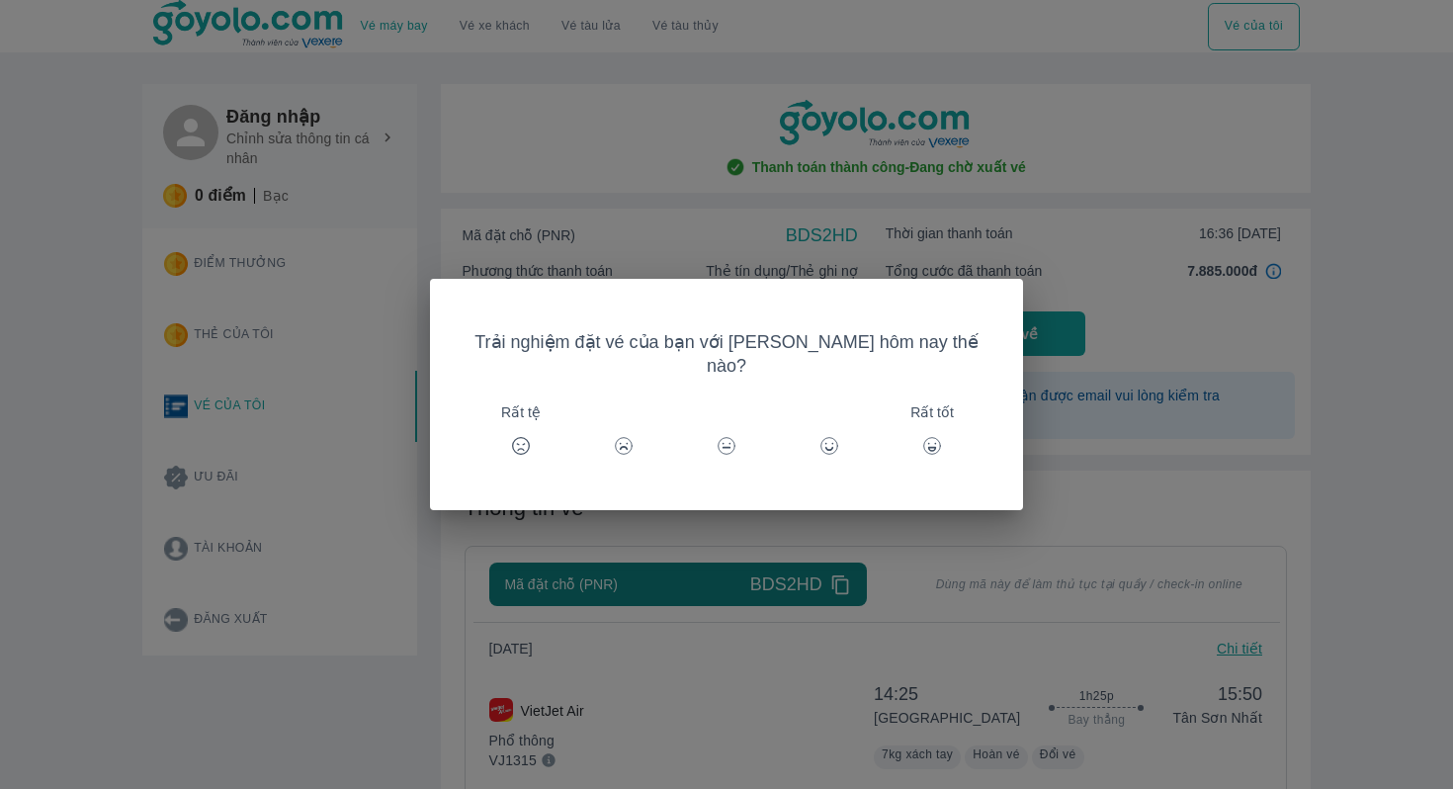
click at [924, 438] on circle at bounding box center [932, 446] width 17 height 17
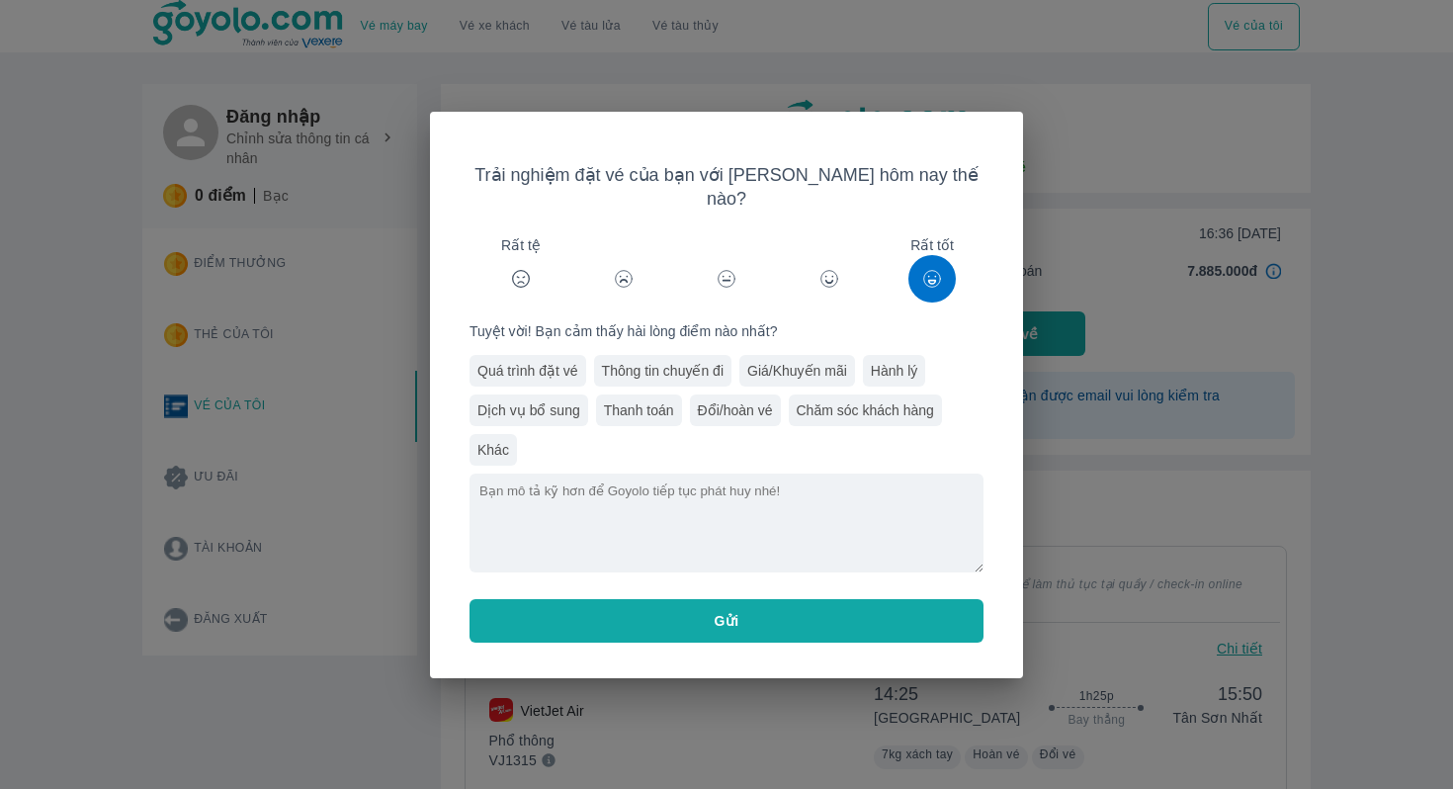
click at [577, 364] on div "Quá trình đặt vé" at bounding box center [528, 371] width 117 height 32
click at [737, 634] on div "Trải nghiệm đặt vé của bạn với [PERSON_NAME] hôm nay thế nào? Rất tệ Rất tốt Tu…" at bounding box center [727, 402] width 546 height 511
click at [763, 599] on button "Gửi" at bounding box center [727, 620] width 514 height 43
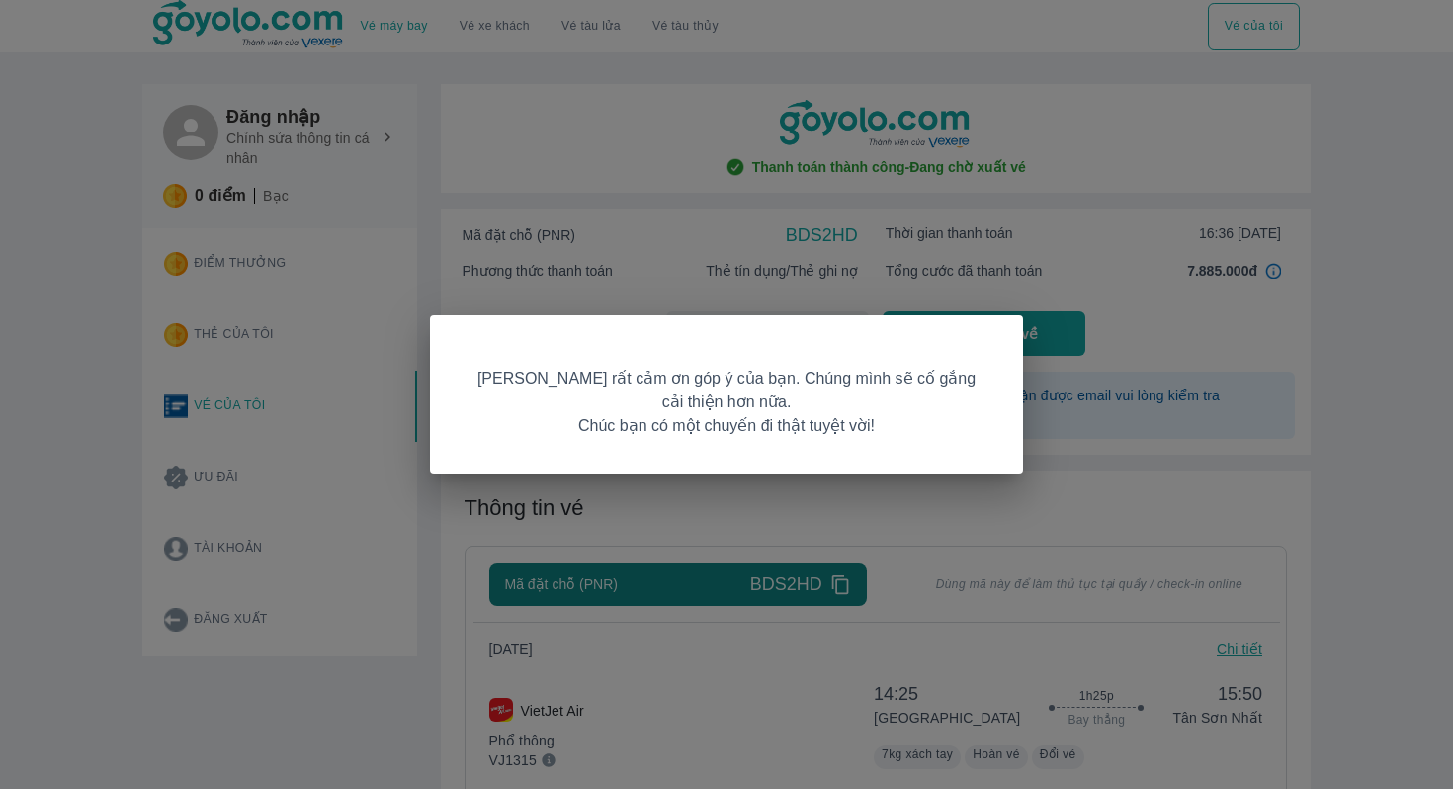
click at [1023, 488] on div "[PERSON_NAME] rất cảm ơn góp ý của bạn. Chúng mình sẽ cố gắng cải thiện hơn nữa…" at bounding box center [726, 394] width 1453 height 789
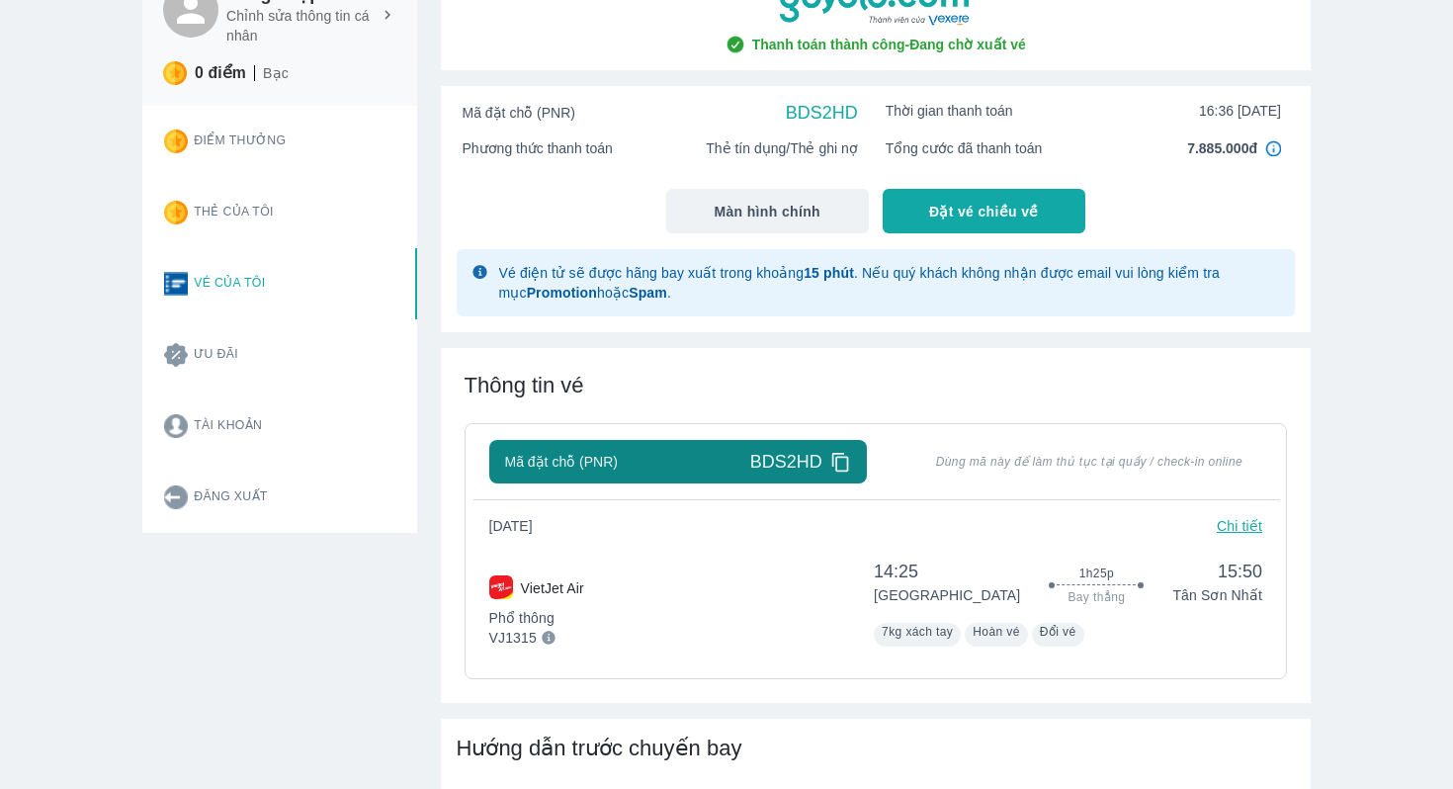
scroll to position [122, 0]
click at [1235, 522] on p "Chi tiết" at bounding box center [1239, 527] width 45 height 20
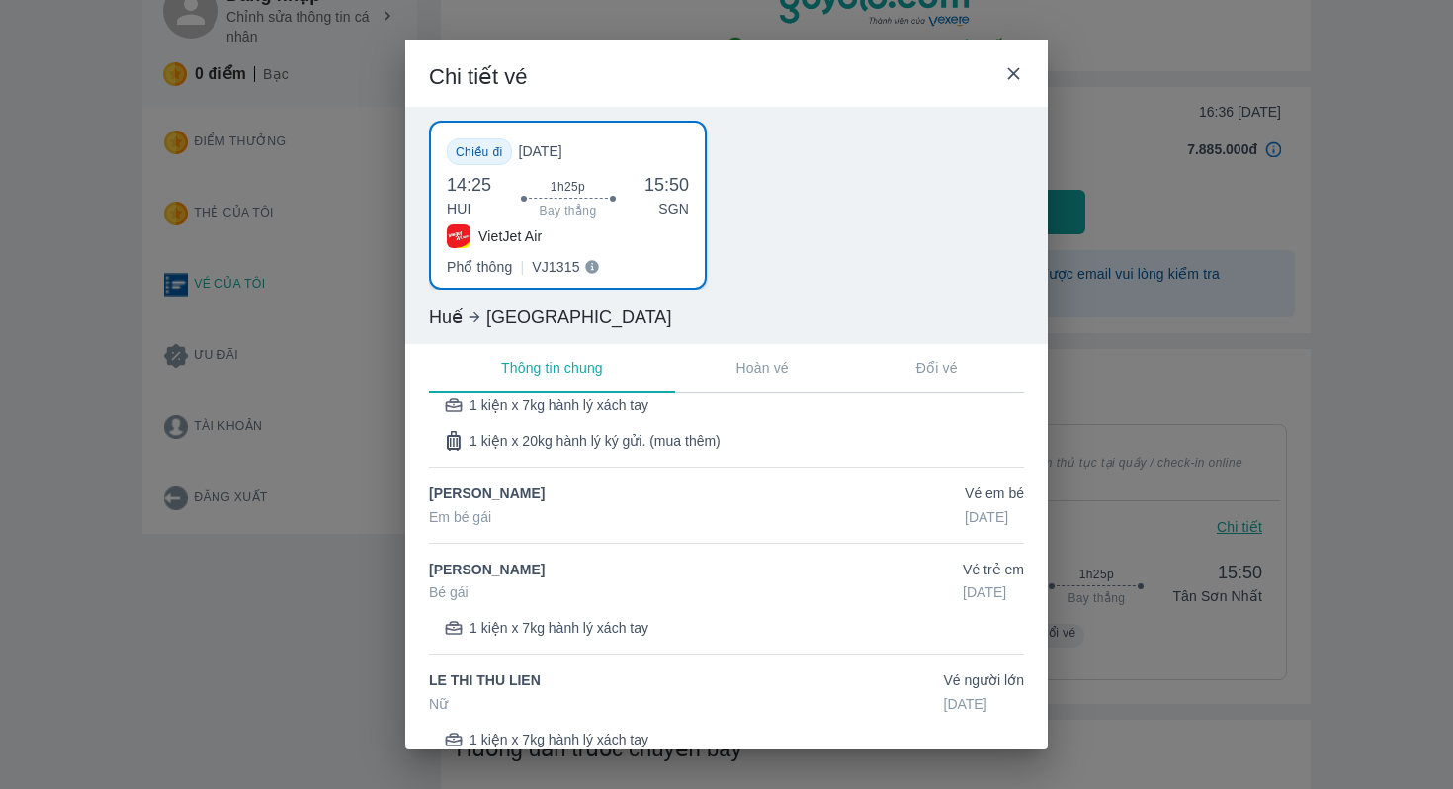
scroll to position [0, 0]
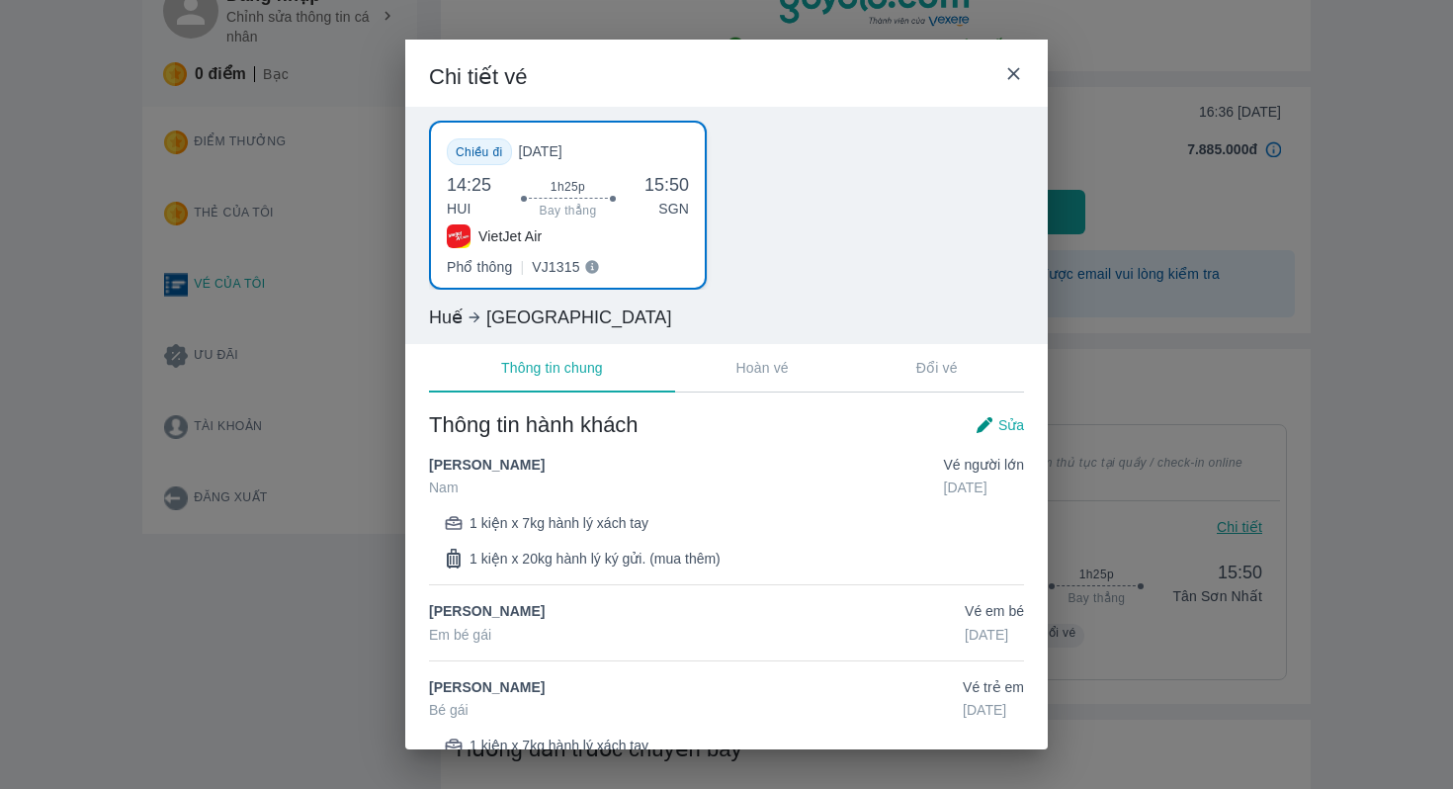
click at [1019, 65] on icon at bounding box center [1013, 73] width 21 height 21
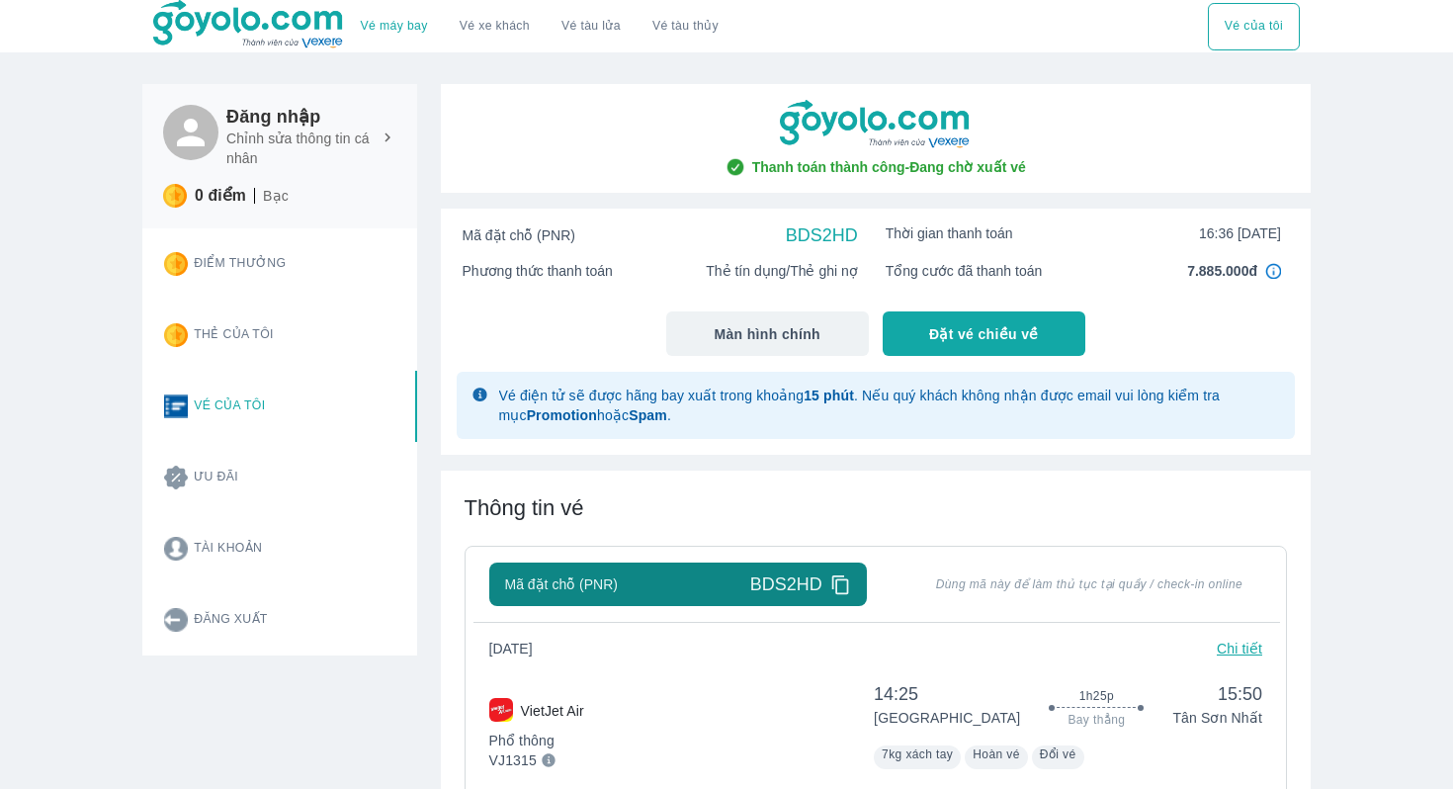
click at [1271, 269] on img at bounding box center [1273, 271] width 16 height 16
click at [194, 135] on icon at bounding box center [191, 133] width 42 height 42
click at [267, 546] on button "Tài khoản" at bounding box center [282, 548] width 268 height 71
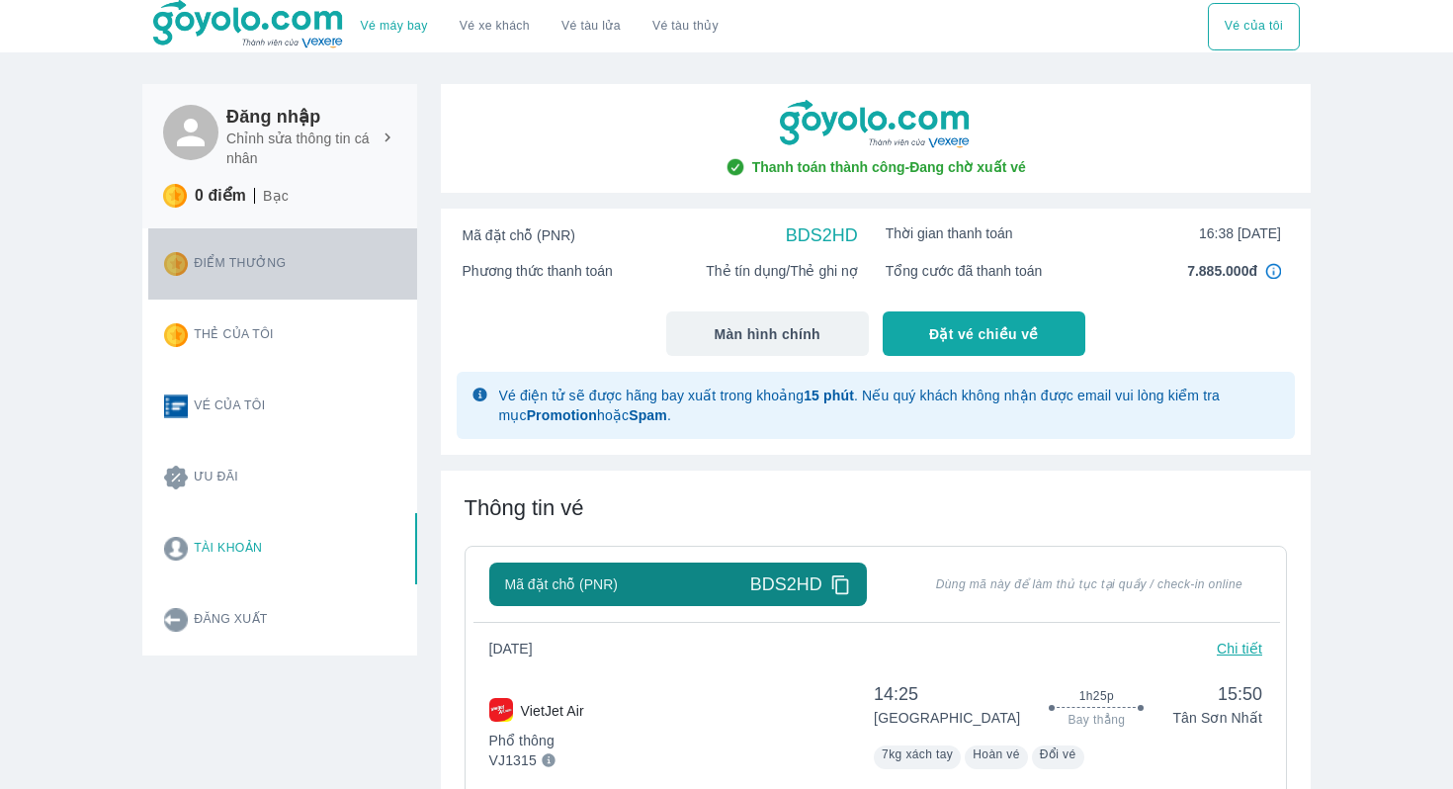
click at [292, 285] on button "Điểm thưởng" at bounding box center [282, 263] width 268 height 71
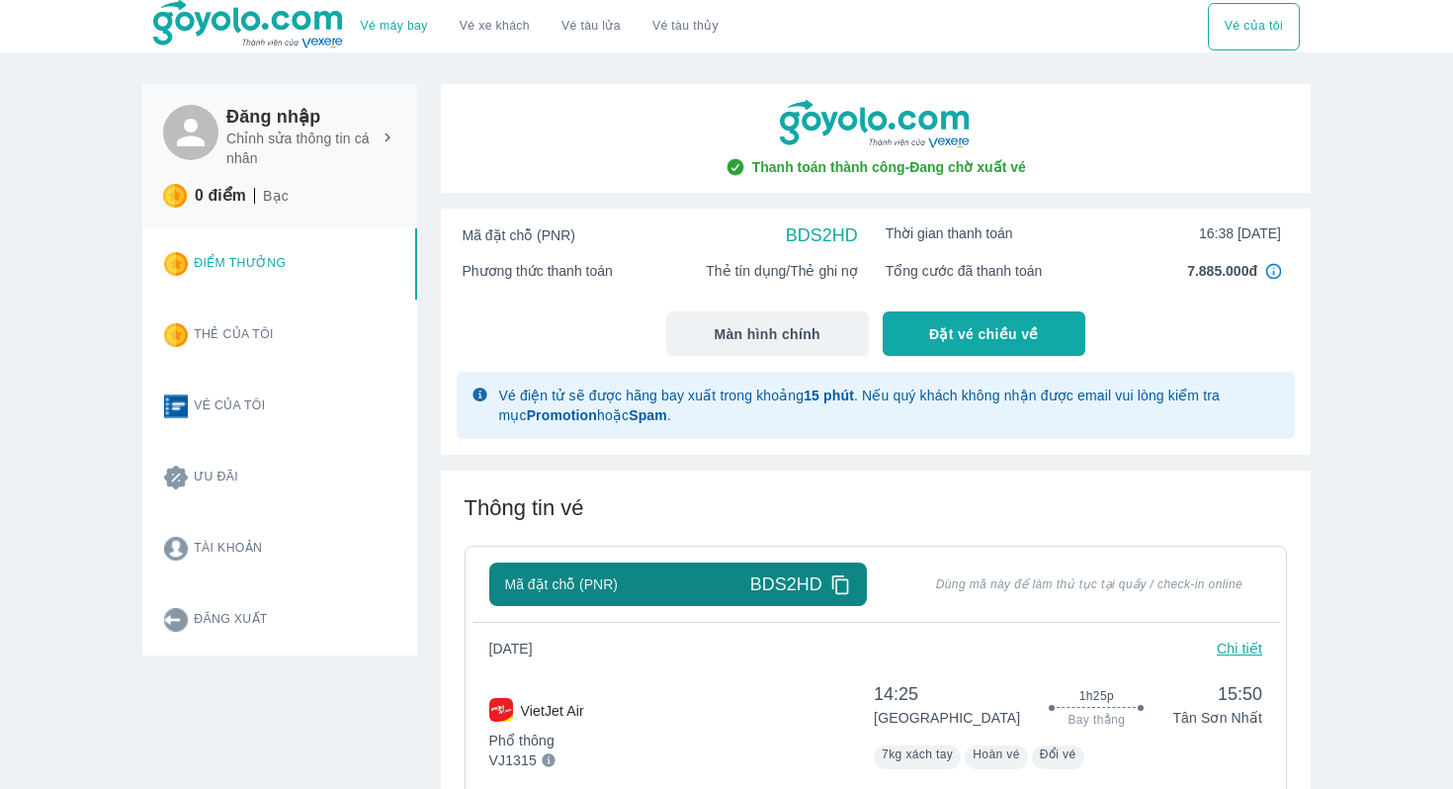
click at [296, 174] on div "Đăng nhập Chỉnh sửa thông tin cá nhân 0 điểm Bạc" at bounding box center [279, 156] width 233 height 103
click at [270, 117] on h6 "Đăng nhập" at bounding box center [311, 117] width 170 height 24
click at [802, 332] on span "Màn hình chính" at bounding box center [767, 334] width 107 height 20
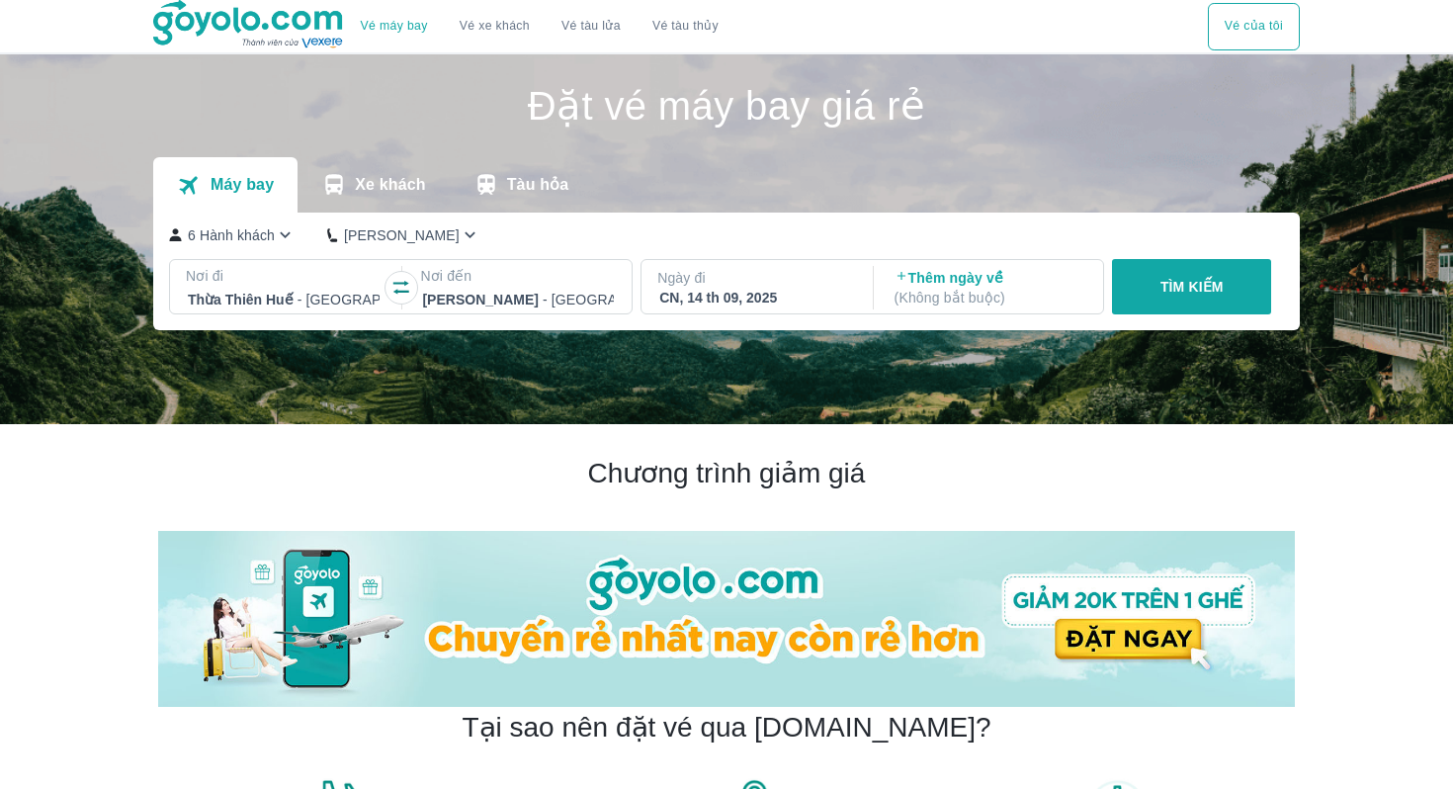
click at [1249, 26] on button "Vé của tôi" at bounding box center [1254, 26] width 92 height 47
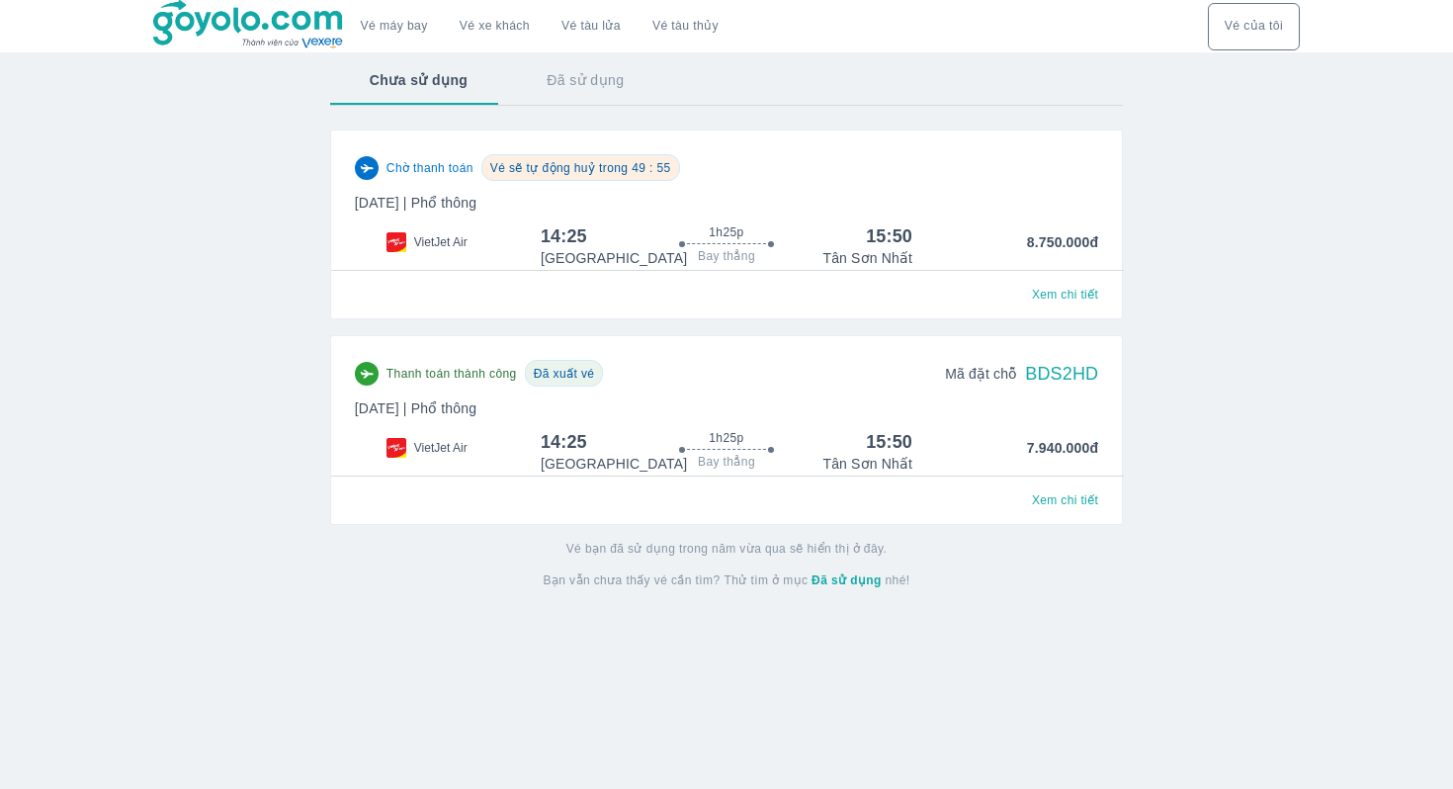
click at [1064, 304] on button "Xem chi tiết" at bounding box center [1065, 295] width 82 height 28
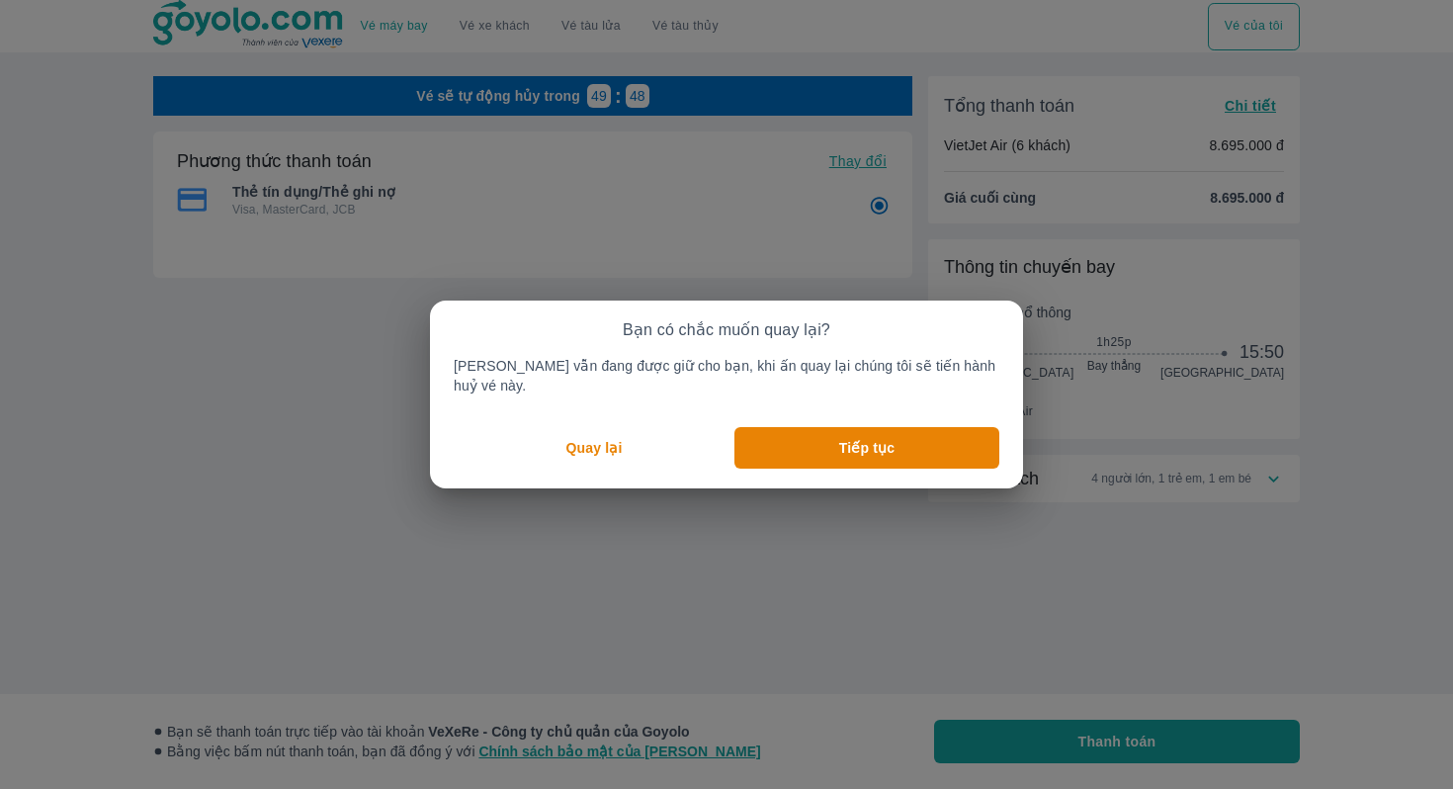
click at [577, 438] on p "Quay lại" at bounding box center [594, 448] width 56 height 20
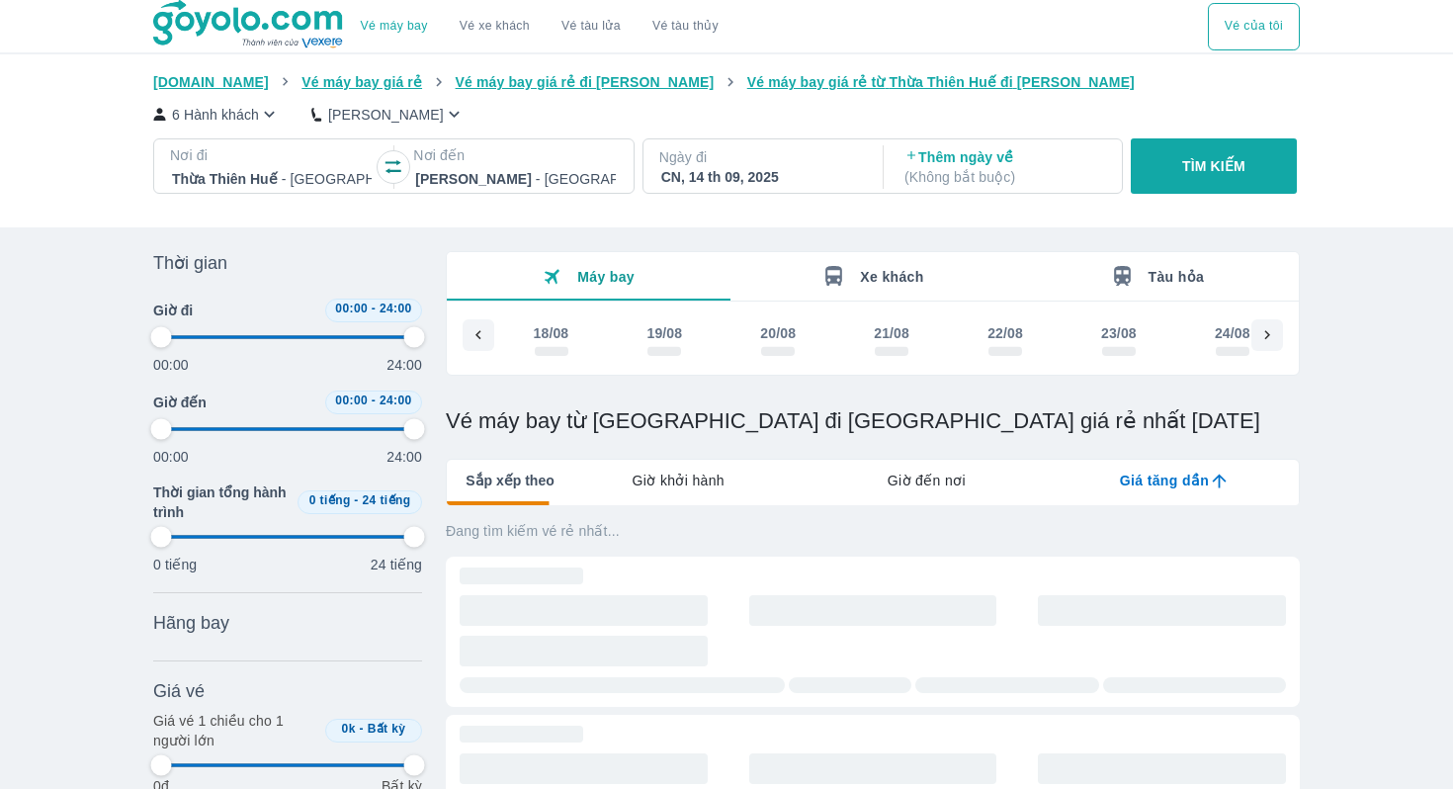
scroll to position [0, 2626]
type input "97.9166666666667"
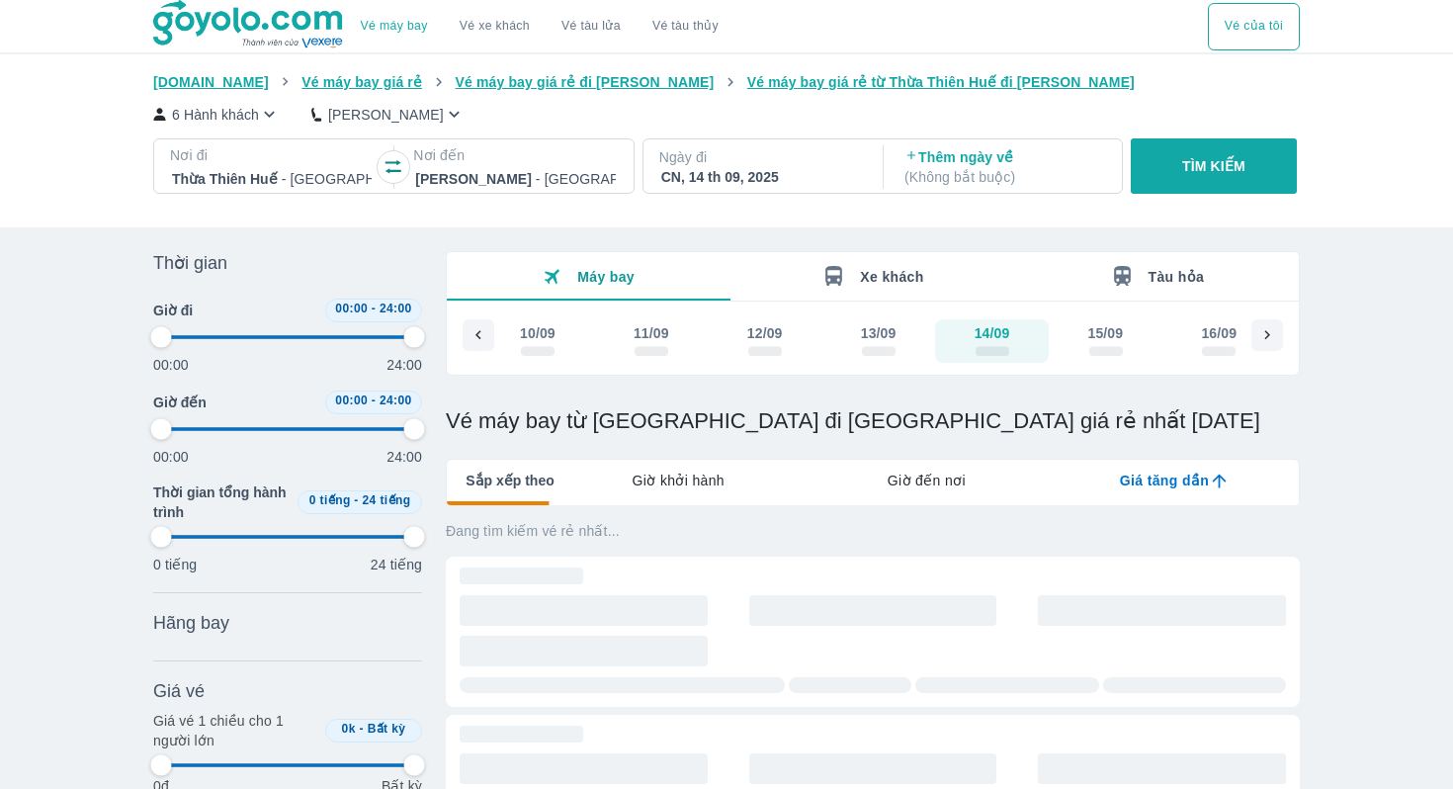
type input "97.9166666666667"
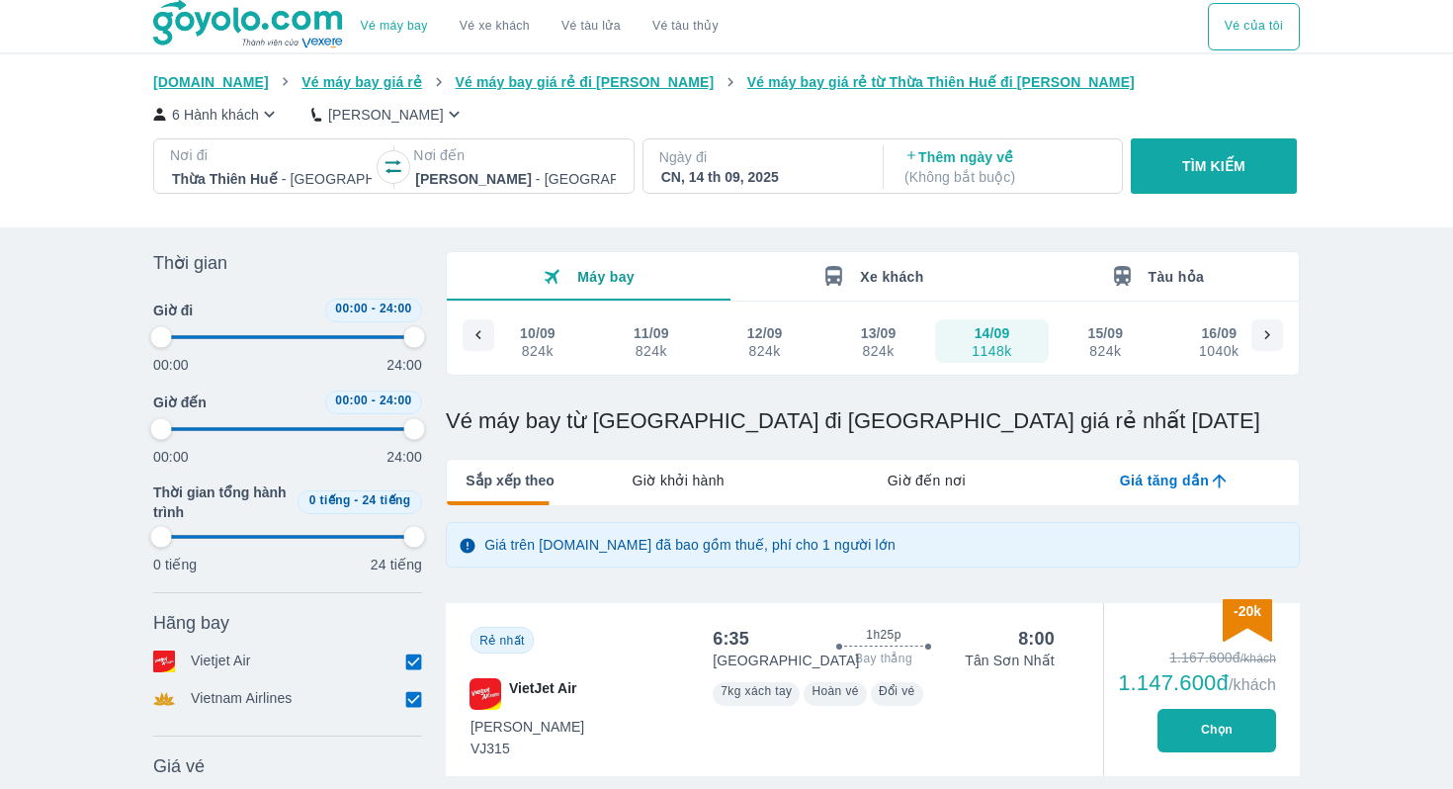
type input "97.9166666666667"
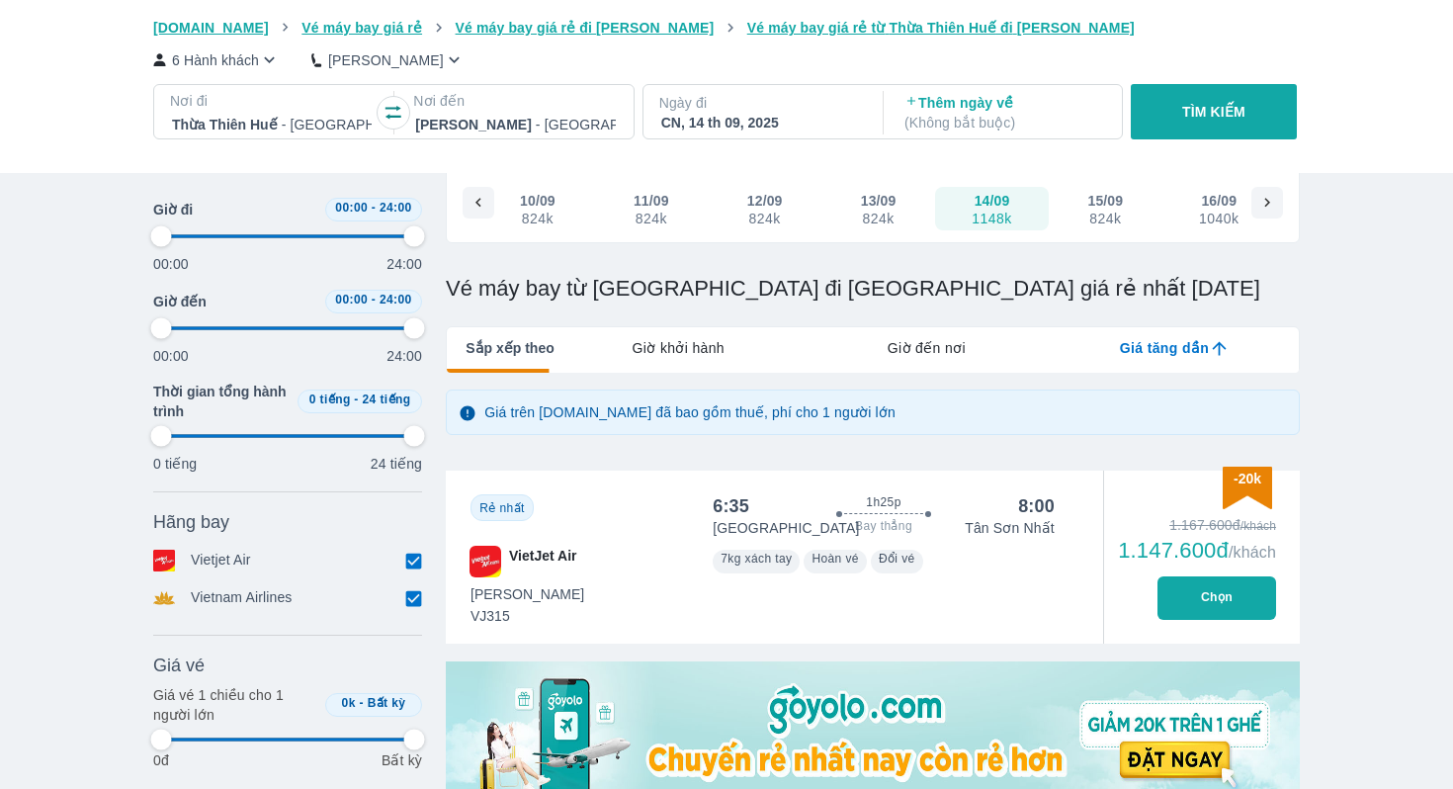
type input "97.9166666666667"
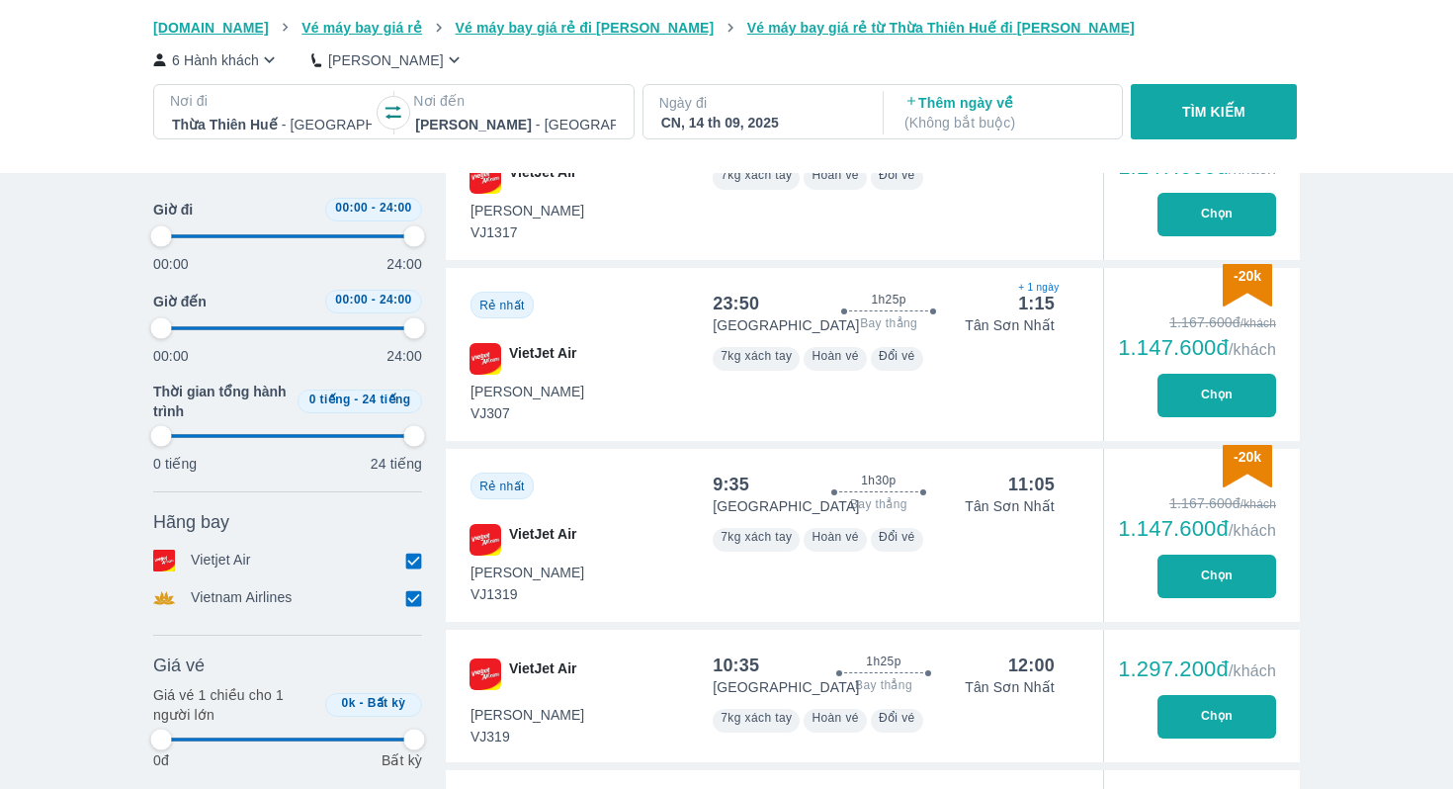
type input "97.9166666666667"
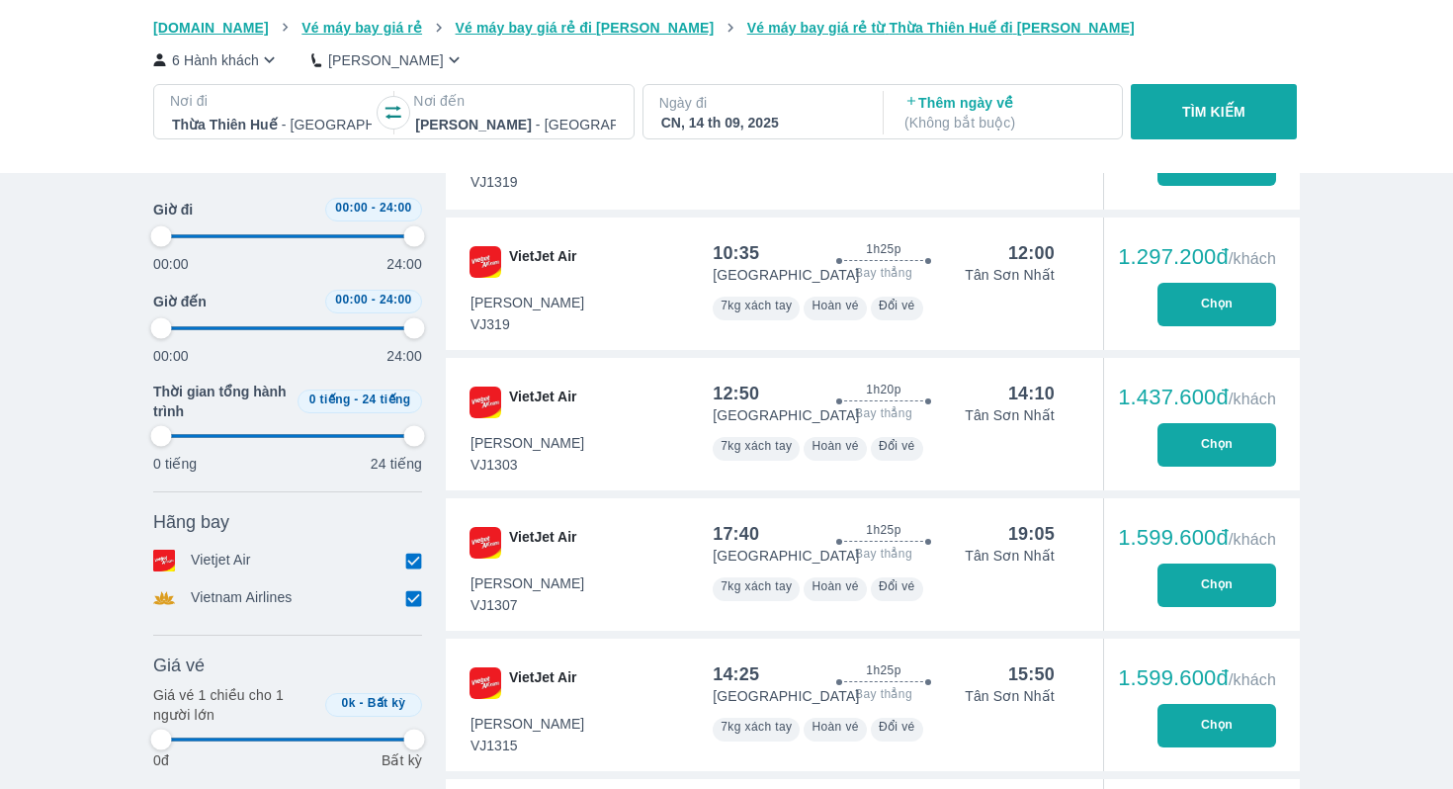
type input "97.9166666666667"
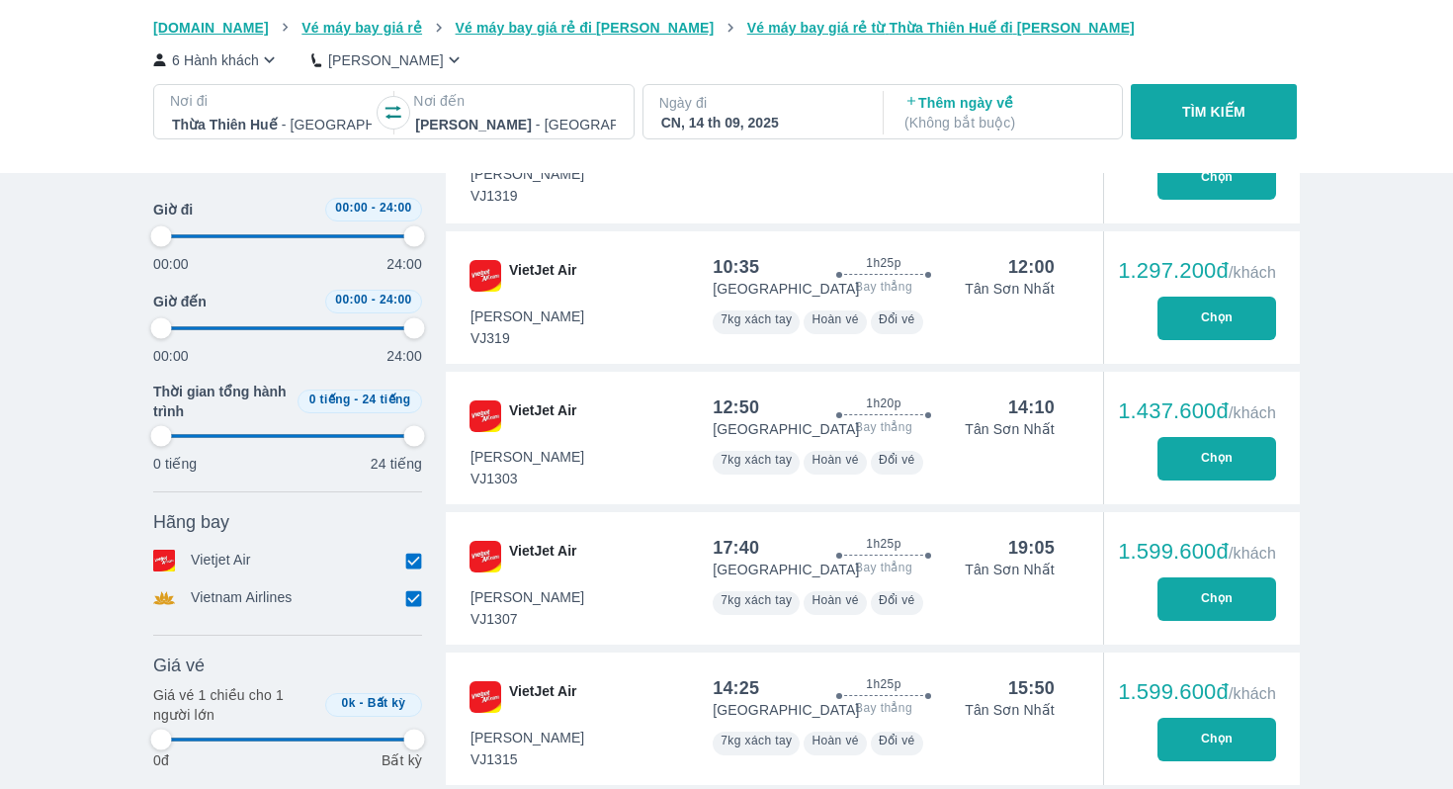
type input "97.9166666666667"
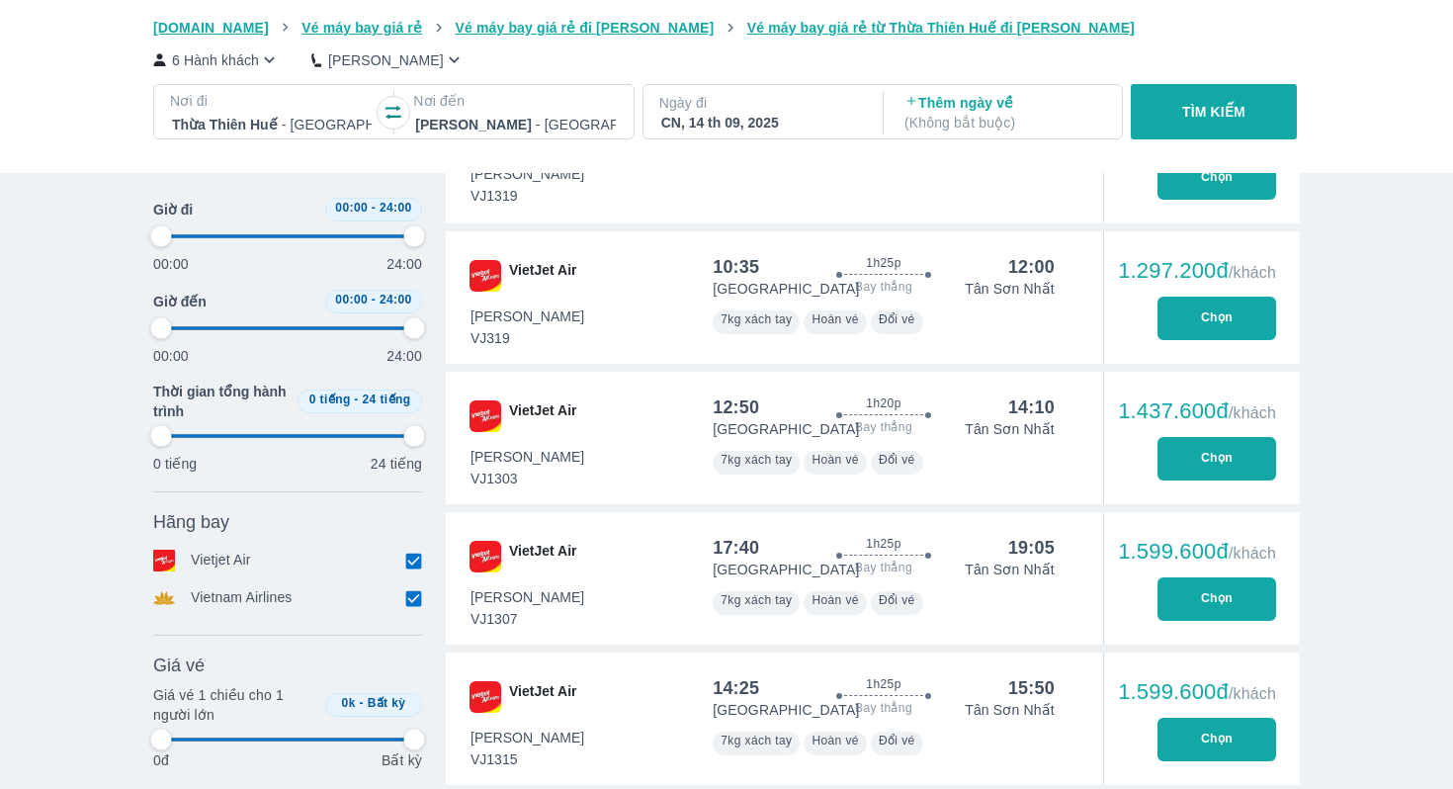
type input "97.9166666666667"
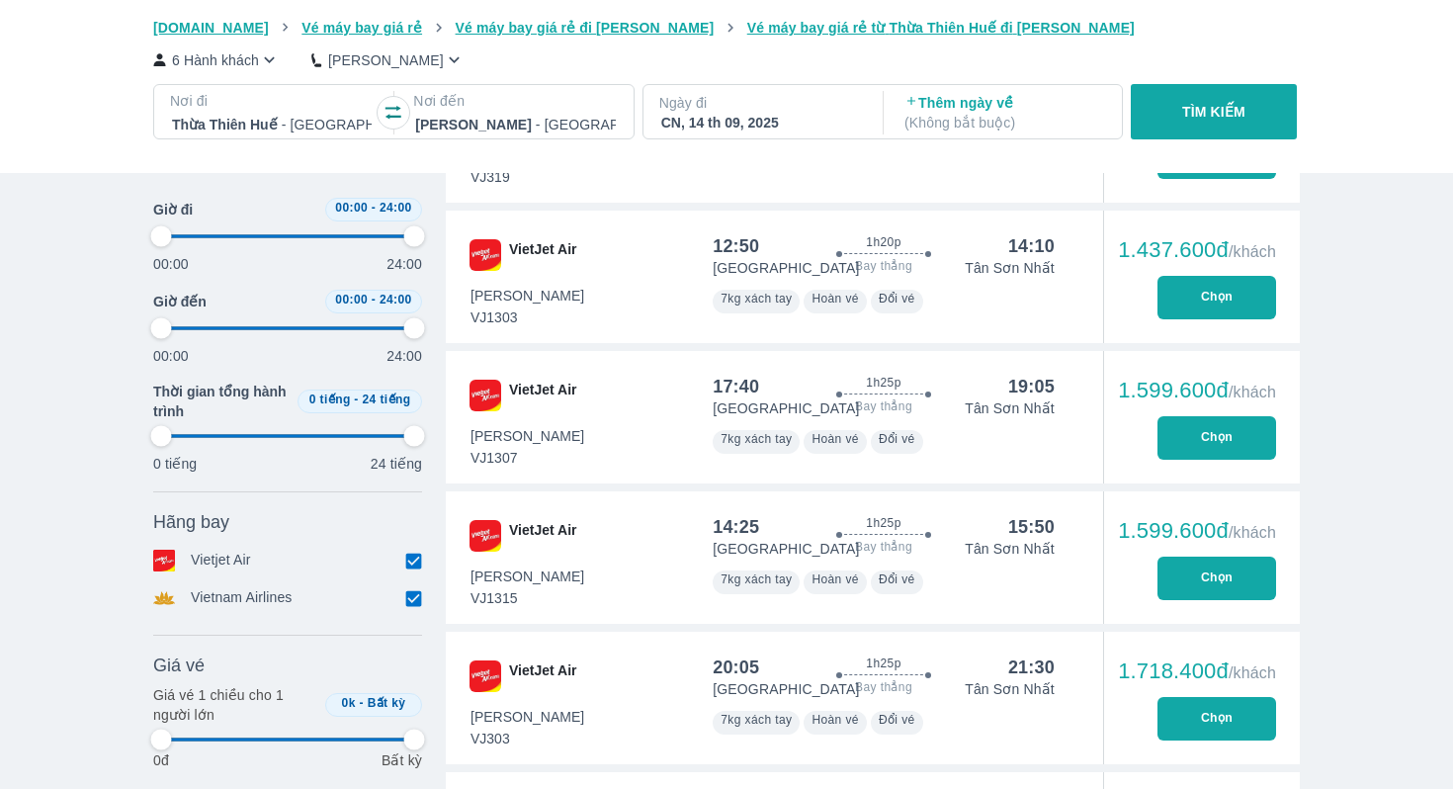
scroll to position [1631, 0]
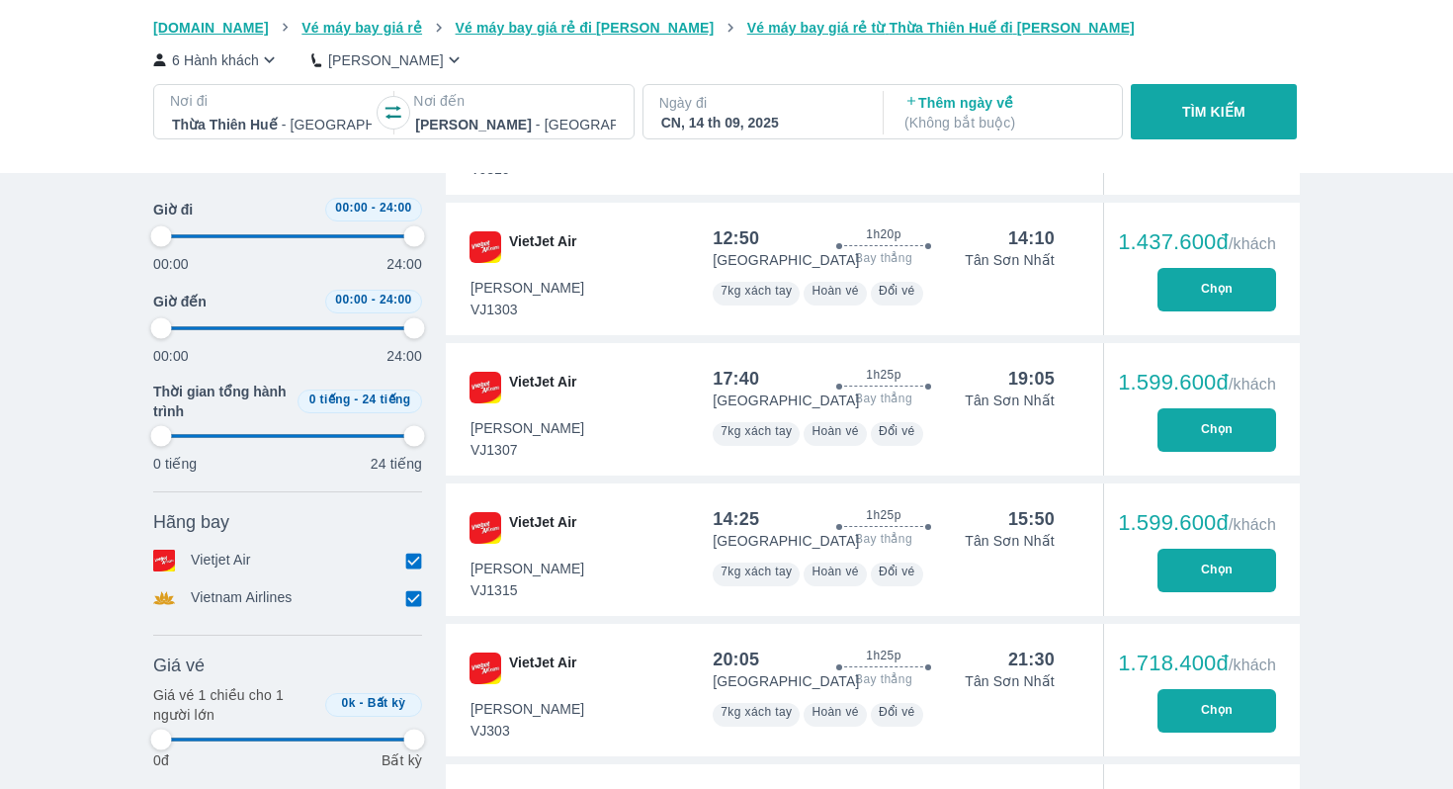
type input "97.9166666666667"
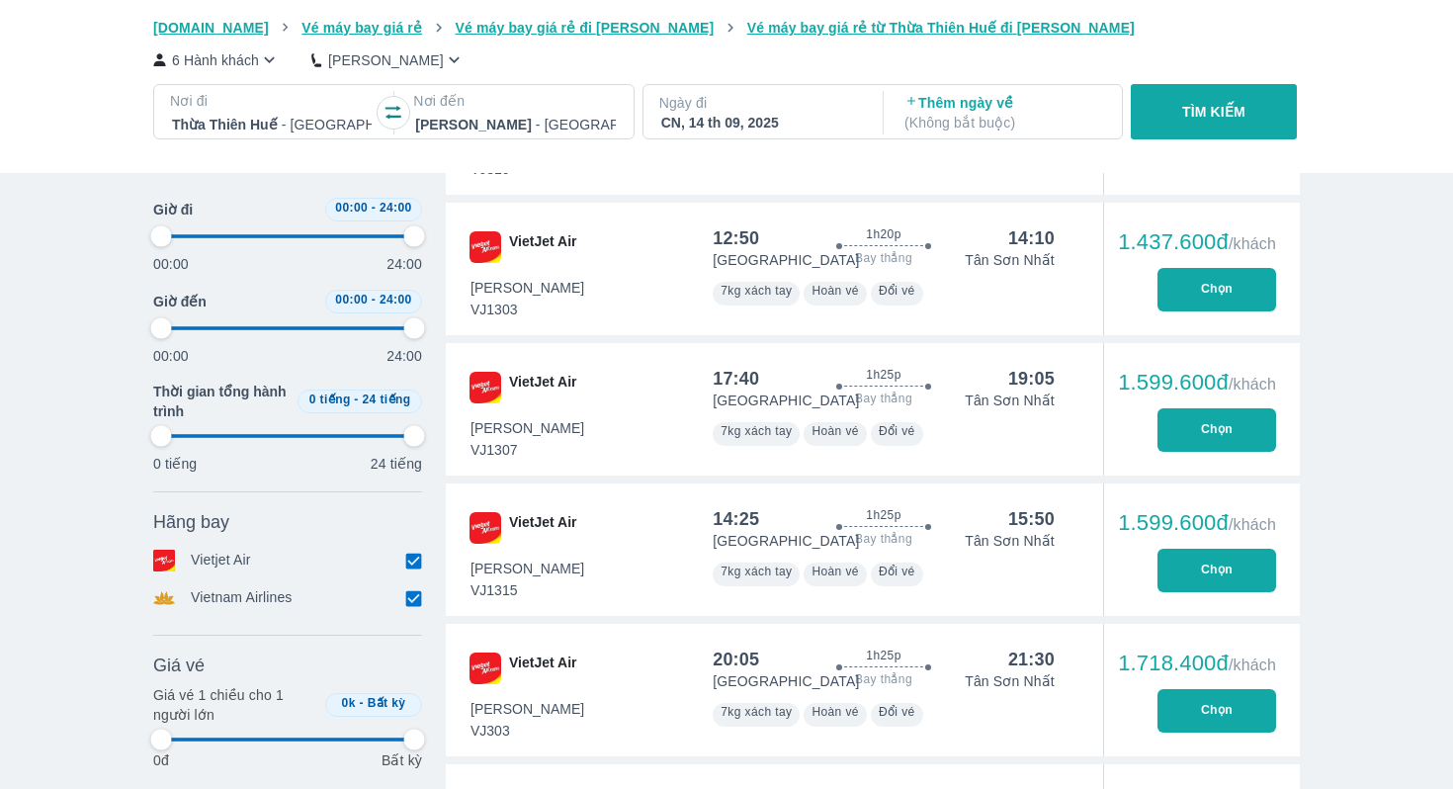
type input "97.9166666666667"
